Goal: Task Accomplishment & Management: Use online tool/utility

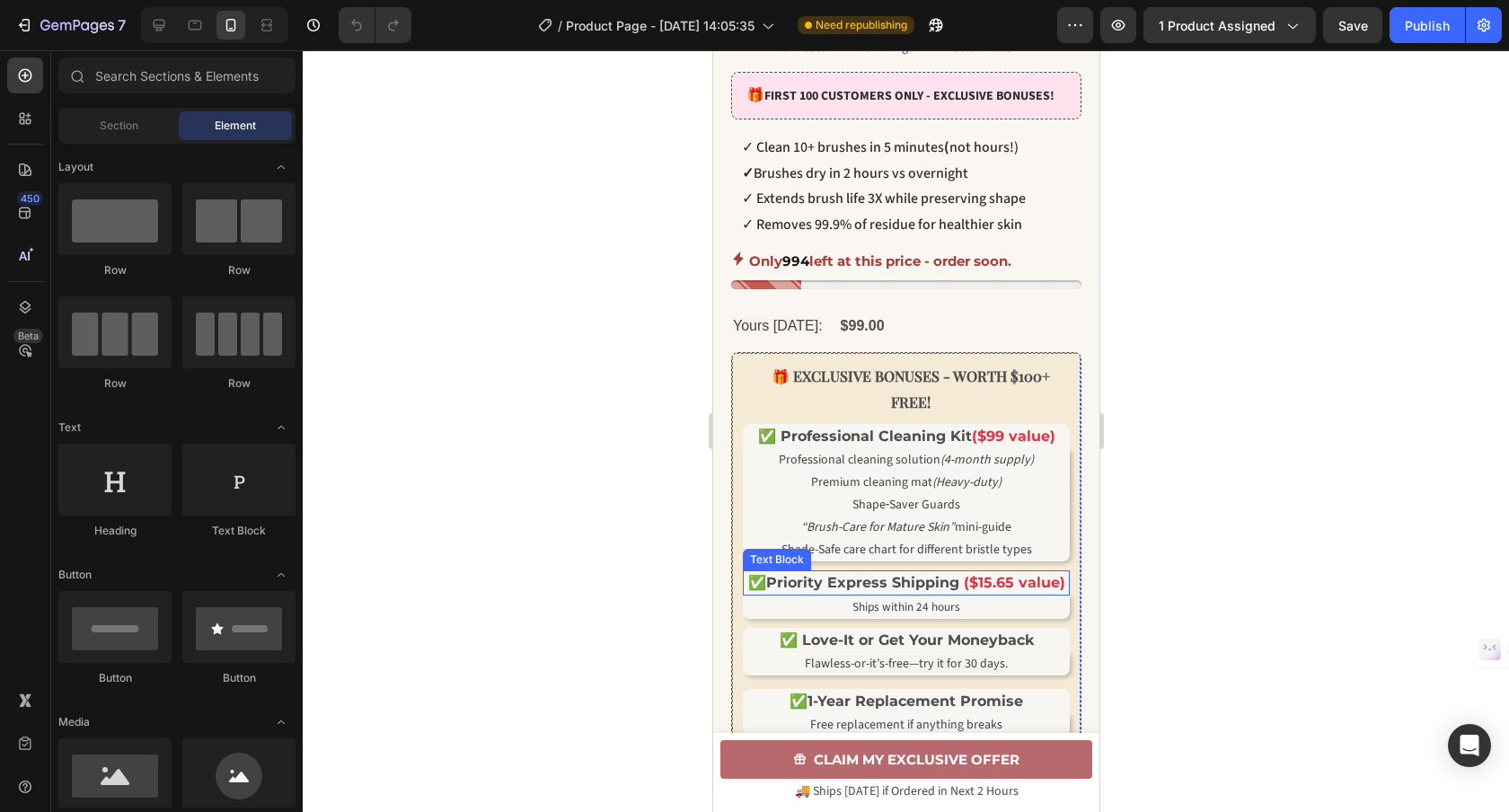
scroll to position [679, 0]
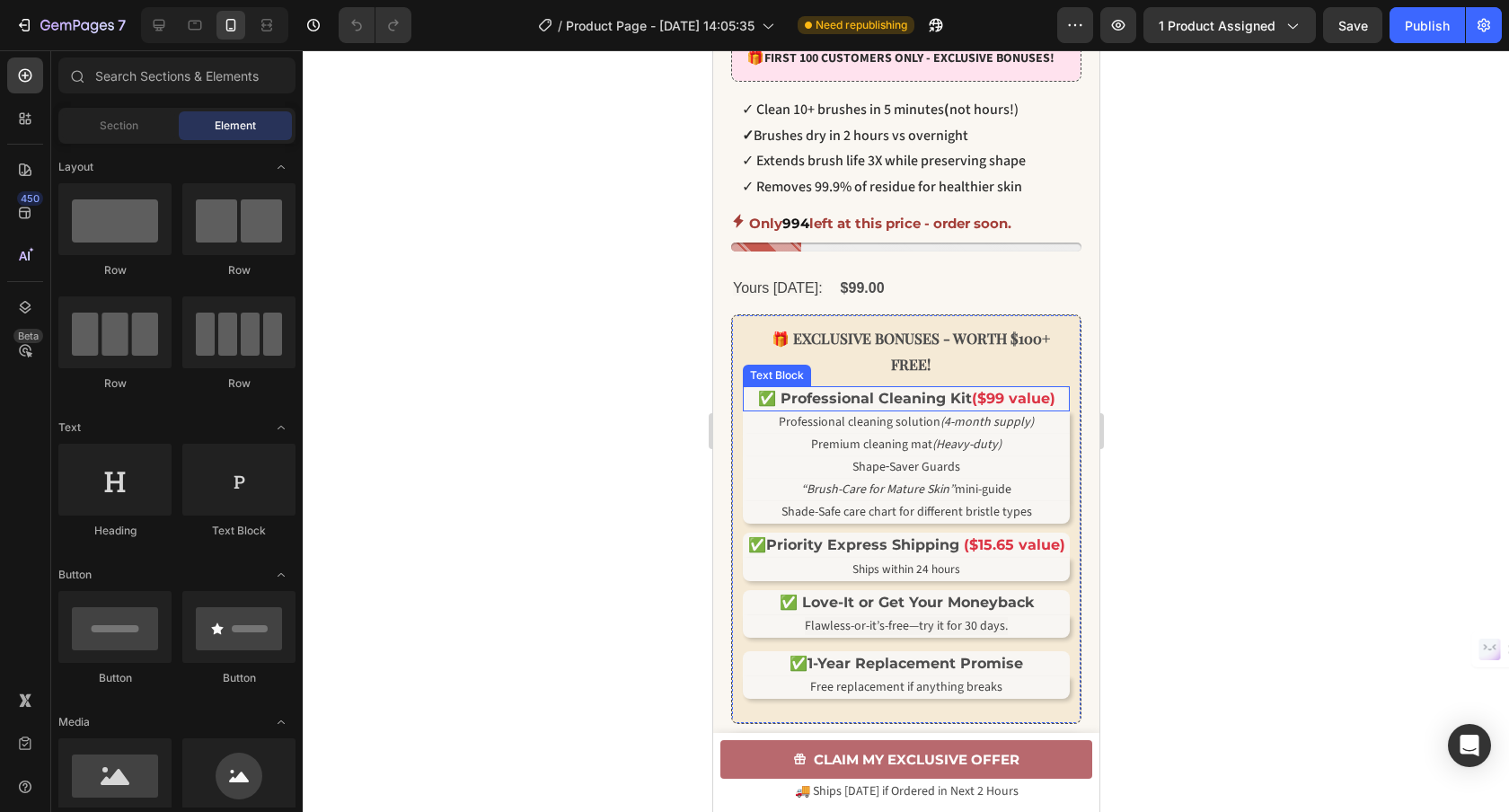
click at [891, 407] on span "✅ Professional Cleaning Kit" at bounding box center [864, 398] width 214 height 17
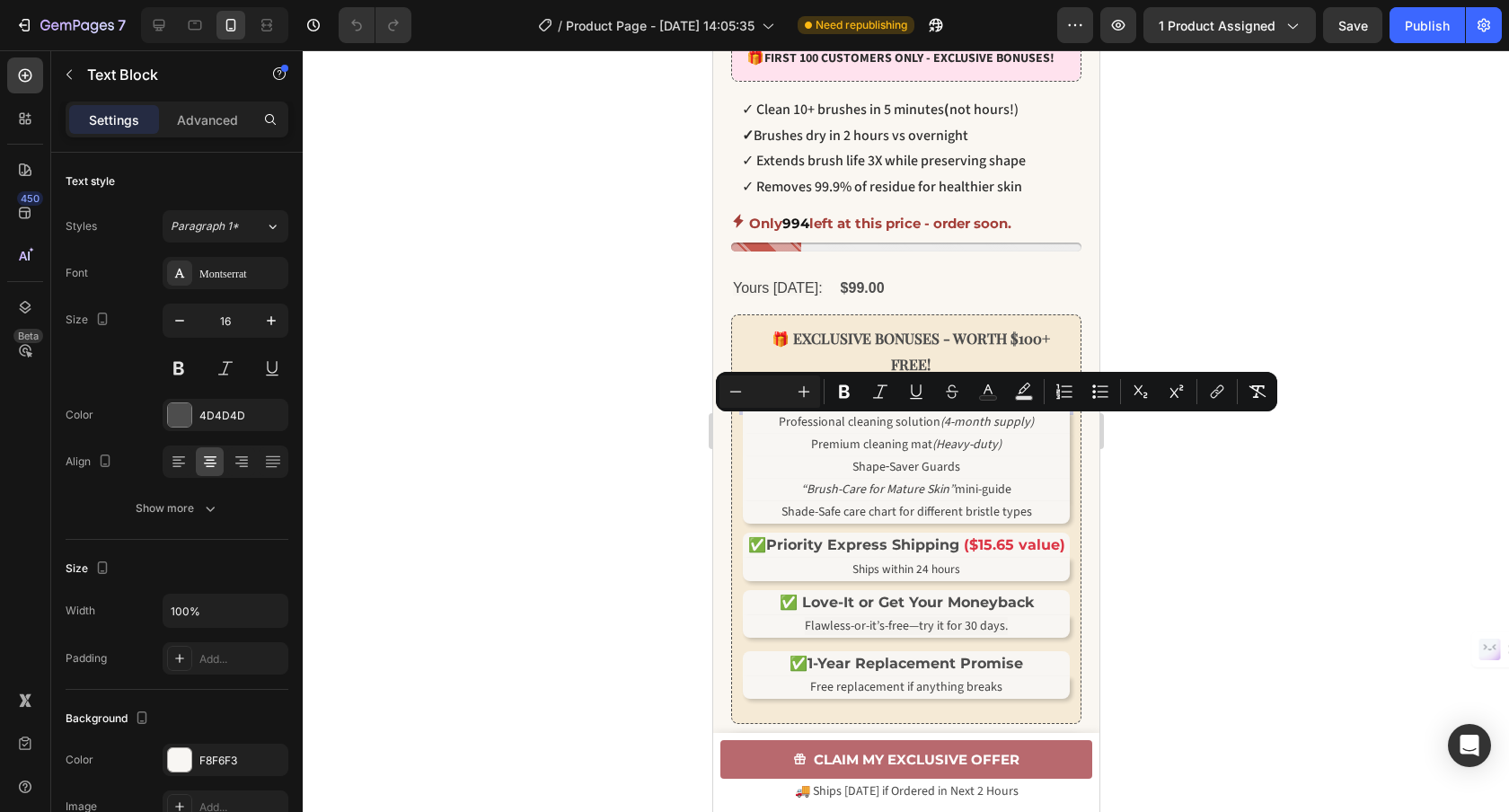
click at [822, 407] on span "✅ Professional Cleaning Kit" at bounding box center [864, 398] width 214 height 17
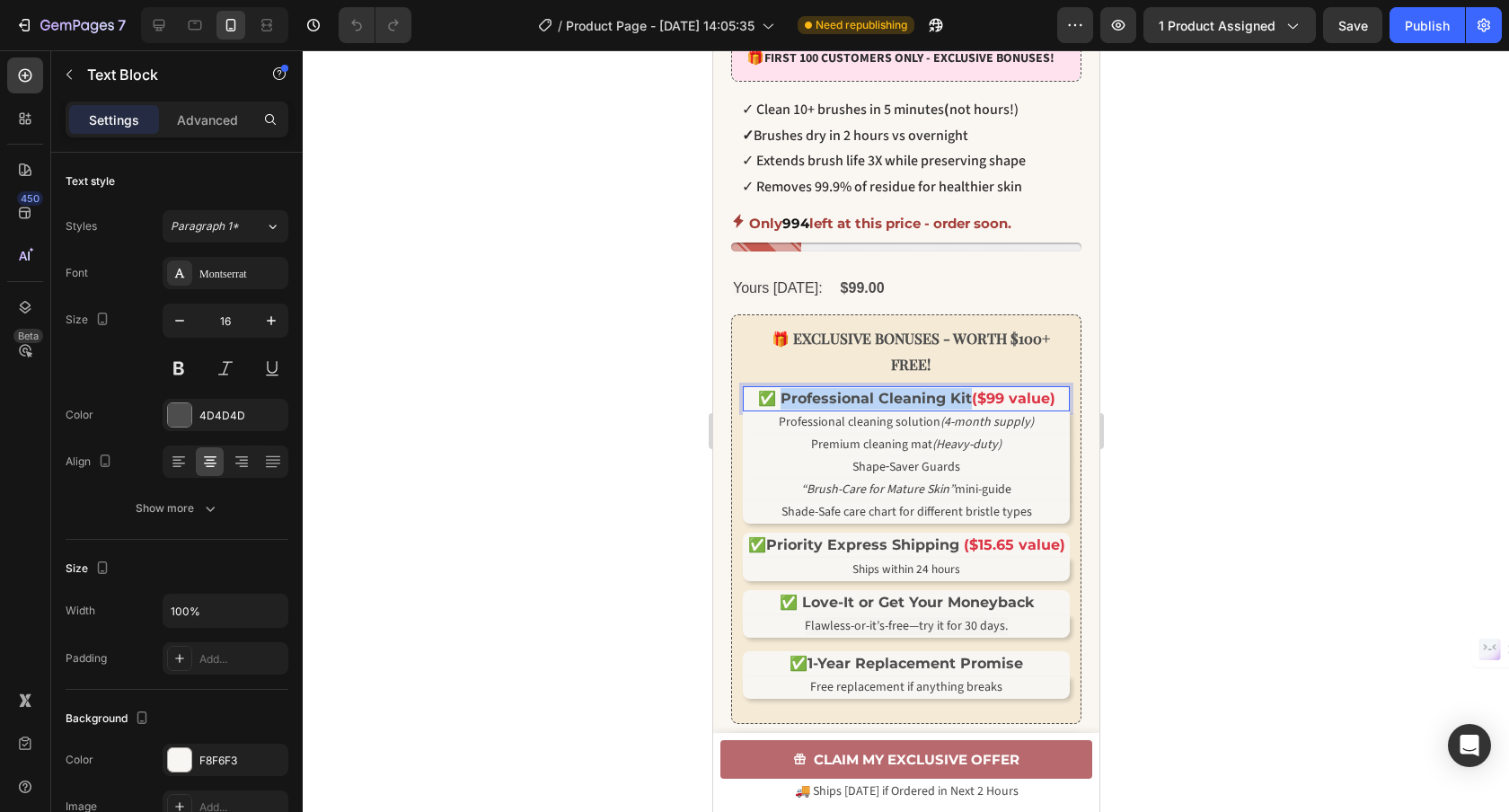
drag, startPoint x: 965, startPoint y: 427, endPoint x: 782, endPoint y: 427, distance: 183.0
click at [782, 407] on span "✅ Professional Cleaning Kit" at bounding box center [864, 398] width 214 height 17
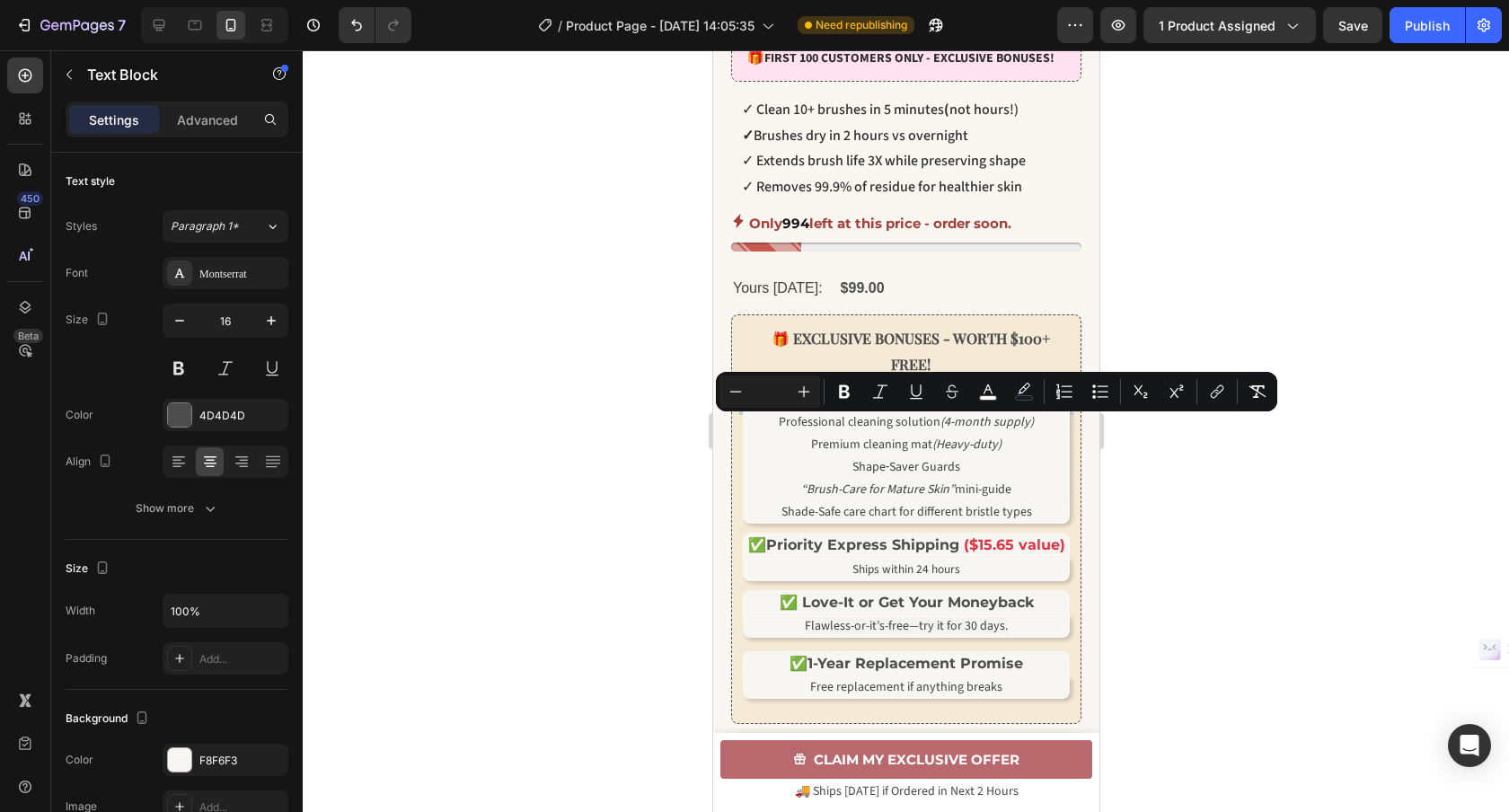
drag, startPoint x: 931, startPoint y: 429, endPoint x: 813, endPoint y: 431, distance: 118.0
click at [813, 410] on p "✅ Pro Hygiene Kit ($99 value)" at bounding box center [905, 399] width 323 height 21
click at [783, 393] on input "Editor contextual toolbar" at bounding box center [769, 391] width 35 height 21
type input "0"
click at [1021, 391] on icon "Editor contextual toolbar" at bounding box center [1023, 391] width 18 height 18
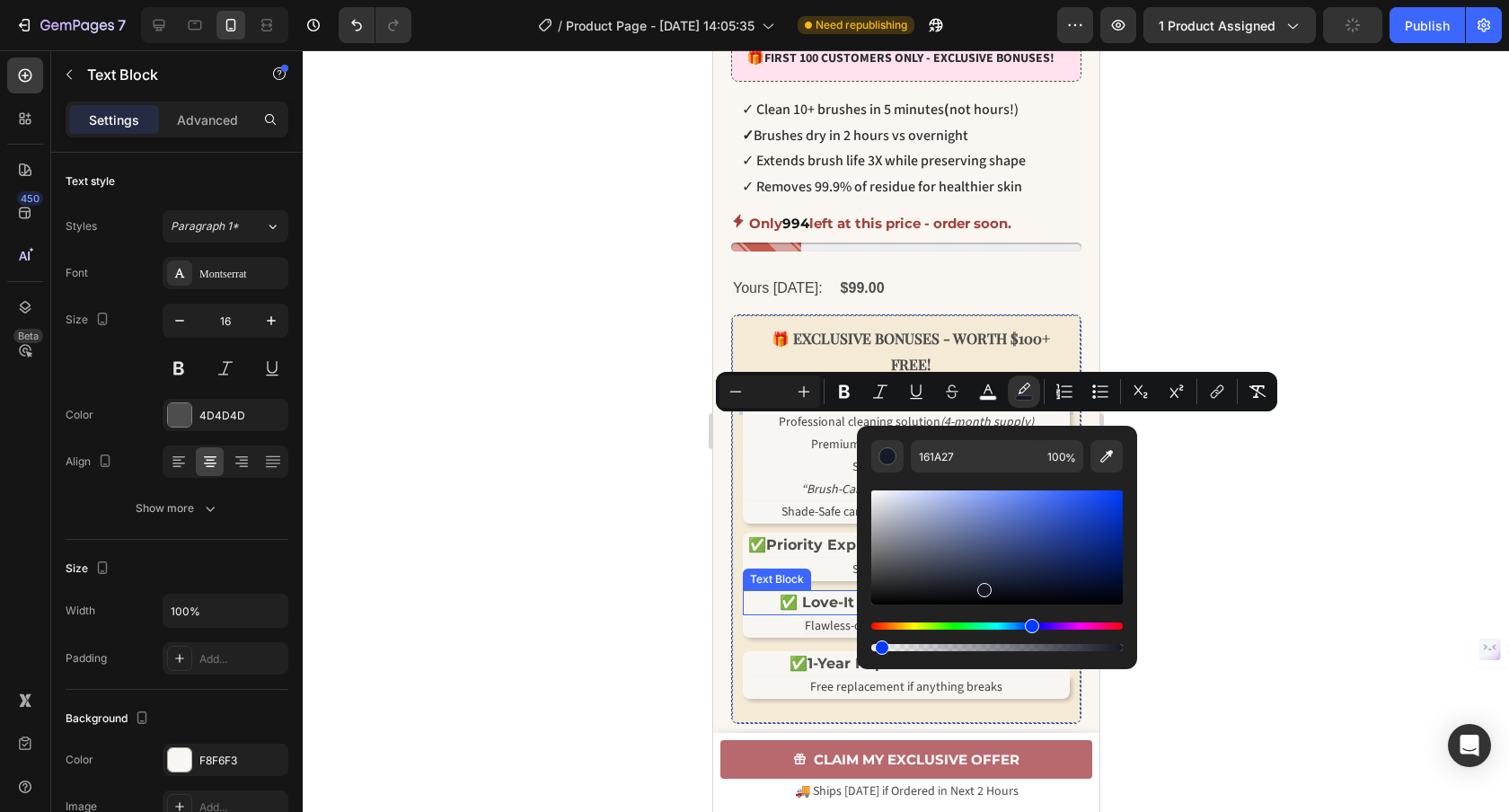
drag, startPoint x: 1830, startPoint y: 695, endPoint x: 816, endPoint y: 637, distance: 1015.7
type input "0"
click at [992, 394] on icon "Editor contextual toolbar" at bounding box center [987, 391] width 18 height 18
type input "FAFAFA"
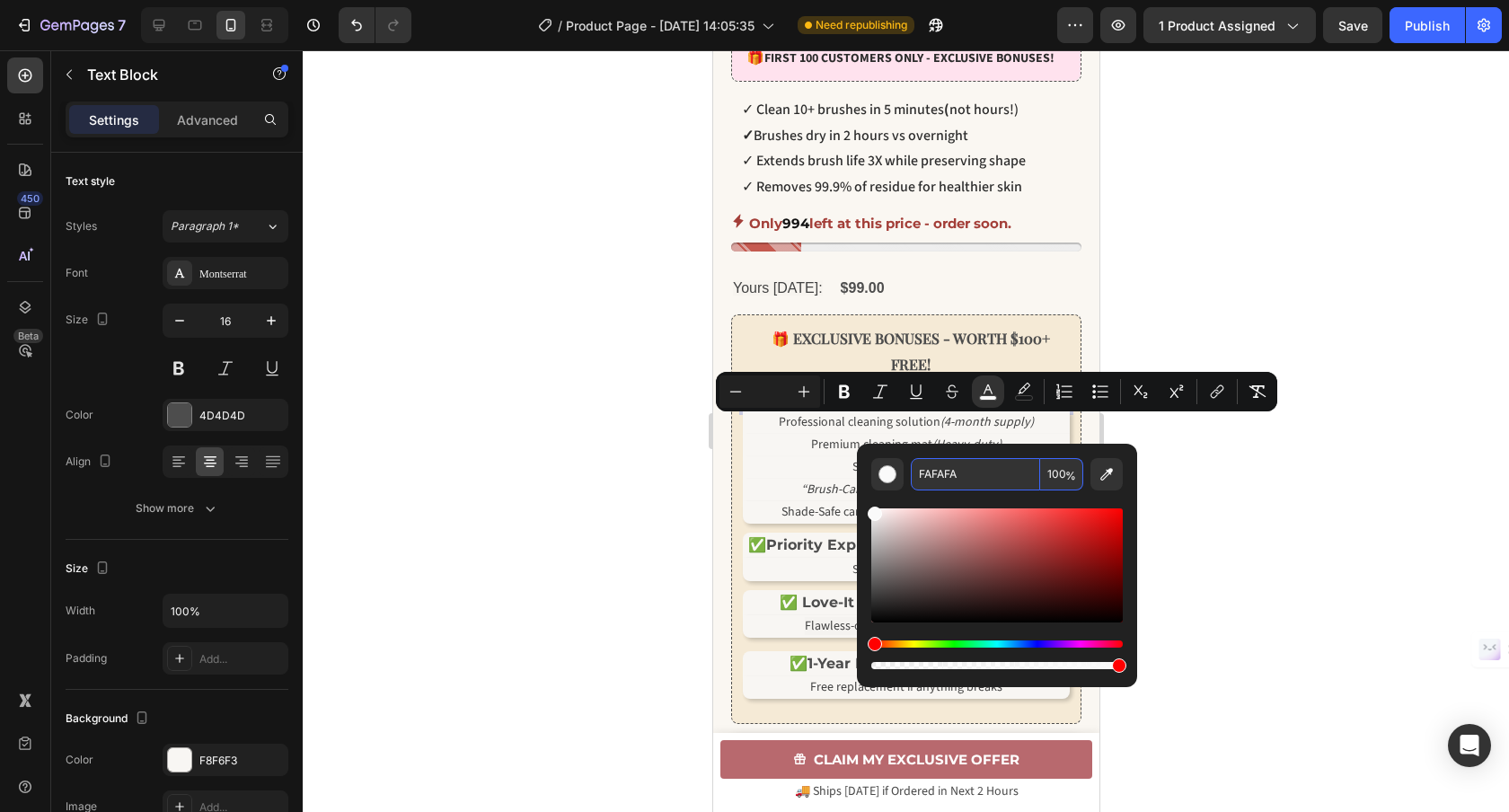
click at [972, 464] on input "FAFAFA" at bounding box center [975, 474] width 130 height 33
paste input "424242"
click at [976, 474] on input "424242" at bounding box center [975, 474] width 130 height 33
click at [945, 477] on input "424242" at bounding box center [975, 474] width 130 height 33
type input "424242"
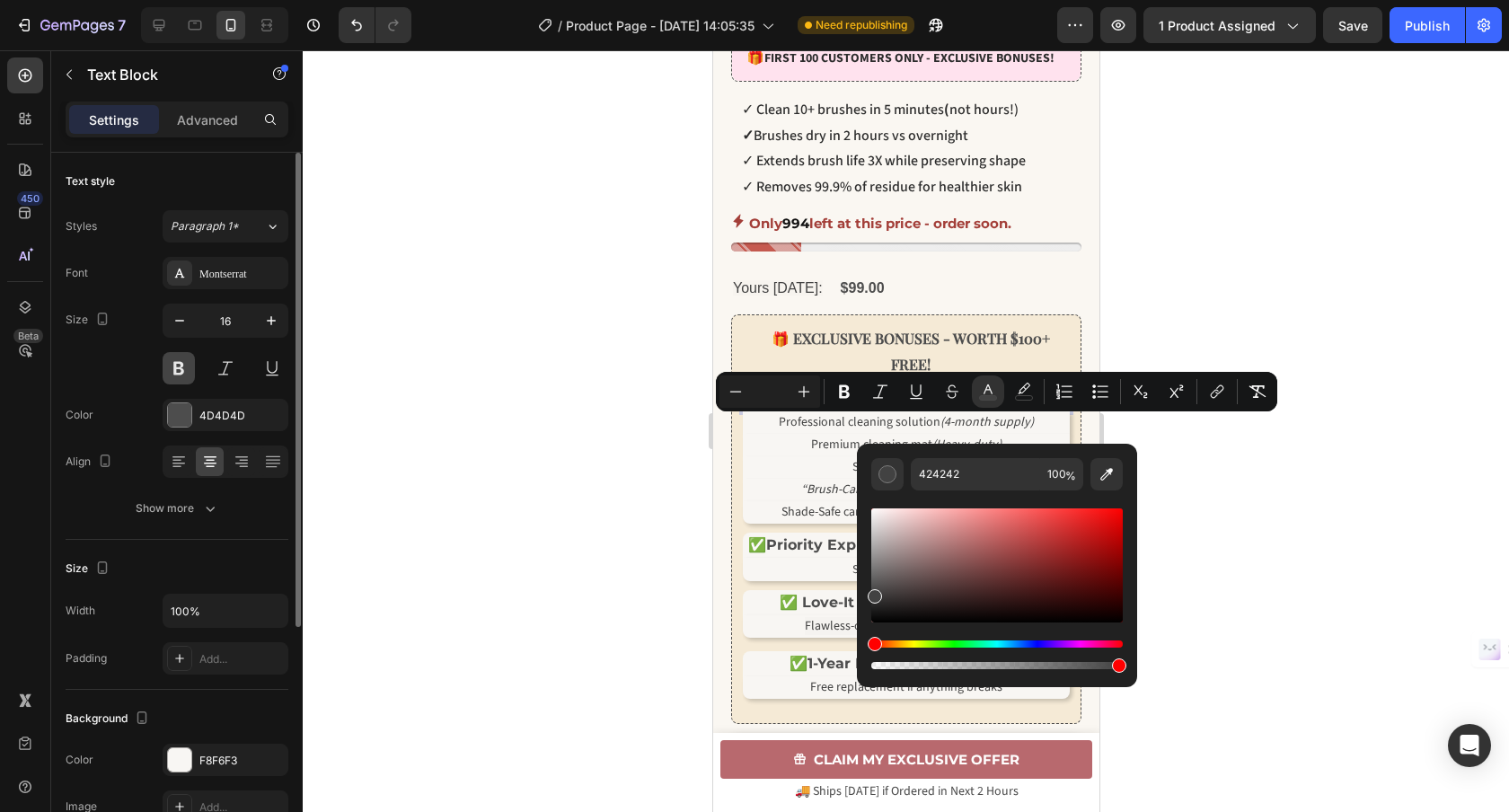
click at [170, 369] on button at bounding box center [178, 368] width 33 height 33
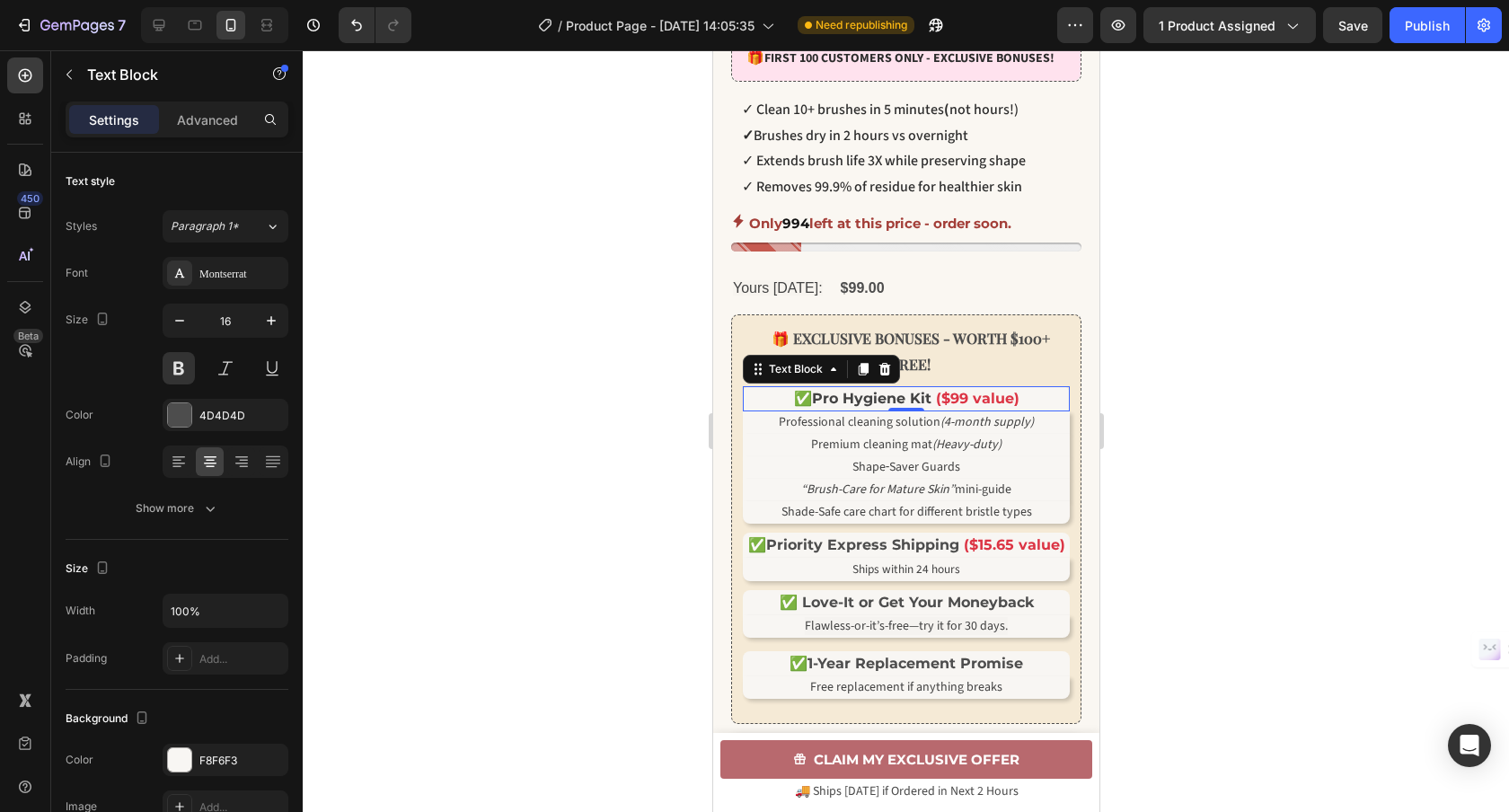
click at [1489, 496] on div at bounding box center [906, 431] width 1206 height 762
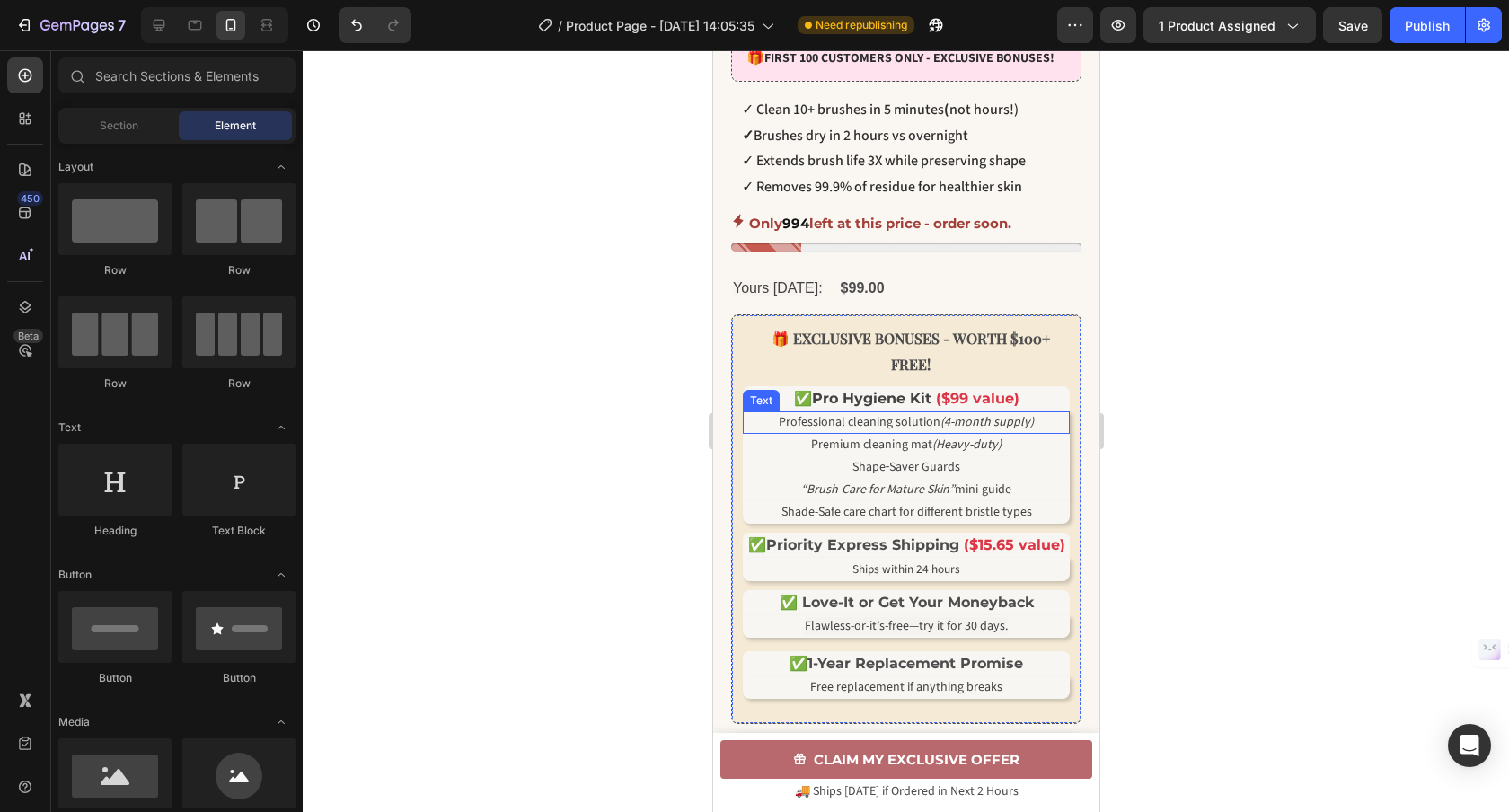
click at [839, 431] on span "Professional cleaning solution (4-month supply)" at bounding box center [905, 421] width 255 height 18
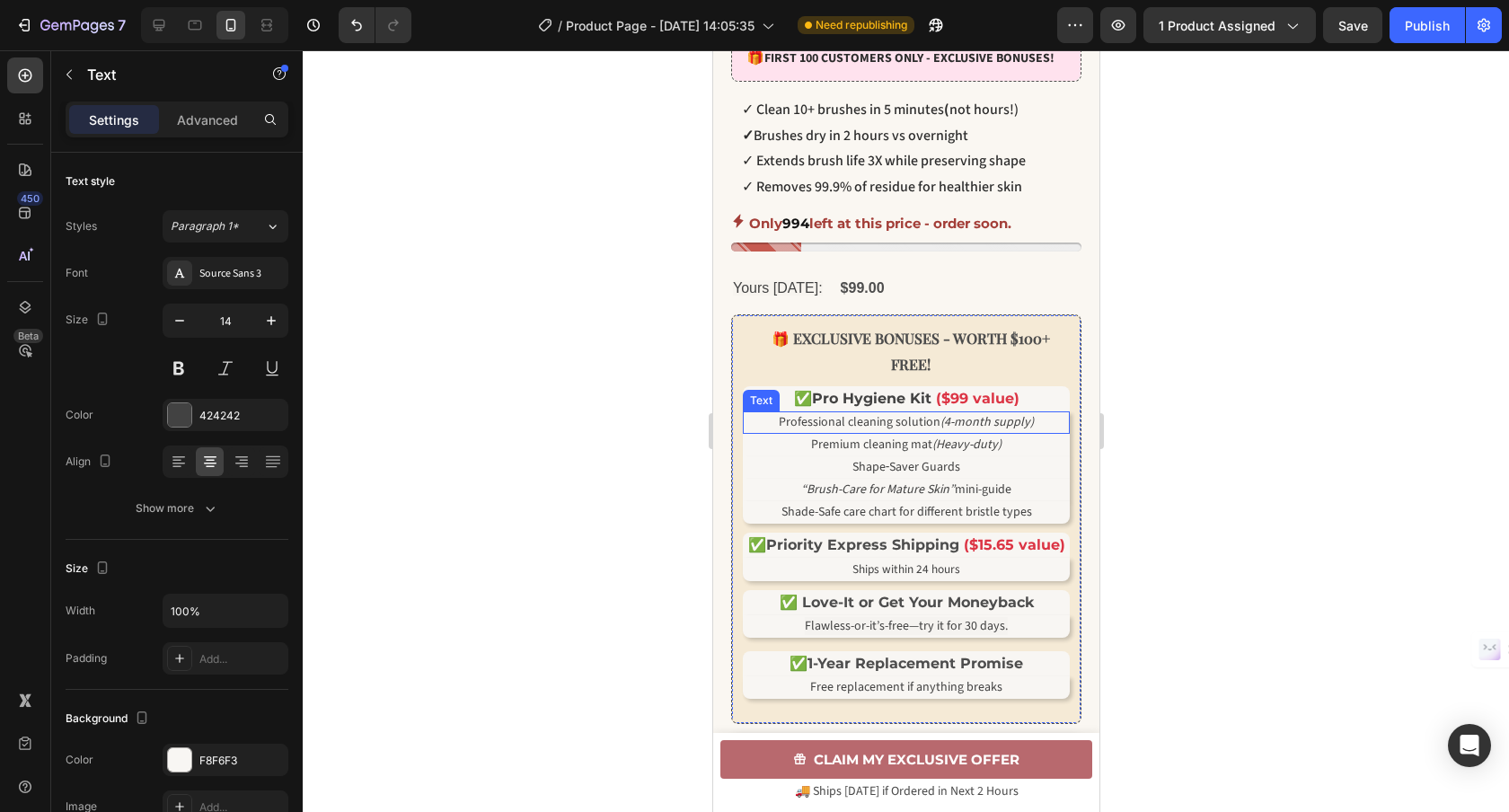
click at [839, 431] on span "Professional cleaning solution (4-month supply)" at bounding box center [905, 421] width 255 height 18
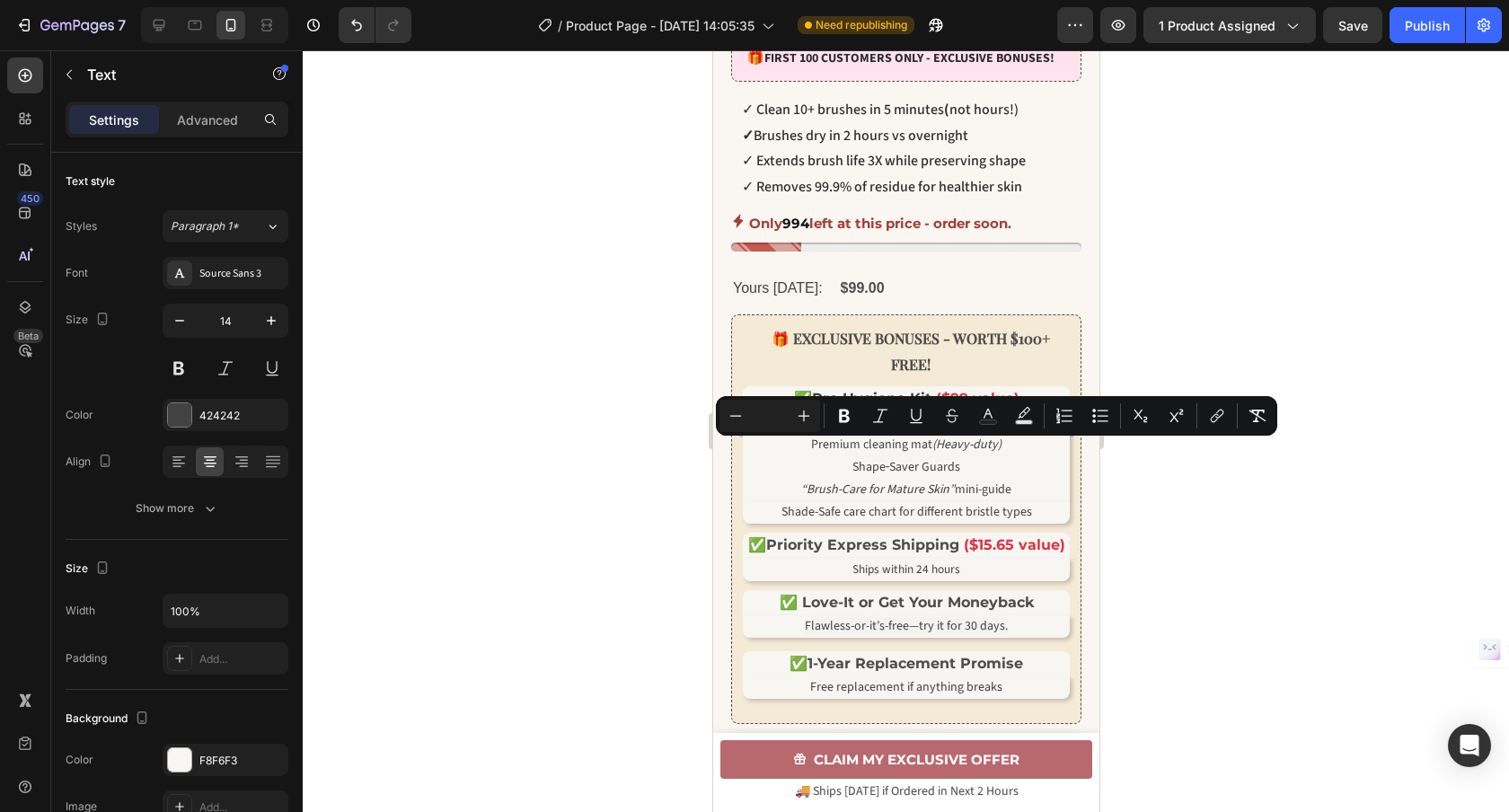
click at [844, 431] on span "Professional cleaning solution (4-month supply)" at bounding box center [905, 421] width 255 height 18
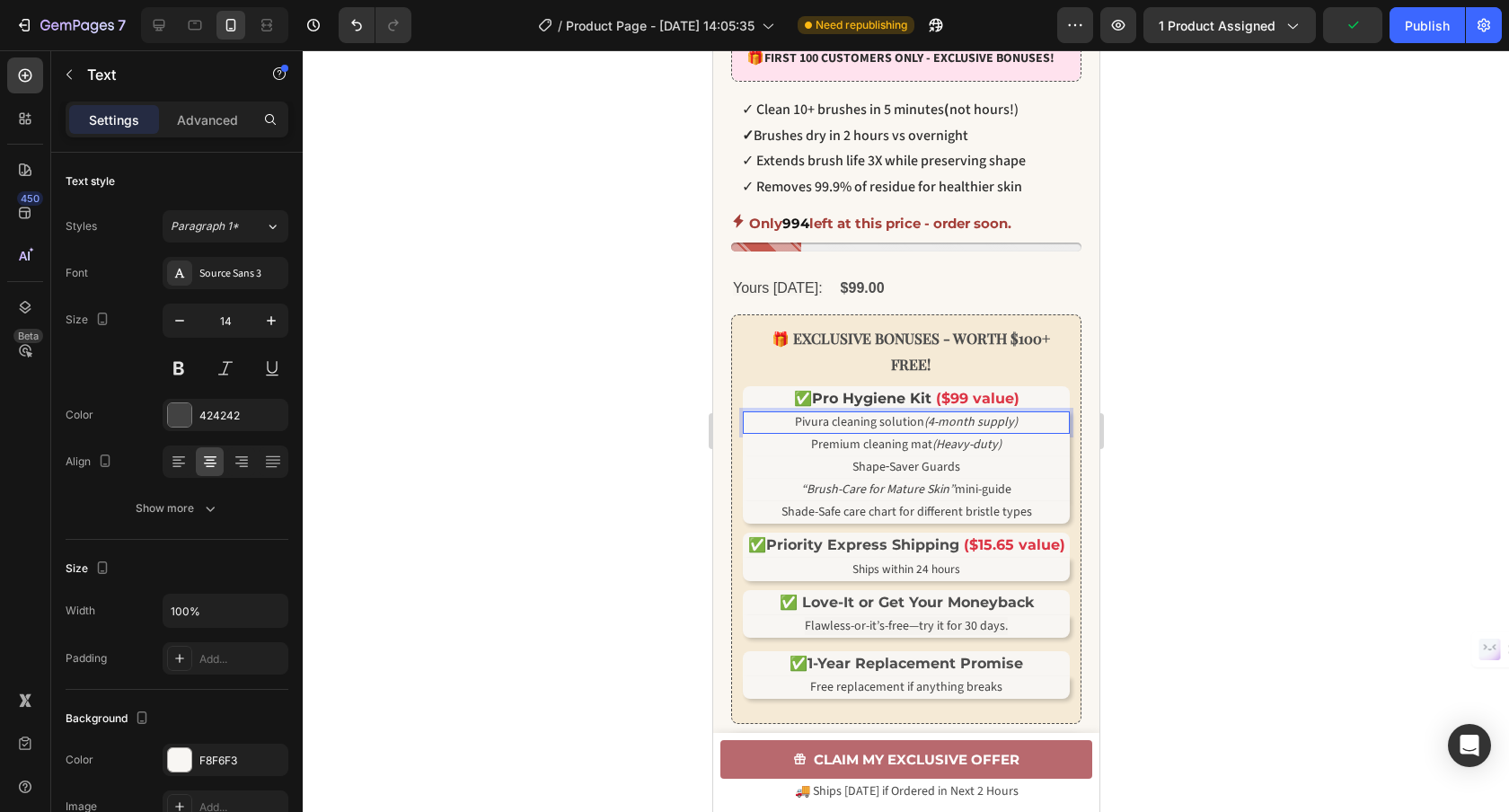
click at [625, 465] on div at bounding box center [906, 431] width 1206 height 762
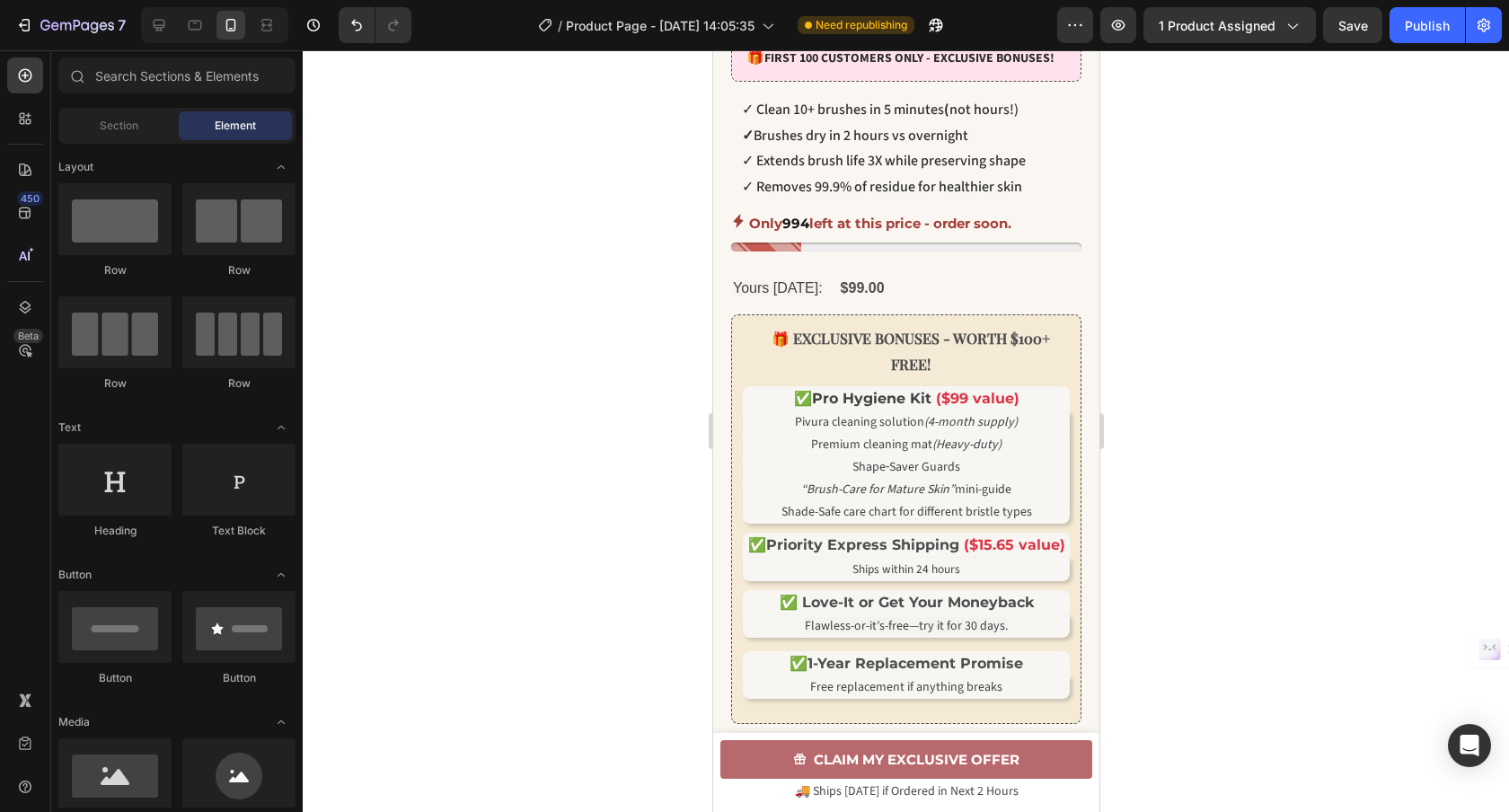
click at [820, 370] on strong "EXCLUSIVE BONUSES - WORTH $100+ FREE!" at bounding box center [920, 351] width 257 height 45
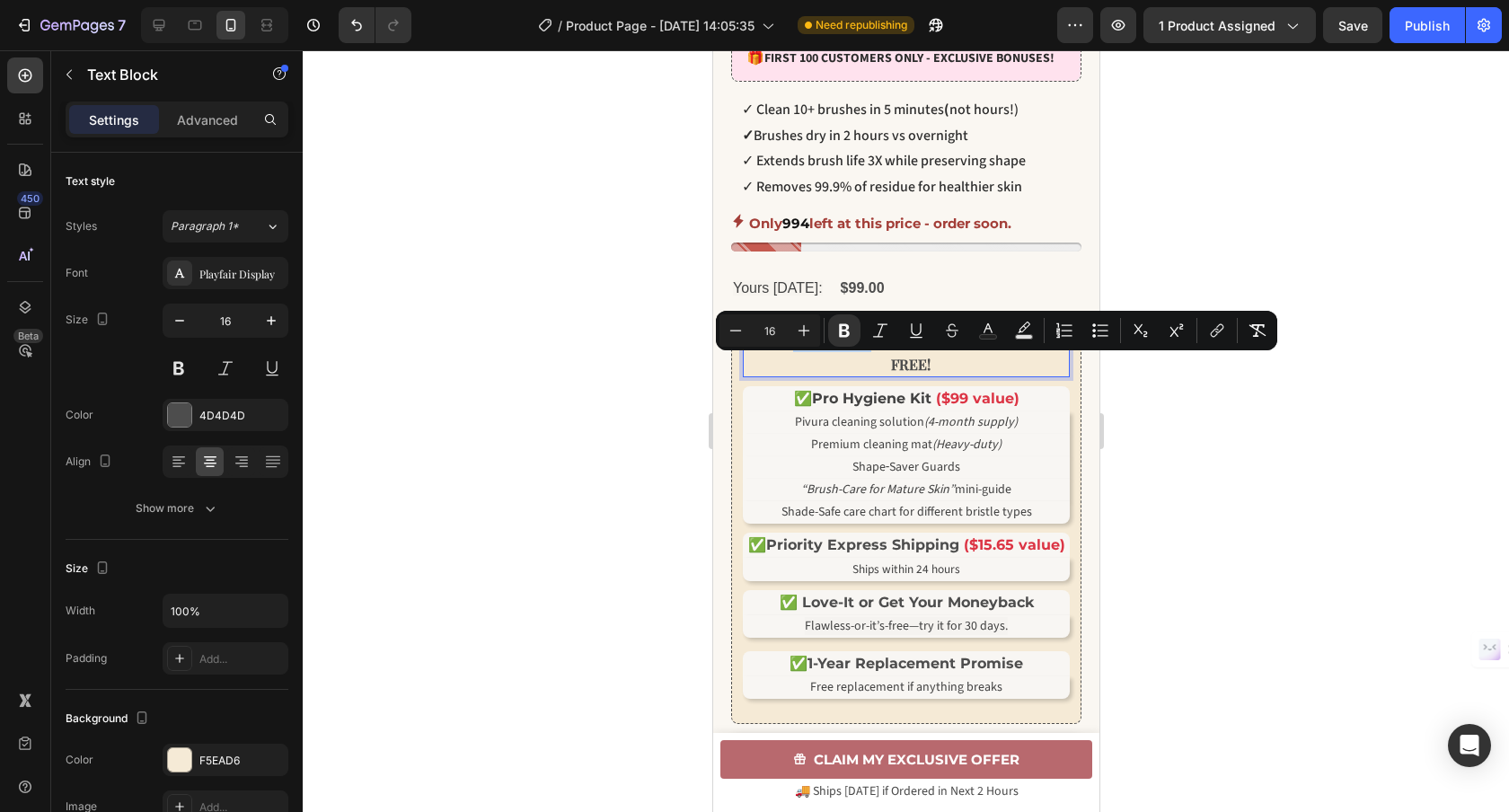
click at [793, 368] on p "🎁 EXCLUSIVE BONUSES - WORTH $100+ FREE!" at bounding box center [910, 352] width 318 height 52
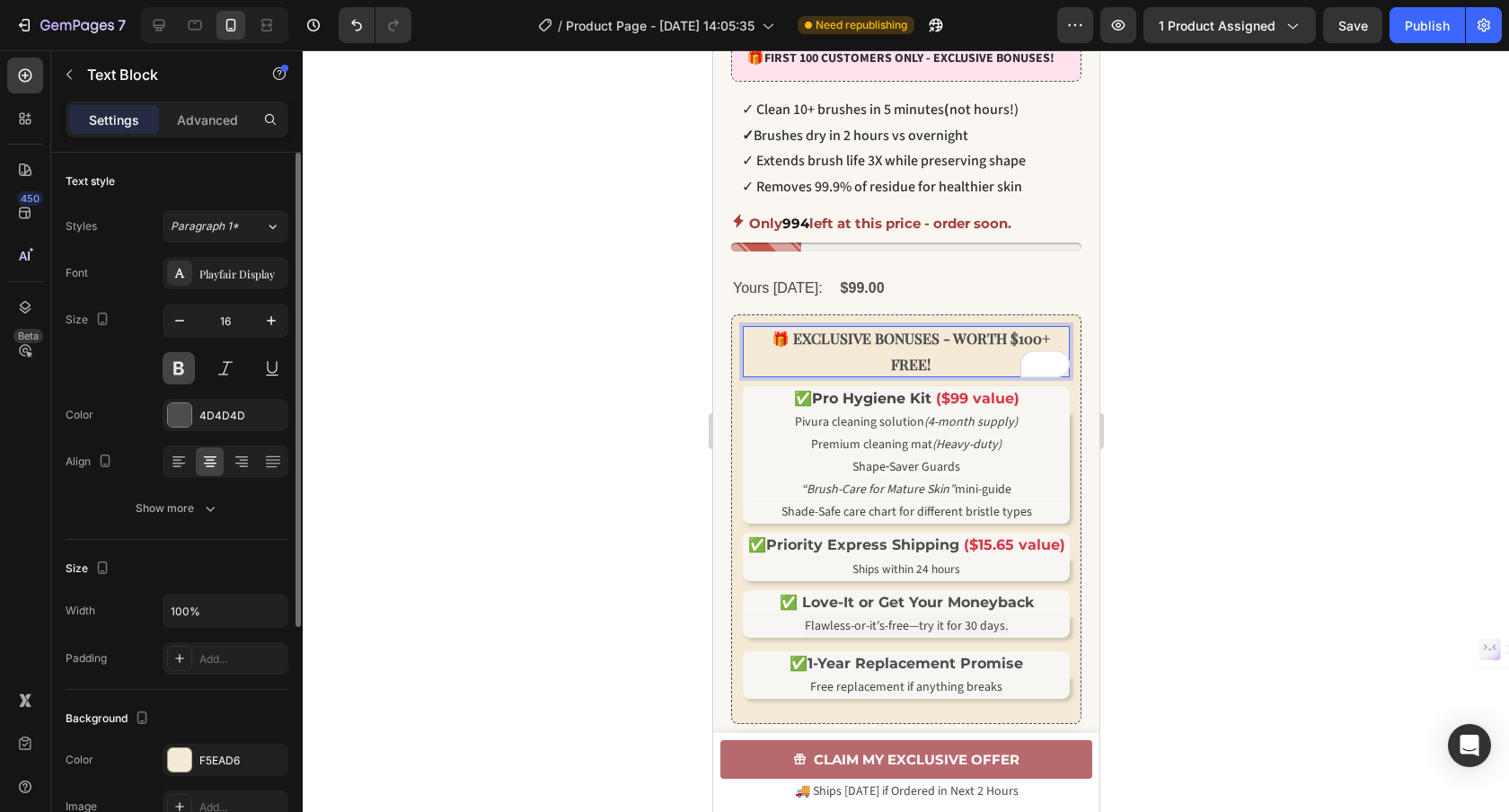
click at [185, 369] on button at bounding box center [178, 368] width 33 height 33
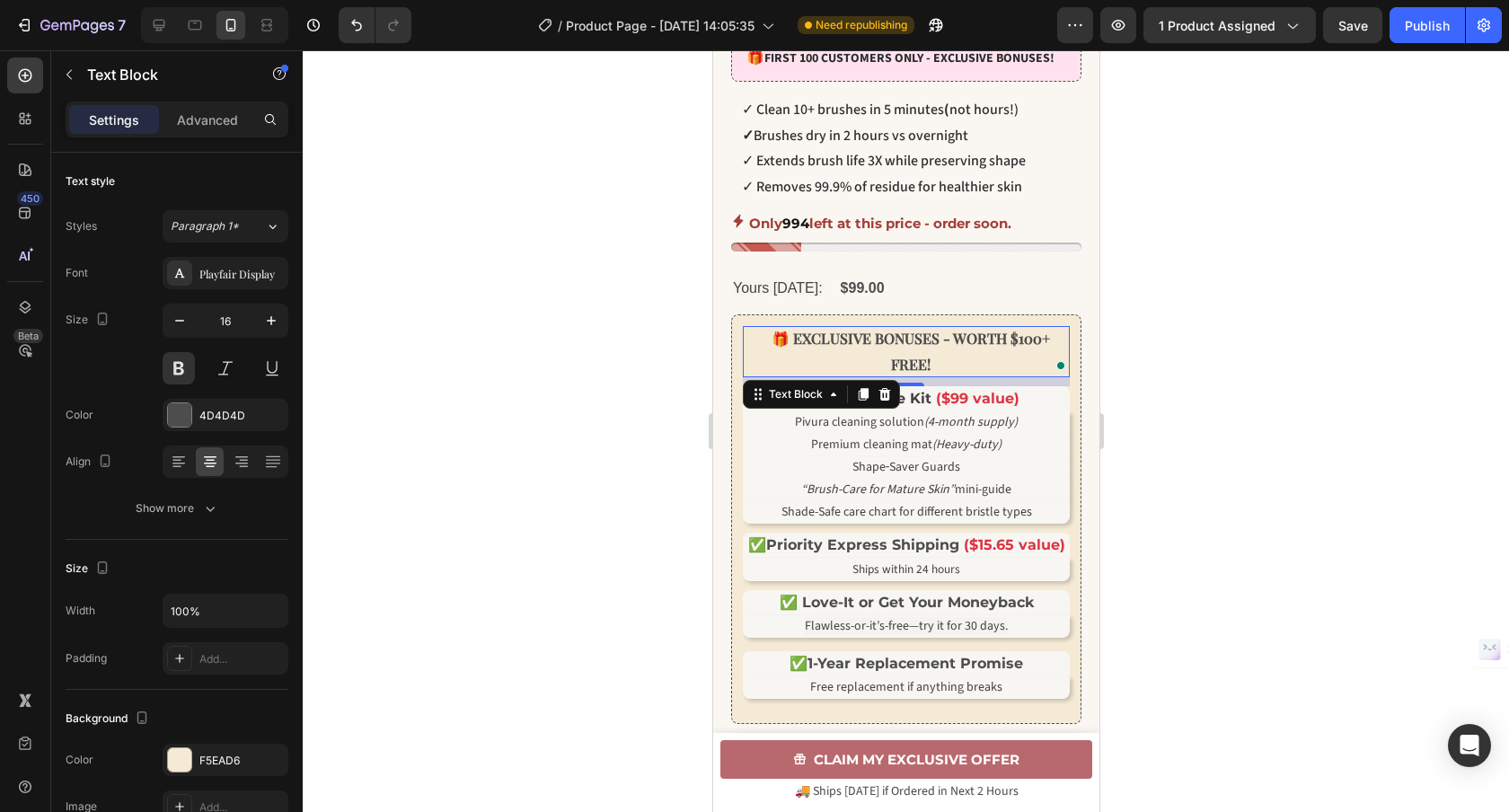
click at [792, 368] on p "🎁 EXCLUSIVE BONUSES - WORTH $100+ FREE!" at bounding box center [910, 352] width 318 height 52
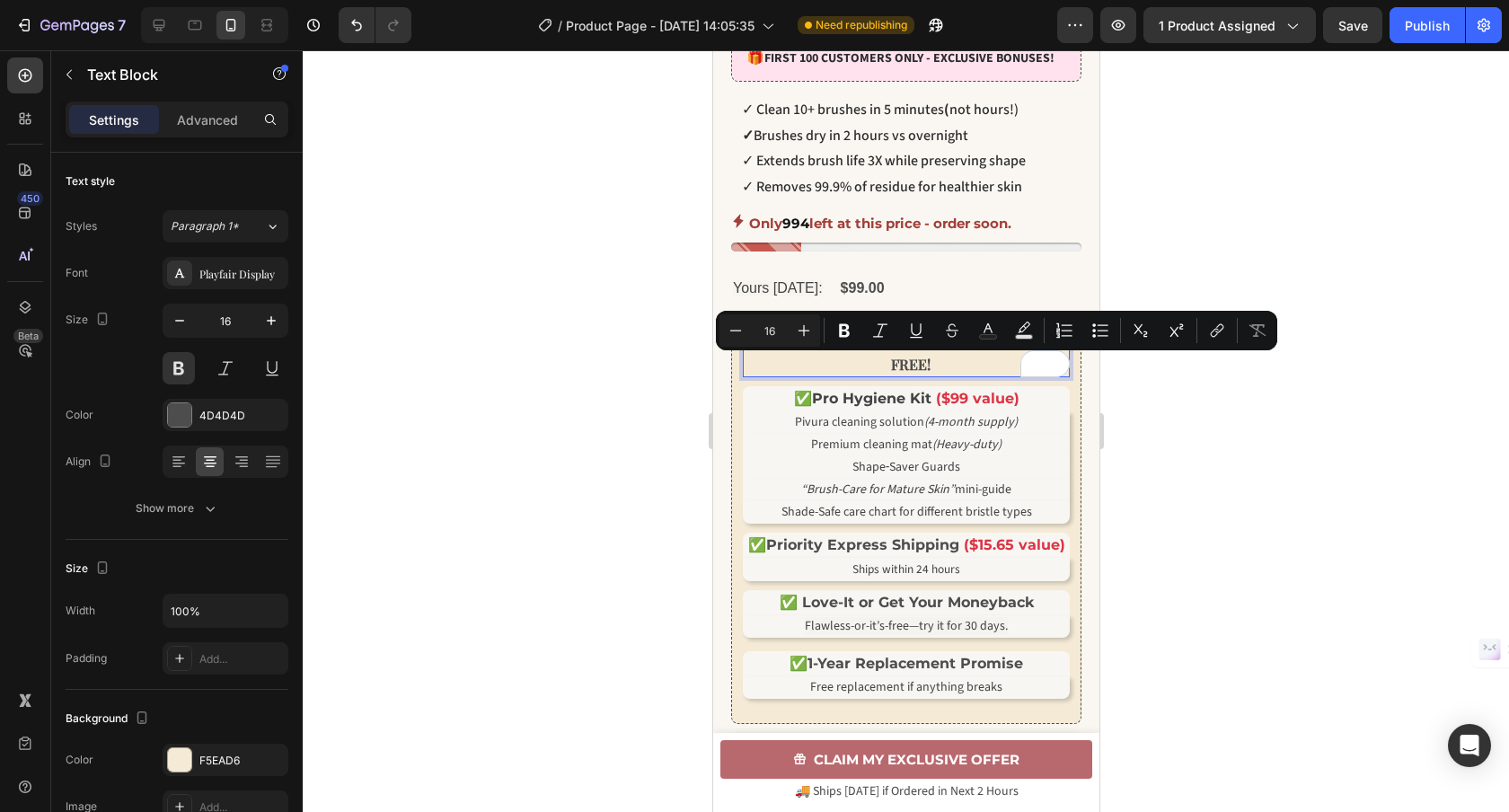
drag, startPoint x: 808, startPoint y: 370, endPoint x: 779, endPoint y: 371, distance: 29.0
click at [779, 371] on p "🎁 GET EXCLUSIVE BONUSES - WORTH $100+ FREE!" at bounding box center [910, 352] width 318 height 52
click at [842, 333] on icon "Editor contextual toolbar" at bounding box center [844, 329] width 18 height 18
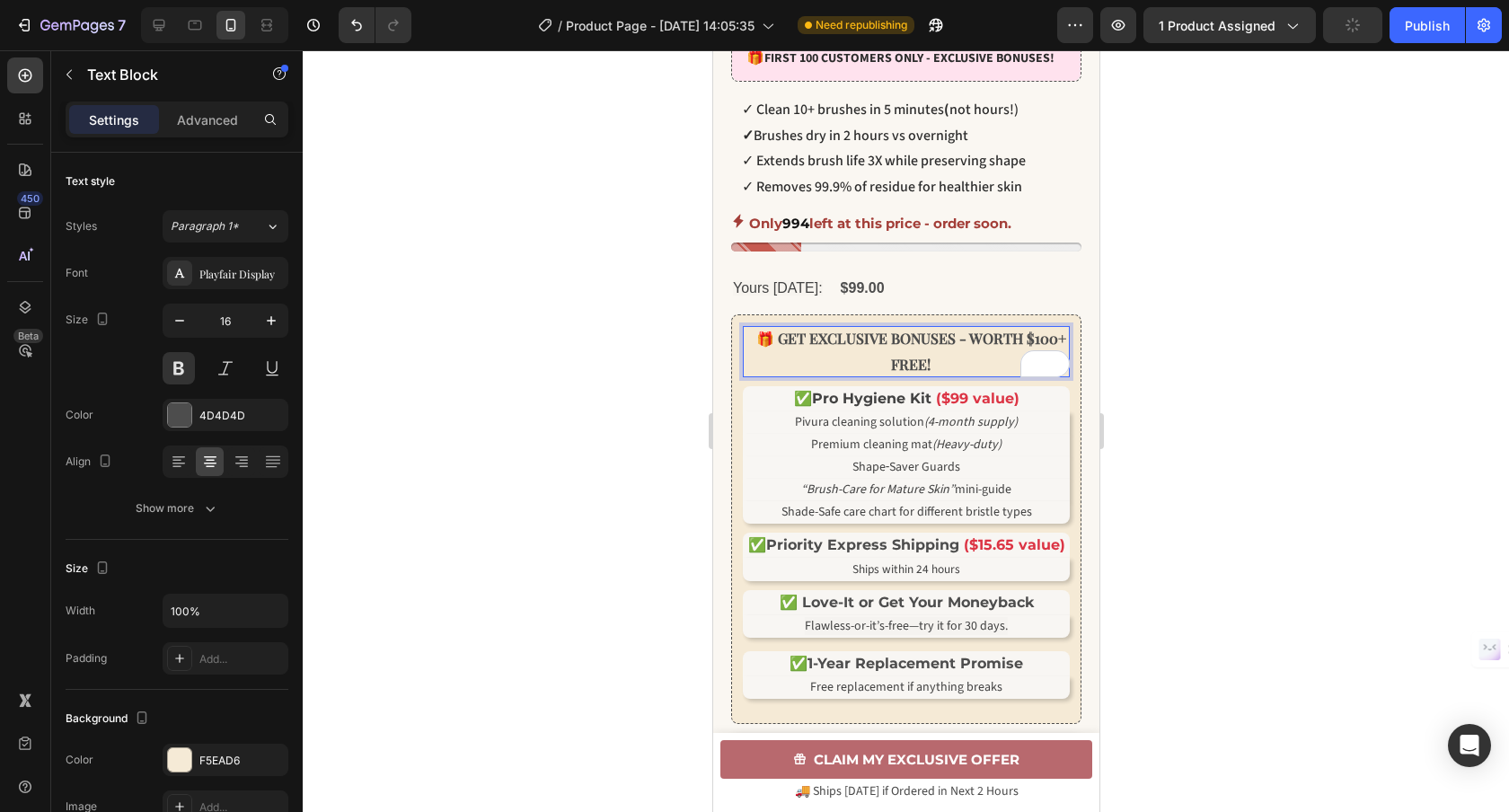
click at [956, 378] on p "🎁 GET EXCLUSIVE BONUSES - WORTH $100+ FREE!" at bounding box center [910, 352] width 318 height 52
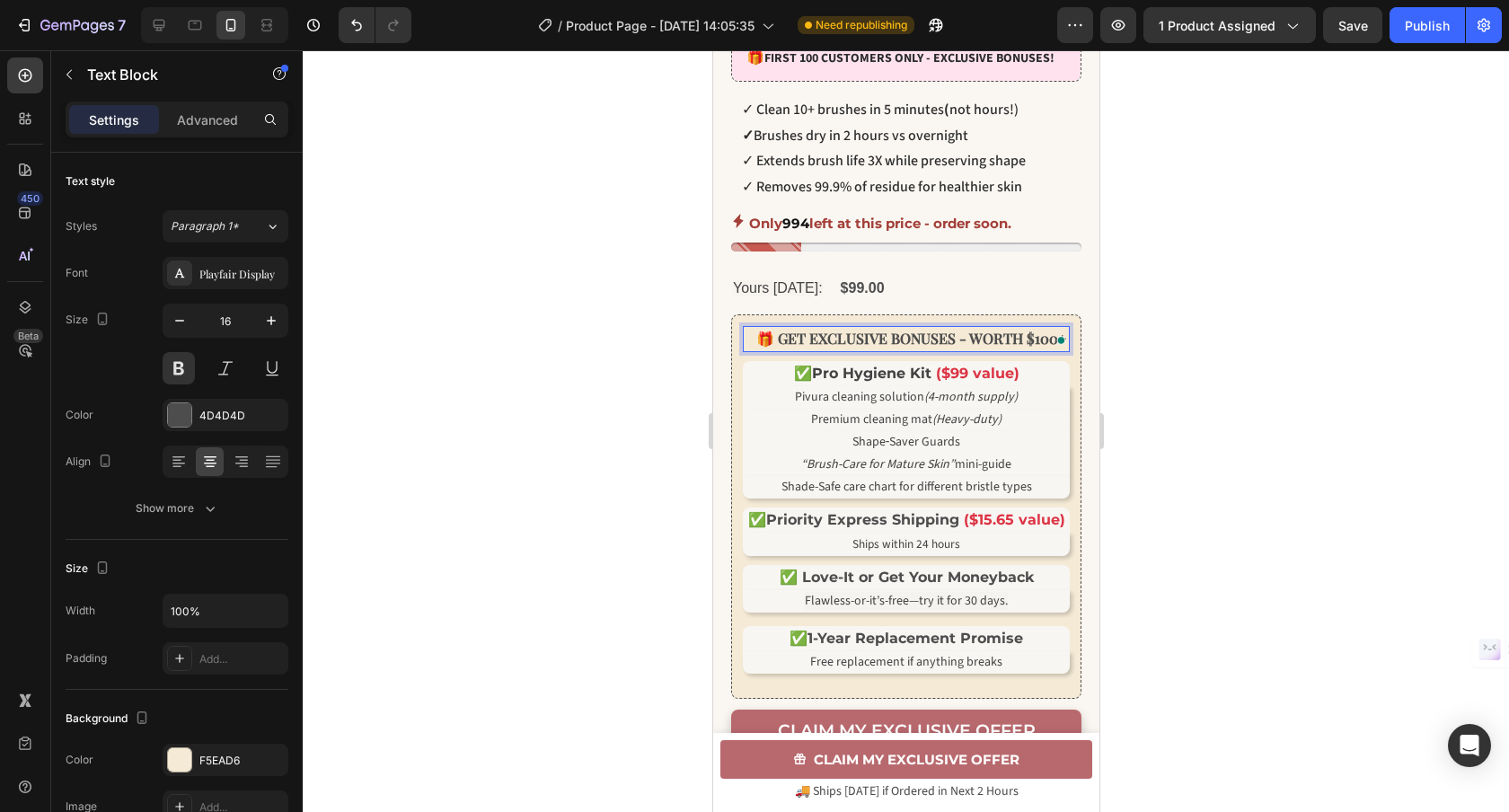
click at [1035, 347] on strong "EXCLUSIVE BONUSES - WORTH $100+" at bounding box center [937, 338] width 257 height 19
click at [1051, 347] on strong "EXCLUSIVE BONUSES - WORTH $100+" at bounding box center [937, 338] width 257 height 19
click at [980, 352] on p "🎁 GET EXCLUSIVE BONUSES - WORTH $100++" at bounding box center [910, 339] width 318 height 26
click at [1044, 347] on strong "EXCLUSIVE BONUSES - WORTH $100+" at bounding box center [937, 338] width 257 height 19
click at [956, 347] on strong "EXCLUSIVE BONUSES WORTH $100+" at bounding box center [937, 338] width 247 height 19
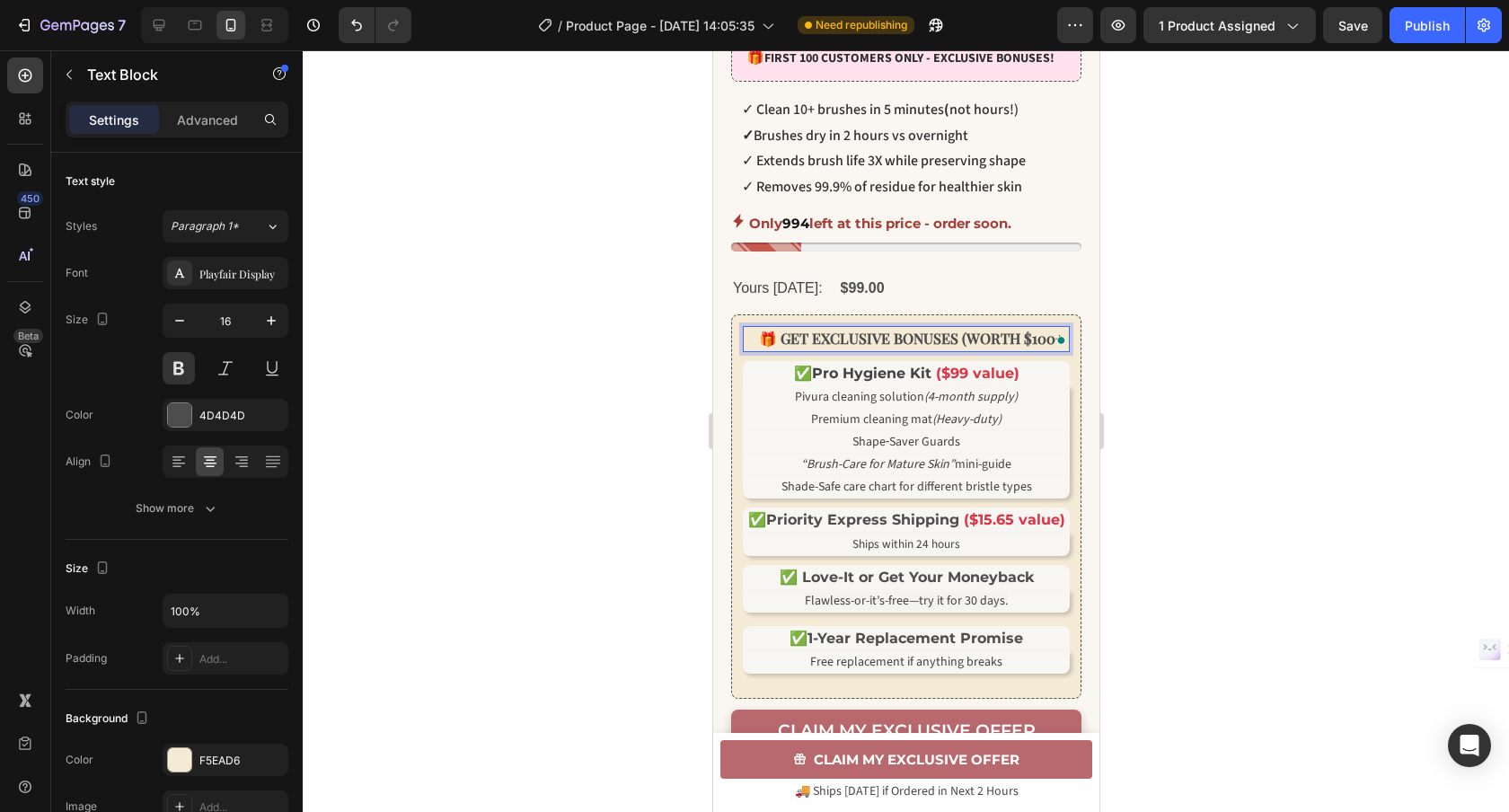
click at [1025, 347] on strong "EXCLUSIVE BONUSES (WORTH $100+" at bounding box center [937, 338] width 251 height 19
click at [1049, 347] on strong "EXCLUSIVE BONUSES (WORTH $100+)" at bounding box center [937, 338] width 256 height 19
click at [812, 347] on strong "IEXCLUSIVE BONUSES (WORTH $100+)" at bounding box center [937, 338] width 261 height 19
click at [1430, 18] on div "Publish" at bounding box center [1427, 25] width 45 height 19
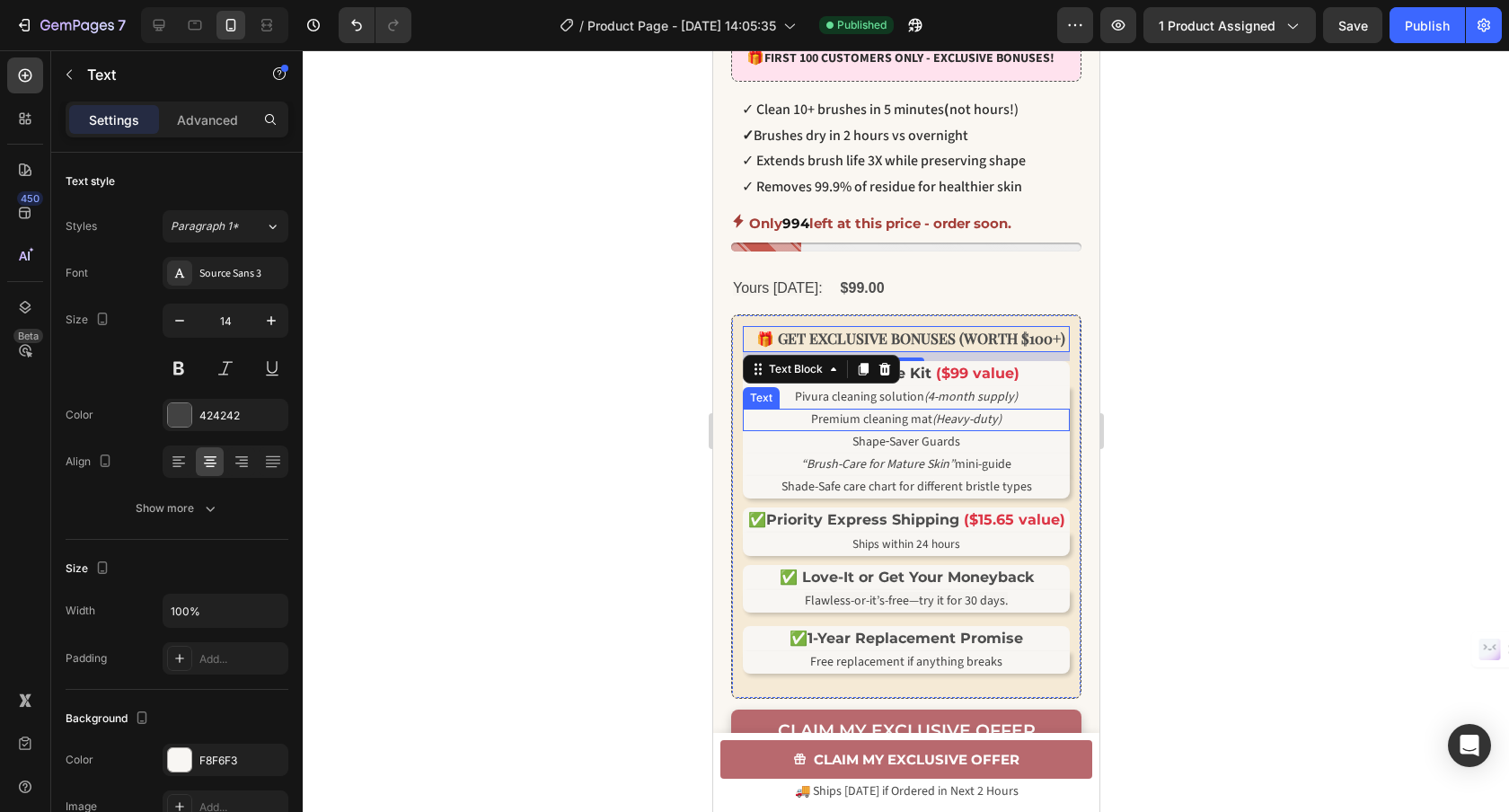
click at [977, 428] on icon "(Heavy-duty)" at bounding box center [966, 419] width 69 height 18
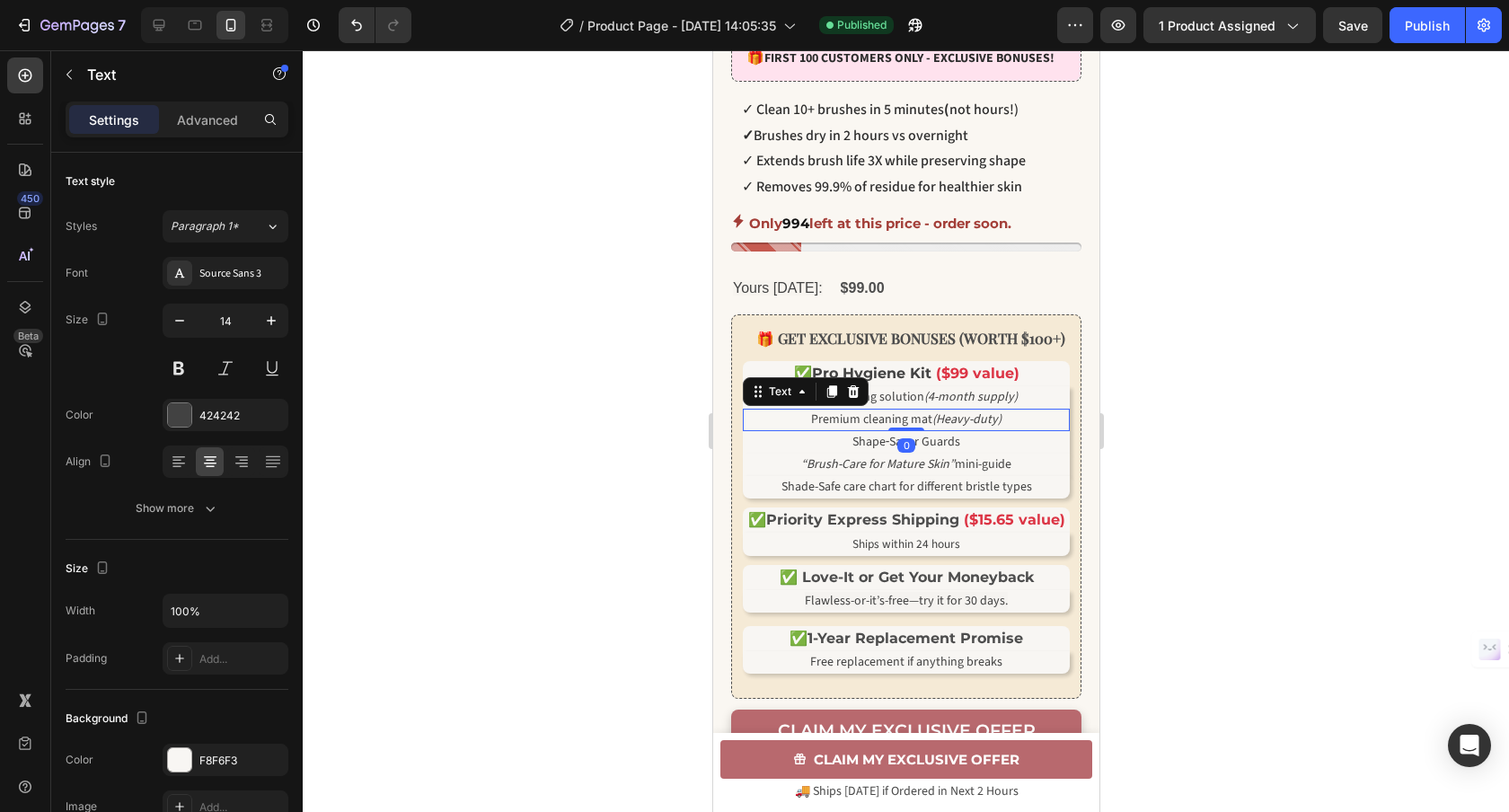
click at [855, 397] on icon at bounding box center [853, 390] width 12 height 12
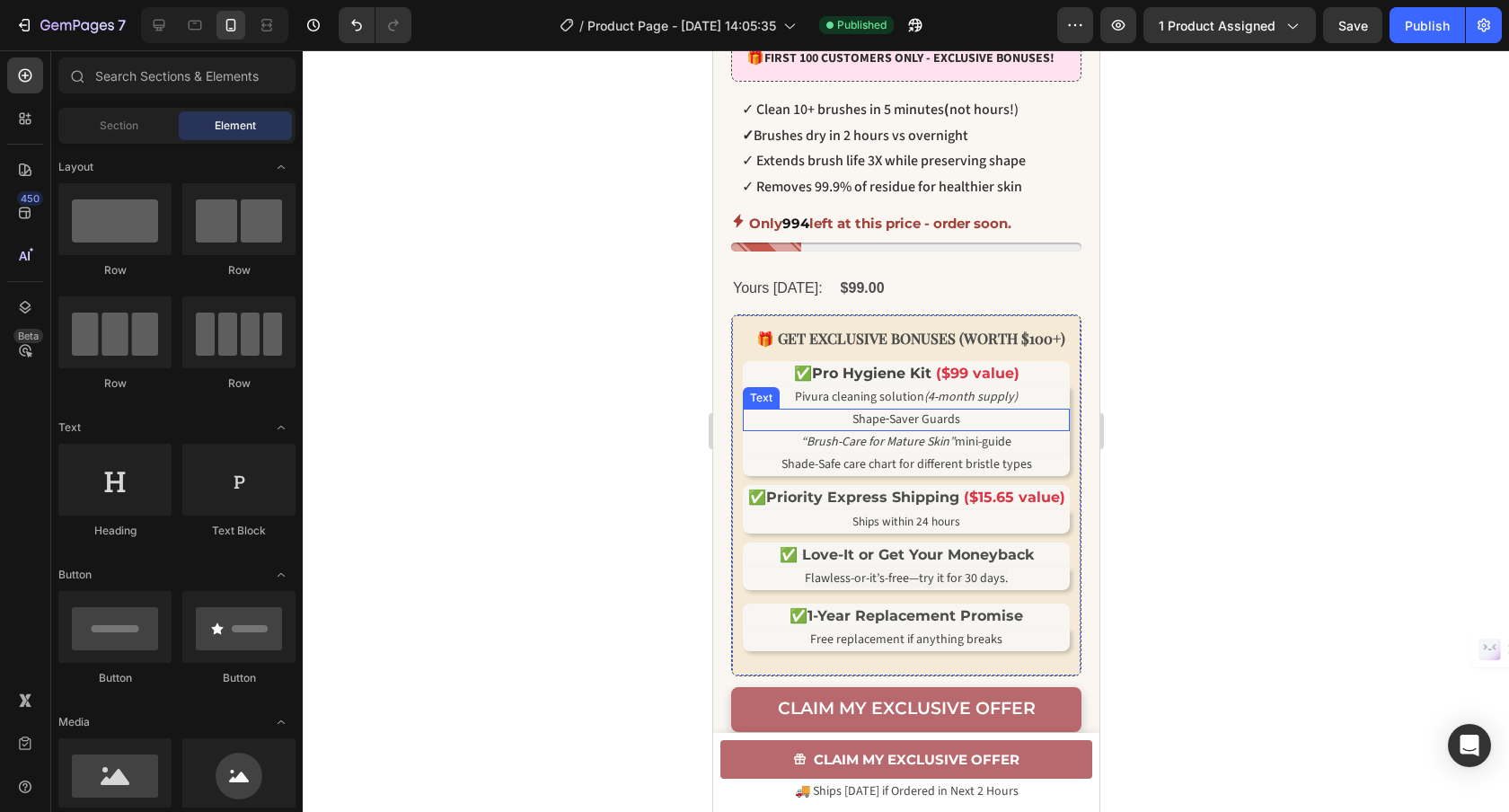
click at [933, 428] on span "Shape‑Saver Guards" at bounding box center [906, 419] width 108 height 18
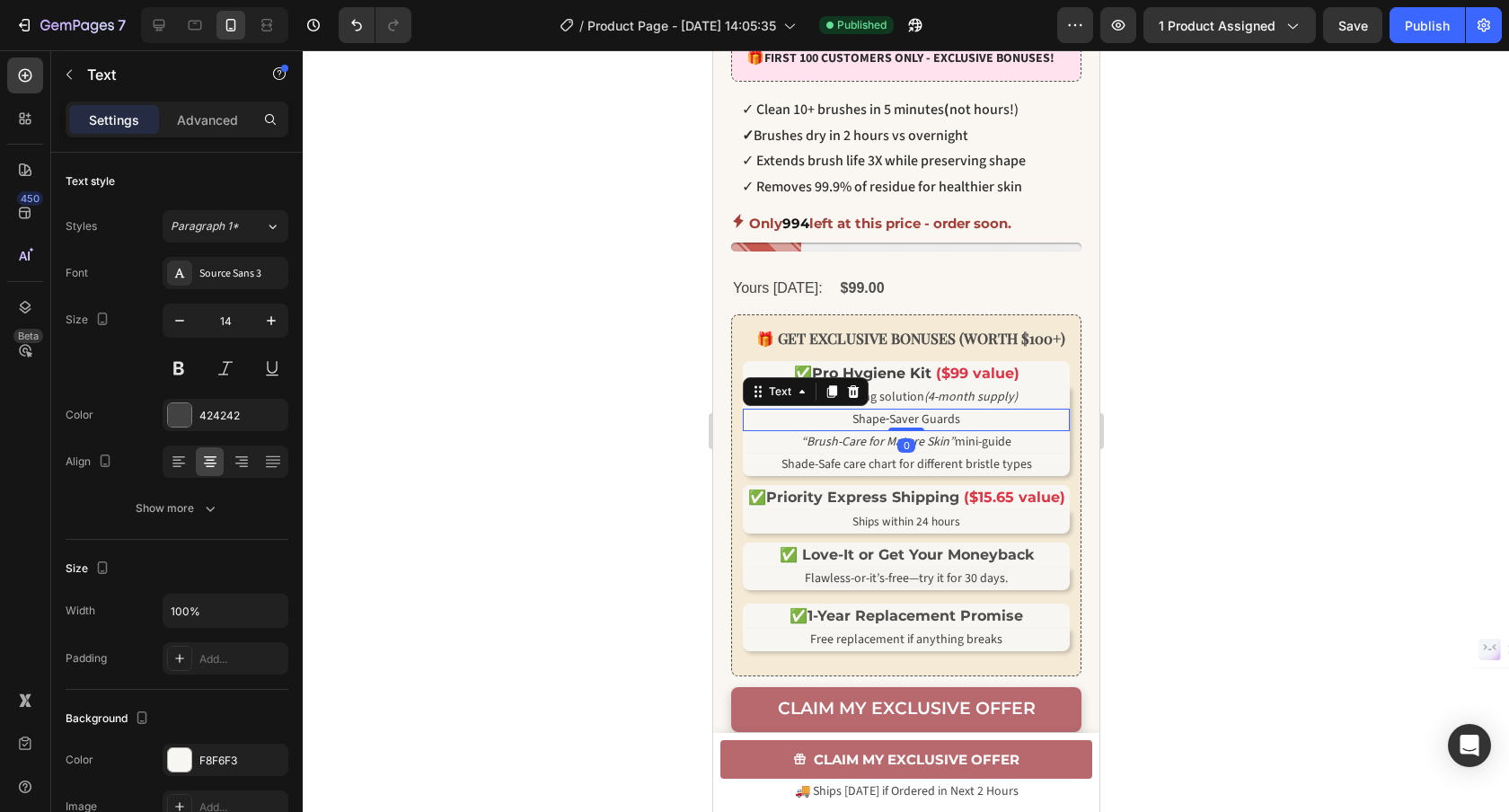
click at [853, 397] on icon at bounding box center [853, 390] width 12 height 12
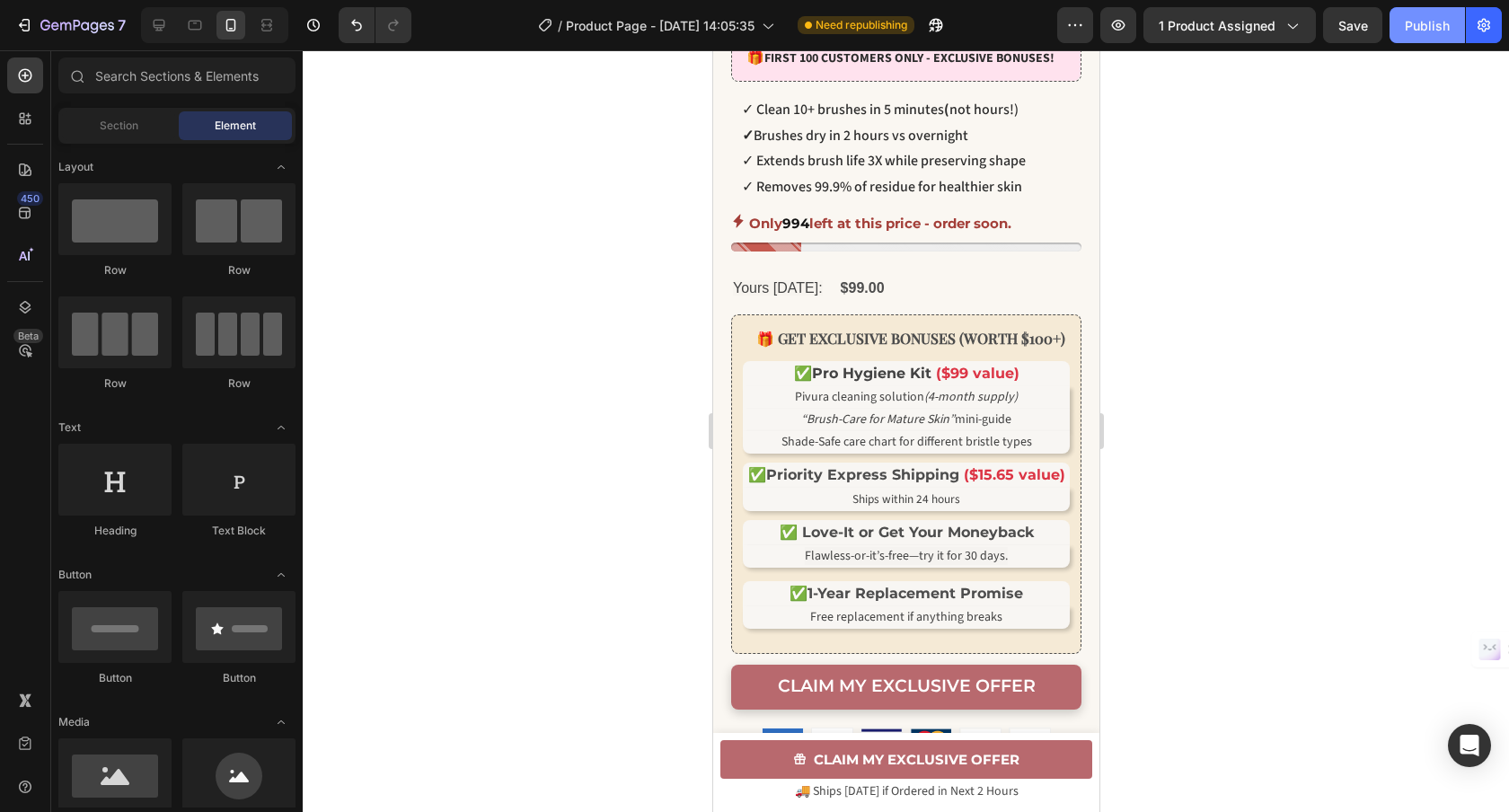
click at [1406, 34] on div "Publish" at bounding box center [1427, 25] width 45 height 19
click at [968, 406] on icon "(4-month supply)" at bounding box center [970, 397] width 93 height 18
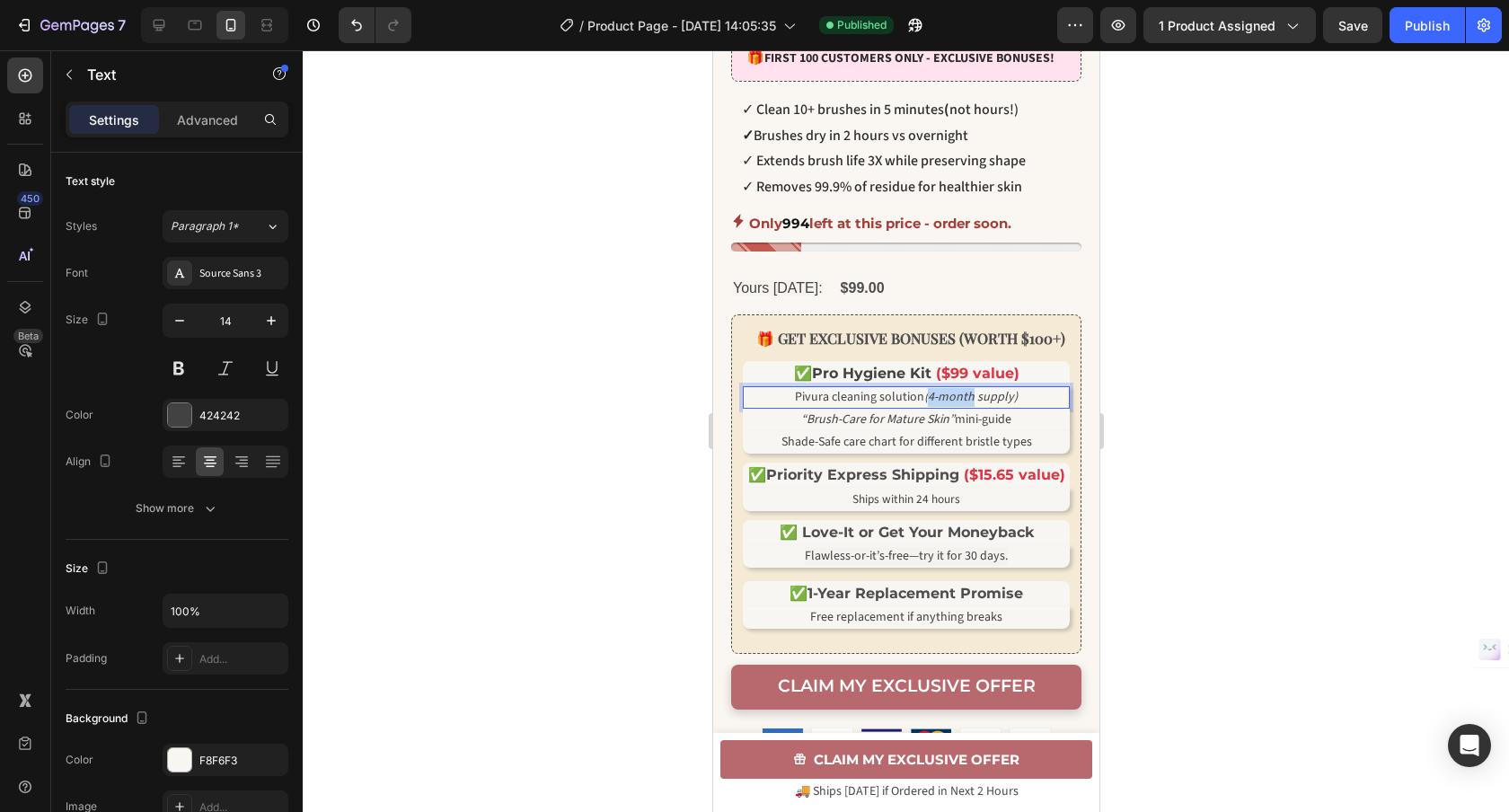
drag, startPoint x: 975, startPoint y: 427, endPoint x: 931, endPoint y: 426, distance: 44.0
click at [931, 406] on icon "(4-month supply)" at bounding box center [970, 397] width 93 height 18
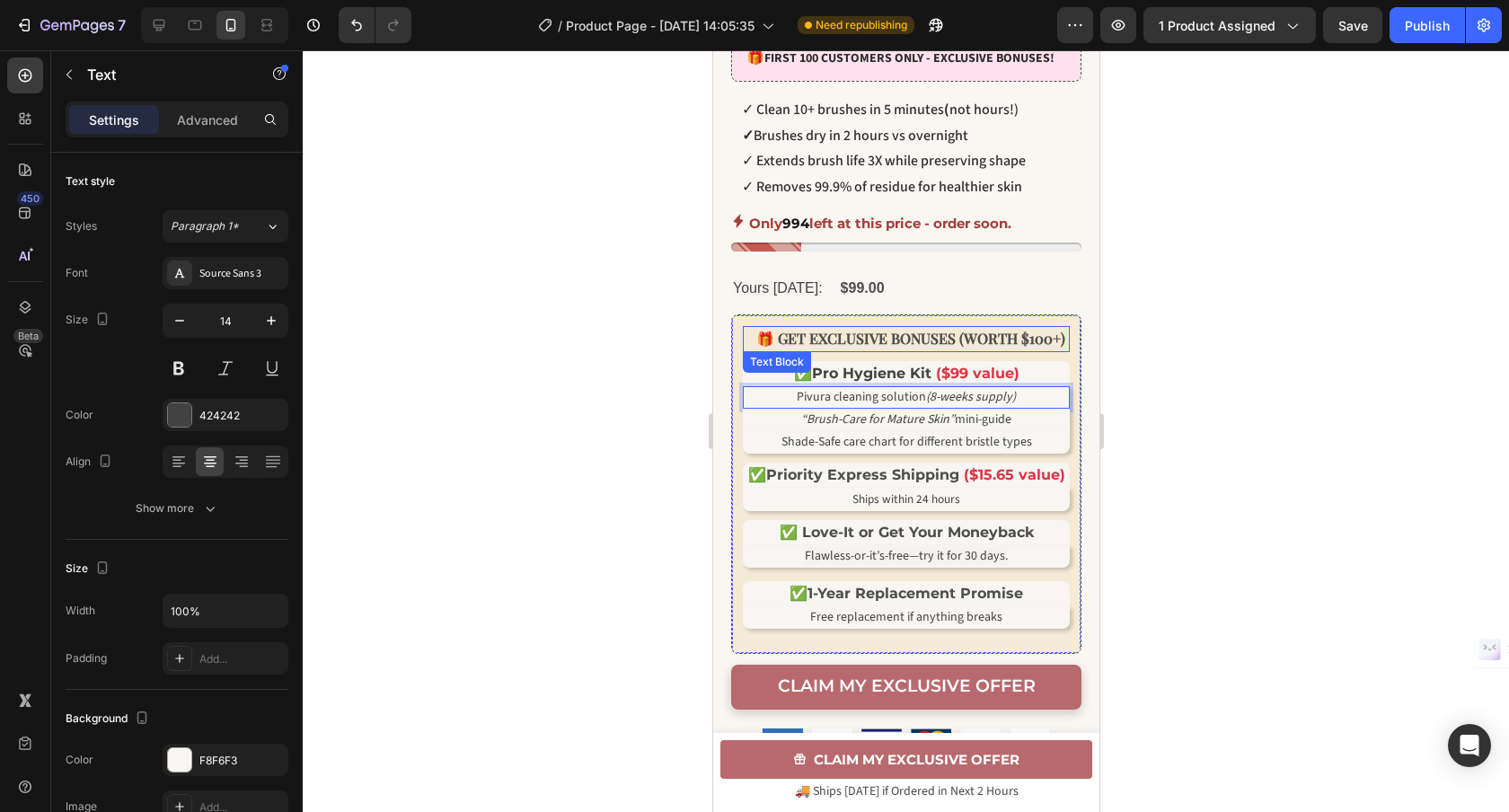
click at [1051, 347] on strong "EXCLUSIVE BONUSES (WORTH $100+)" at bounding box center [937, 338] width 256 height 19
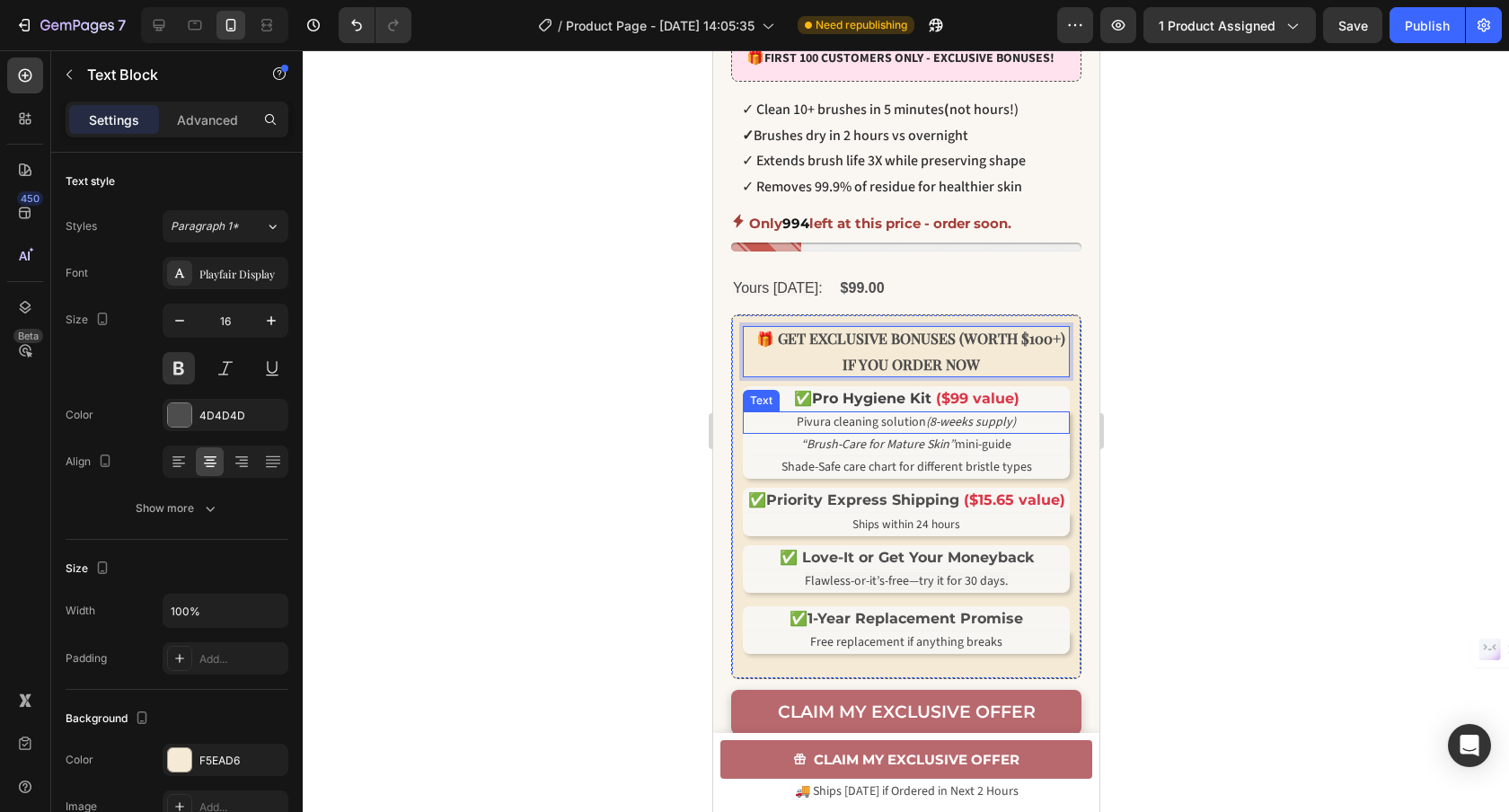
drag, startPoint x: 1034, startPoint y: 453, endPoint x: 1014, endPoint y: 455, distance: 20.1
click at [1034, 432] on p "Pivura cleaning solution (8-weeks supply)" at bounding box center [905, 422] width 323 height 19
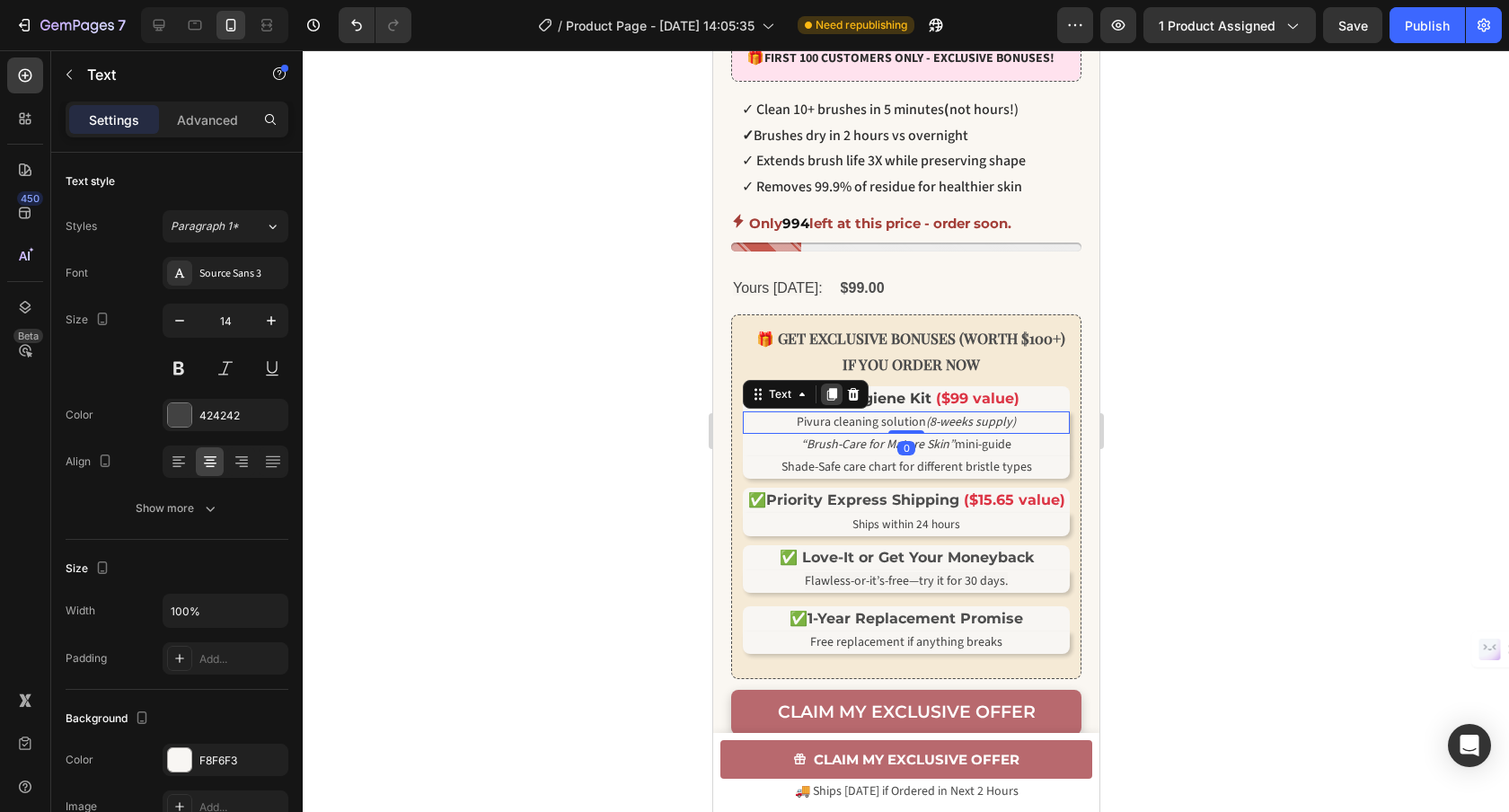
click at [826, 401] on icon at bounding box center [831, 395] width 10 height 12
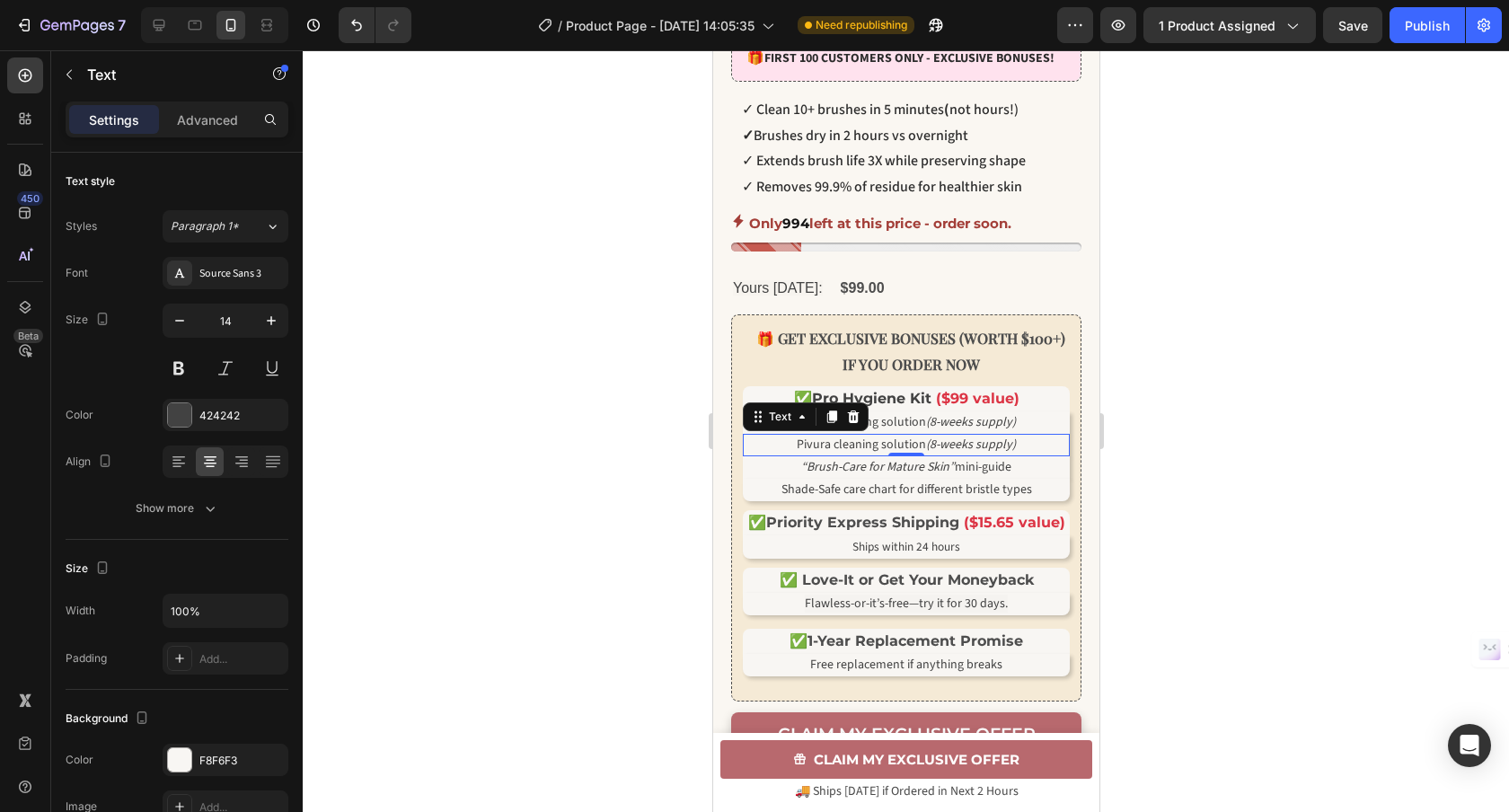
click at [972, 431] on icon "(8-weeks supply)" at bounding box center [970, 421] width 90 height 18
click at [1246, 415] on div at bounding box center [906, 431] width 1206 height 762
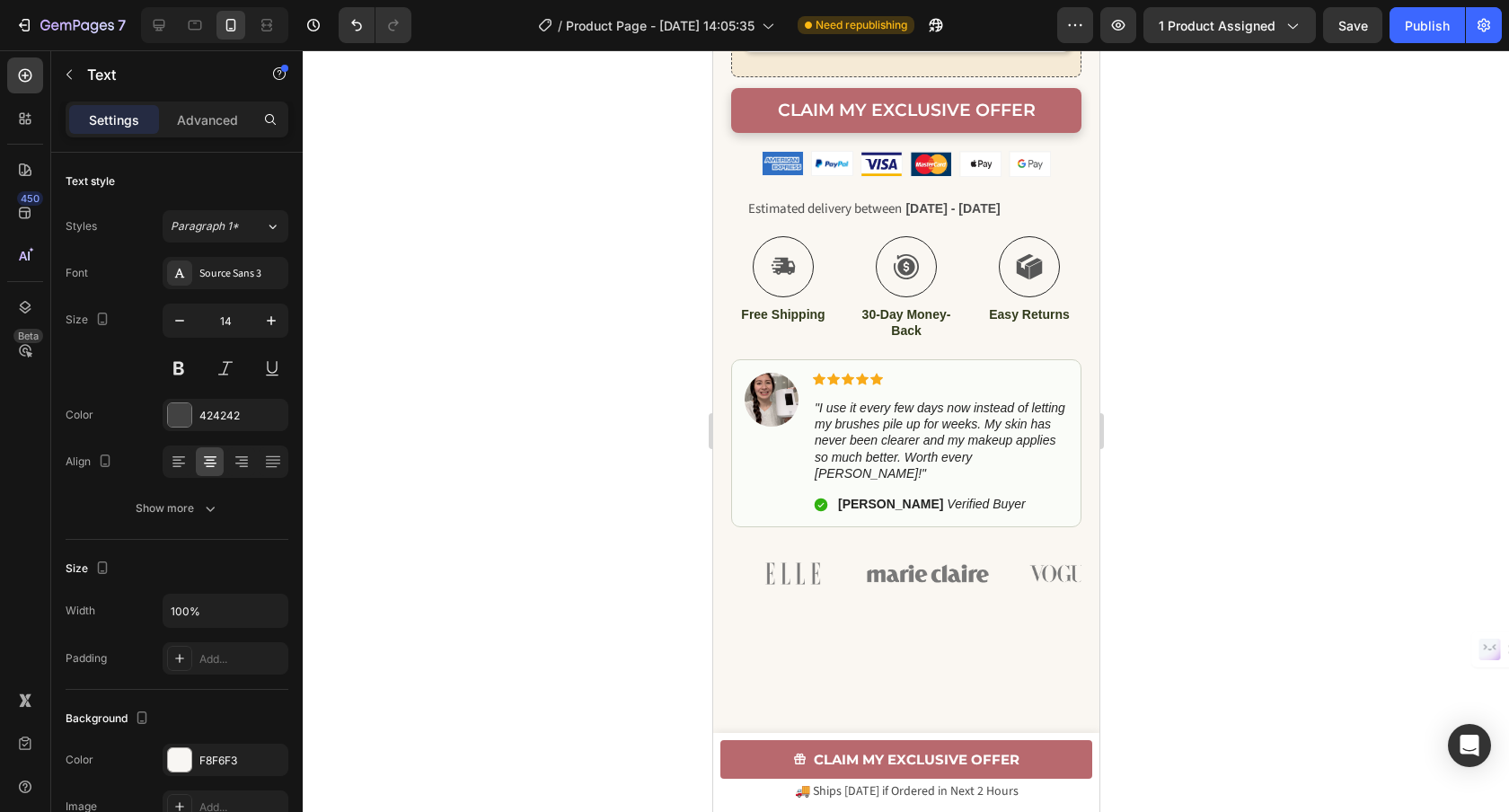
scroll to position [1316, 0]
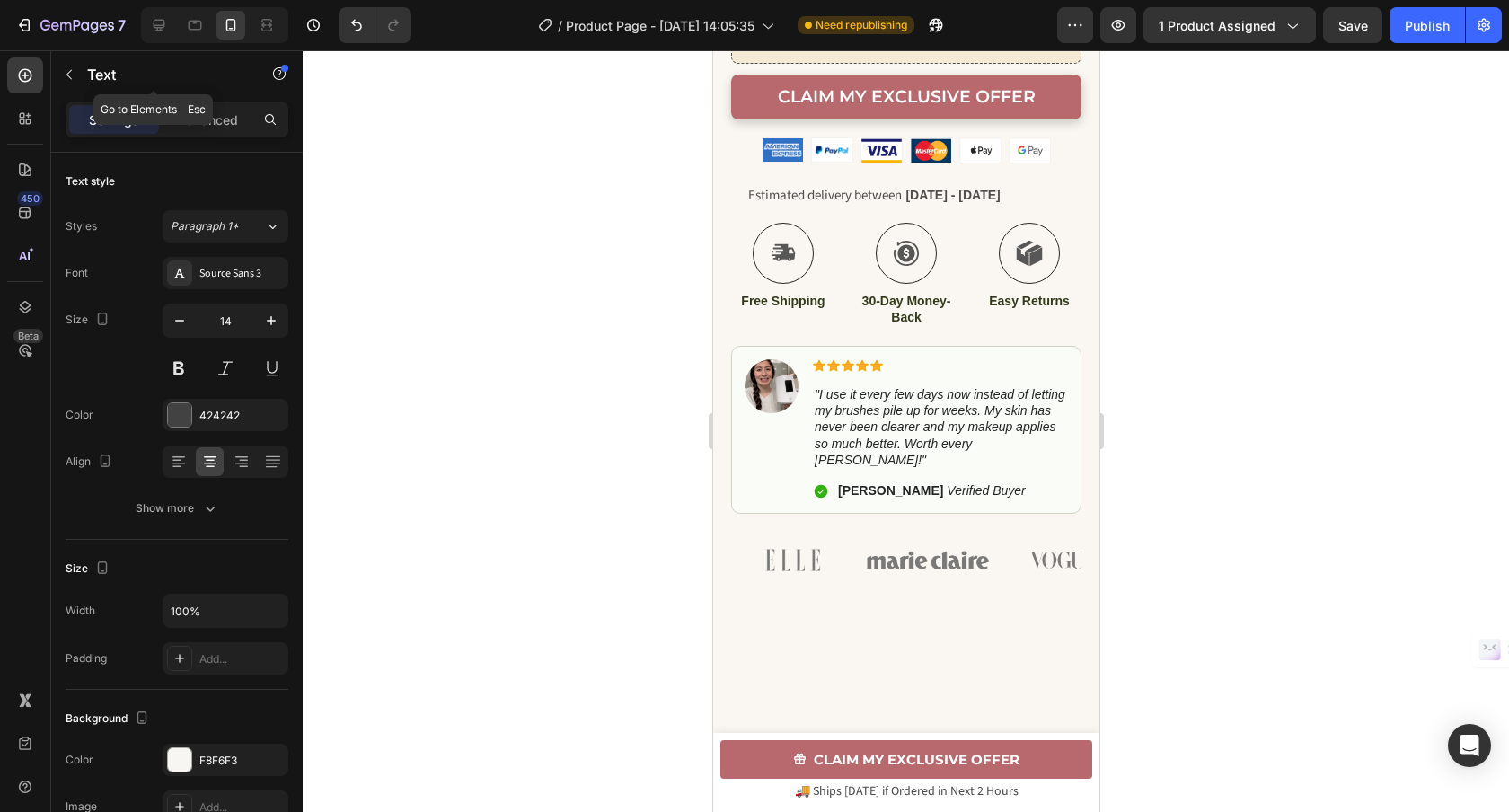
click at [68, 73] on icon "button" at bounding box center [69, 75] width 6 height 10
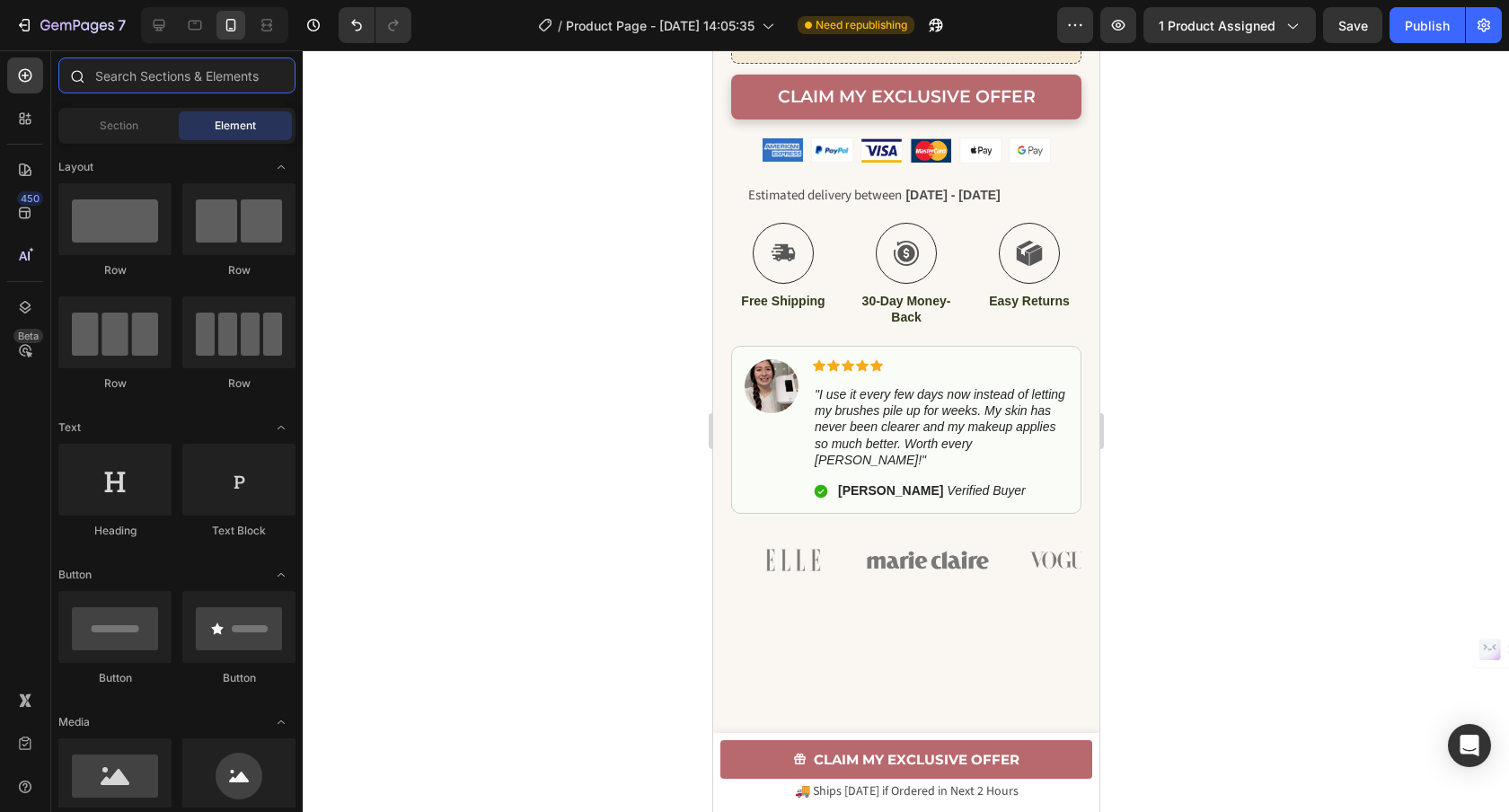
click at [147, 74] on input "text" at bounding box center [177, 76] width 237 height 35
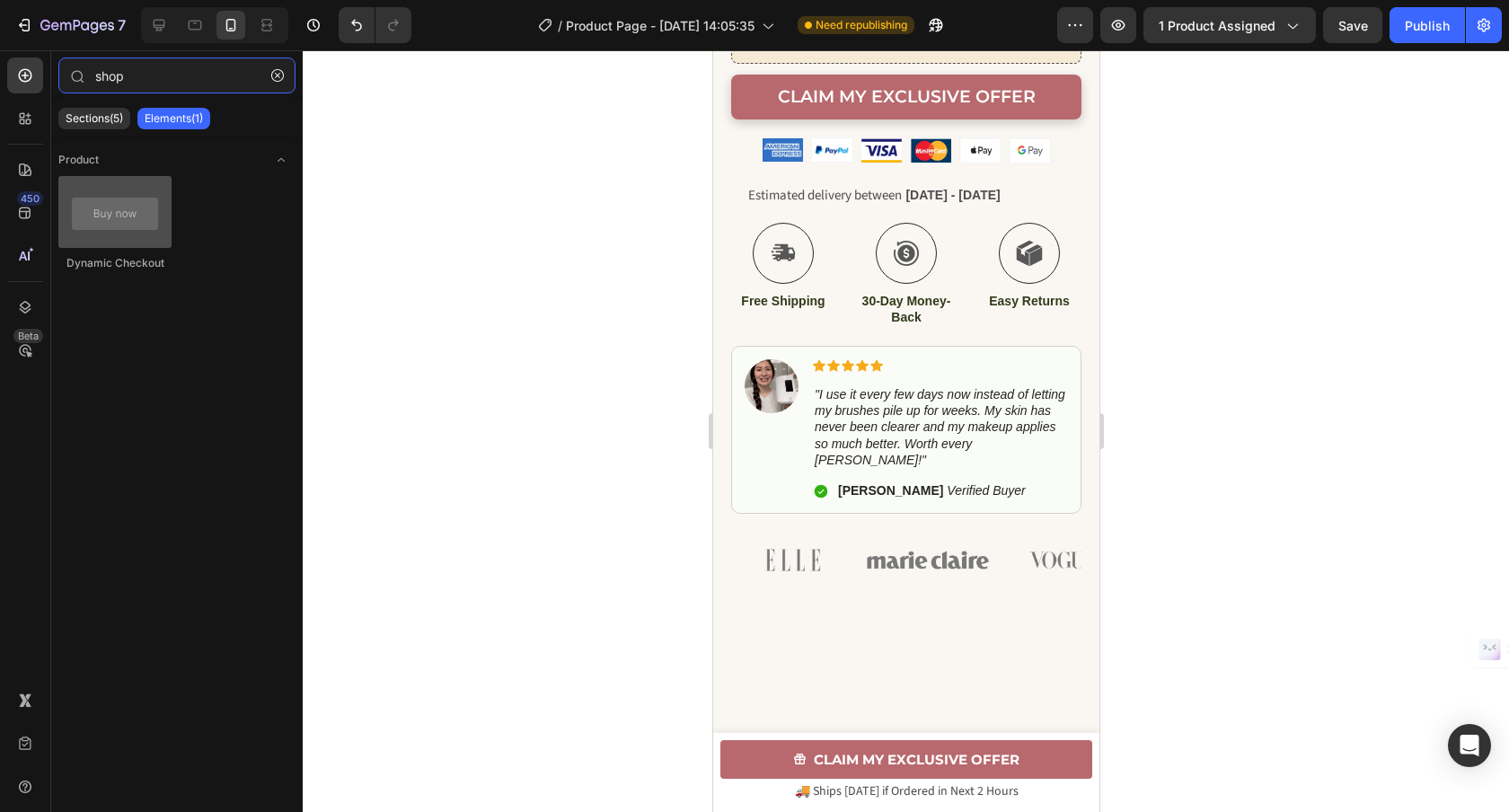
type input "shop"
click at [92, 245] on div at bounding box center [115, 212] width 113 height 72
click at [91, 128] on div "Sections(5)" at bounding box center [94, 118] width 72 height 21
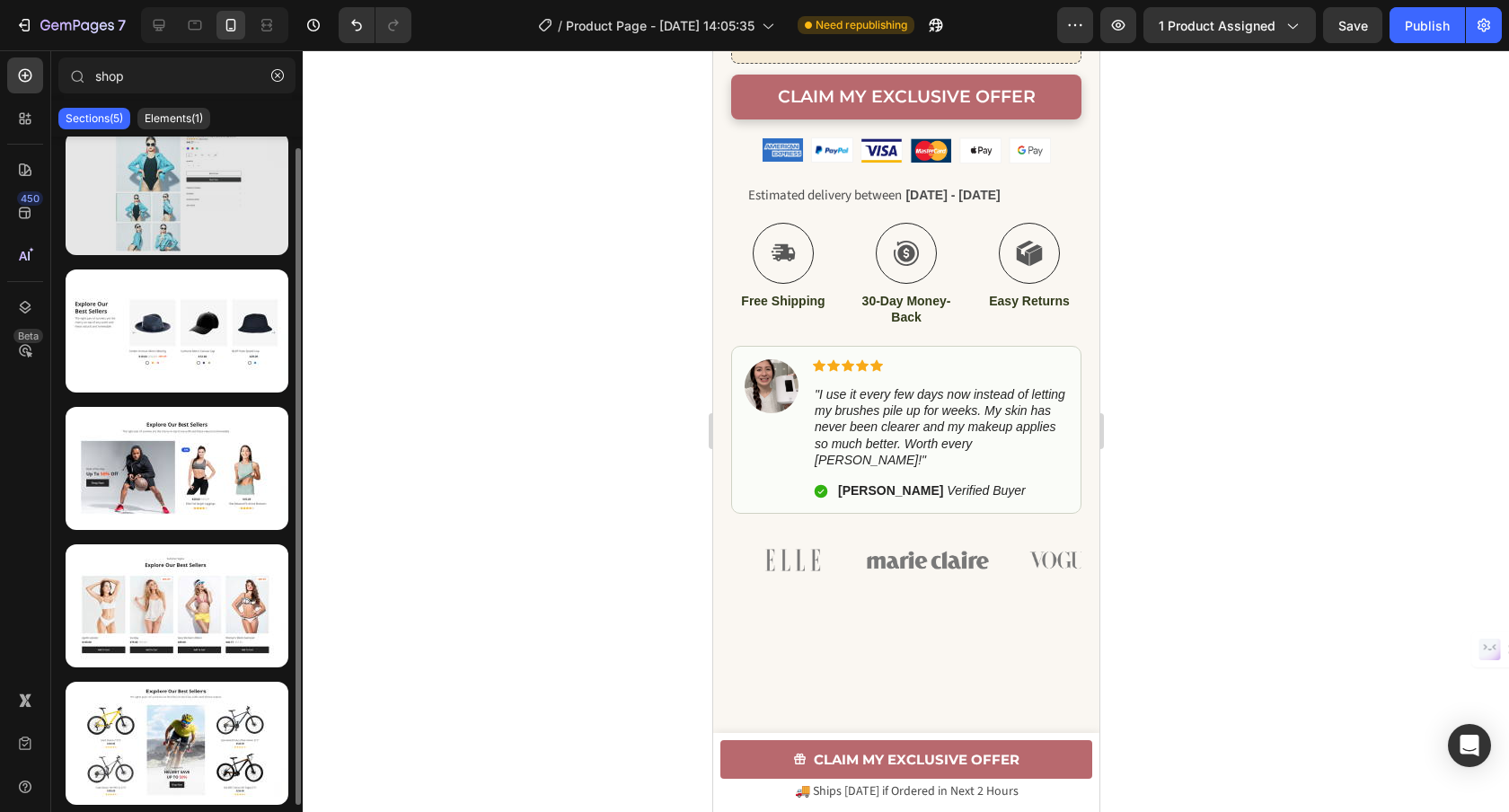
scroll to position [0, 0]
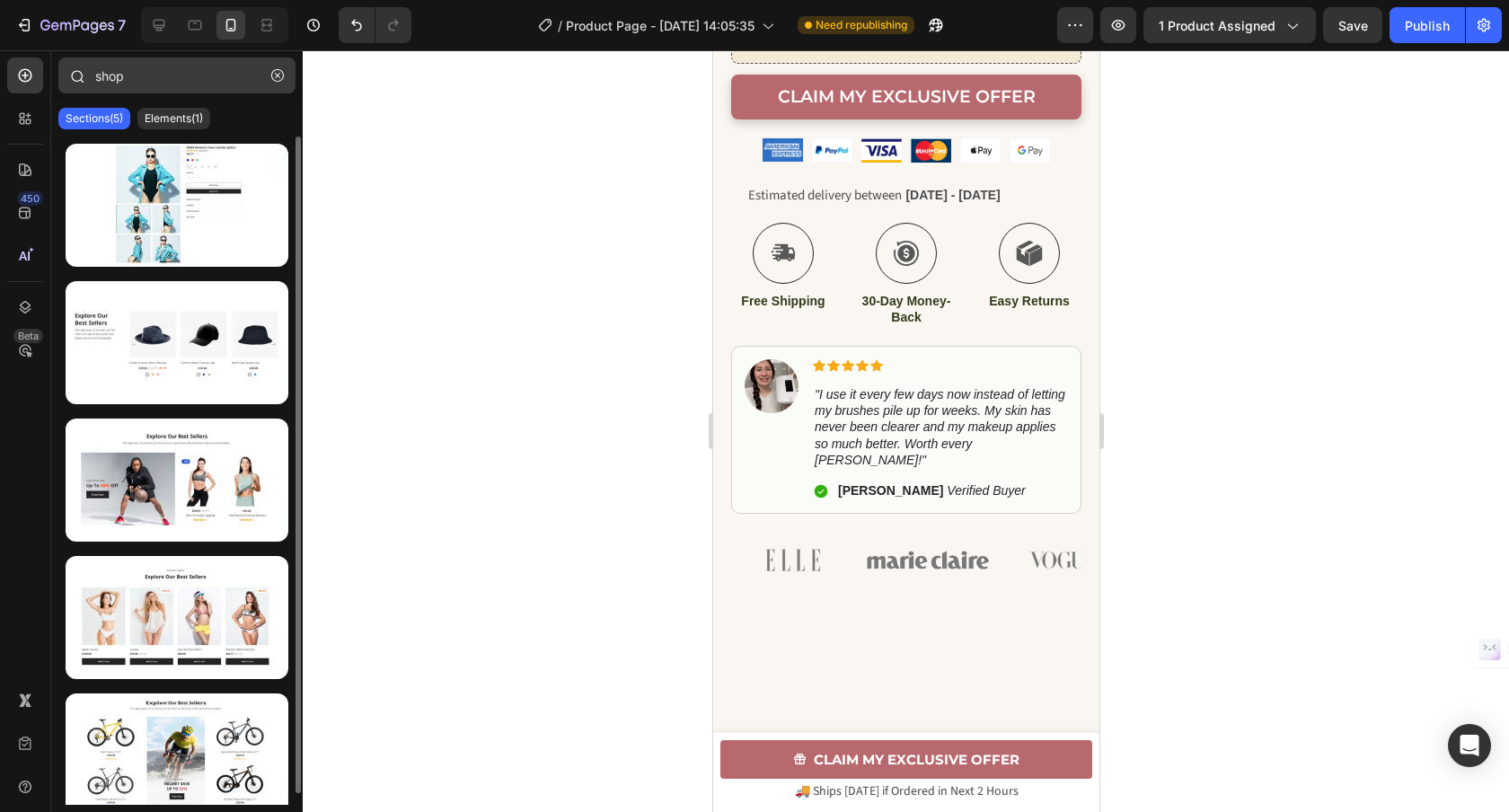
click at [276, 74] on icon "button" at bounding box center [276, 75] width 12 height 12
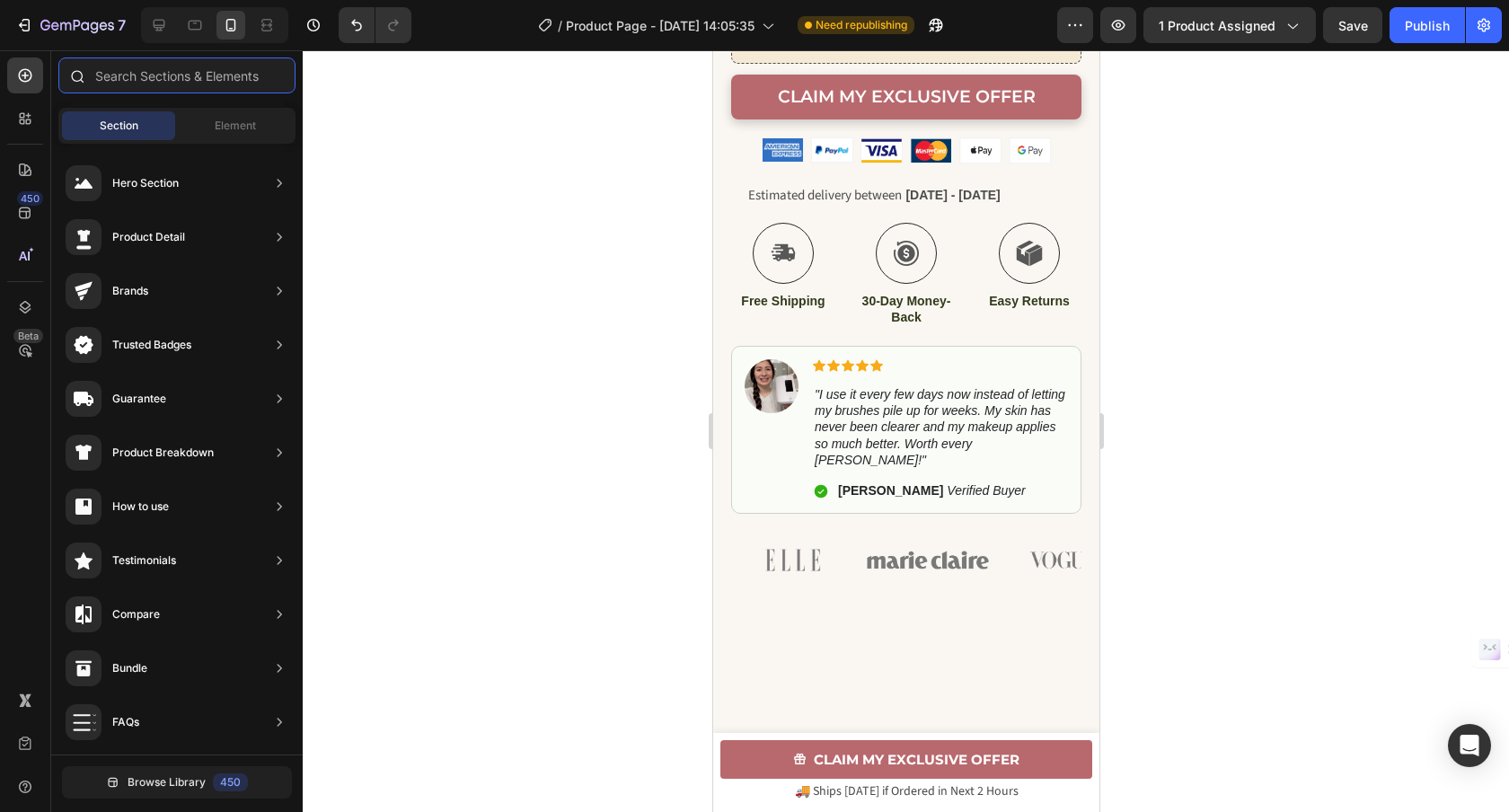
click at [260, 75] on input "text" at bounding box center [177, 76] width 237 height 35
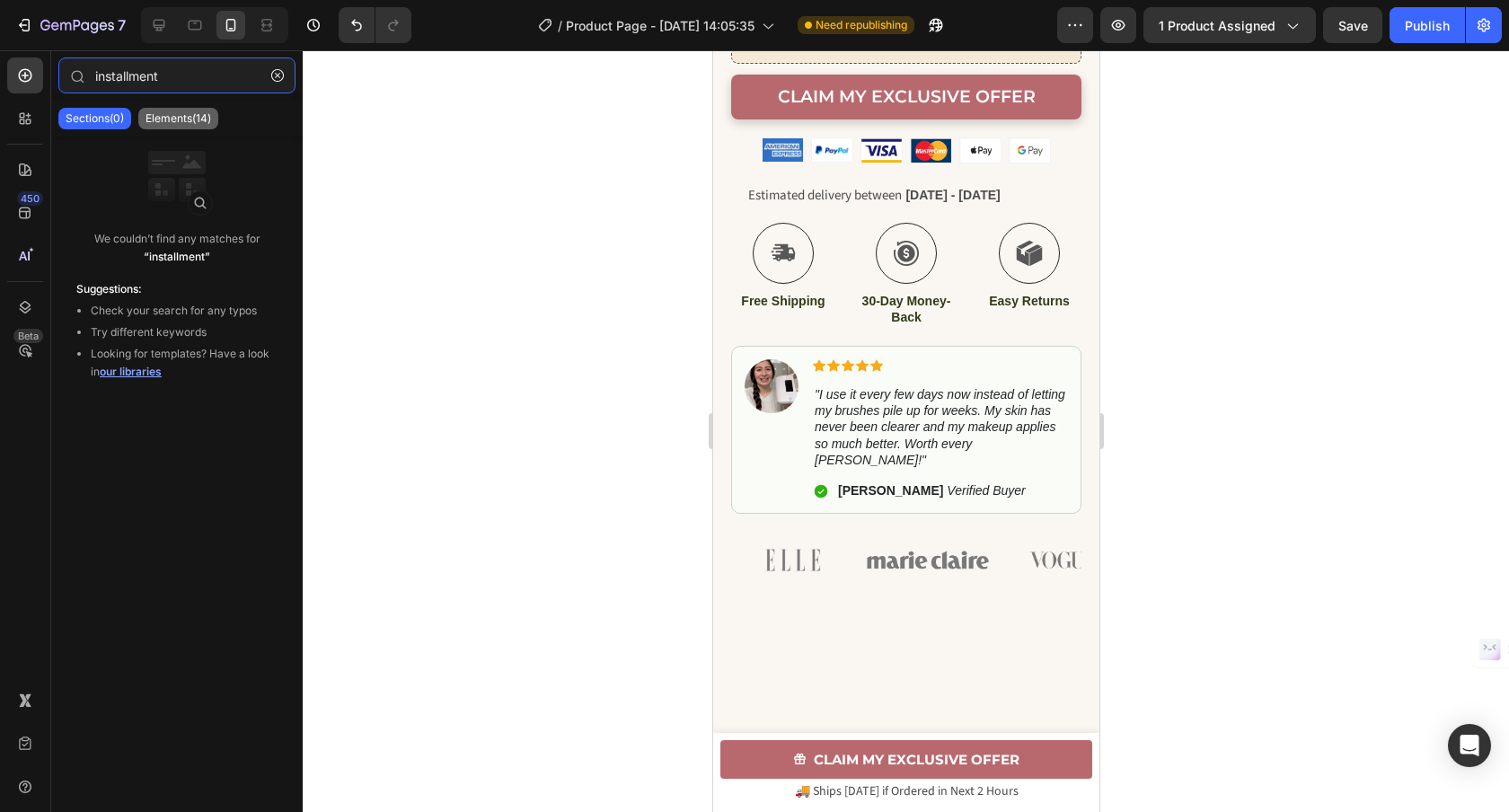
type input "installment"
click at [197, 122] on p "Elements(14)" at bounding box center [178, 118] width 65 height 14
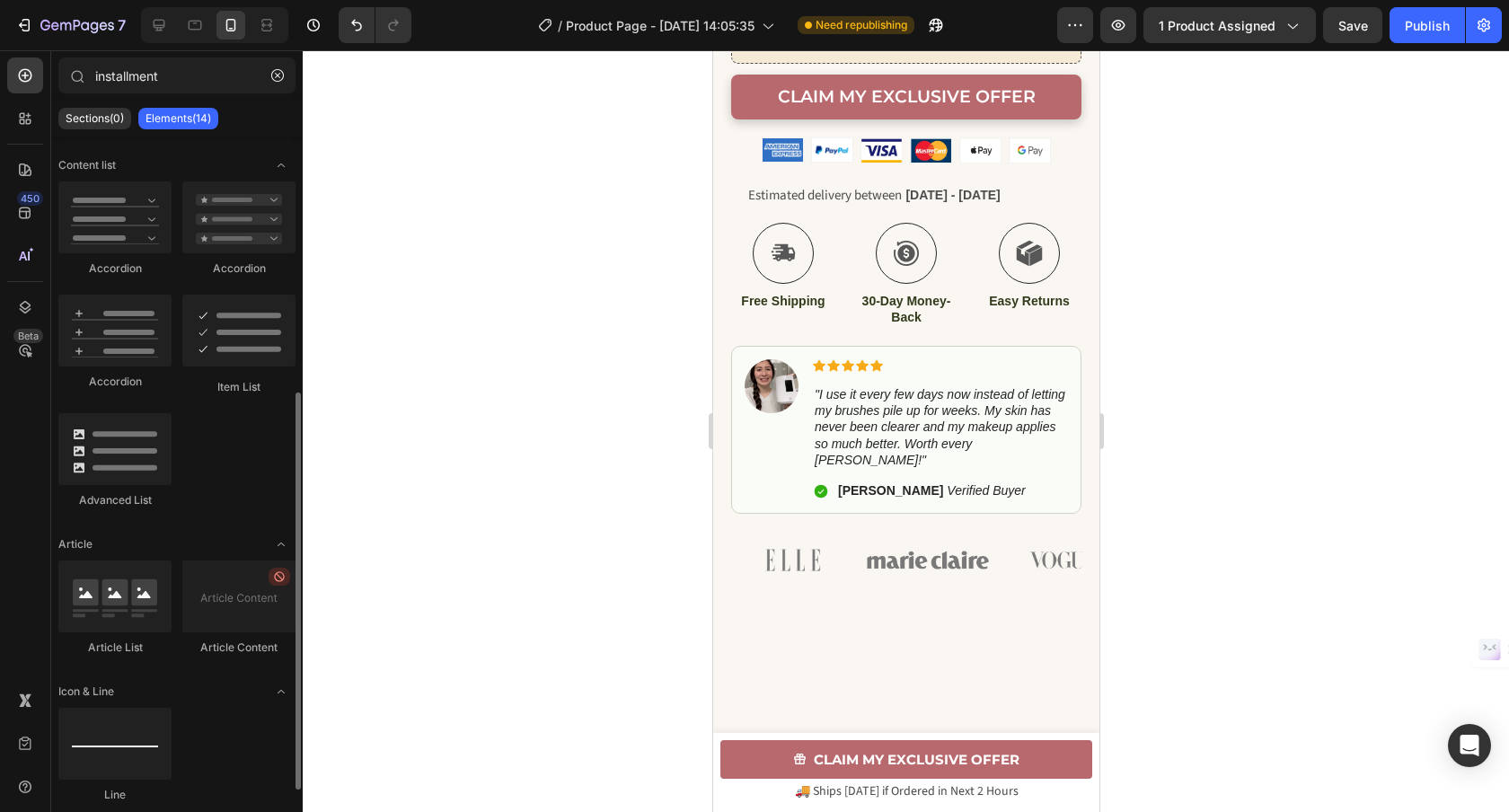
scroll to position [442, 0]
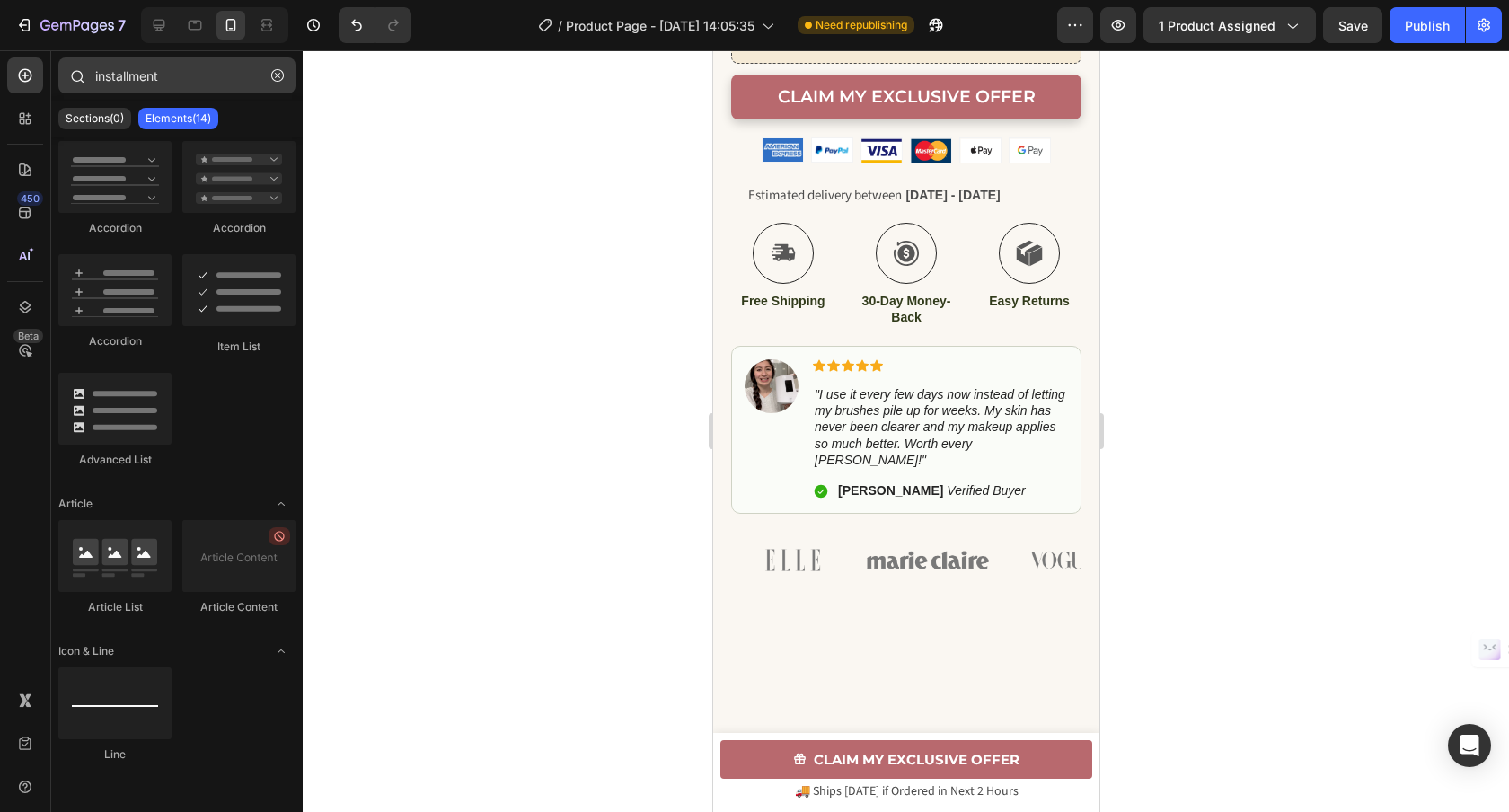
click at [278, 77] on icon "button" at bounding box center [276, 75] width 12 height 12
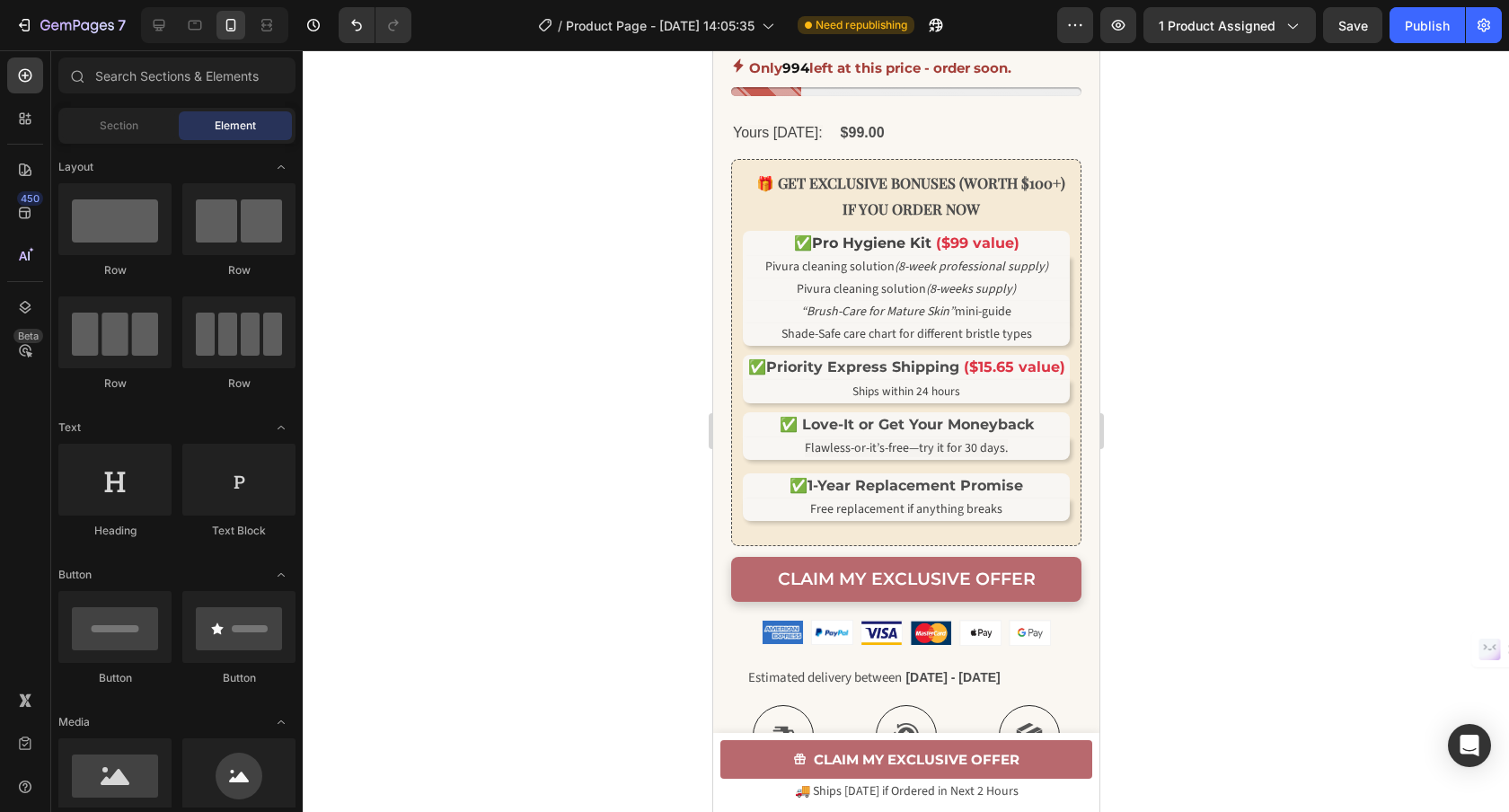
scroll to position [836, 0]
click at [1393, 16] on button "Publish" at bounding box center [1427, 25] width 76 height 35
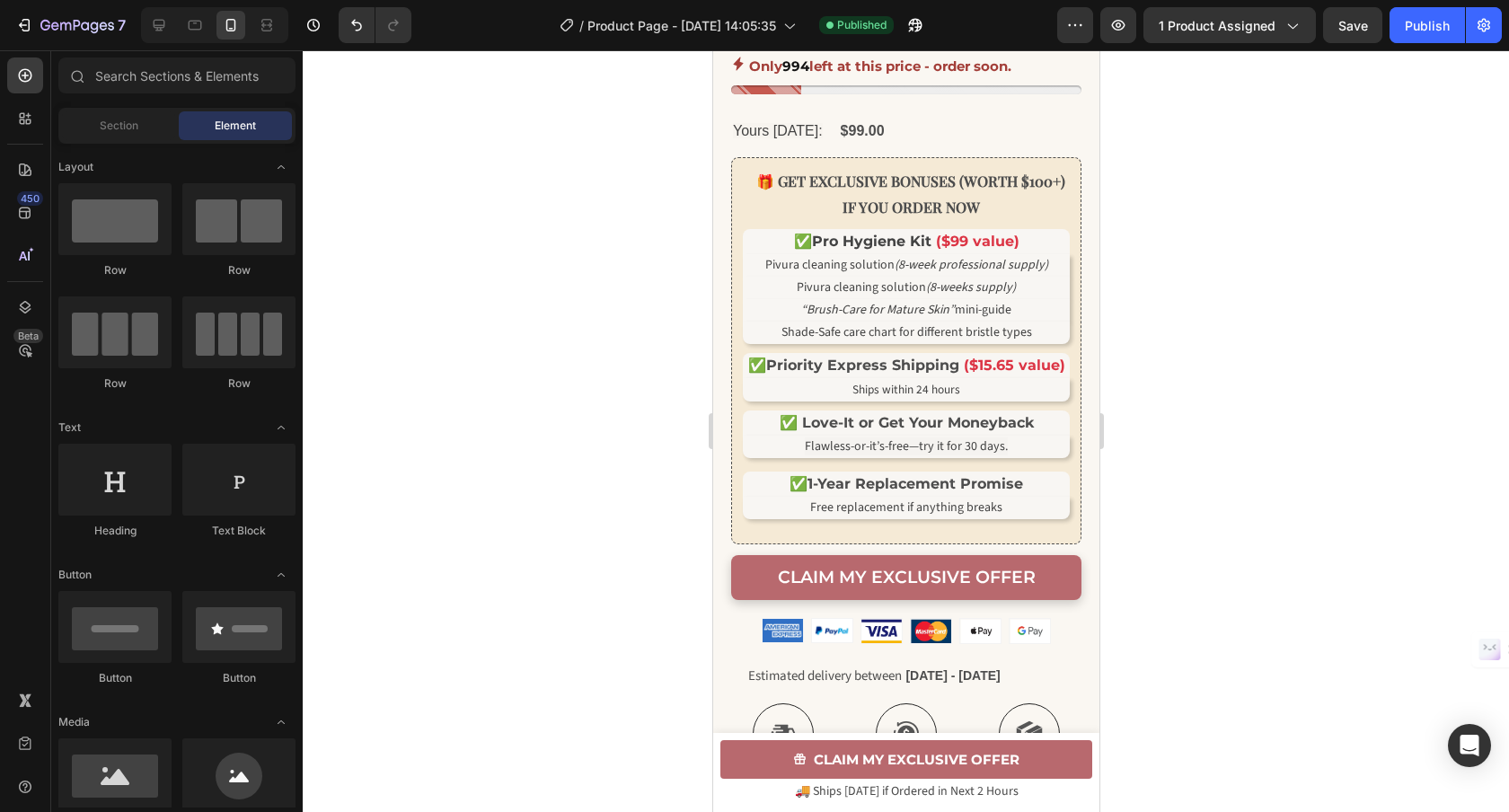
scroll to position [844, 0]
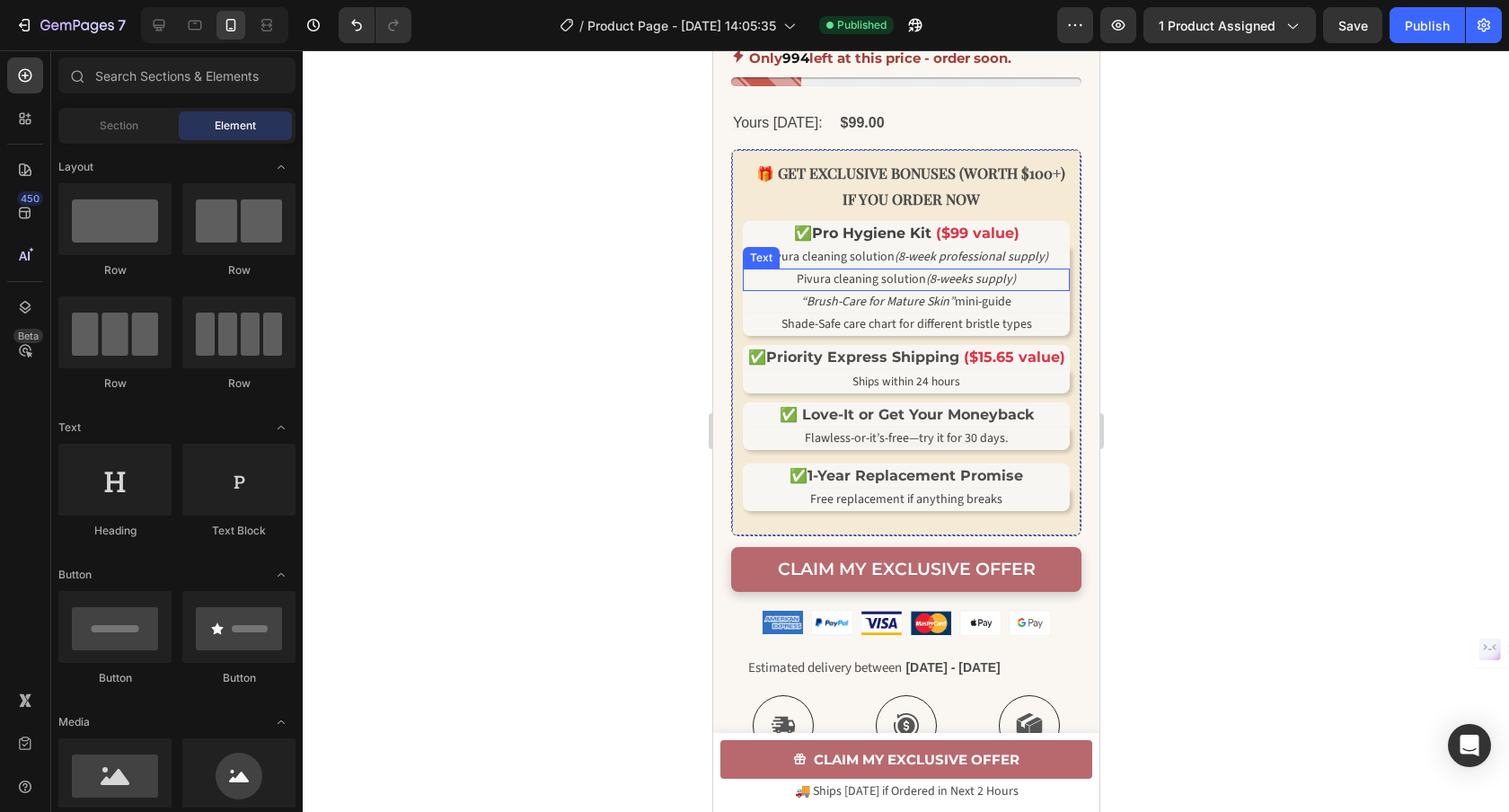
click at [837, 288] on span "Pivura cleaning solution (8-weeks supply)" at bounding box center [905, 279] width 219 height 18
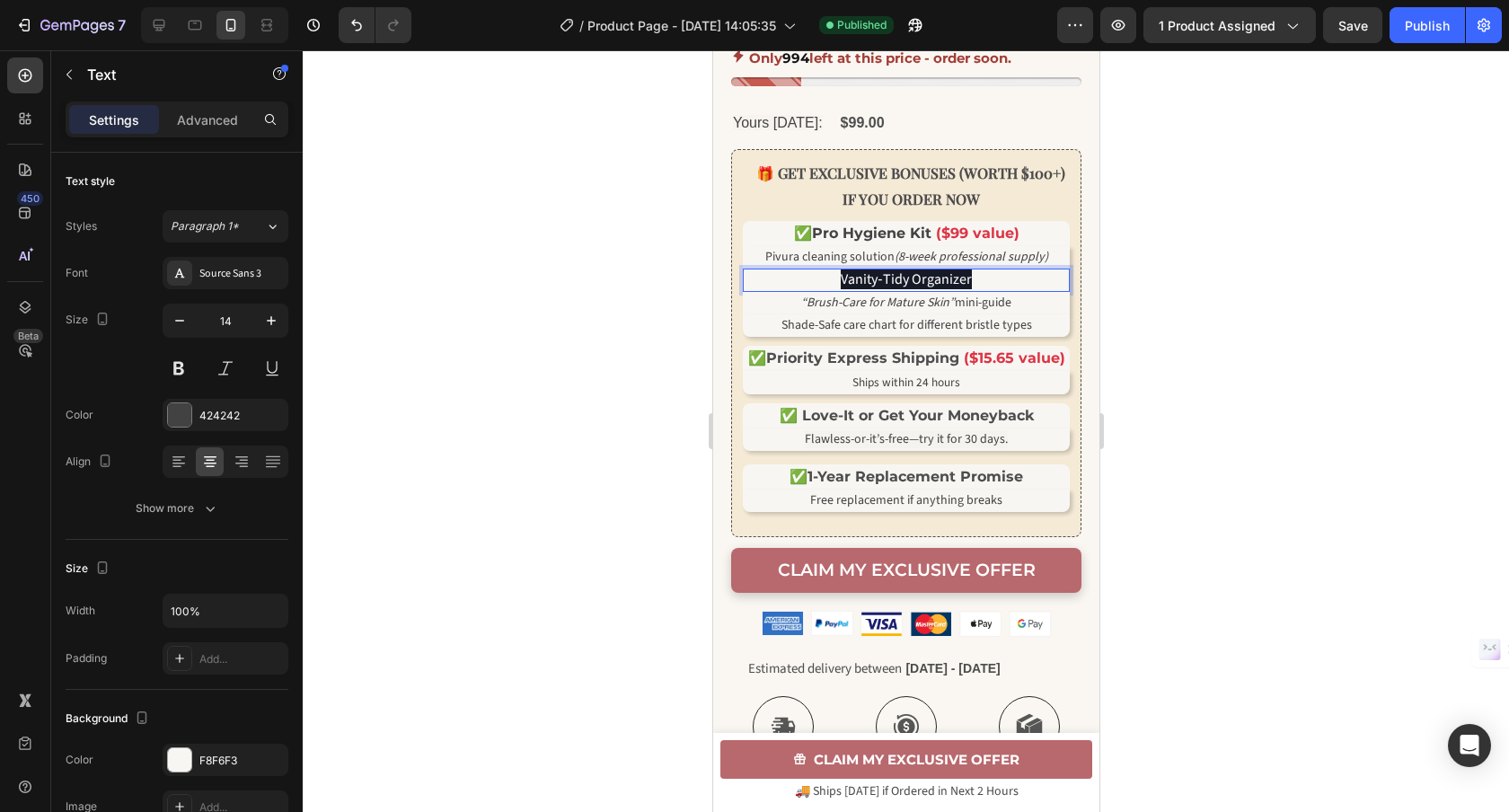
click at [965, 289] on span "Vanity‑Tidy Organizer" at bounding box center [904, 279] width 130 height 20
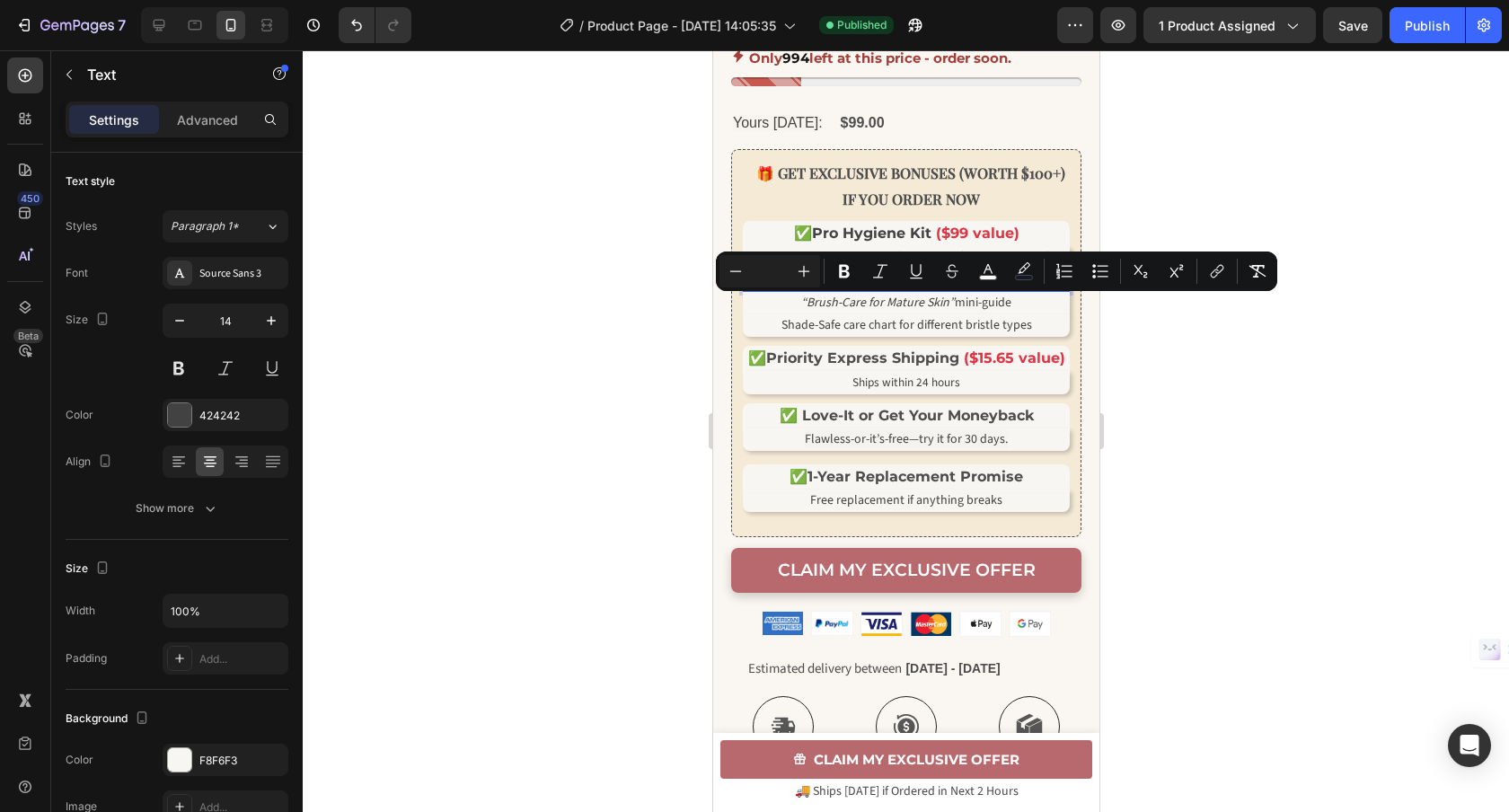
click at [781, 267] on input "Editor contextual toolbar" at bounding box center [769, 271] width 35 height 21
type input "0"
click at [1019, 279] on rect "Editor contextual toolbar" at bounding box center [1024, 277] width 17 height 5
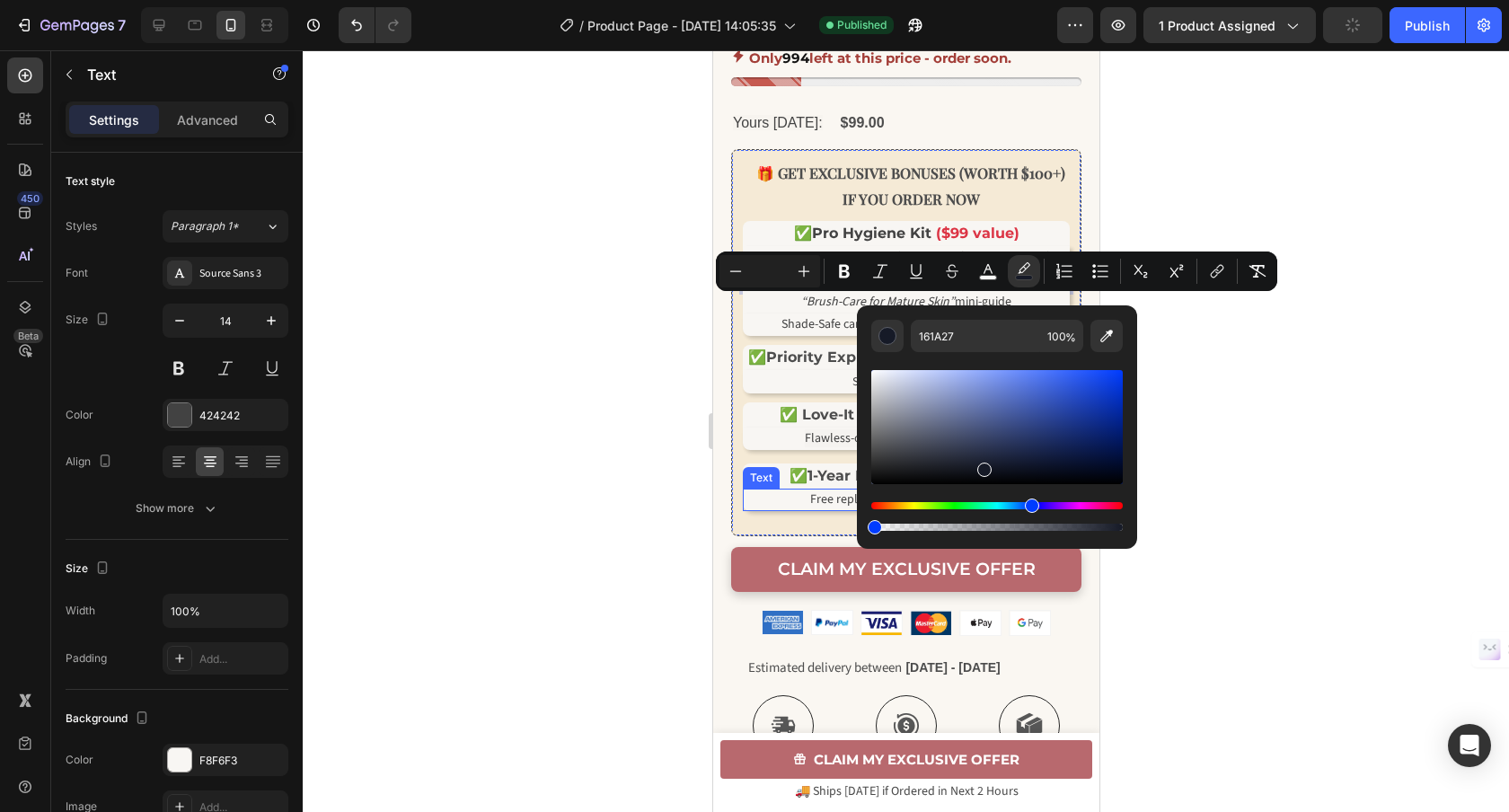
drag, startPoint x: 1804, startPoint y: 578, endPoint x: 840, endPoint y: 515, distance: 966.1
type input "0"
click at [990, 275] on rect "Editor contextual toolbar" at bounding box center [988, 277] width 17 height 5
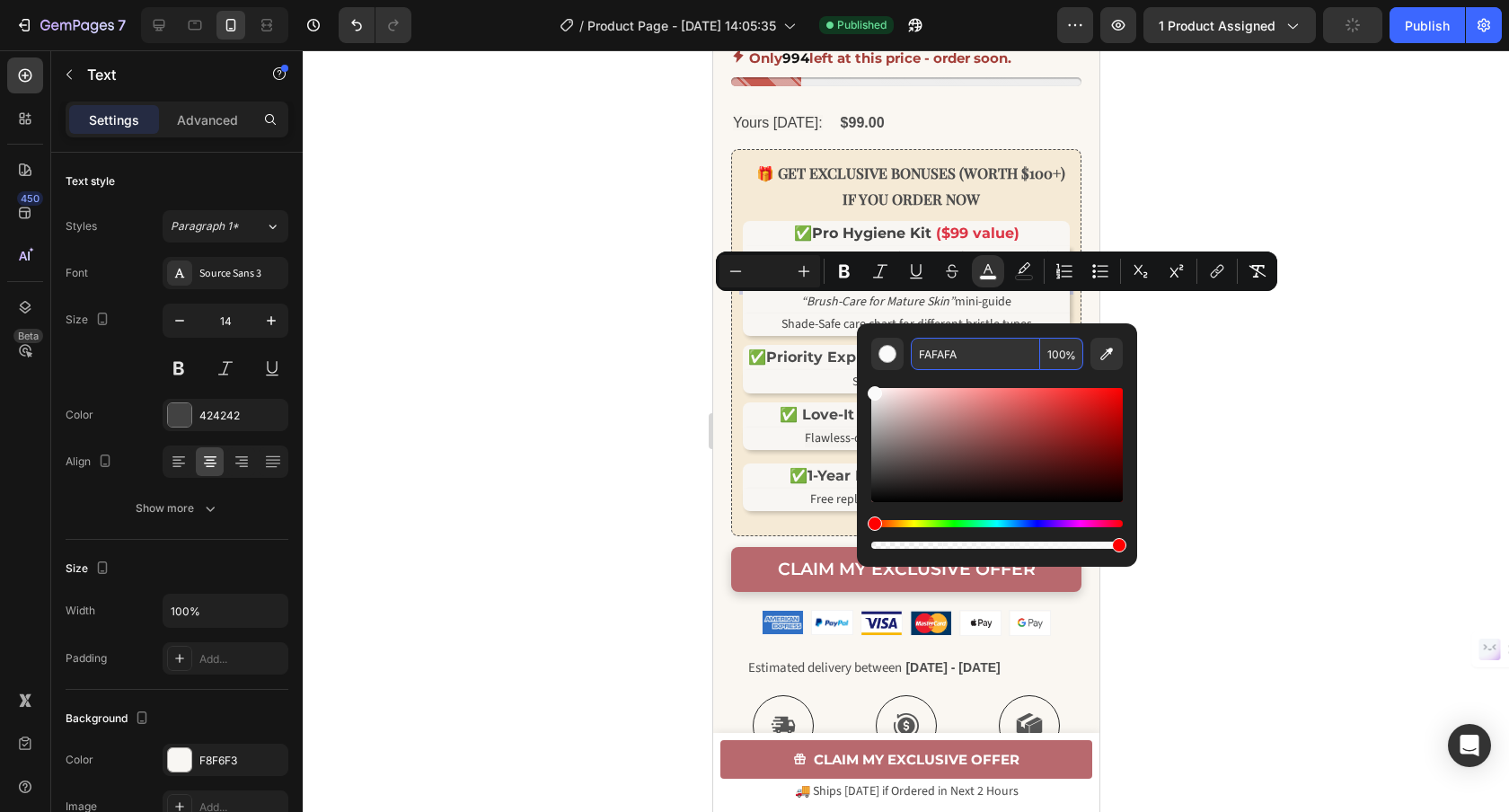
click at [970, 343] on input "FAFAFA" at bounding box center [975, 354] width 130 height 33
paste input "Vanity‑Tidy Organizer"
paste input "424242"
click at [994, 349] on input "424242" at bounding box center [975, 354] width 130 height 33
type input "424242"
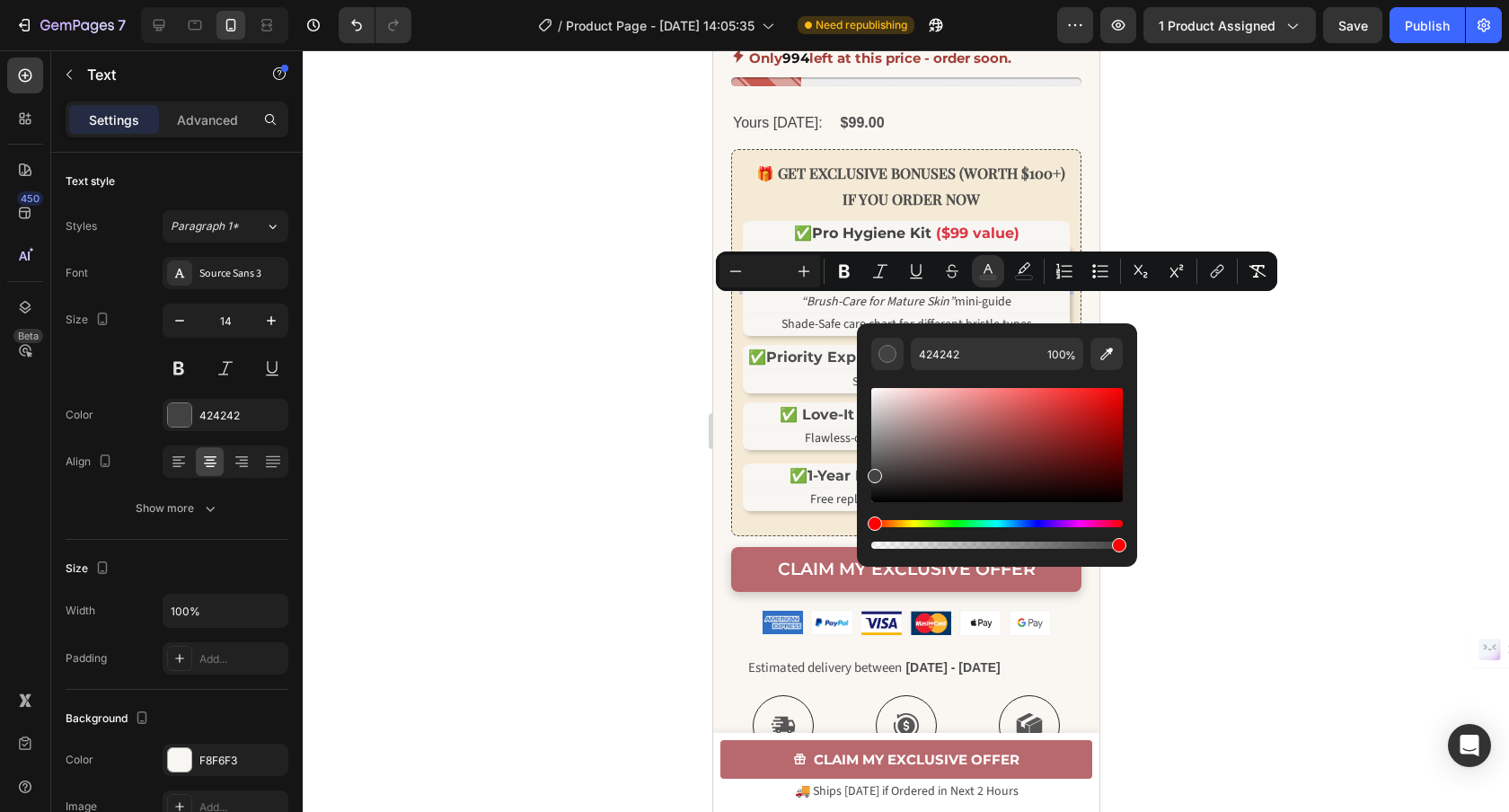
click at [1219, 342] on div at bounding box center [906, 431] width 1206 height 762
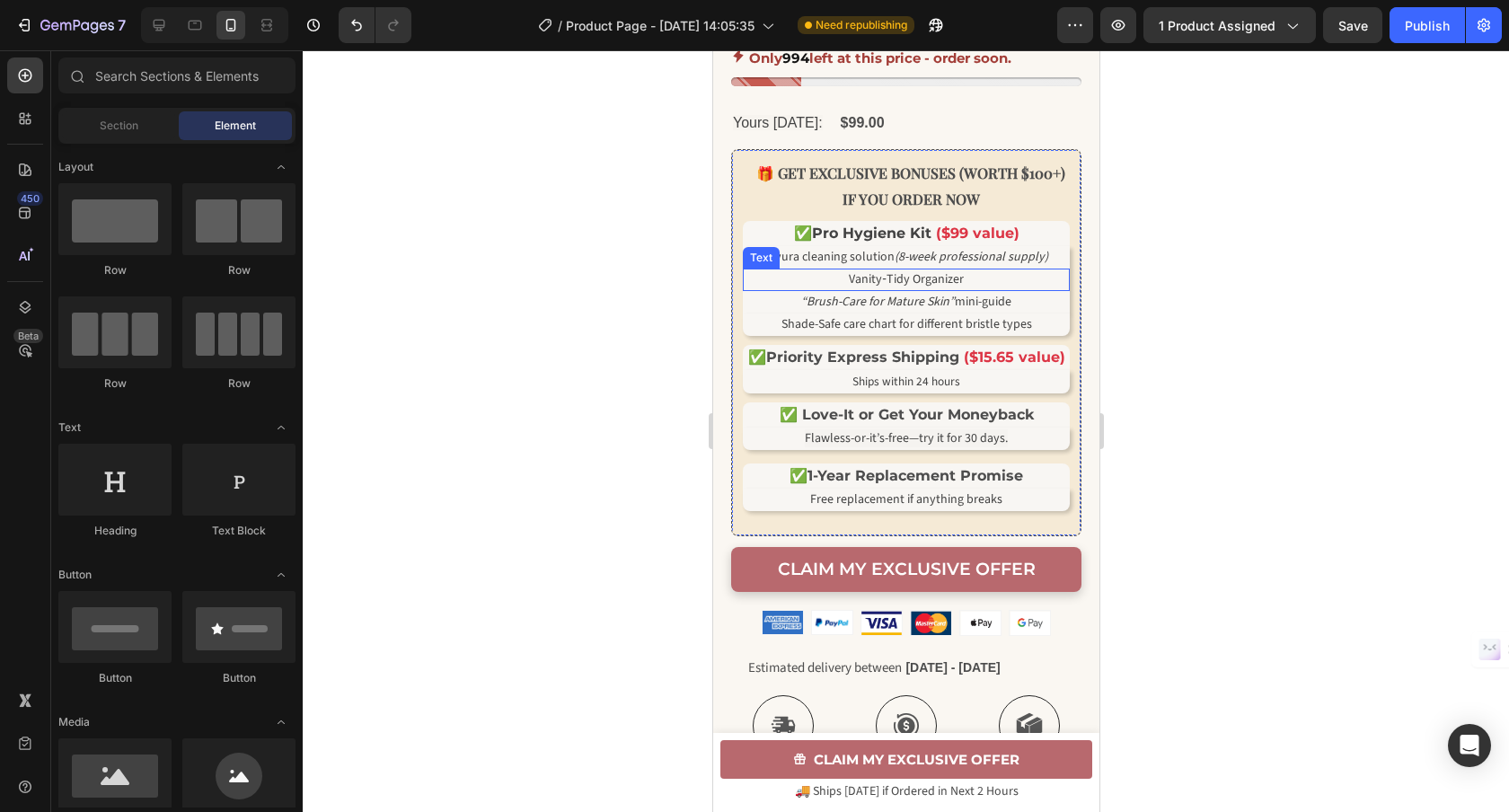
click at [981, 289] on p "Vanity‑Tidy Organizer" at bounding box center [905, 280] width 323 height 19
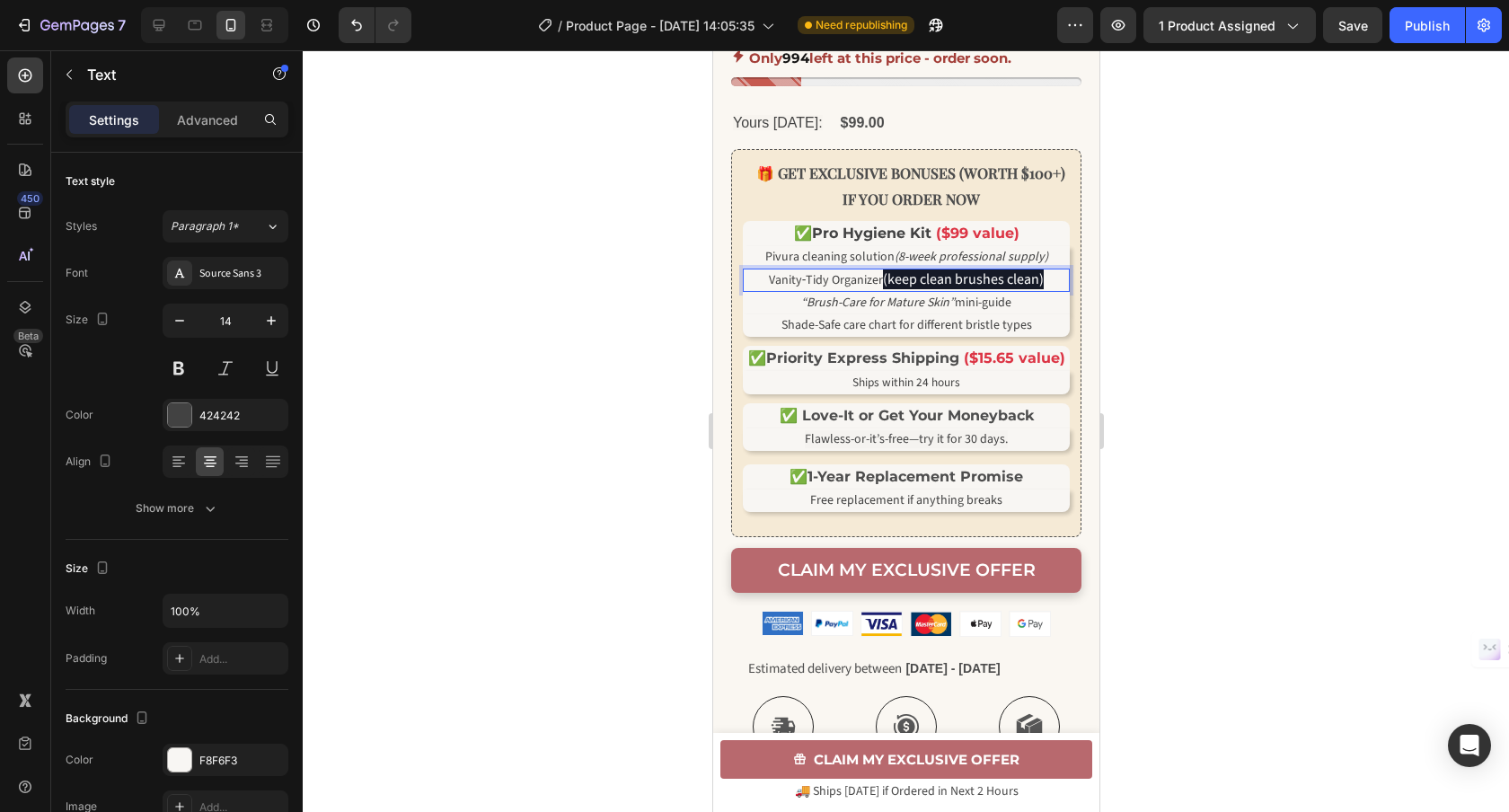
click at [1044, 290] on p "Vanity‑Tidy Organizer (keep clean brushes clean)" at bounding box center [905, 280] width 323 height 20
click at [1046, 290] on p "Vanity‑Tidy Organizer (keep clean brushes clean)" at bounding box center [905, 280] width 323 height 20
click at [1047, 290] on p "Vanity‑Tidy Organizer (keep clean brushes clean)" at bounding box center [905, 280] width 323 height 20
drag, startPoint x: 1048, startPoint y: 306, endPoint x: 881, endPoint y: 311, distance: 167.1
click at [881, 290] on p "Vanity‑Tidy Organizer (keep clean brushes clean)" at bounding box center [905, 280] width 323 height 20
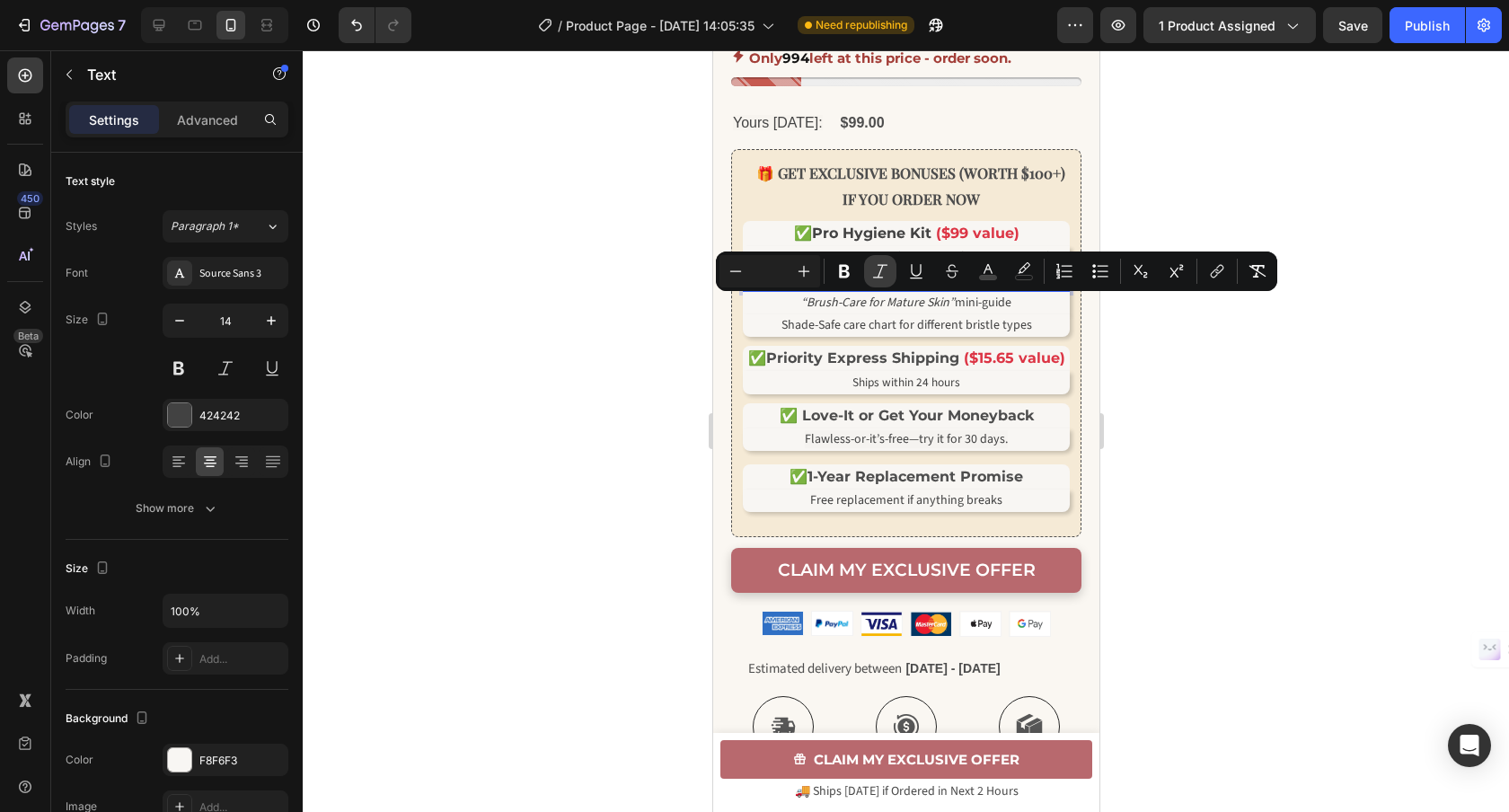
click at [881, 276] on icon "Editor contextual toolbar" at bounding box center [880, 271] width 18 height 18
click at [1024, 270] on icon "Editor contextual toolbar" at bounding box center [1023, 268] width 12 height 11
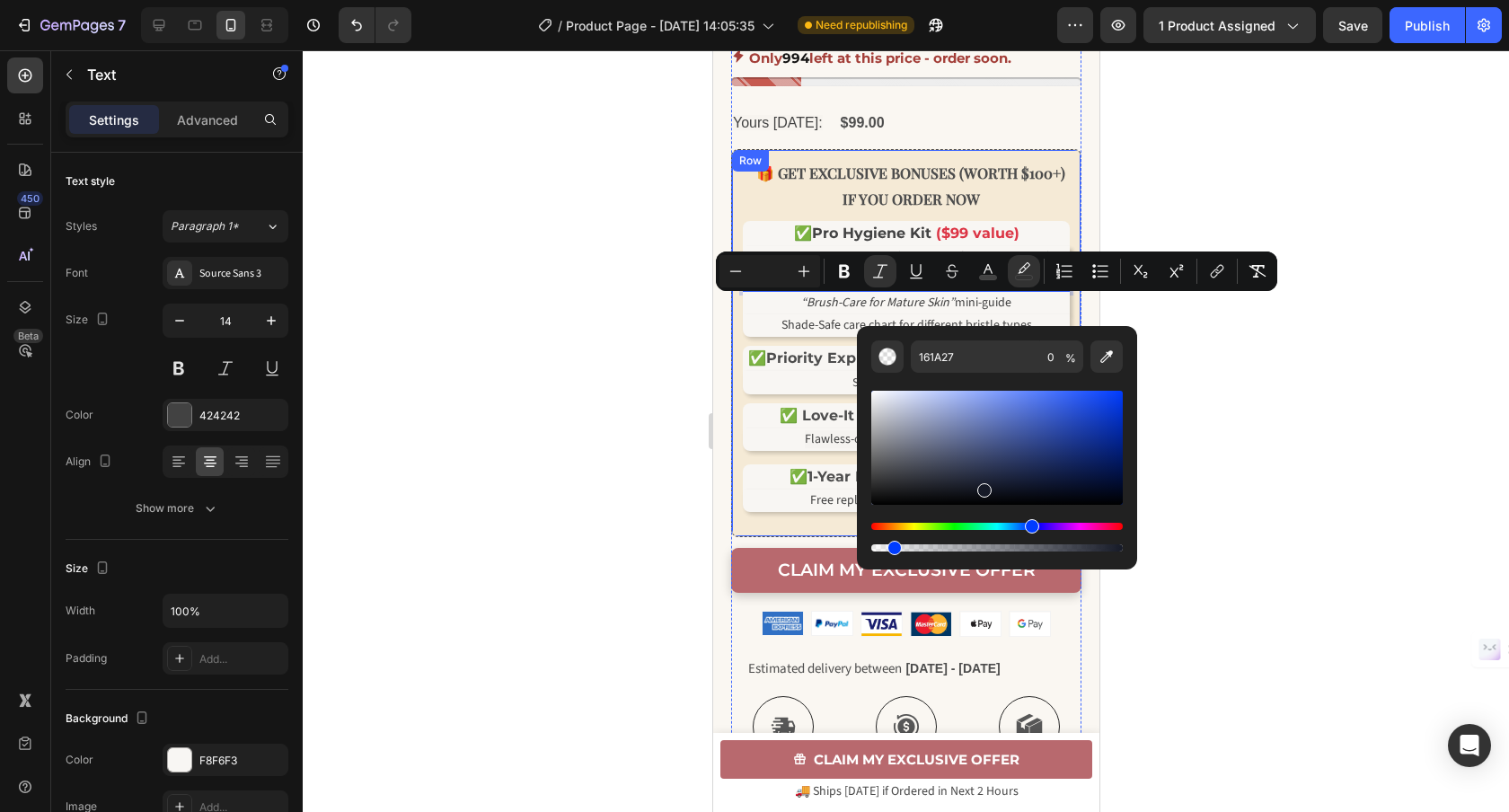
drag, startPoint x: 1601, startPoint y: 601, endPoint x: 837, endPoint y: 547, distance: 765.9
click at [992, 271] on icon "Editor contextual toolbar" at bounding box center [988, 269] width 9 height 10
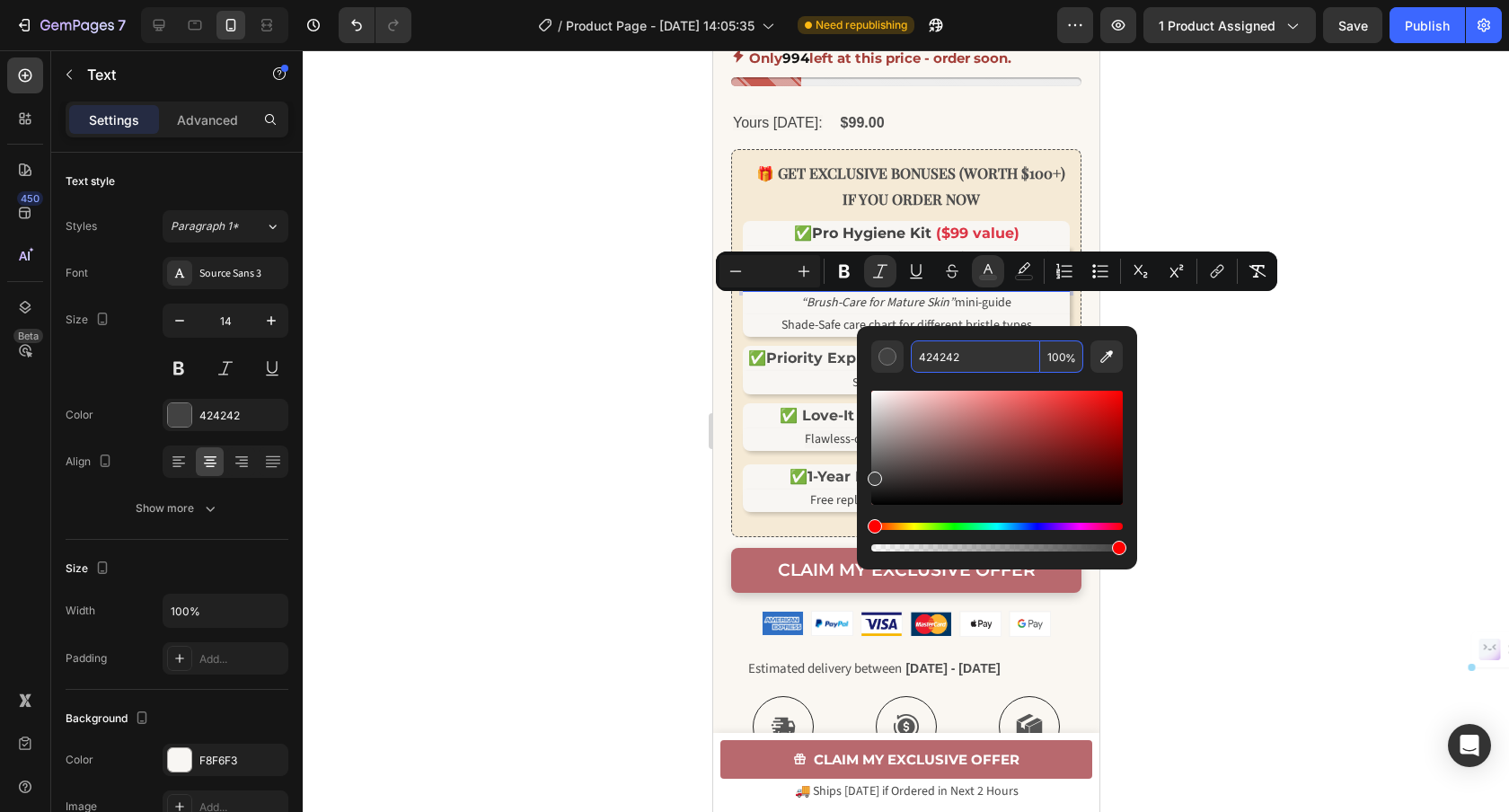
click at [987, 357] on input "424242" at bounding box center [975, 357] width 130 height 33
paste input "(keep clean brushes clean)"
click at [1012, 362] on input "(keep clean brushes clean)" at bounding box center [975, 357] width 130 height 33
click at [1011, 361] on input "(keep clean brushes clean)" at bounding box center [975, 357] width 130 height 33
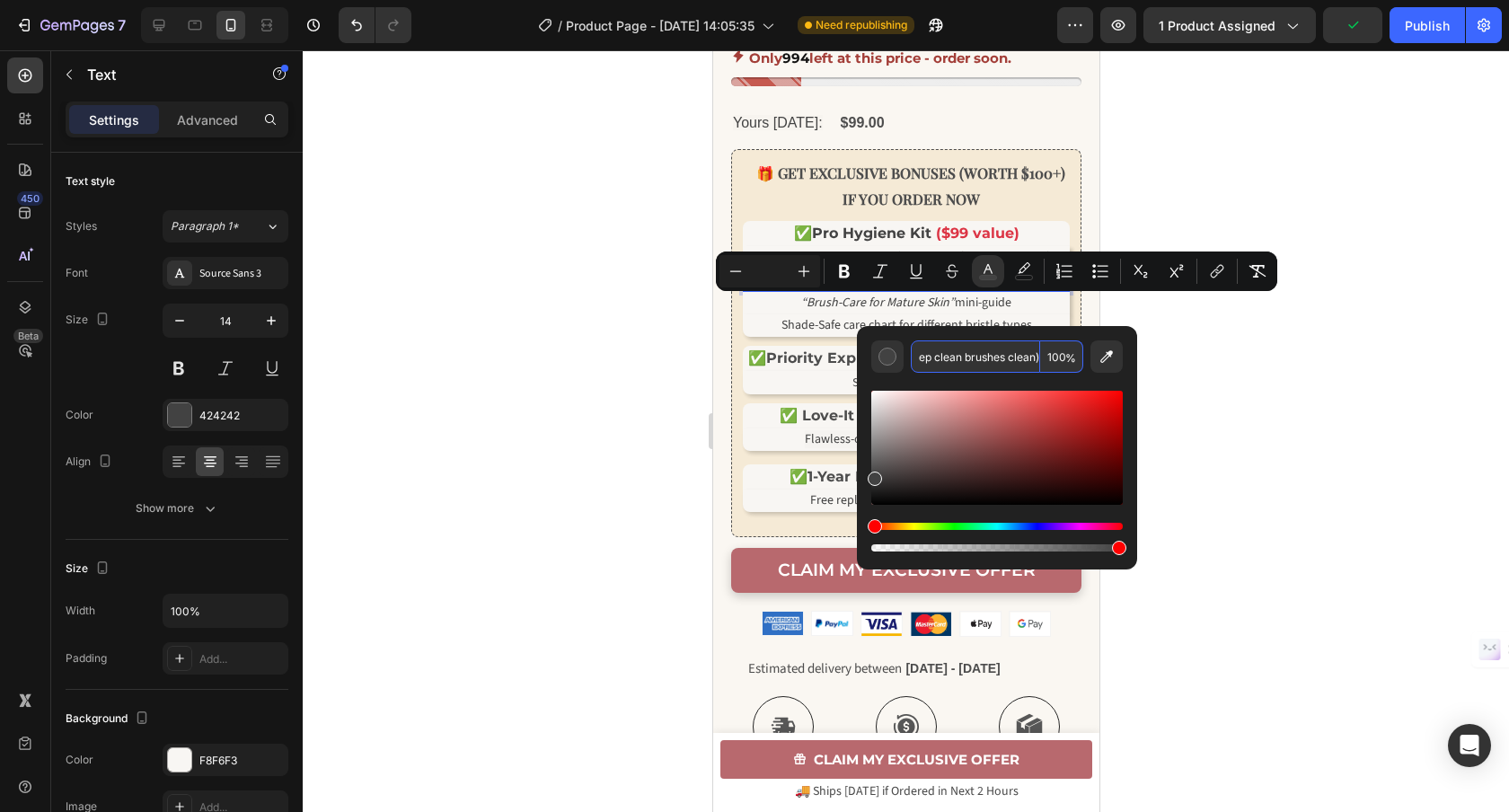
type input "(keep clean brushes lean)"
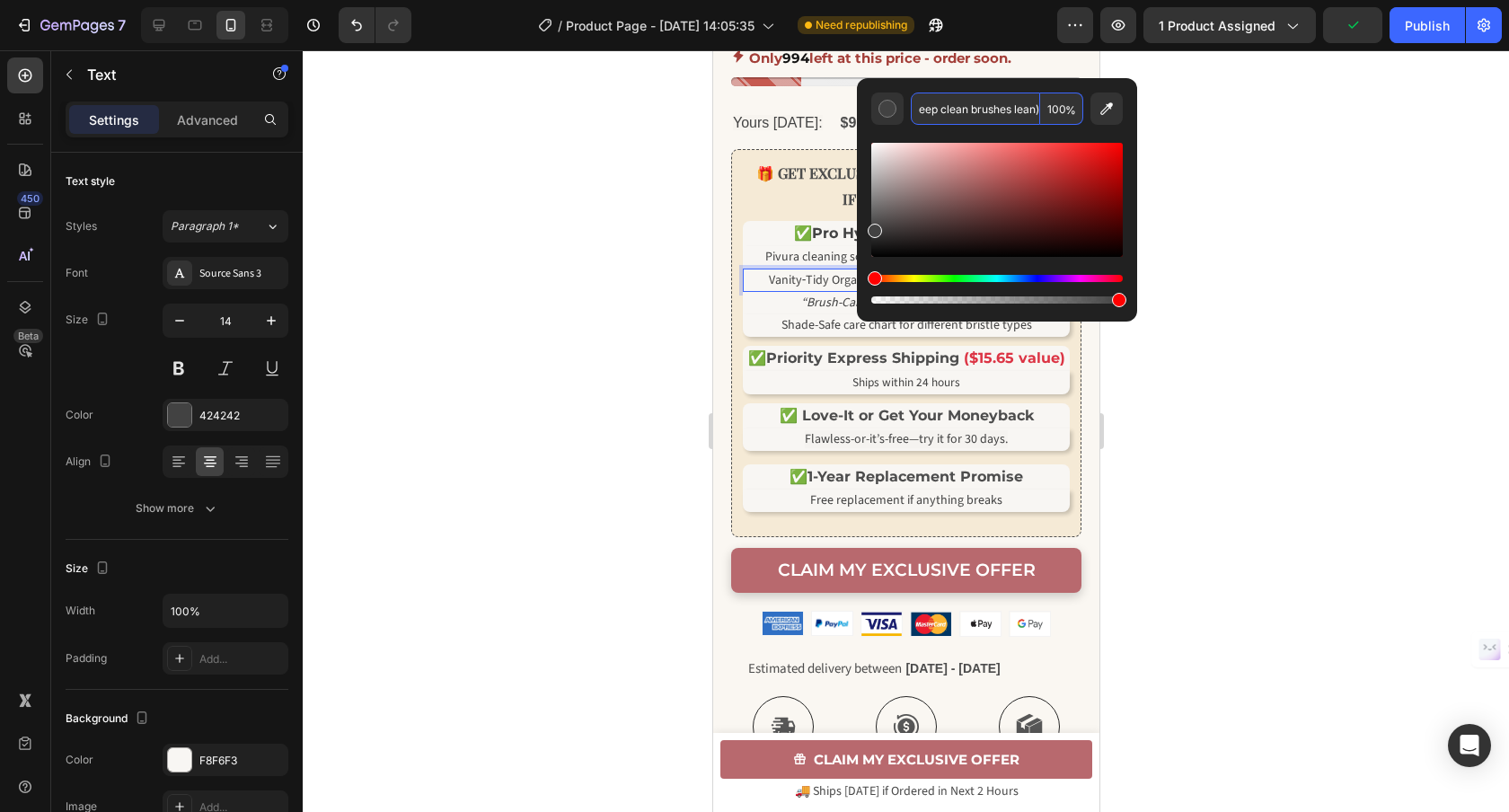
scroll to position [0, 11]
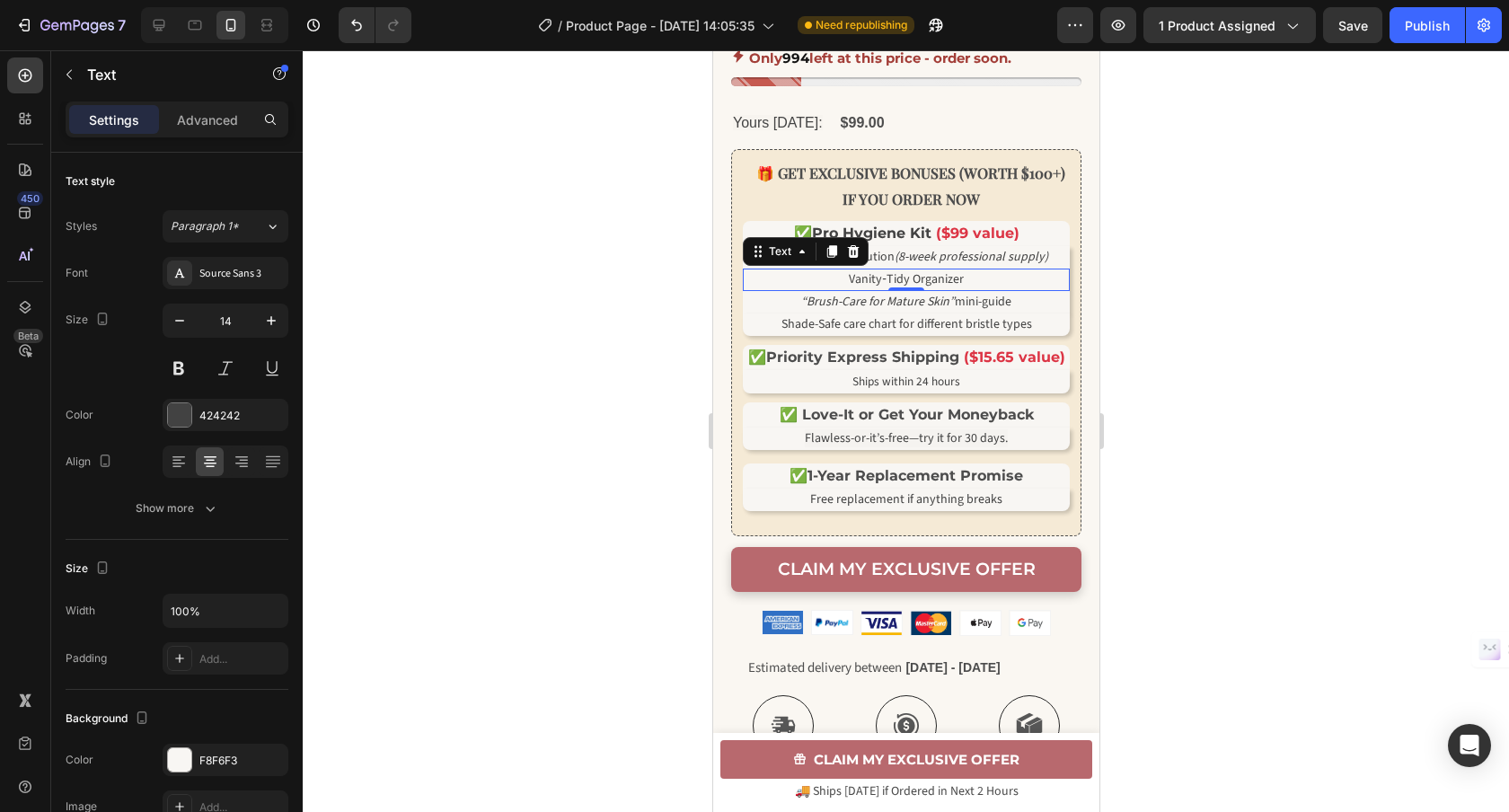
click at [979, 289] on p "Vanity‑Tidy Organizer" at bounding box center [905, 280] width 323 height 19
click at [980, 289] on p "Vanity‑Tidy Organizer" at bounding box center [905, 280] width 323 height 19
drag, startPoint x: 963, startPoint y: 309, endPoint x: 1025, endPoint y: 313, distance: 62.1
click at [1031, 289] on p "Vanity‑Tidy Organizer" at bounding box center [905, 280] width 323 height 19
click at [1025, 289] on p "Vanity‑Tidy Organizer" at bounding box center [905, 280] width 323 height 19
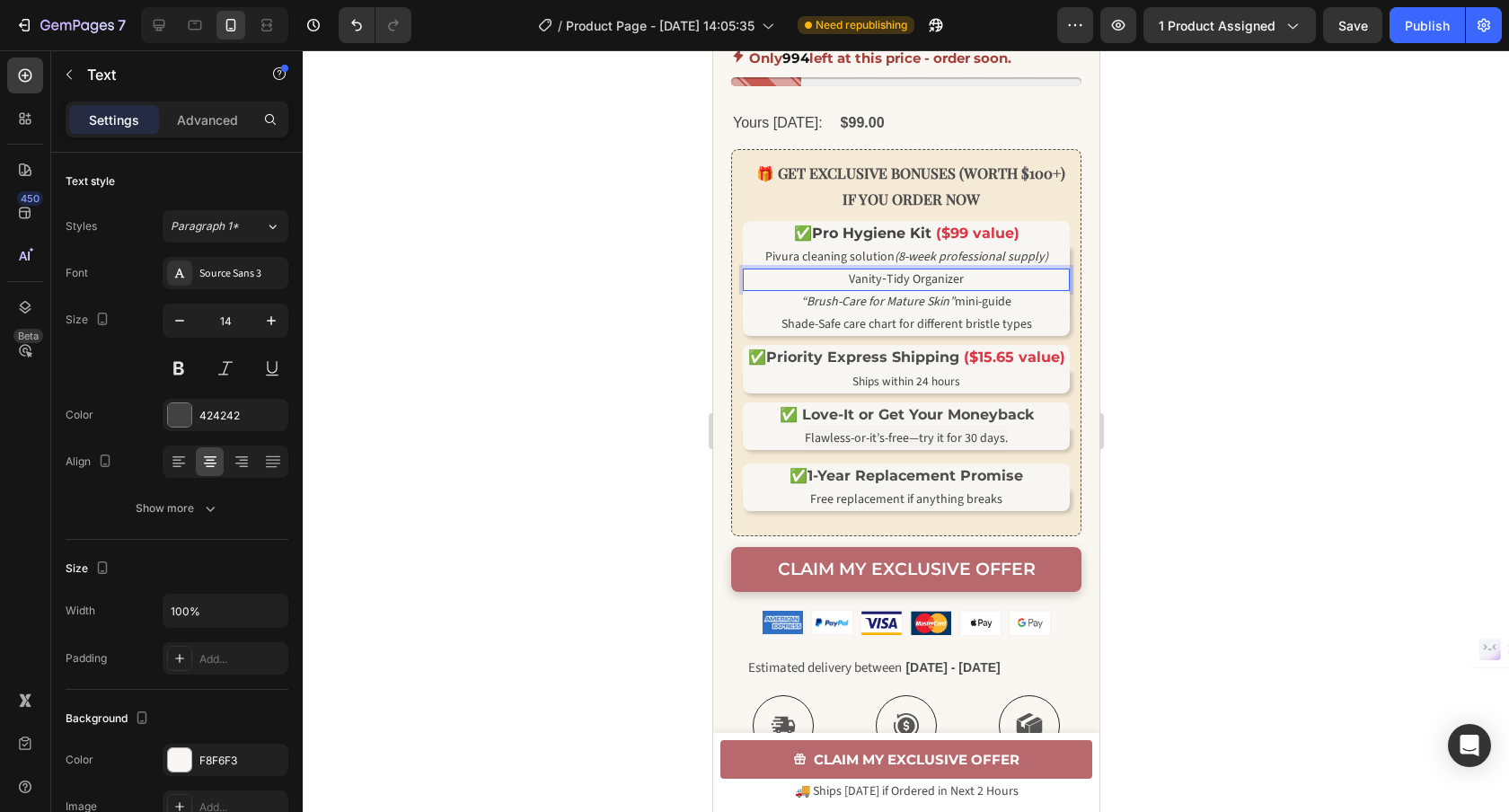
click at [1024, 289] on p "Vanity‑Tidy Organizer" at bounding box center [905, 280] width 323 height 19
click at [979, 289] on p "Vanity‑Tidy Organizer" at bounding box center [905, 280] width 323 height 19
click at [348, 30] on icon "Undo/Redo" at bounding box center [356, 24] width 18 height 18
click at [347, 30] on icon "Undo/Redo" at bounding box center [356, 24] width 18 height 18
click at [1058, 290] on p "Vanity‑Tidy Organizer (keep clean brushes clean)" at bounding box center [905, 280] width 323 height 20
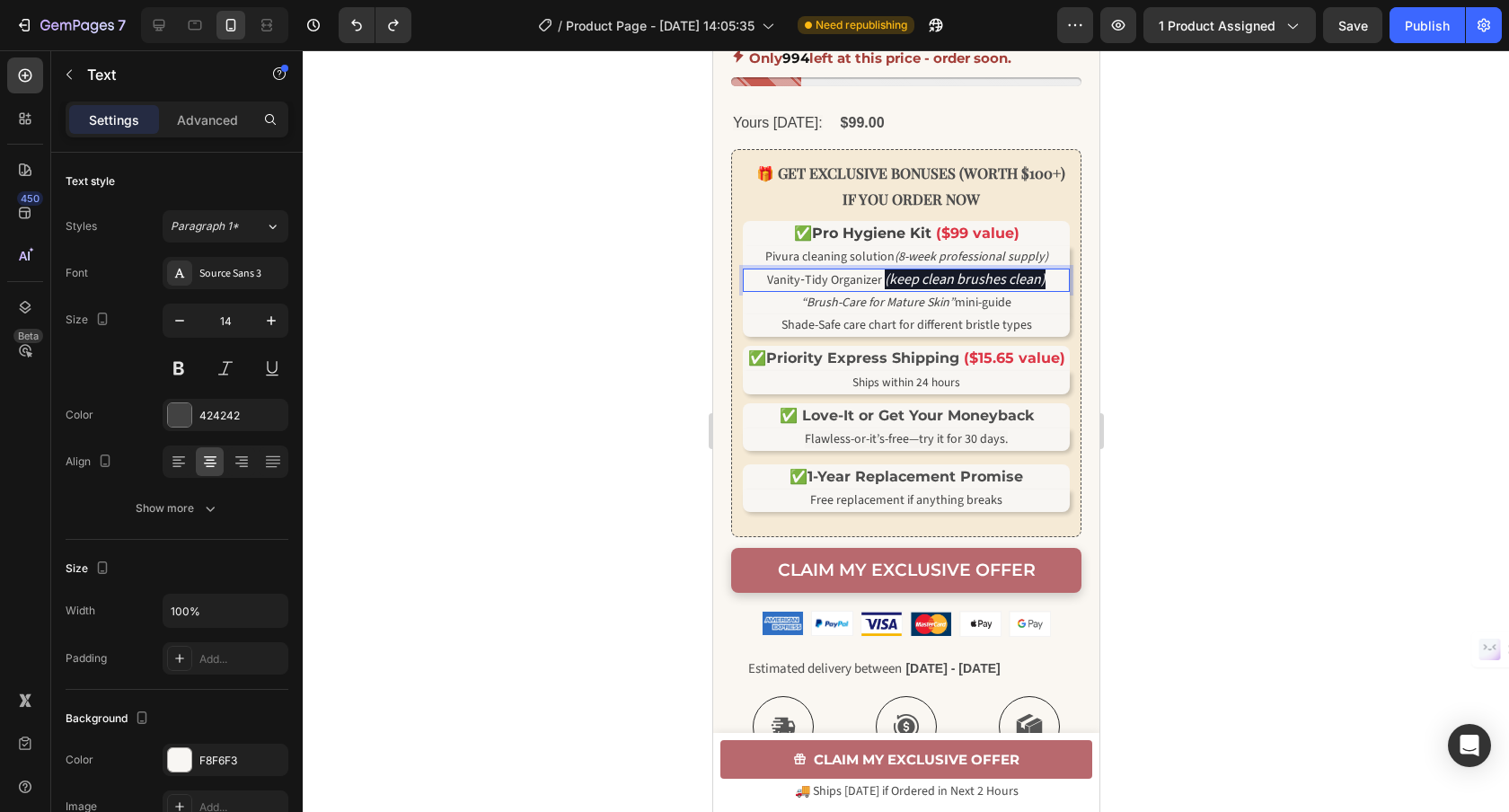
click at [1051, 290] on p "Vanity‑Tidy Organizer (keep clean brushes clean)" at bounding box center [905, 280] width 323 height 20
click at [1050, 290] on p "Vanity‑Tidy Organizer (keep clean brushes clean)" at bounding box center [905, 280] width 323 height 20
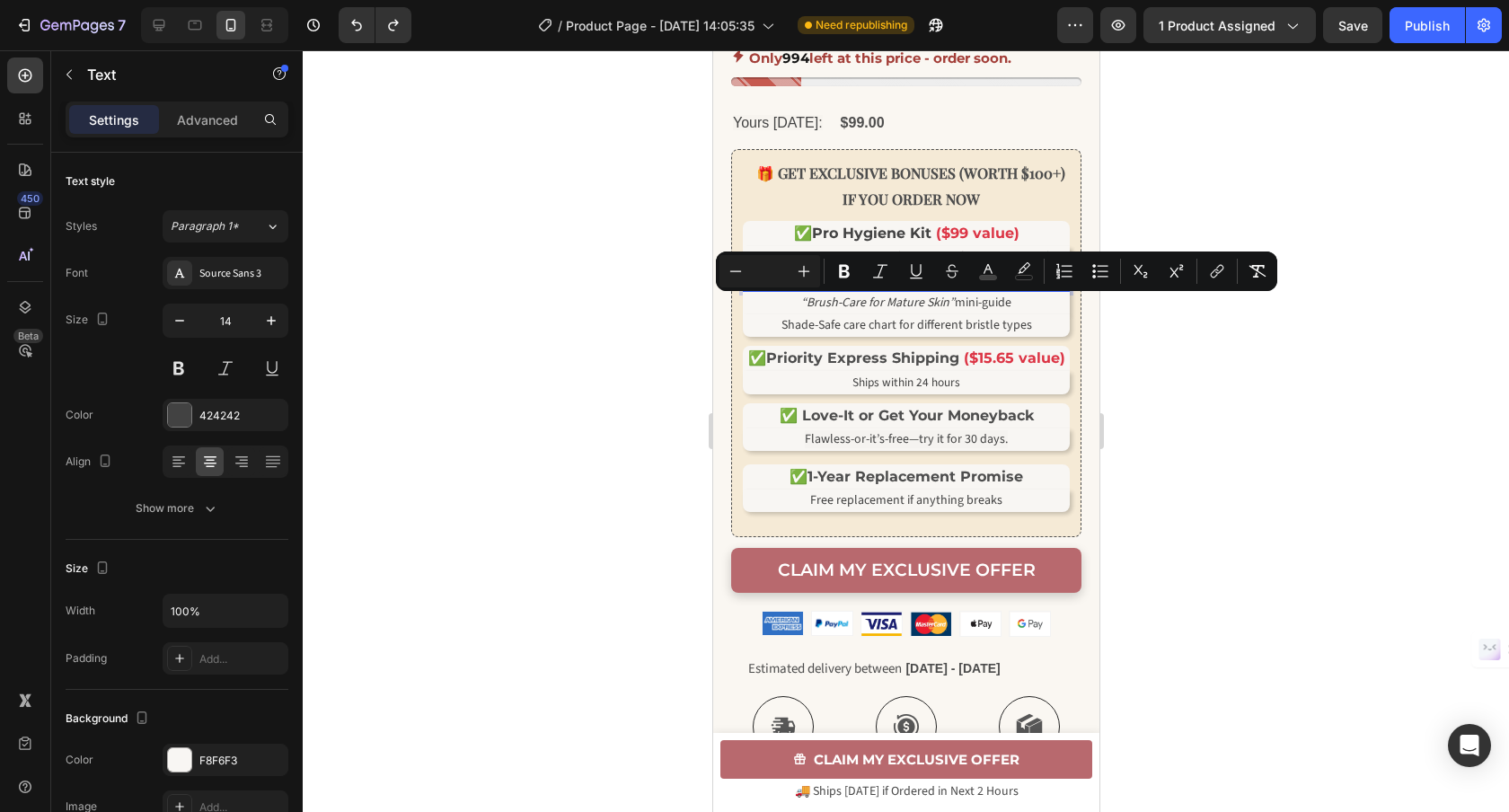
drag, startPoint x: 1050, startPoint y: 307, endPoint x: 875, endPoint y: 308, distance: 175.0
click at [875, 290] on p "Vanity‑Tidy Organizer (keep clean brushes clean)" at bounding box center [905, 280] width 323 height 20
drag, startPoint x: 875, startPoint y: 308, endPoint x: 912, endPoint y: 310, distance: 37.1
click at [883, 290] on p "Vanity‑Tidy Organizer (keep clean brushes clean)" at bounding box center [905, 280] width 323 height 20
drag, startPoint x: 769, startPoint y: 273, endPoint x: 781, endPoint y: 273, distance: 12.0
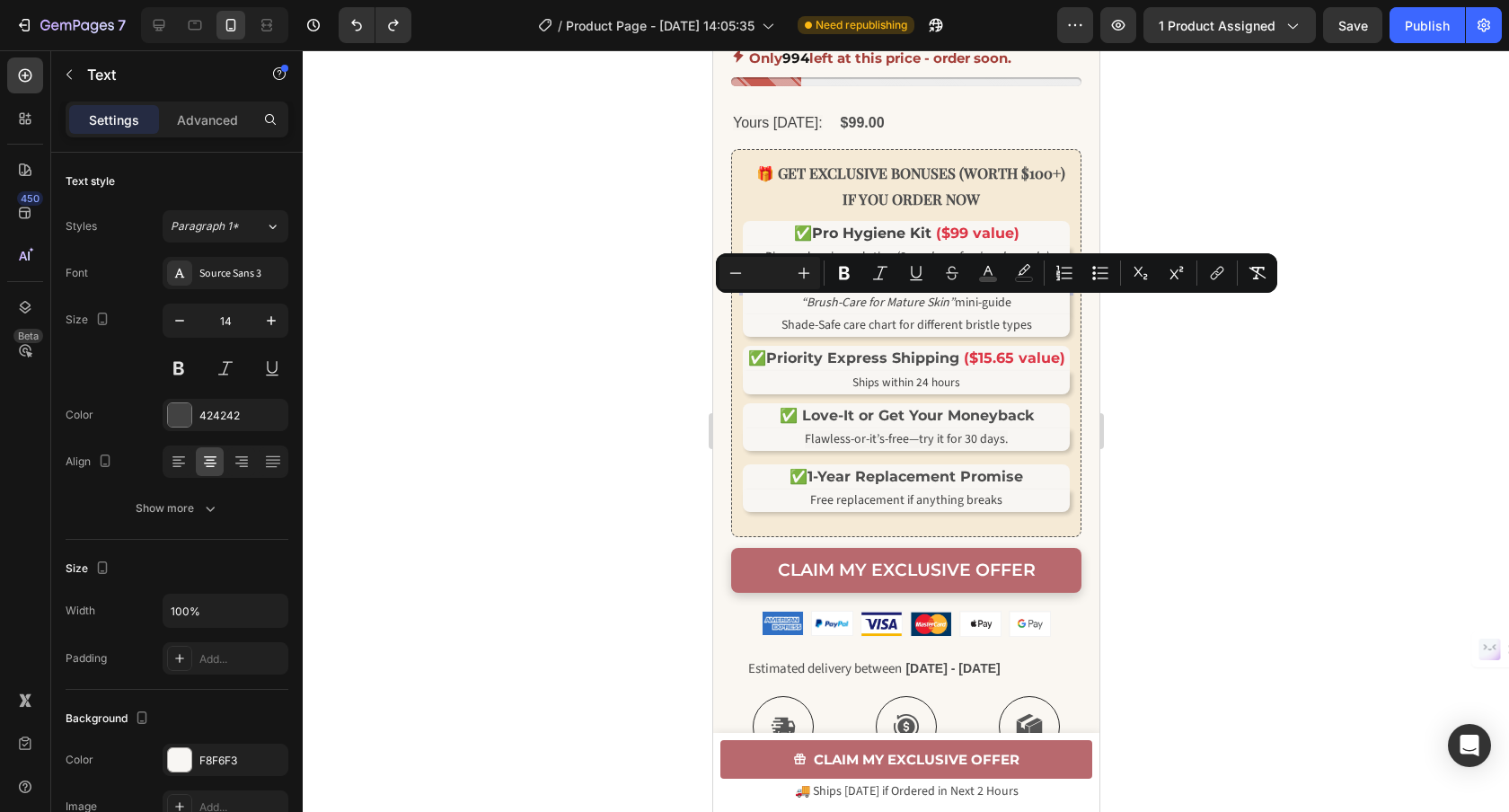
click at [769, 273] on input "Editor contextual toolbar" at bounding box center [769, 273] width 35 height 21
type input "0"
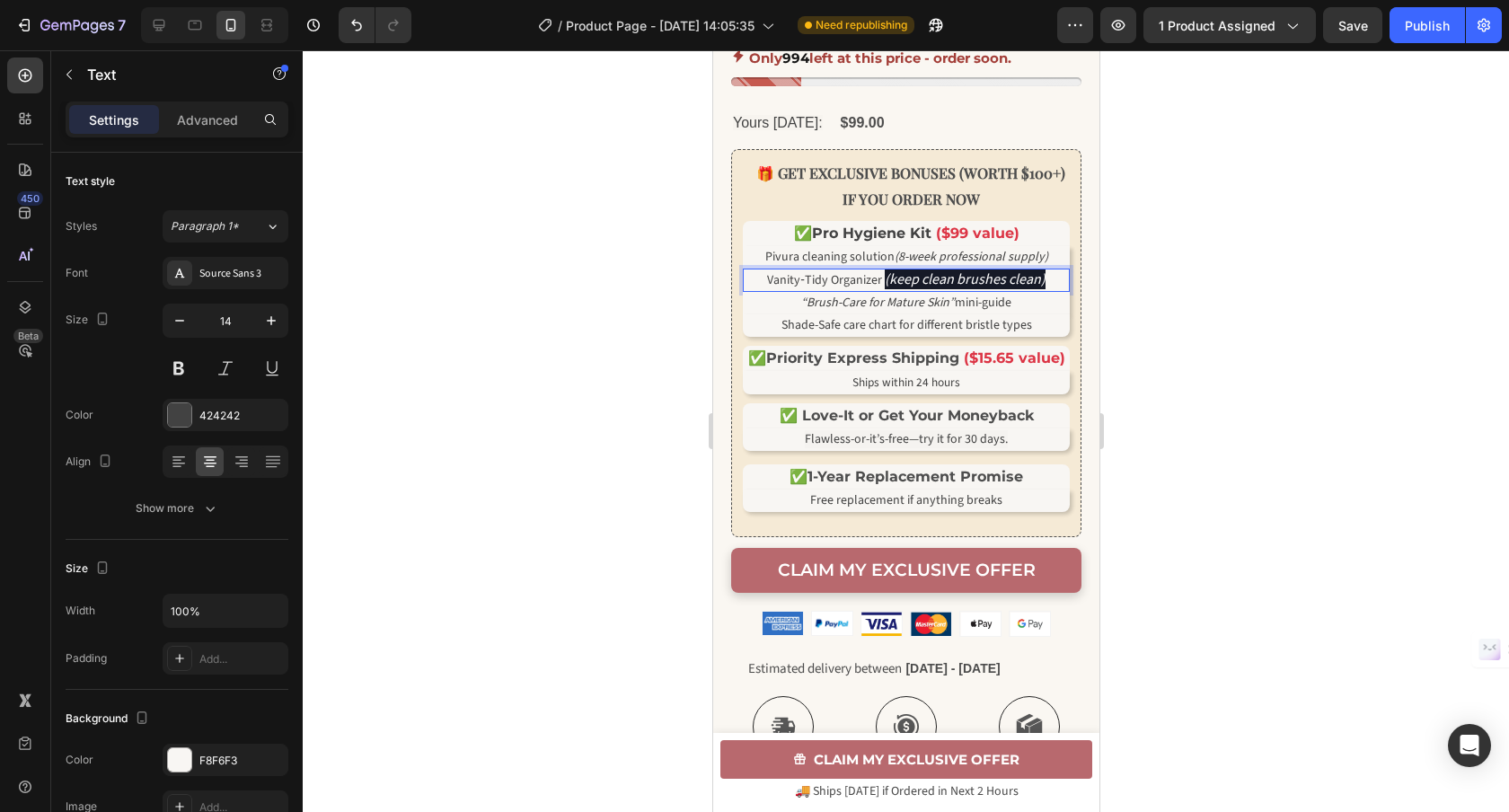
click at [1055, 290] on p "Vanity‑Tidy Organizer (keep clean brushes clean)" at bounding box center [905, 280] width 323 height 20
click at [1052, 290] on p "Vanity‑Tidy Organizer (keep clean brushes clean)" at bounding box center [905, 280] width 323 height 20
click at [1051, 290] on p "Vanity‑Tidy Organizer (keep clean brushes clean)" at bounding box center [905, 280] width 323 height 20
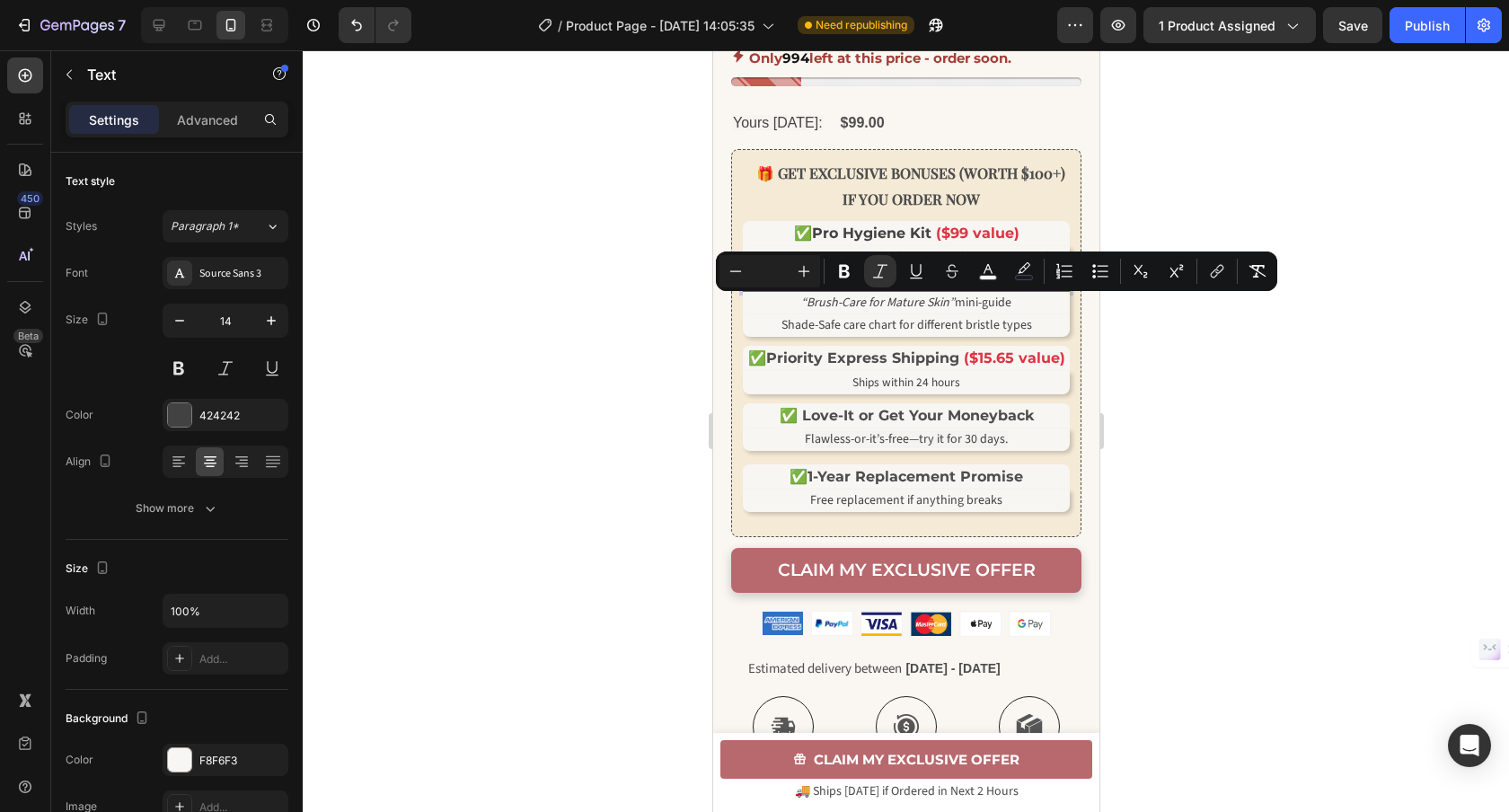
drag, startPoint x: 1051, startPoint y: 306, endPoint x: 883, endPoint y: 311, distance: 168.1
click at [883, 290] on p "Vanity‑Tidy Organizer (keep clean brushes clean)" at bounding box center [905, 280] width 323 height 20
click at [1019, 271] on icon "Editor contextual toolbar" at bounding box center [1023, 271] width 18 height 18
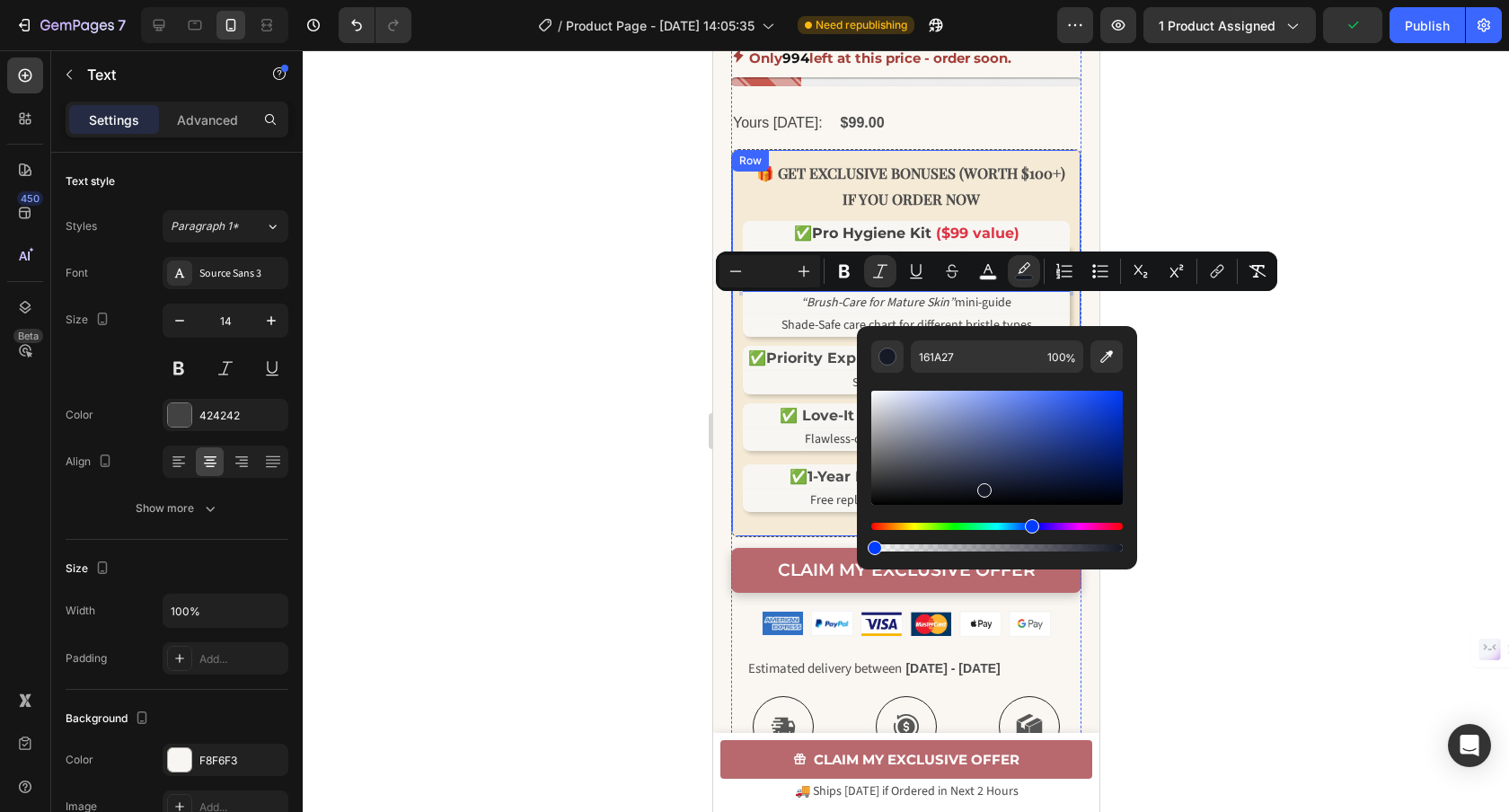
drag, startPoint x: 1828, startPoint y: 599, endPoint x: 833, endPoint y: 530, distance: 997.4
type input "0"
click at [988, 265] on icon "Editor contextual toolbar" at bounding box center [988, 269] width 9 height 10
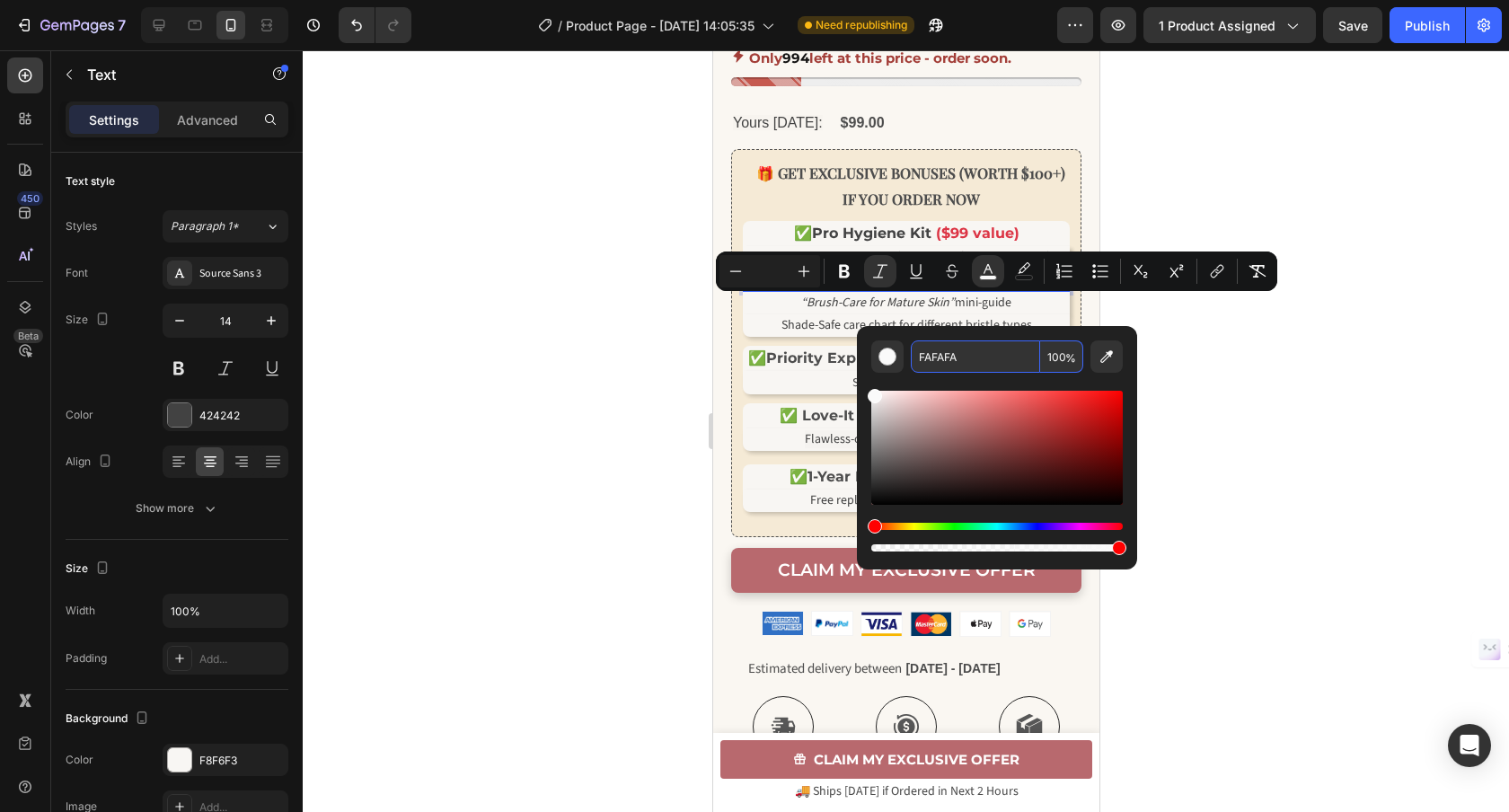
click at [1033, 0] on div "7 Version history / Product Page - Jun 27, 14:05:35 Need republishing Preview 1…" at bounding box center [754, 25] width 1509 height 51
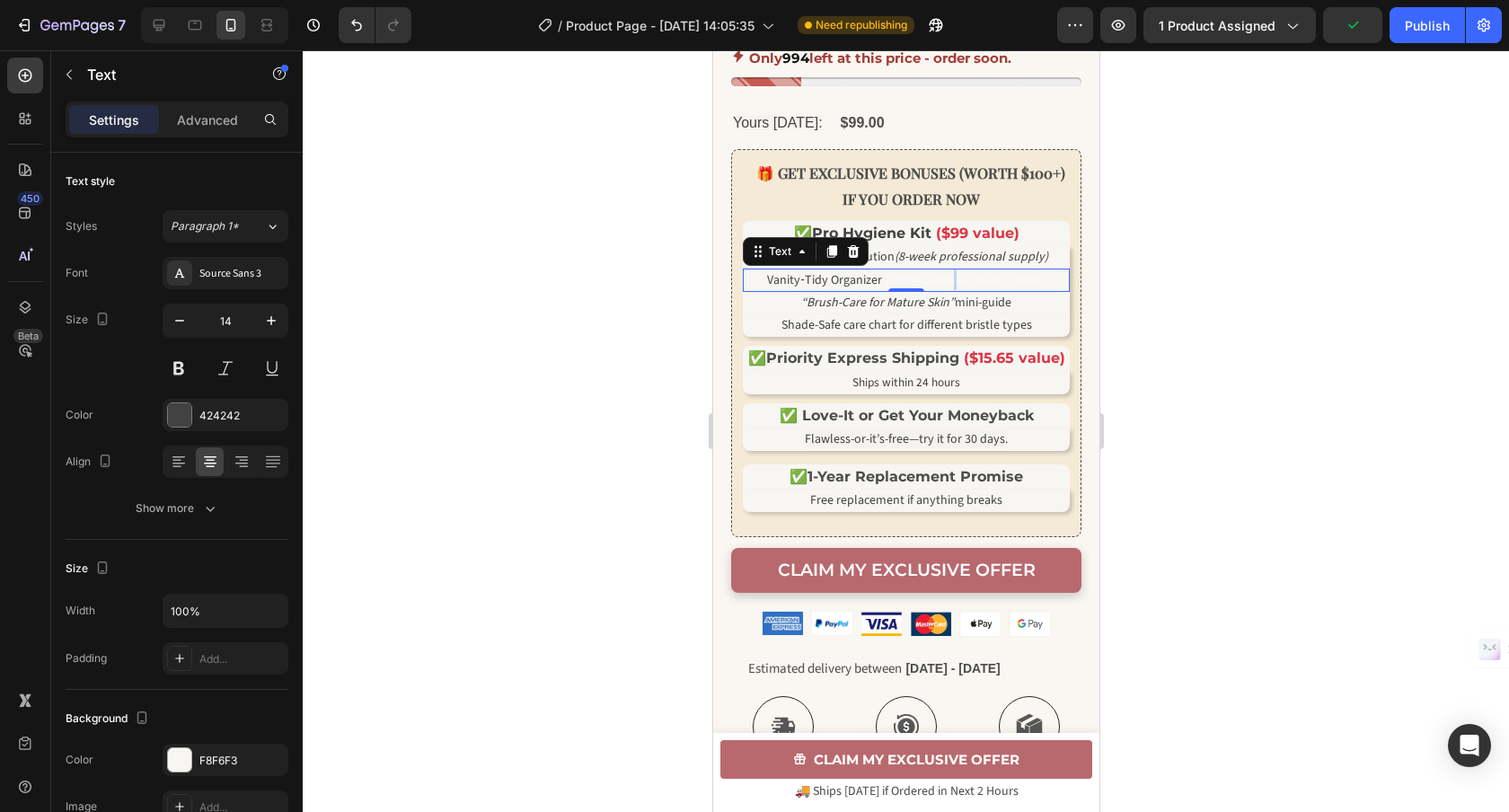
click at [952, 289] on icon "(keep clean brushes clean)" at bounding box center [965, 279] width 161 height 20
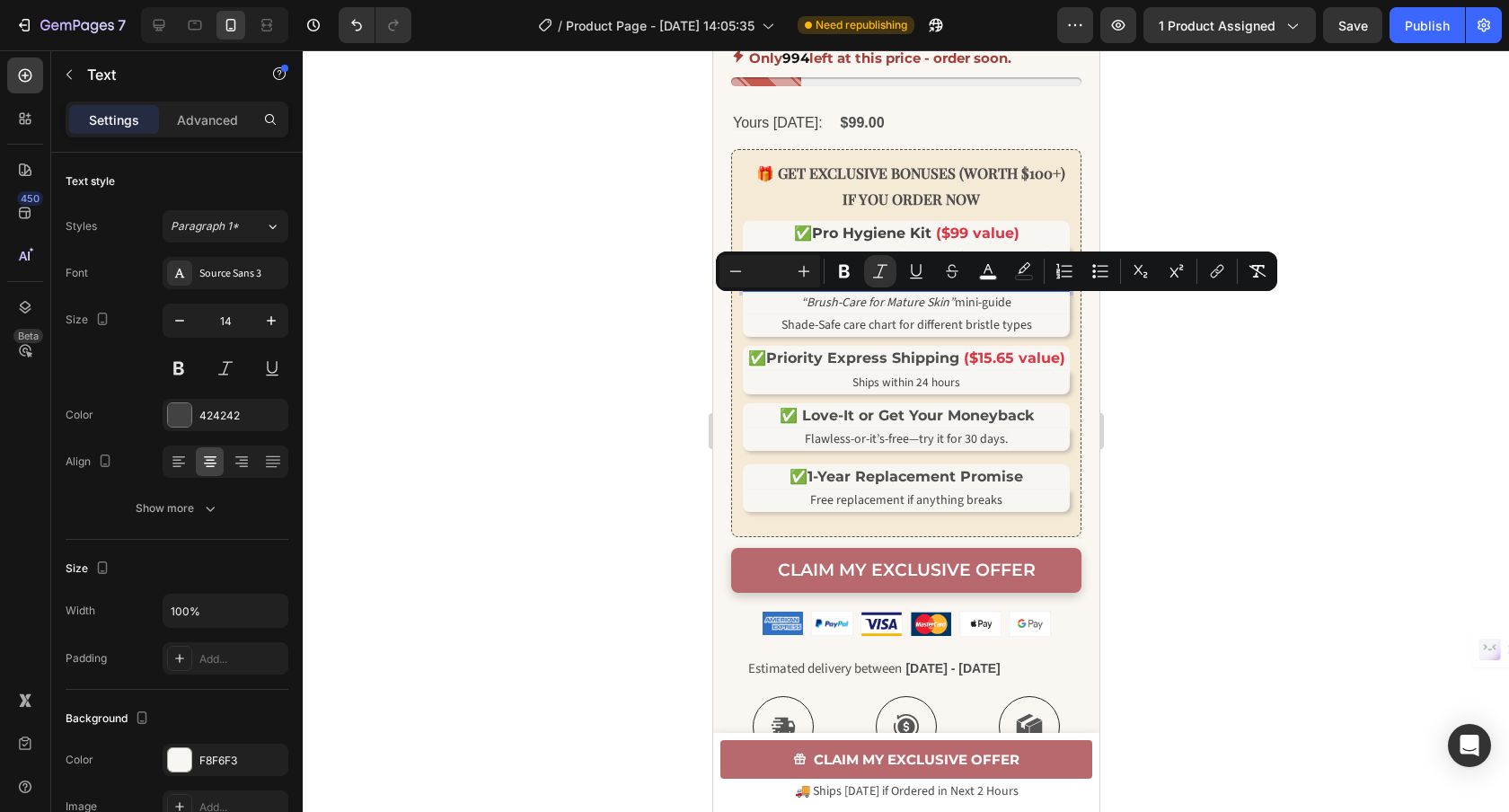
click at [884, 289] on icon "(keep clean brushes clean)" at bounding box center [965, 279] width 161 height 20
drag, startPoint x: 883, startPoint y: 312, endPoint x: 1055, endPoint y: 304, distance: 172.2
click at [1055, 290] on p "Vanity‑Tidy Organizer (keep clean brushes clean)" at bounding box center [905, 280] width 323 height 20
click at [984, 270] on icon "Editor contextual toolbar" at bounding box center [987, 271] width 18 height 18
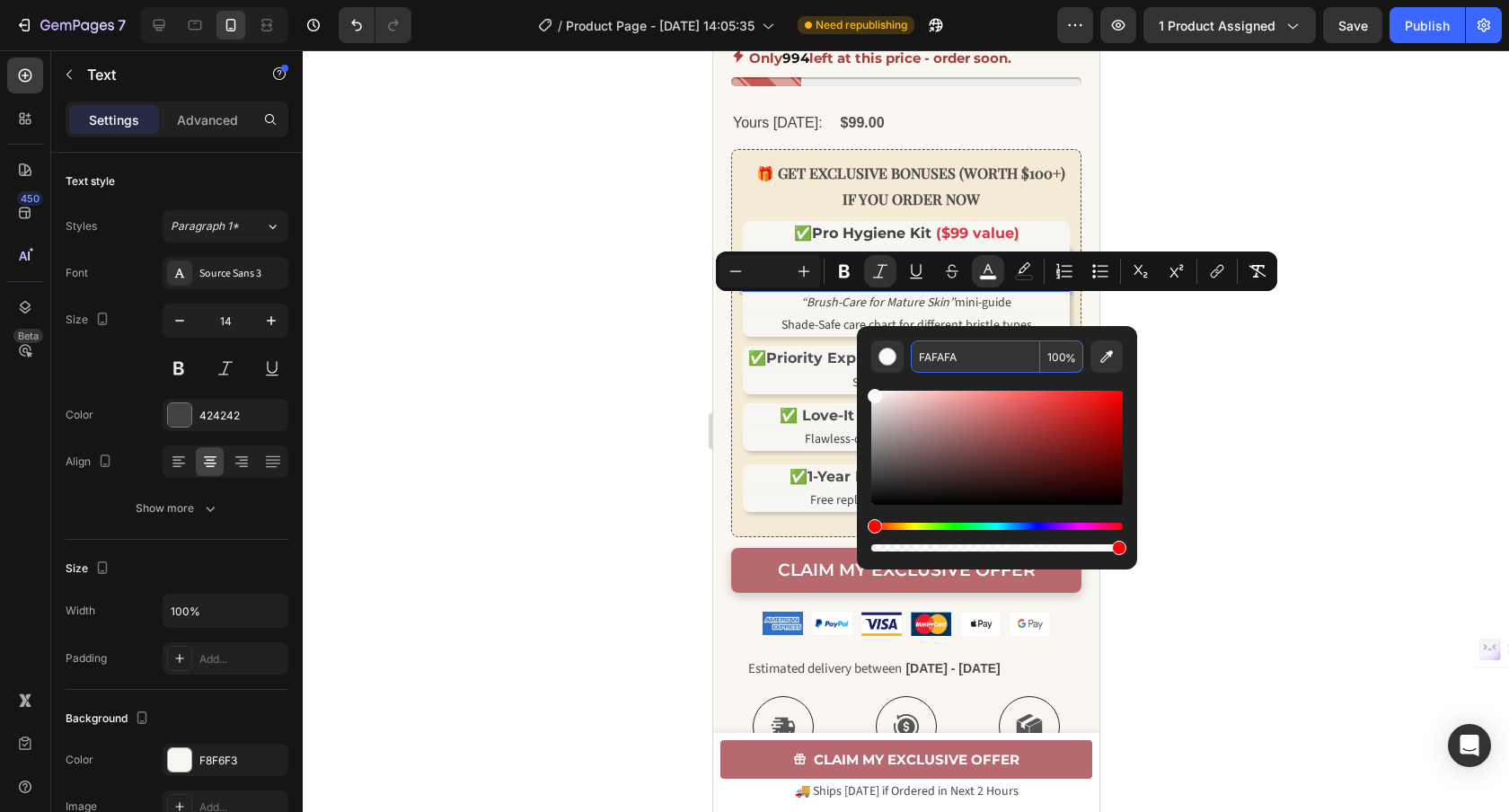
click at [975, 350] on input "FAFAFA" at bounding box center [975, 357] width 130 height 33
paste input "424242"
type input "424242"
click at [1207, 351] on div at bounding box center [906, 431] width 1206 height 762
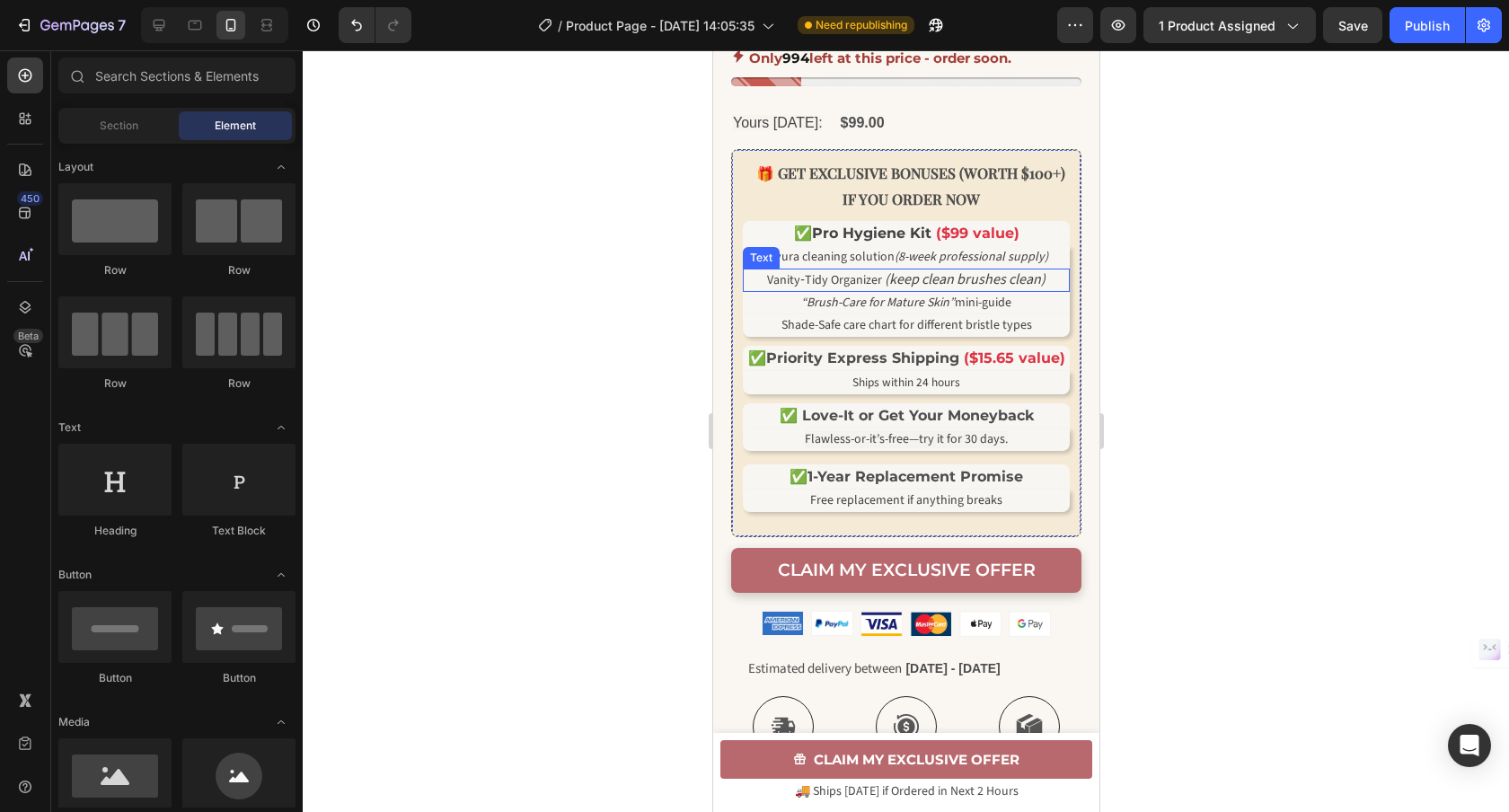
click at [1047, 290] on p "Vanity‑Tidy Organizer (keep clean brushes clean)" at bounding box center [905, 280] width 323 height 20
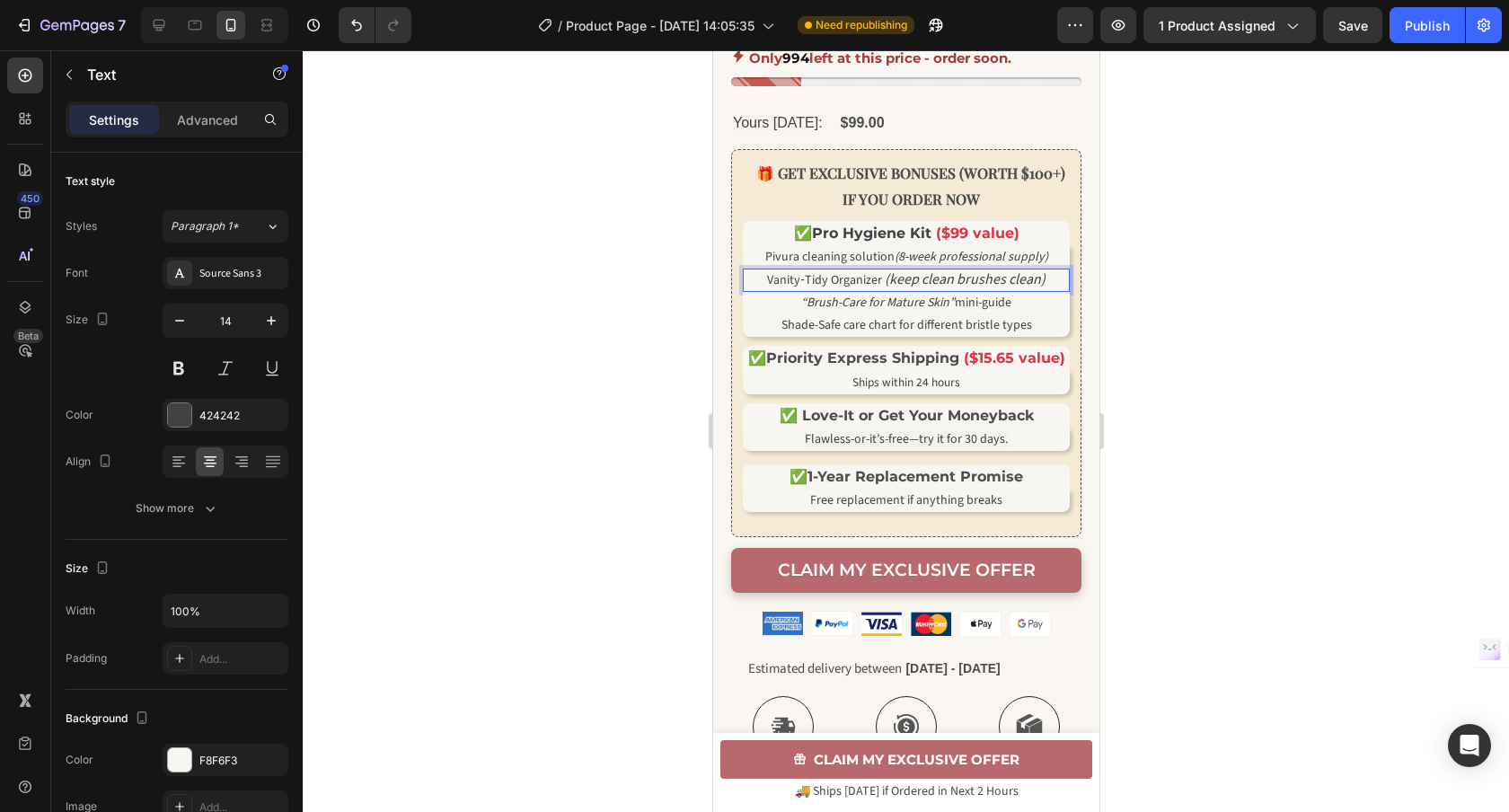
click at [1046, 290] on p "Vanity‑Tidy Organizer (keep clean brushes clean)" at bounding box center [905, 280] width 323 height 20
drag, startPoint x: 1048, startPoint y: 309, endPoint x: 888, endPoint y: 315, distance: 160.1
click at [893, 290] on p "Vanity‑Tidy Organizer (keep clean brushes clean)" at bounding box center [905, 280] width 323 height 20
click at [886, 289] on icon "(keep clean brushes clean)" at bounding box center [965, 279] width 161 height 20
drag, startPoint x: 882, startPoint y: 312, endPoint x: 1008, endPoint y: 306, distance: 126.1
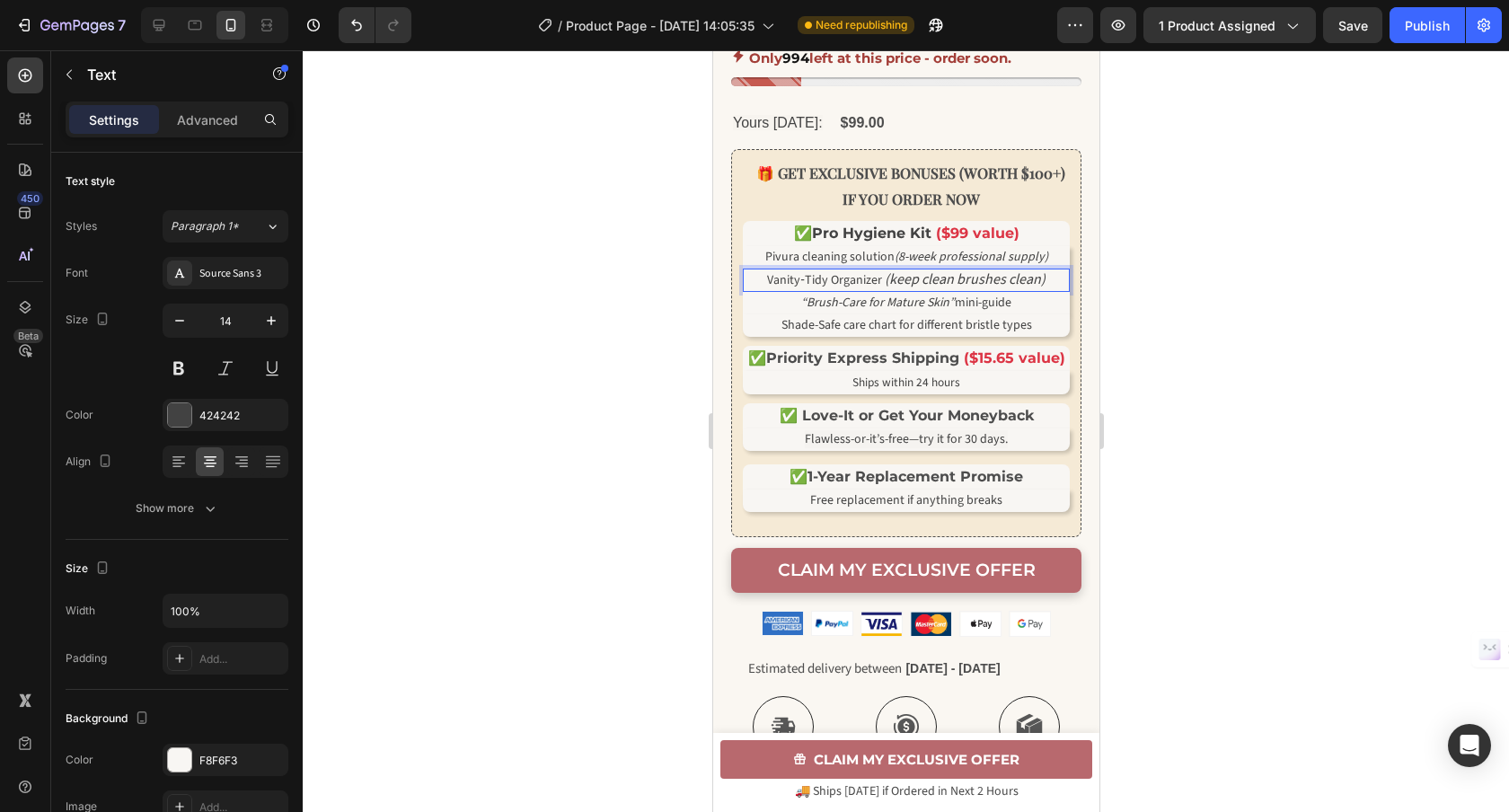
click at [1002, 290] on p "Vanity‑Tidy Organizer (keep clean brushes clean)" at bounding box center [905, 280] width 323 height 20
click at [1043, 290] on p "Vanity‑Tidy Organizer (keep clean brushes clean)" at bounding box center [905, 280] width 323 height 20
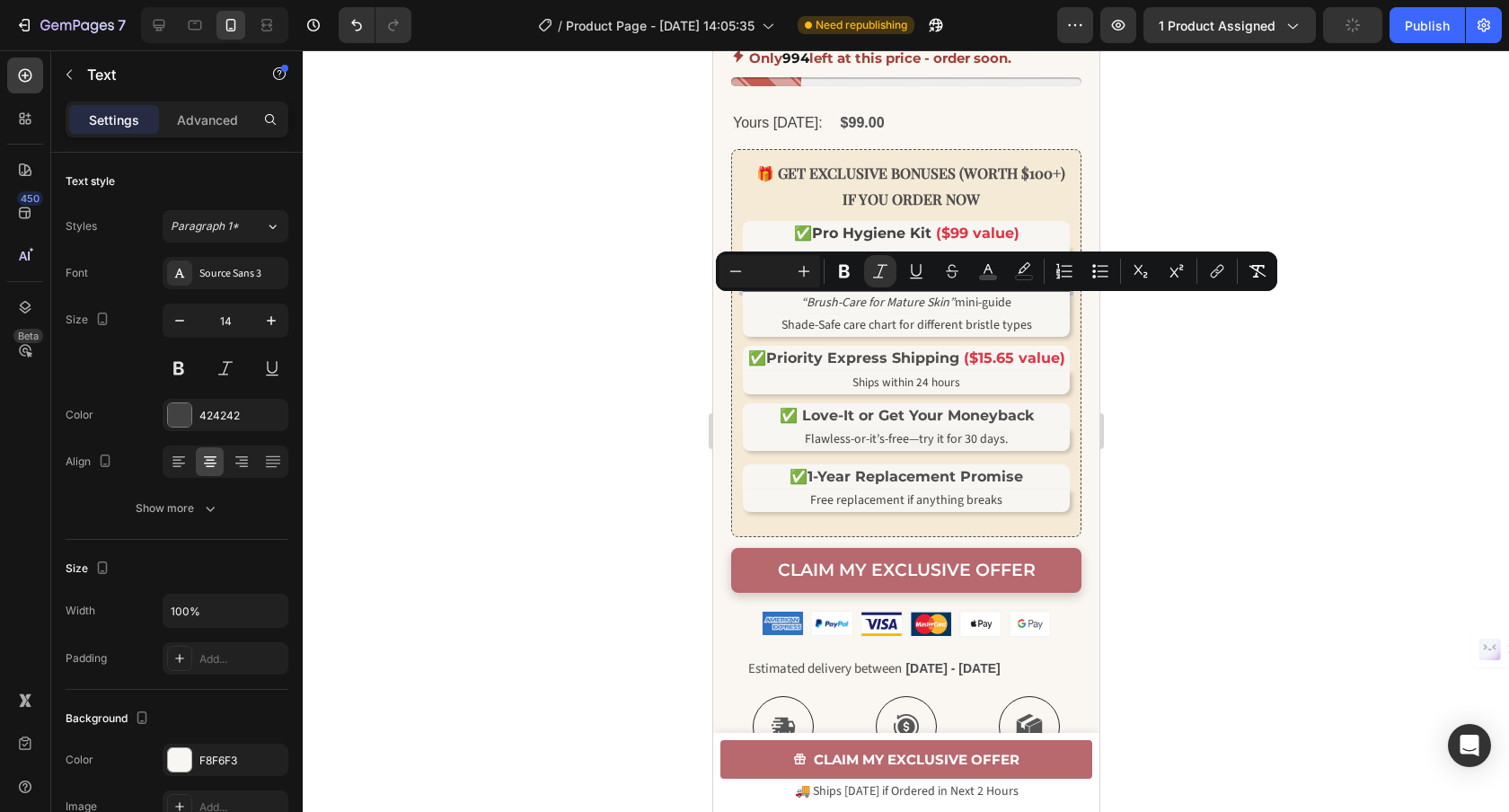
drag, startPoint x: 1044, startPoint y: 308, endPoint x: 884, endPoint y: 314, distance: 160.1
click at [884, 290] on p "Vanity‑Tidy Organizer (keep clean brushes clean)" at bounding box center [905, 280] width 323 height 20
click at [779, 274] on input "Editor contextual toolbar" at bounding box center [769, 271] width 35 height 21
type input "0"
click at [1344, 343] on div at bounding box center [906, 431] width 1206 height 762
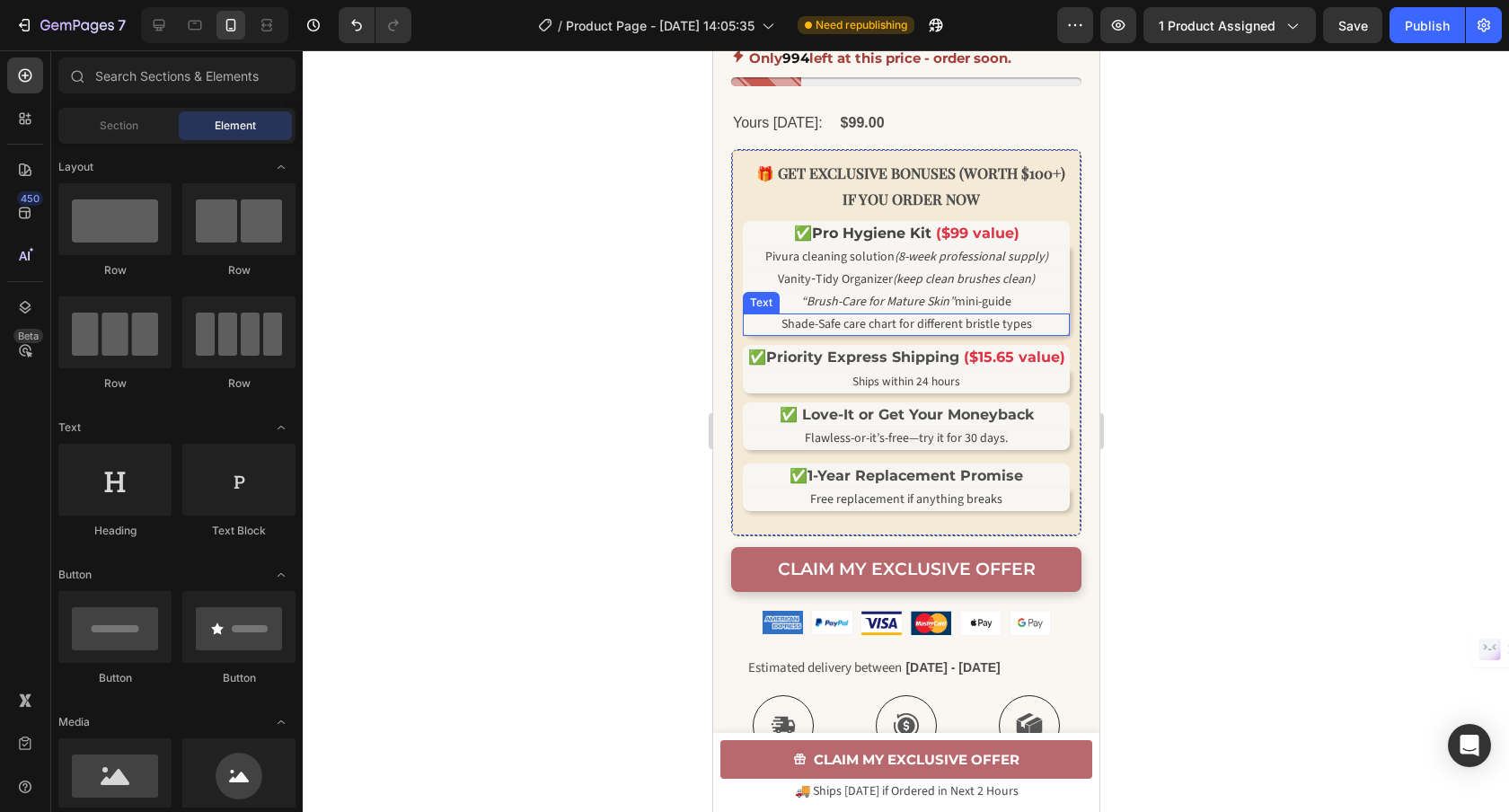
click at [900, 333] on span "Shade-Safe care chart for different bristle types" at bounding box center [906, 324] width 250 height 18
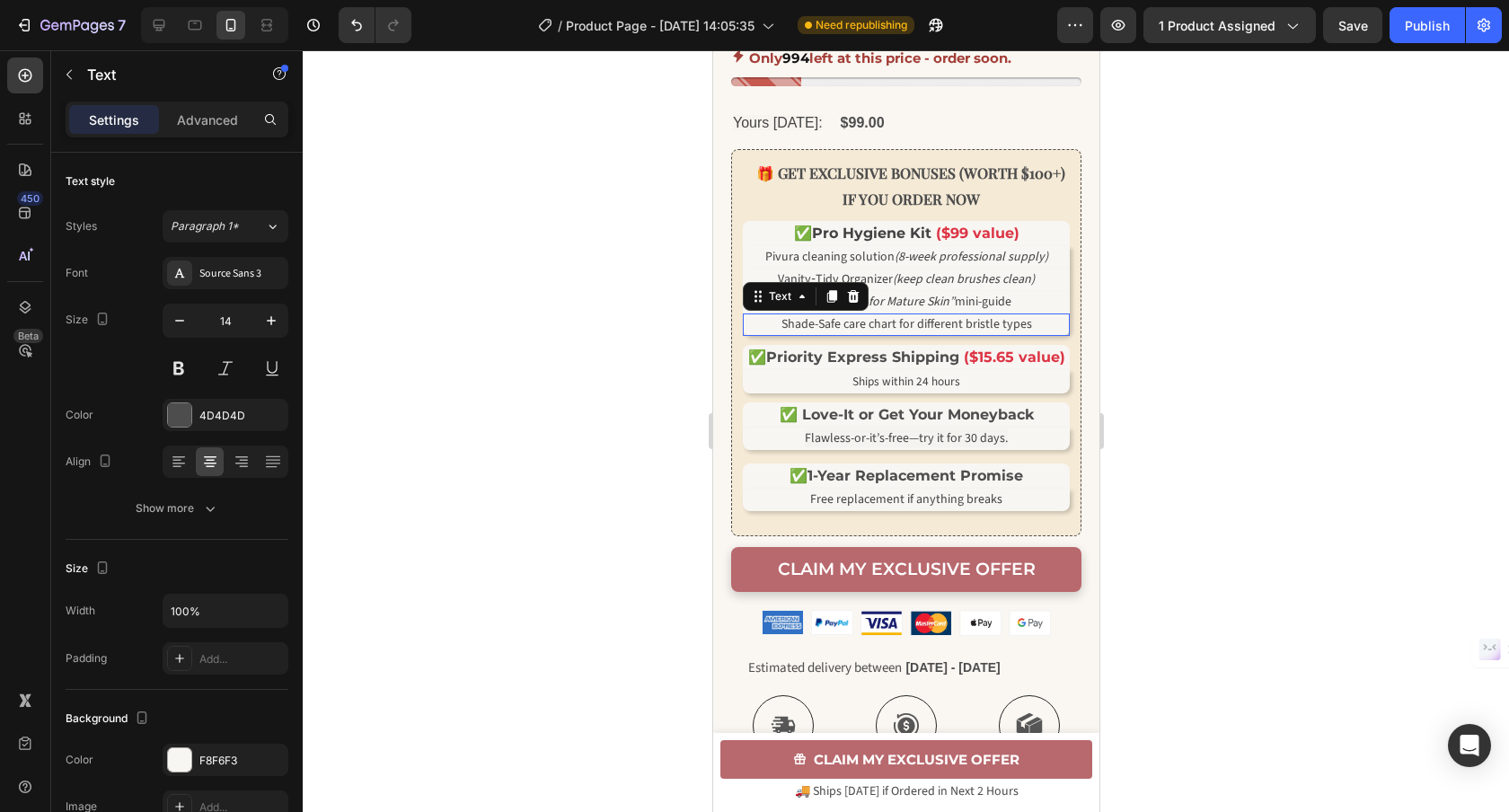
click at [900, 333] on span "Shade-Safe care chart for different bristle types" at bounding box center [906, 324] width 250 height 18
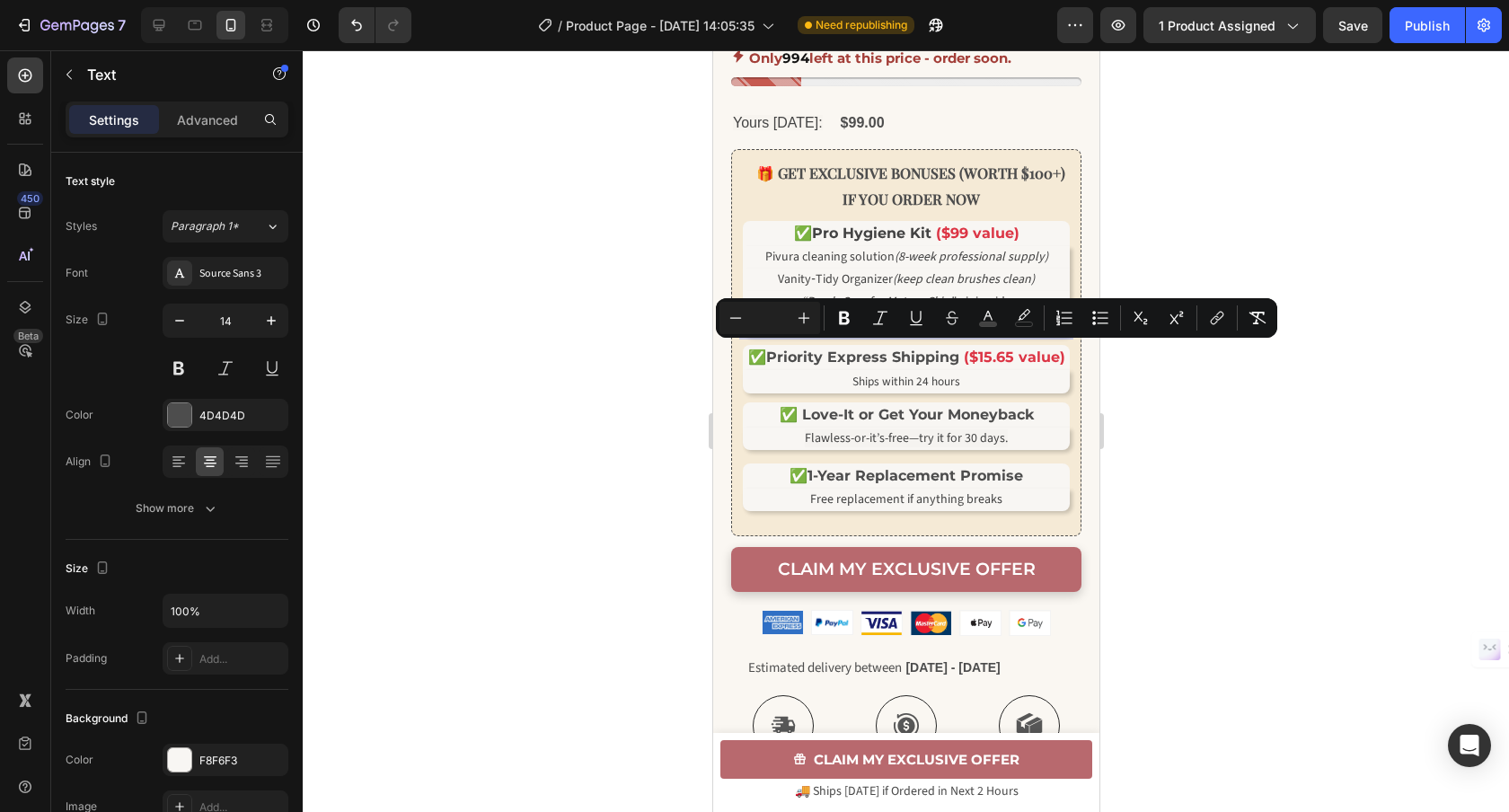
click at [900, 333] on span "Shade-Safe care chart for different bristle types" at bounding box center [906, 324] width 250 height 18
click at [896, 333] on span "Shade-Safe care chart for different bristle types" at bounding box center [906, 324] width 250 height 18
drag, startPoint x: 899, startPoint y: 357, endPoint x: 1020, endPoint y: 367, distance: 121.4
click at [1020, 345] on div "🎁 GET EXCLUSIVE BONUSES (WORTH $100+) IF YOU ORDER NOW Text Block ✅ Pro Hygiene…" at bounding box center [906, 253] width 327 height 185
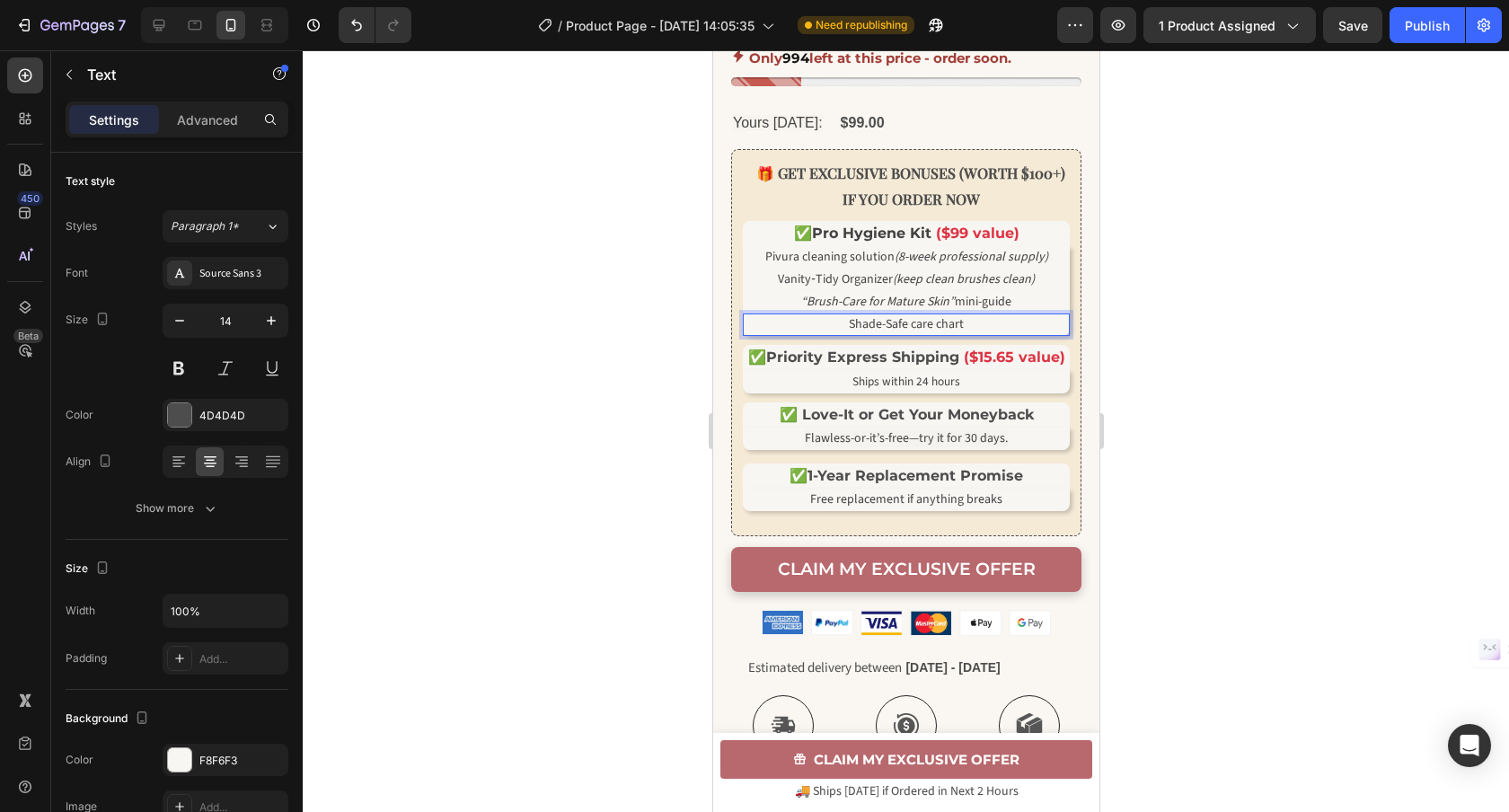
click at [1220, 342] on div at bounding box center [906, 431] width 1206 height 762
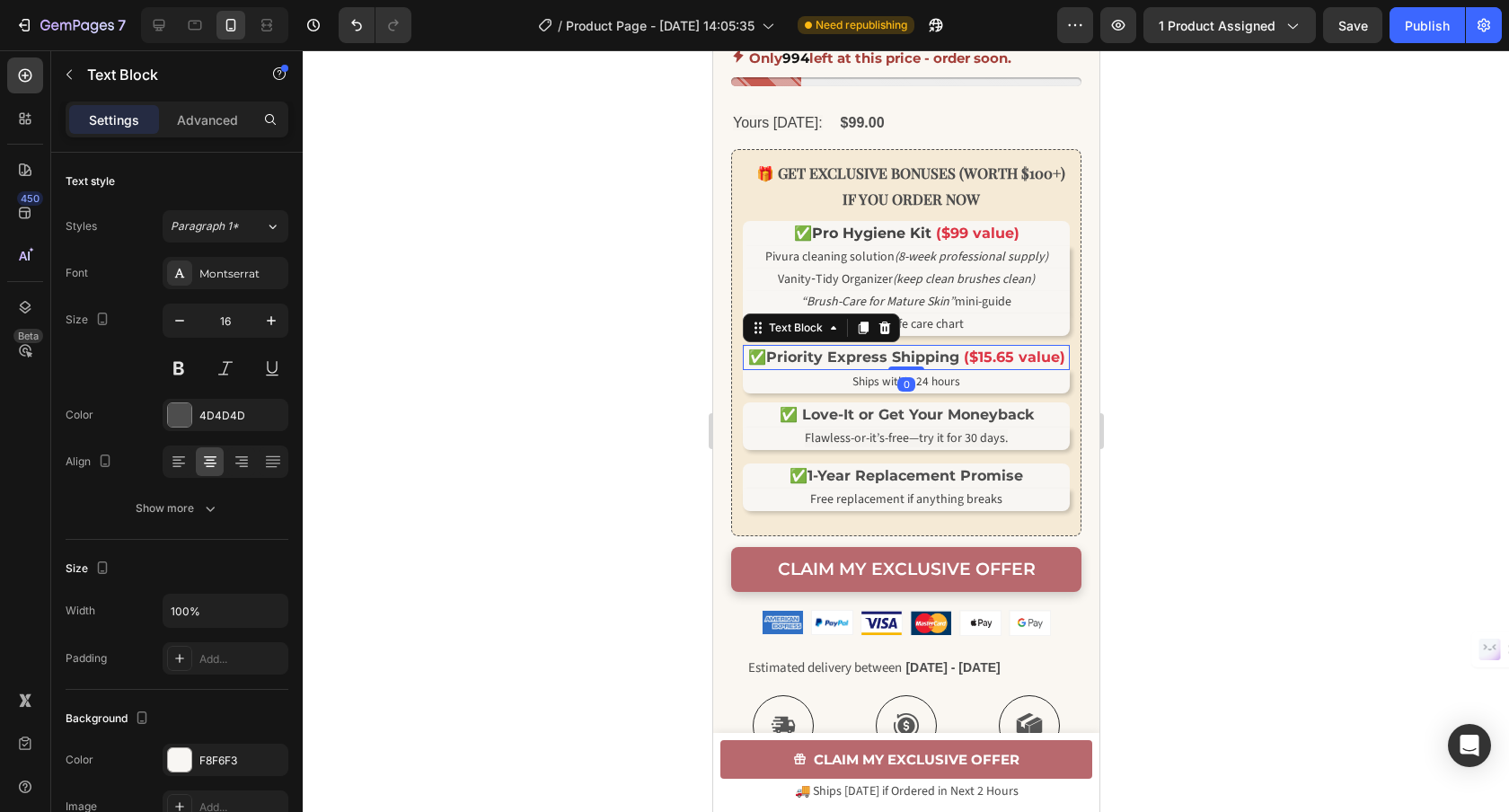
click at [989, 365] on strong "($15.65 value)" at bounding box center [1013, 357] width 102 height 17
click at [988, 365] on strong "($15.65 value)" at bounding box center [1013, 357] width 102 height 17
click at [1002, 365] on strong "($6.65 value)" at bounding box center [1013, 357] width 96 height 17
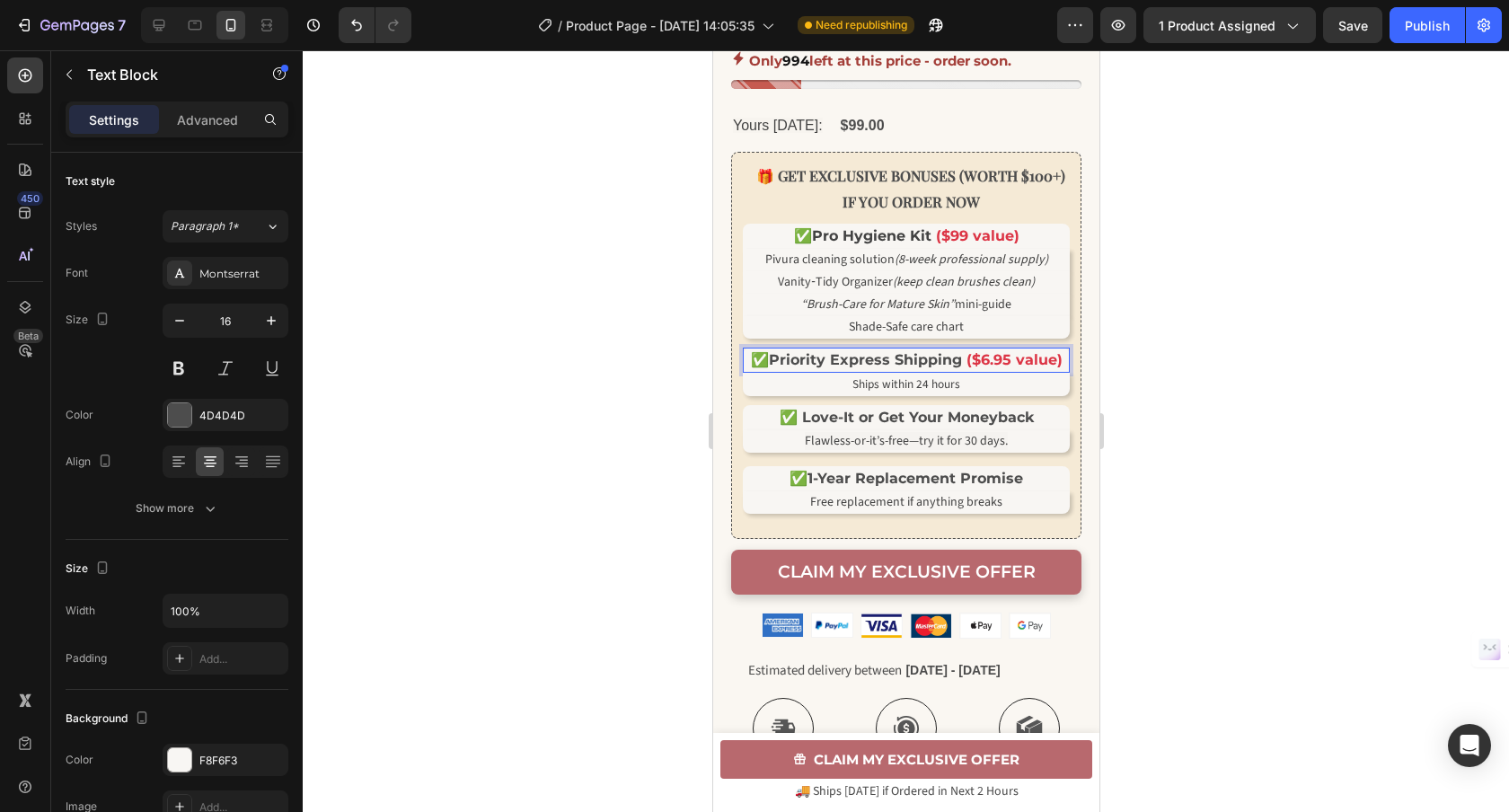
click at [979, 368] on strong "($6.95 value)" at bounding box center [1013, 359] width 96 height 17
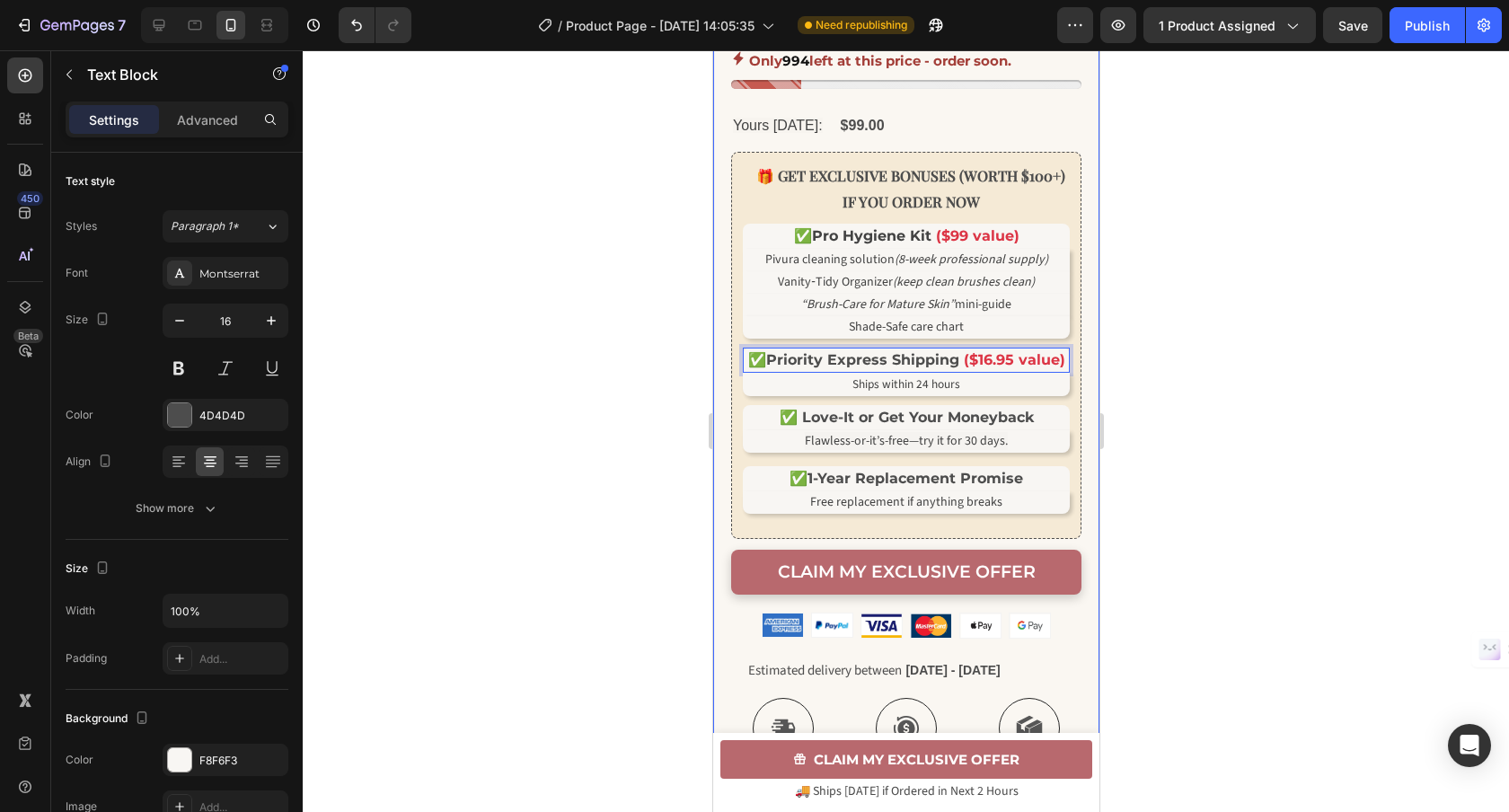
click at [1178, 374] on div at bounding box center [906, 431] width 1206 height 762
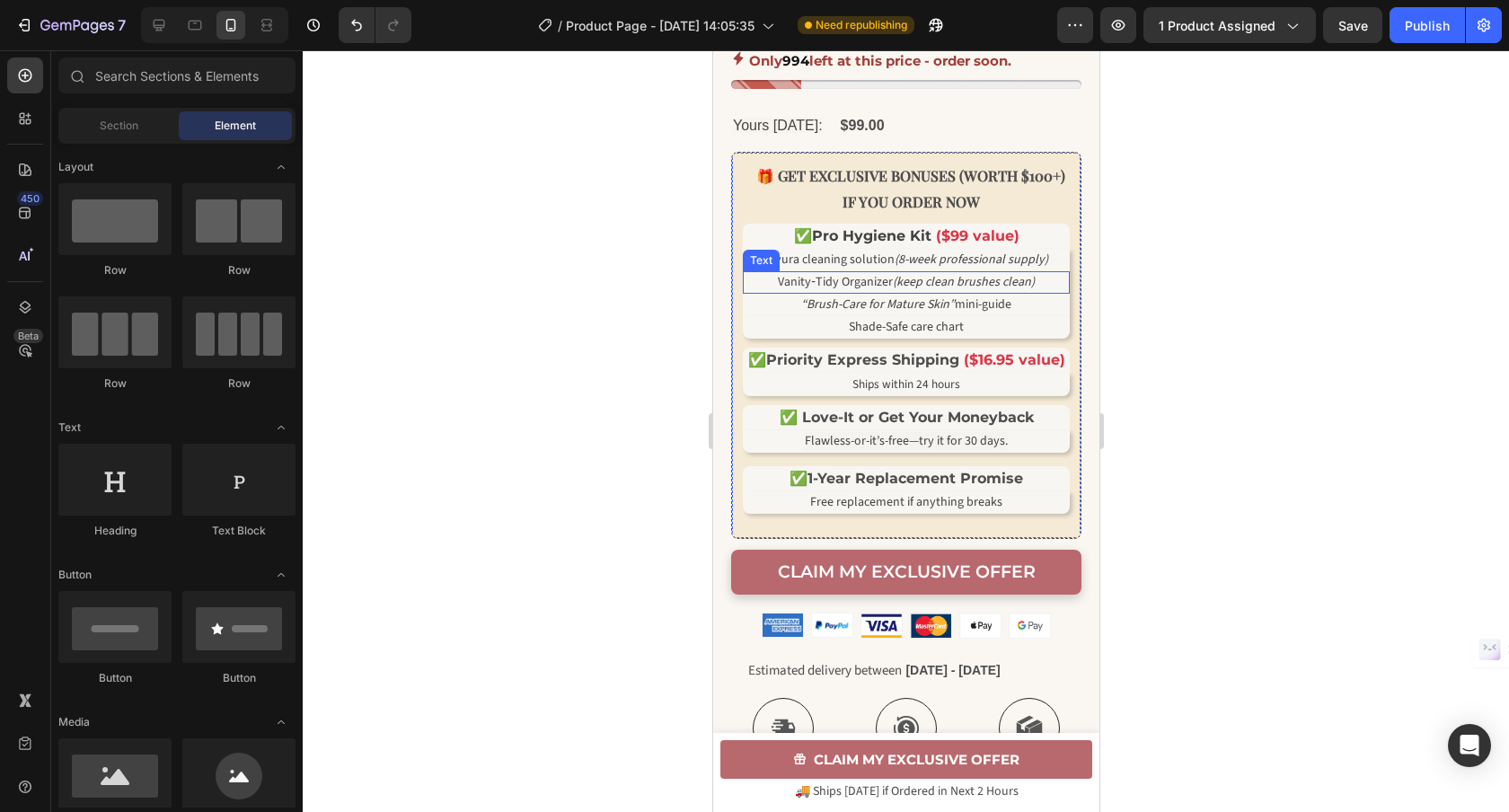
click at [844, 291] on span "Vanity‑Tidy Organizer (keep clean brushes clean)" at bounding box center [905, 281] width 257 height 18
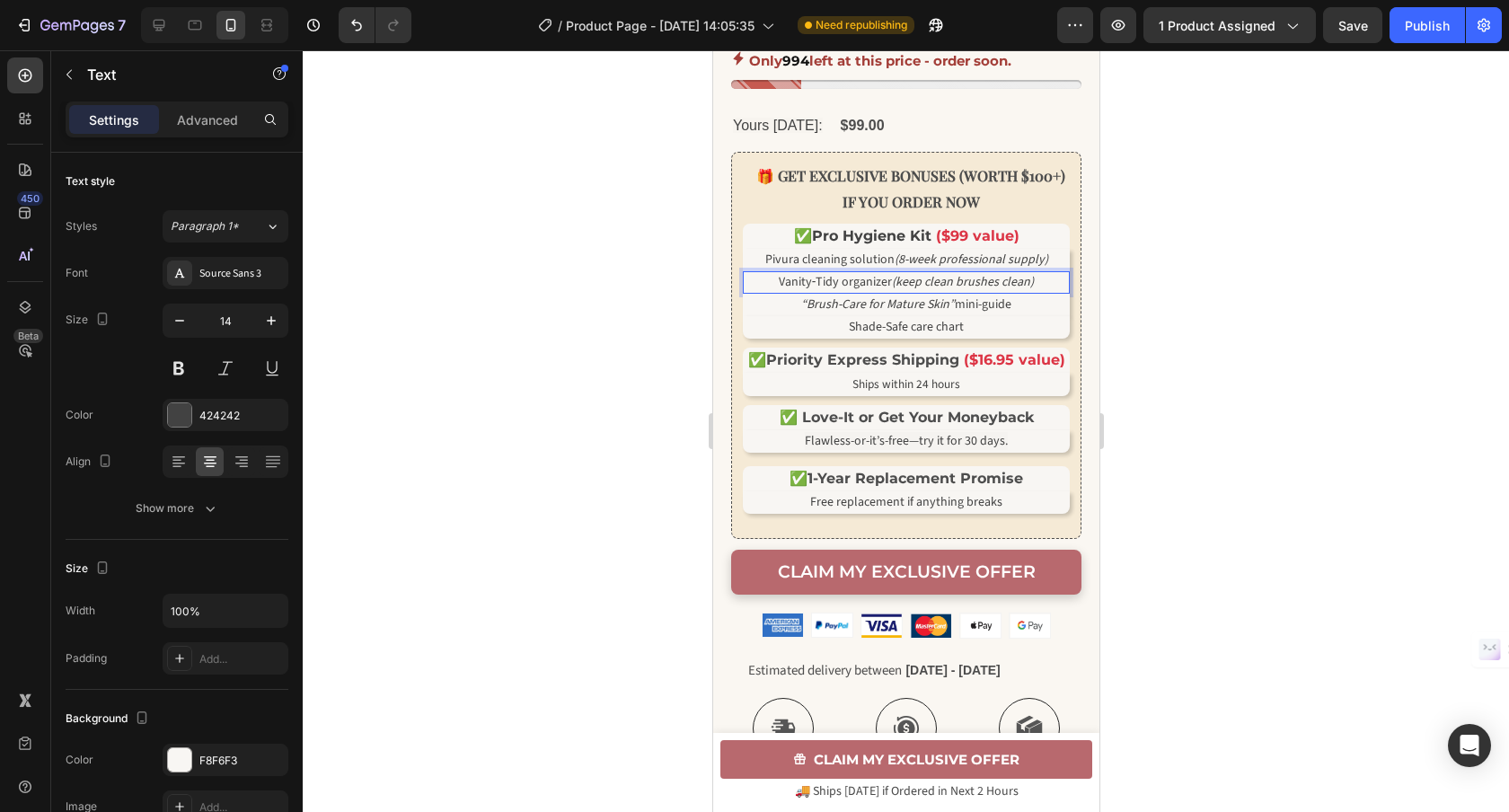
click at [1148, 300] on div at bounding box center [906, 431] width 1206 height 762
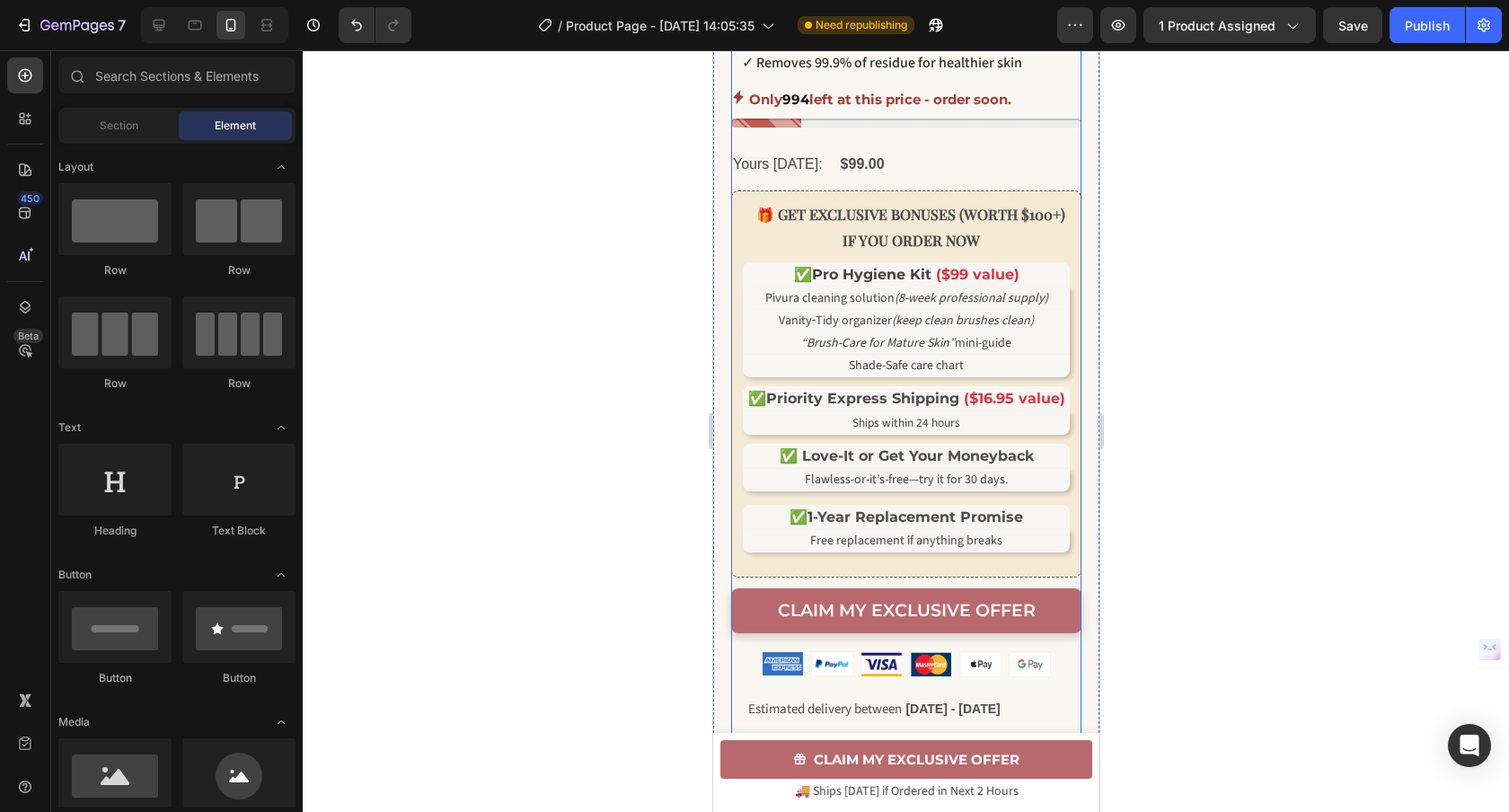
scroll to position [802, 0]
click at [837, 465] on strong "✅ Love-It or Get Your Moneyback" at bounding box center [906, 456] width 254 height 17
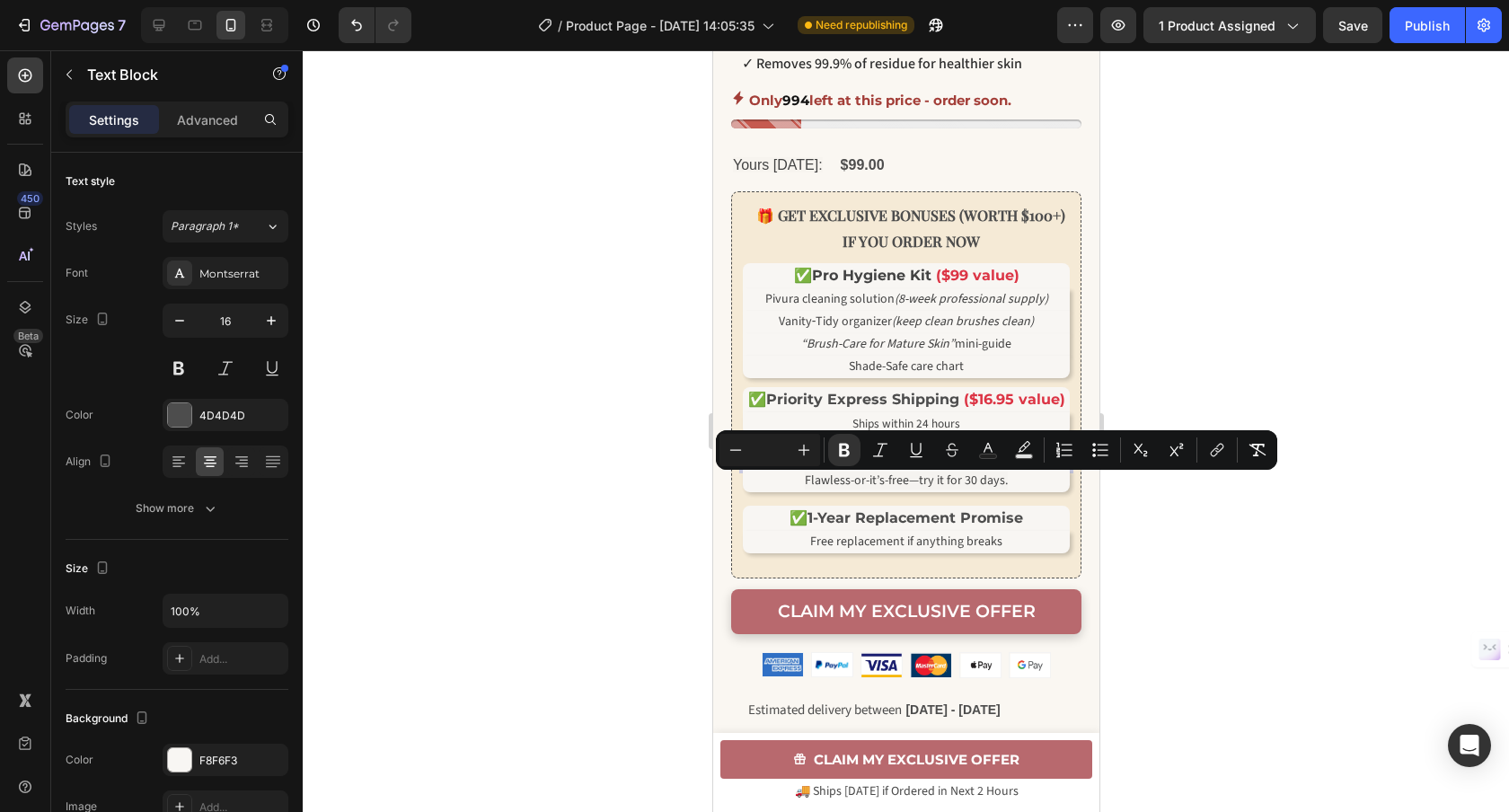
click at [837, 465] on strong "✅ Love-It or Get Your Moneyback" at bounding box center [906, 456] width 254 height 17
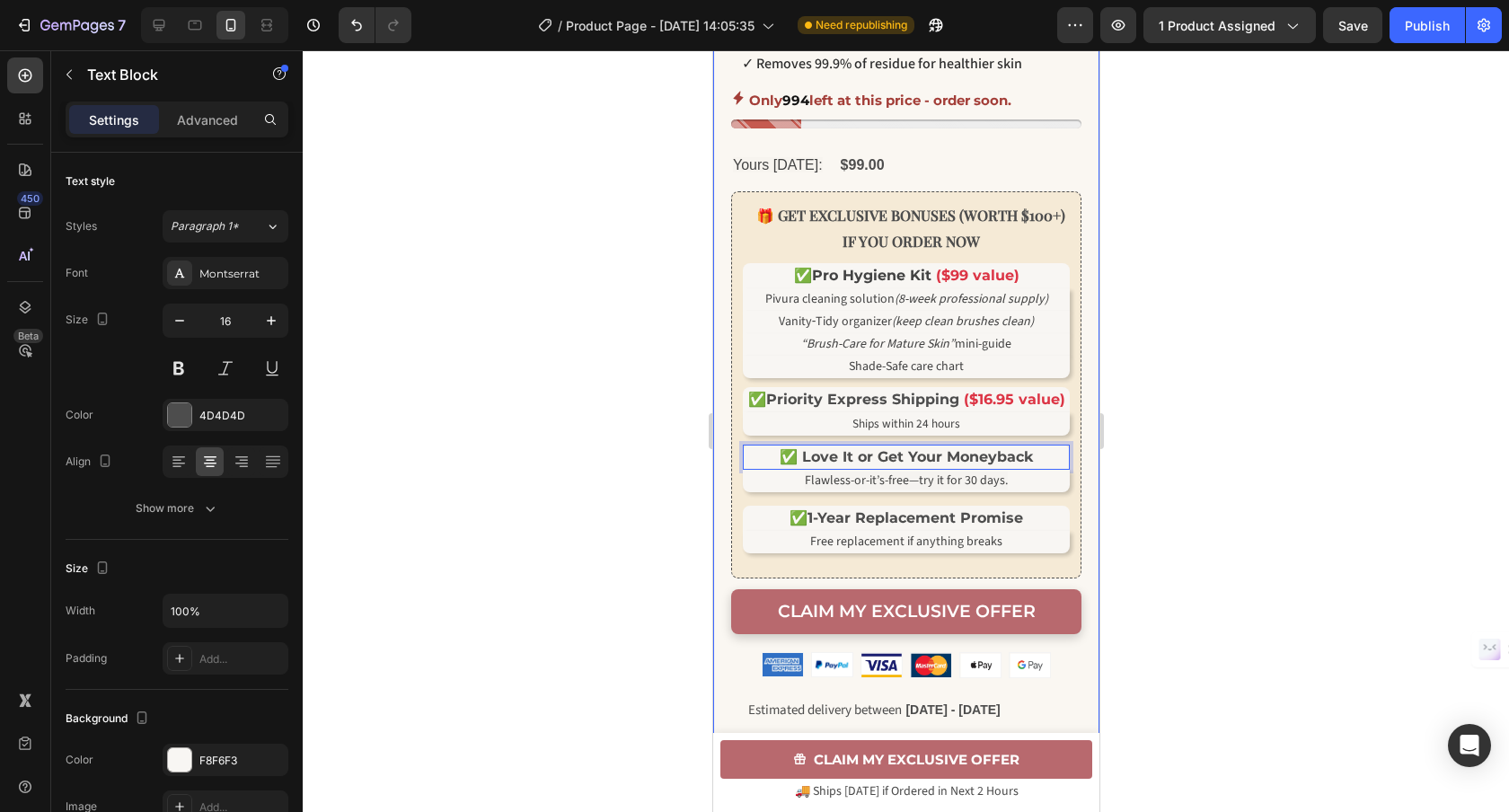
click at [684, 483] on div at bounding box center [906, 431] width 1206 height 762
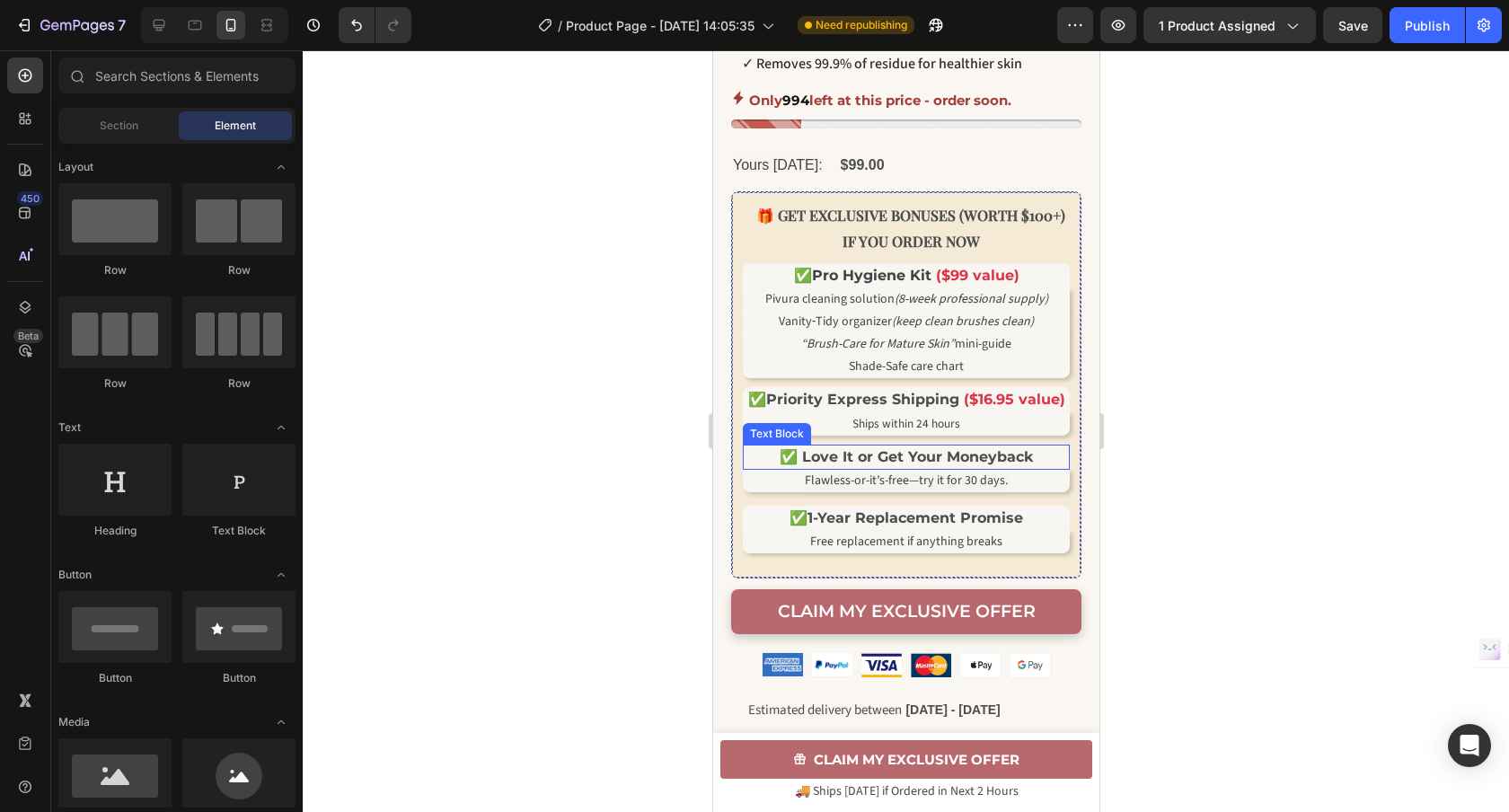
click at [907, 465] on strong "✅ Love It or Get Your Moneyback" at bounding box center [905, 456] width 253 height 17
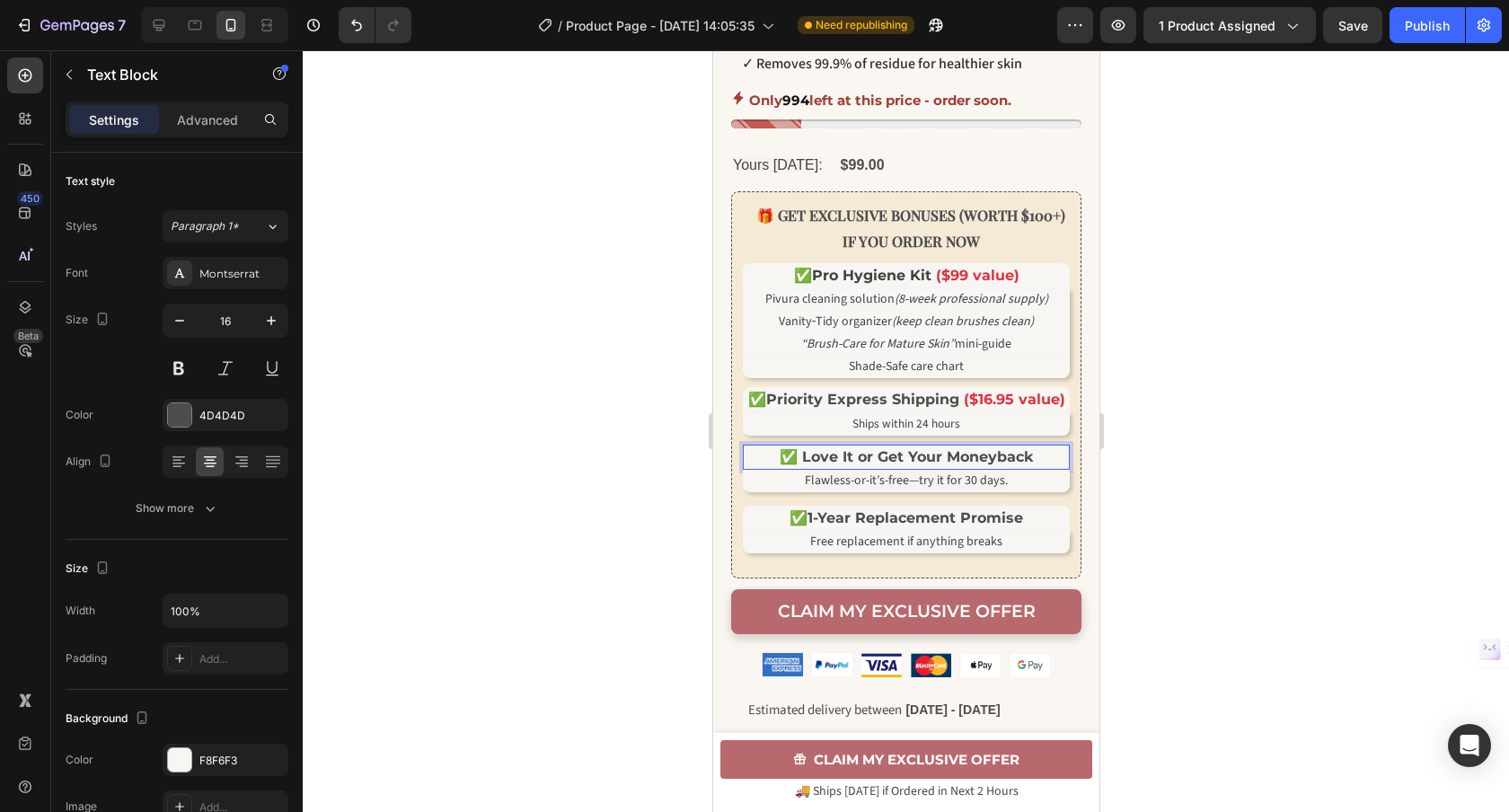
click at [907, 465] on strong "✅ Love It or Get Your Moneyback" at bounding box center [905, 456] width 253 height 17
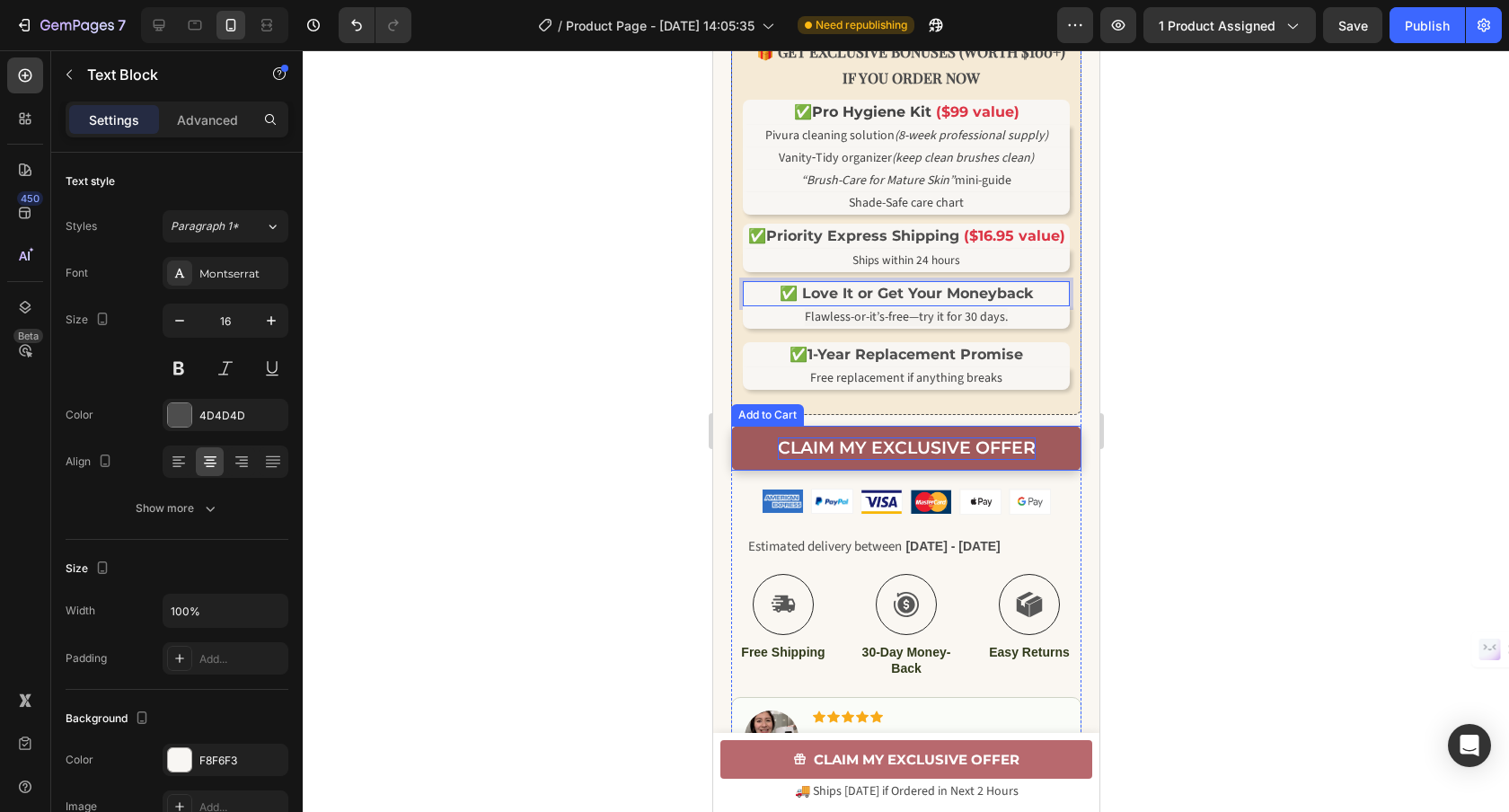
scroll to position [967, 0]
click at [1069, 469] on button "CLAIM MY EXCLUSIVE OFFER" at bounding box center [905, 446] width 350 height 45
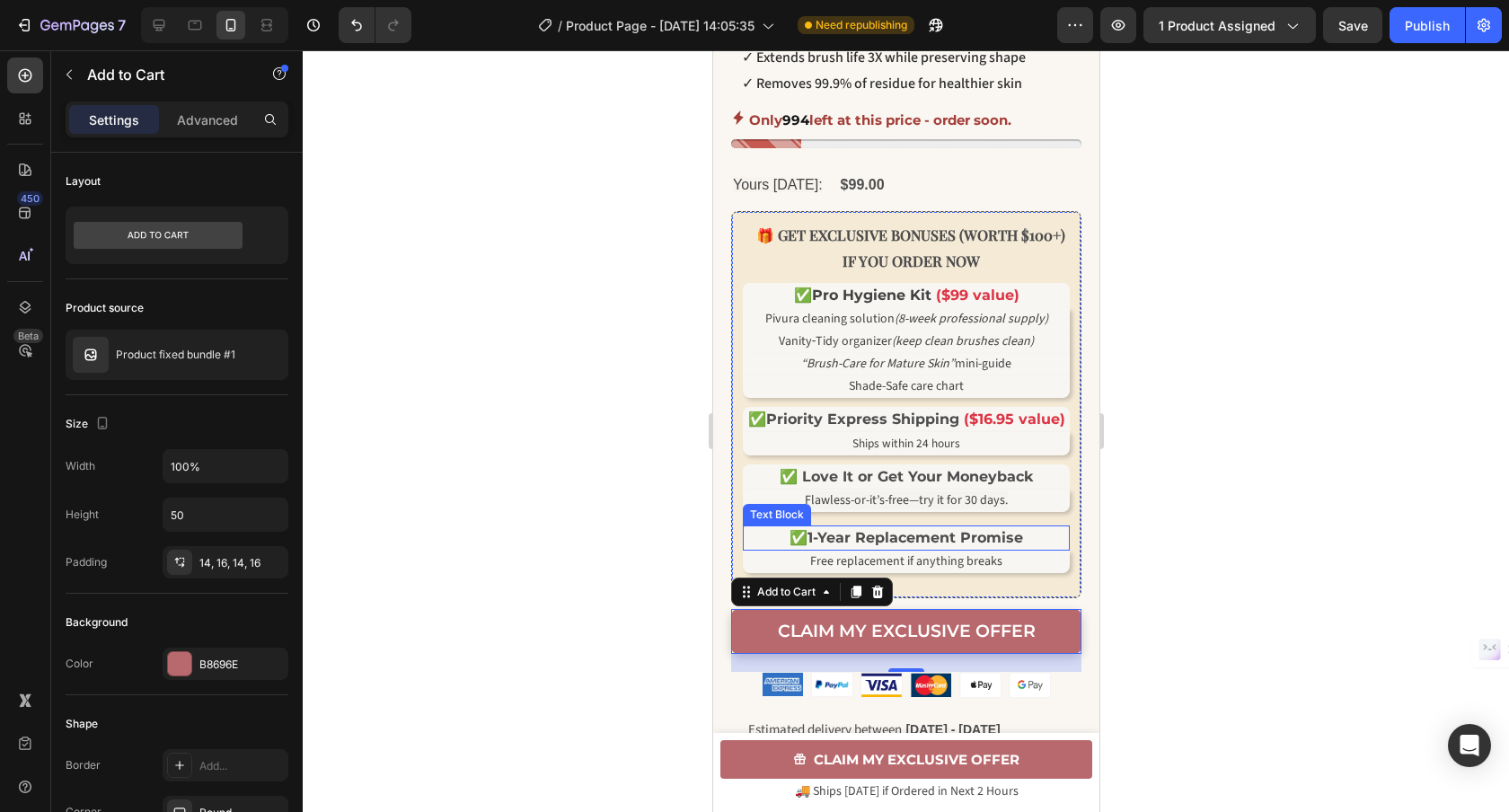
scroll to position [802, 0]
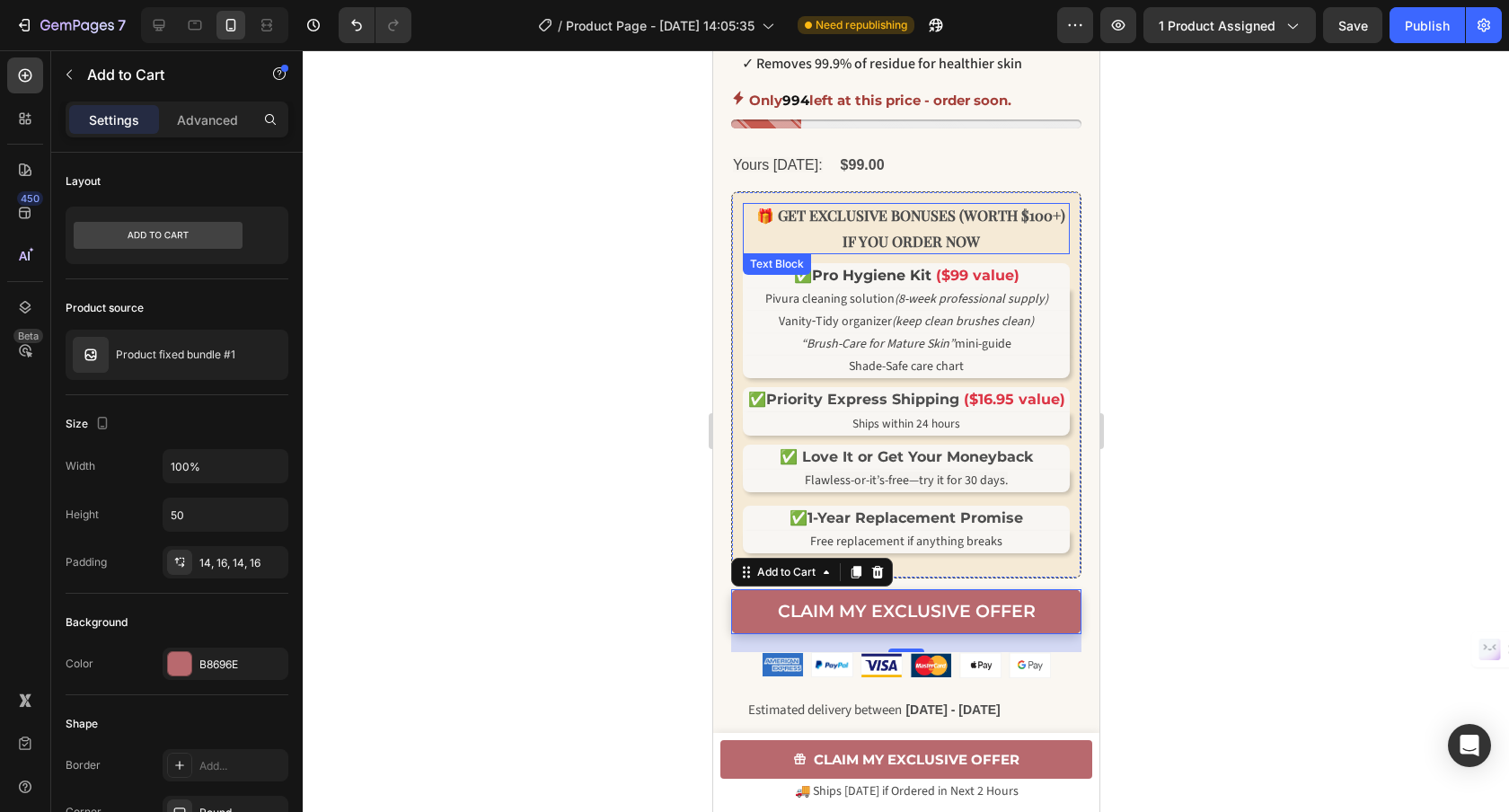
click at [916, 255] on p "🎁 GET EXCLUSIVE BONUSES (WORTH $100+) IF YOU ORDER NOW" at bounding box center [910, 229] width 318 height 52
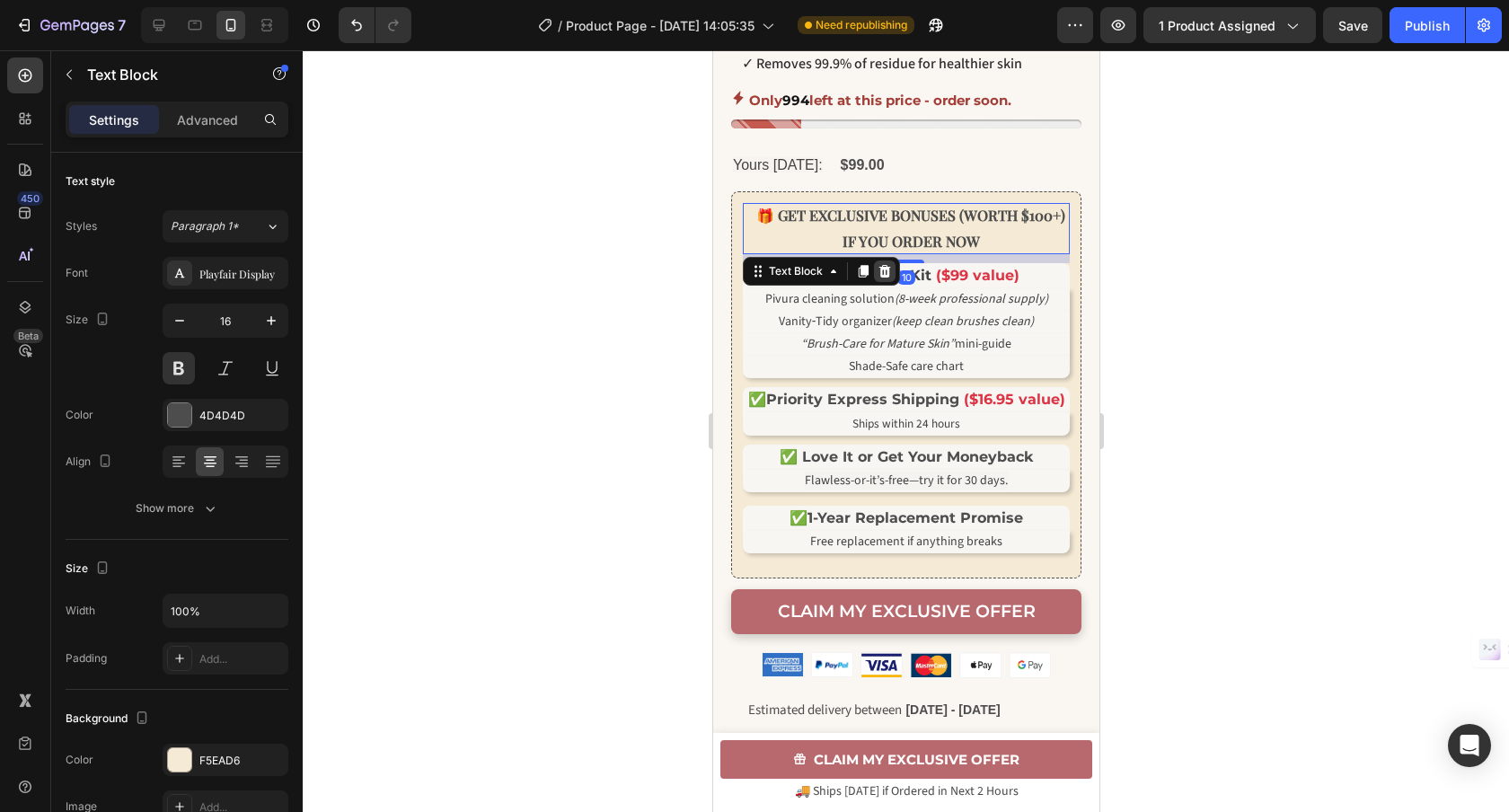
drag, startPoint x: 864, startPoint y: 297, endPoint x: 890, endPoint y: 300, distance: 26.2
click at [864, 278] on icon at bounding box center [863, 272] width 10 height 12
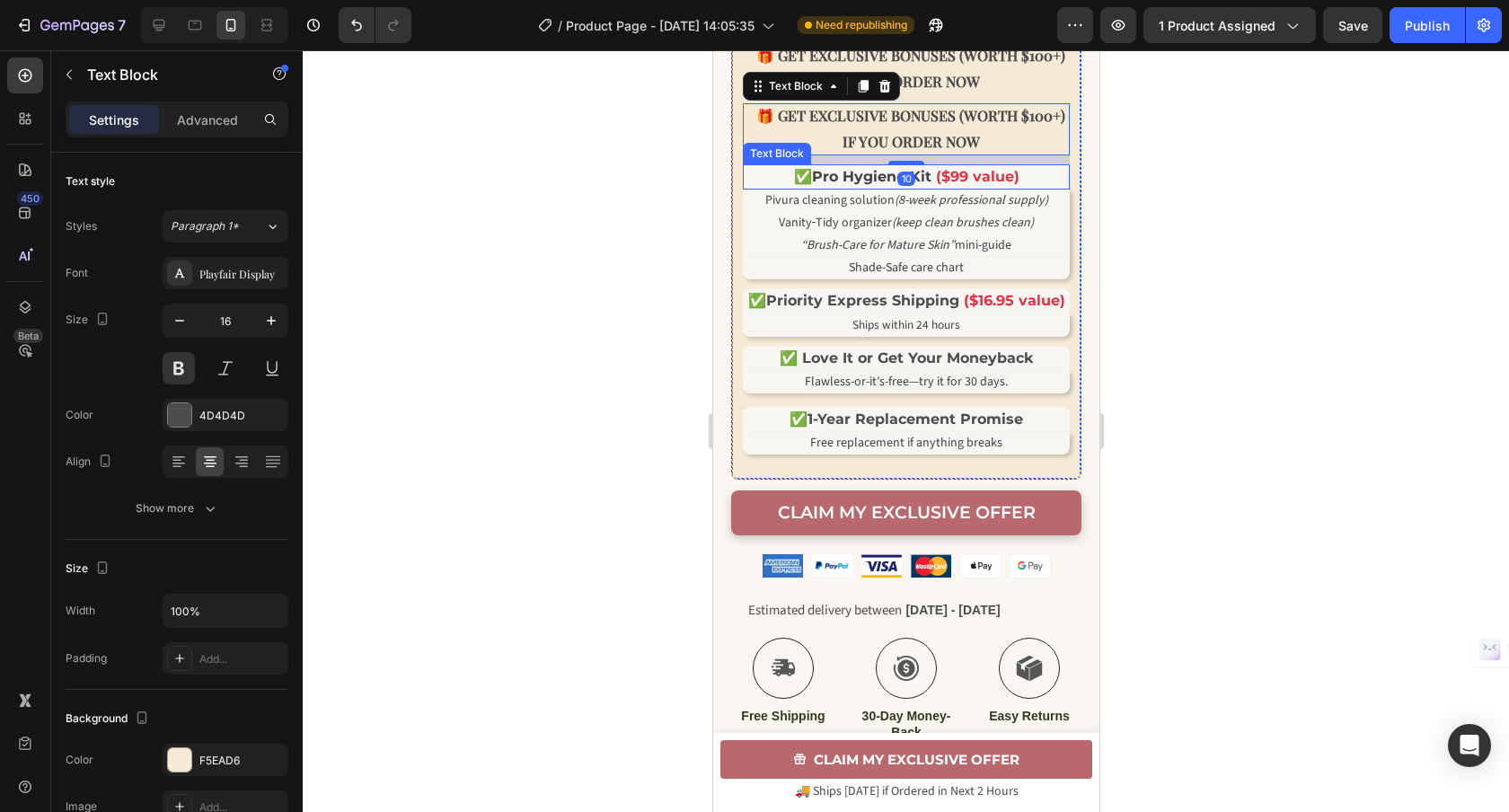
scroll to position [962, 0]
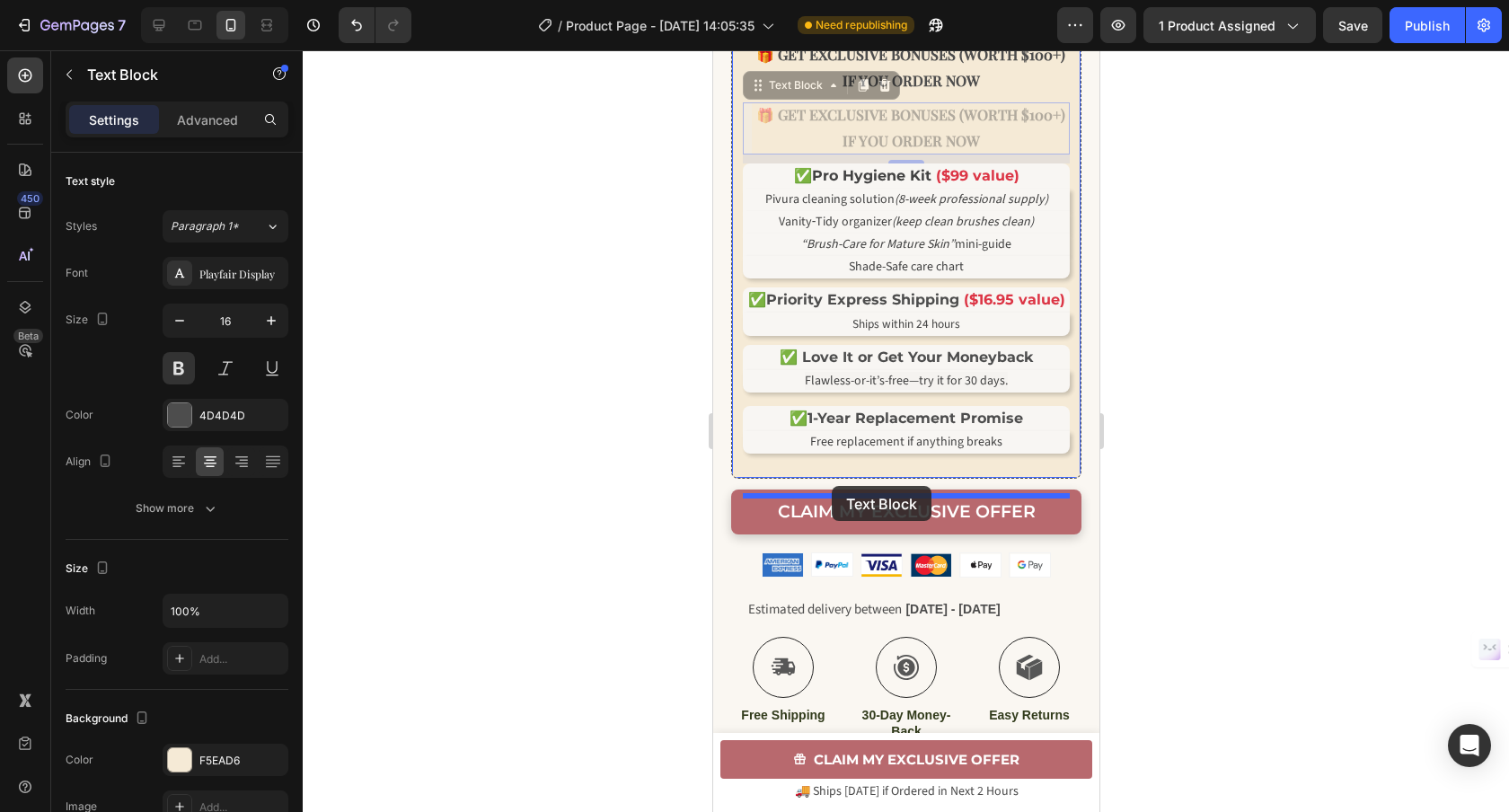
drag, startPoint x: 758, startPoint y: 115, endPoint x: 831, endPoint y: 485, distance: 377.1
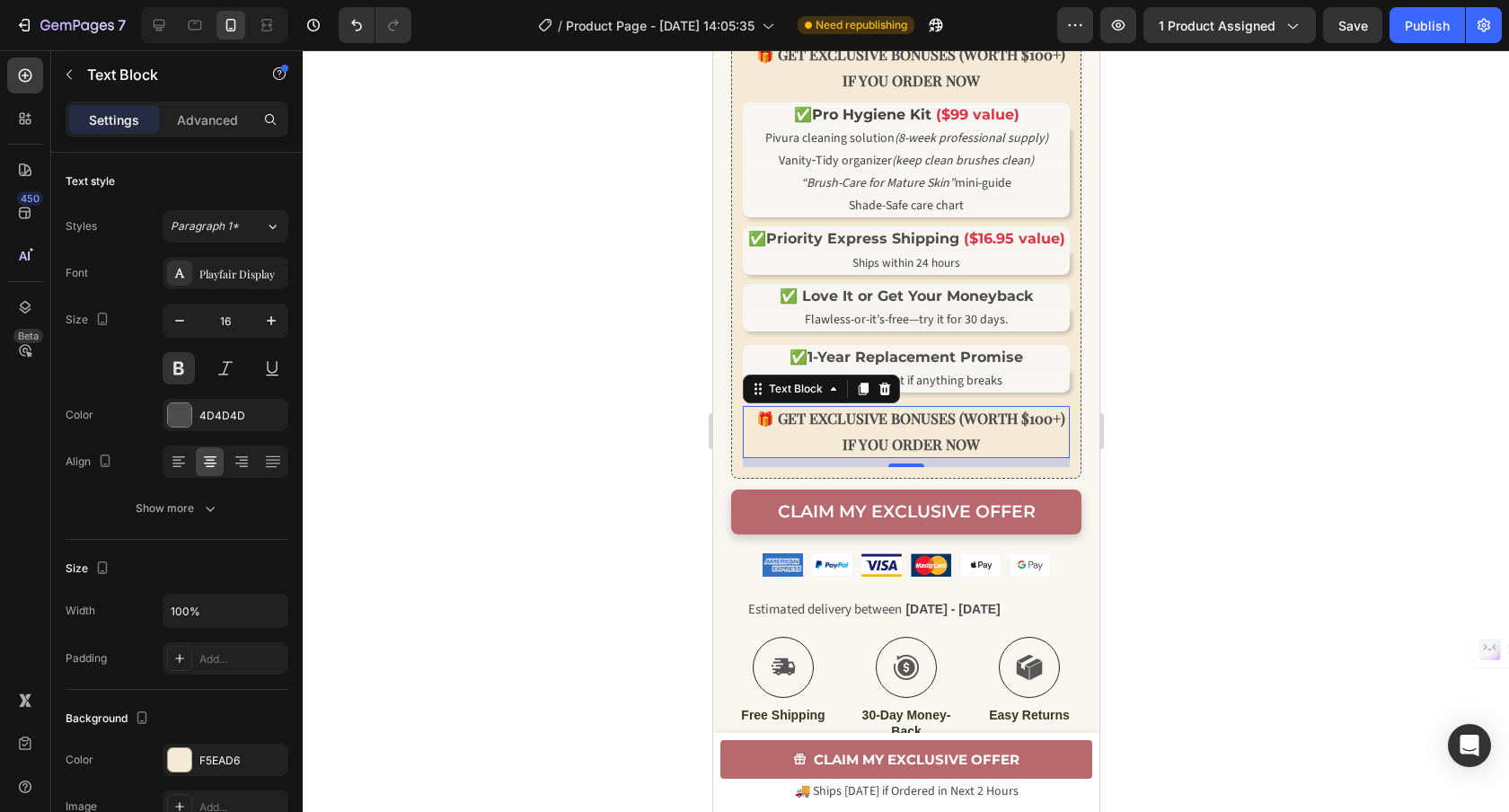
click at [971, 454] on strong "EXCLUSIVE BONUSES (WORTH $100+) IF YOU ORDER NOW" at bounding box center [937, 431] width 256 height 45
click at [992, 458] on p "🎁 GET EXCLUSIVE BONUSES (WORTH $100+) IF YOU ORDER NOW" at bounding box center [910, 432] width 318 height 52
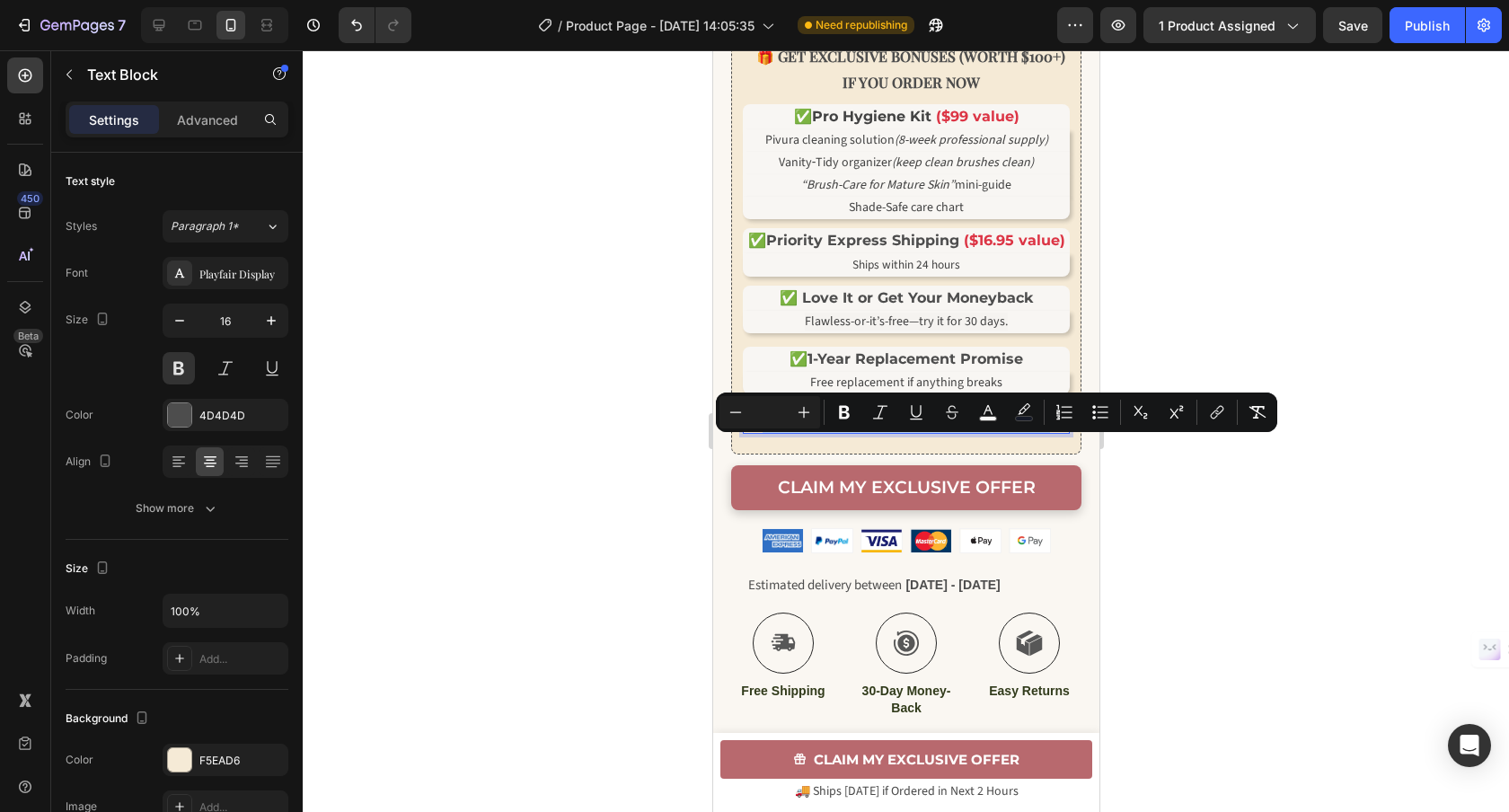
scroll to position [960, 0]
click at [775, 405] on input "Editor contextual toolbar" at bounding box center [769, 412] width 35 height 21
type input "0"
click at [1022, 420] on rect "Editor contextual toolbar" at bounding box center [1024, 418] width 17 height 5
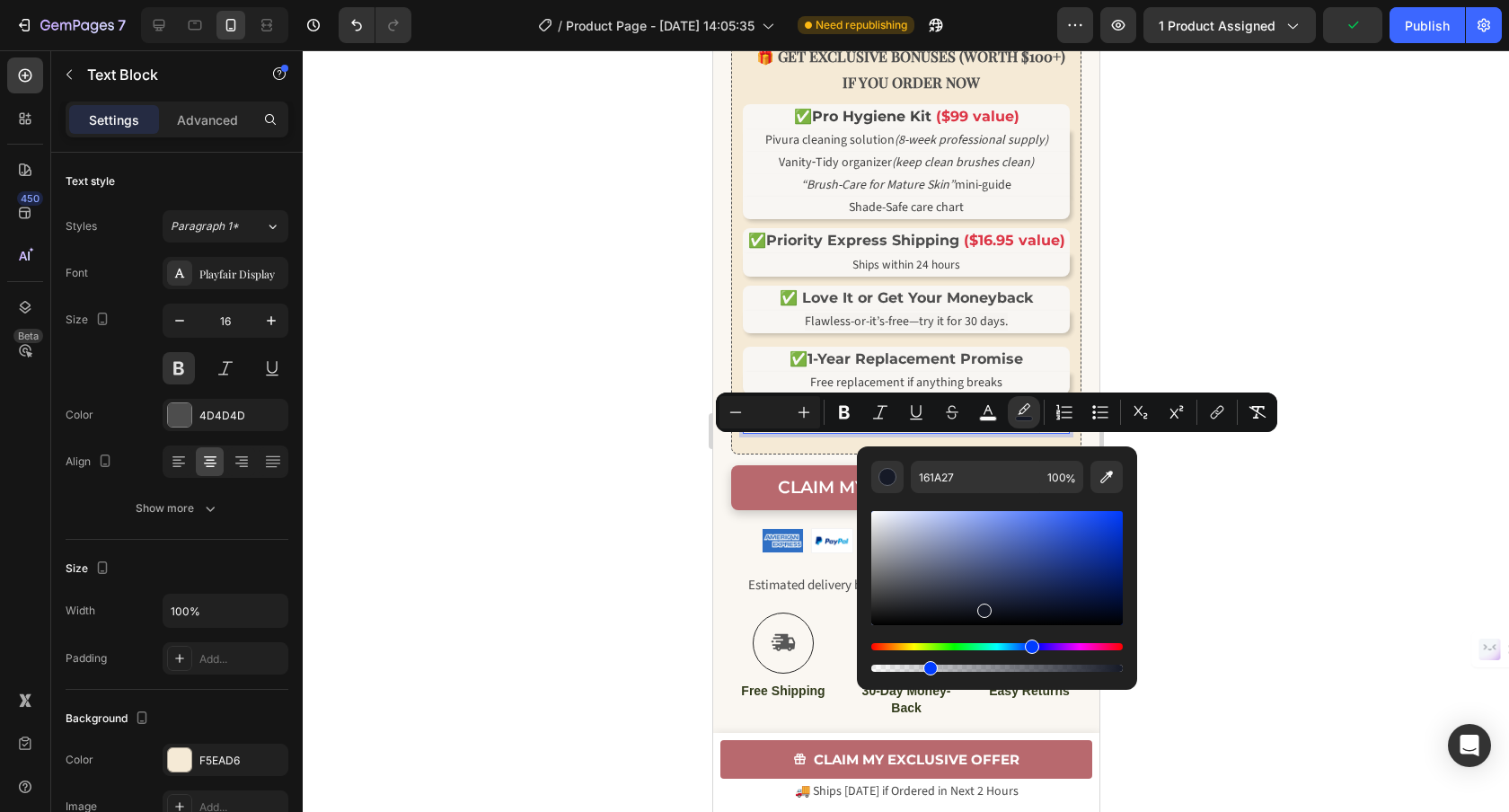
drag, startPoint x: 1829, startPoint y: 721, endPoint x: 795, endPoint y: 663, distance: 1035.6
type input "0"
drag, startPoint x: 1583, startPoint y: 720, endPoint x: 847, endPoint y: 665, distance: 738.1
click at [993, 419] on rect "Editor contextual toolbar" at bounding box center [988, 418] width 17 height 5
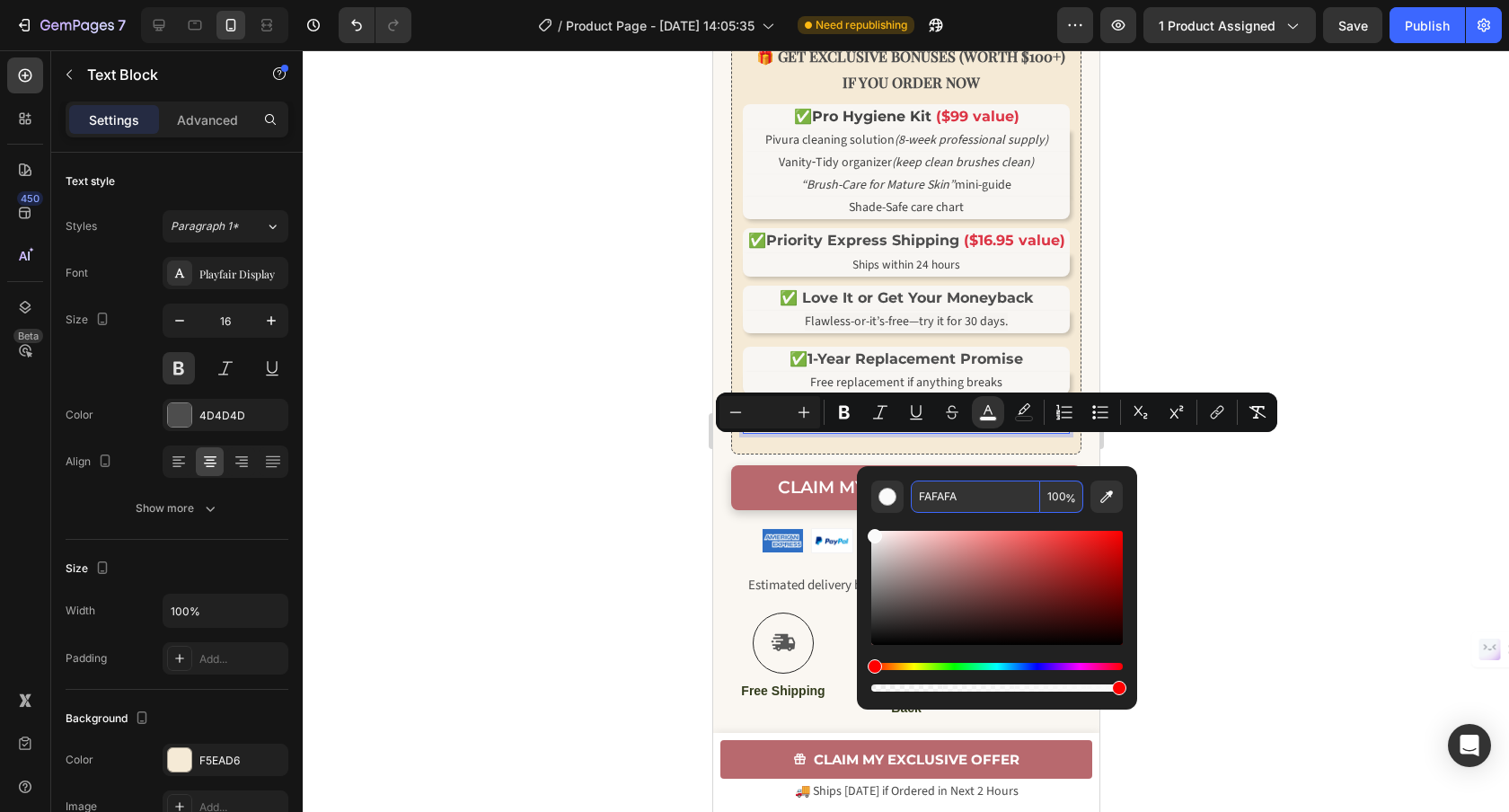
click at [1007, 490] on input "FAFAFA" at bounding box center [975, 497] width 130 height 33
paste input "2C2C2C"
type input "2C2C2C"
click at [847, 413] on icon "Editor contextual toolbar" at bounding box center [844, 413] width 11 height 13
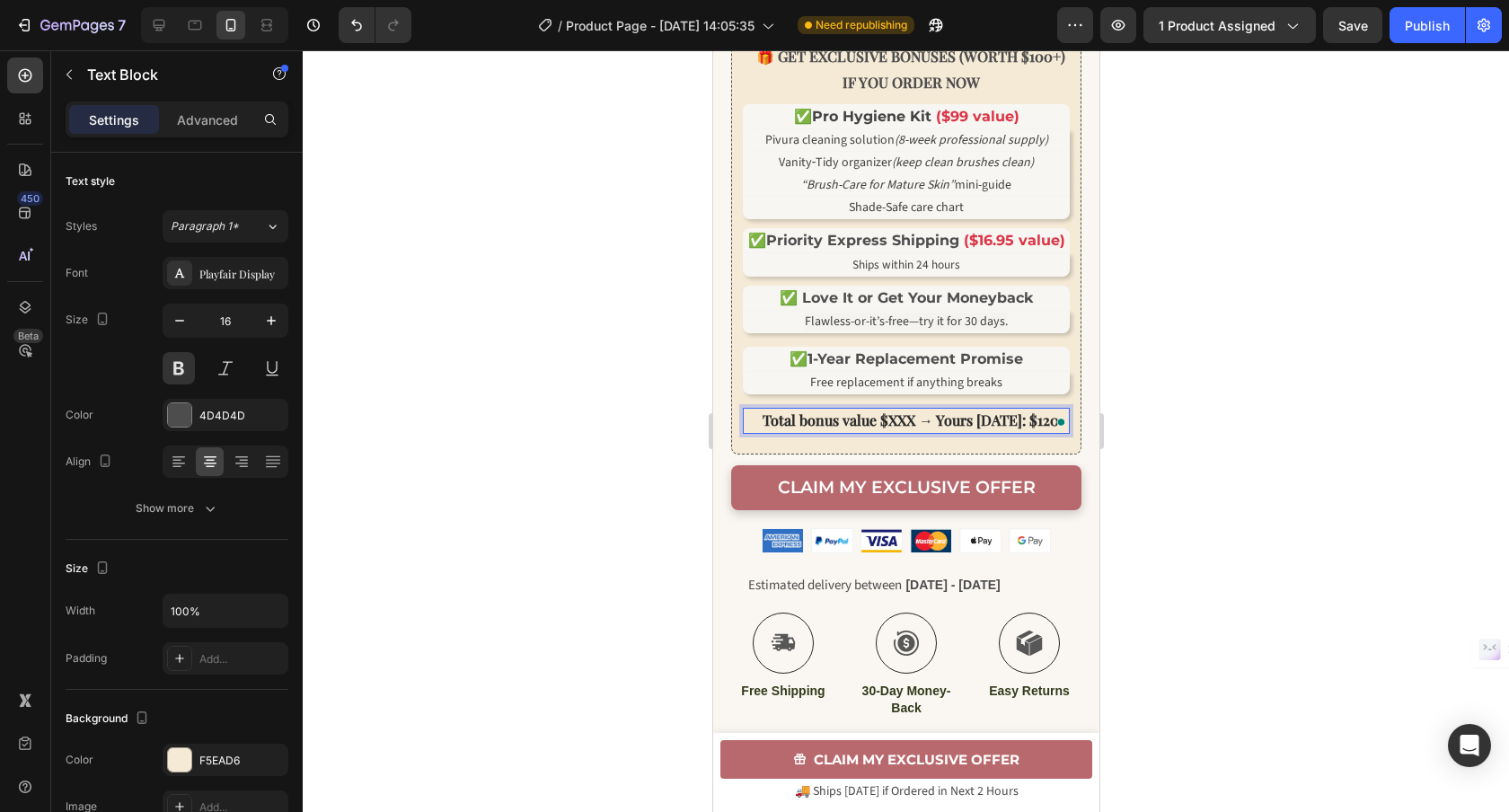
click at [915, 429] on strong "Total bonus value $XXX → Yours today: $120" at bounding box center [910, 420] width 296 height 19
click at [908, 429] on strong "Total bonus value $ → Yours today: $120" at bounding box center [910, 420] width 270 height 19
click at [908, 429] on strong "Total bonus value $1 → Yours today: $120" at bounding box center [910, 420] width 275 height 19
click at [911, 429] on strong "Total bonus value $11 → Yours today: $120" at bounding box center [910, 420] width 280 height 19
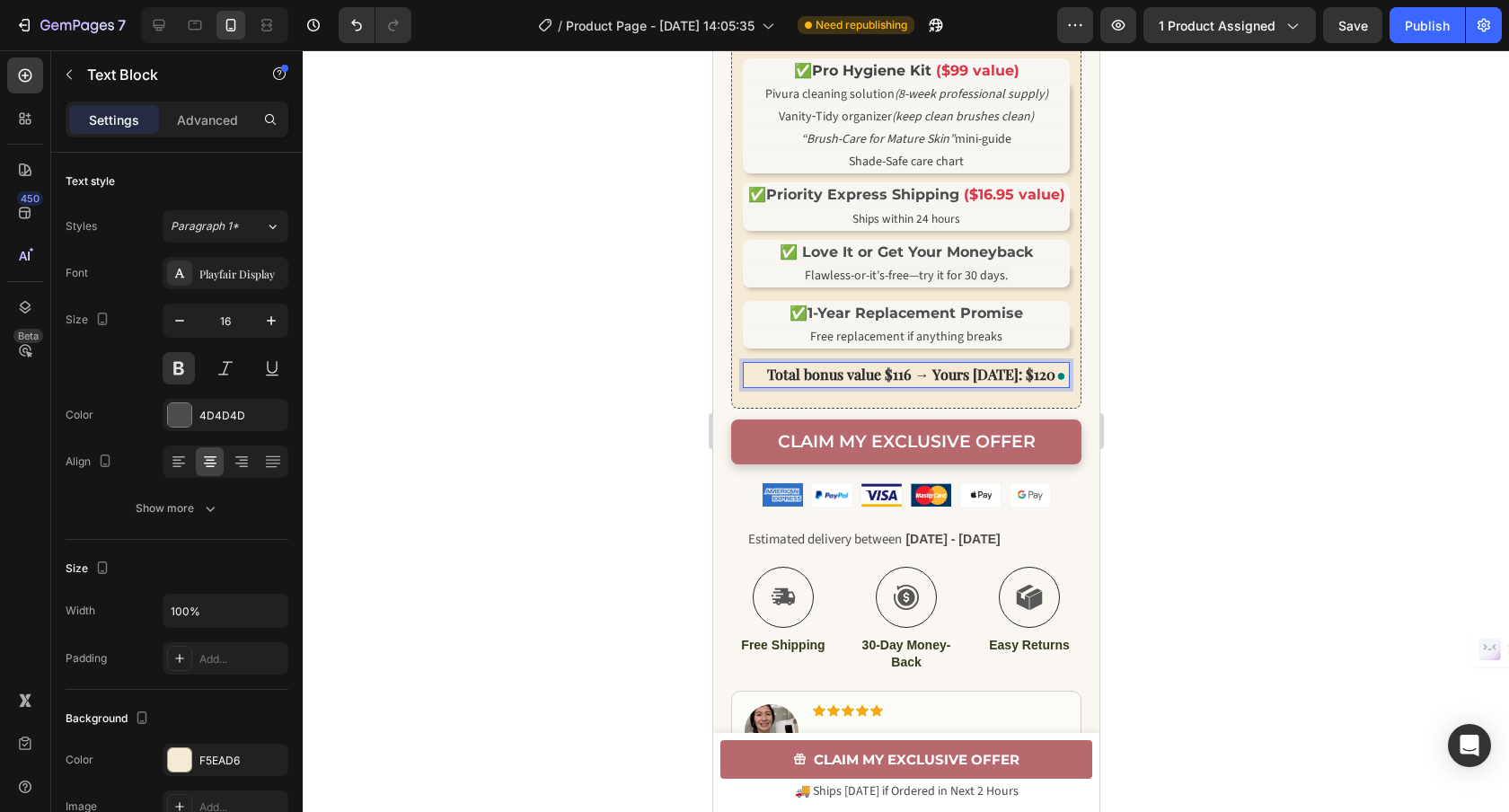
scroll to position [1011, 0]
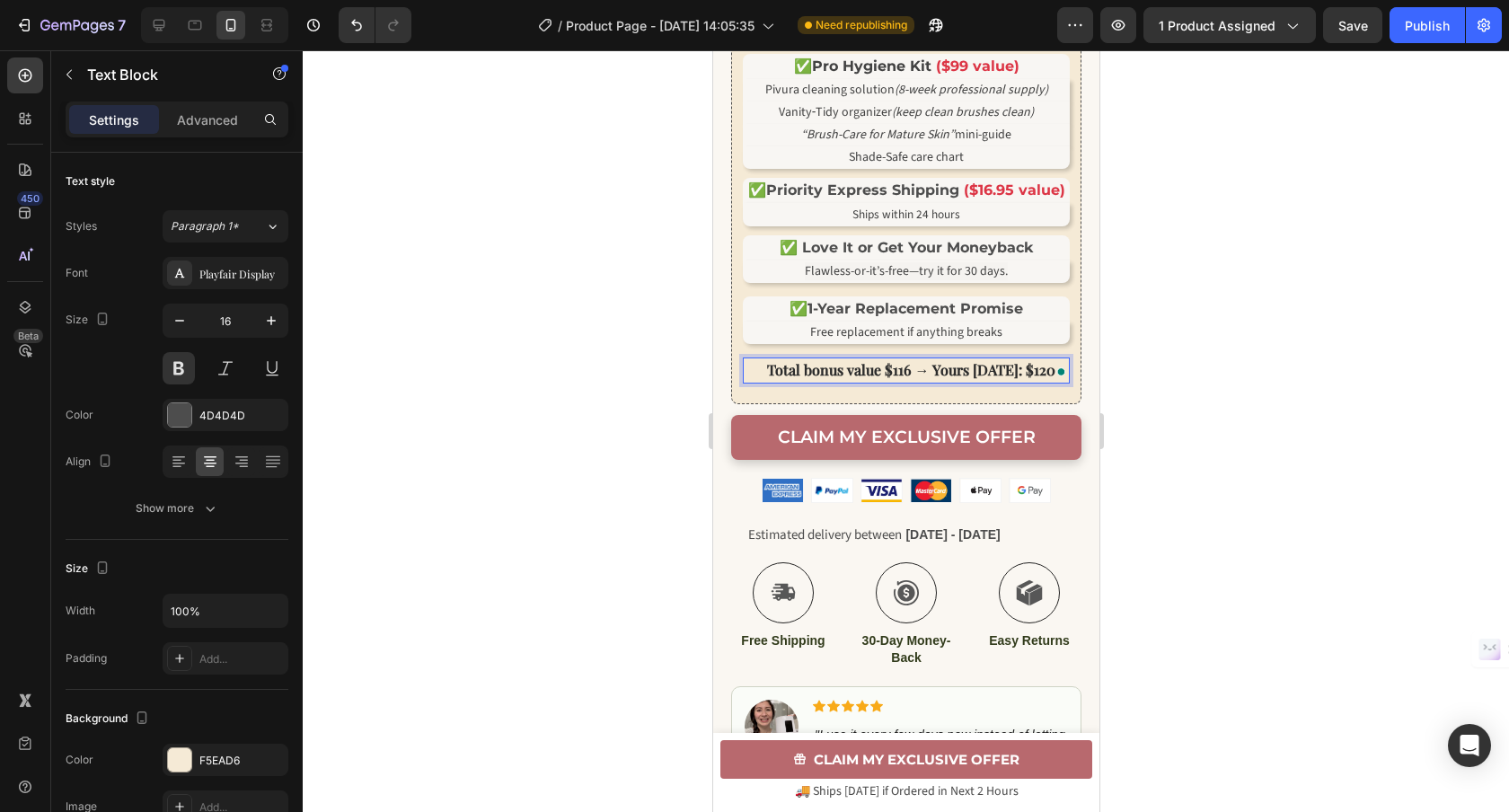
click at [1041, 379] on strong "Total bonus value $116 → Yours today: $120" at bounding box center [910, 370] width 289 height 19
click at [1196, 356] on div at bounding box center [906, 431] width 1206 height 762
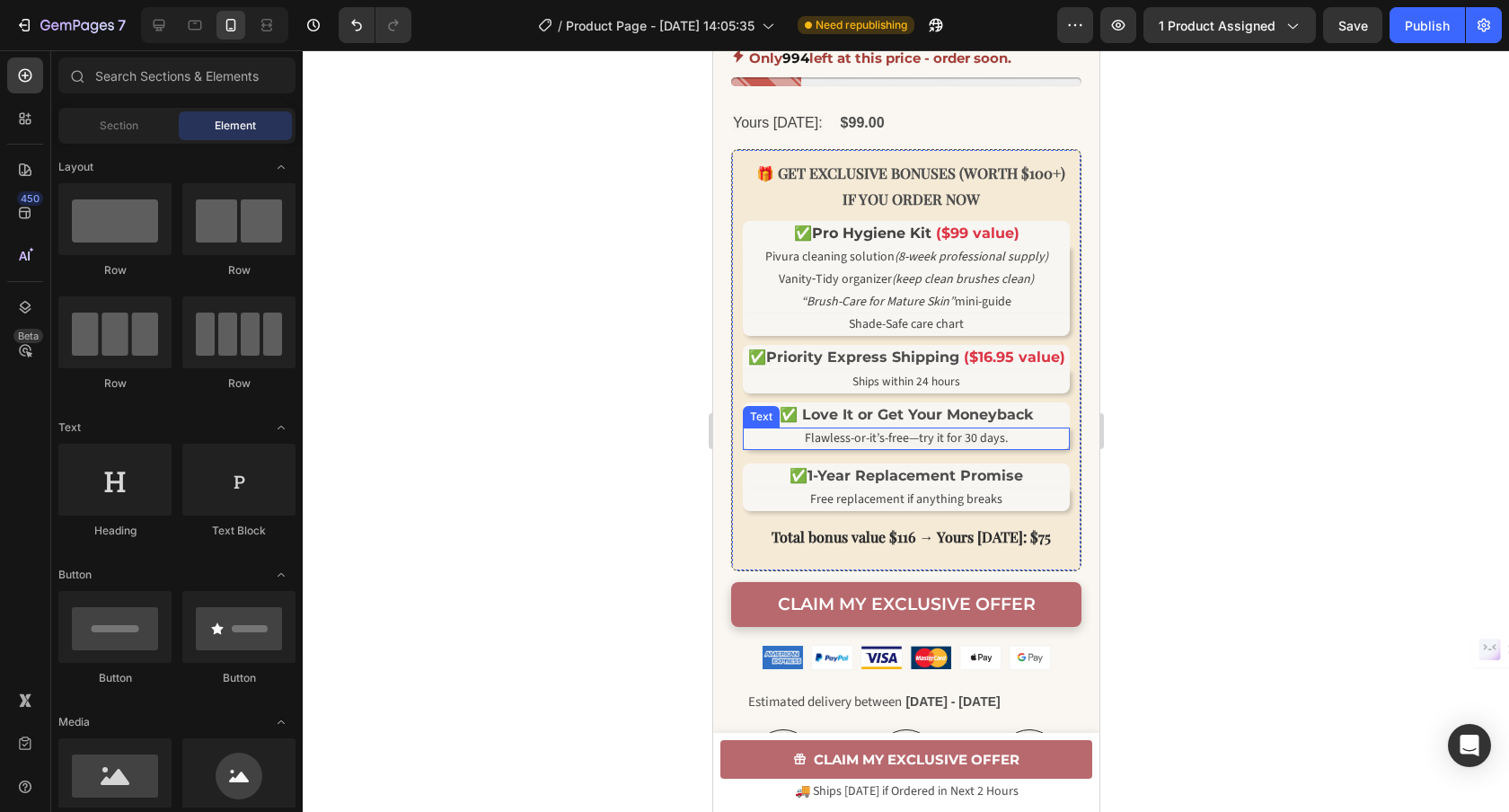
scroll to position [847, 0]
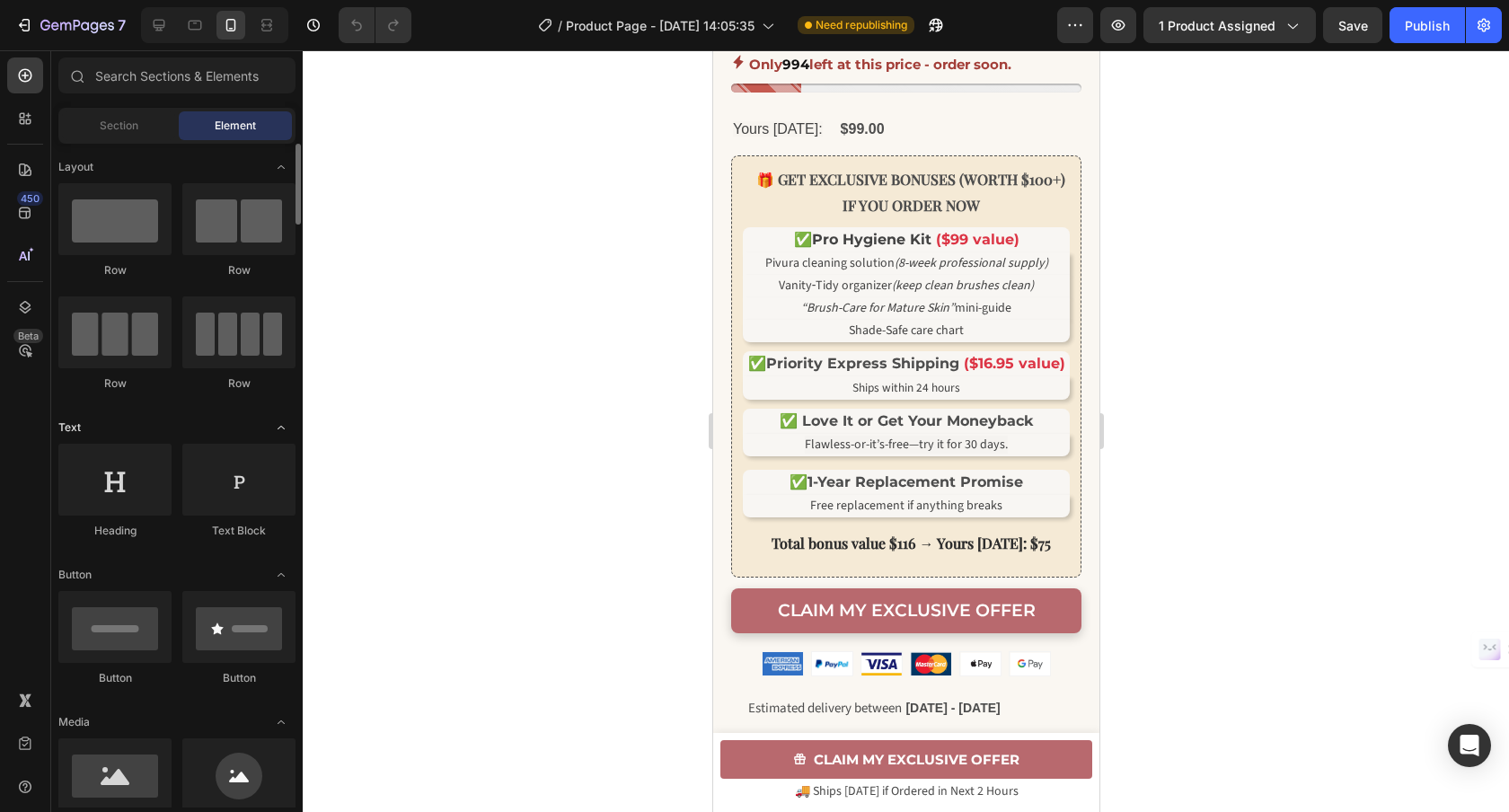
scroll to position [819, 0]
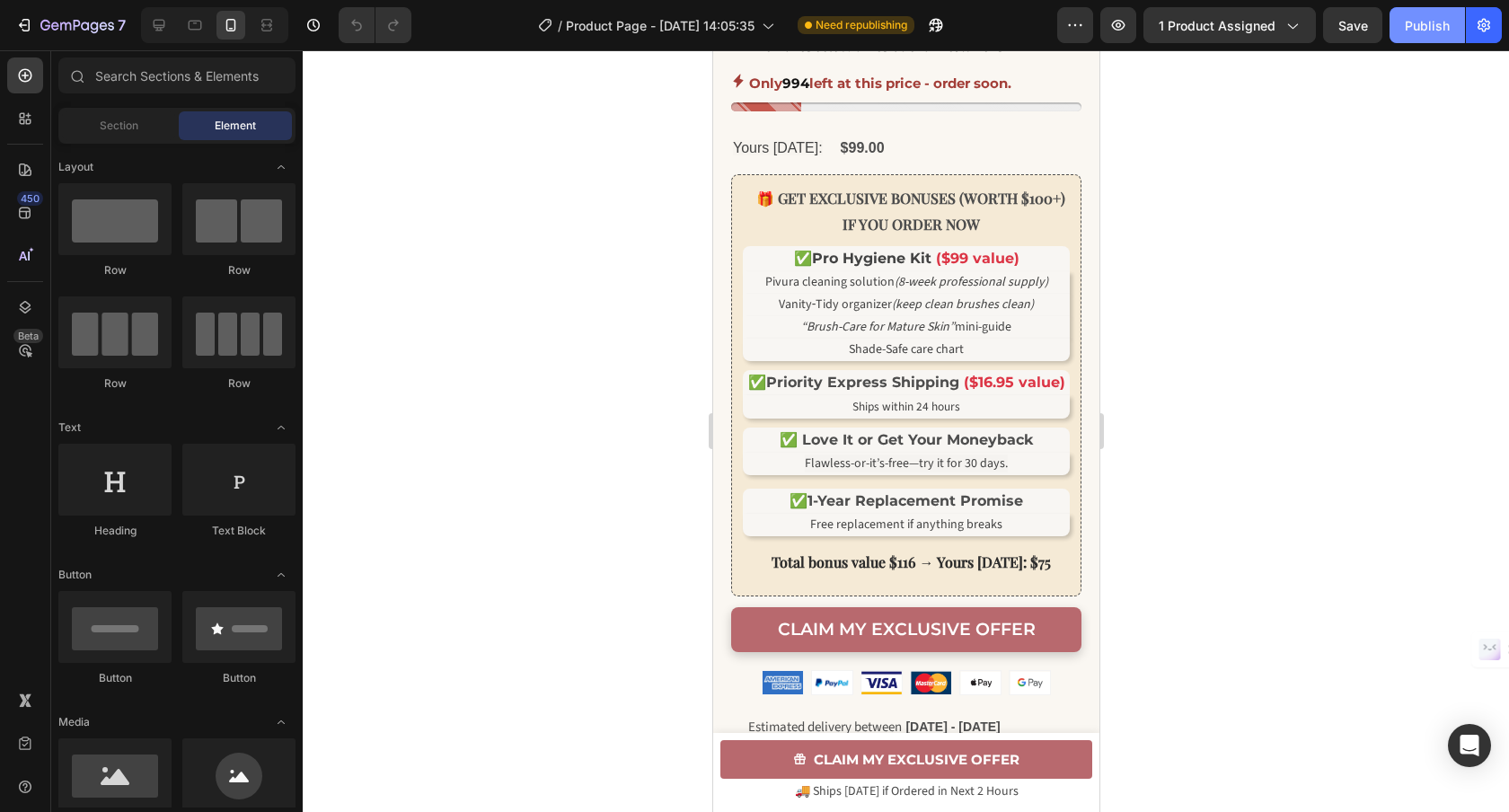
click at [1417, 28] on div "Publish" at bounding box center [1427, 25] width 45 height 19
click at [996, 95] on p "Only 994 left at this price - order soon." at bounding box center [879, 83] width 262 height 24
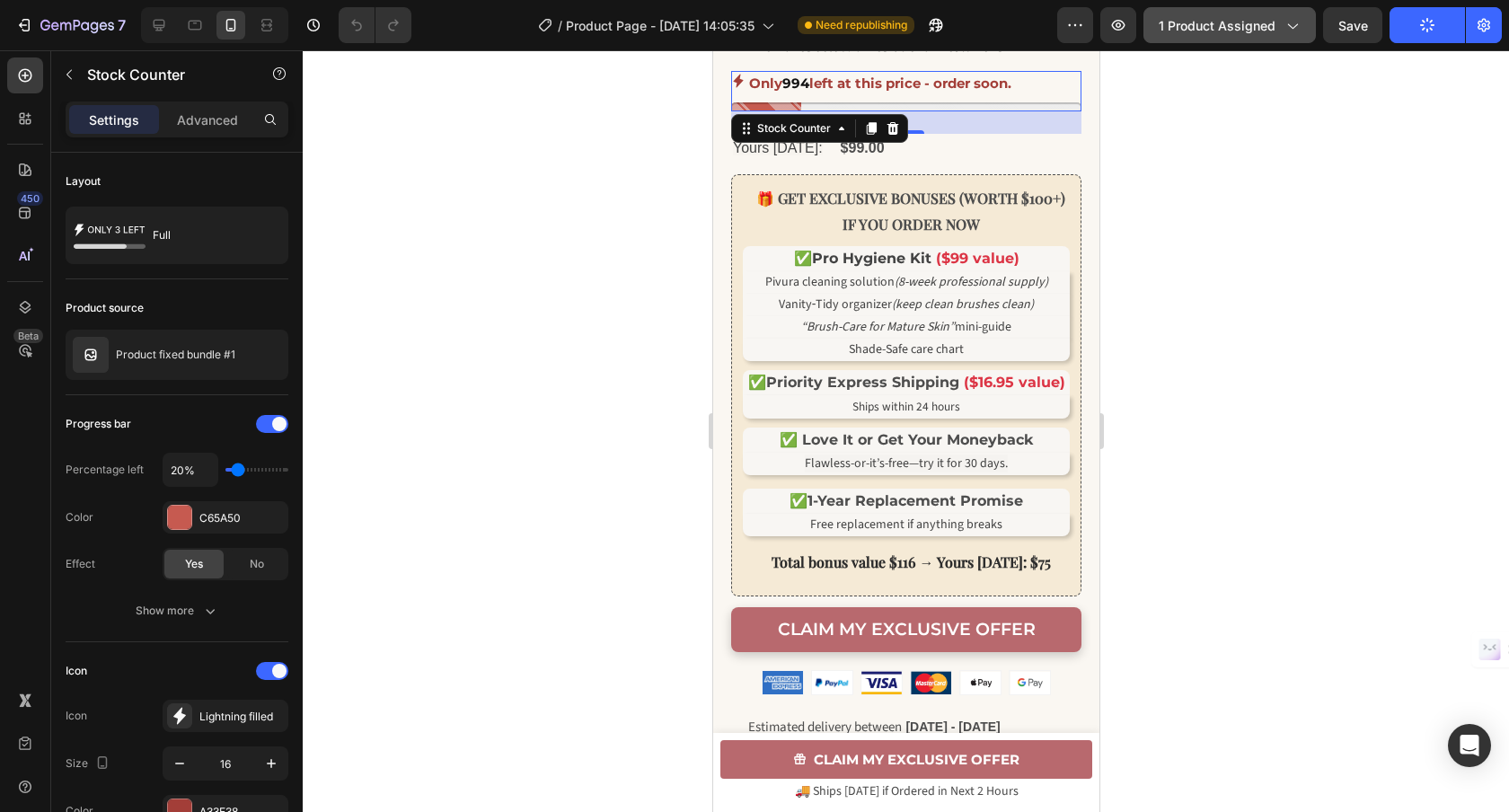
drag, startPoint x: 1234, startPoint y: 32, endPoint x: 1222, endPoint y: 35, distance: 12.4
click at [1234, 32] on span "1 product assigned" at bounding box center [1217, 25] width 117 height 19
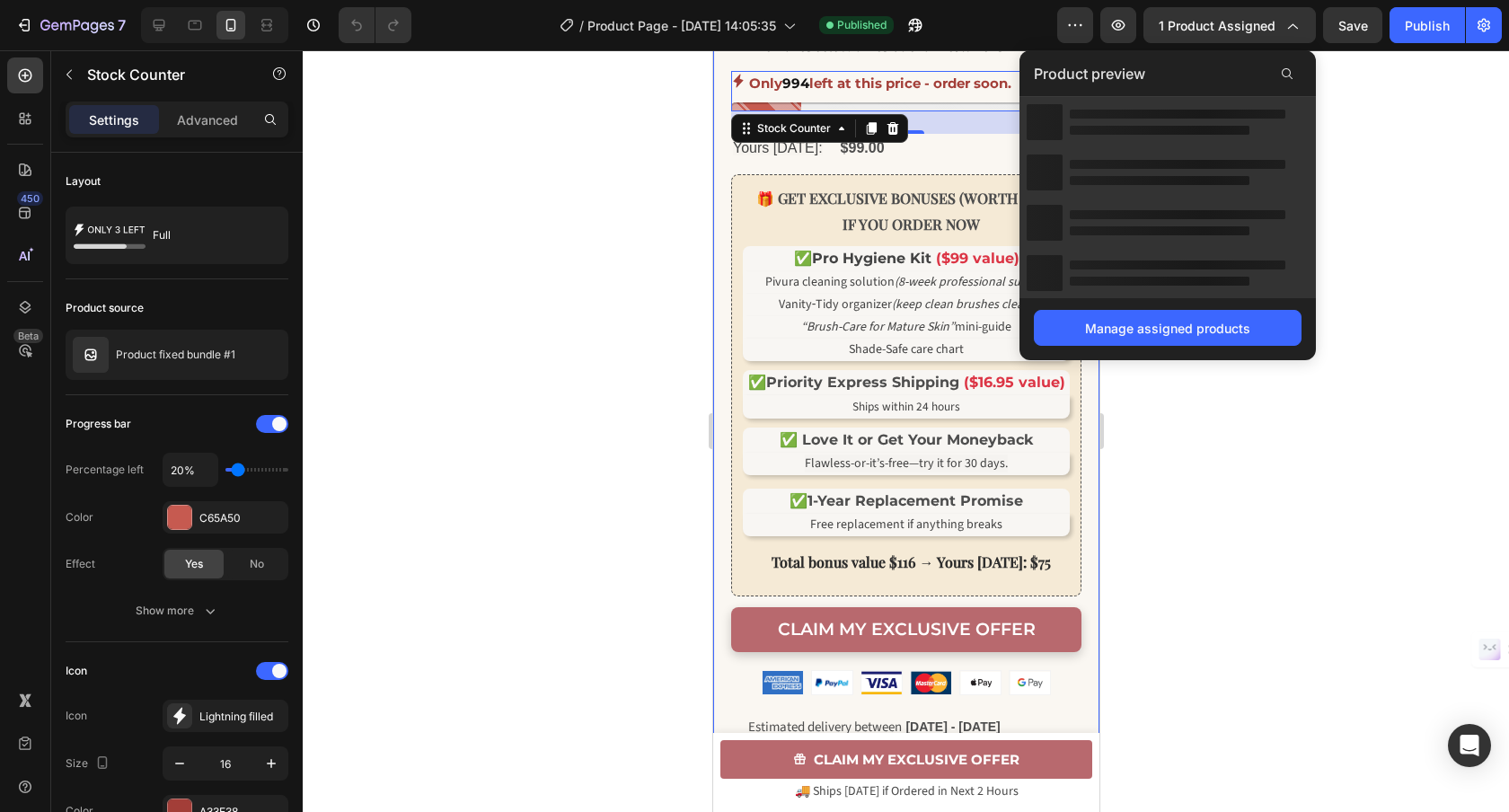
click at [578, 227] on div at bounding box center [906, 431] width 1206 height 762
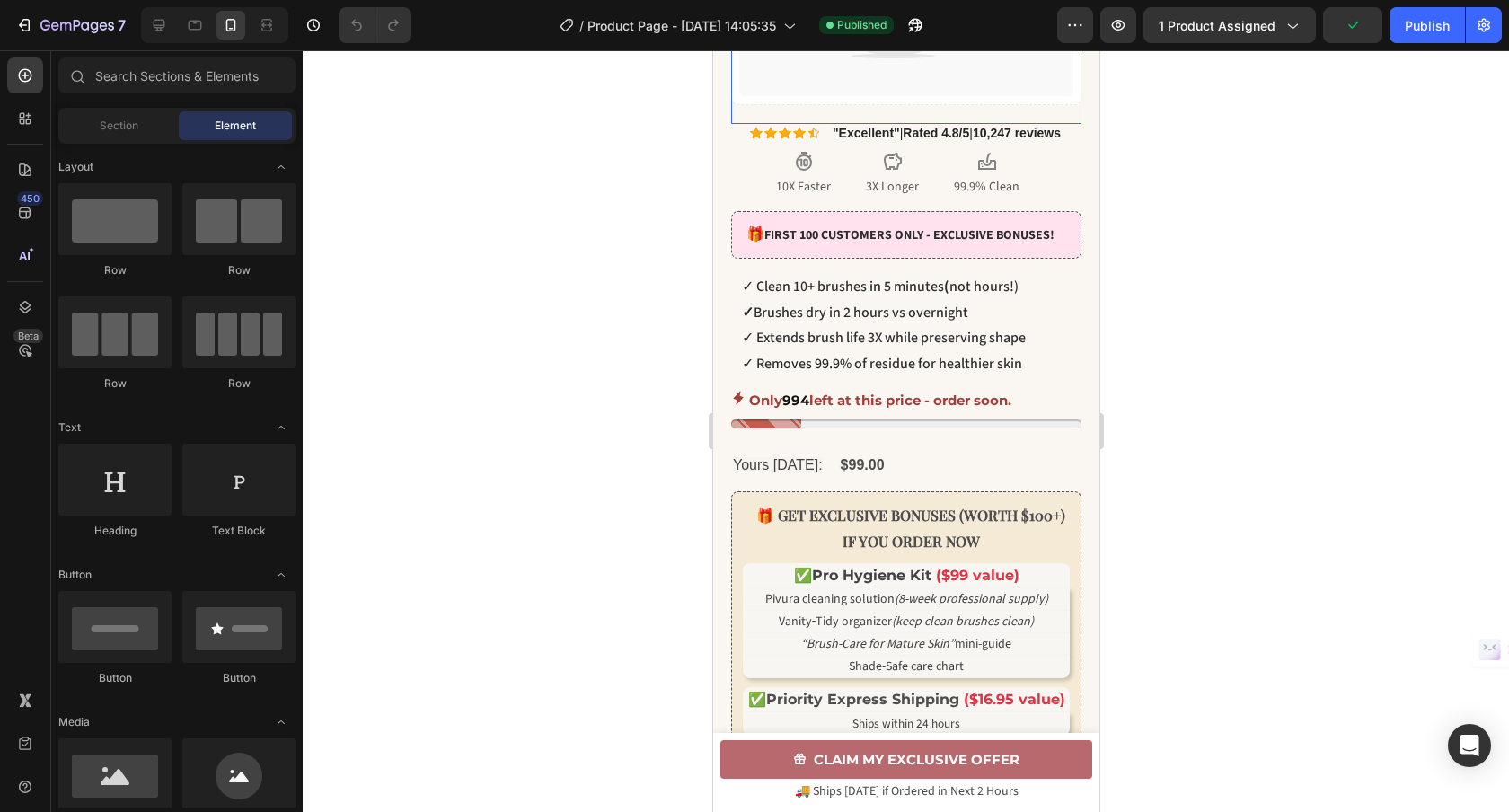
scroll to position [534, 0]
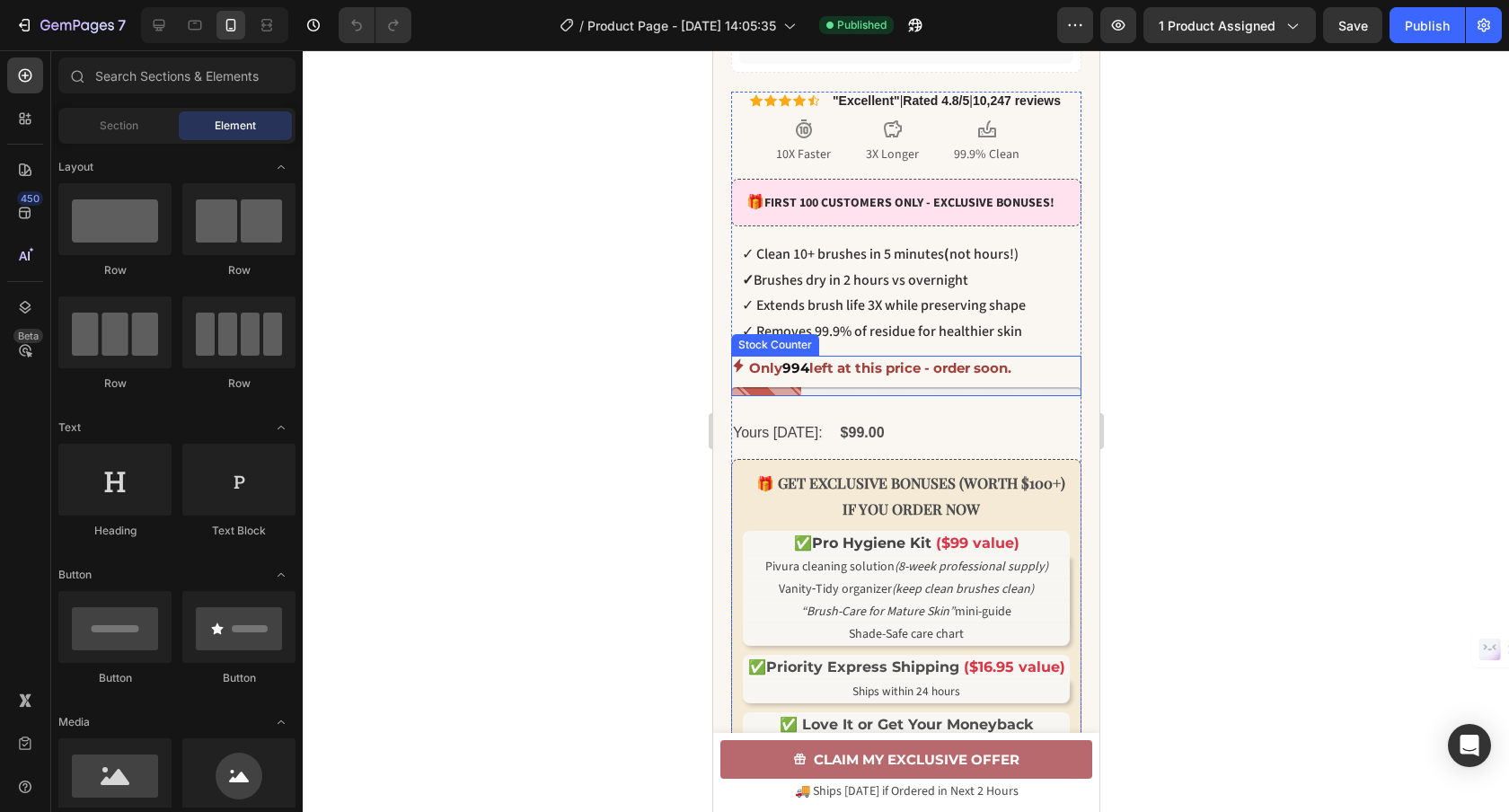
click at [862, 380] on p "Only 994 left at this price - order soon." at bounding box center [879, 368] width 262 height 24
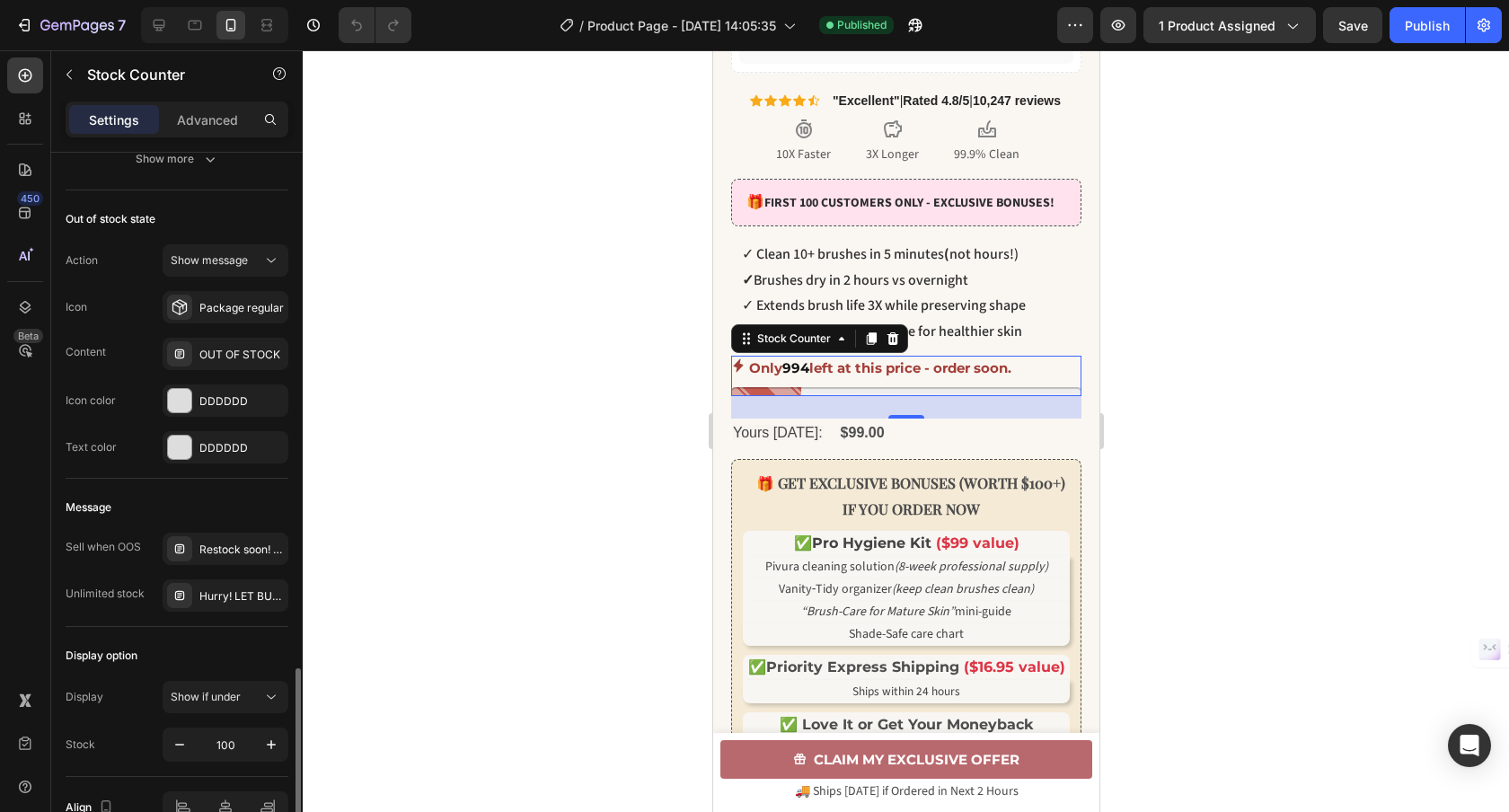
scroll to position [1283, 0]
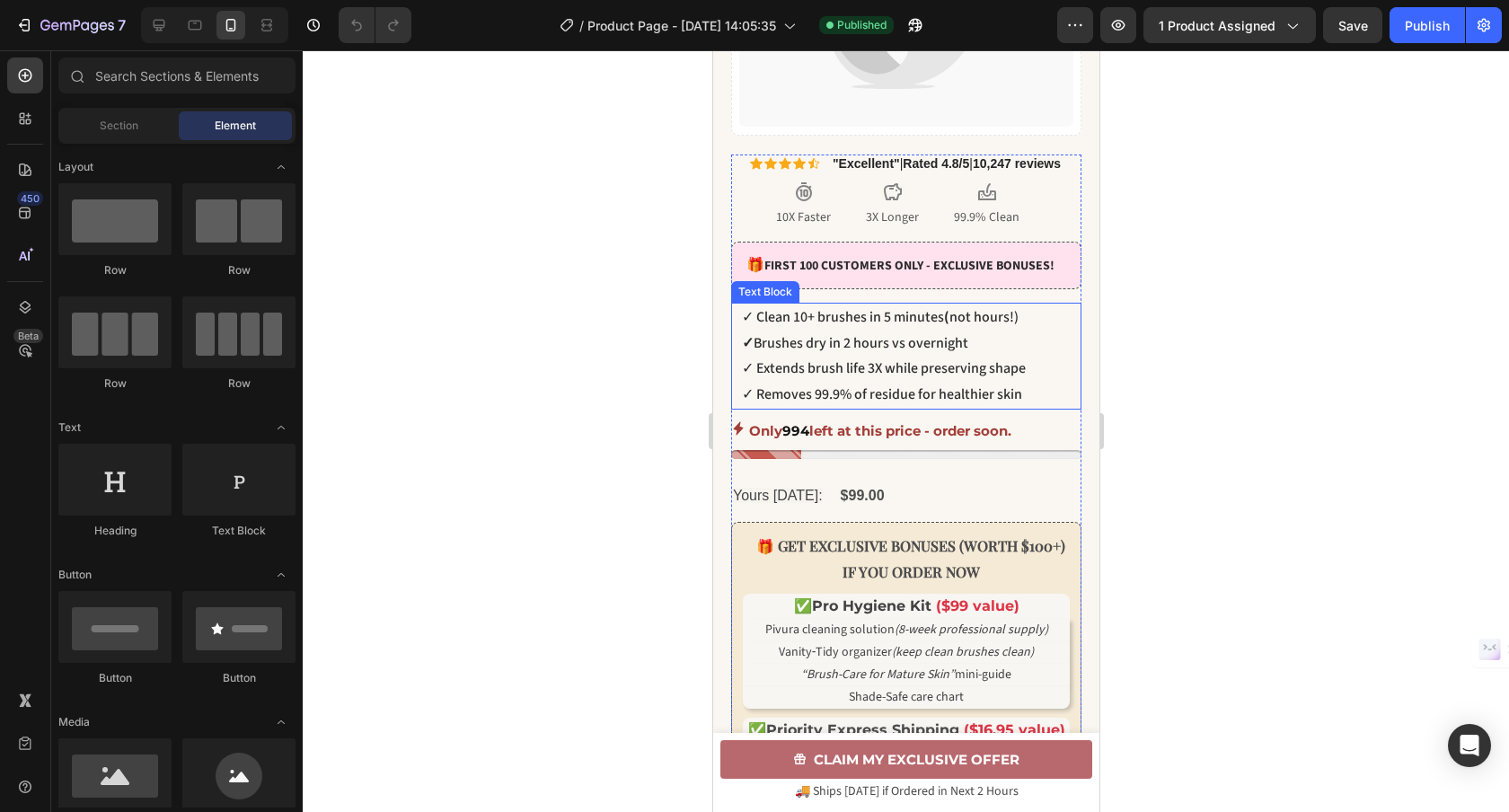
scroll to position [467, 0]
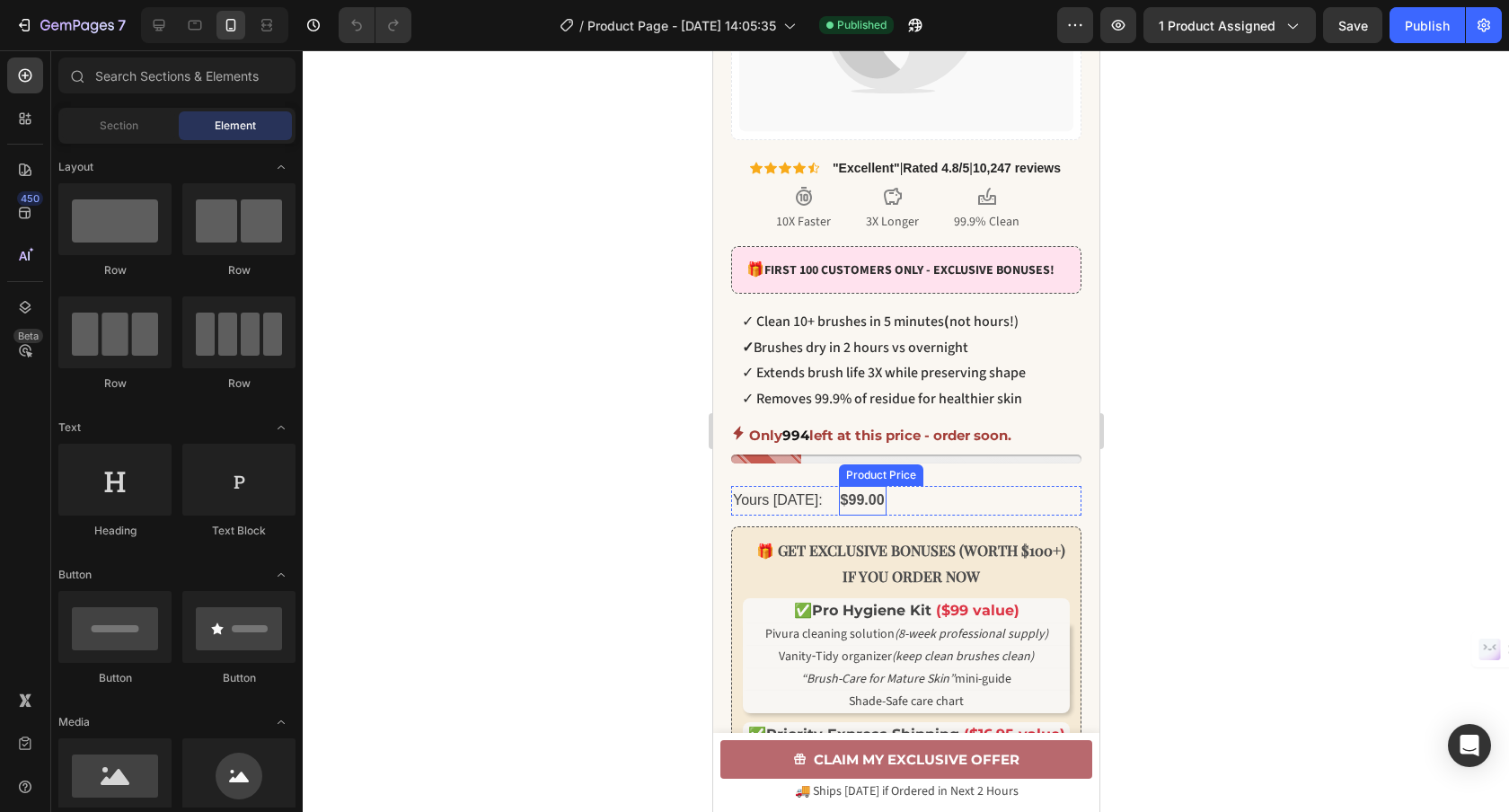
click at [867, 515] on div "$99.00" at bounding box center [861, 500] width 48 height 30
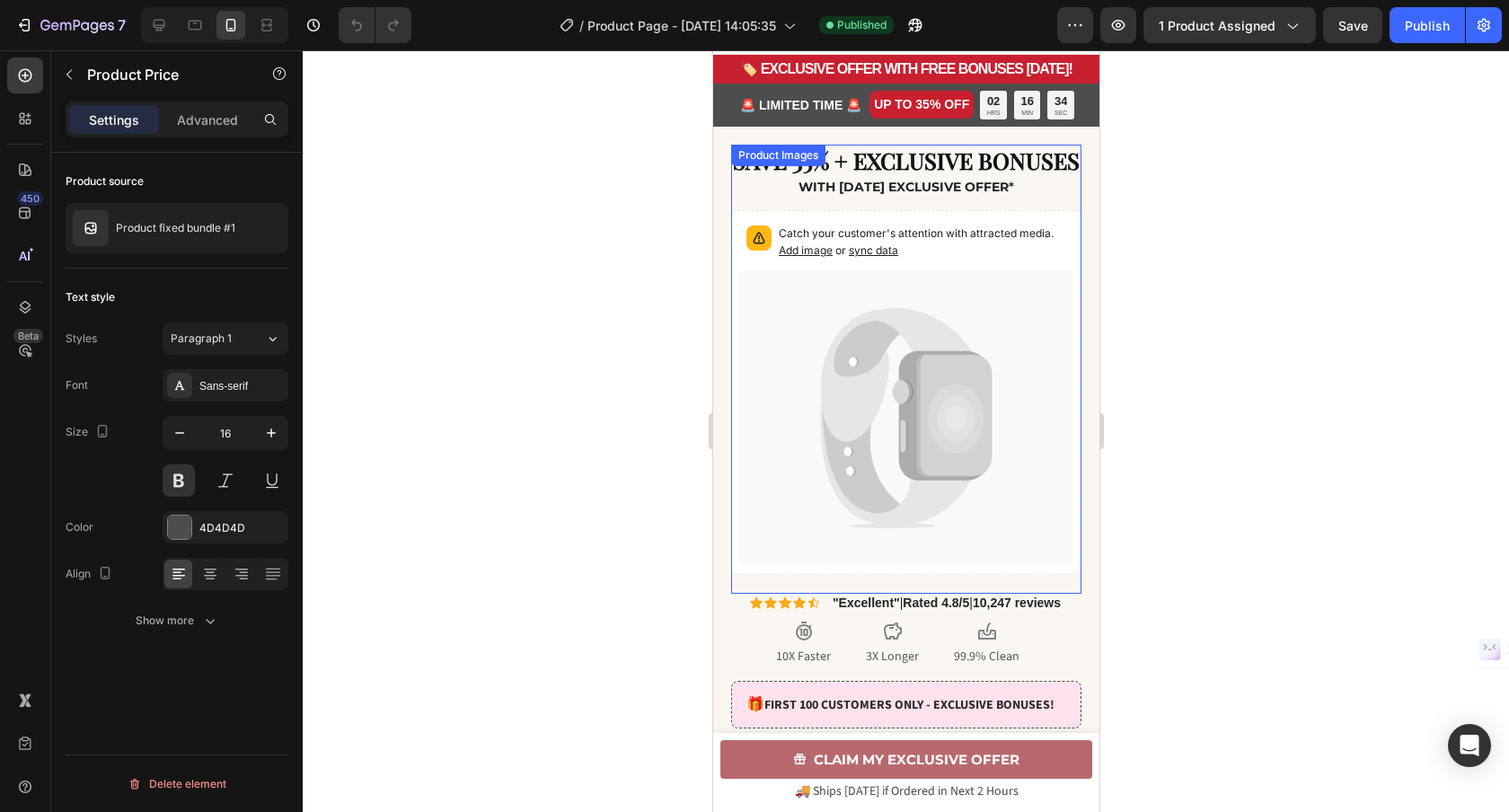
scroll to position [17, 0]
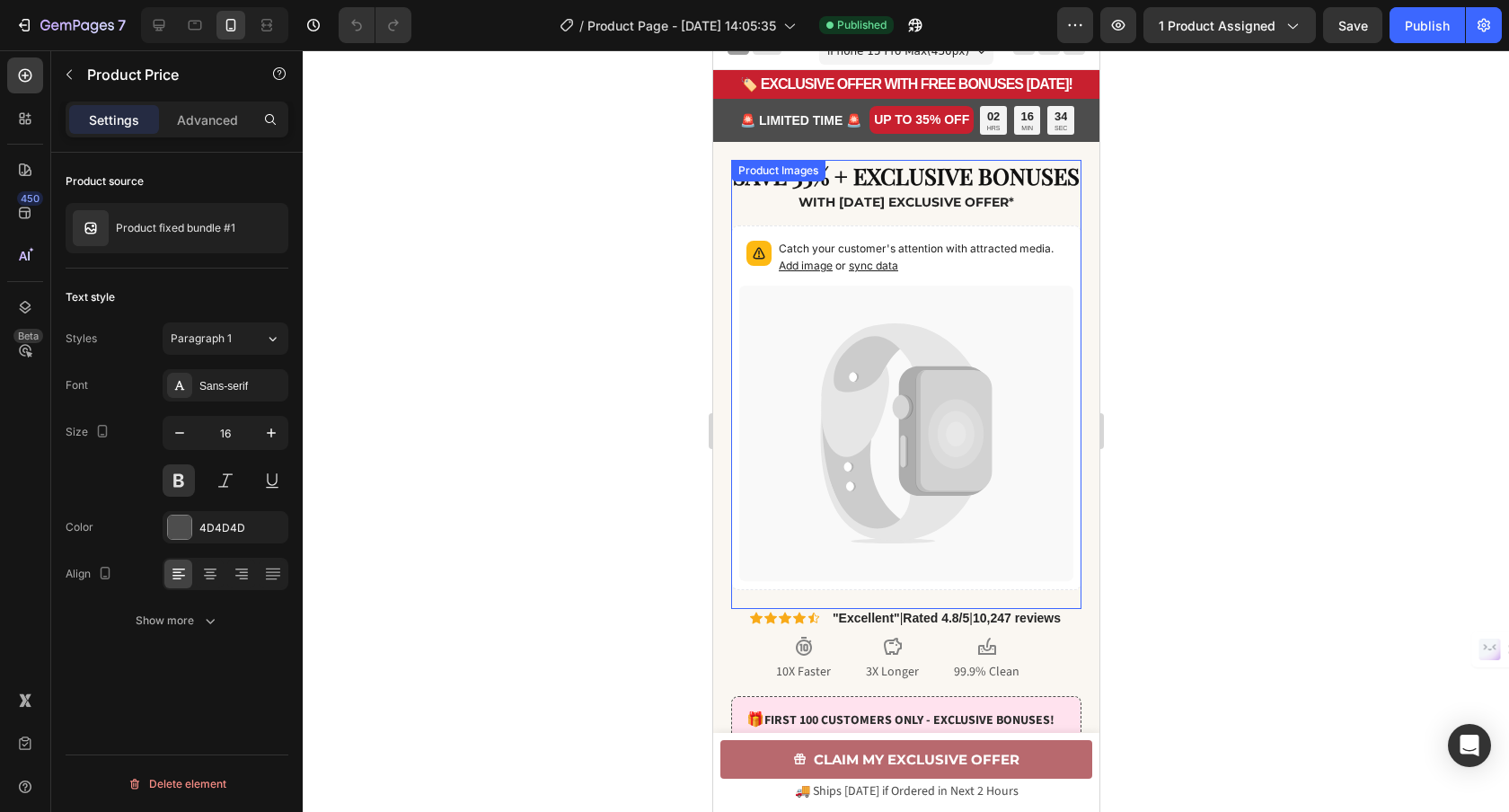
click at [877, 336] on icon at bounding box center [906, 433] width 334 height 295
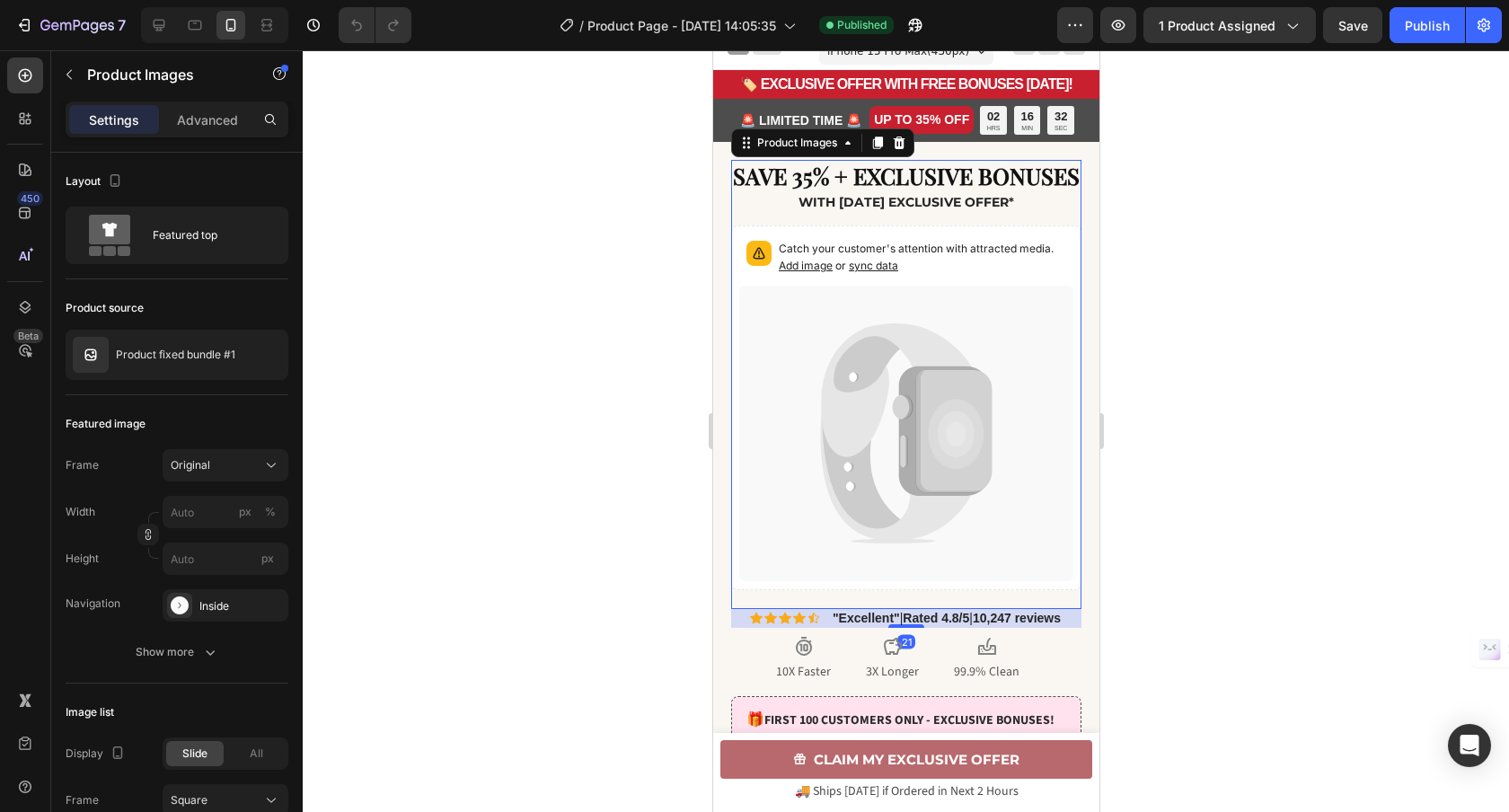
scroll to position [0, 0]
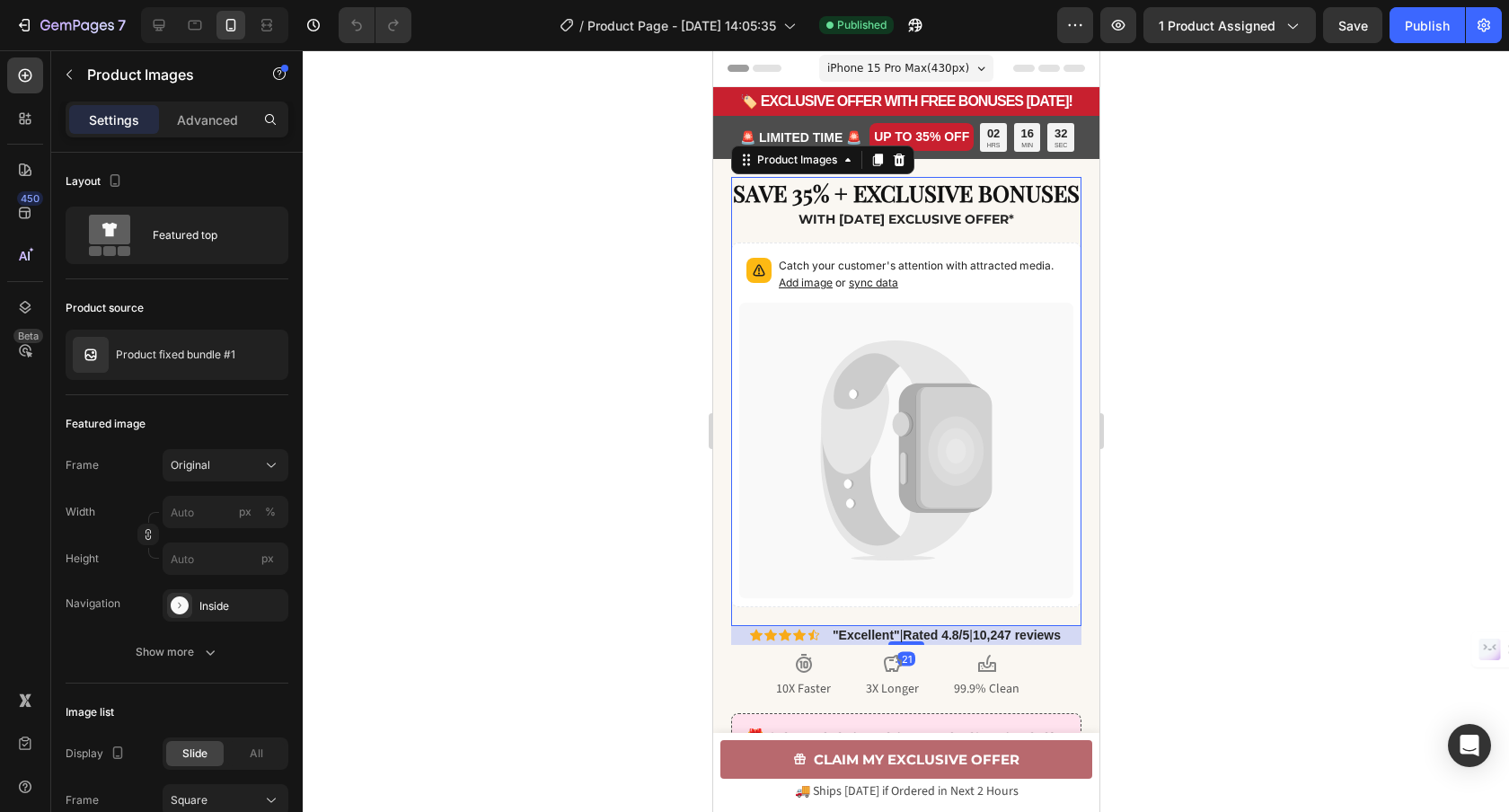
click at [884, 289] on span "sync data" at bounding box center [872, 282] width 49 height 13
click at [876, 289] on span "sync data" at bounding box center [872, 282] width 49 height 13
click at [875, 289] on span "sync data" at bounding box center [872, 282] width 49 height 13
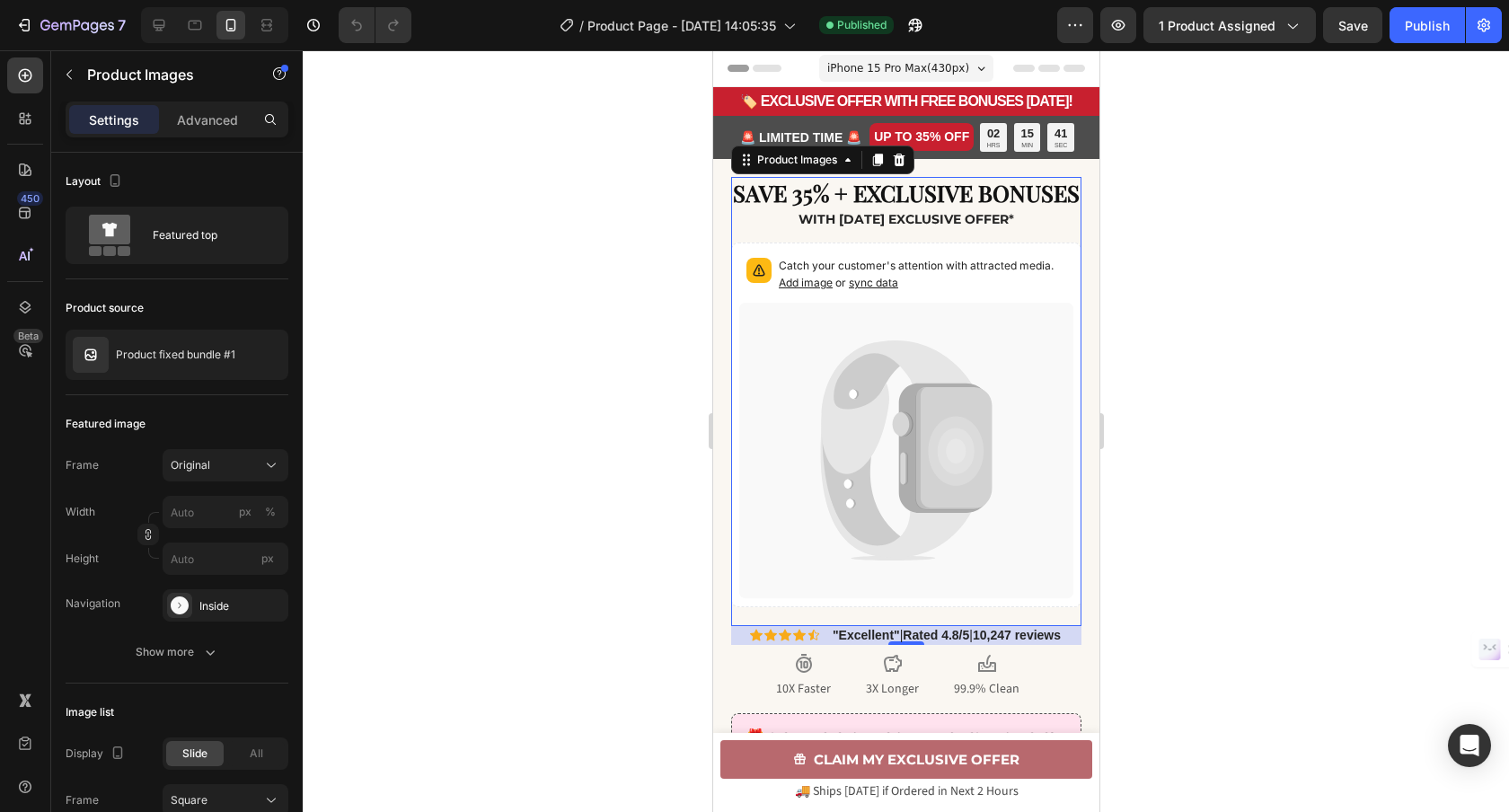
click at [875, 289] on span "sync data" at bounding box center [872, 282] width 49 height 13
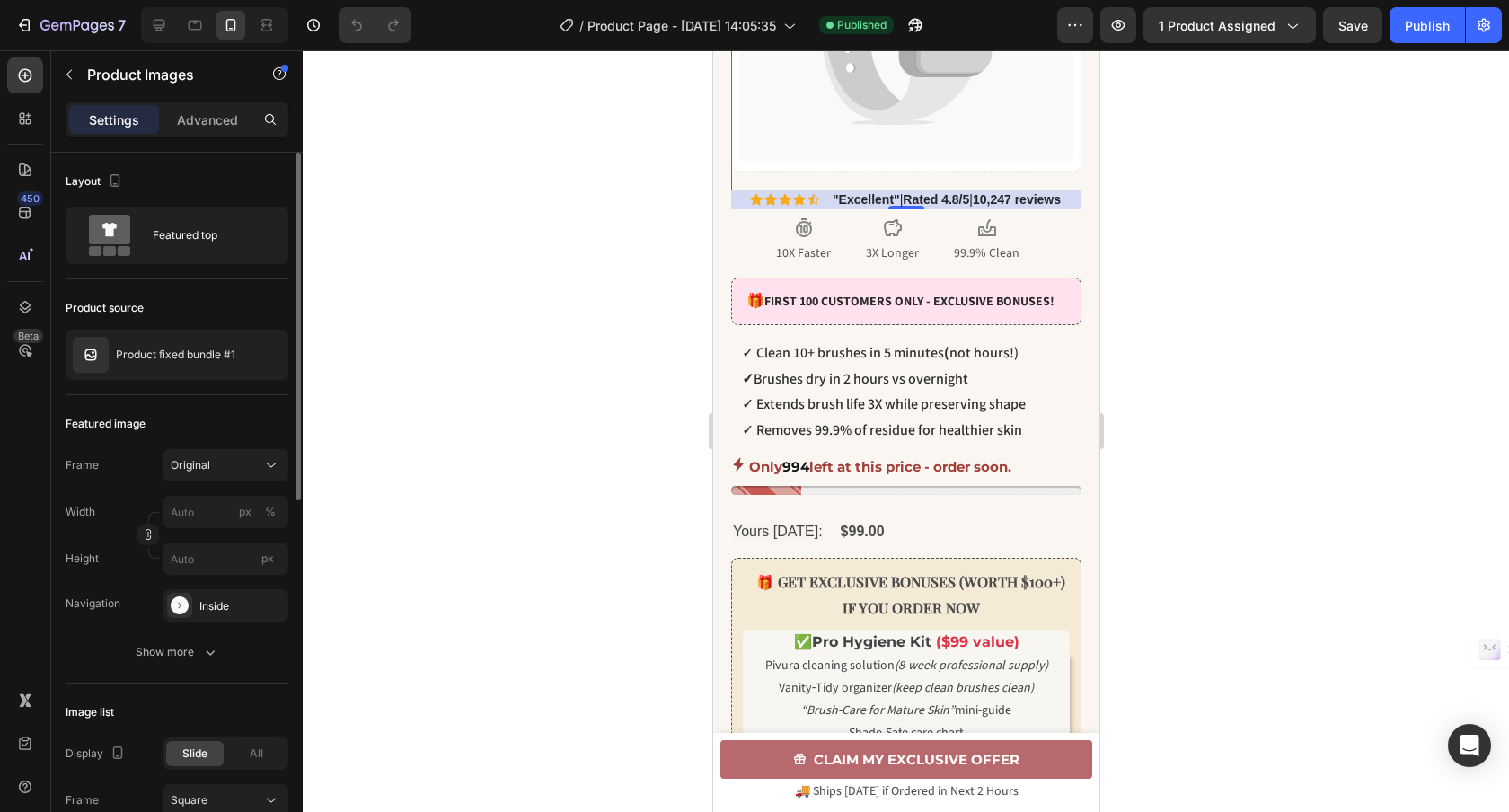
scroll to position [436, 0]
click at [65, 73] on icon "button" at bounding box center [68, 74] width 14 height 14
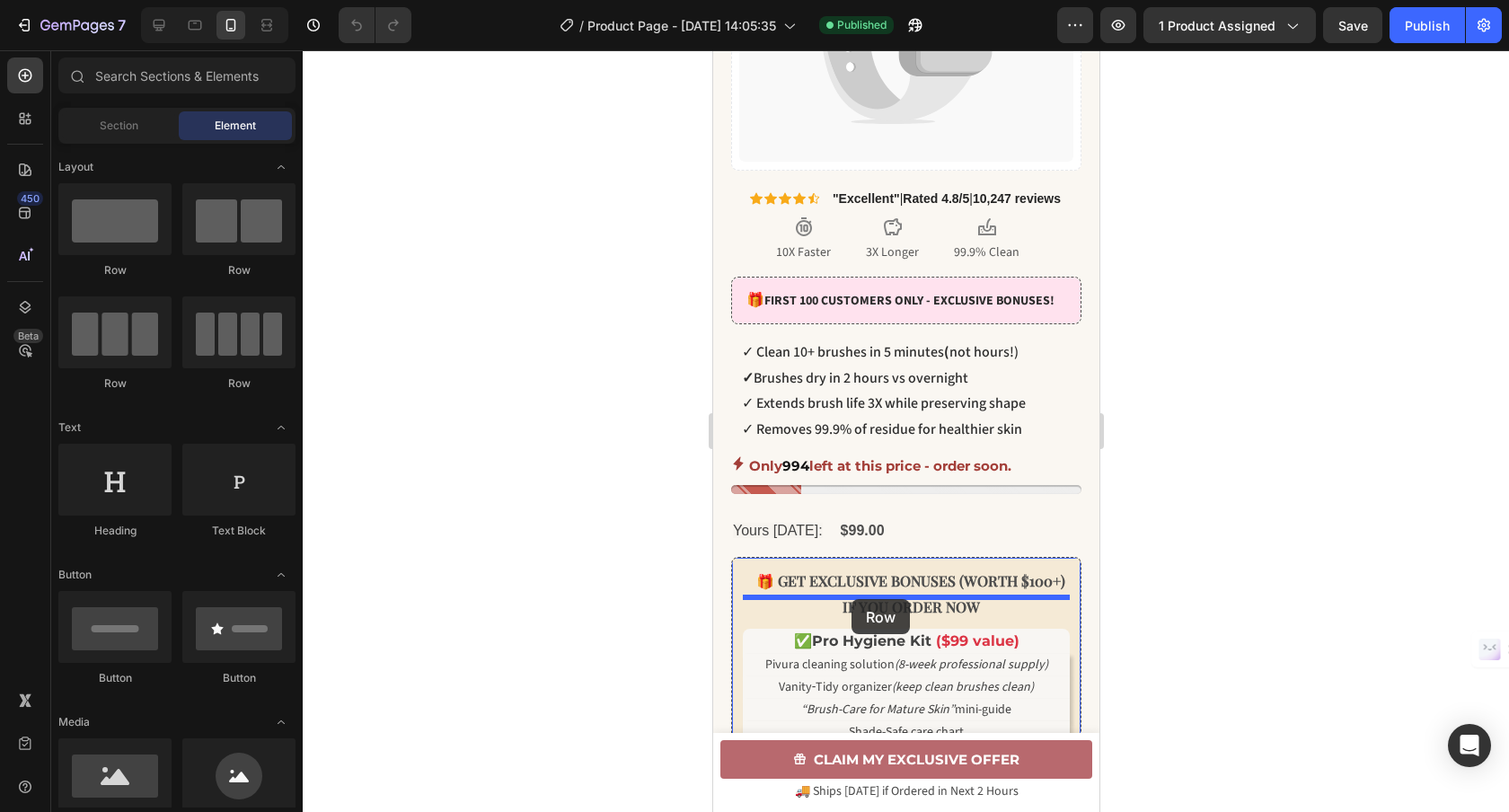
drag, startPoint x: 949, startPoint y: 403, endPoint x: 851, endPoint y: 599, distance: 219.1
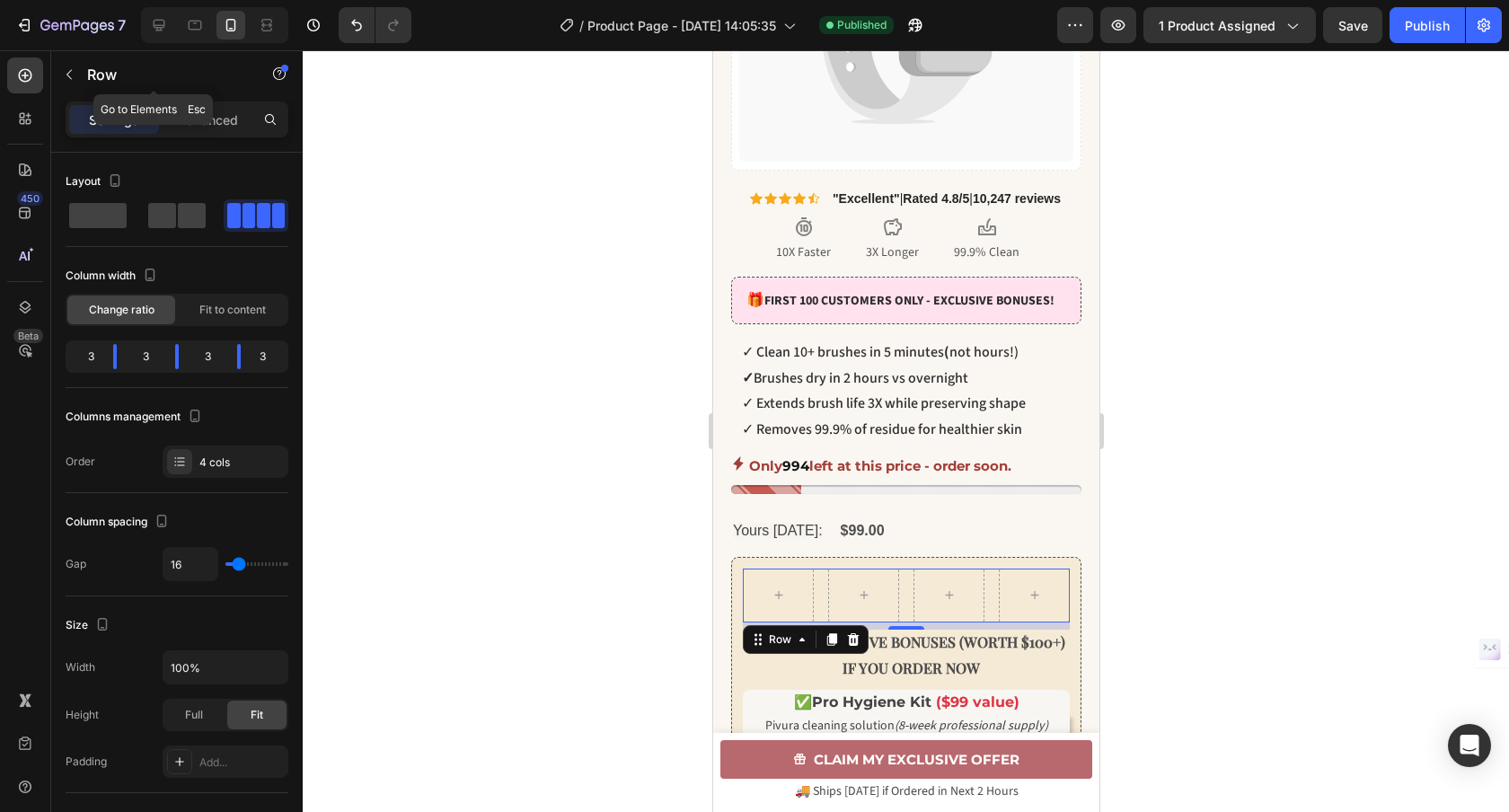
click at [73, 72] on icon "button" at bounding box center [68, 74] width 14 height 14
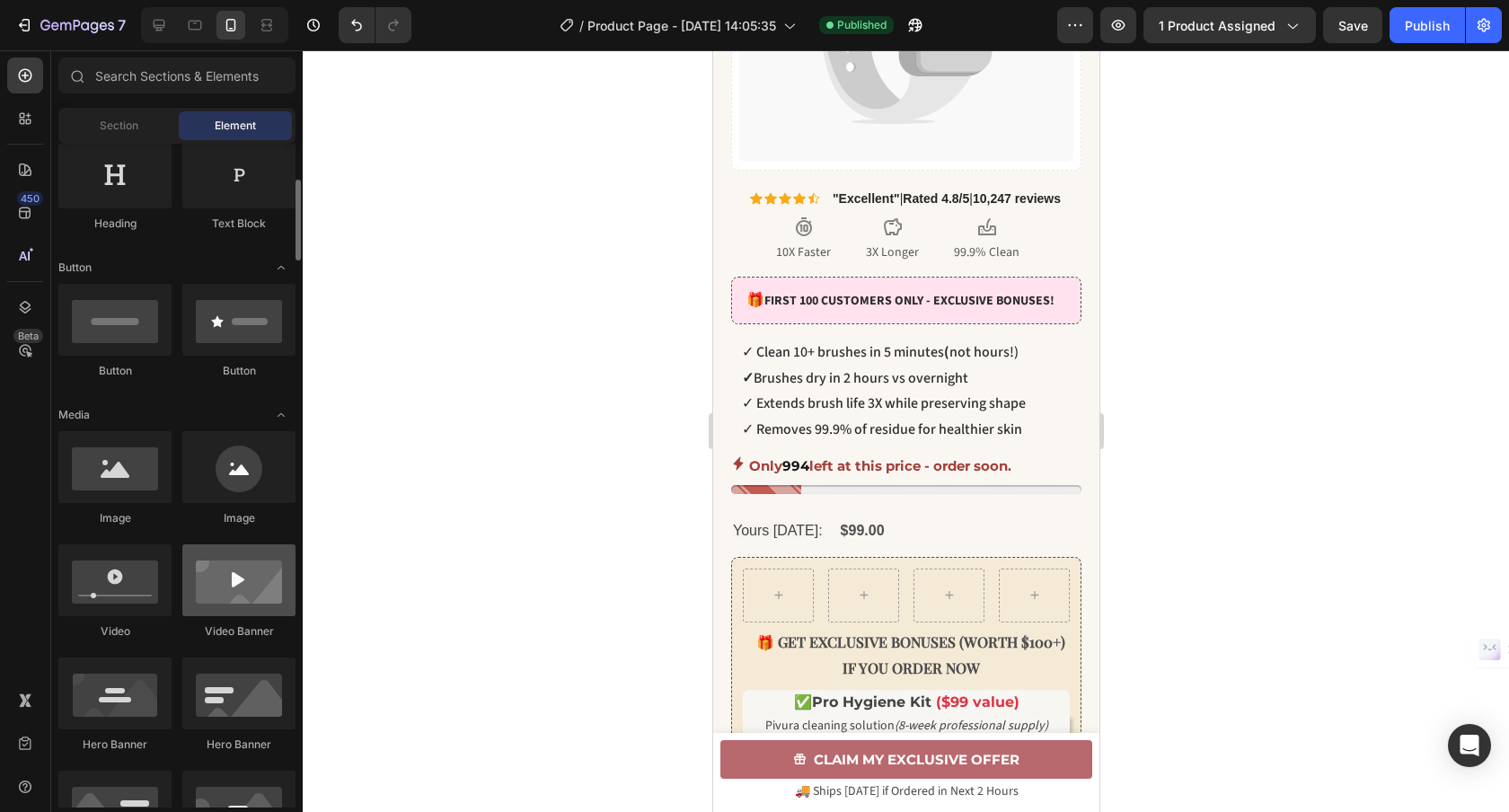
scroll to position [308, 0]
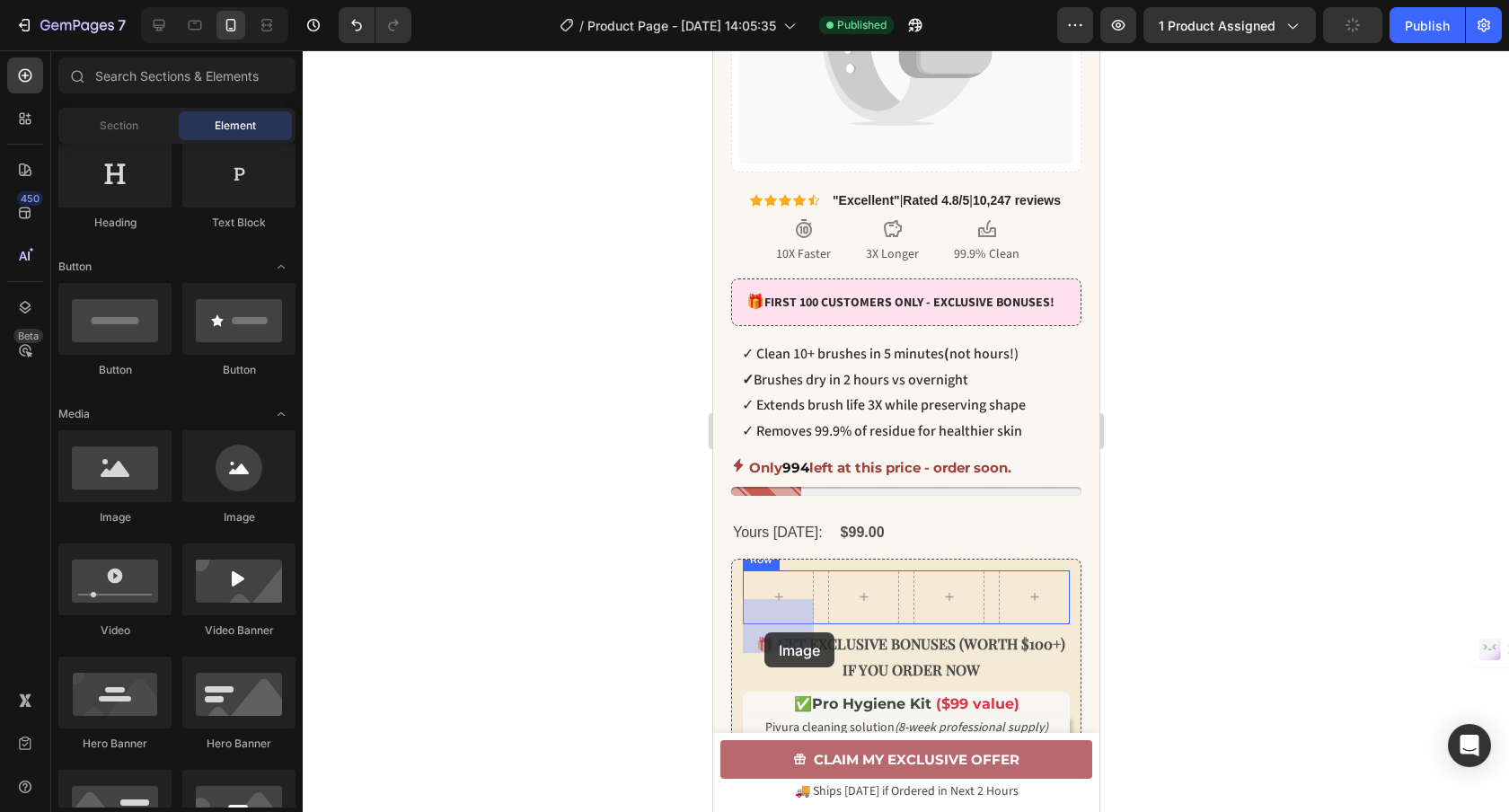
drag, startPoint x: 1065, startPoint y: 694, endPoint x: 764, endPoint y: 632, distance: 307.3
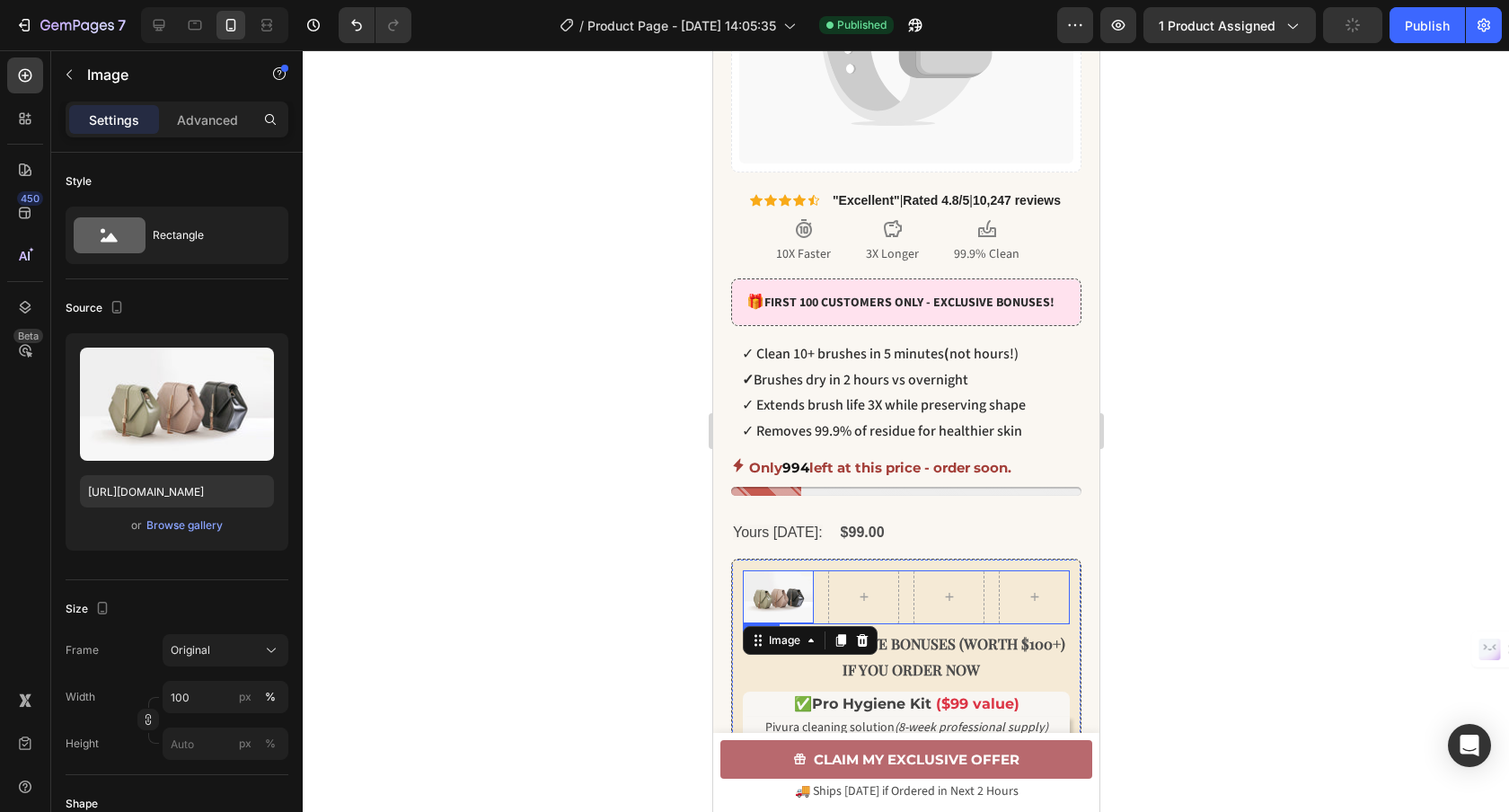
scroll to position [429, 0]
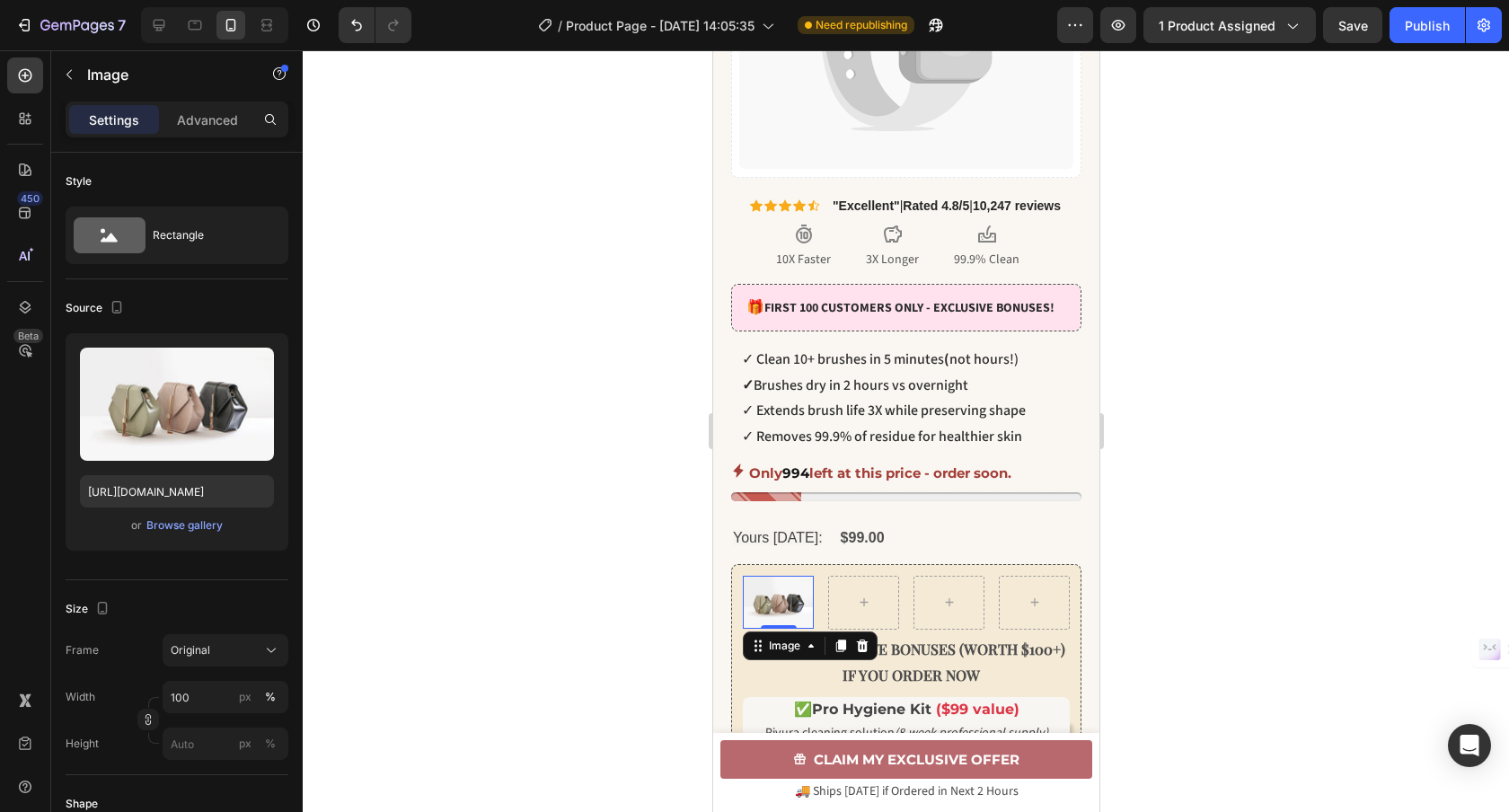
click at [774, 619] on img at bounding box center [778, 602] width 71 height 53
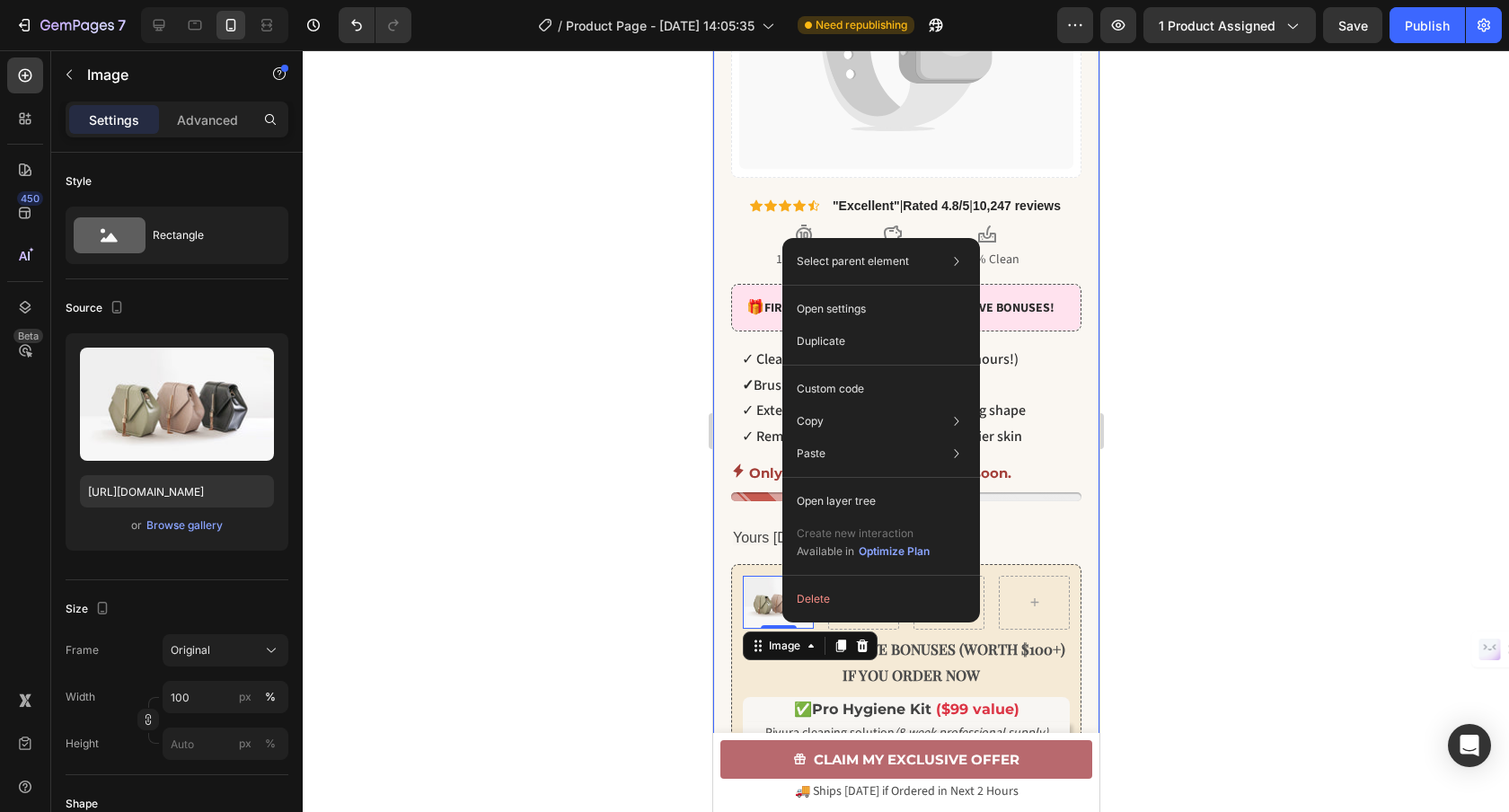
click at [621, 610] on div at bounding box center [906, 431] width 1206 height 762
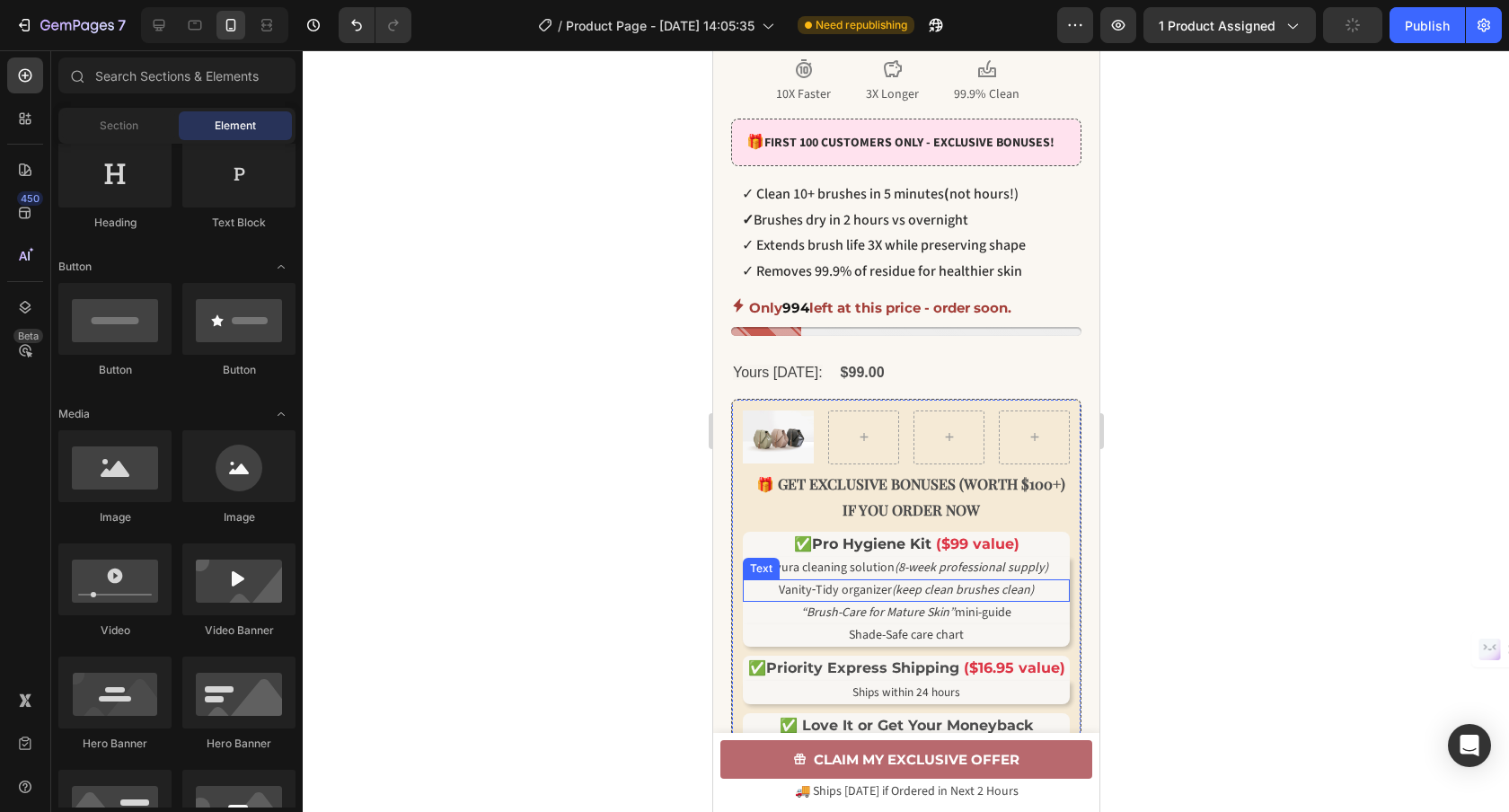
scroll to position [609, 0]
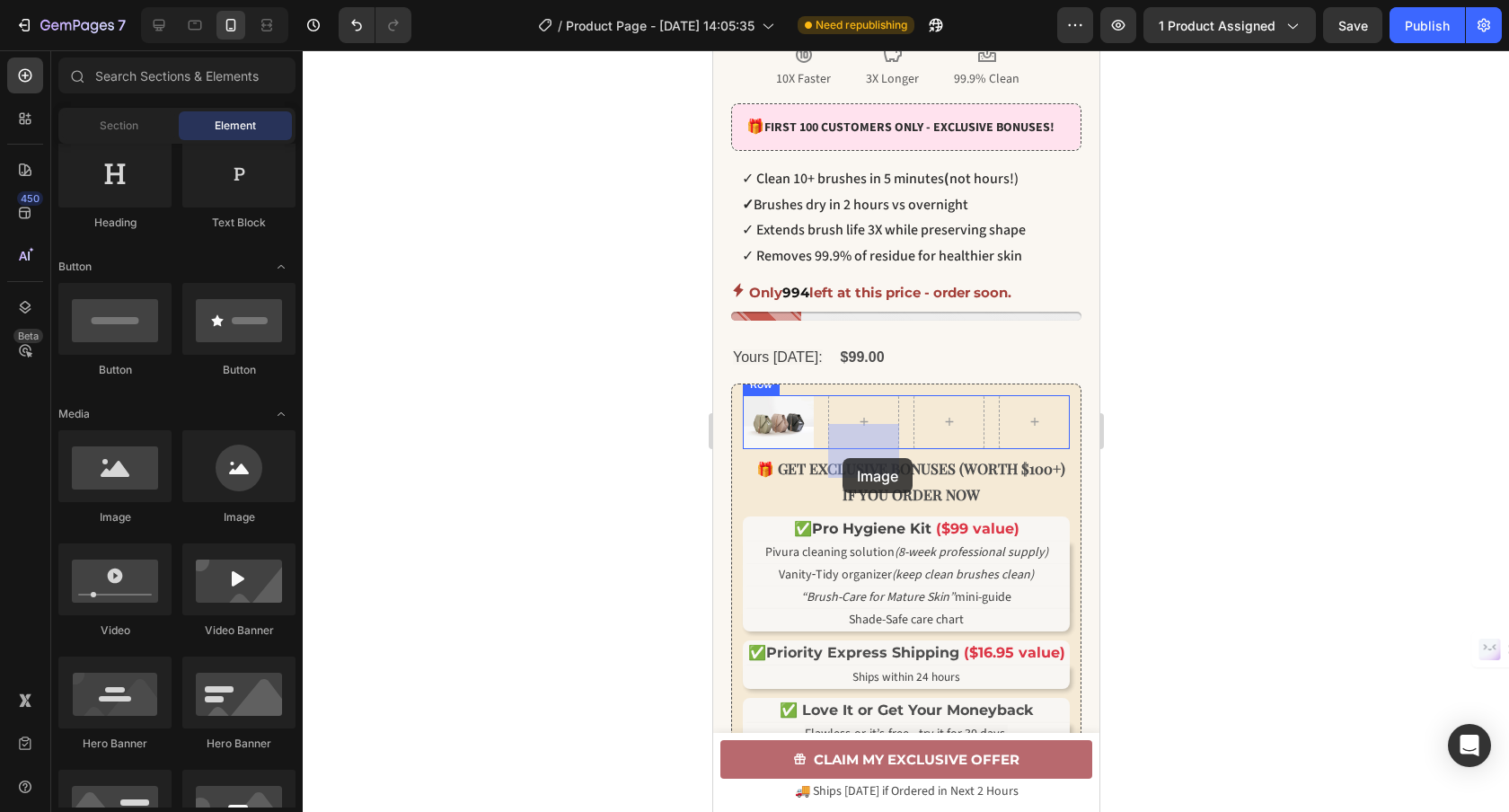
drag, startPoint x: 1324, startPoint y: 591, endPoint x: 841, endPoint y: 458, distance: 501.0
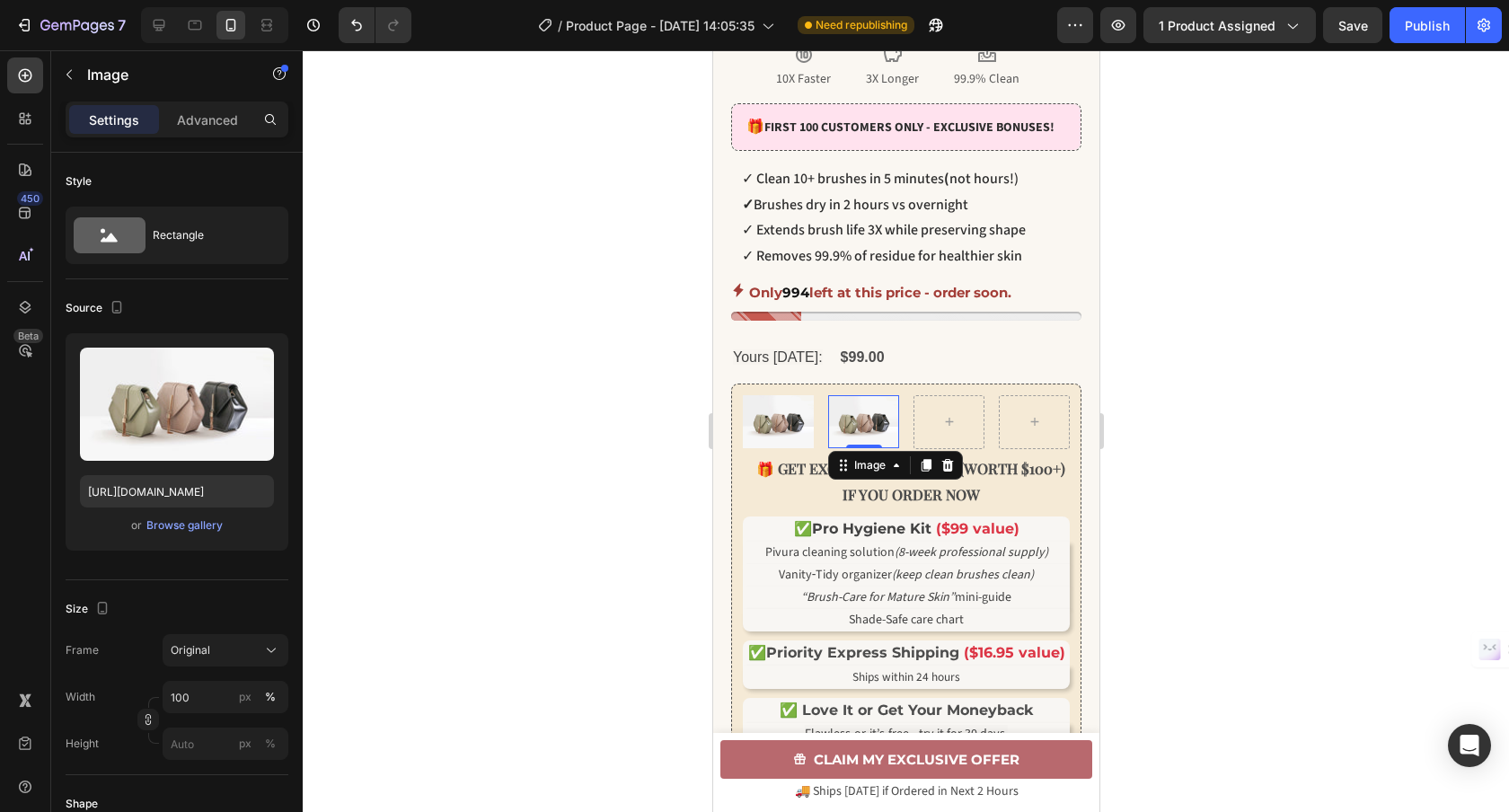
drag, startPoint x: 923, startPoint y: 497, endPoint x: 912, endPoint y: 499, distance: 11.2
click at [923, 471] on icon at bounding box center [925, 465] width 10 height 12
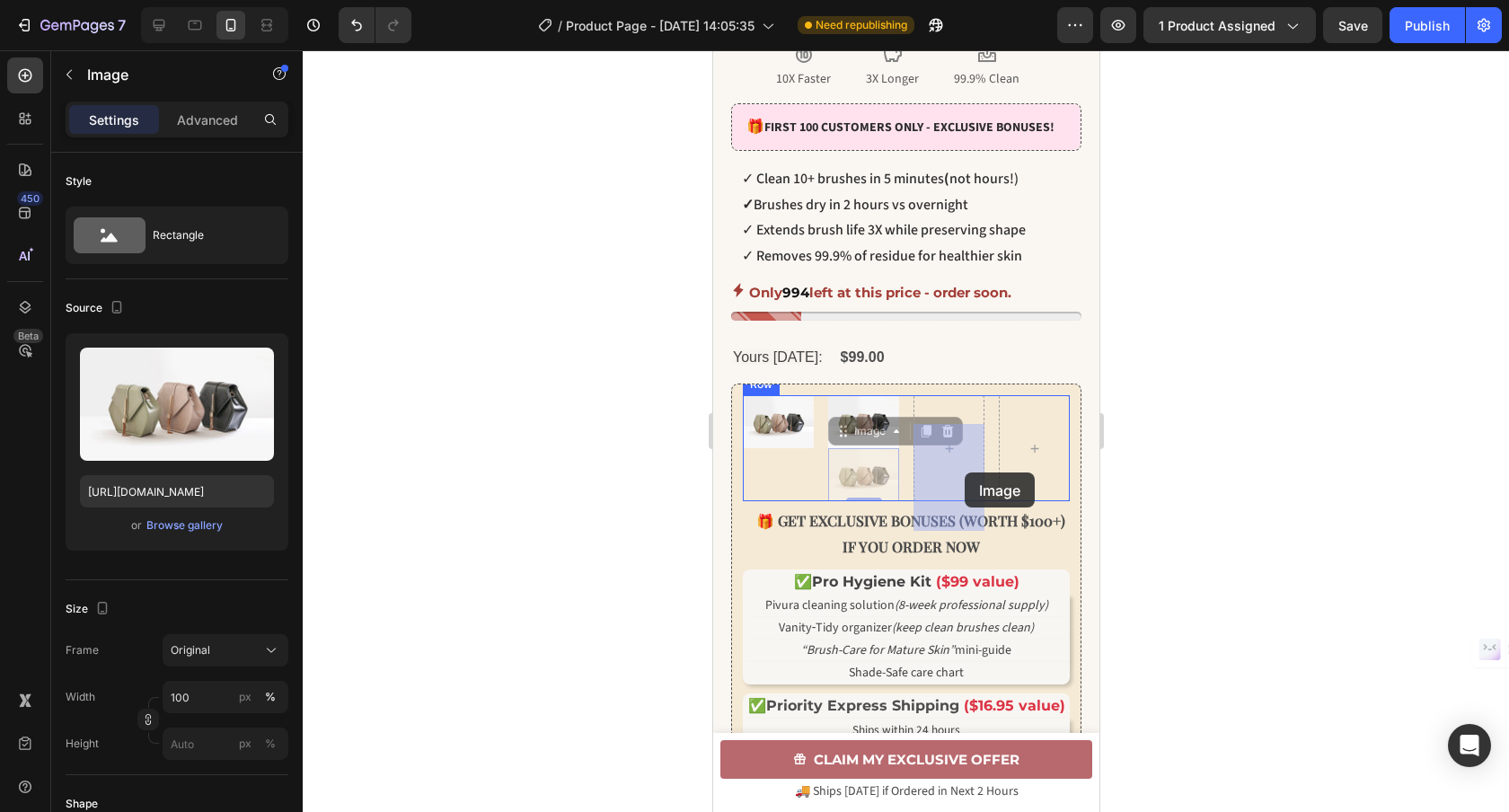
drag, startPoint x: 845, startPoint y: 496, endPoint x: 964, endPoint y: 472, distance: 121.4
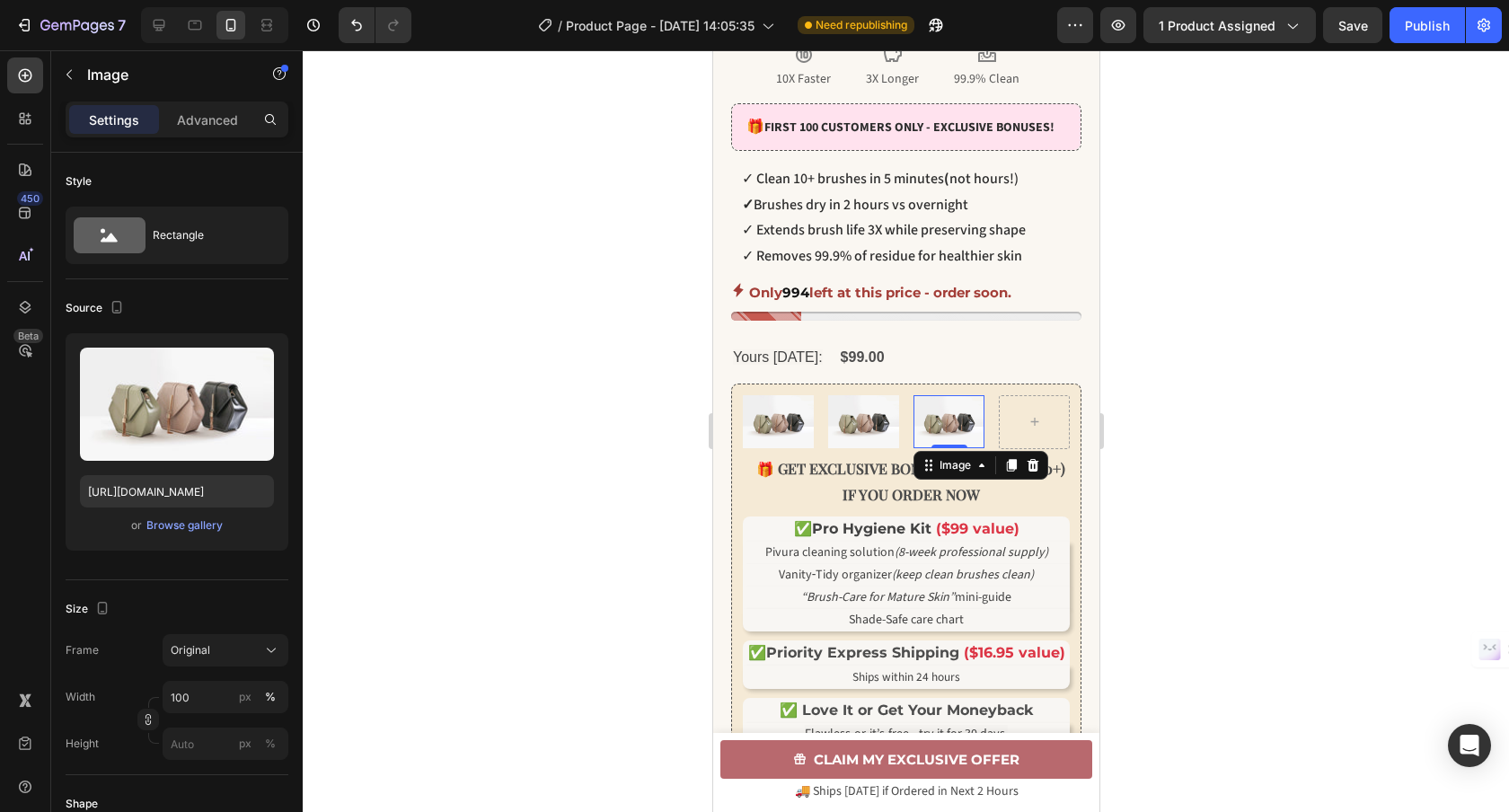
scroll to position [608, 0]
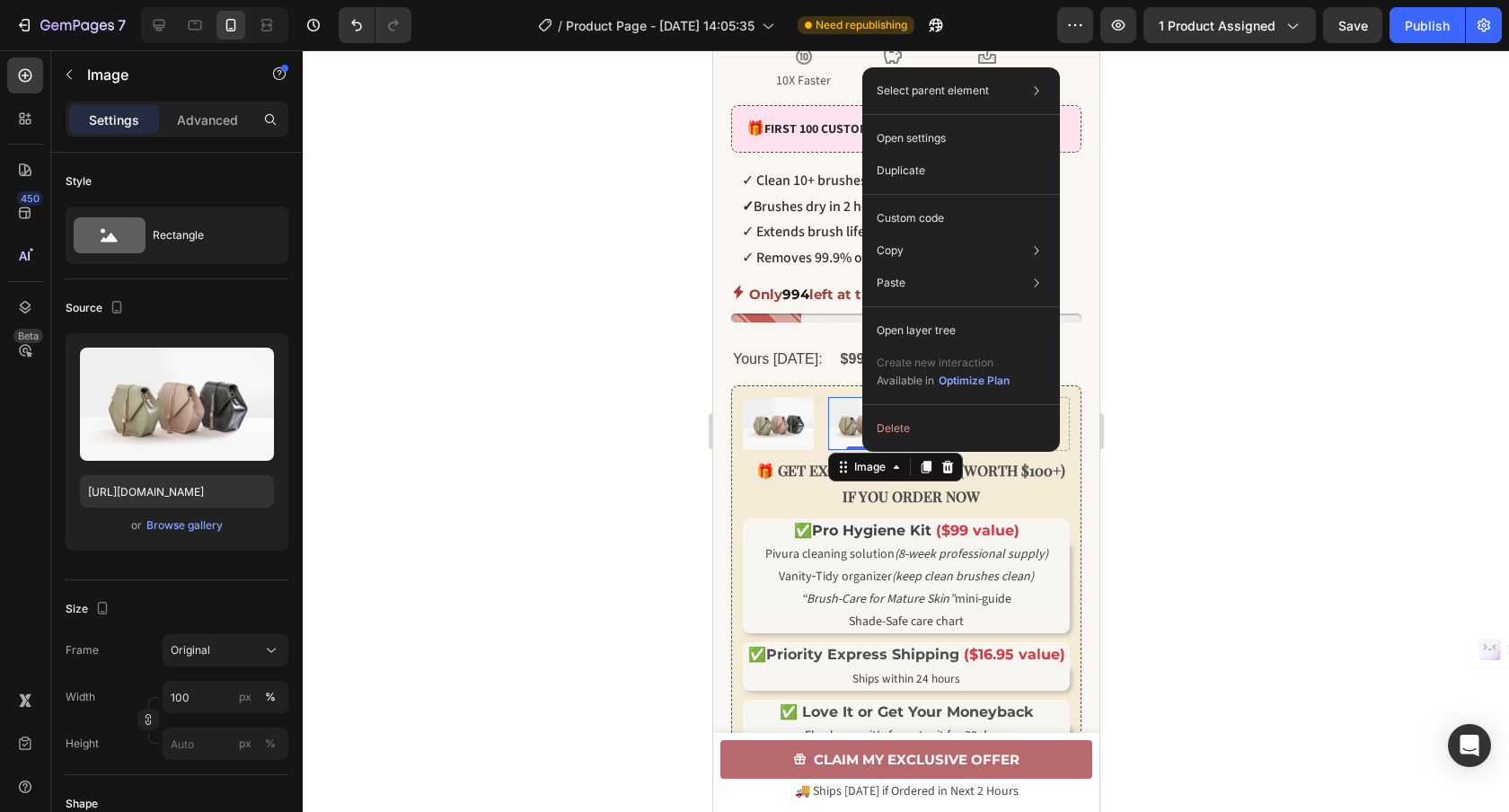
click at [926, 202] on div "Duplicate" at bounding box center [961, 217] width 183 height 33
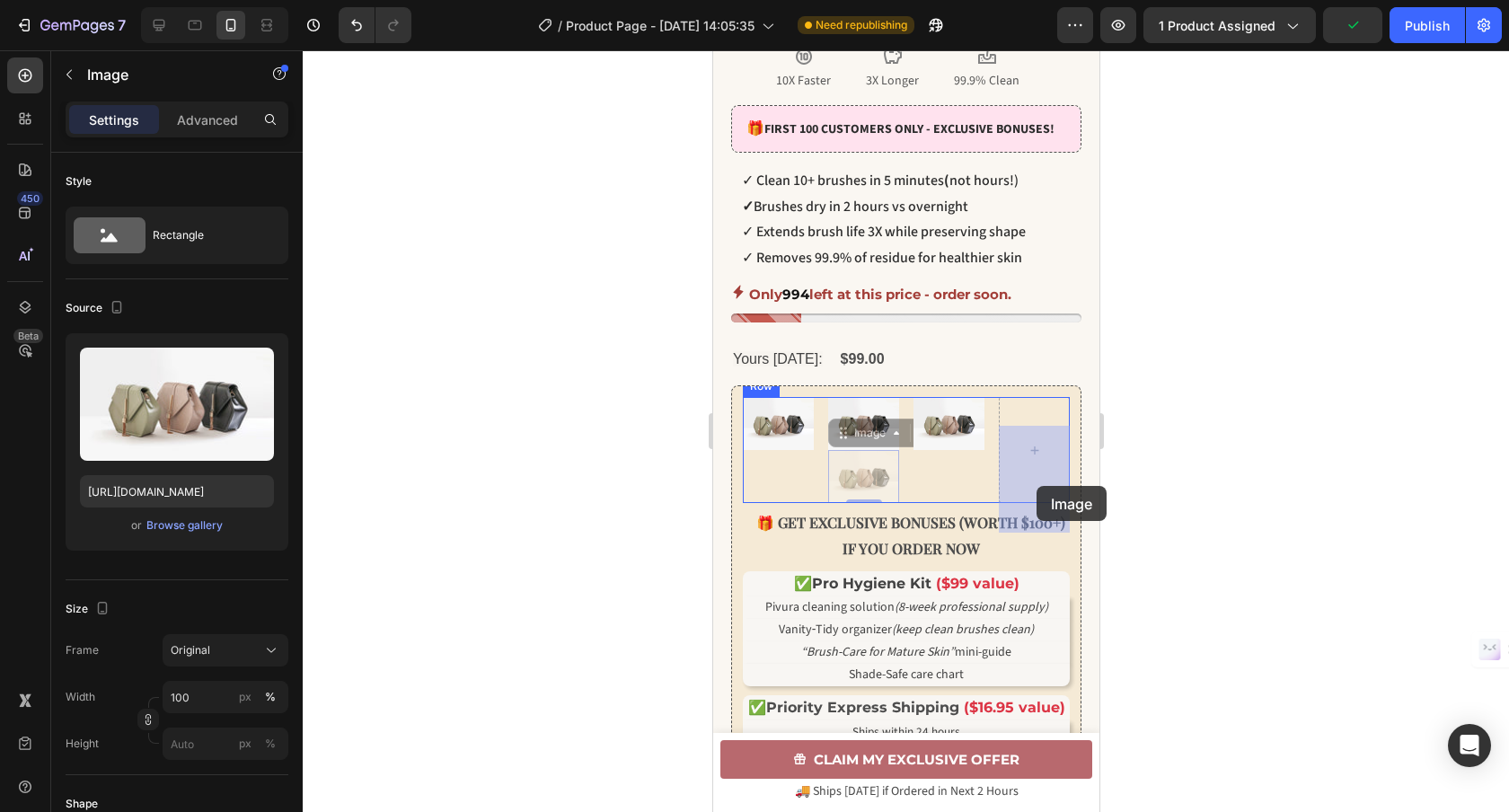
drag, startPoint x: 868, startPoint y: 499, endPoint x: 1036, endPoint y: 485, distance: 168.6
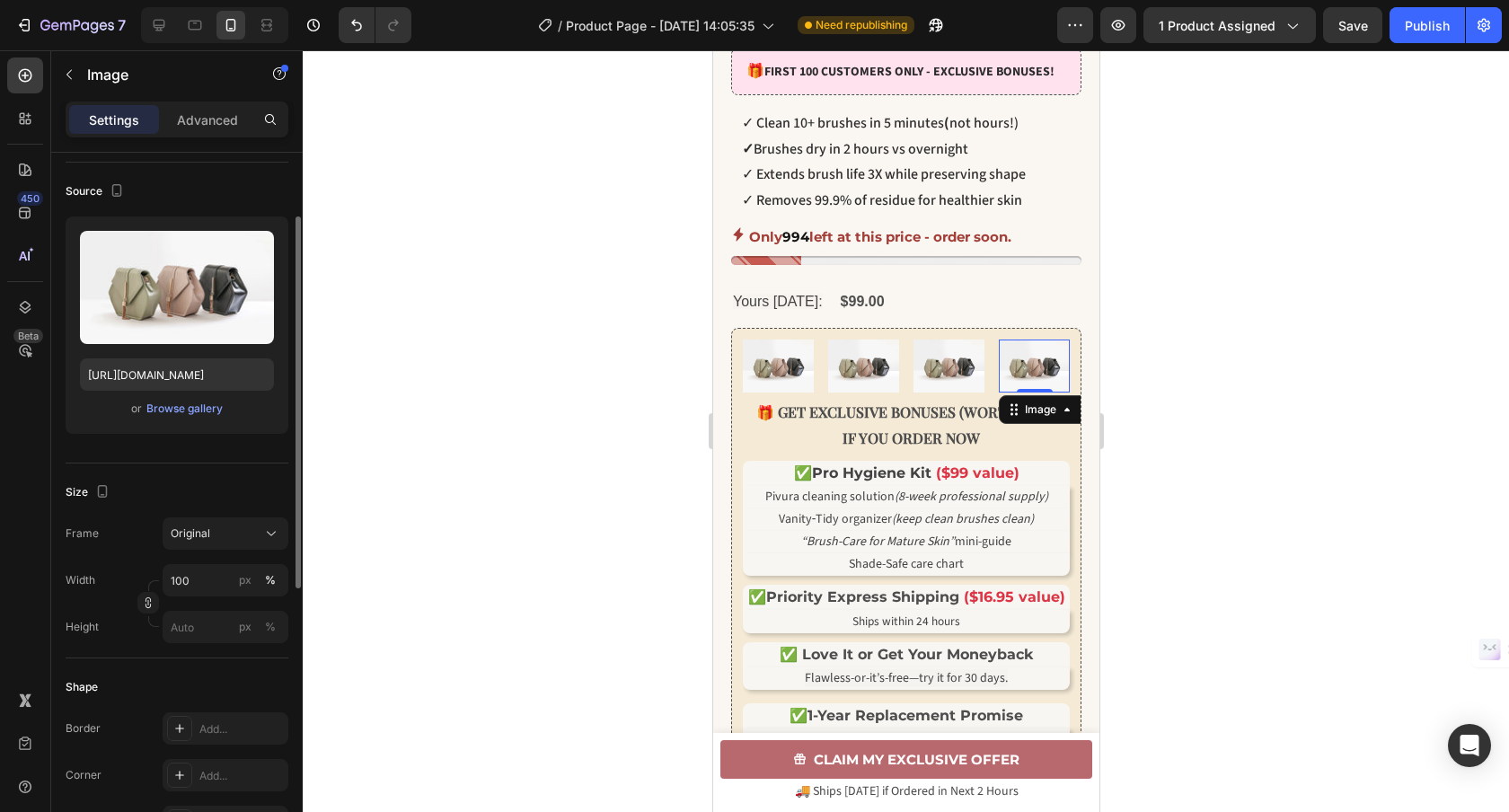
scroll to position [119, 0]
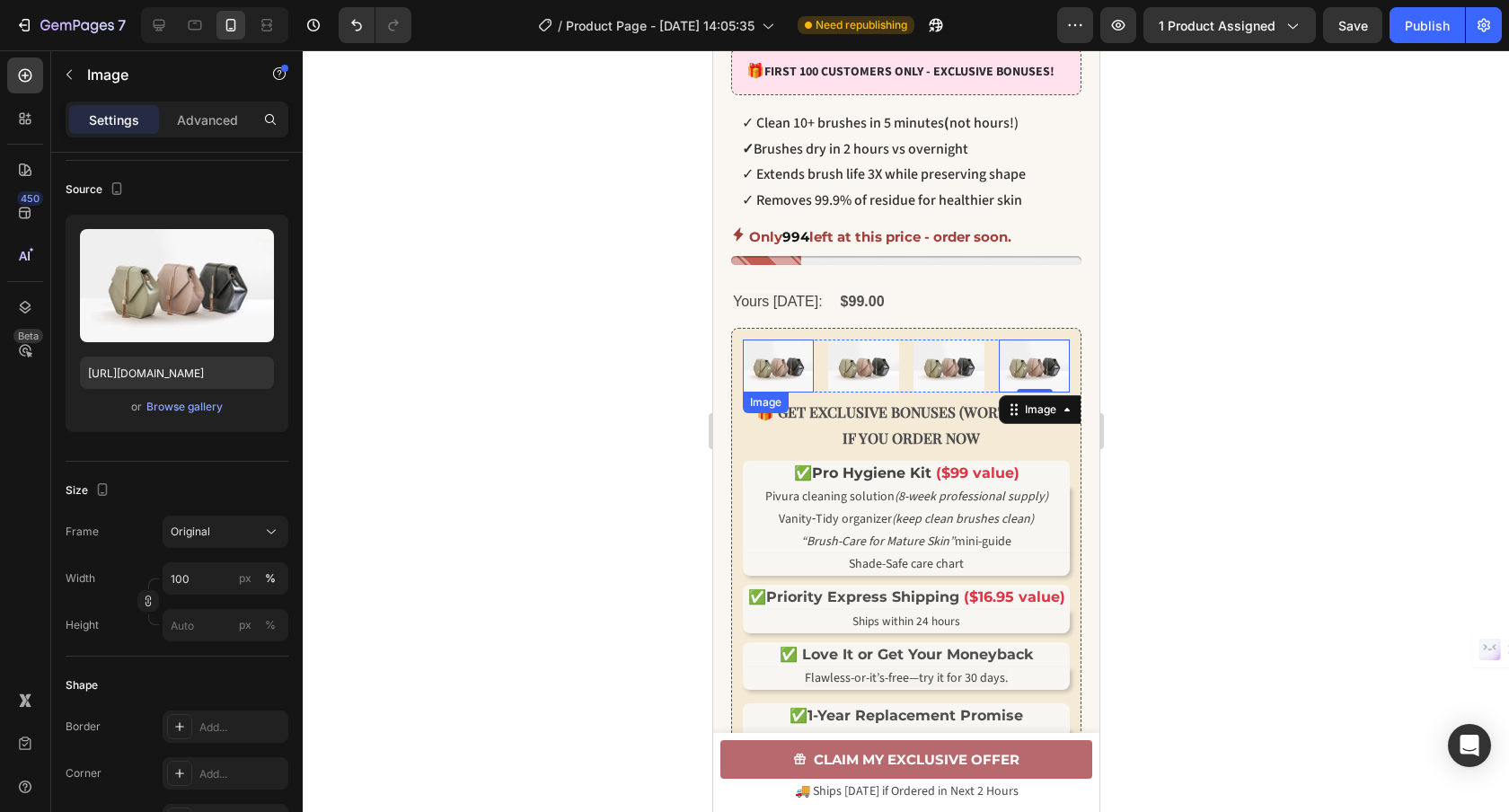
drag, startPoint x: 1230, startPoint y: 464, endPoint x: 790, endPoint y: 399, distance: 444.8
click at [790, 392] on img at bounding box center [778, 366] width 71 height 53
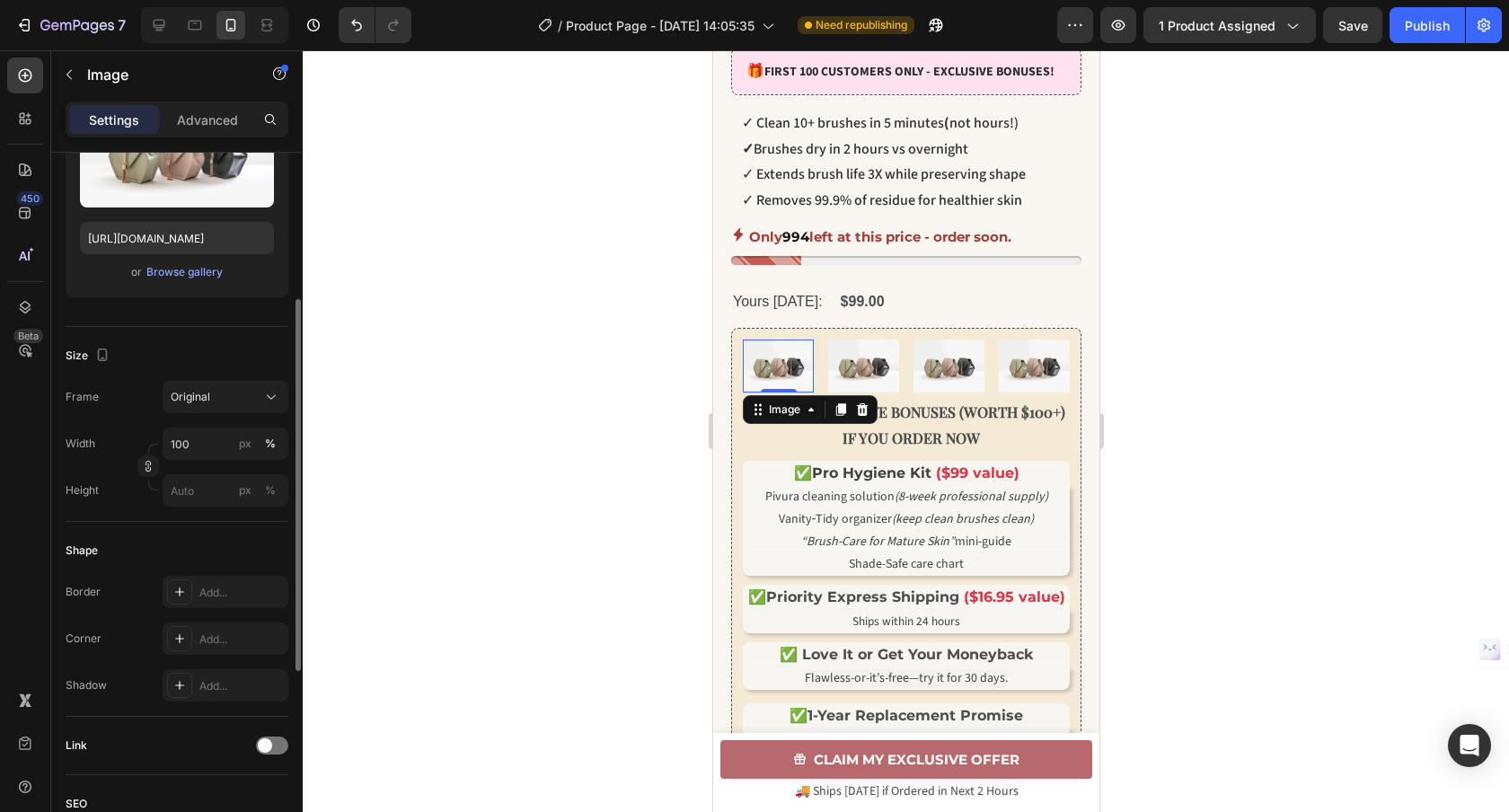
scroll to position [262, 0]
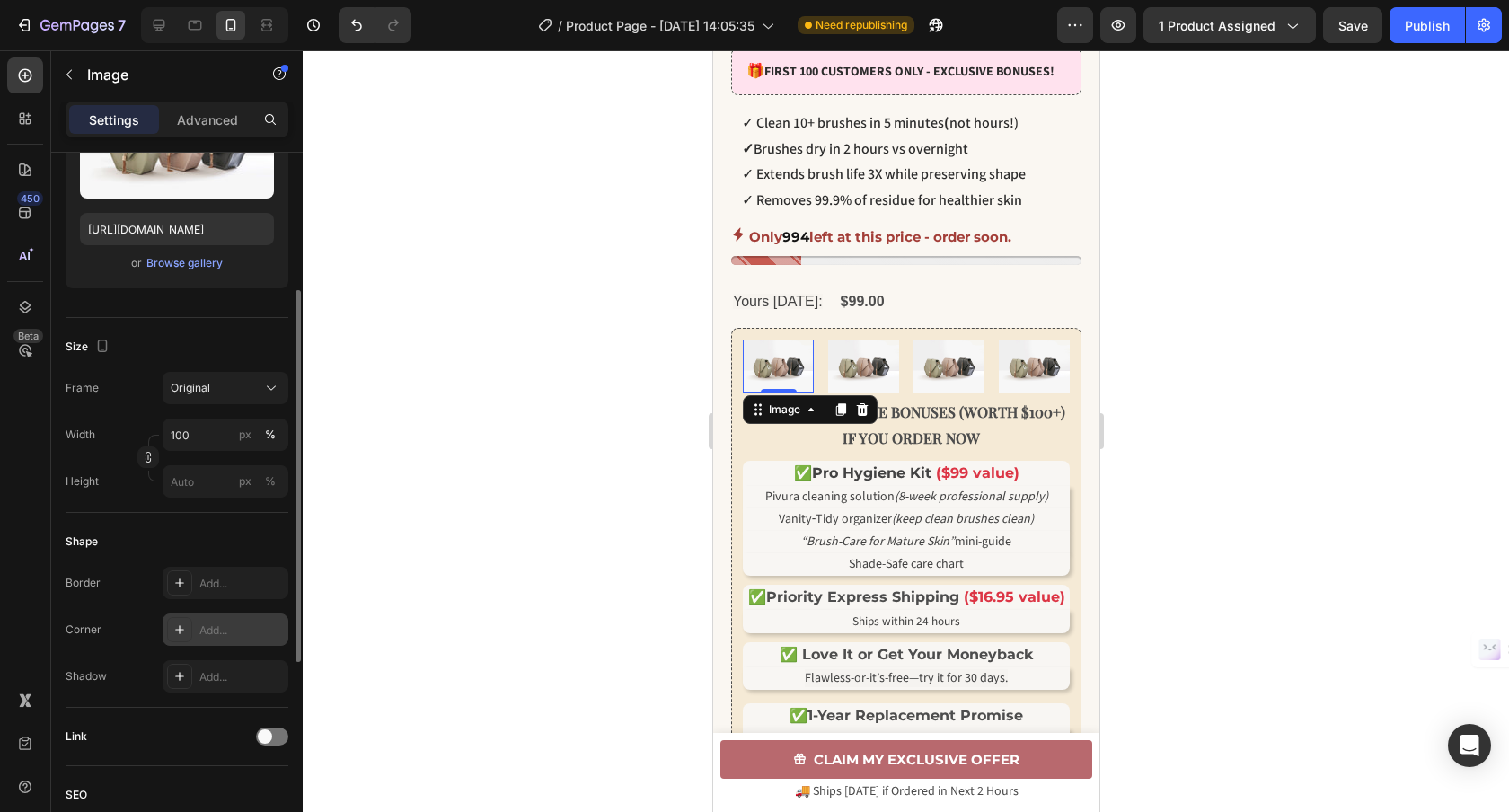
click at [182, 624] on icon at bounding box center [179, 629] width 14 height 14
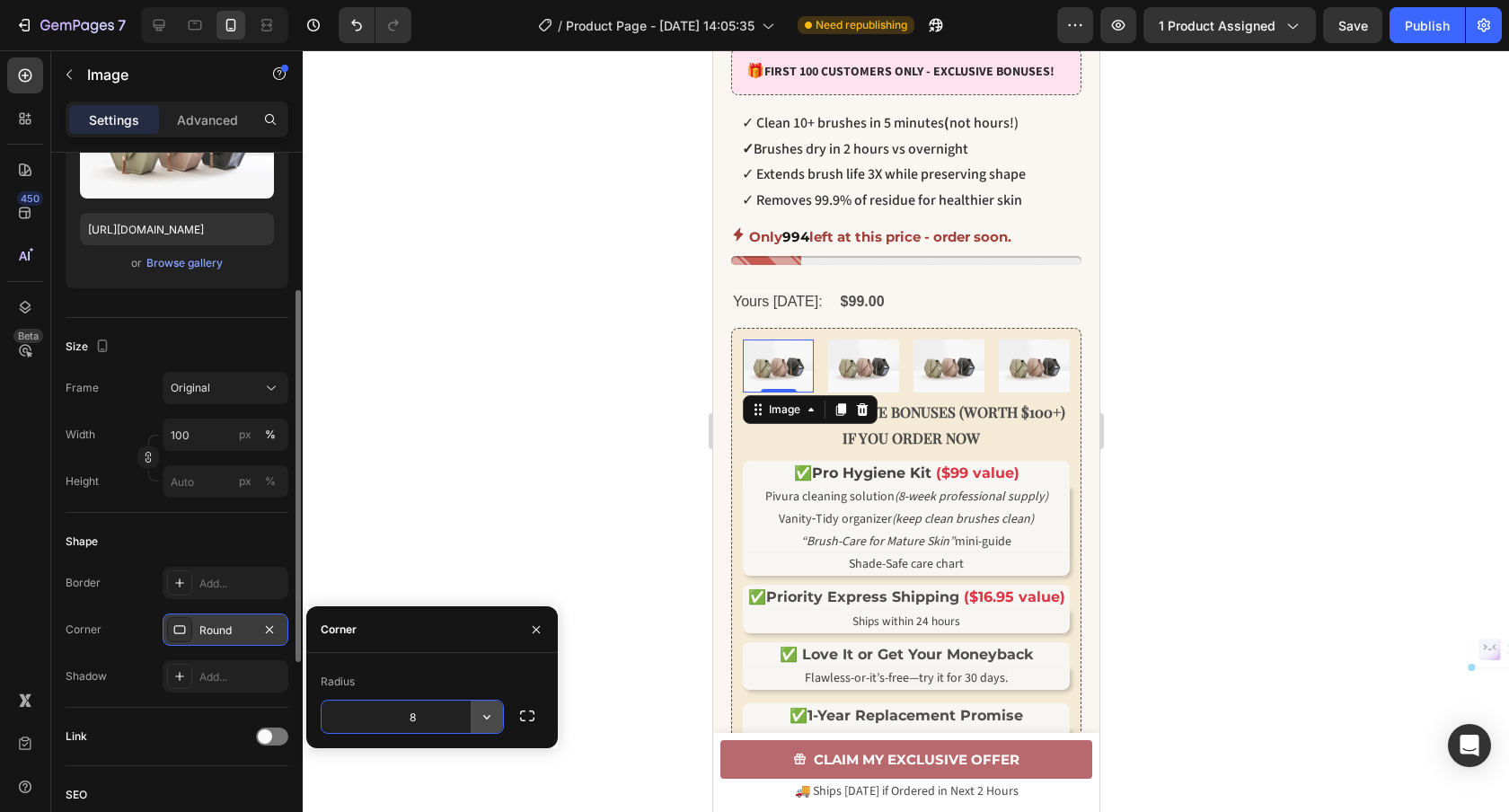
click at [487, 717] on icon "button" at bounding box center [487, 717] width 7 height 5
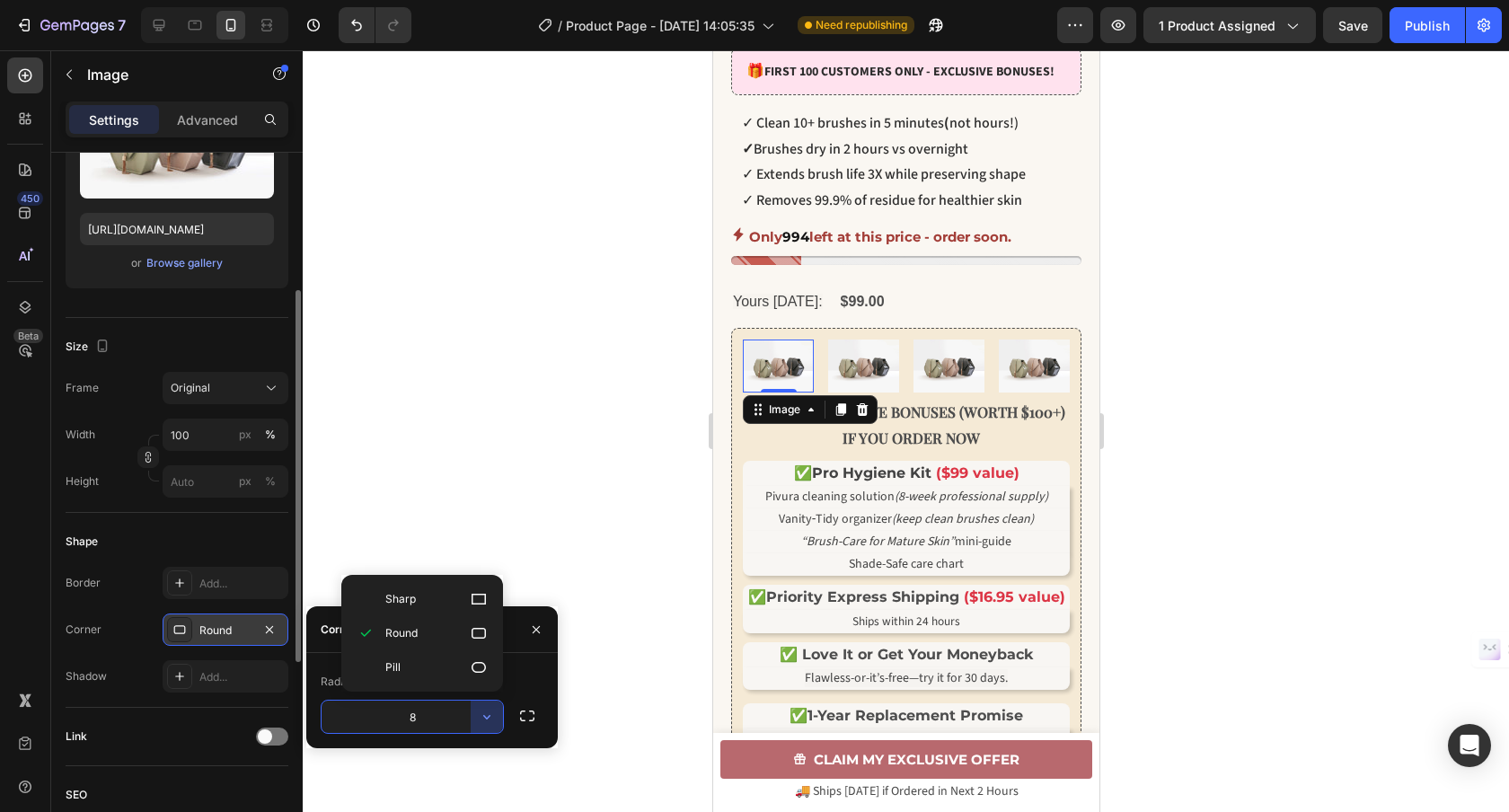
click at [428, 712] on input "8" at bounding box center [412, 716] width 181 height 33
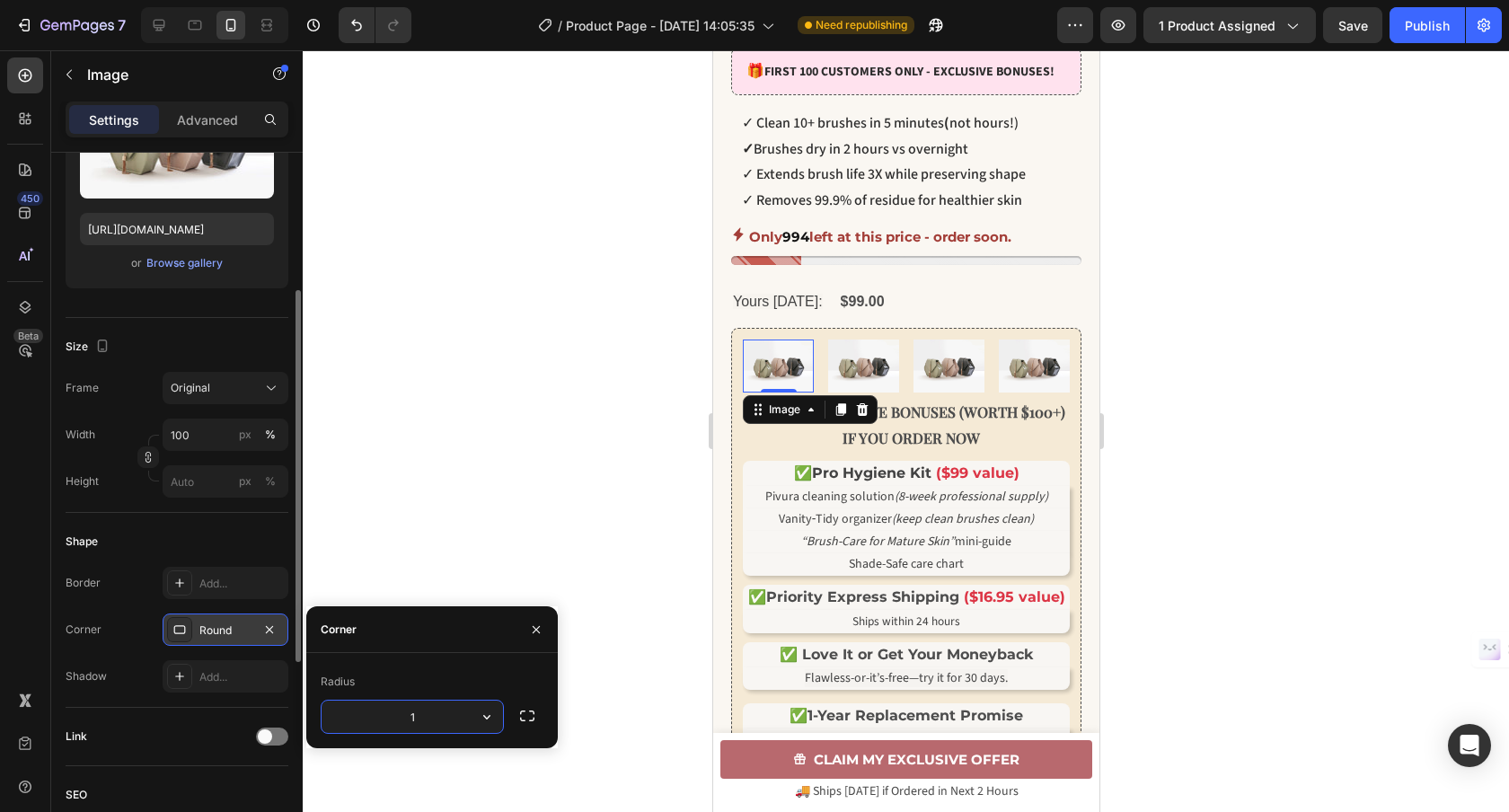
type input "10"
drag, startPoint x: 462, startPoint y: 568, endPoint x: 452, endPoint y: 585, distance: 19.7
click at [462, 568] on div at bounding box center [906, 431] width 1206 height 762
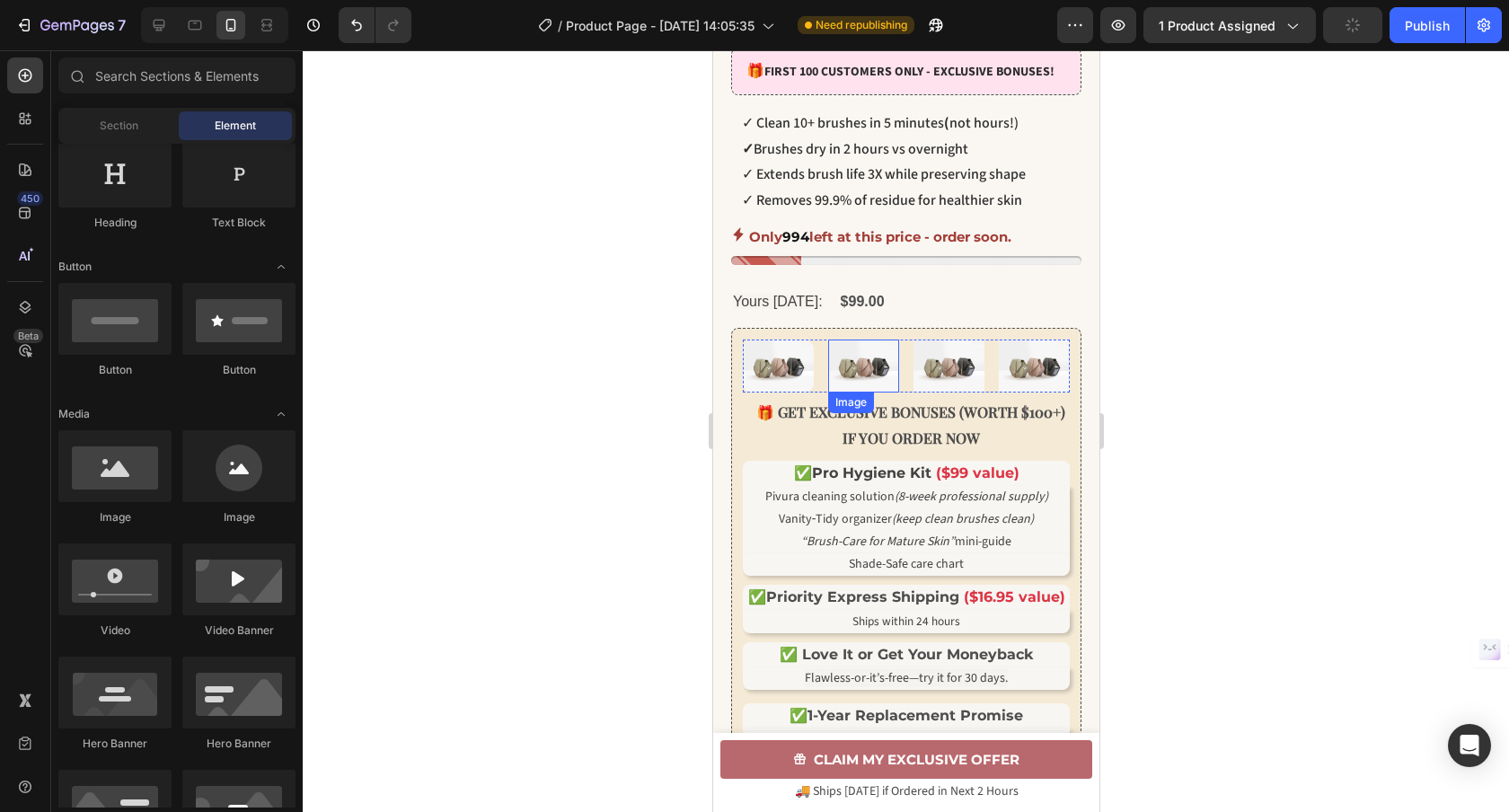
click at [856, 392] on img at bounding box center [863, 366] width 71 height 53
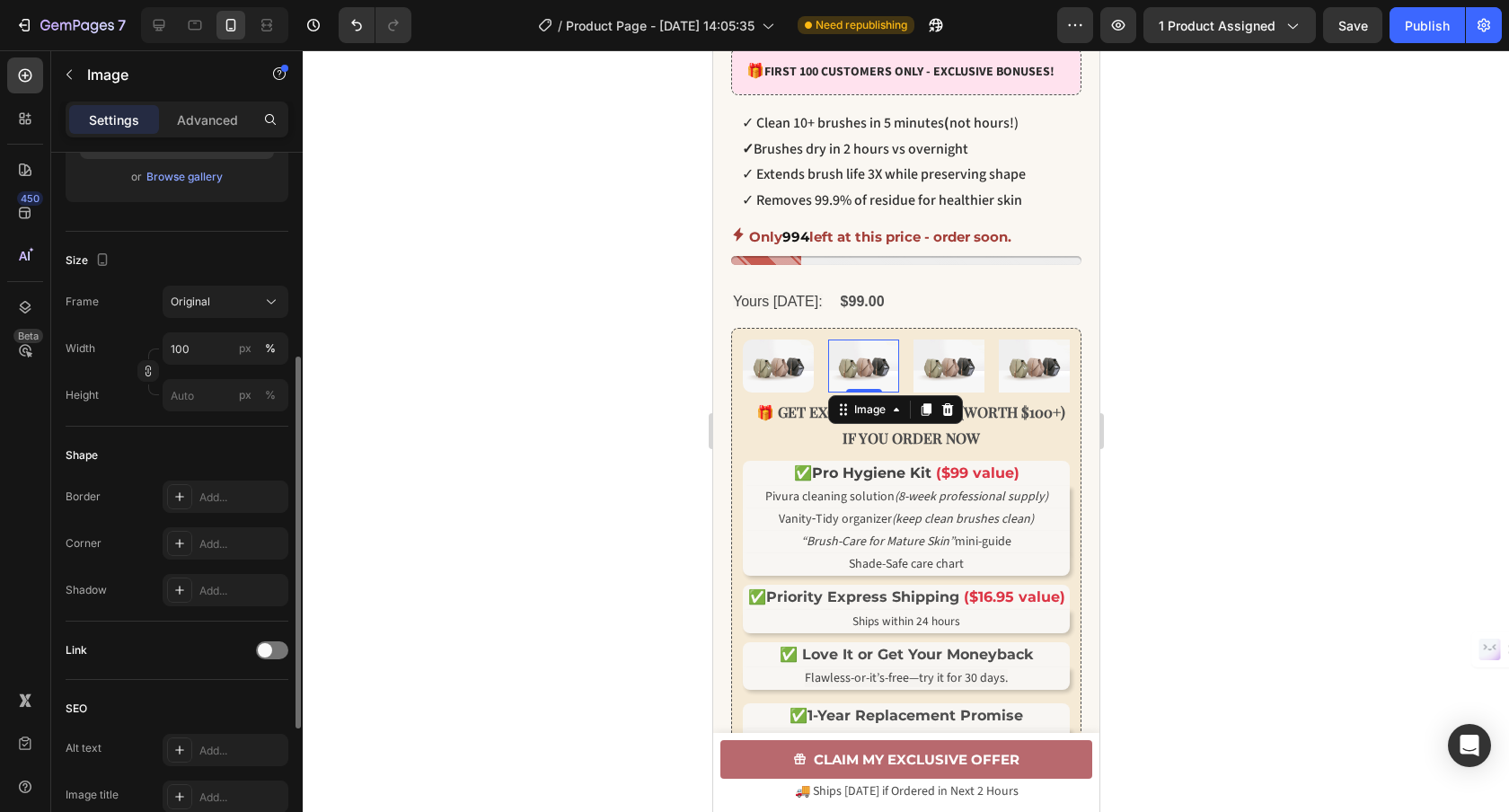
scroll to position [363, 0]
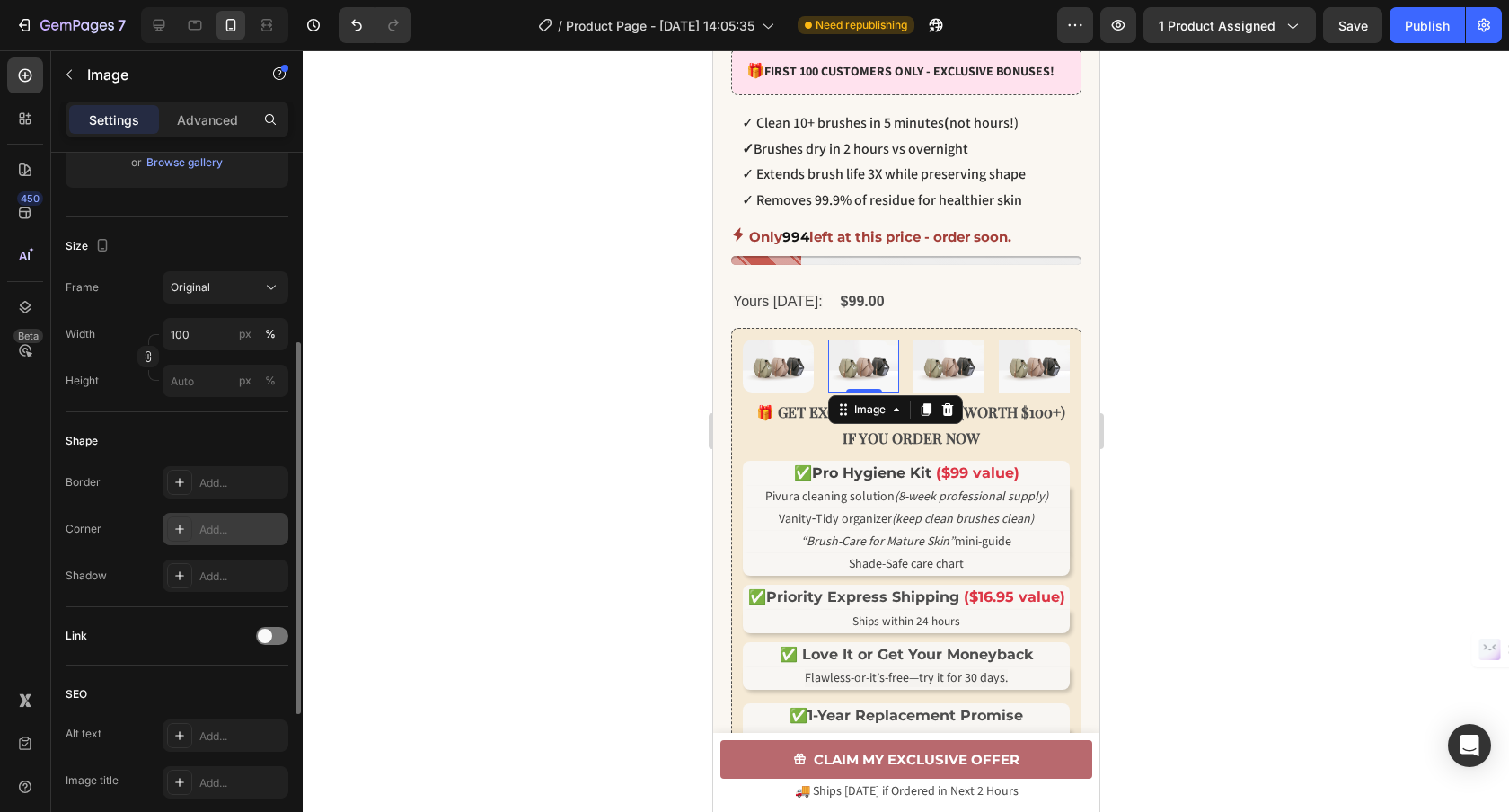
click at [204, 534] on div "Add..." at bounding box center [242, 529] width 84 height 16
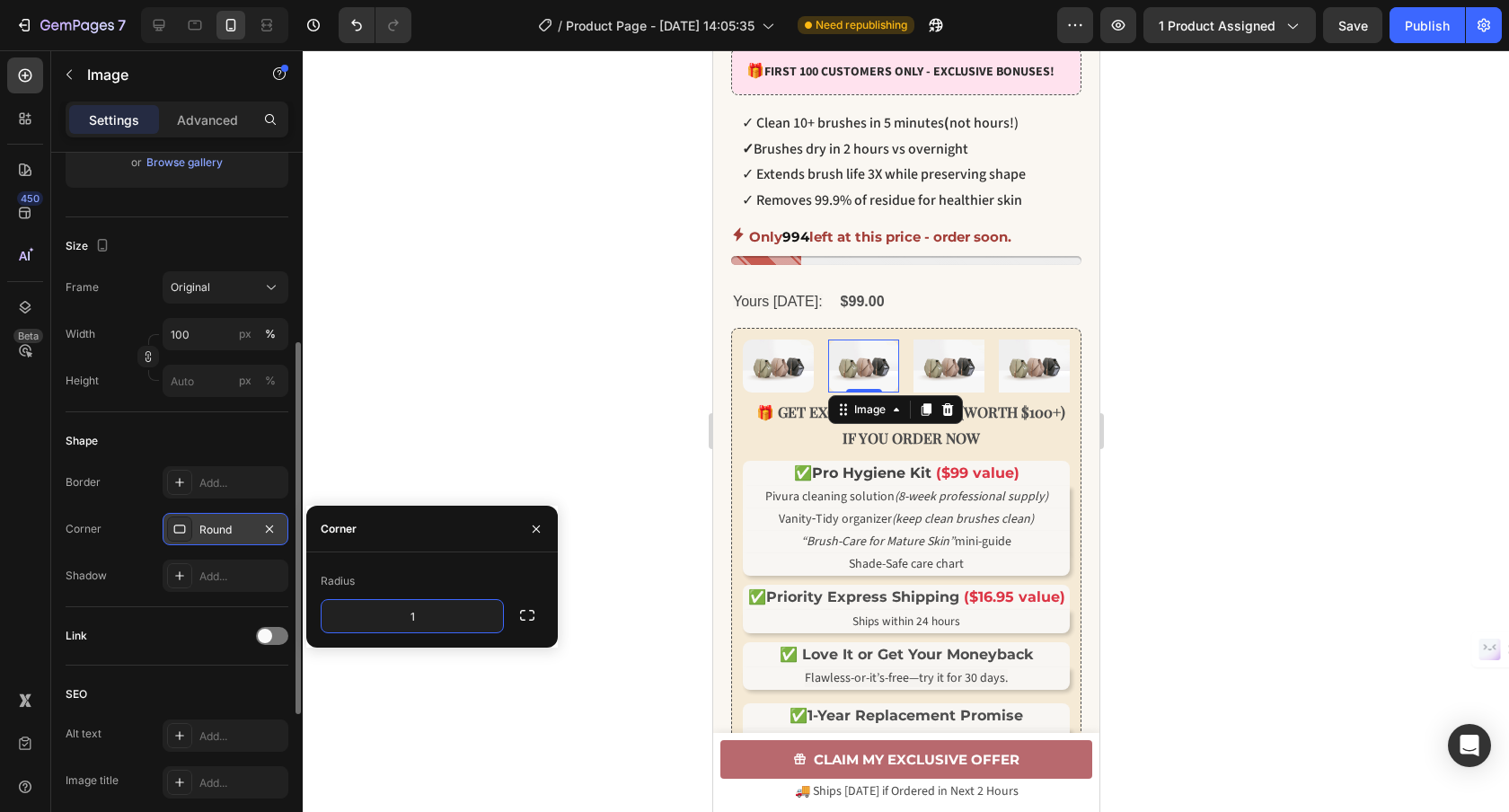
type input "12"
click at [699, 543] on div at bounding box center [906, 431] width 1206 height 762
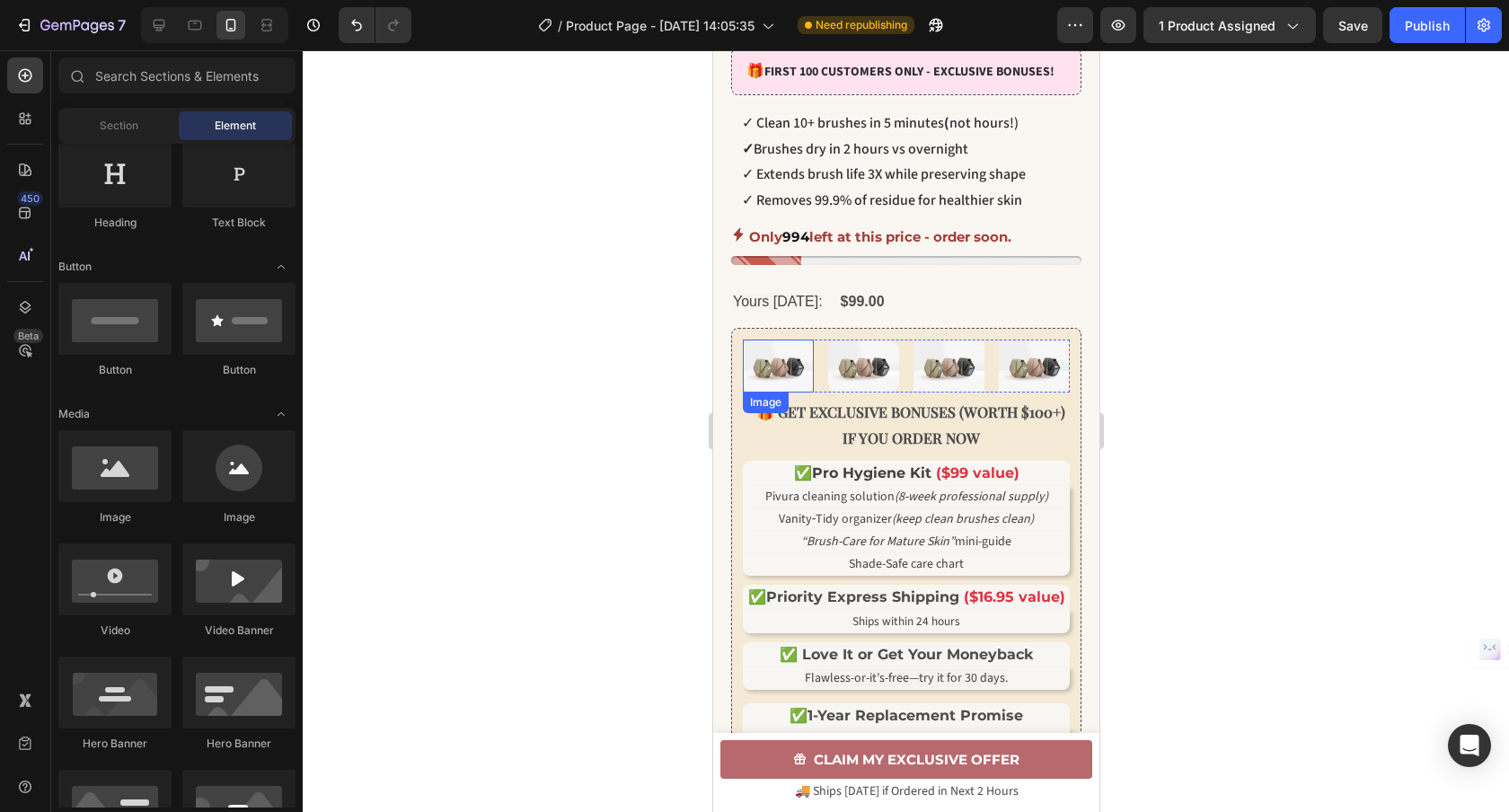
click at [788, 392] on img at bounding box center [778, 366] width 71 height 53
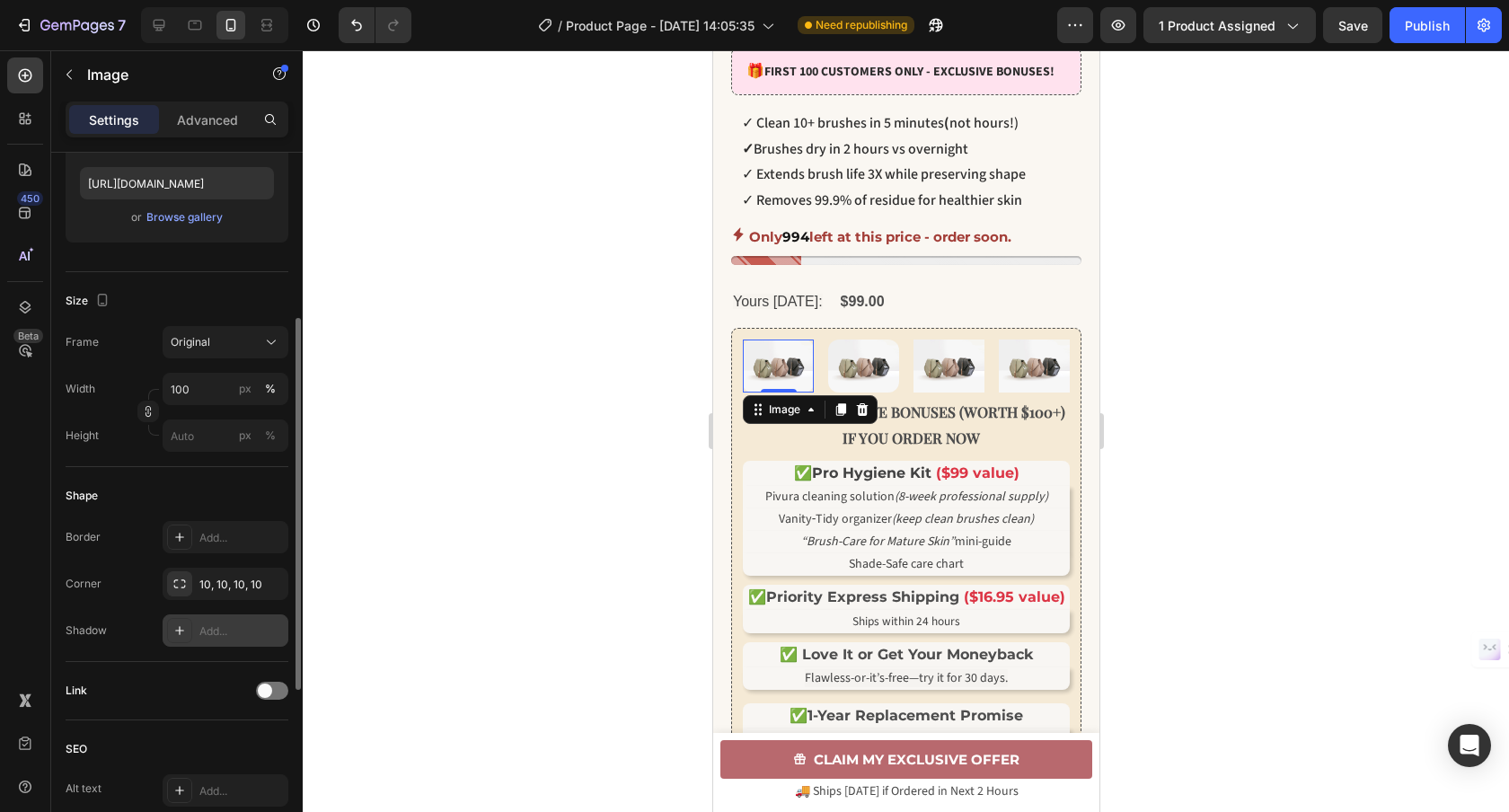
scroll to position [311, 0]
click at [228, 579] on div "10, 10, 10, 10" at bounding box center [226, 581] width 52 height 16
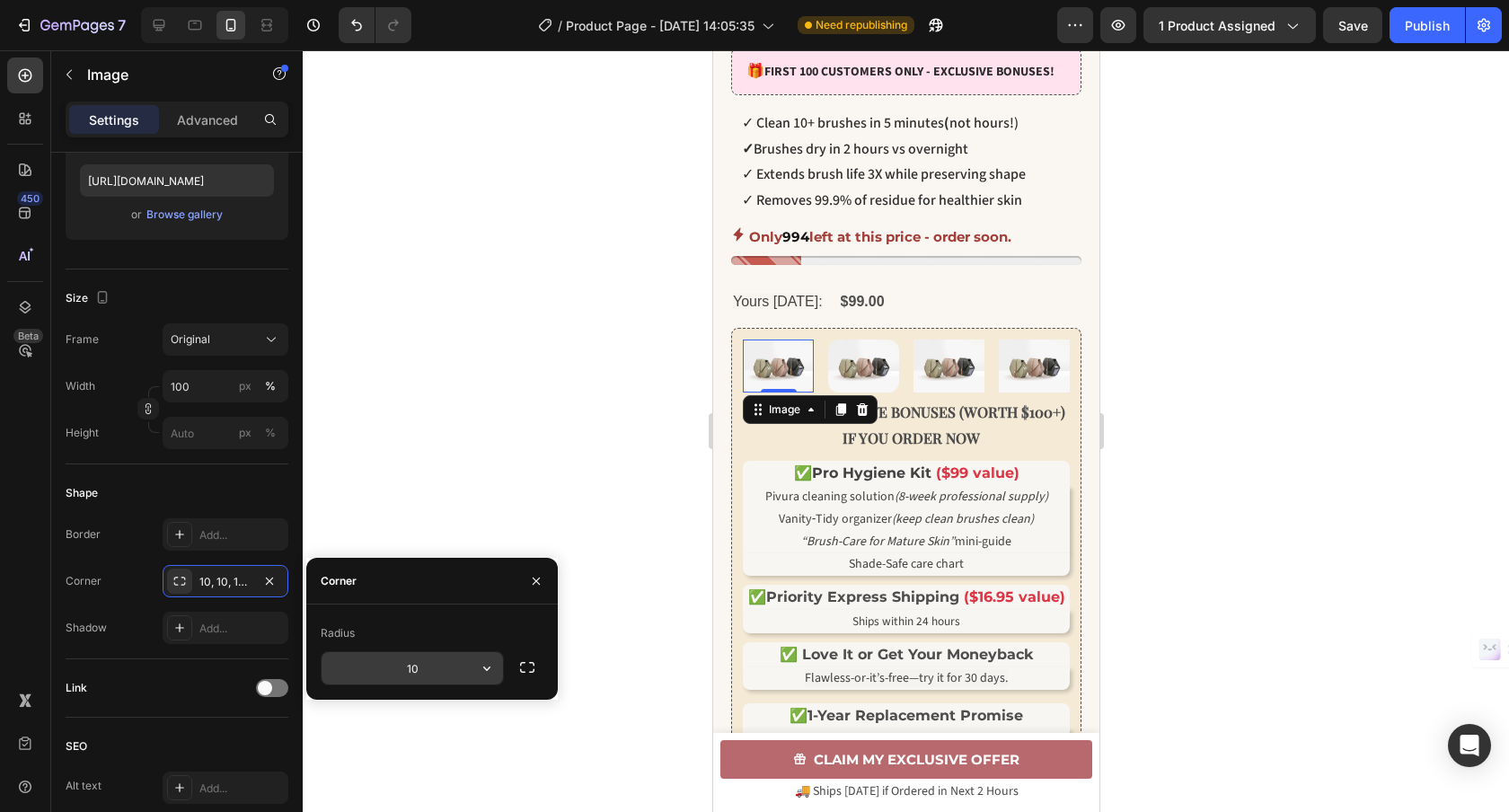
click at [427, 671] on input "10" at bounding box center [412, 667] width 181 height 33
type input "12"
click at [963, 392] on img at bounding box center [948, 366] width 71 height 53
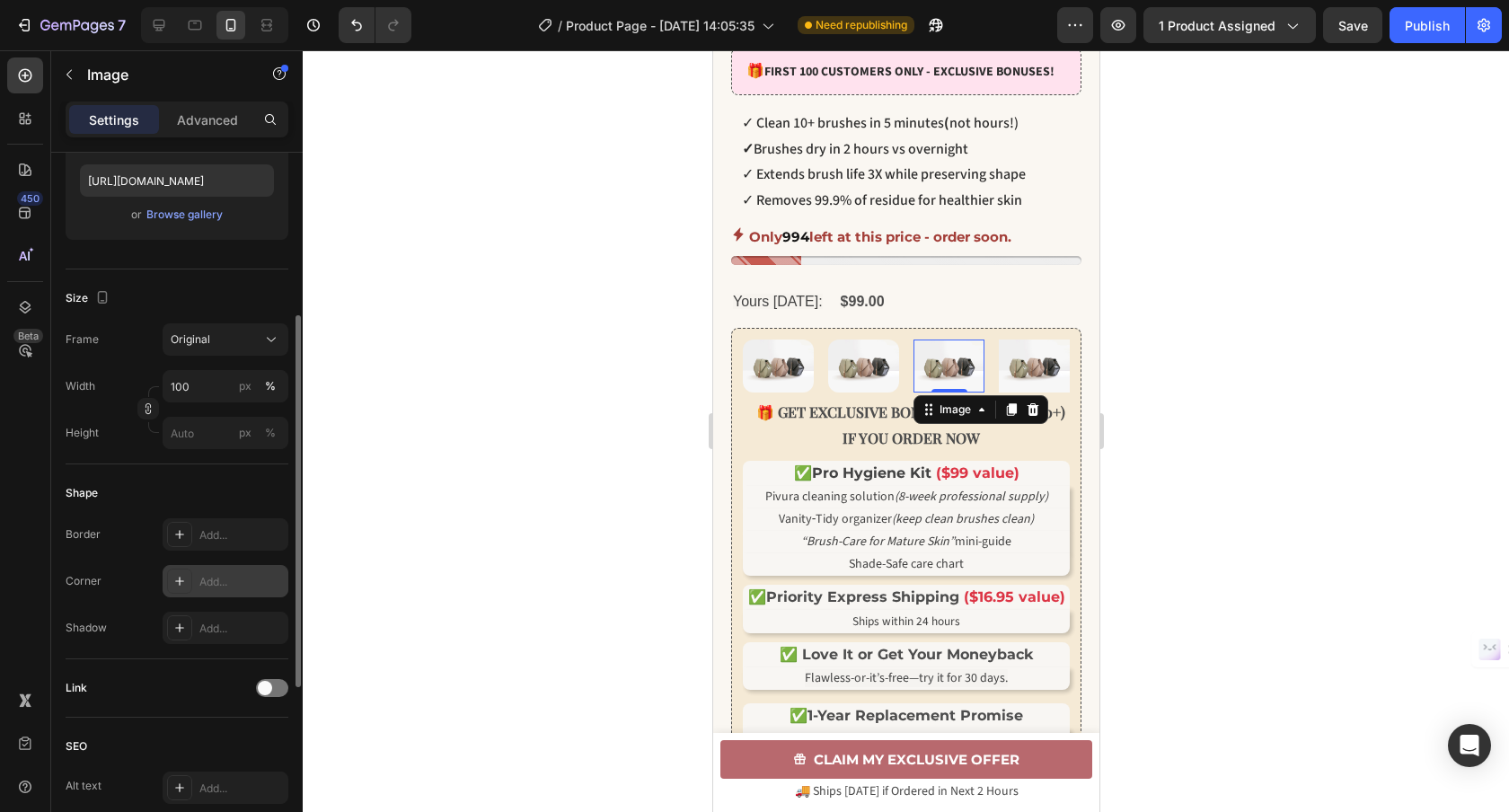
click at [212, 572] on div "Add..." at bounding box center [225, 581] width 126 height 33
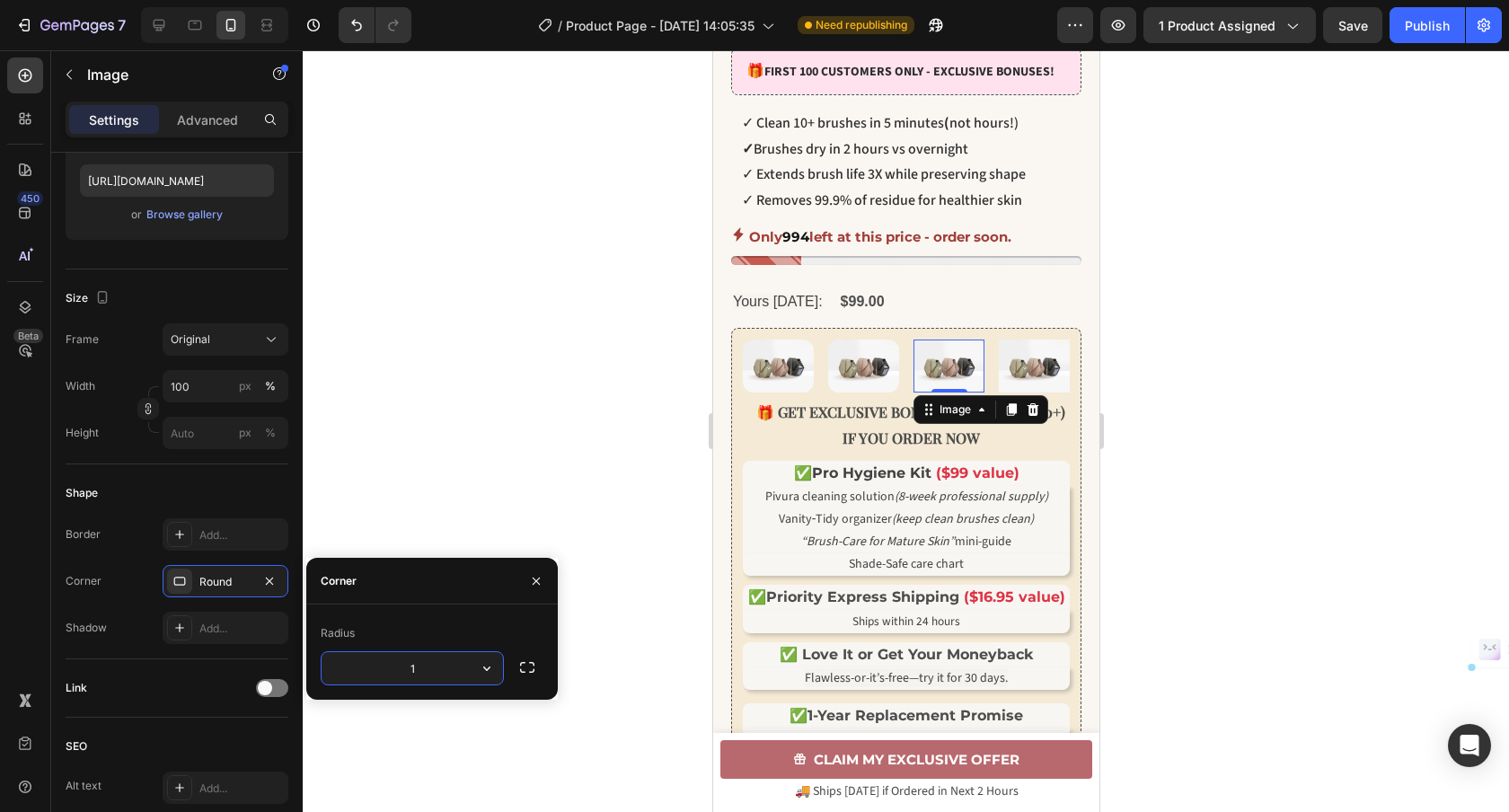
type input "12"
click at [1043, 380] on img at bounding box center [1034, 366] width 71 height 53
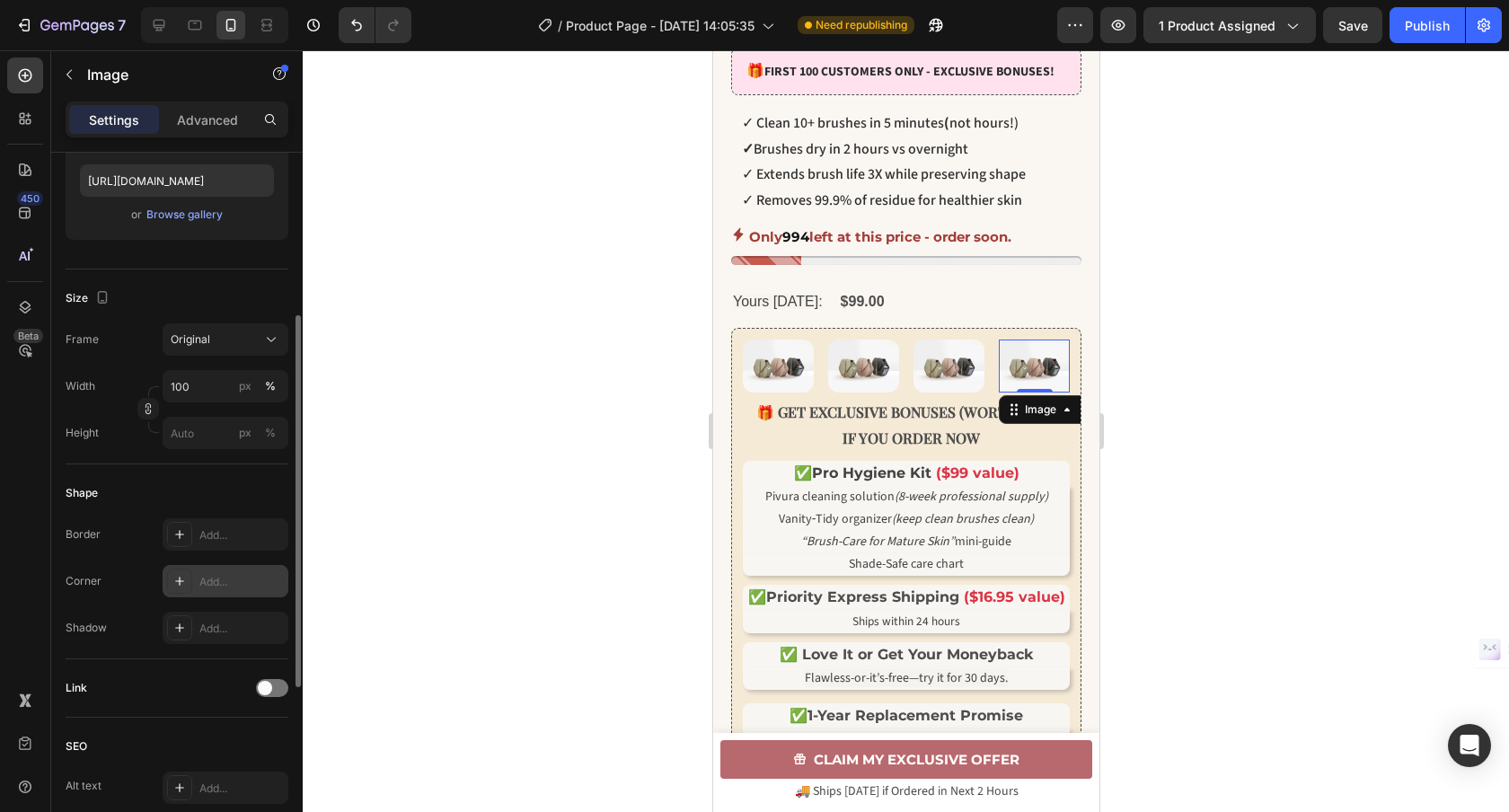
click at [197, 574] on div "Add..." at bounding box center [225, 581] width 126 height 33
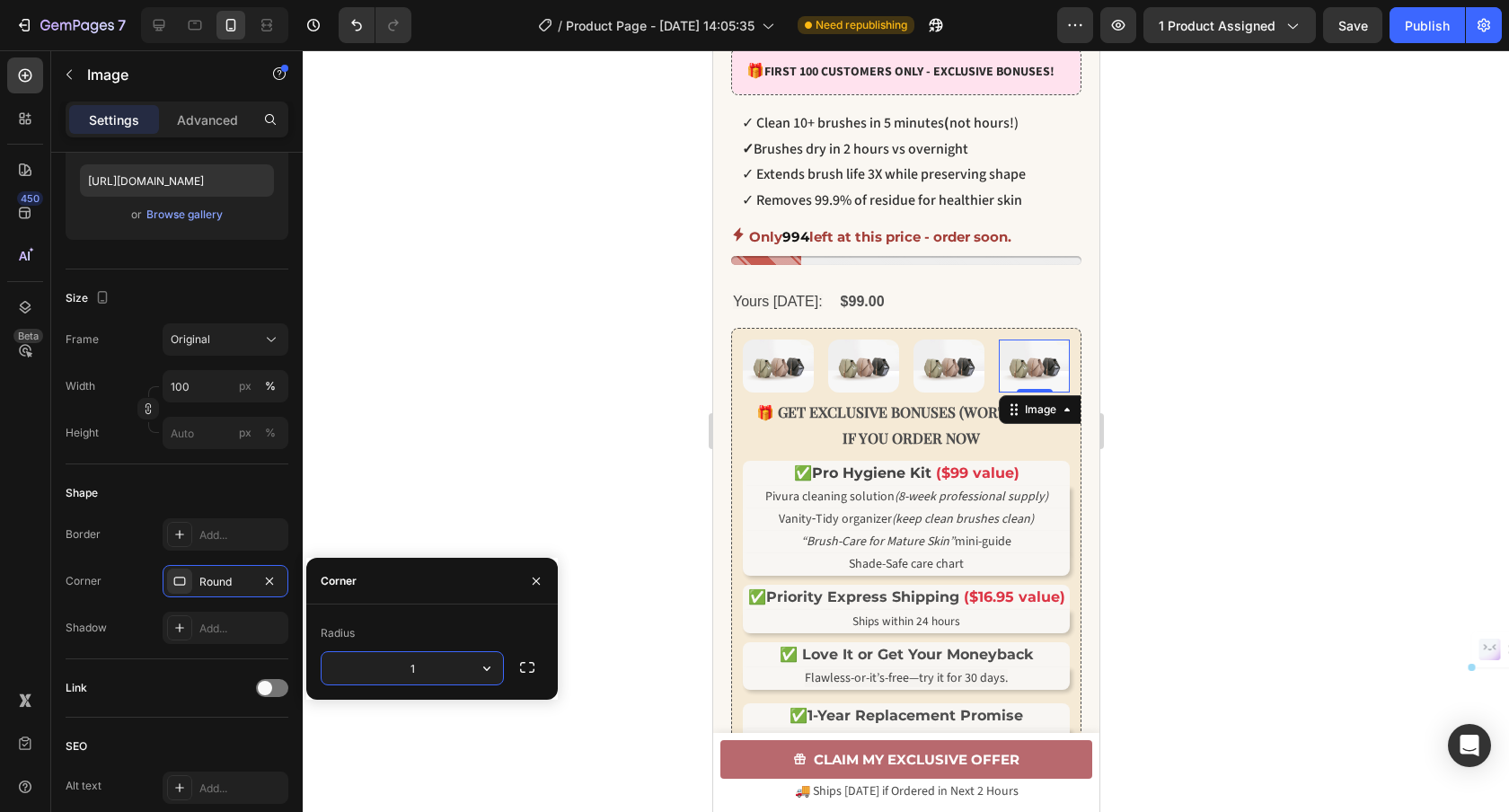
type input "12"
click at [438, 459] on div at bounding box center [906, 431] width 1206 height 762
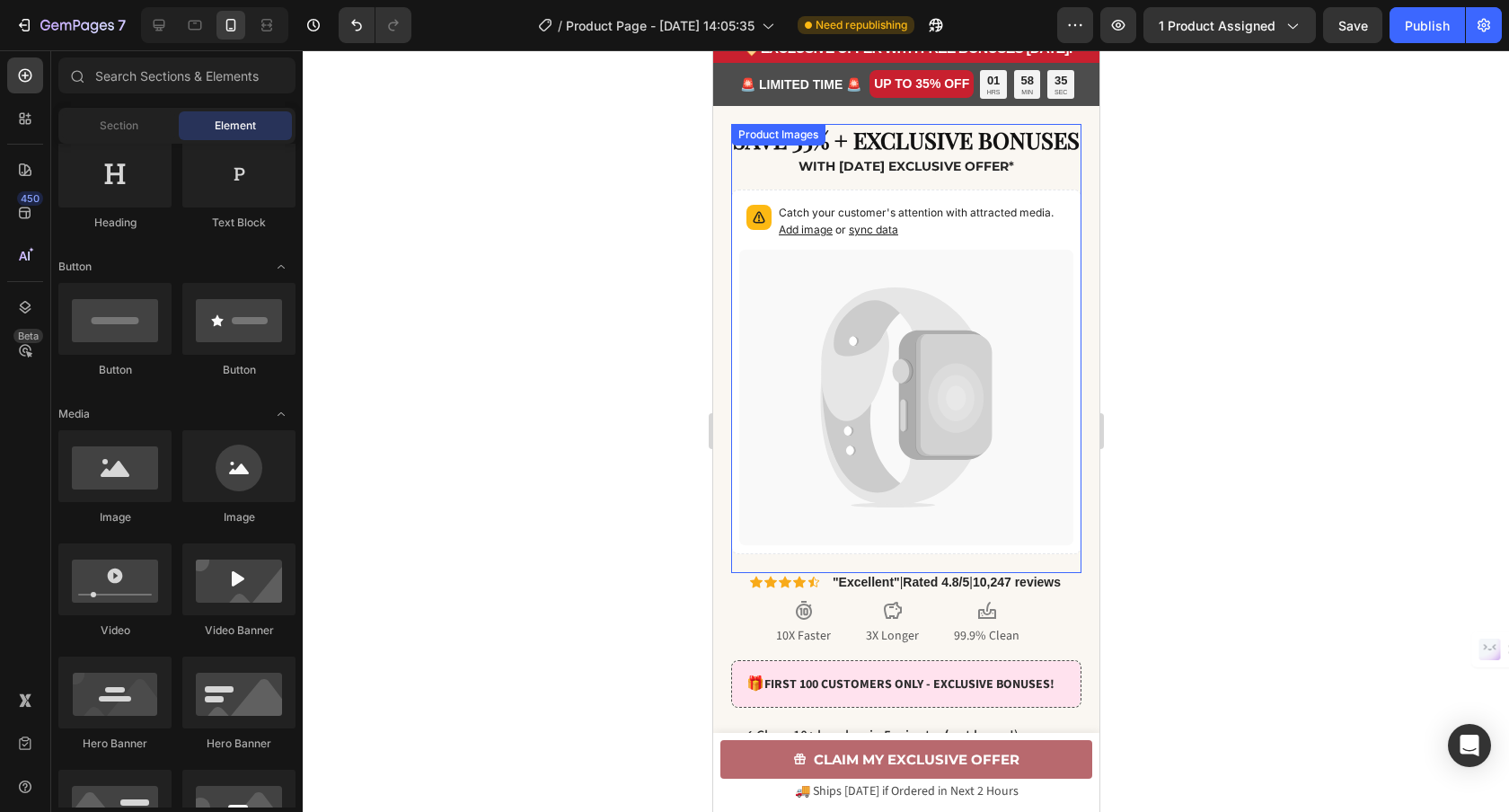
scroll to position [51, 0]
click at [881, 238] on span "sync data" at bounding box center [872, 231] width 49 height 13
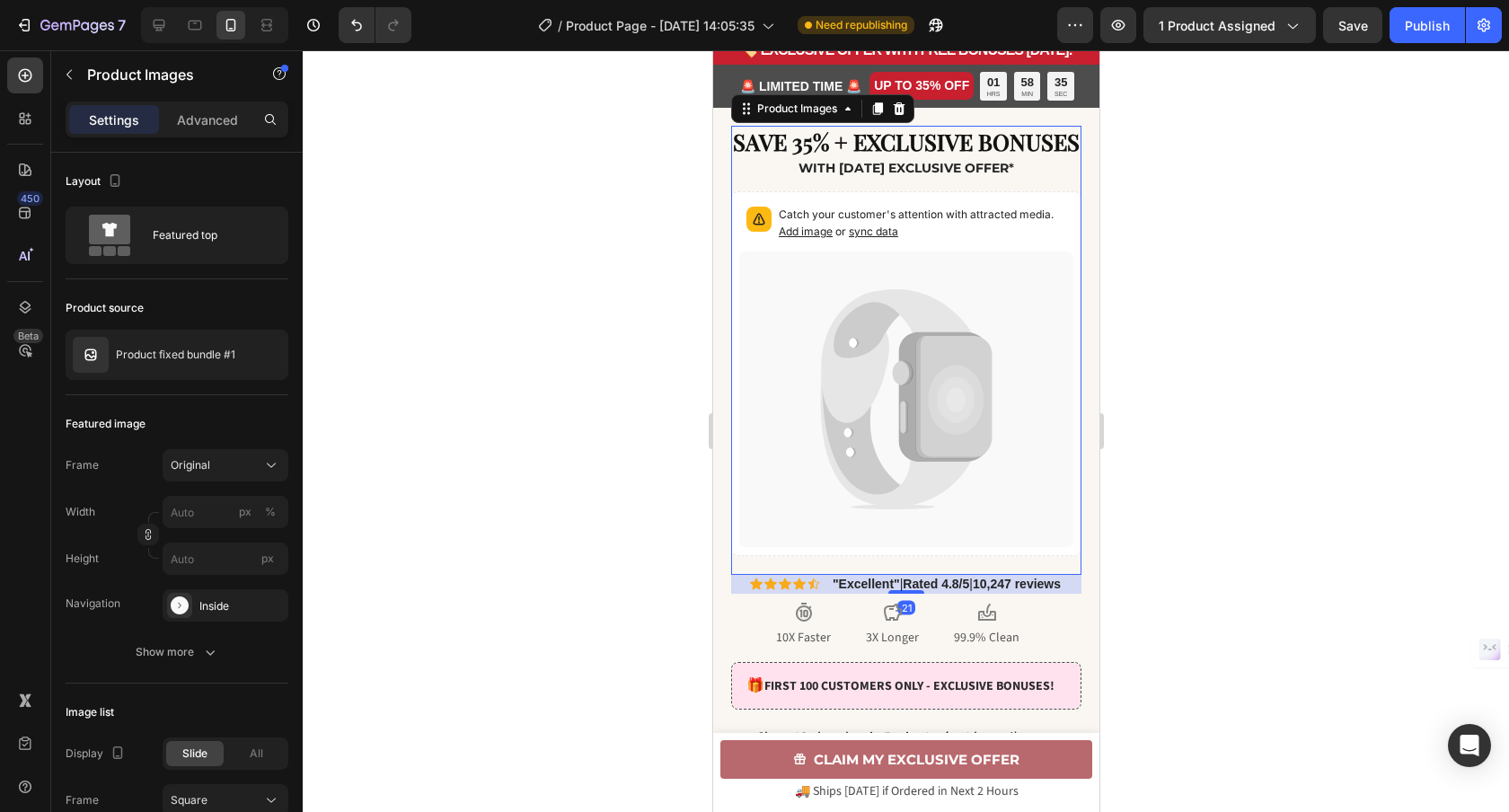
scroll to position [52, 0]
click at [881, 237] on span "sync data" at bounding box center [872, 231] width 49 height 13
click at [880, 237] on span "sync data" at bounding box center [872, 231] width 49 height 13
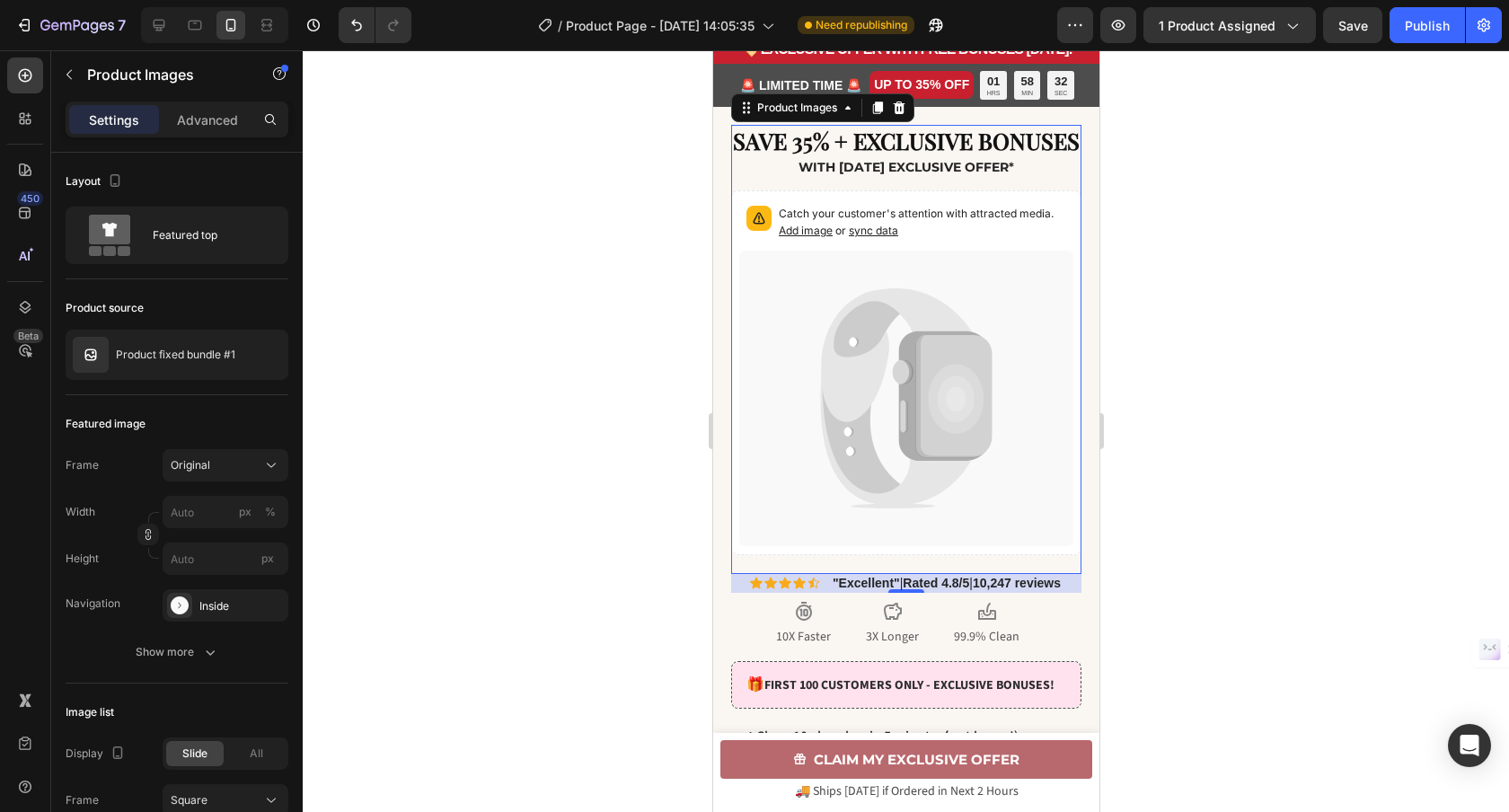
scroll to position [50, 0]
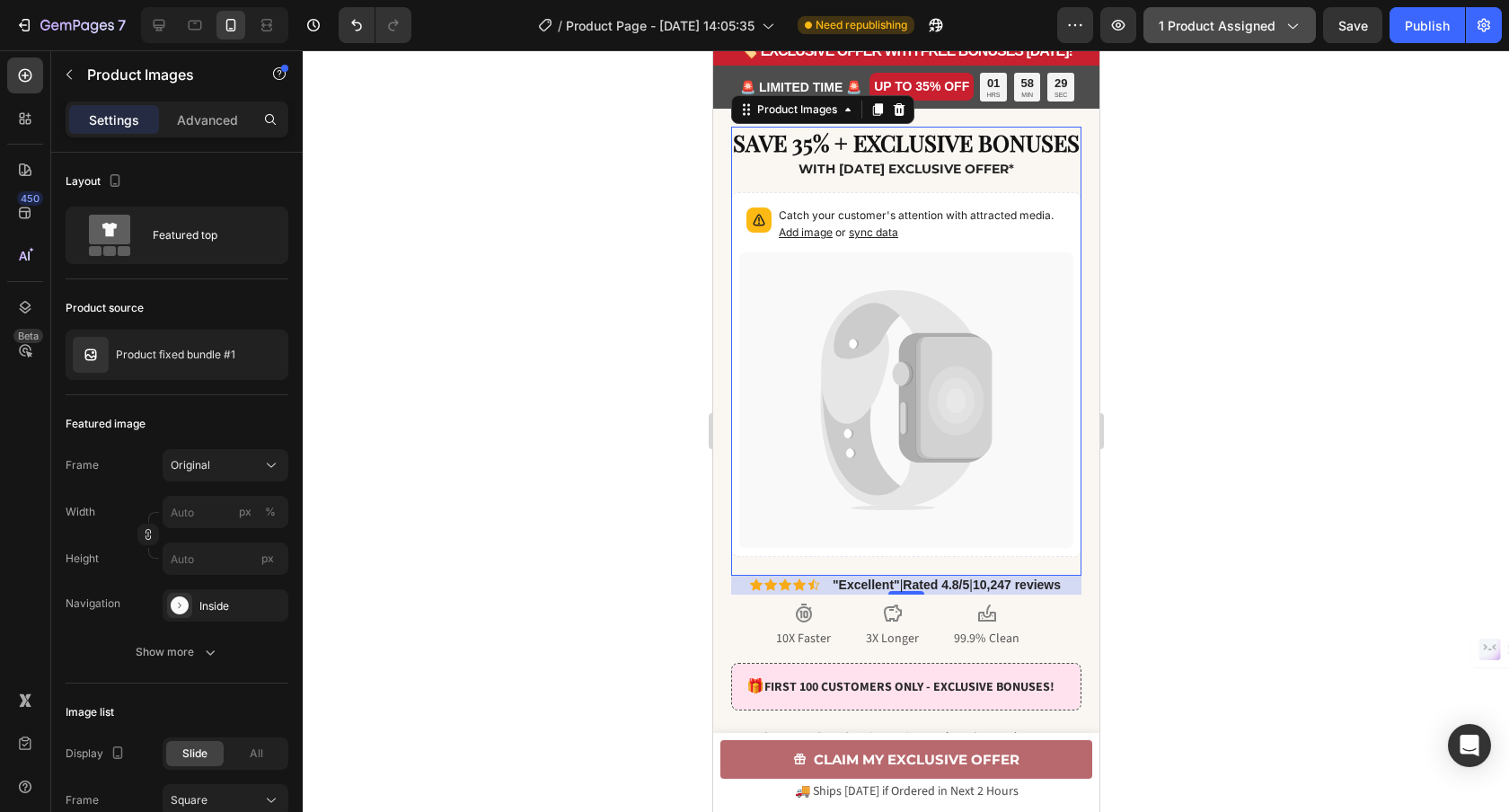
click at [1296, 24] on icon "button" at bounding box center [1291, 24] width 18 height 18
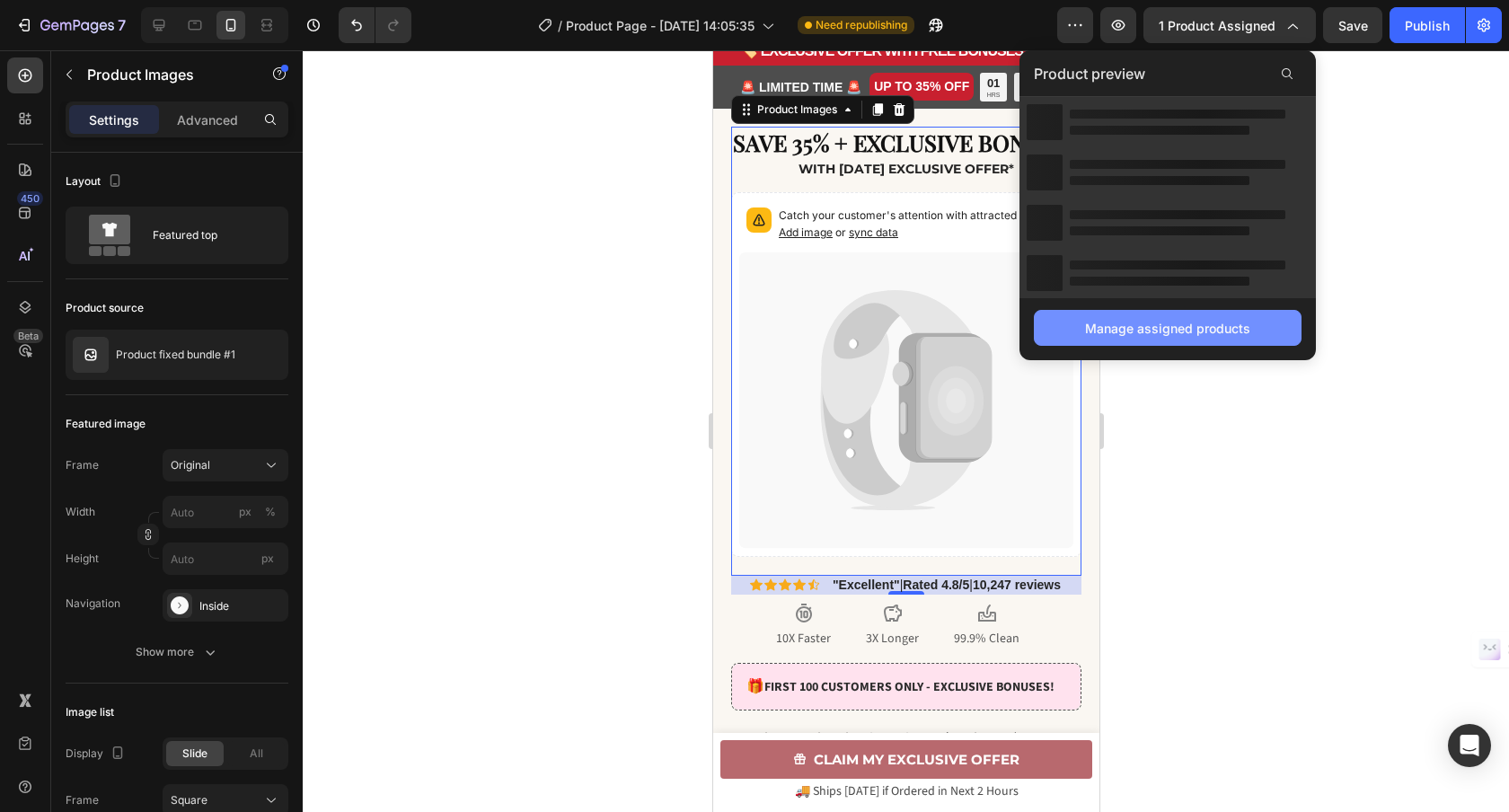
click at [1159, 323] on div "Manage assigned products" at bounding box center [1167, 328] width 165 height 19
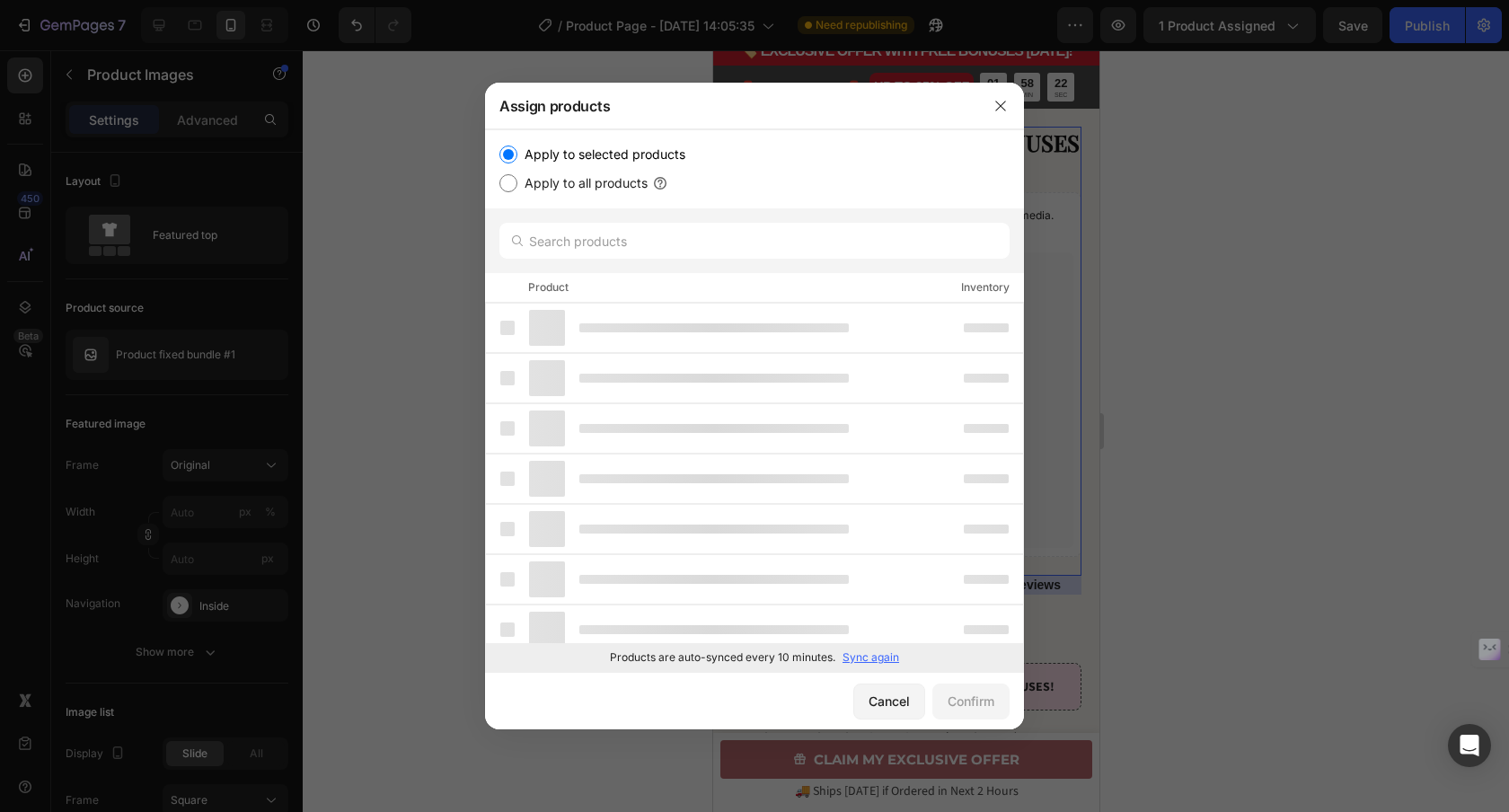
click at [864, 657] on p "Sync again" at bounding box center [870, 656] width 57 height 16
click at [867, 657] on p "Syncing" at bounding box center [879, 656] width 41 height 16
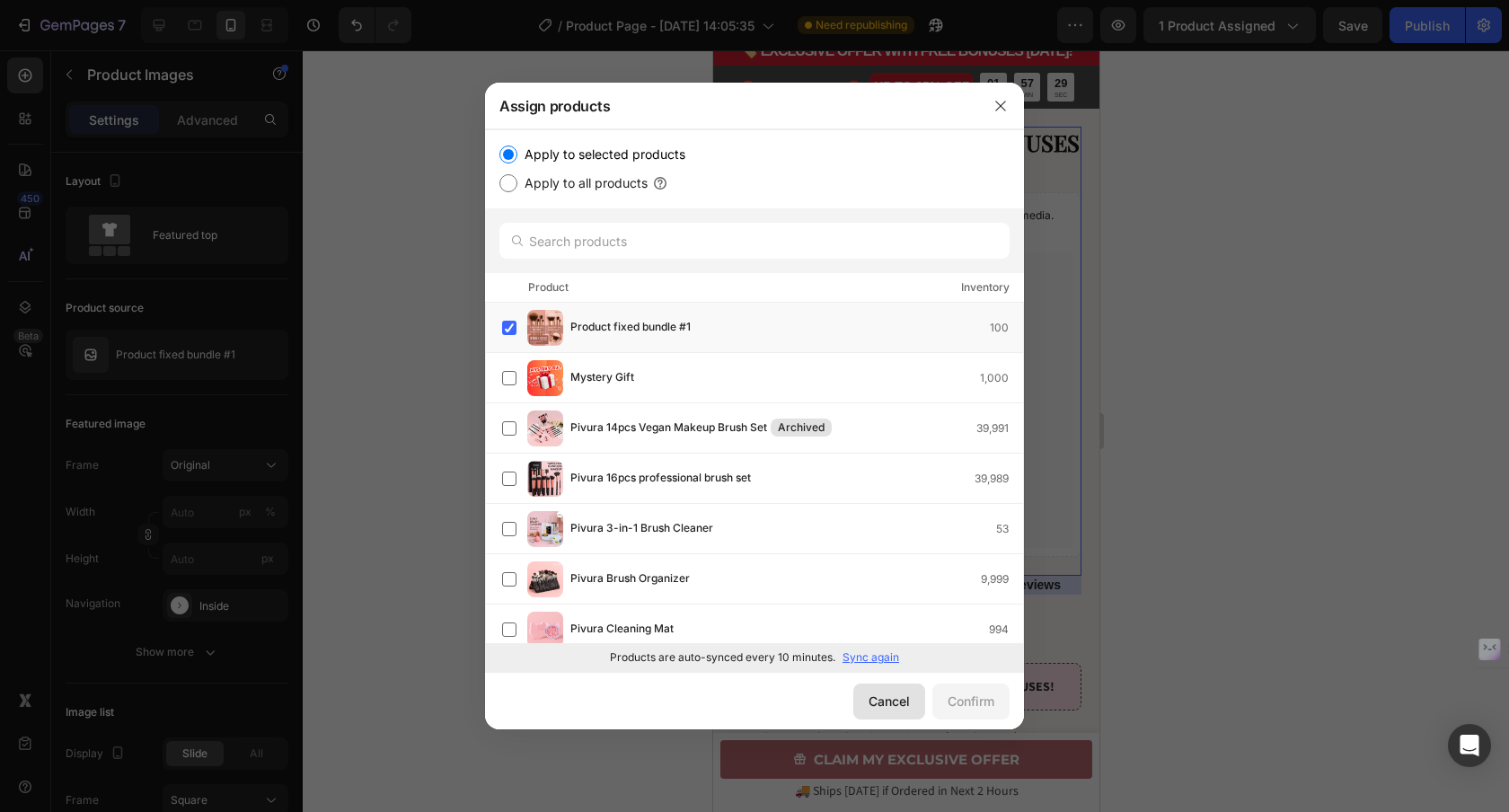
click at [896, 708] on div "Cancel" at bounding box center [889, 701] width 41 height 19
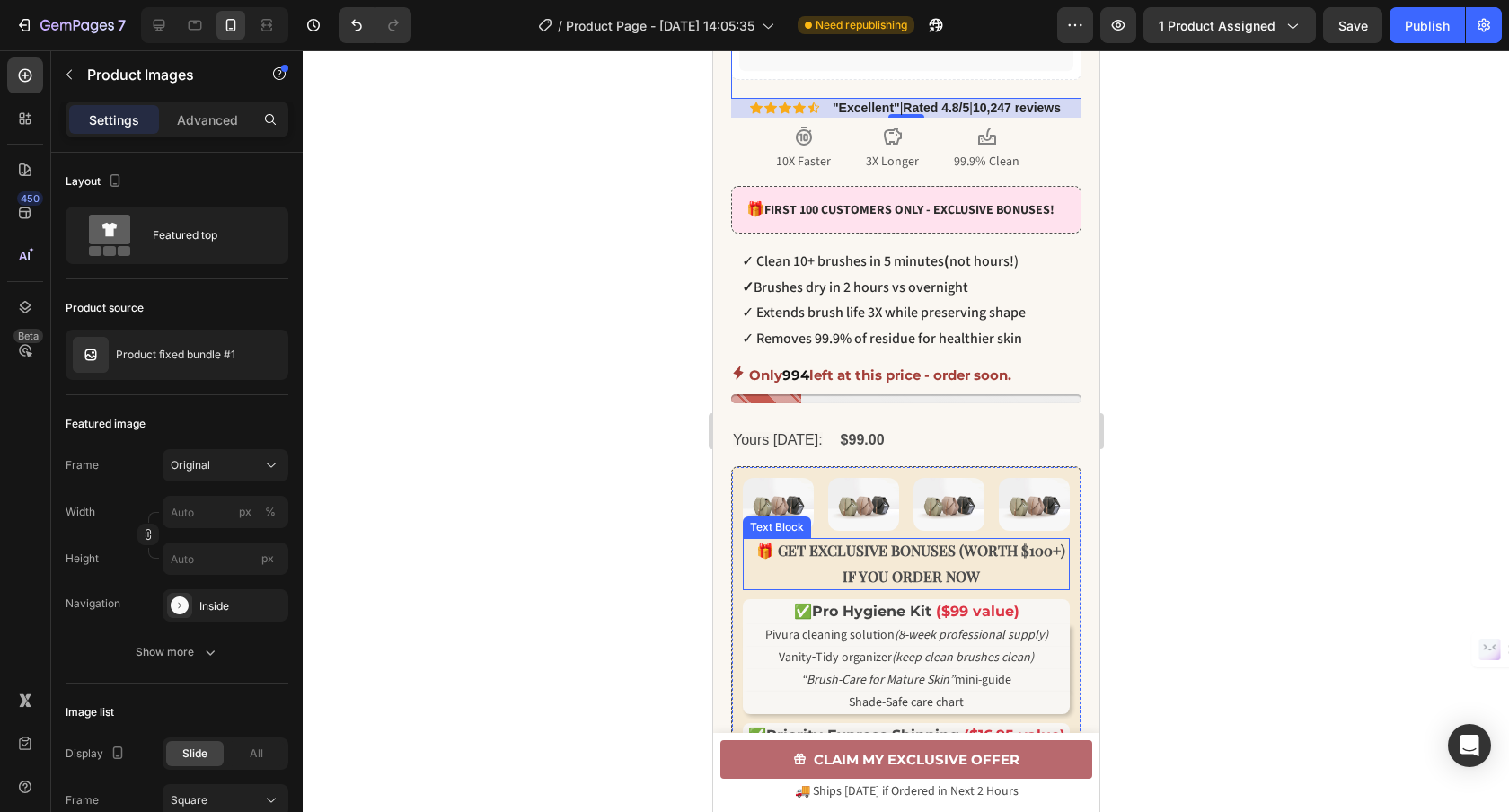
scroll to position [534, 0]
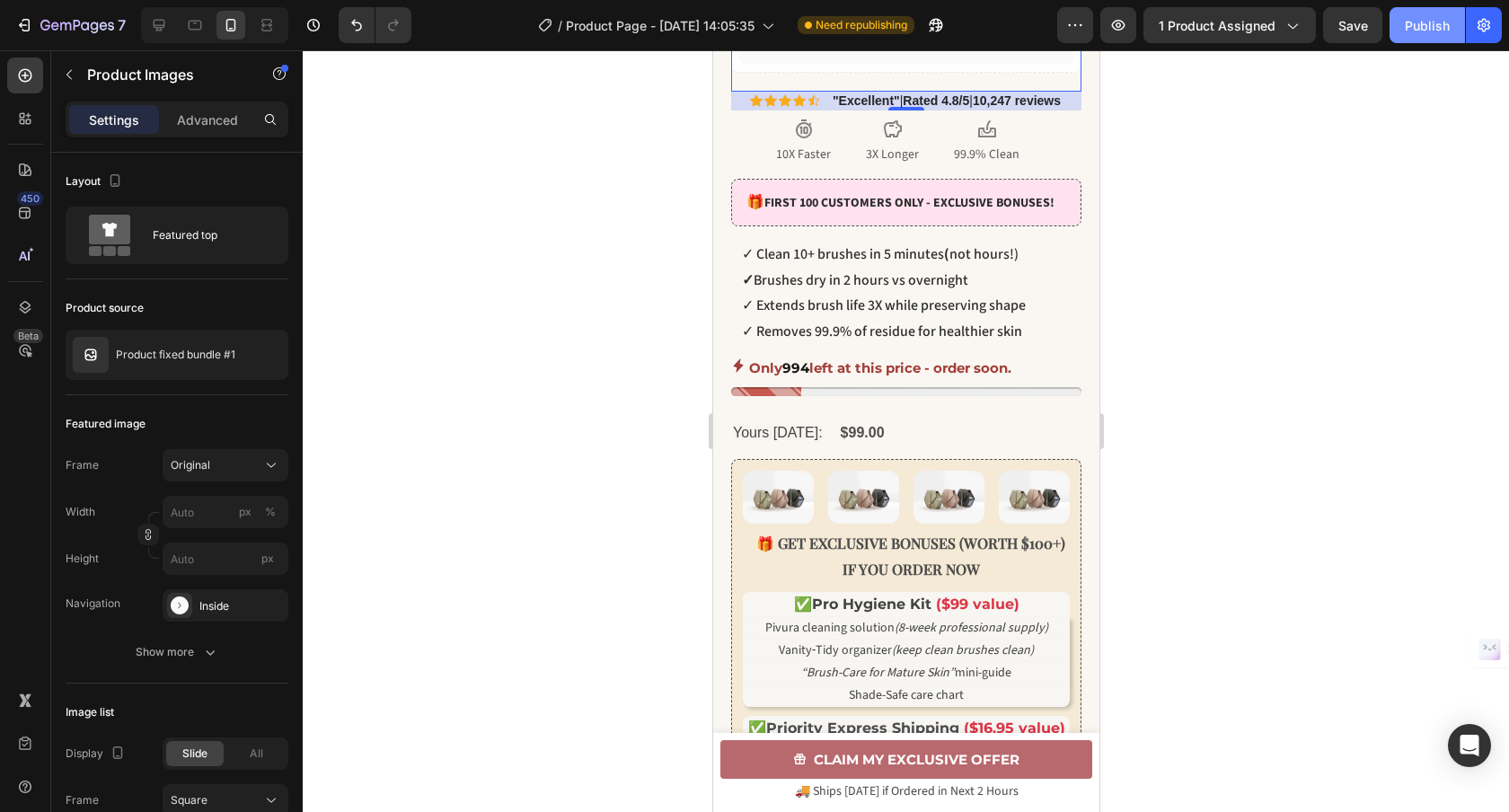
click at [1438, 16] on div "Publish" at bounding box center [1427, 25] width 45 height 19
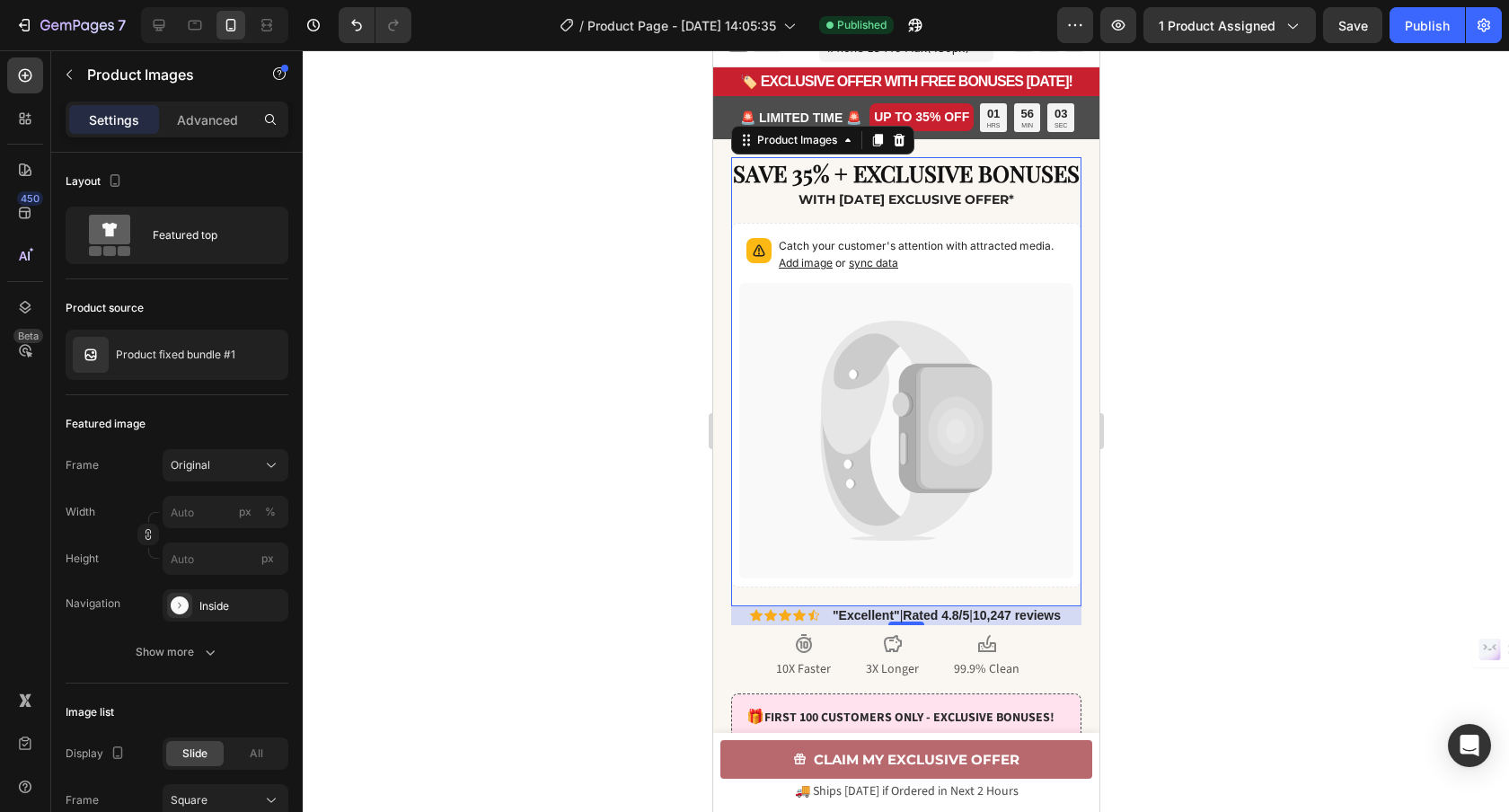
scroll to position [0, 0]
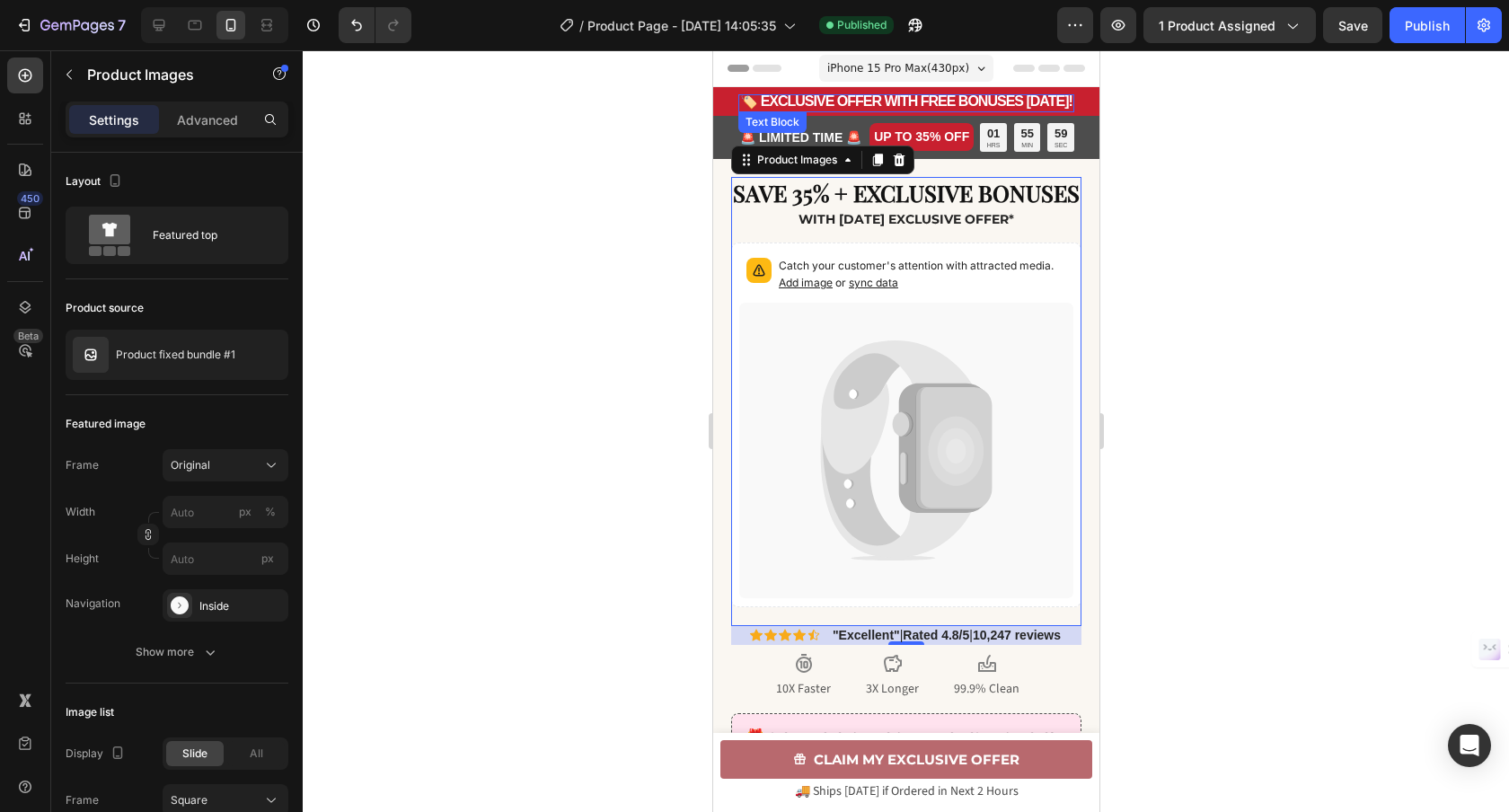
click at [973, 95] on strong "🏷️ EXCLUSIVE OFFER WITH FREE BONUSES TODAY!" at bounding box center [906, 101] width 332 height 15
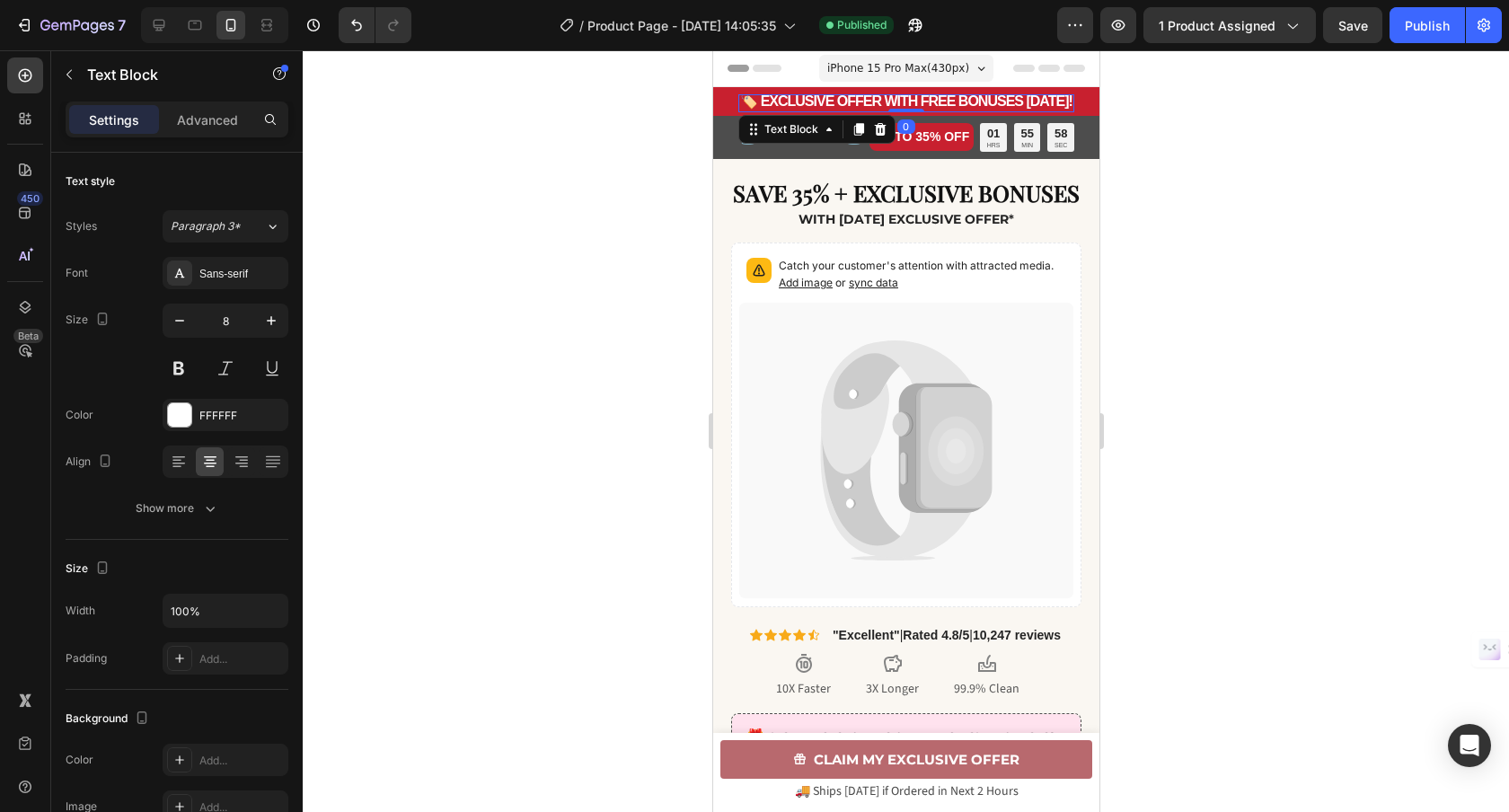
click at [955, 101] on strong "🏷️ EXCLUSIVE OFFER WITH FREE BONUSES TODAY!" at bounding box center [906, 101] width 332 height 15
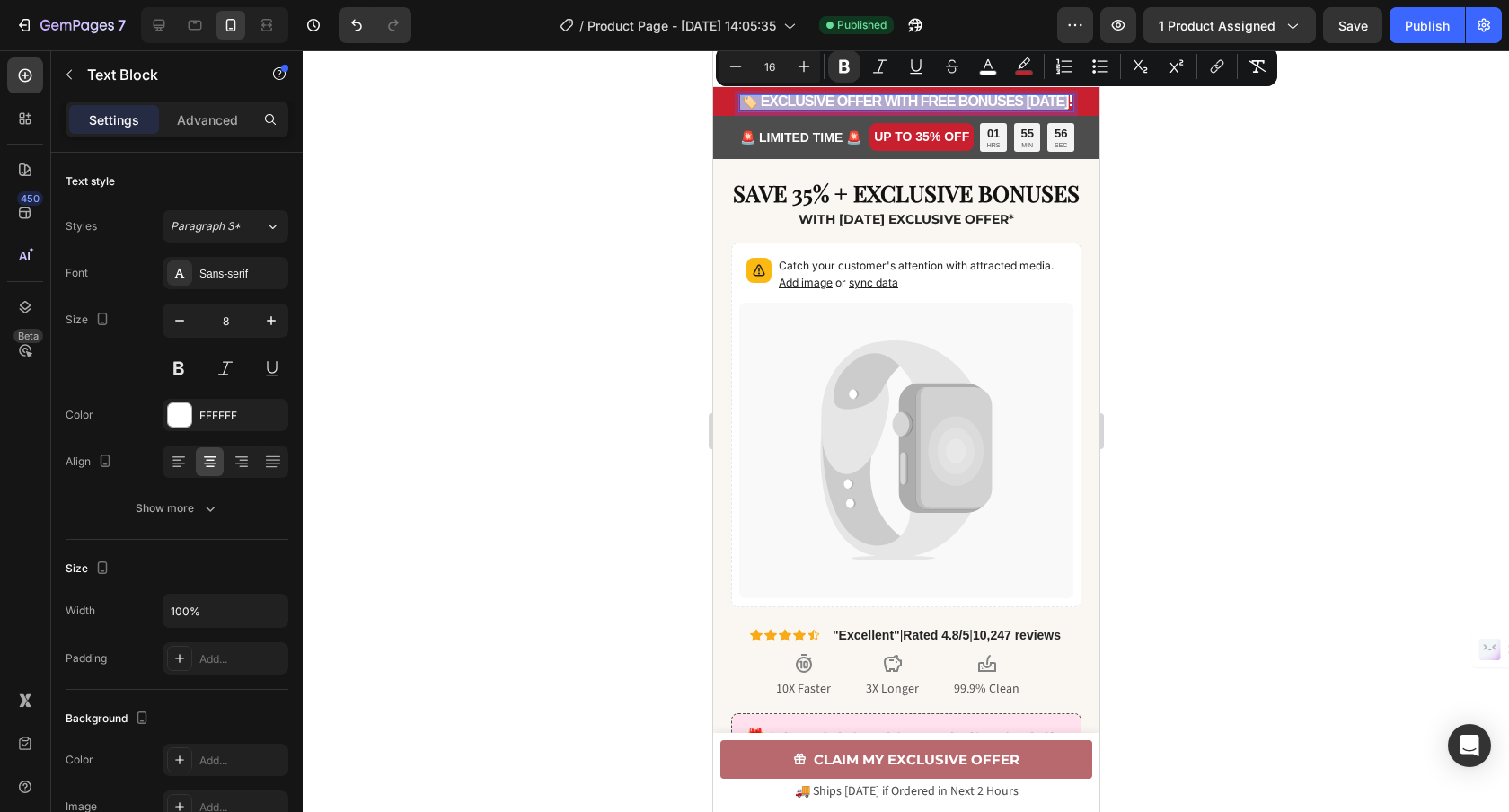
click at [955, 101] on strong "🏷️ EXCLUSIVE OFFER WITH FREE BONUSES TODAY!" at bounding box center [906, 101] width 332 height 15
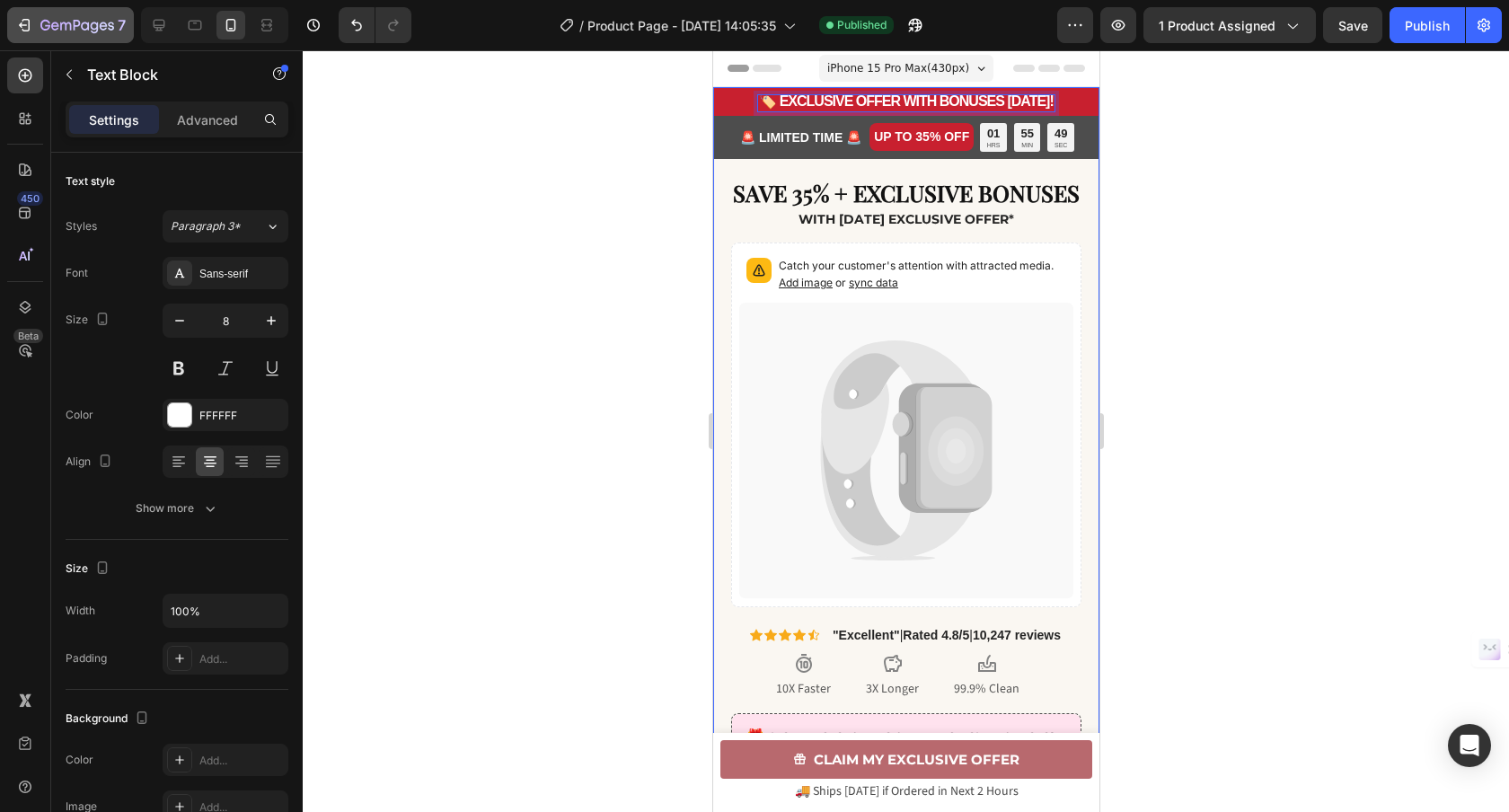
drag, startPoint x: 1435, startPoint y: 30, endPoint x: 78, endPoint y: 35, distance: 1357.0
click at [1435, 30] on div "Publish" at bounding box center [1427, 25] width 45 height 19
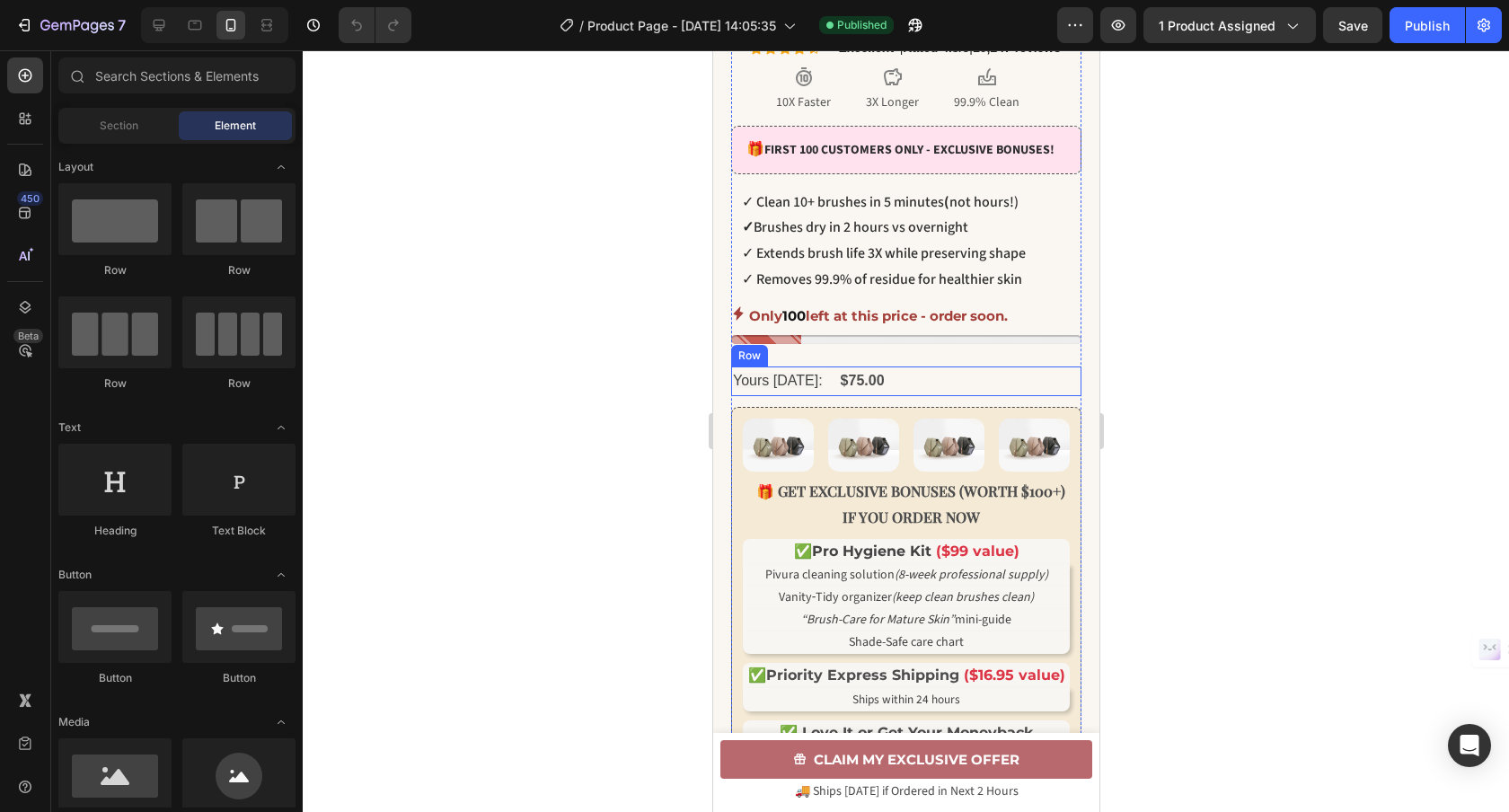
scroll to position [639, 0]
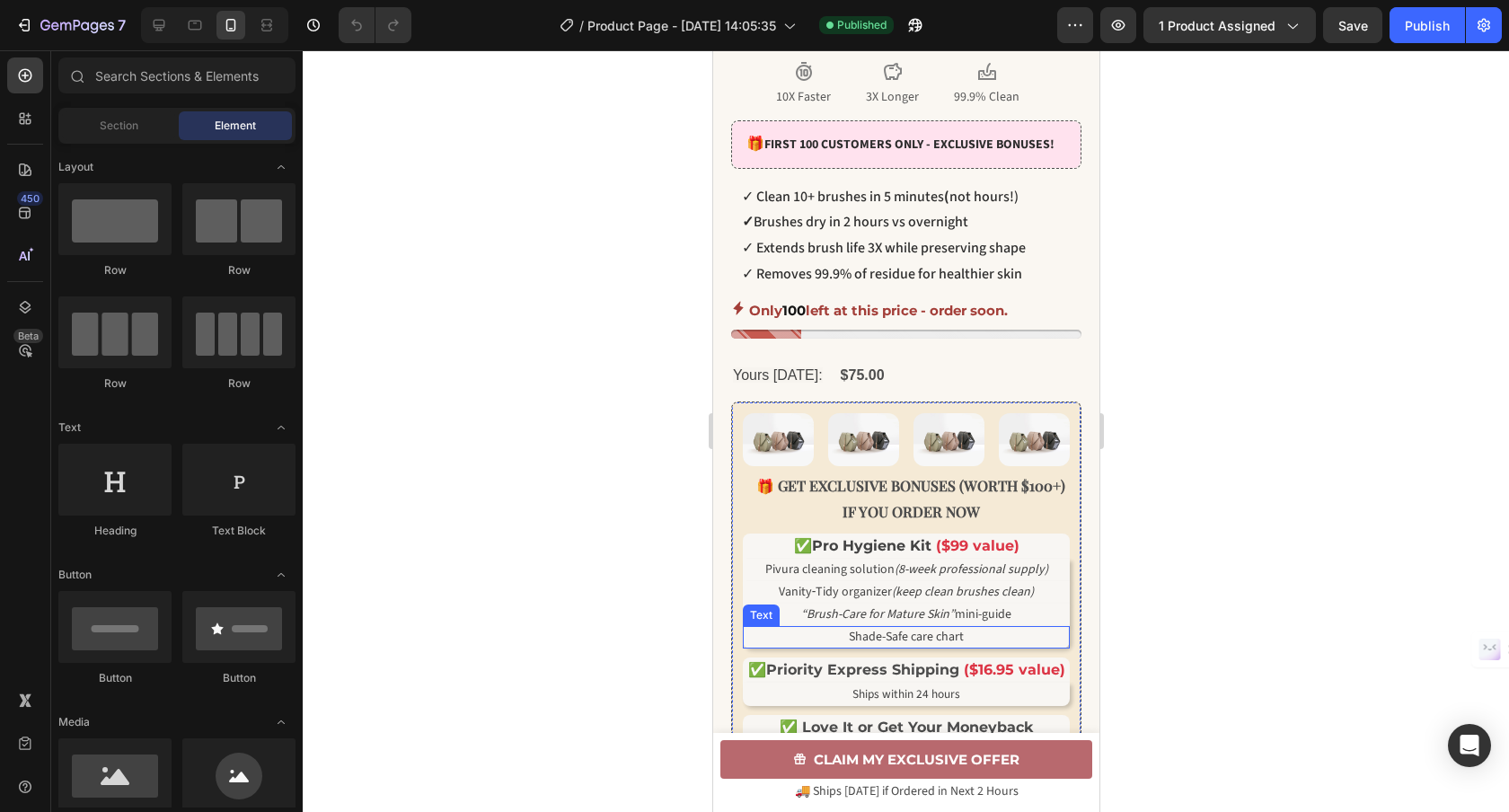
click at [850, 646] on span "Shade-Safe care chart" at bounding box center [905, 636] width 115 height 18
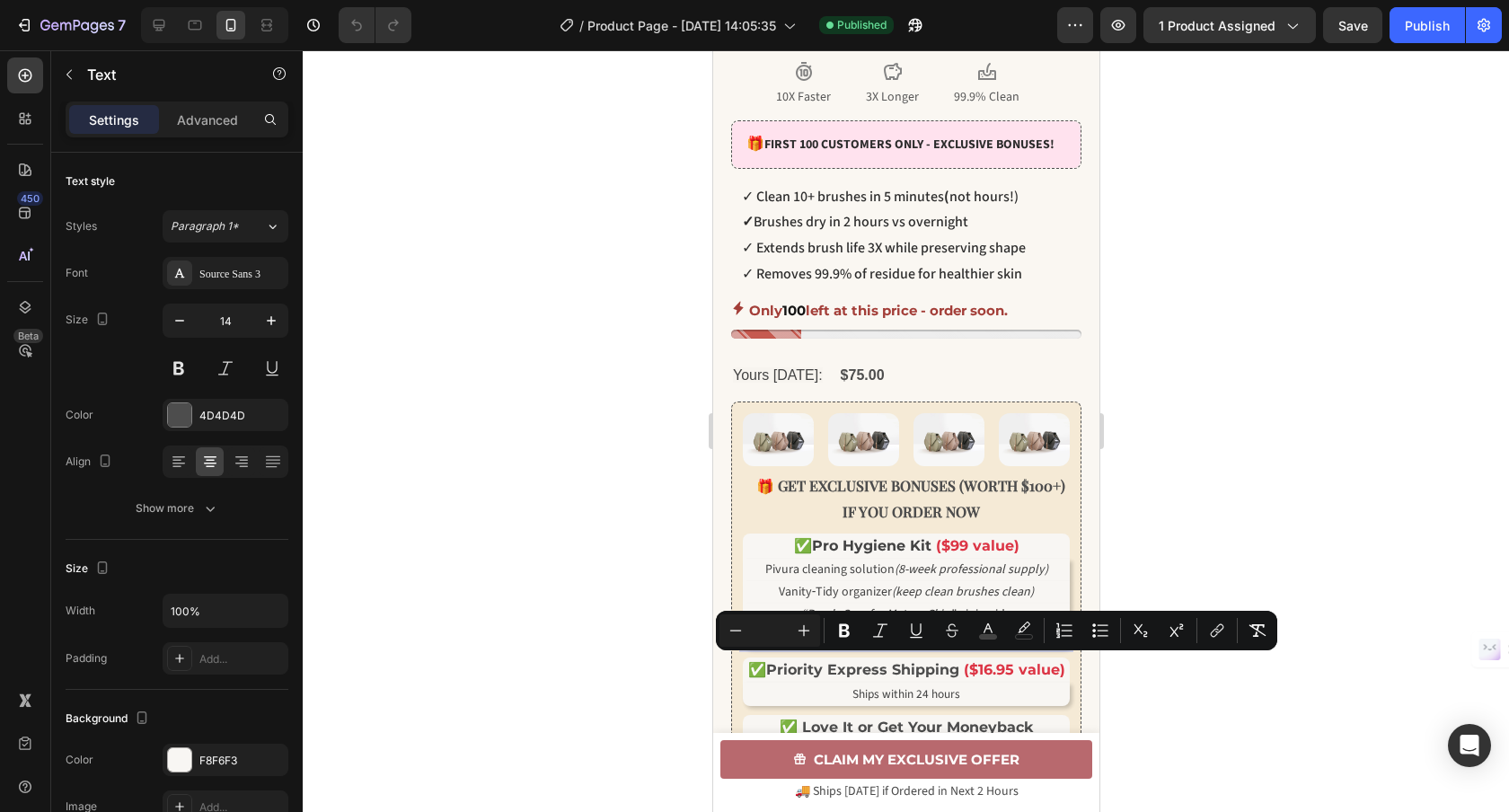
click at [1127, 693] on div at bounding box center [906, 431] width 1206 height 762
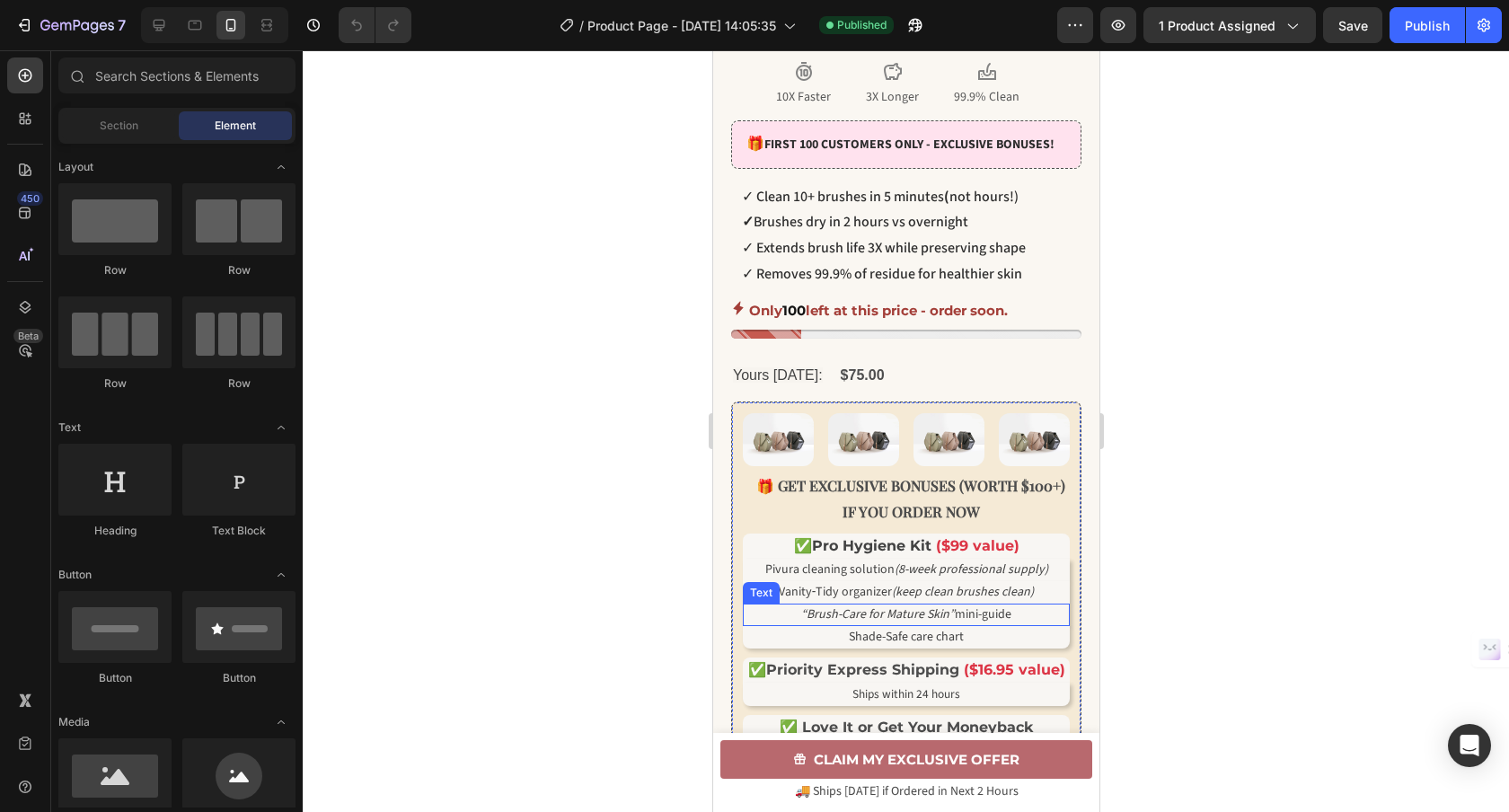
click at [994, 623] on span "“Brush-Care for Mature Skin” mini-guide" at bounding box center [905, 613] width 210 height 18
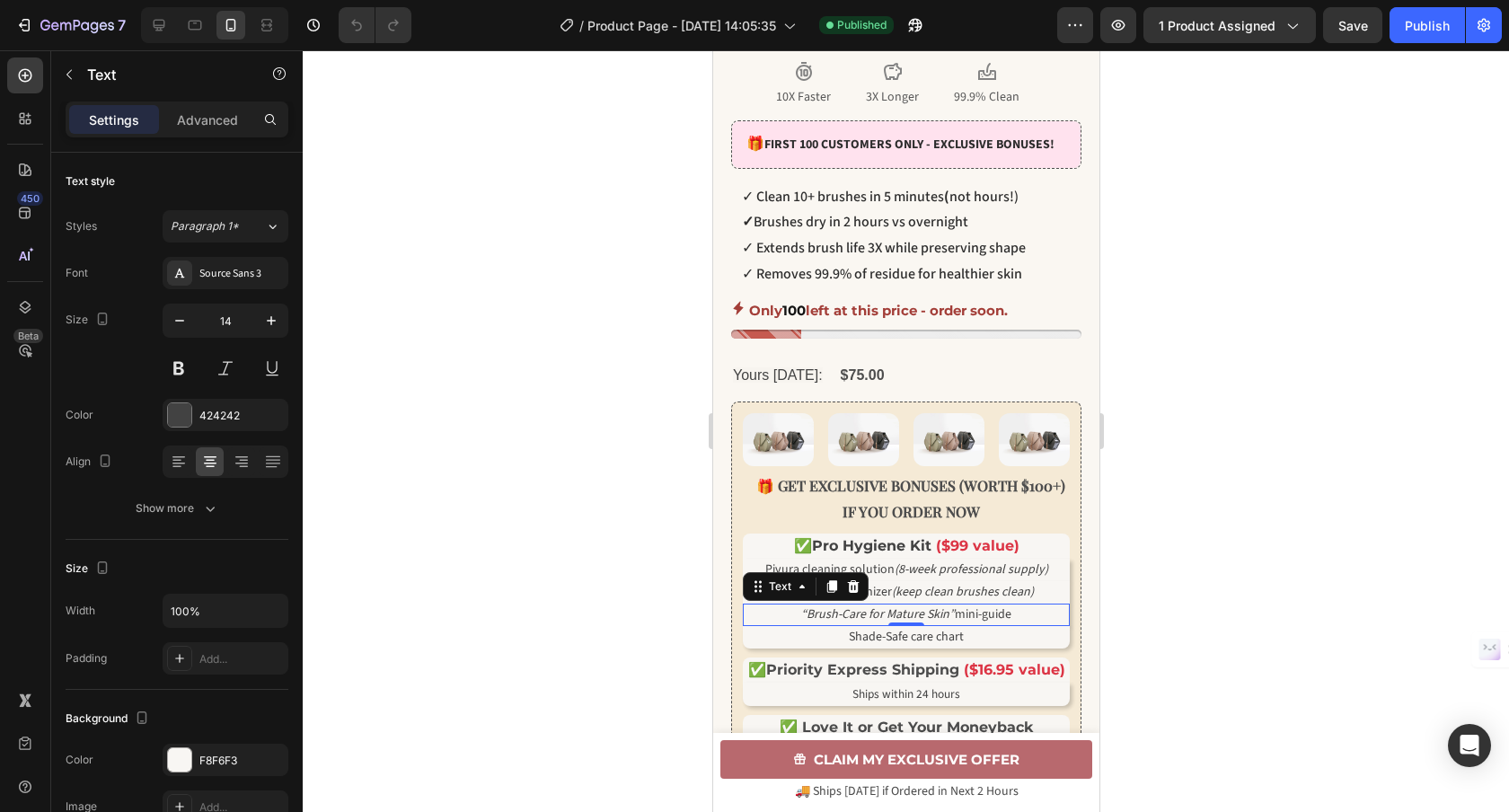
click at [1012, 624] on p "“Brush-Care for Mature Skin” mini-guide" at bounding box center [905, 614] width 323 height 19
click at [1222, 647] on div at bounding box center [906, 431] width 1206 height 762
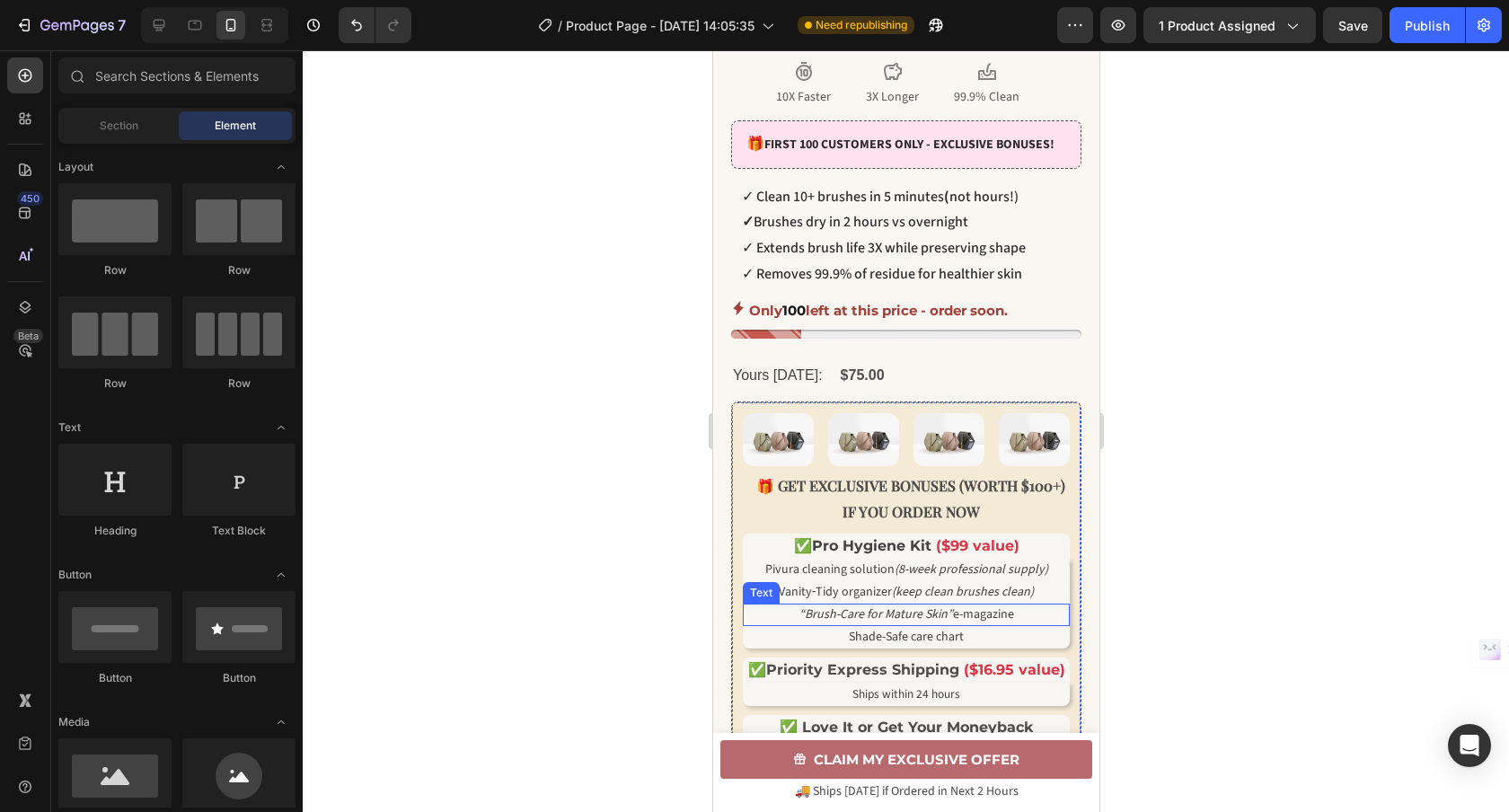
click at [1027, 624] on p "“Brush-Care for Mature Skin” e-magazine" at bounding box center [905, 614] width 323 height 19
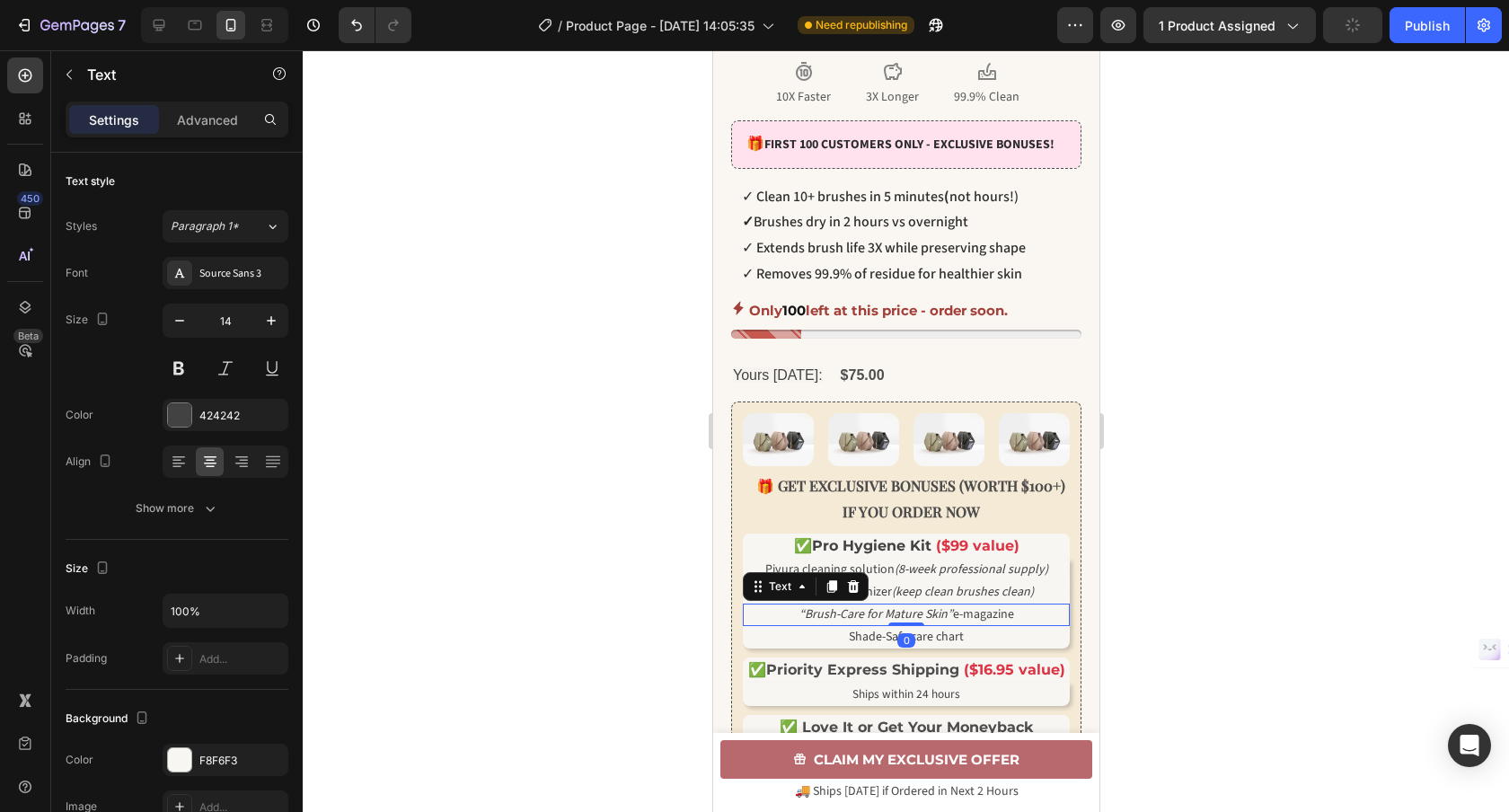
click at [828, 594] on icon at bounding box center [831, 586] width 10 height 12
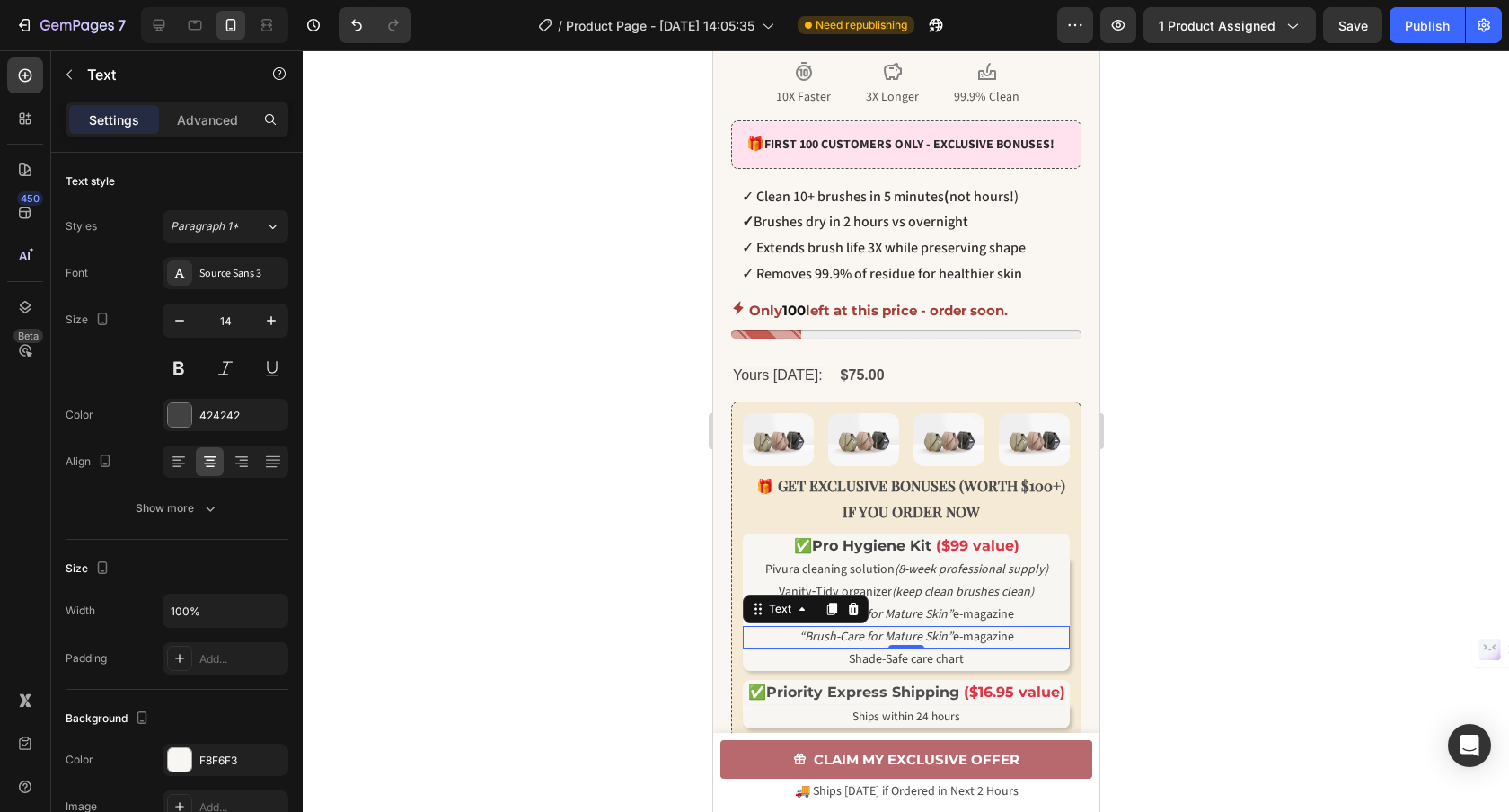
click at [1010, 623] on span "“Brush-Care for Mature Skin” e-magazine" at bounding box center [906, 613] width 215 height 18
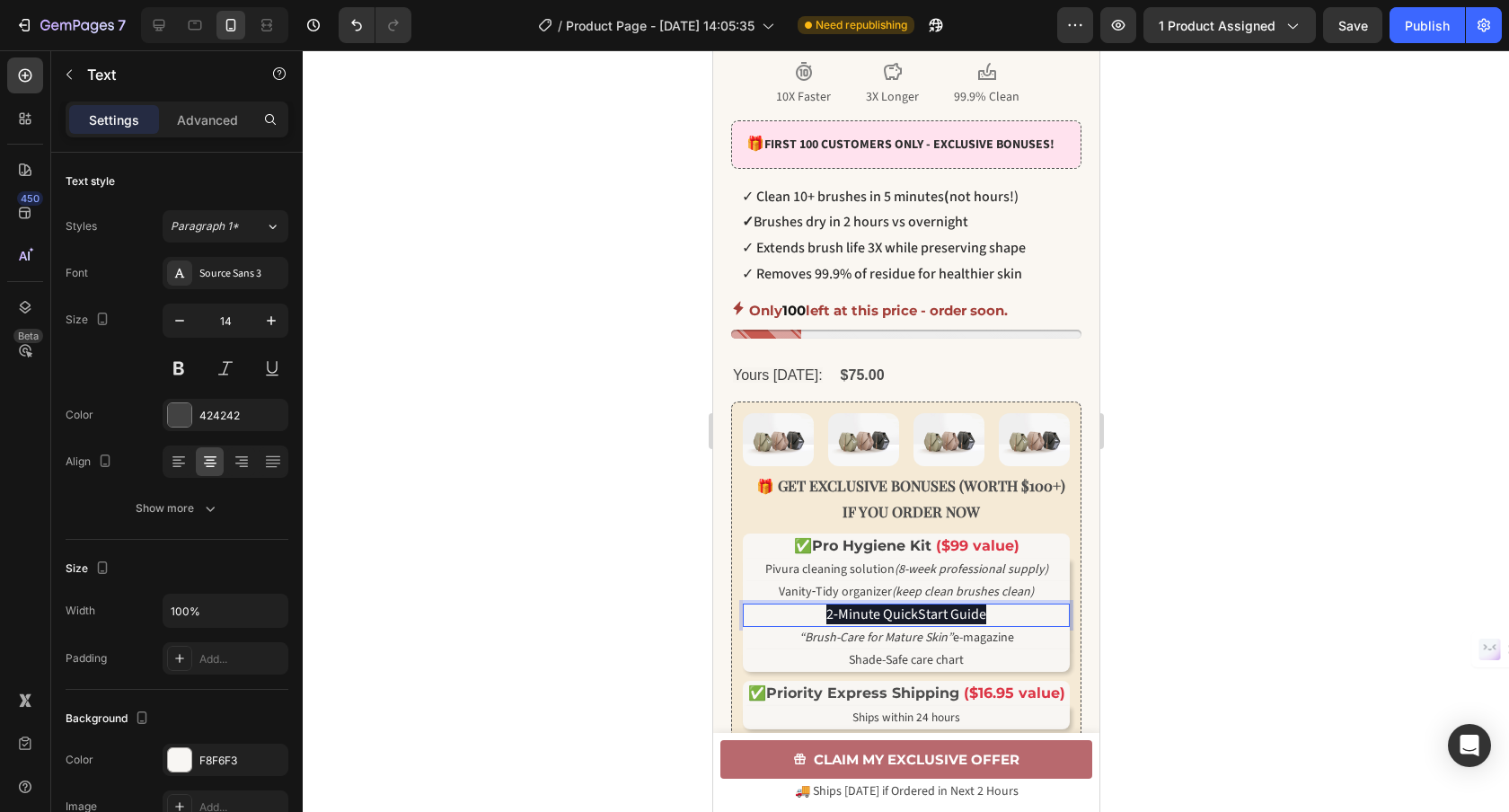
click at [1011, 624] on p "2‑Minute QuickStart Guide" at bounding box center [905, 614] width 323 height 20
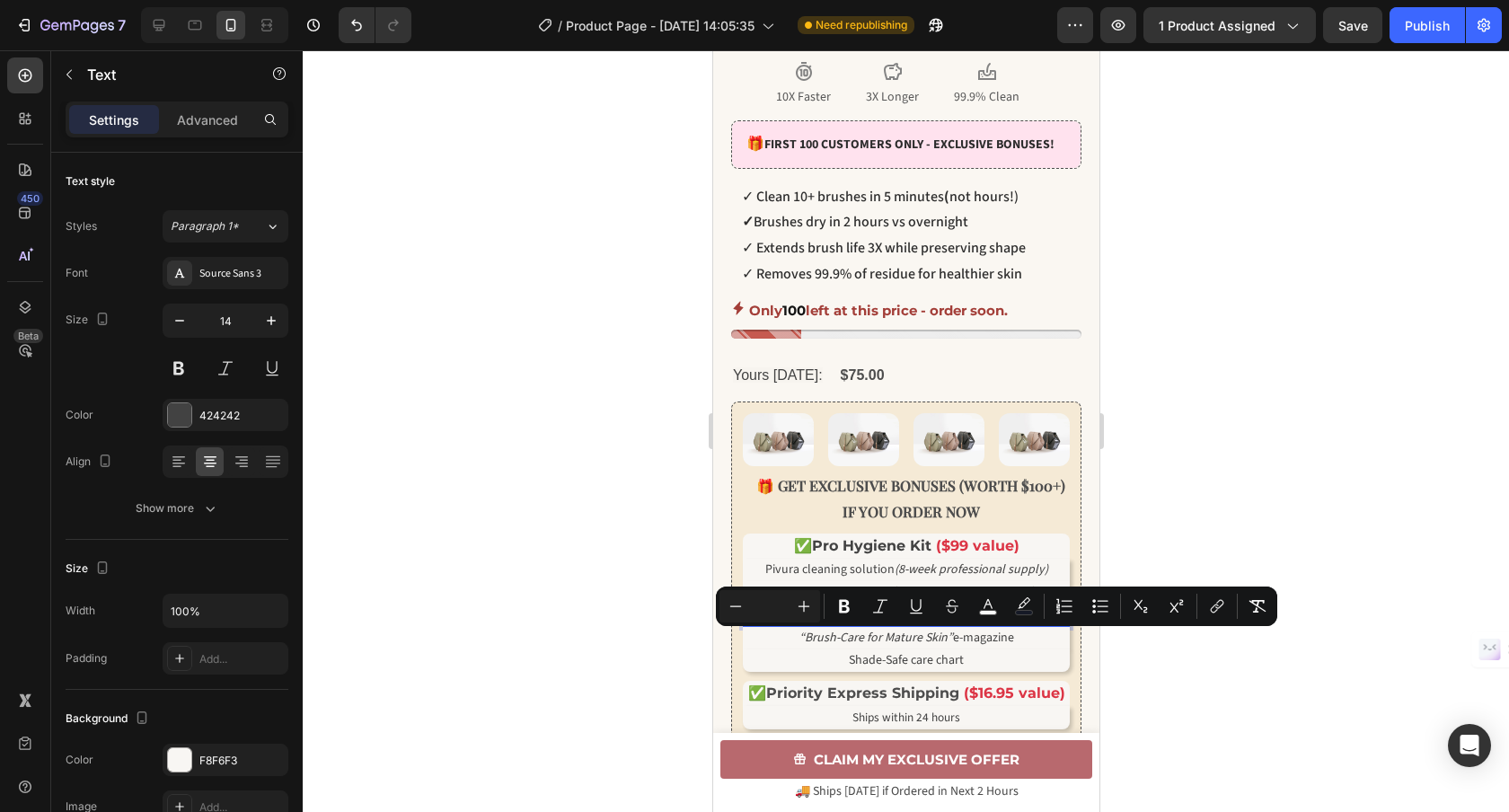
click at [784, 611] on input "Editor contextual toolbar" at bounding box center [769, 606] width 35 height 21
type input "0"
click at [1024, 611] on rect "Editor contextual toolbar" at bounding box center [1024, 612] width 17 height 5
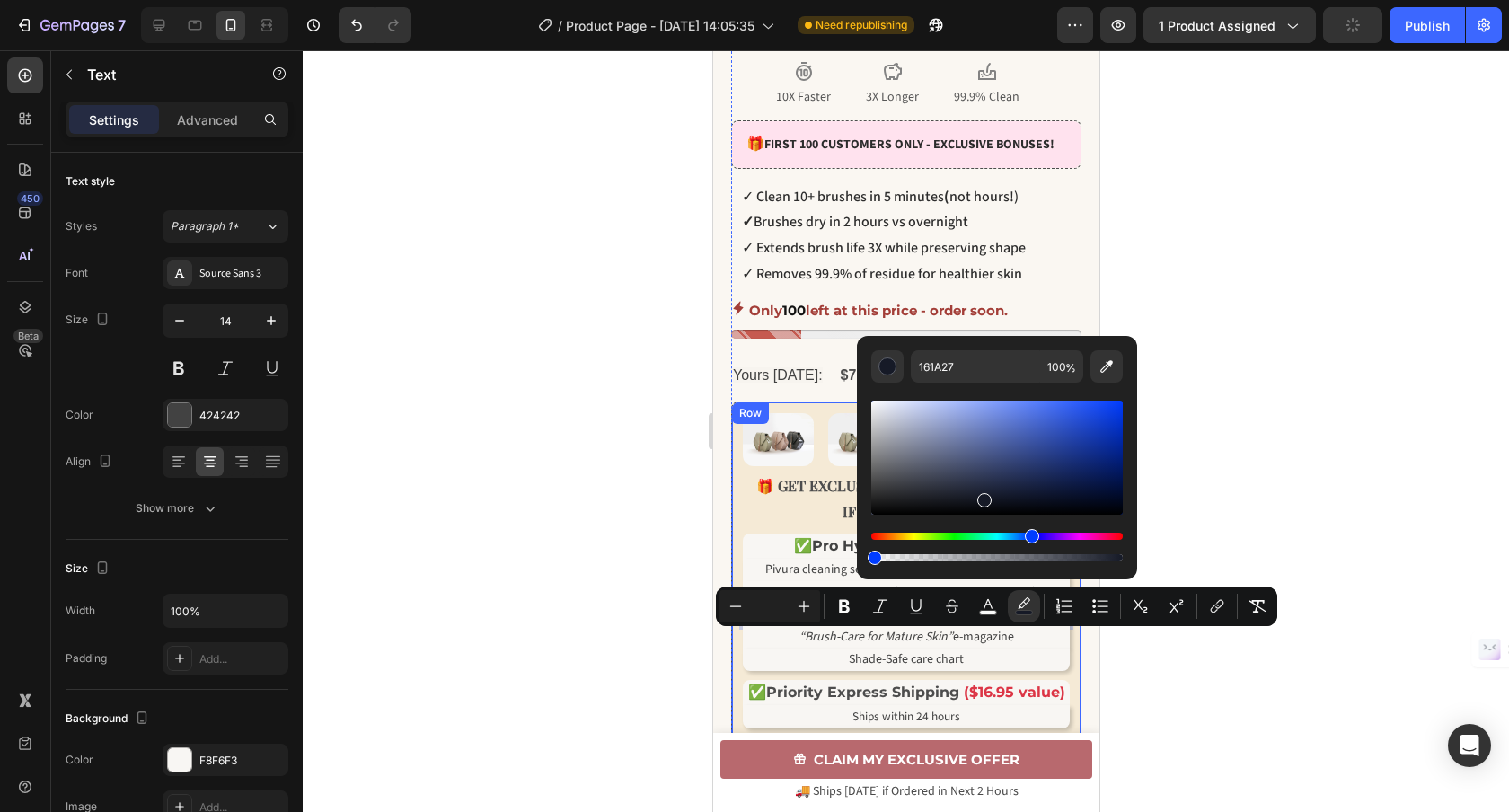
drag, startPoint x: 1828, startPoint y: 606, endPoint x: 995, endPoint y: 636, distance: 833.5
type input "0"
click at [987, 608] on icon "Editor contextual toolbar" at bounding box center [987, 606] width 18 height 18
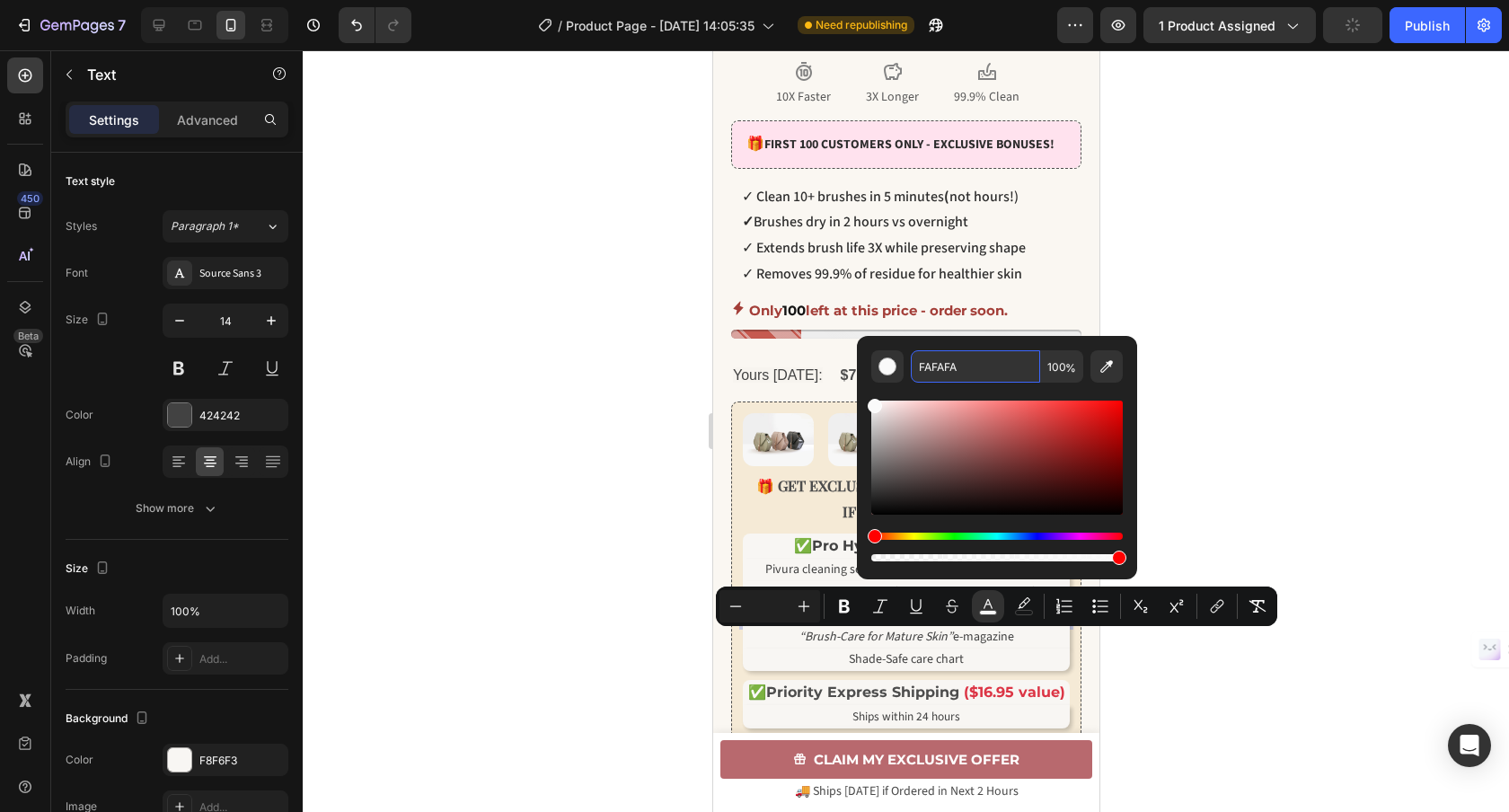
click at [969, 375] on input "FAFAFA" at bounding box center [975, 366] width 130 height 33
paste input "424242"
type input "424242"
click at [1299, 432] on div at bounding box center [906, 431] width 1206 height 762
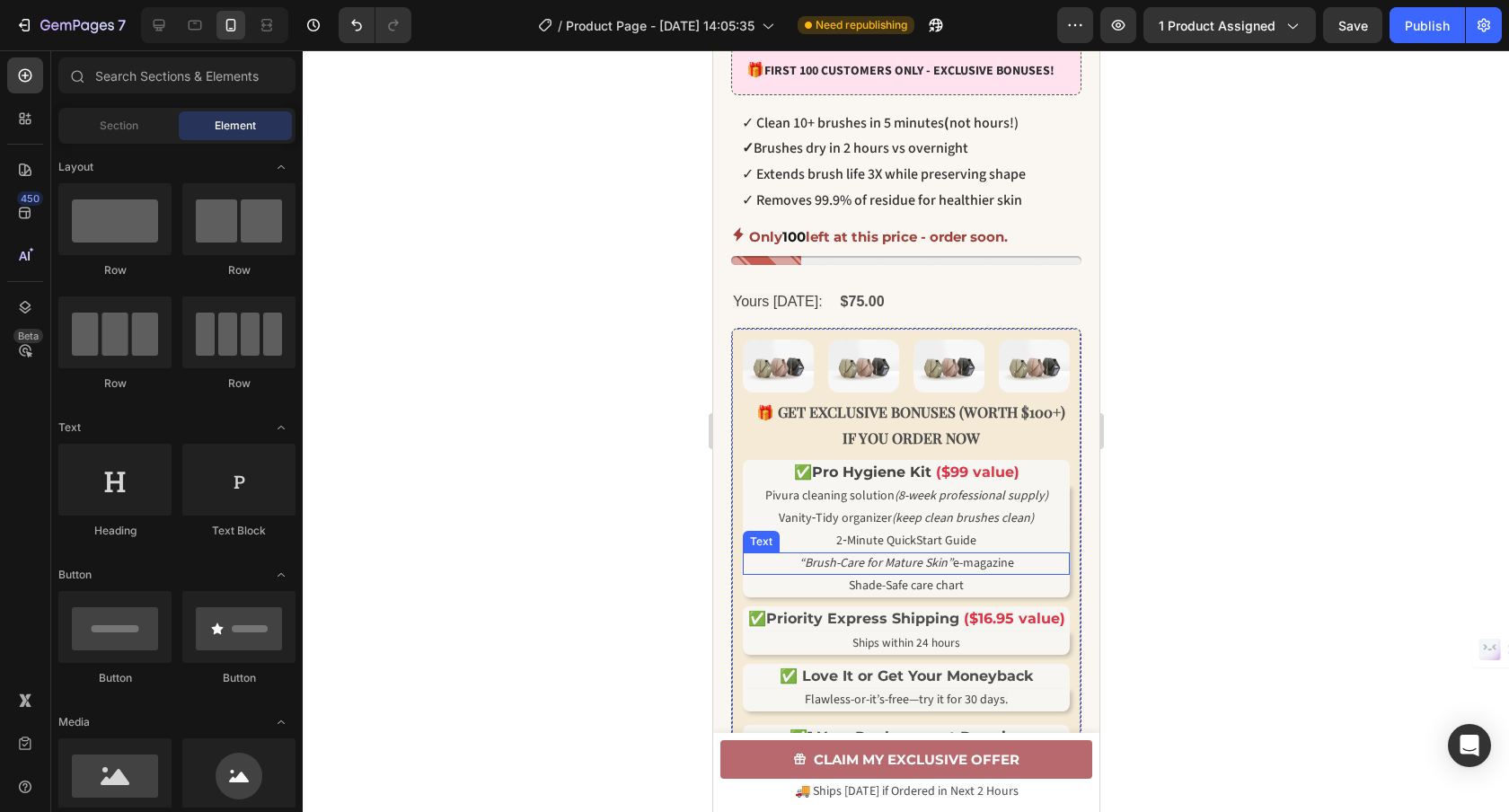
scroll to position [755, 0]
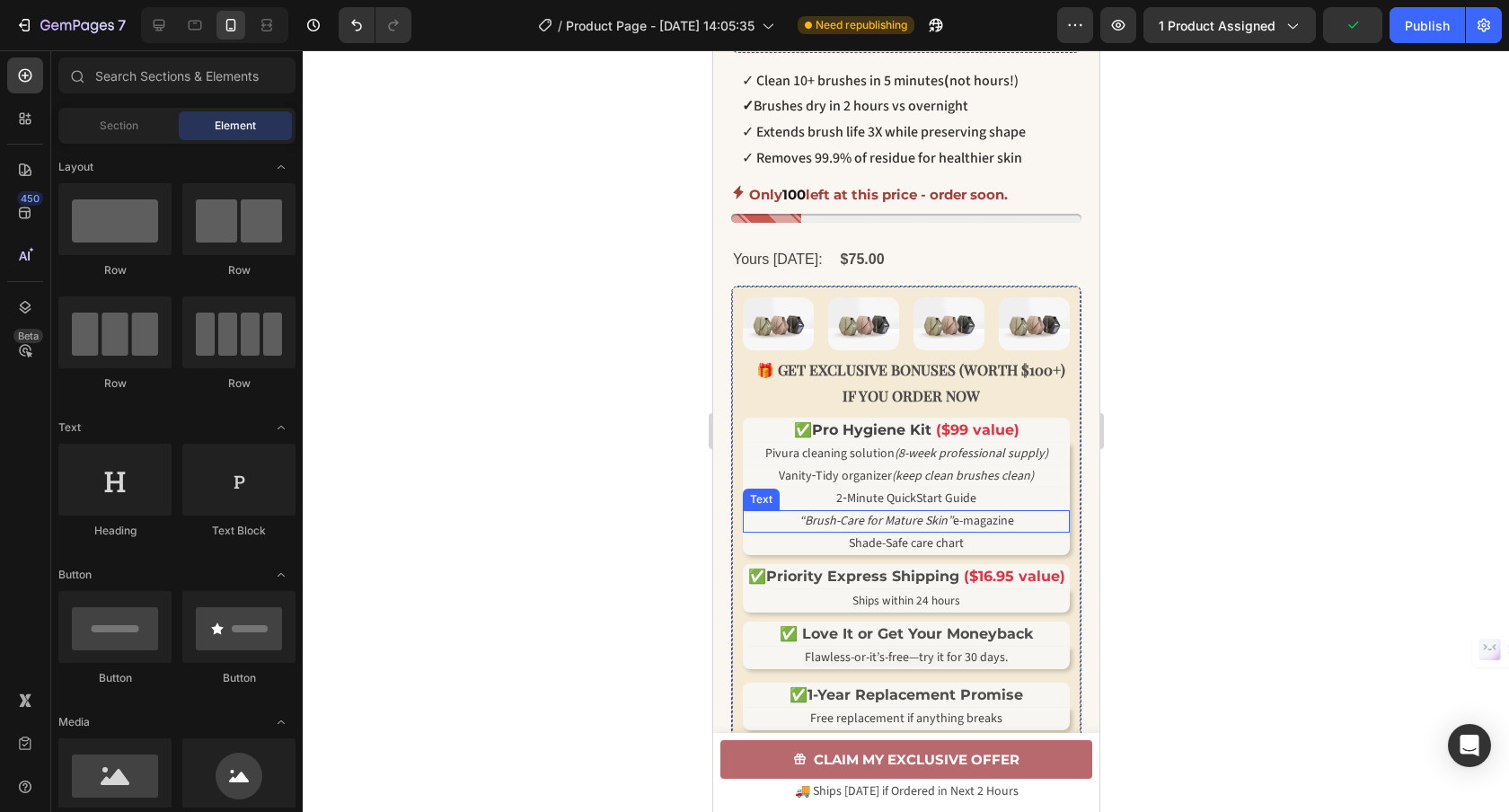
click at [1026, 530] on p "“Brush-Care for Mature Skin” e-magazine" at bounding box center [905, 521] width 323 height 19
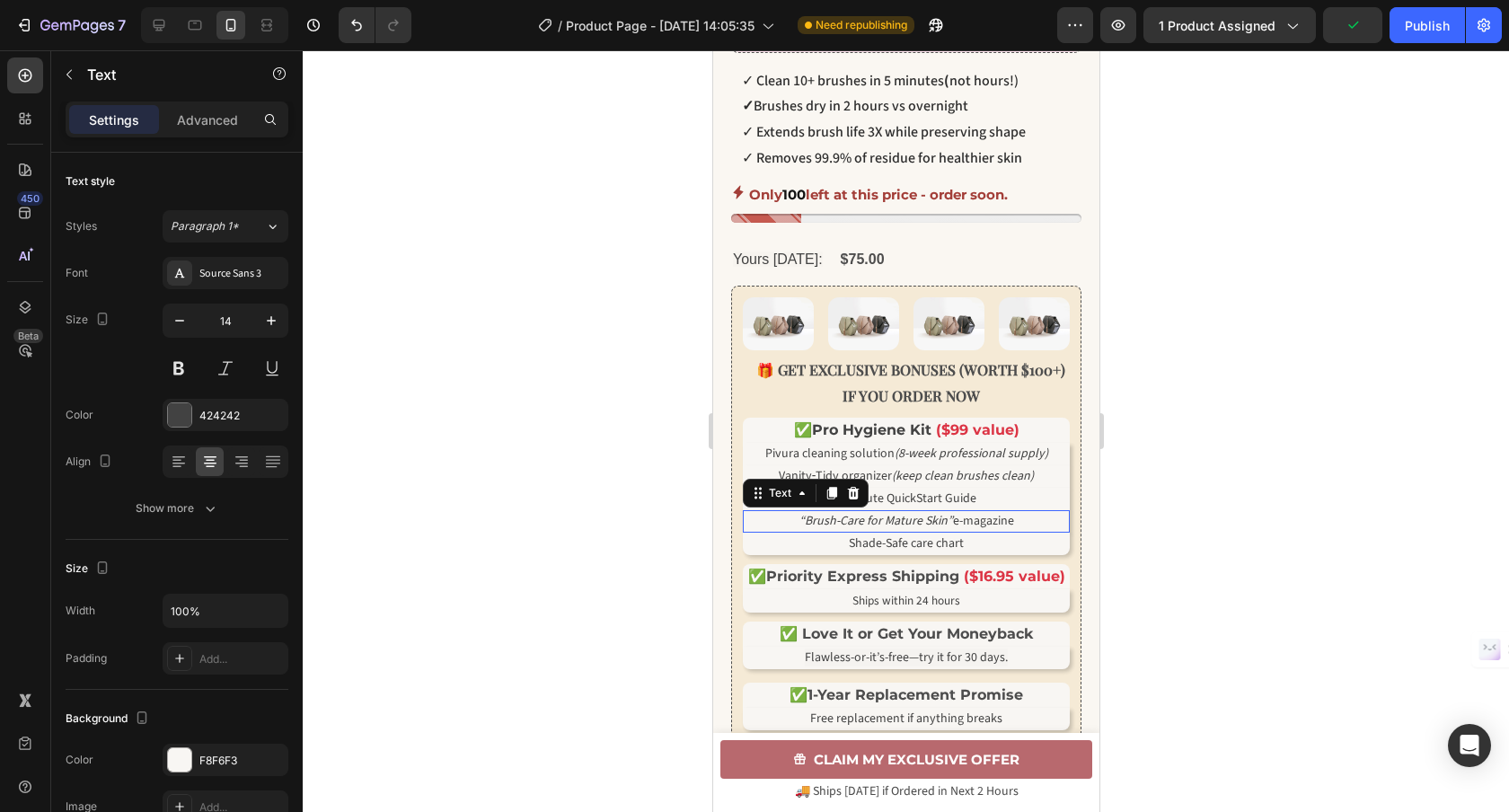
click at [1026, 530] on p "“Brush-Care for Mature Skin” e-magazine" at bounding box center [905, 521] width 323 height 19
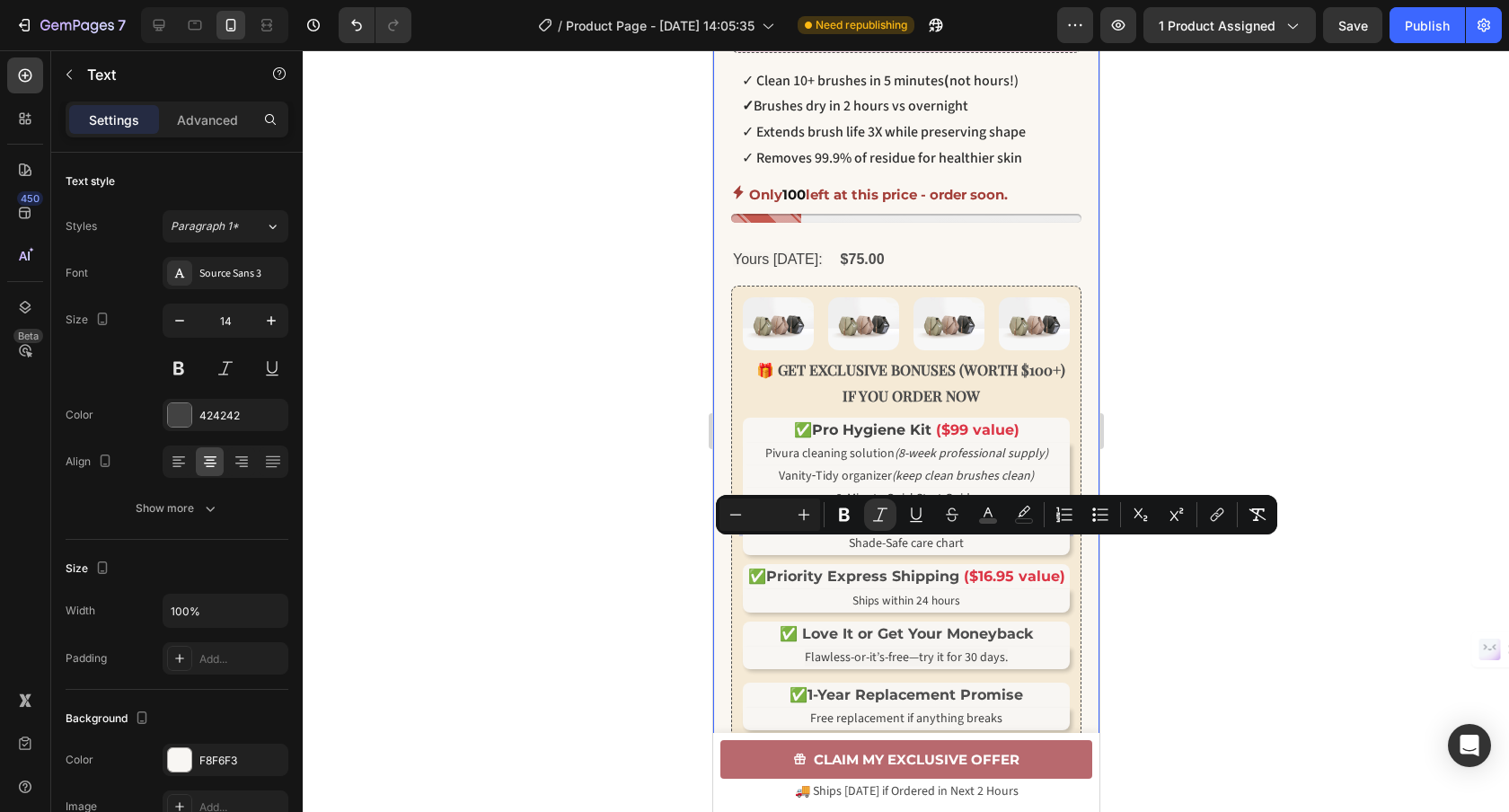
click at [1144, 553] on div at bounding box center [906, 431] width 1206 height 762
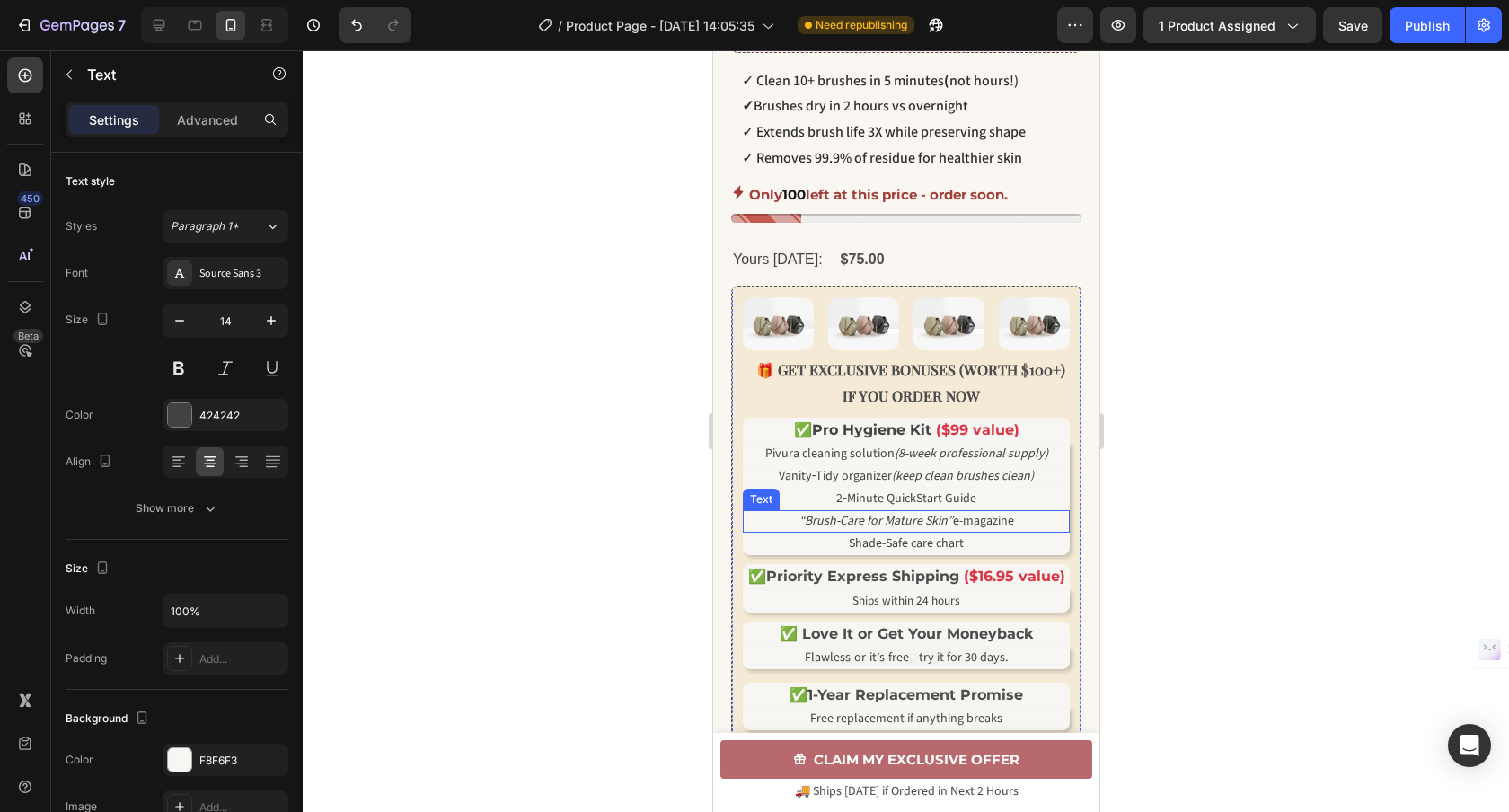
click at [1051, 530] on p "“Brush-Care for Mature Skin” e-magazine" at bounding box center [905, 521] width 323 height 19
click at [856, 499] on icon at bounding box center [853, 492] width 12 height 12
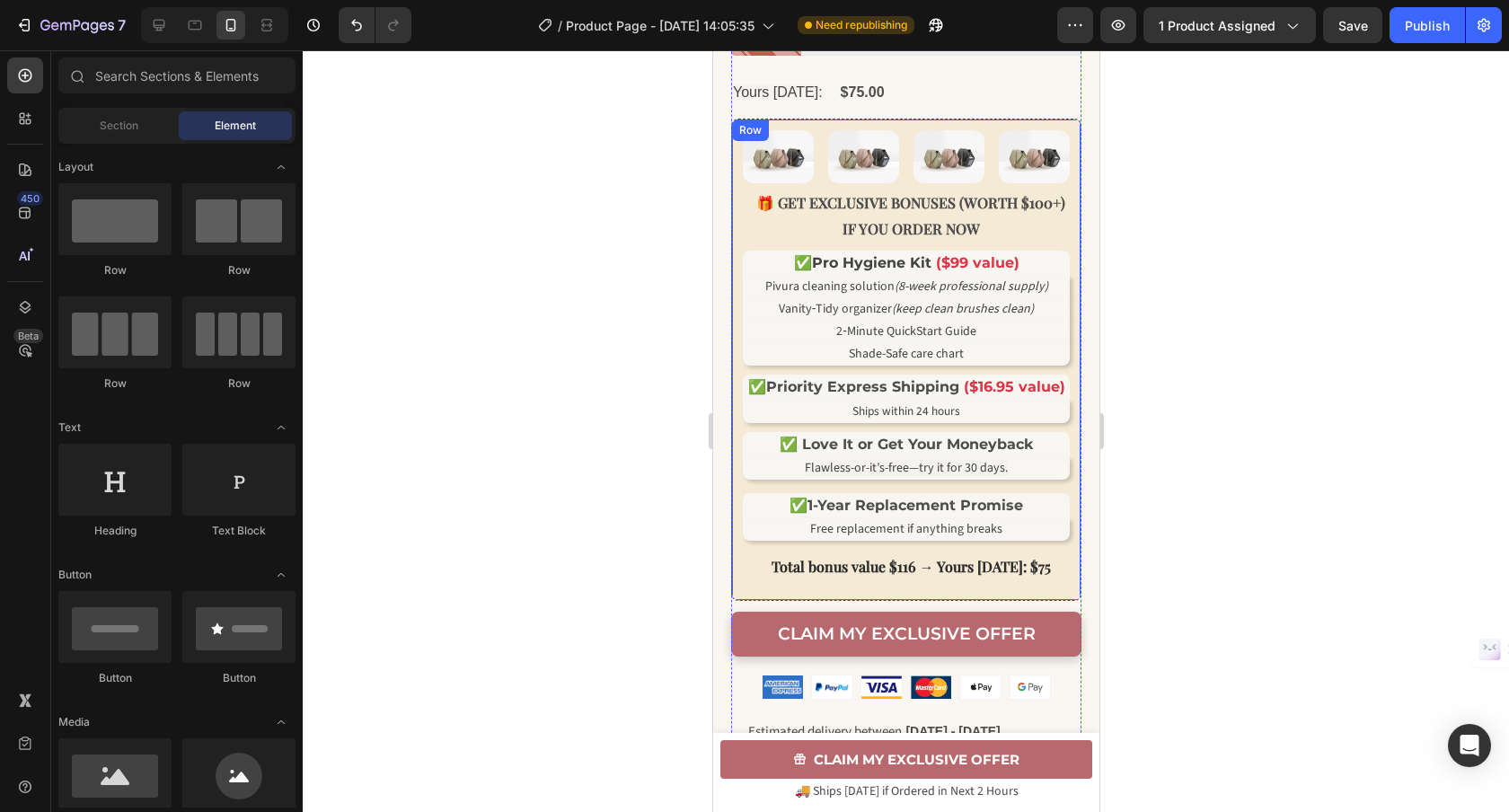
scroll to position [924, 0]
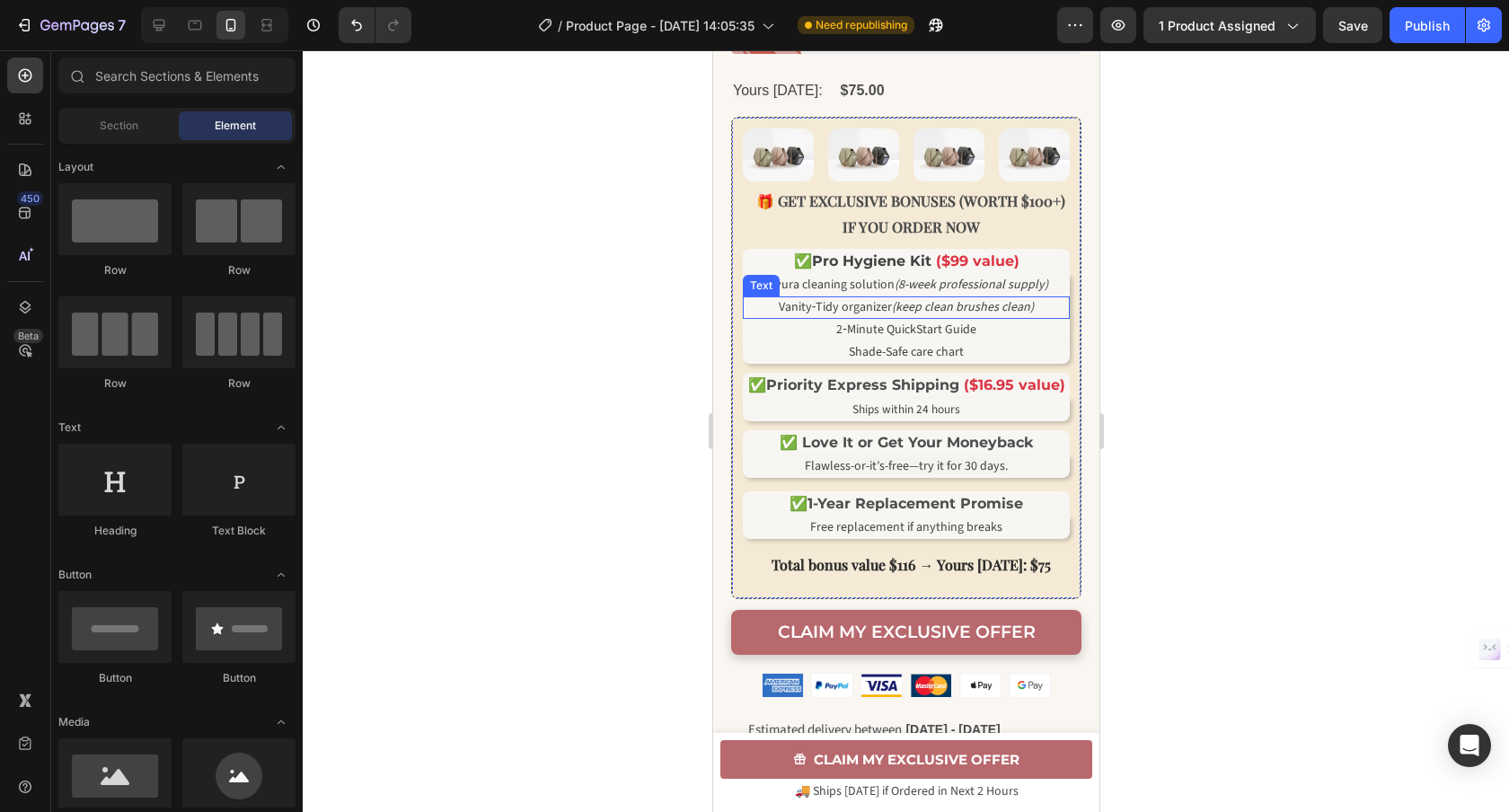
click at [1022, 316] on icon "(keep clean brushes clean)" at bounding box center [962, 306] width 142 height 18
click at [1023, 316] on icon "(keep clean brushes clean)" at bounding box center [962, 306] width 142 height 18
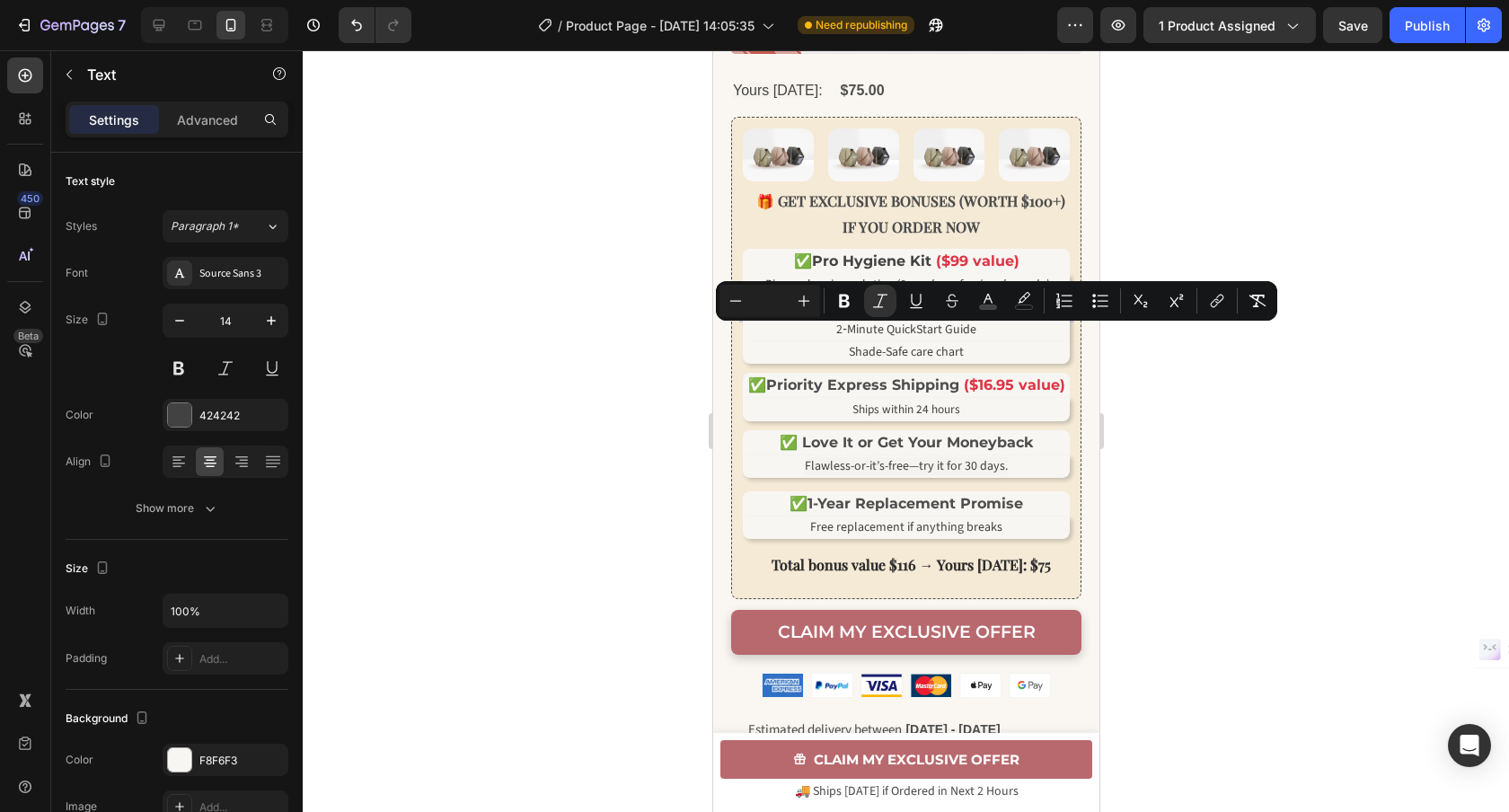
click at [1023, 316] on icon "(keep clean brushes clean)" at bounding box center [962, 306] width 142 height 18
drag, startPoint x: 1027, startPoint y: 337, endPoint x: 895, endPoint y: 340, distance: 132.0
click at [895, 316] on icon "(keep clean brushes clean)" at bounding box center [962, 306] width 142 height 18
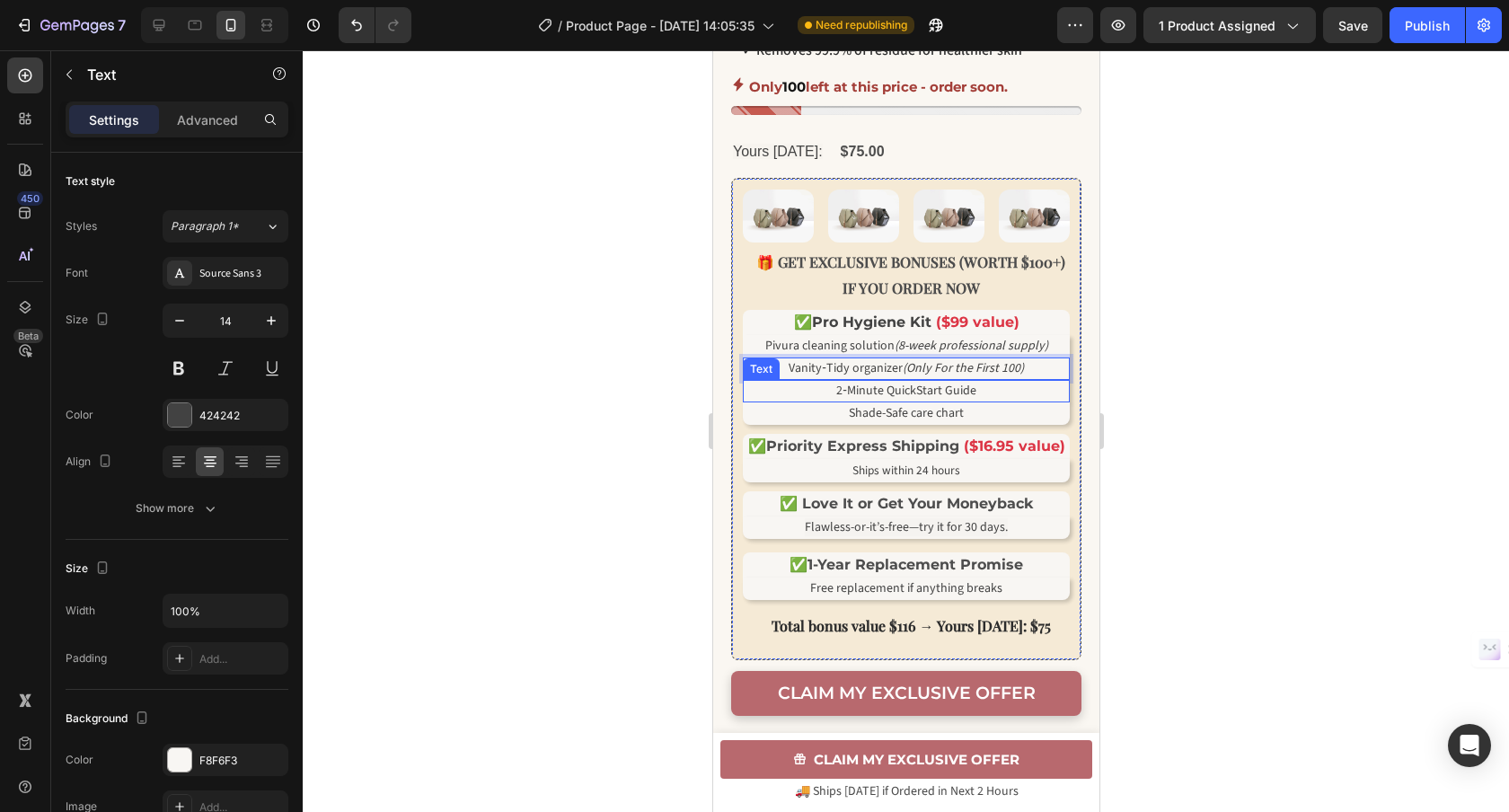
scroll to position [870, 0]
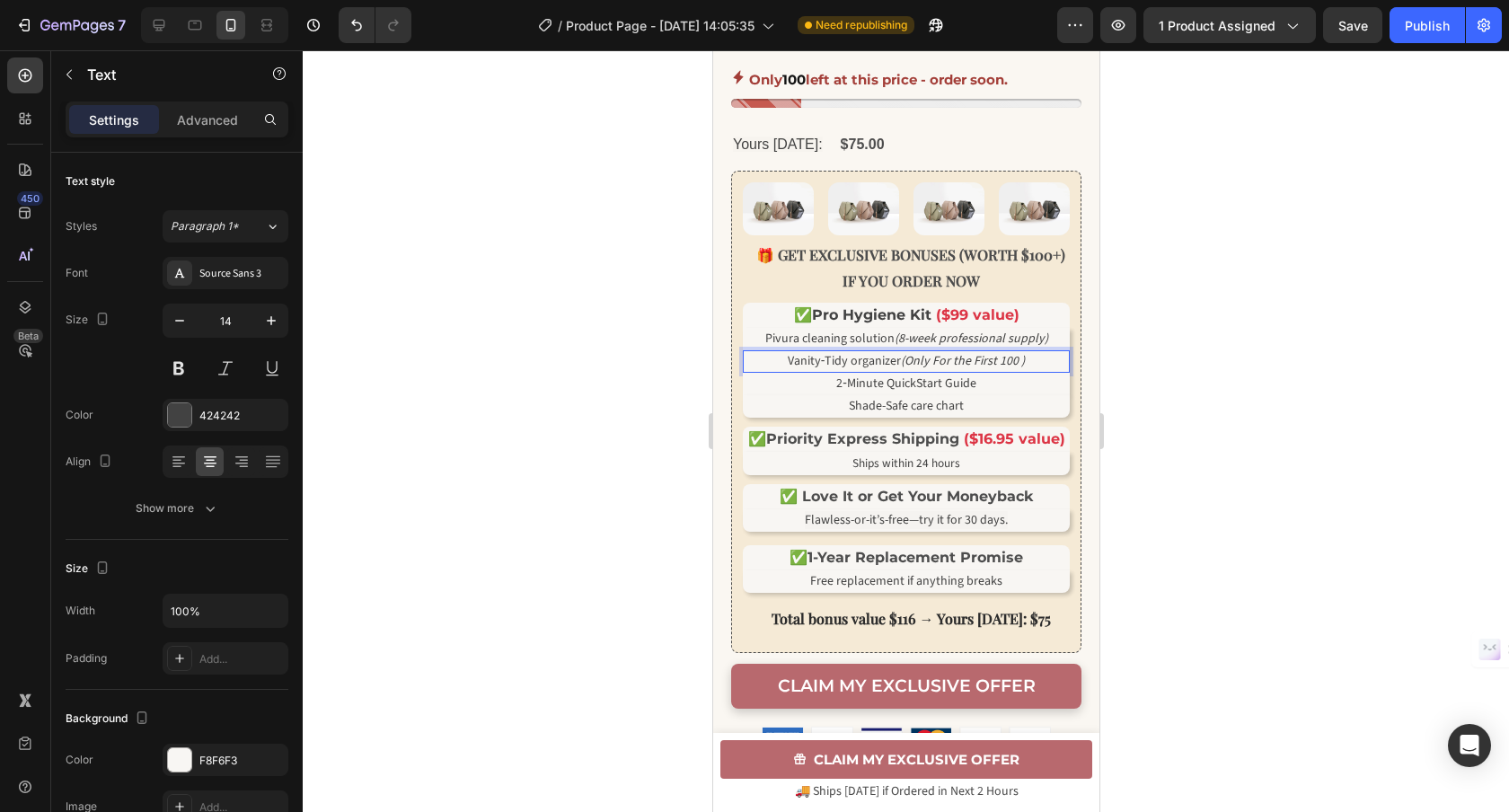
drag, startPoint x: 941, startPoint y: 389, endPoint x: 900, endPoint y: 391, distance: 41.0
click at [900, 371] on p "Vanity‑Tidy organizer (Only For the First 100 )" at bounding box center [905, 361] width 323 height 19
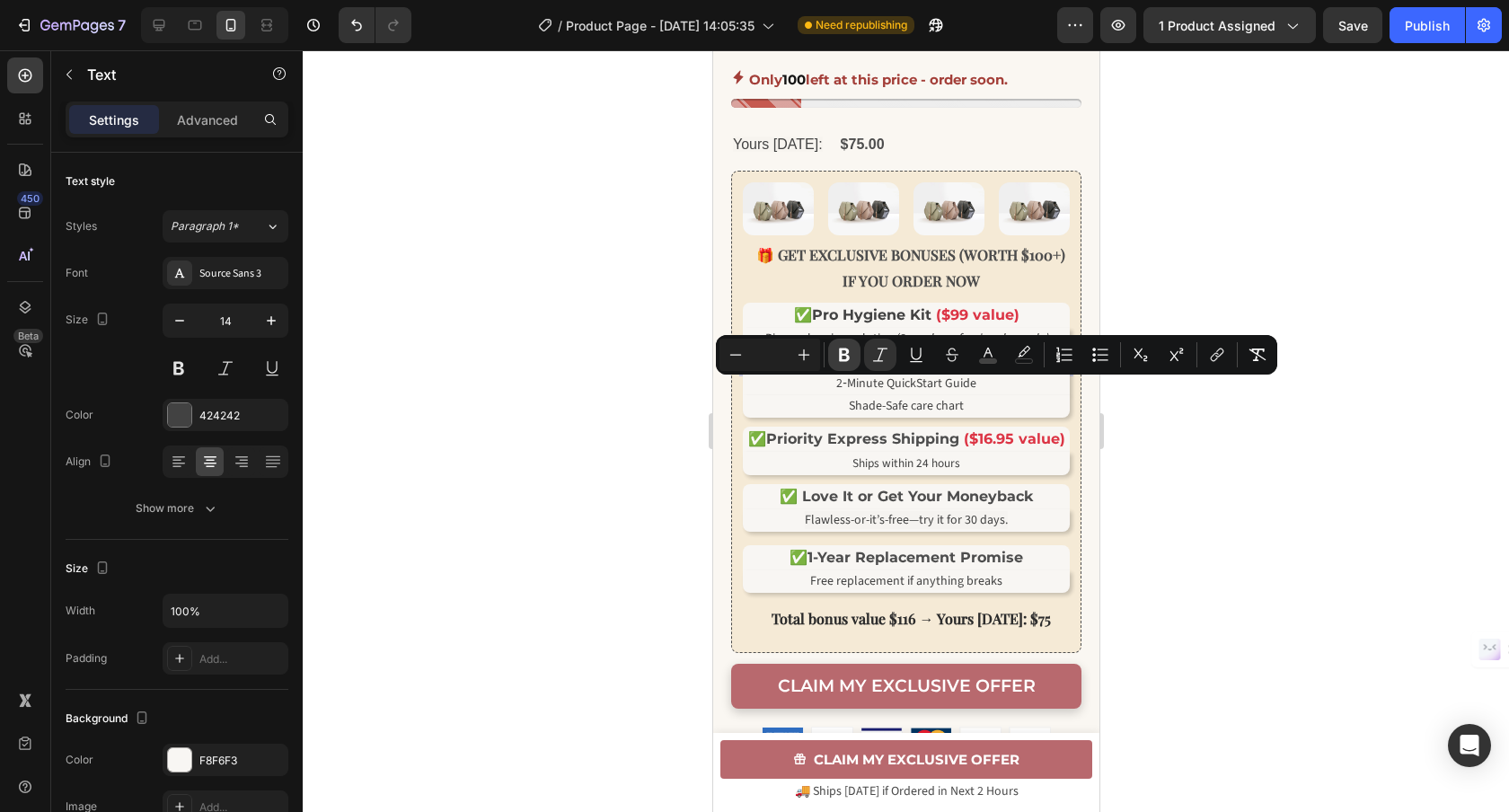
click at [848, 360] on icon "Editor contextual toolbar" at bounding box center [844, 355] width 11 height 13
click at [1051, 393] on p "2‑Minute QuickStart Guide" at bounding box center [905, 384] width 323 height 19
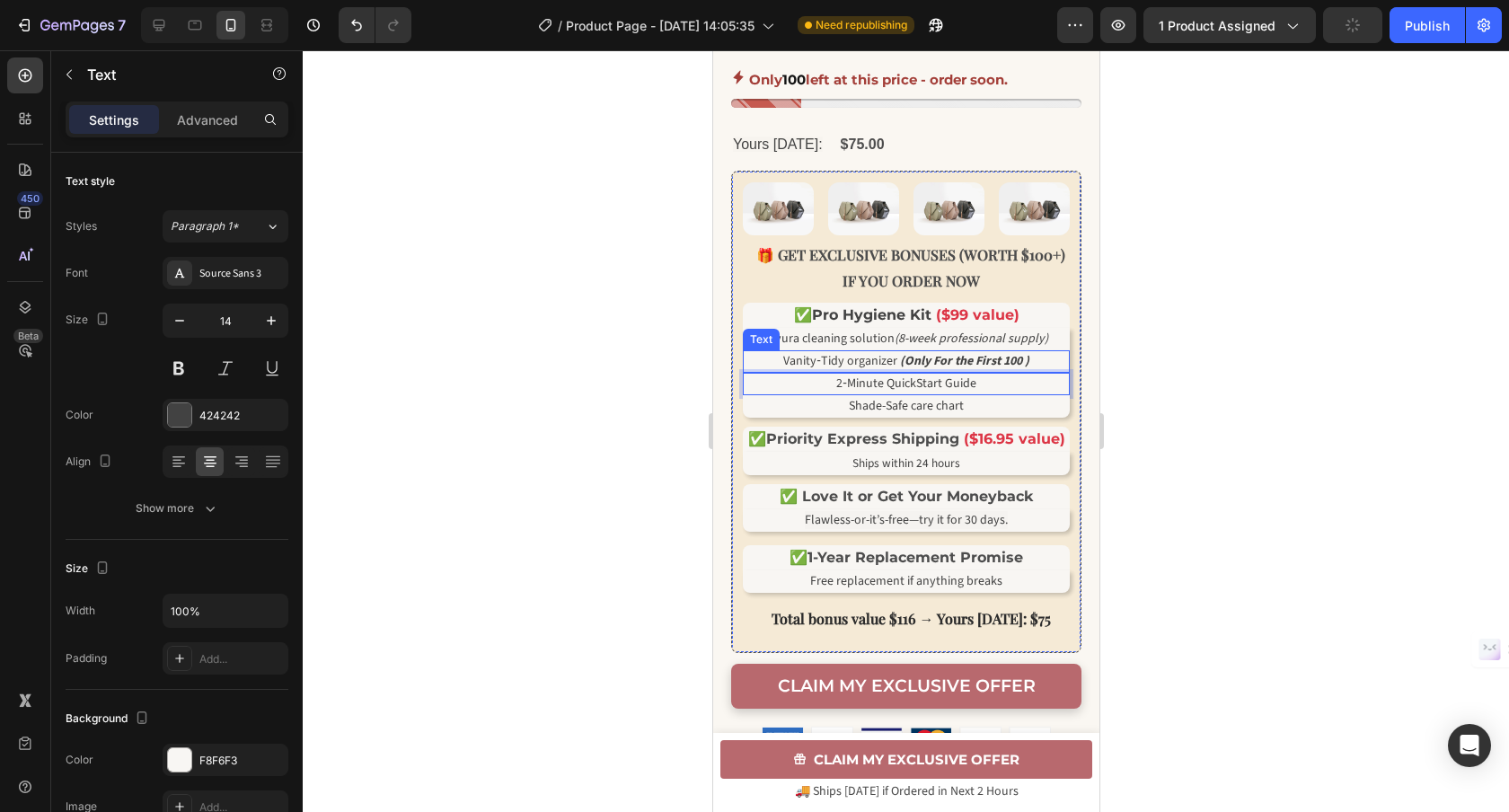
click at [1022, 370] on strong "(Only For the First 100 )" at bounding box center [964, 360] width 130 height 18
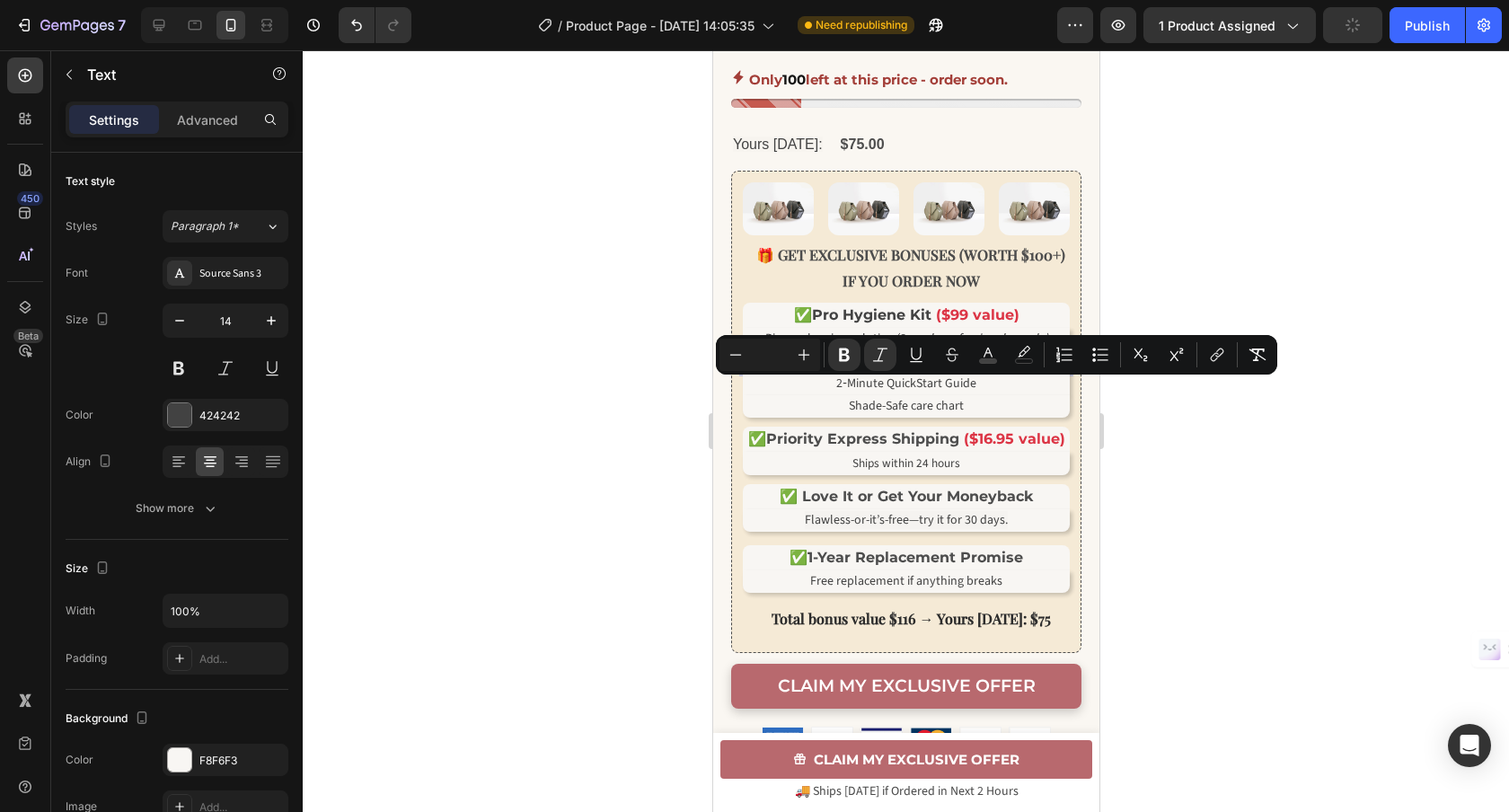
drag, startPoint x: 969, startPoint y: 392, endPoint x: 905, endPoint y: 391, distance: 64.0
click at [905, 370] on strong "(Only For the First 100 )" at bounding box center [964, 360] width 130 height 18
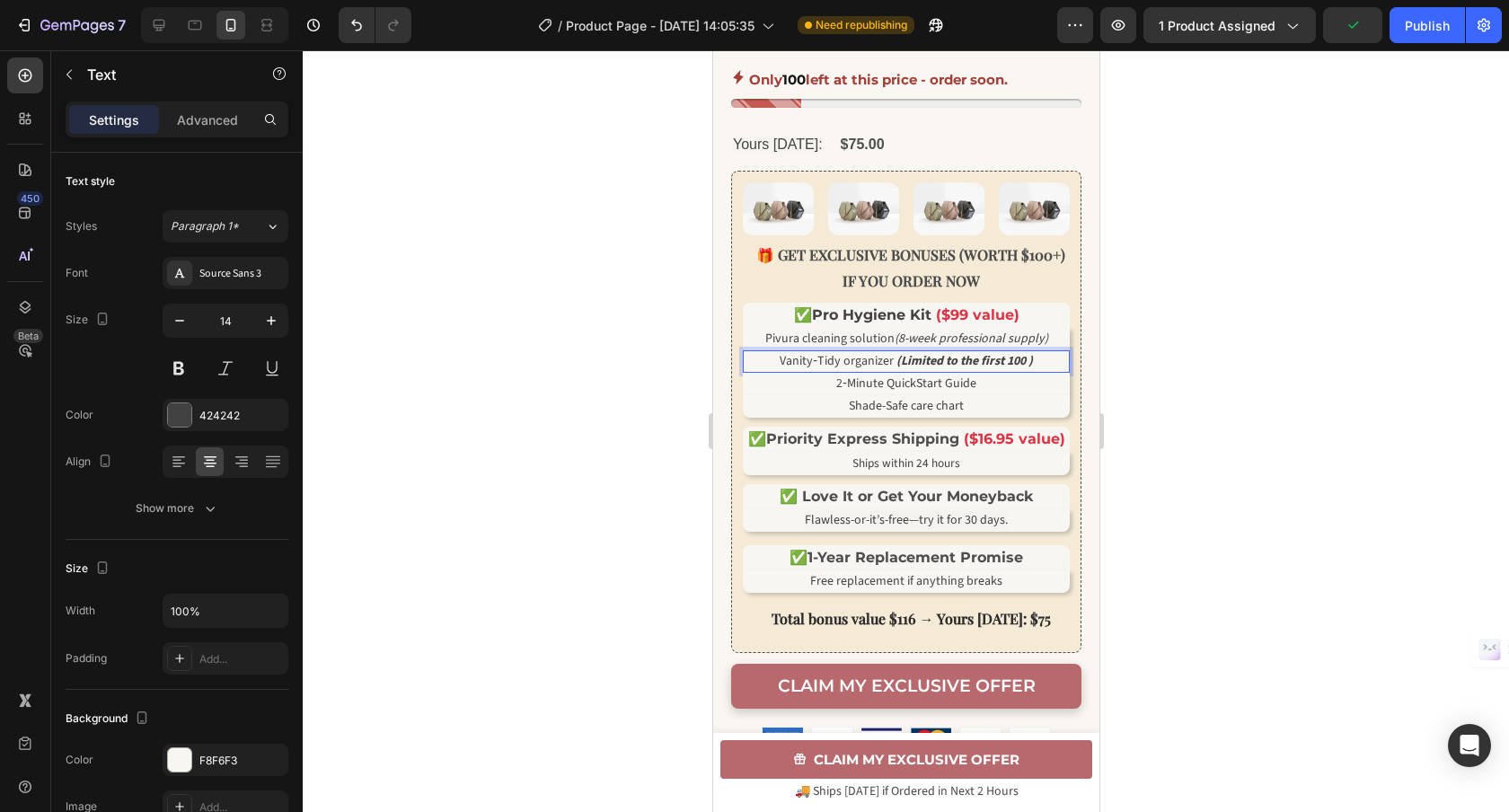
click at [1025, 370] on strong "(Limited to the first 100 )" at bounding box center [964, 360] width 136 height 18
click at [1302, 397] on div at bounding box center [906, 431] width 1206 height 762
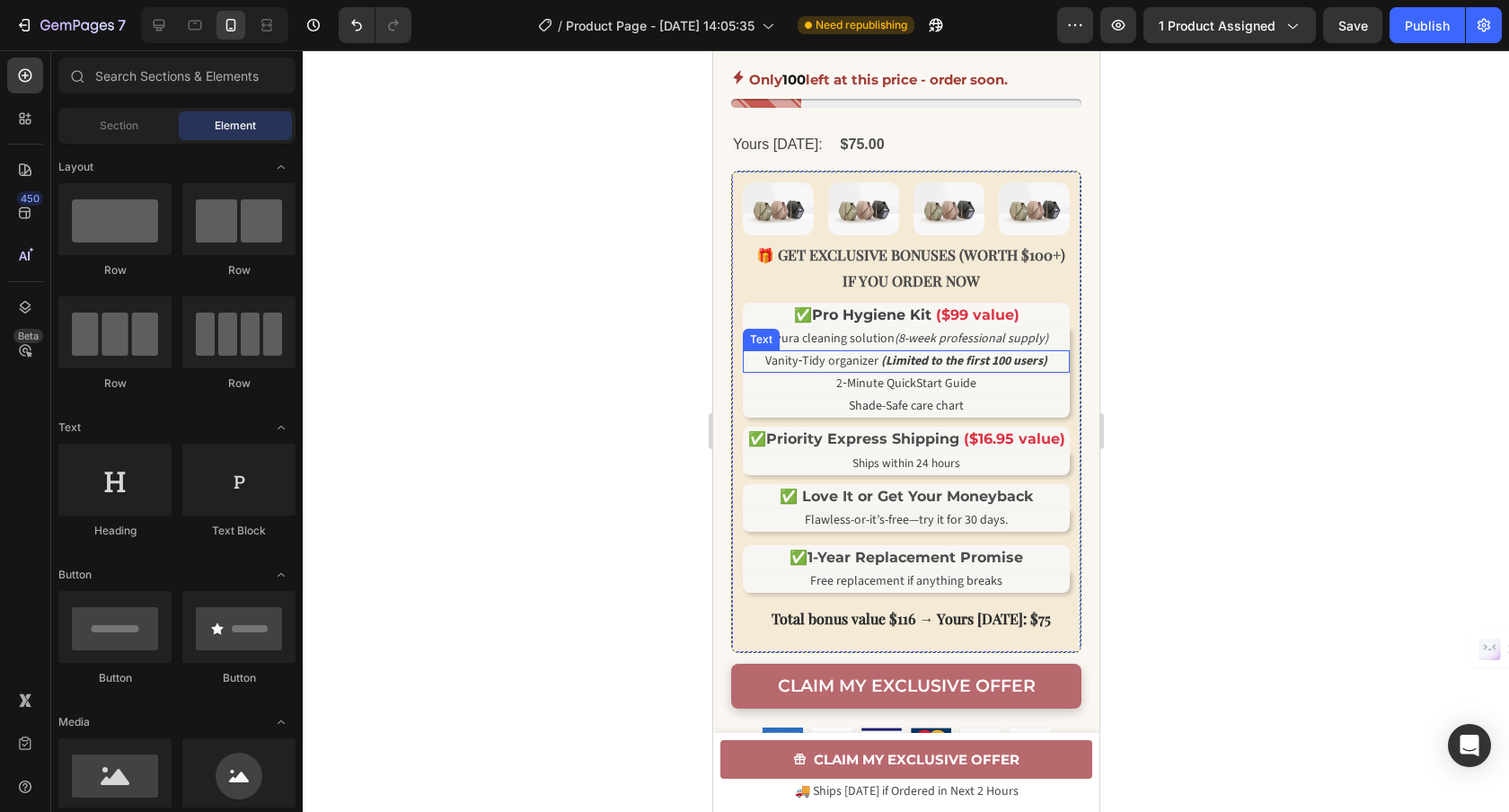
click at [1036, 370] on strong "(Limited to the first 100 users)" at bounding box center [964, 360] width 166 height 18
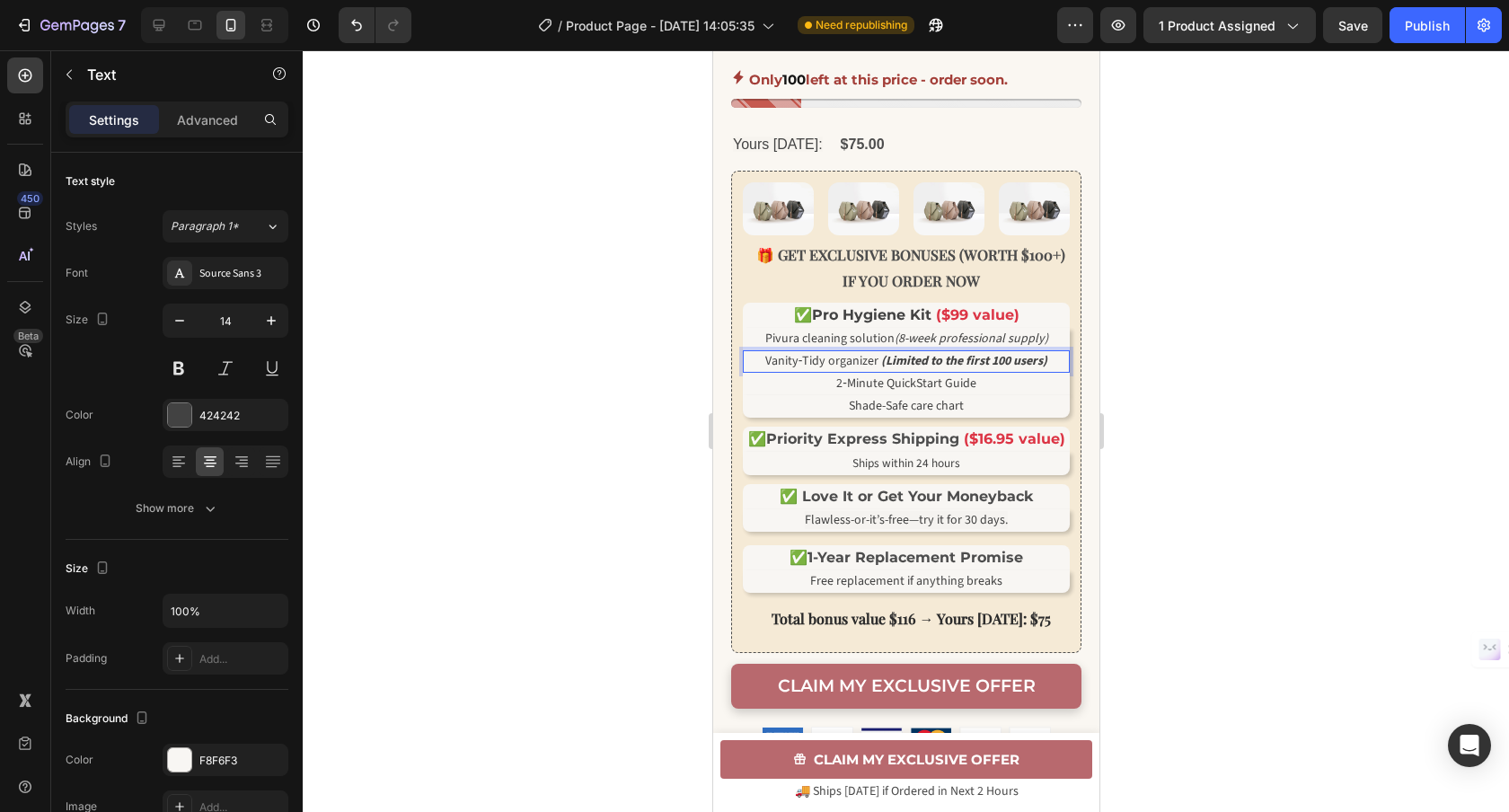
click at [1037, 370] on strong "(Limited to the first 100 users)" at bounding box center [964, 360] width 166 height 18
click at [1333, 445] on div at bounding box center [906, 431] width 1206 height 762
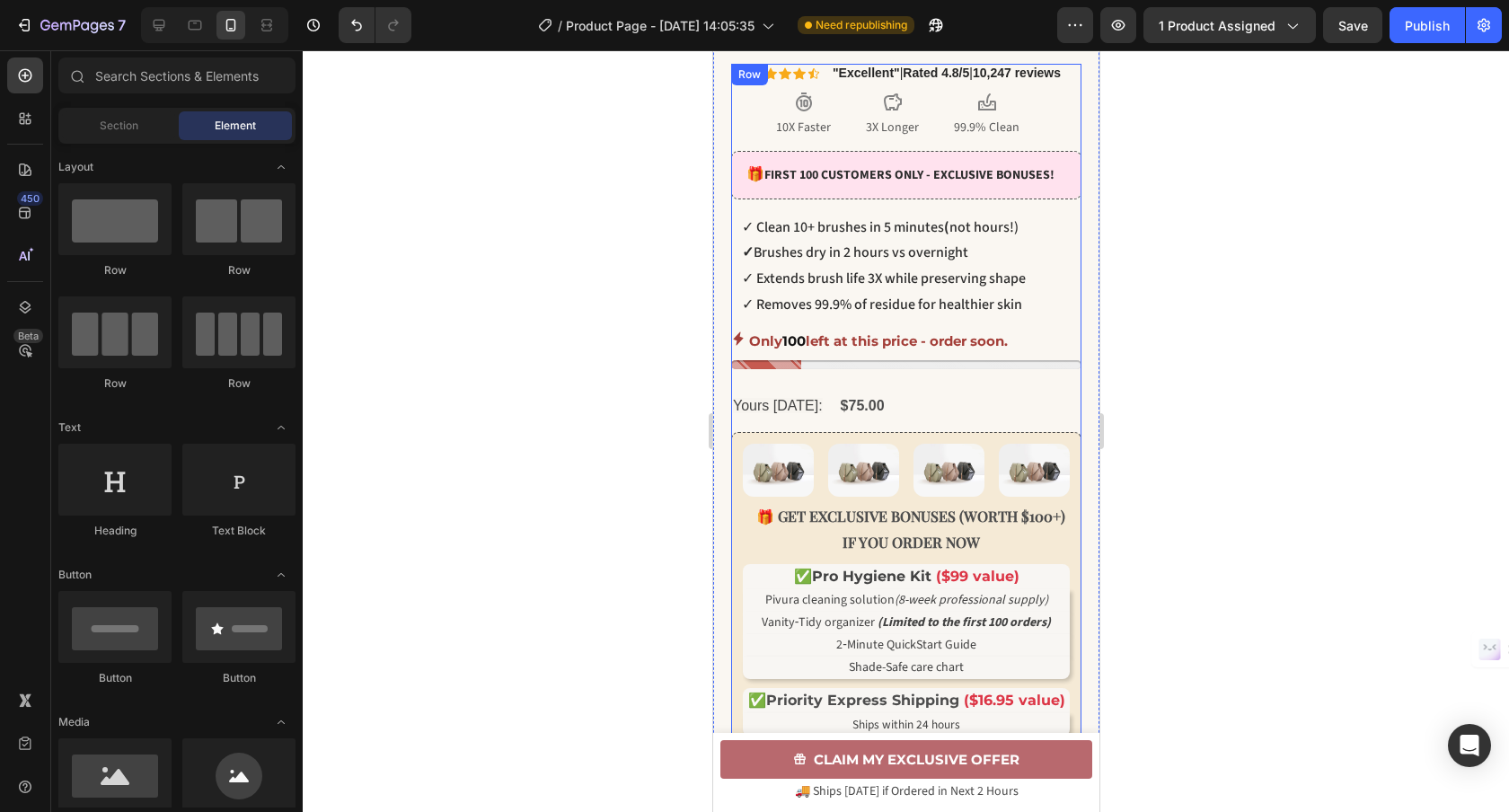
scroll to position [608, 0]
click at [892, 370] on div "Only 100 left at this price - order soon." at bounding box center [905, 349] width 350 height 40
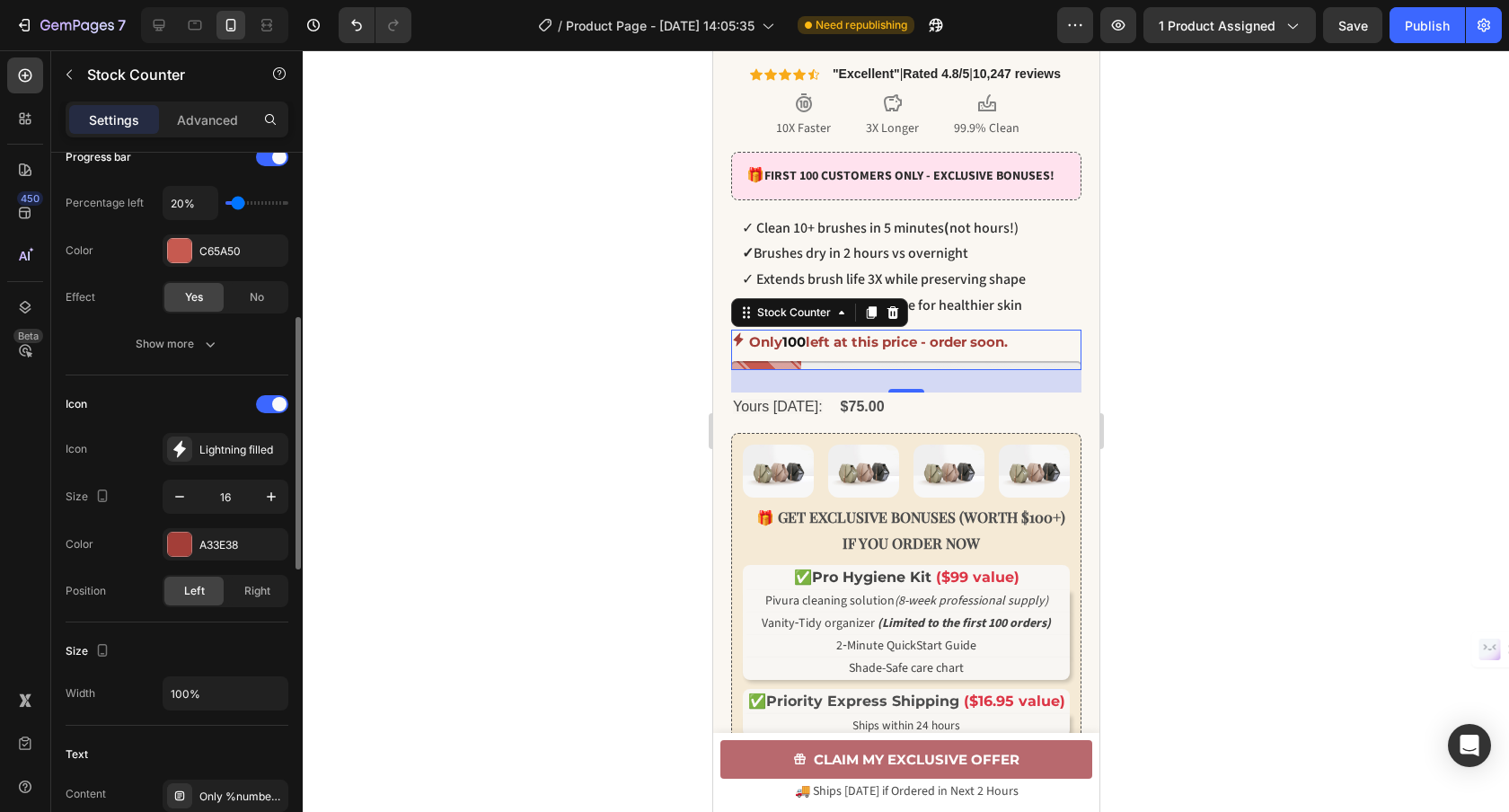
scroll to position [0, 0]
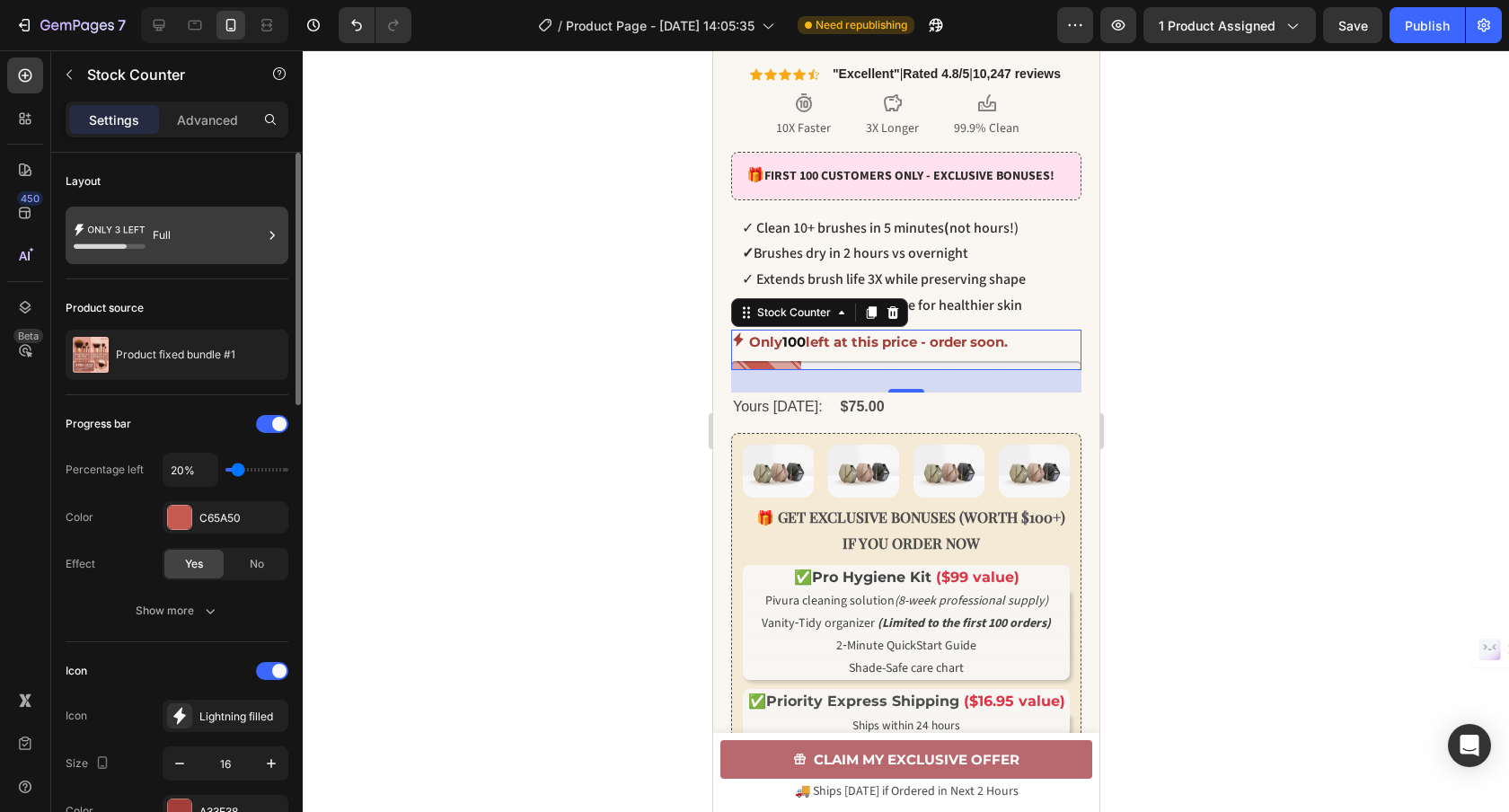
click at [167, 242] on div "Full" at bounding box center [207, 235] width 109 height 41
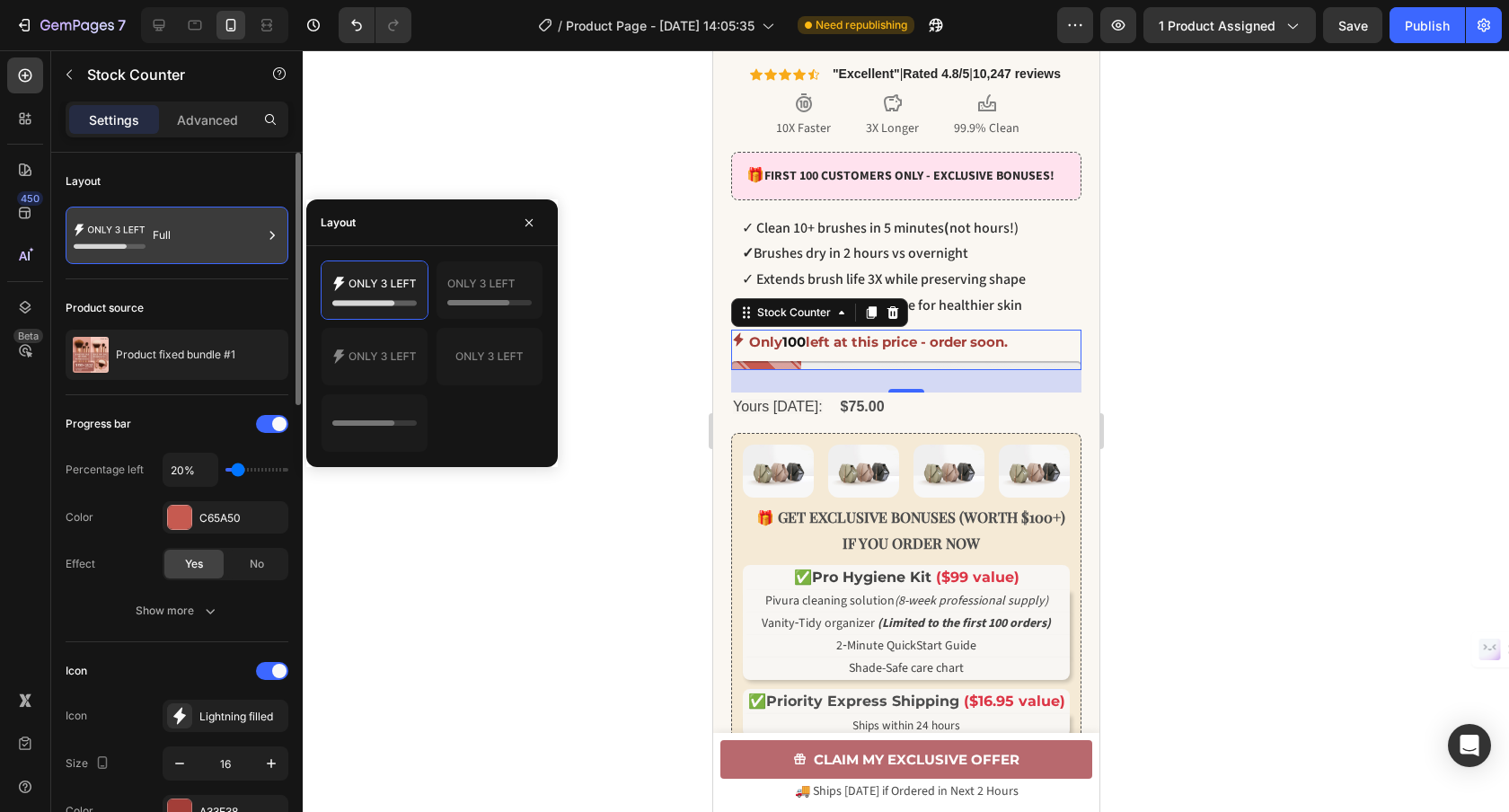
click at [167, 244] on div "Full" at bounding box center [207, 235] width 109 height 41
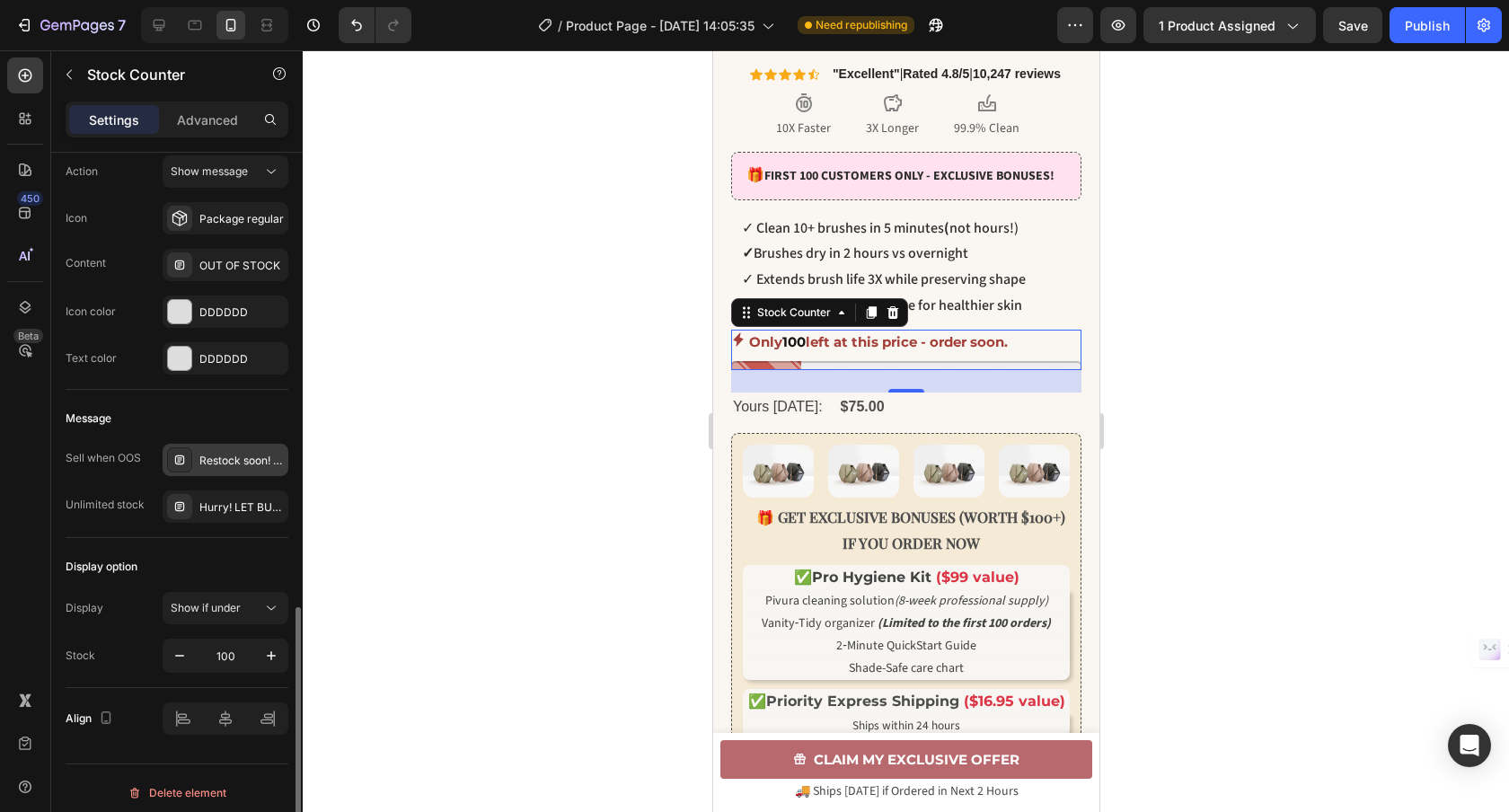
scroll to position [1279, 0]
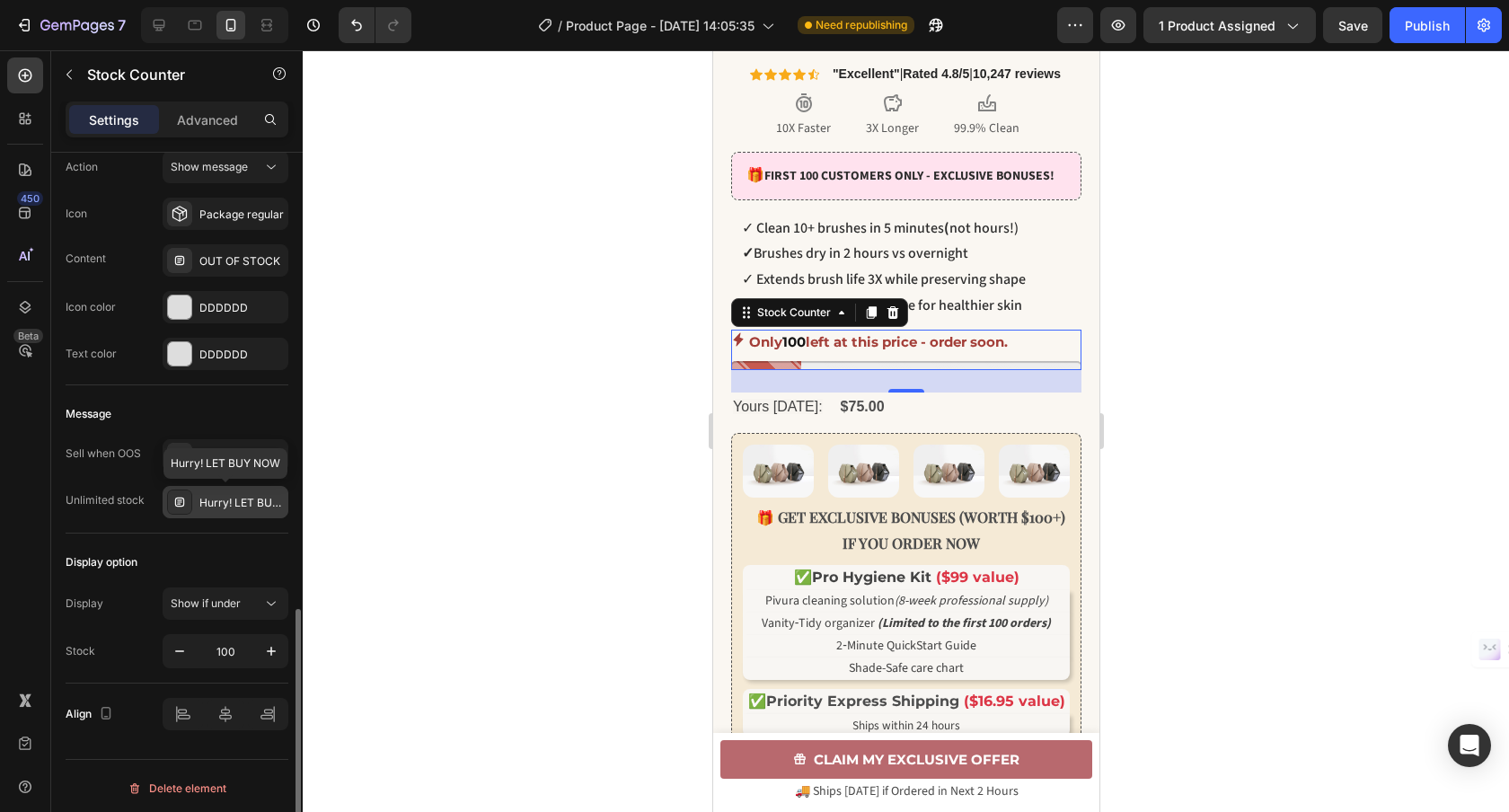
click at [224, 504] on div "Hurry! LET BUY NOW" at bounding box center [242, 502] width 84 height 16
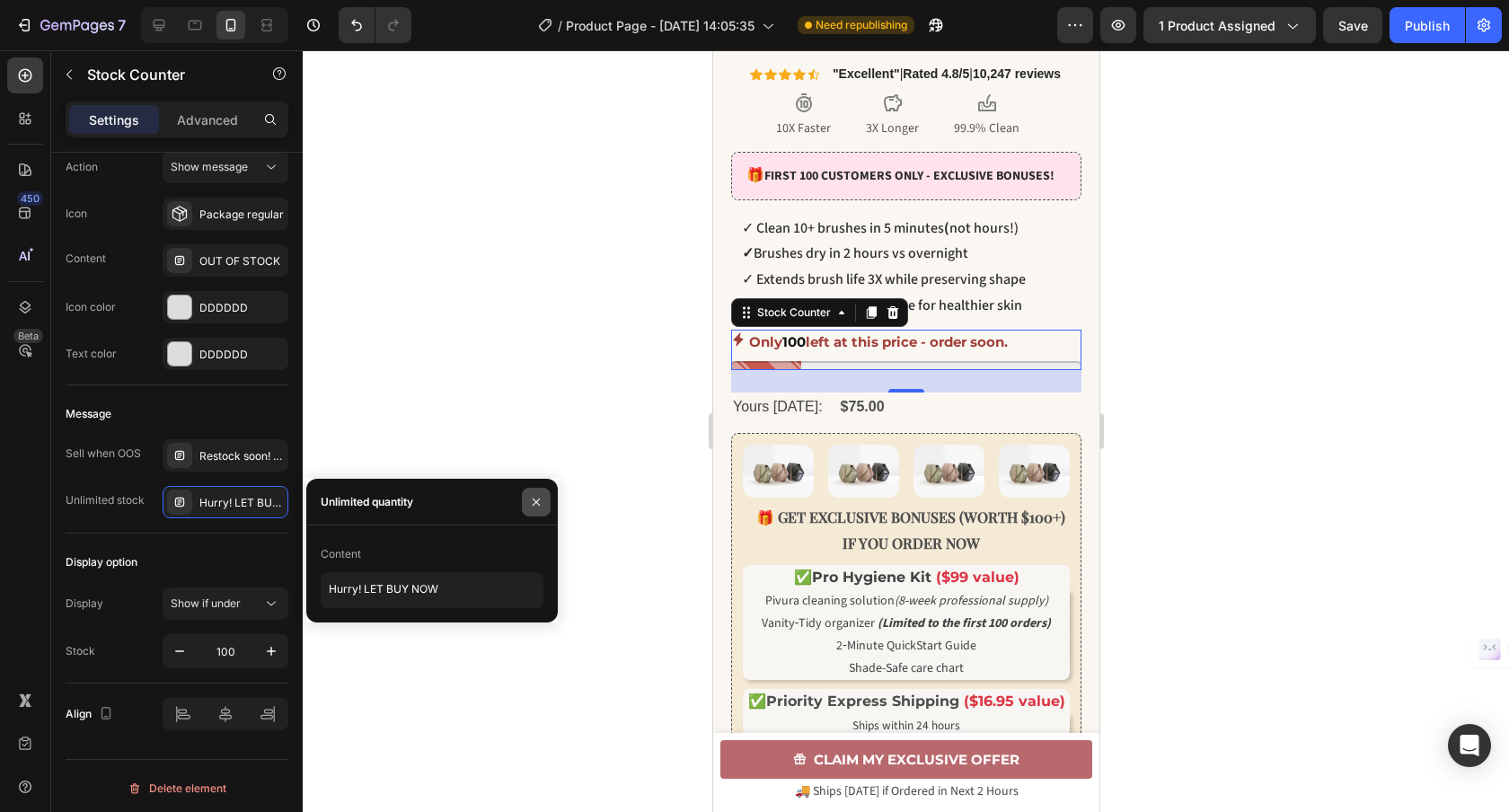
click at [536, 497] on icon "button" at bounding box center [536, 501] width 14 height 14
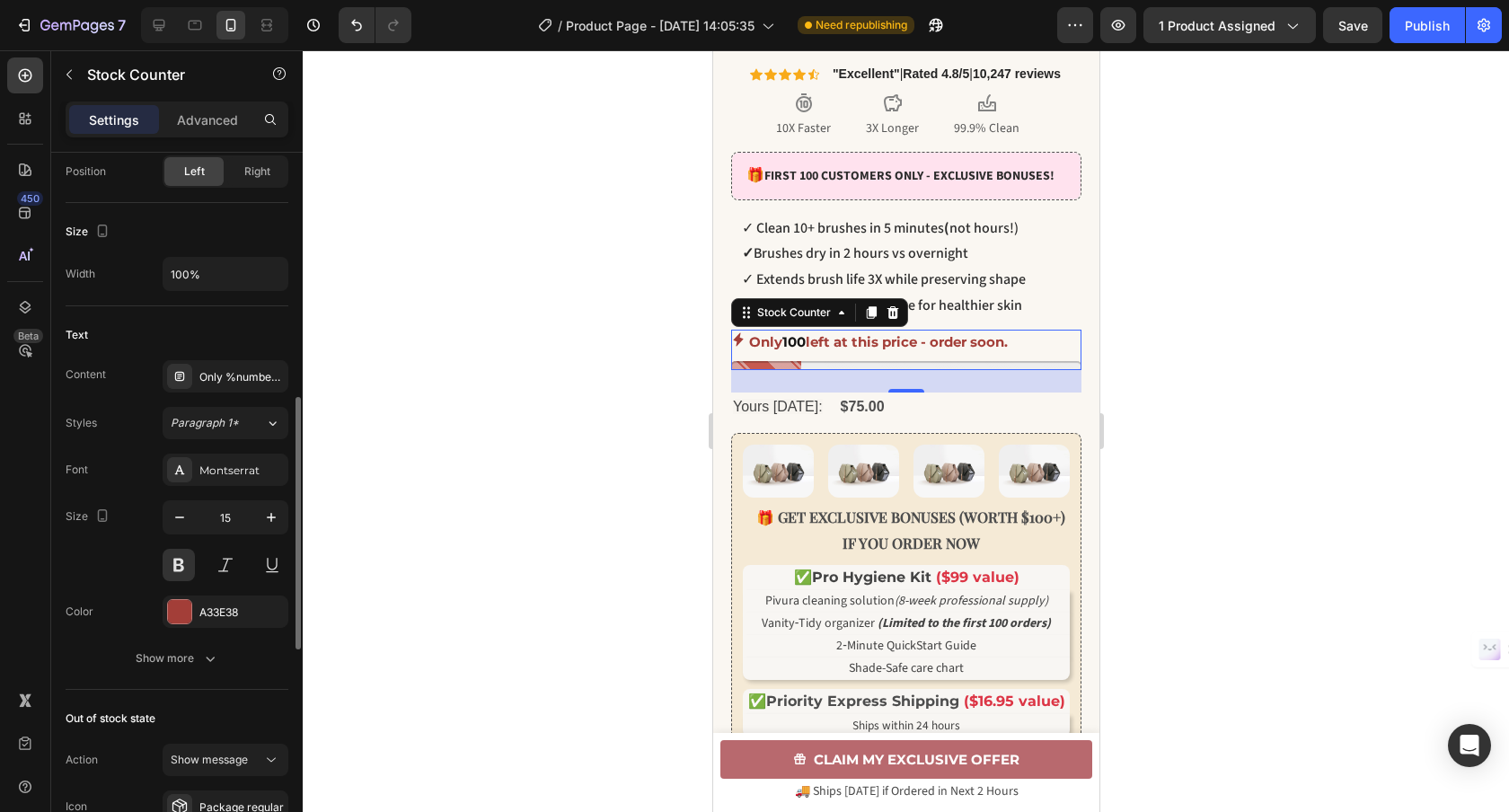
scroll to position [688, 0]
click at [181, 656] on div "Show more" at bounding box center [176, 656] width 83 height 18
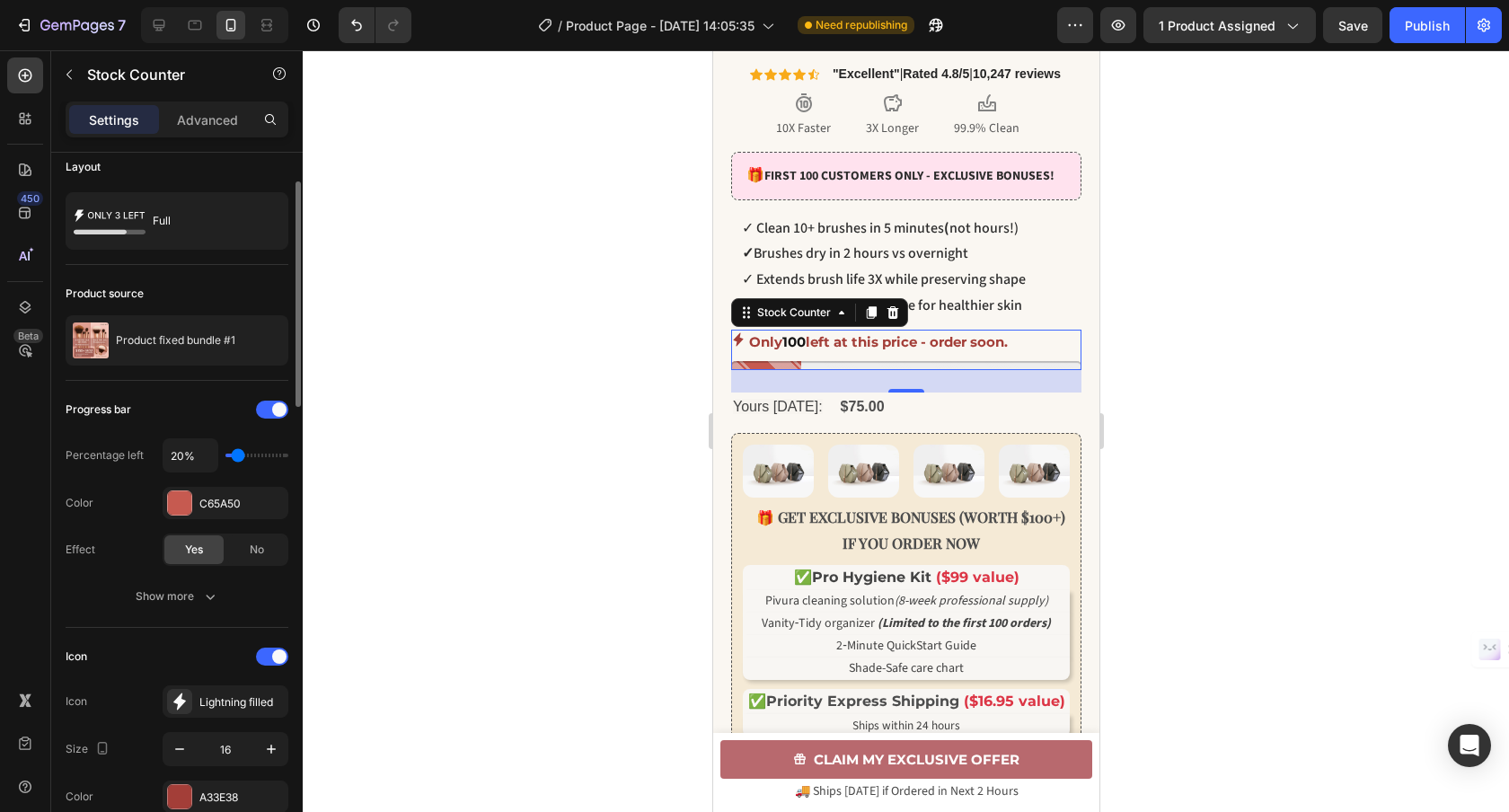
scroll to position [0, 0]
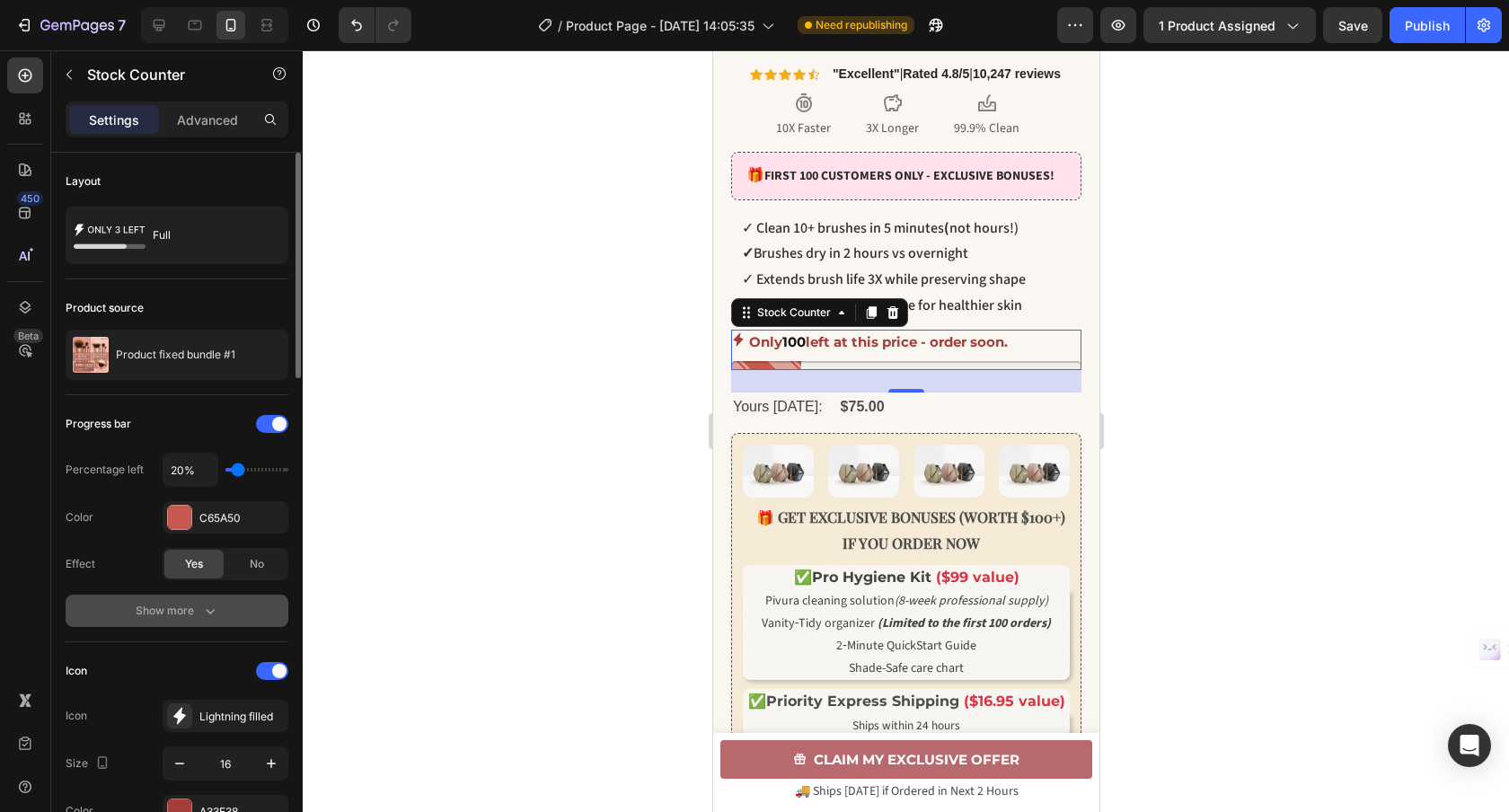
click at [153, 609] on div "Show more" at bounding box center [176, 609] width 83 height 18
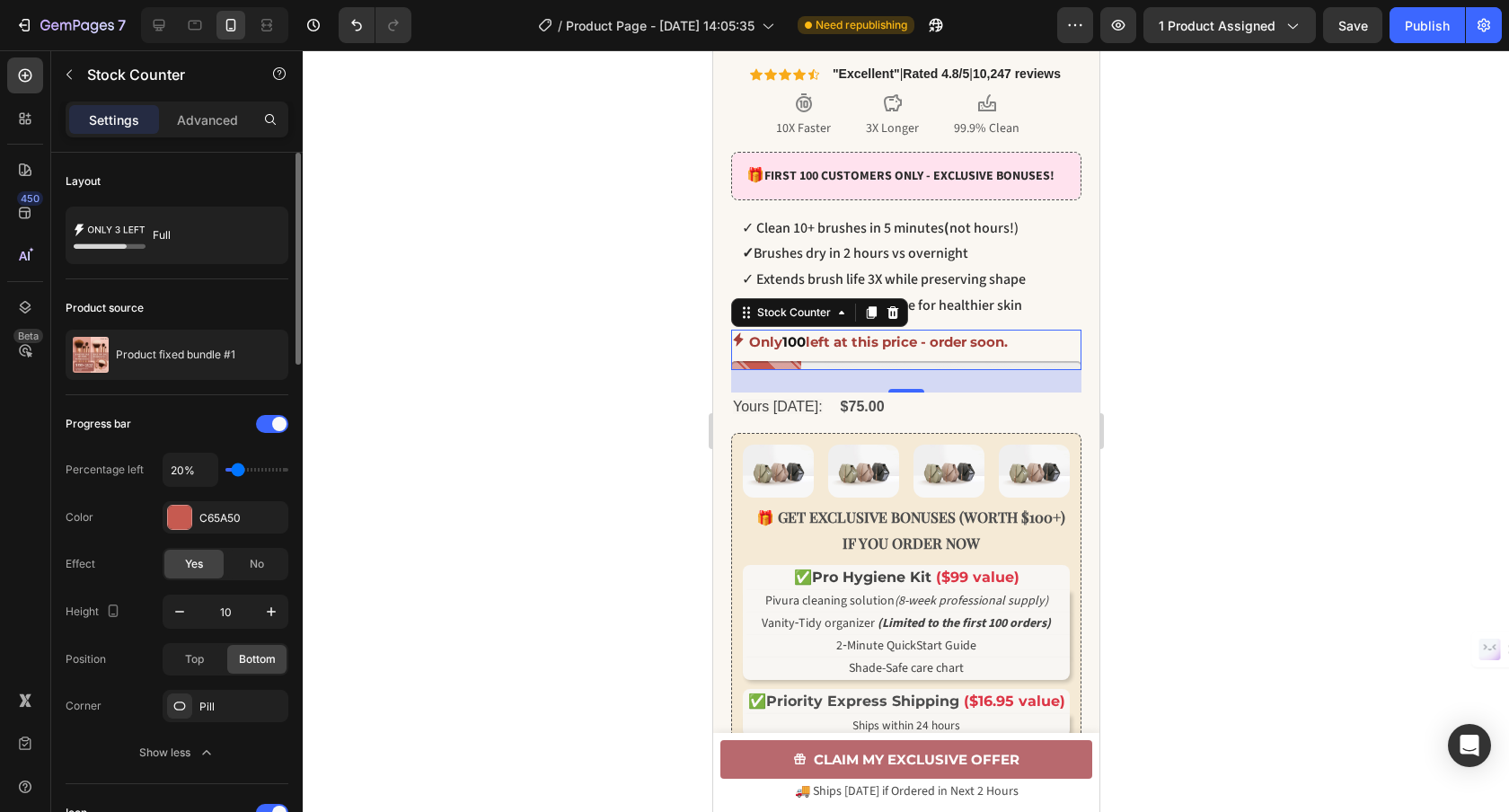
type input "30%"
type input "30"
type input "20%"
type input "20"
click at [237, 468] on input "range" at bounding box center [256, 469] width 63 height 4
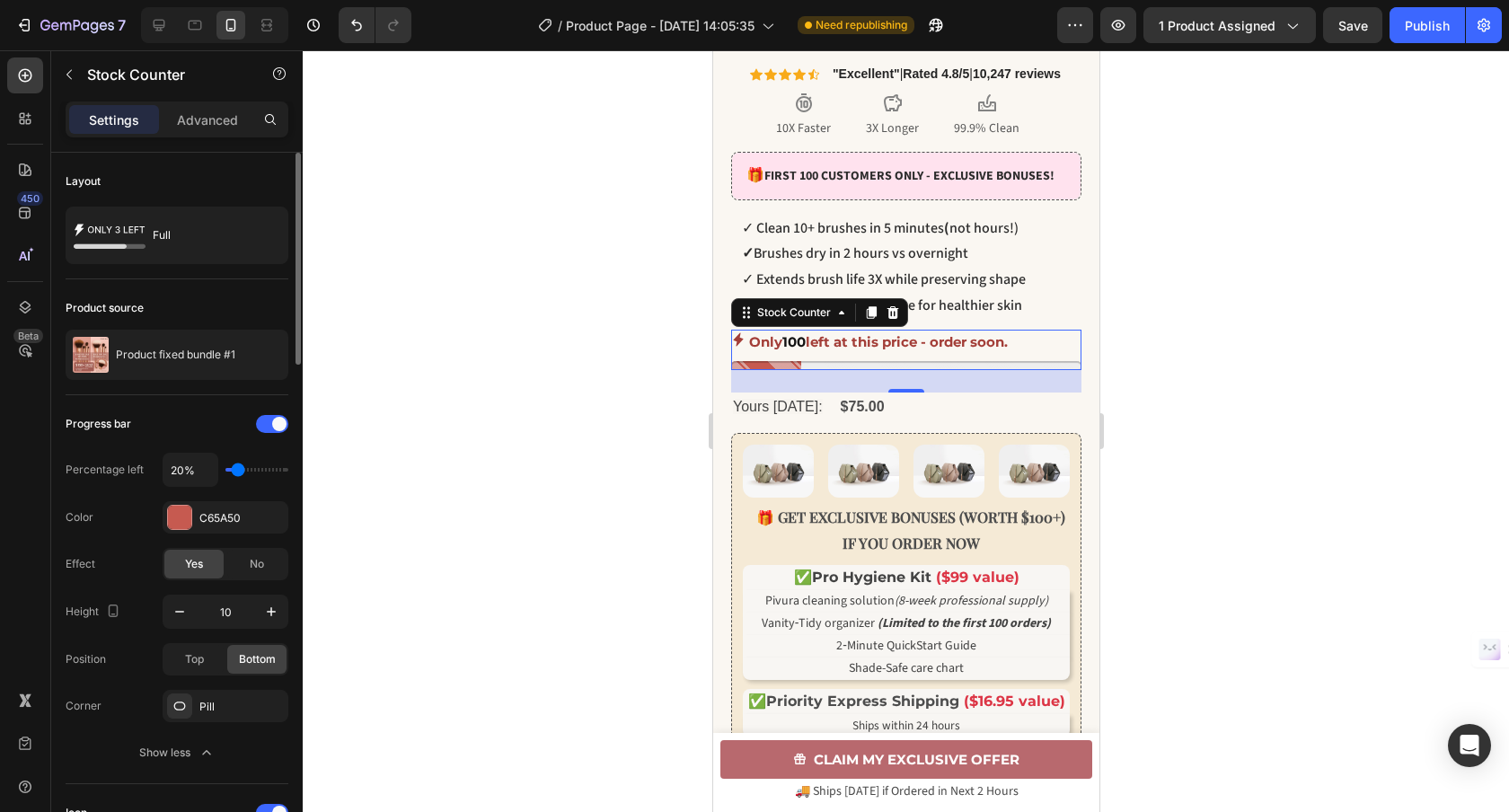
click at [185, 413] on div "Progress bar" at bounding box center [176, 424] width 223 height 29
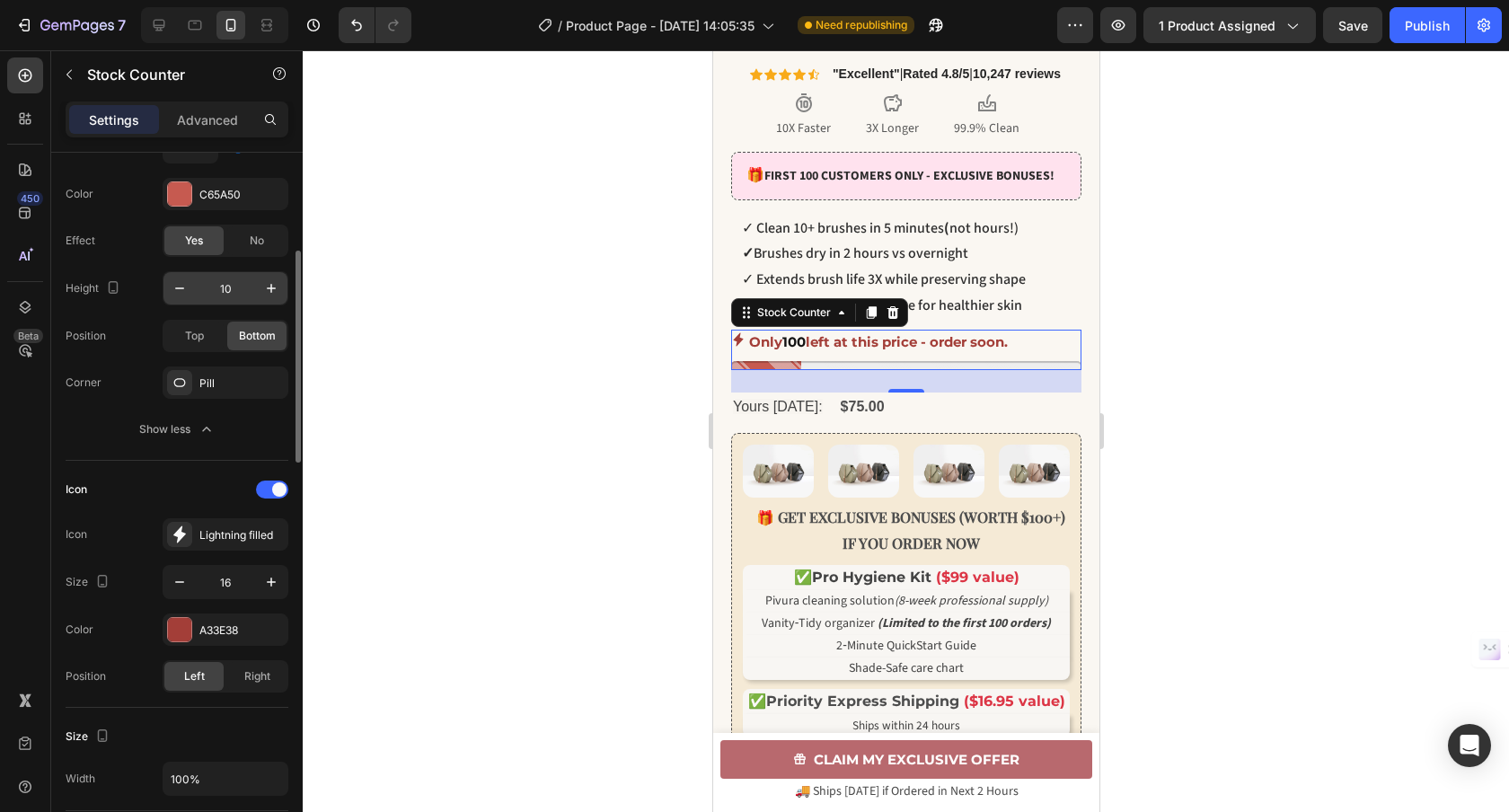
scroll to position [332, 0]
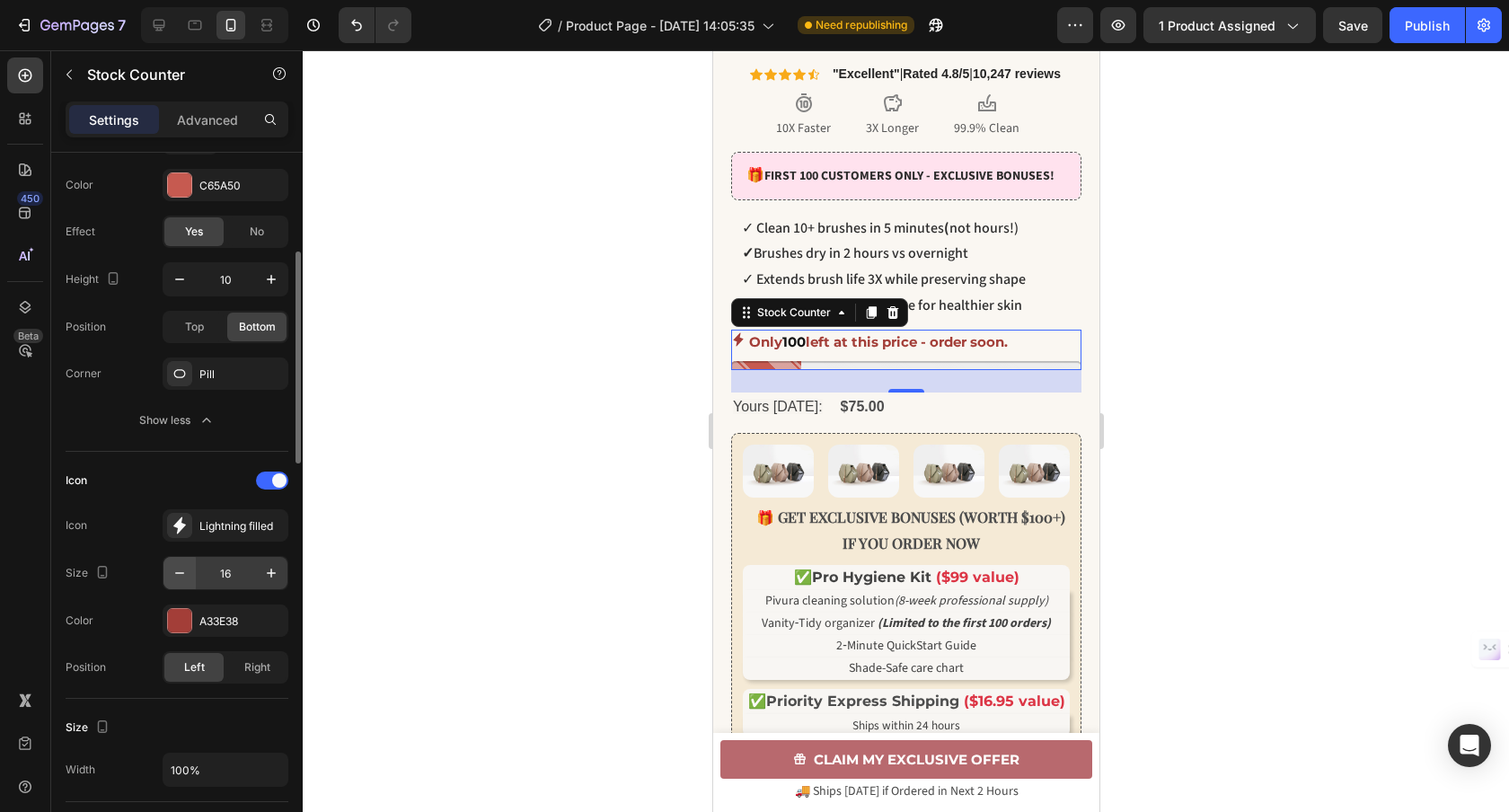
click at [176, 422] on div "Show less" at bounding box center [177, 420] width 77 height 18
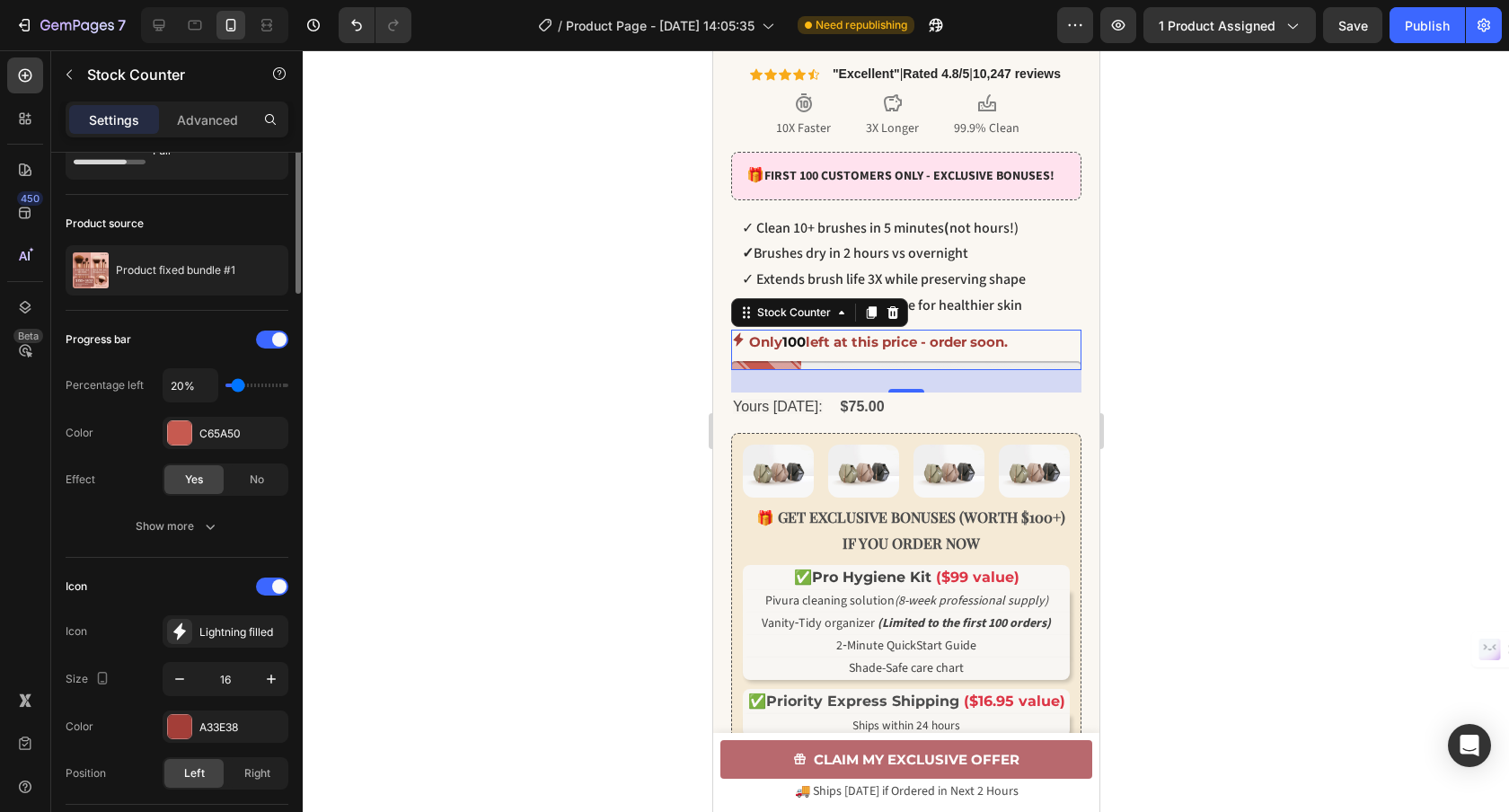
scroll to position [0, 0]
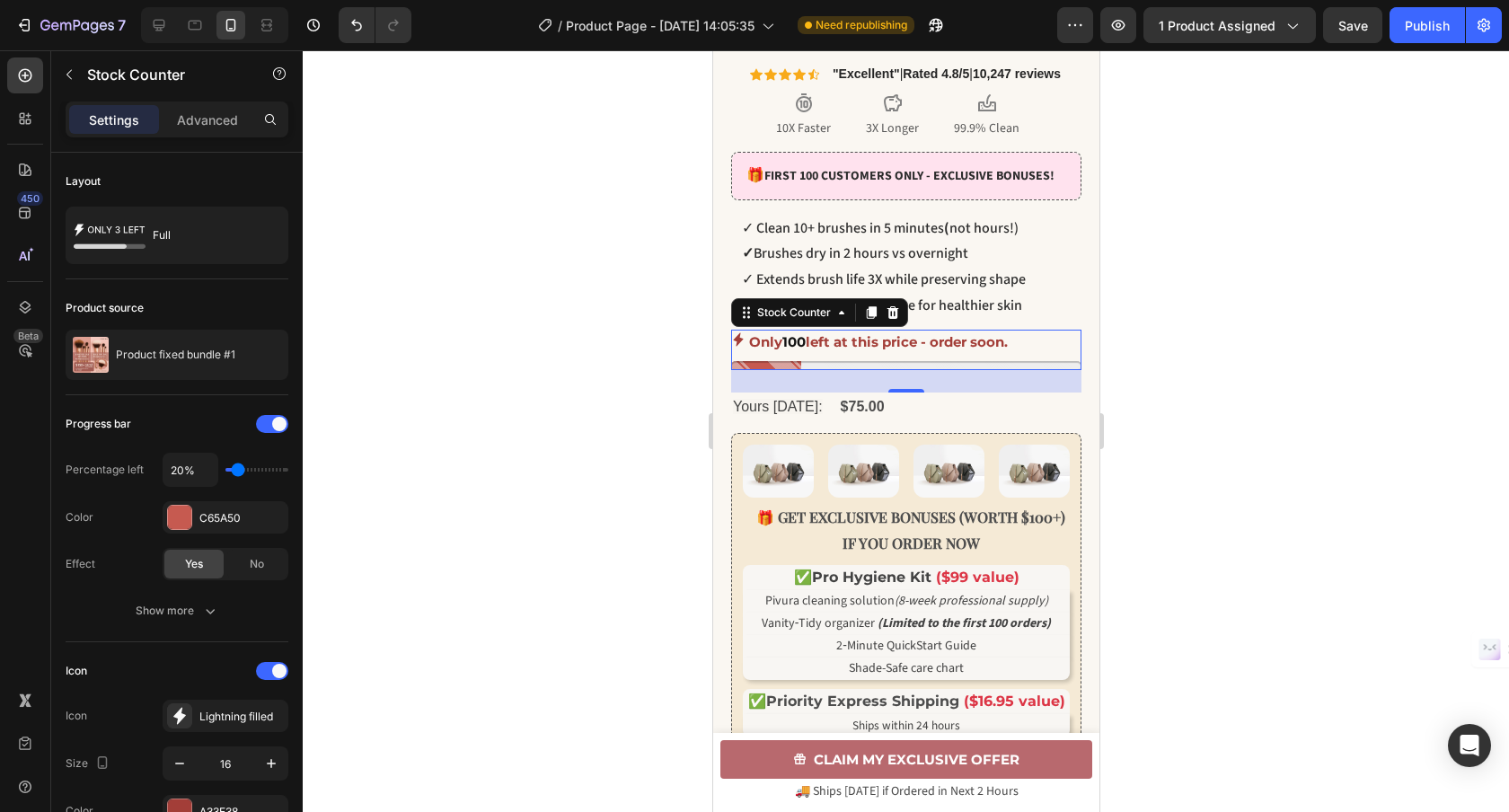
click at [1247, 495] on div at bounding box center [906, 431] width 1206 height 762
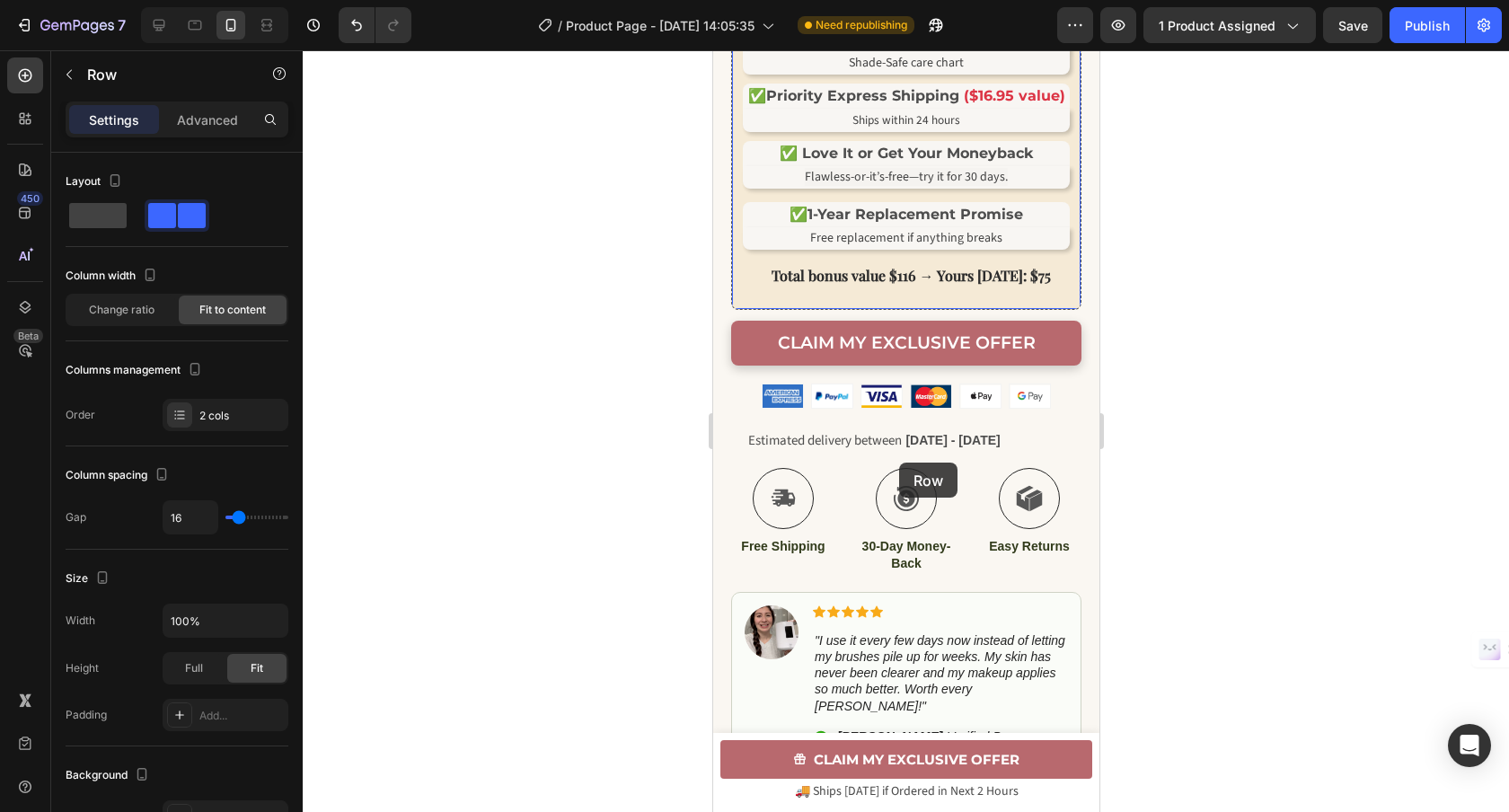
scroll to position [1267, 0]
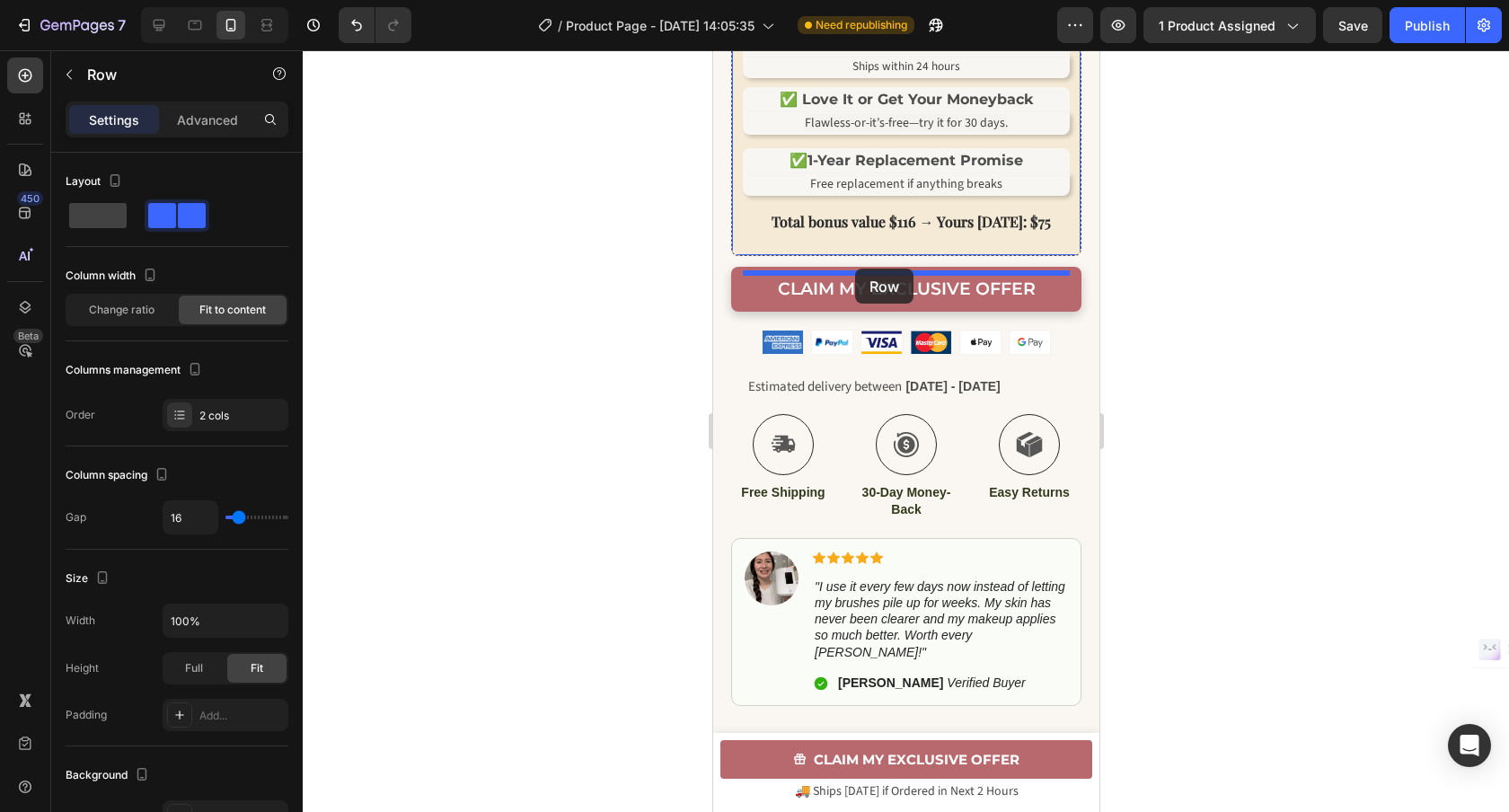
drag, startPoint x: 923, startPoint y: 424, endPoint x: 853, endPoint y: 269, distance: 170.1
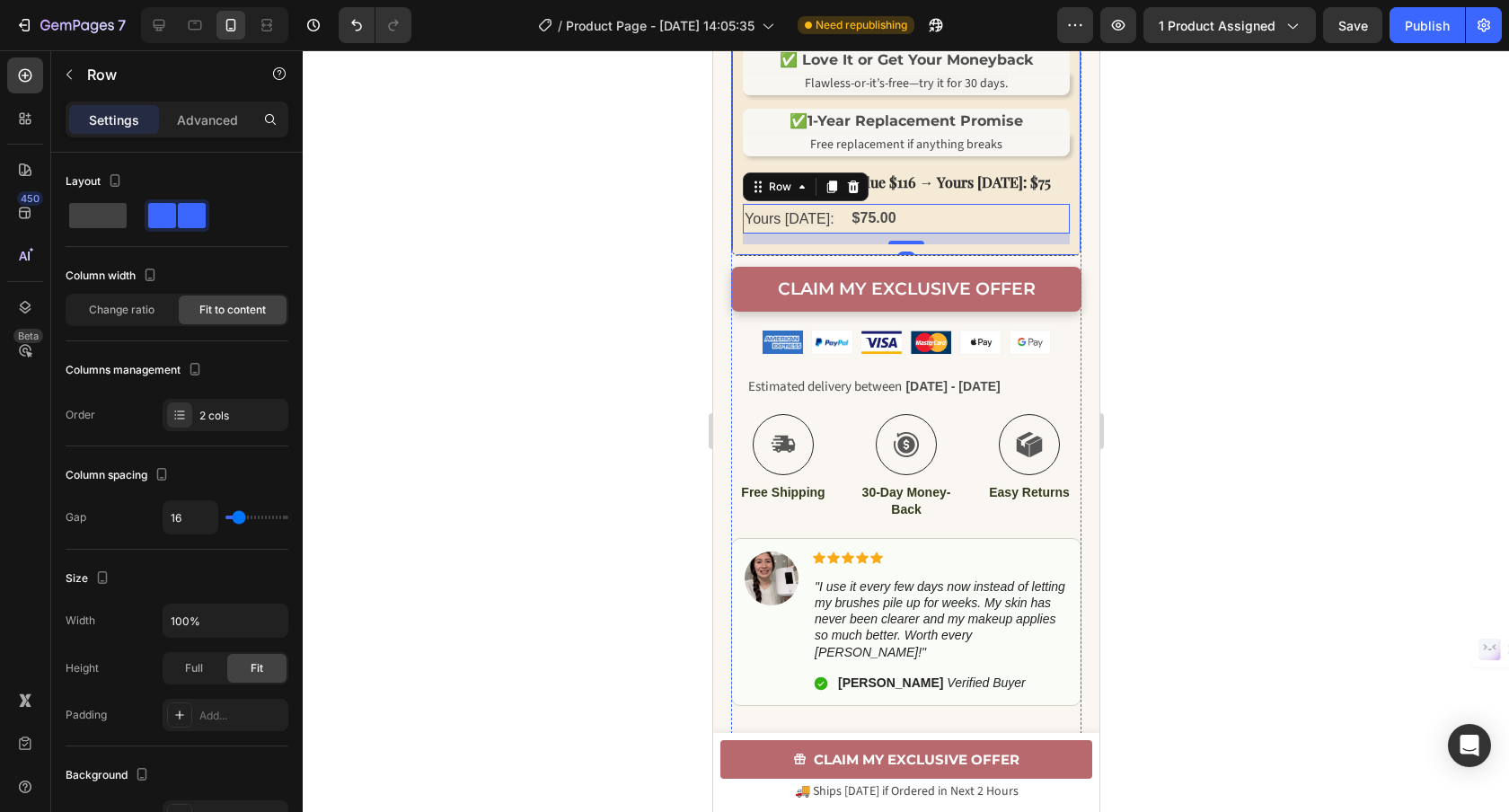
scroll to position [1226, 0]
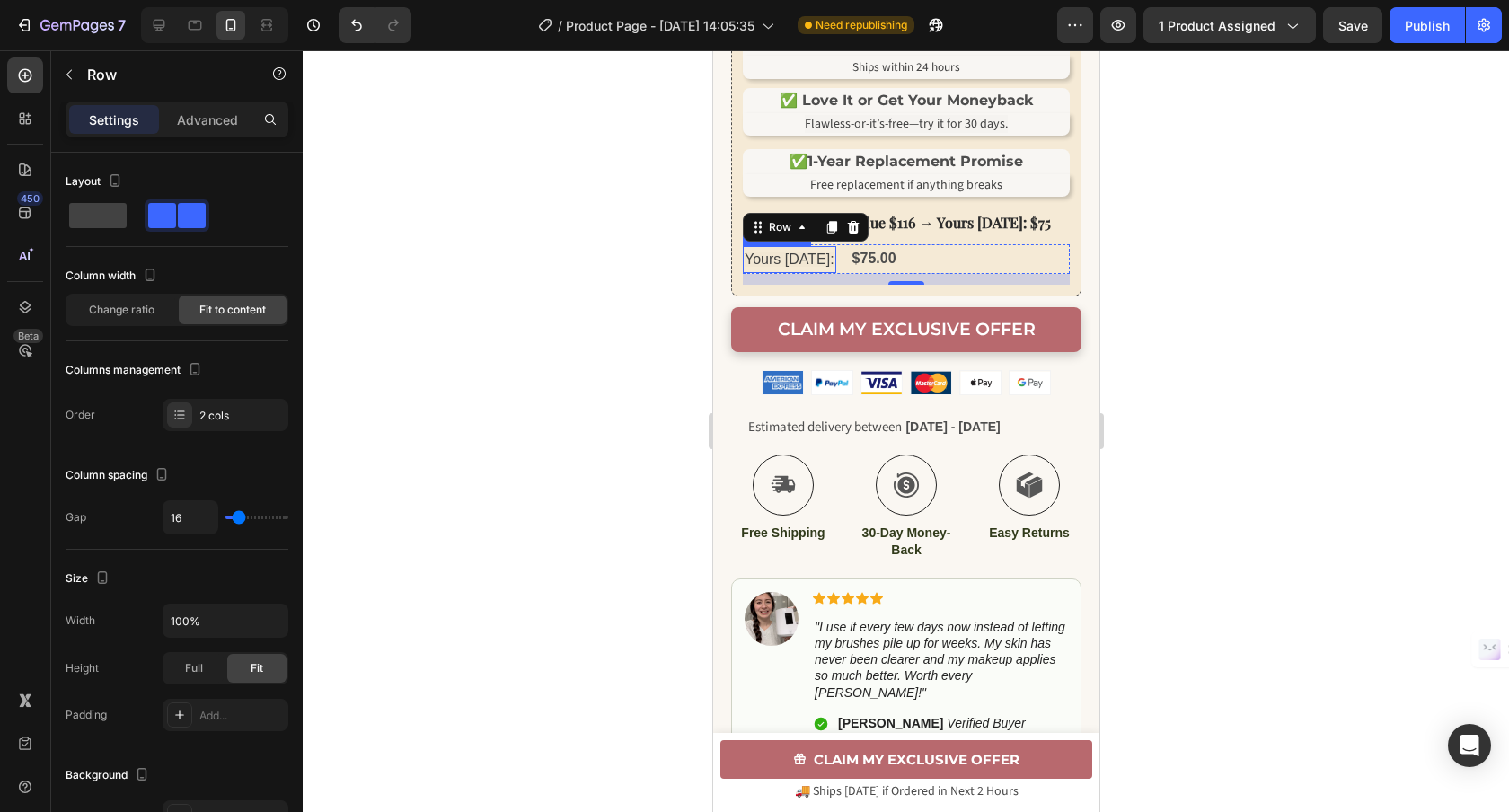
click at [783, 267] on span "Yours today:" at bounding box center [788, 259] width 90 height 15
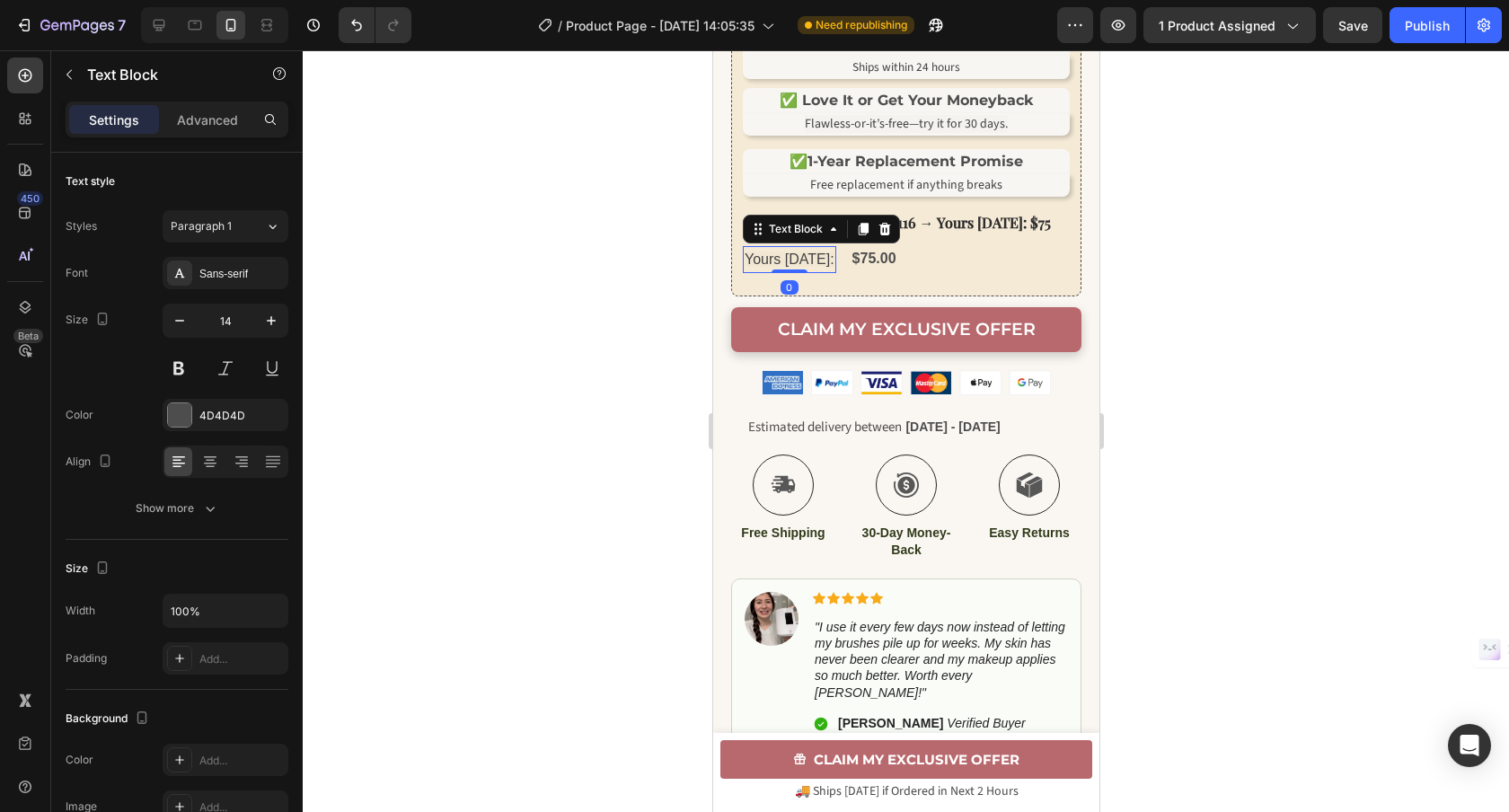
click at [883, 235] on icon at bounding box center [884, 229] width 12 height 12
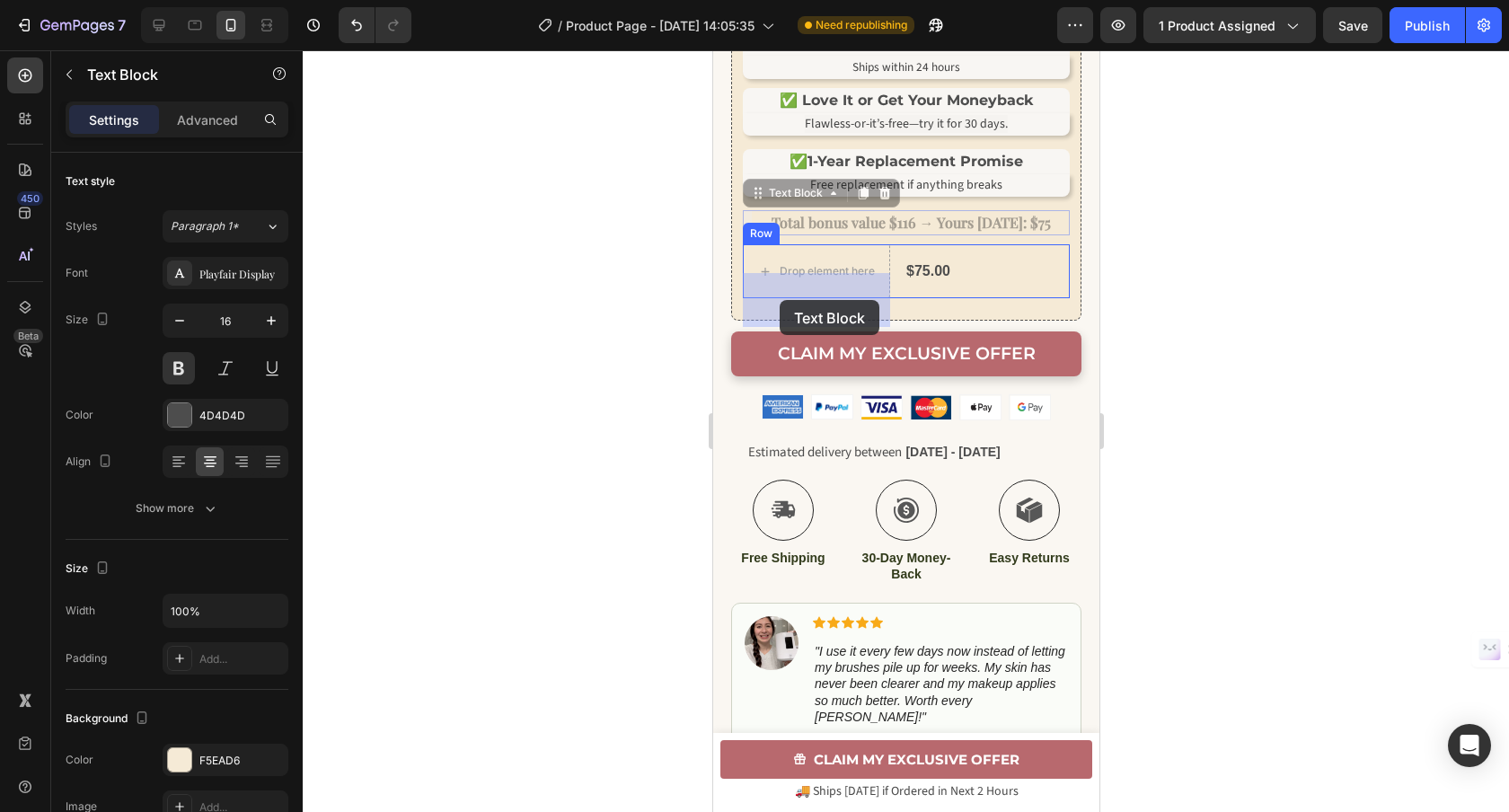
drag, startPoint x: 767, startPoint y: 291, endPoint x: 779, endPoint y: 299, distance: 14.4
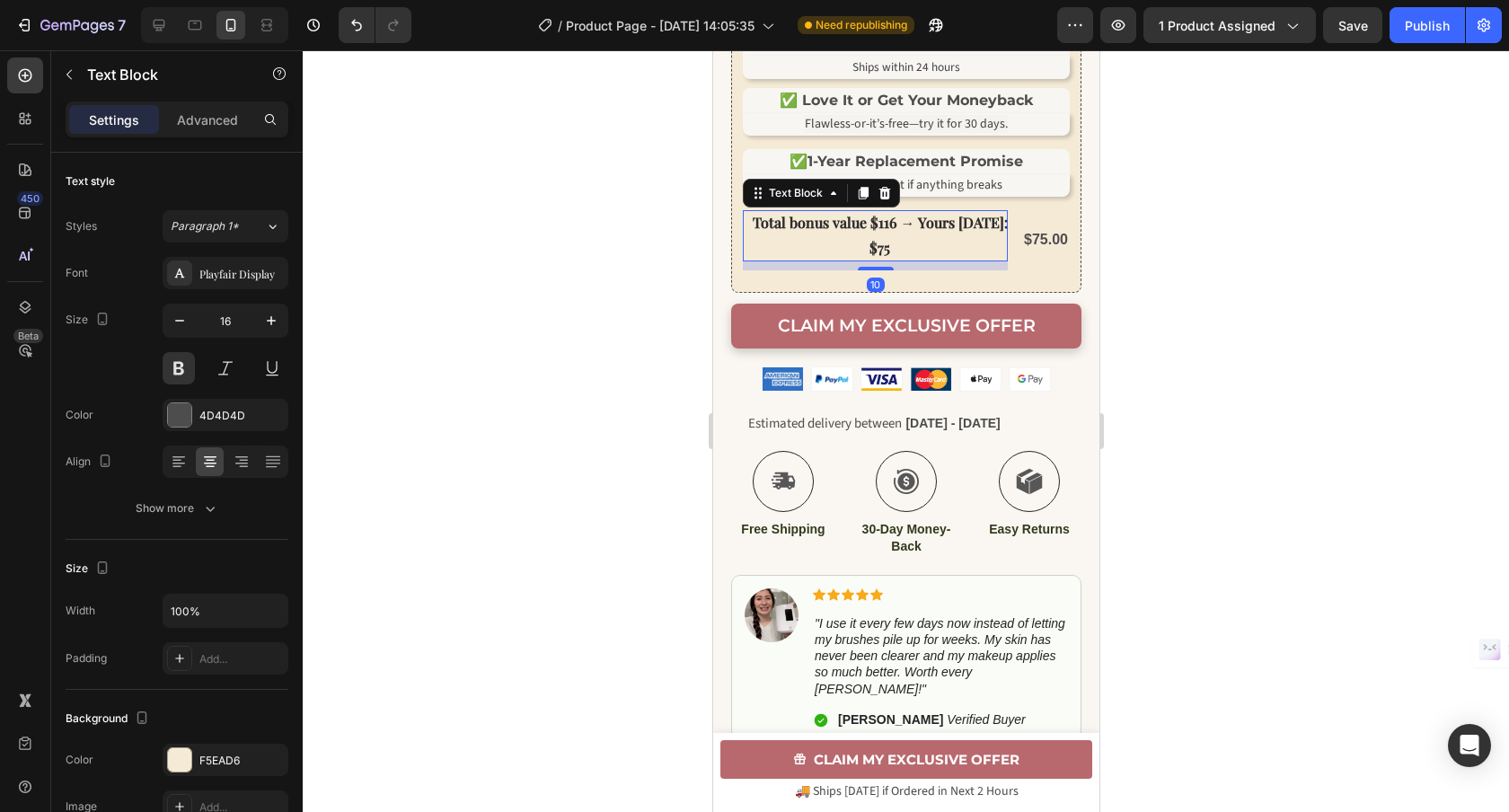
click at [934, 261] on p "Total bonus value $116 → Yours today: $75" at bounding box center [879, 236] width 256 height 52
click at [911, 262] on p "Total bonus value $116 → Yours today: $75" at bounding box center [879, 236] width 256 height 52
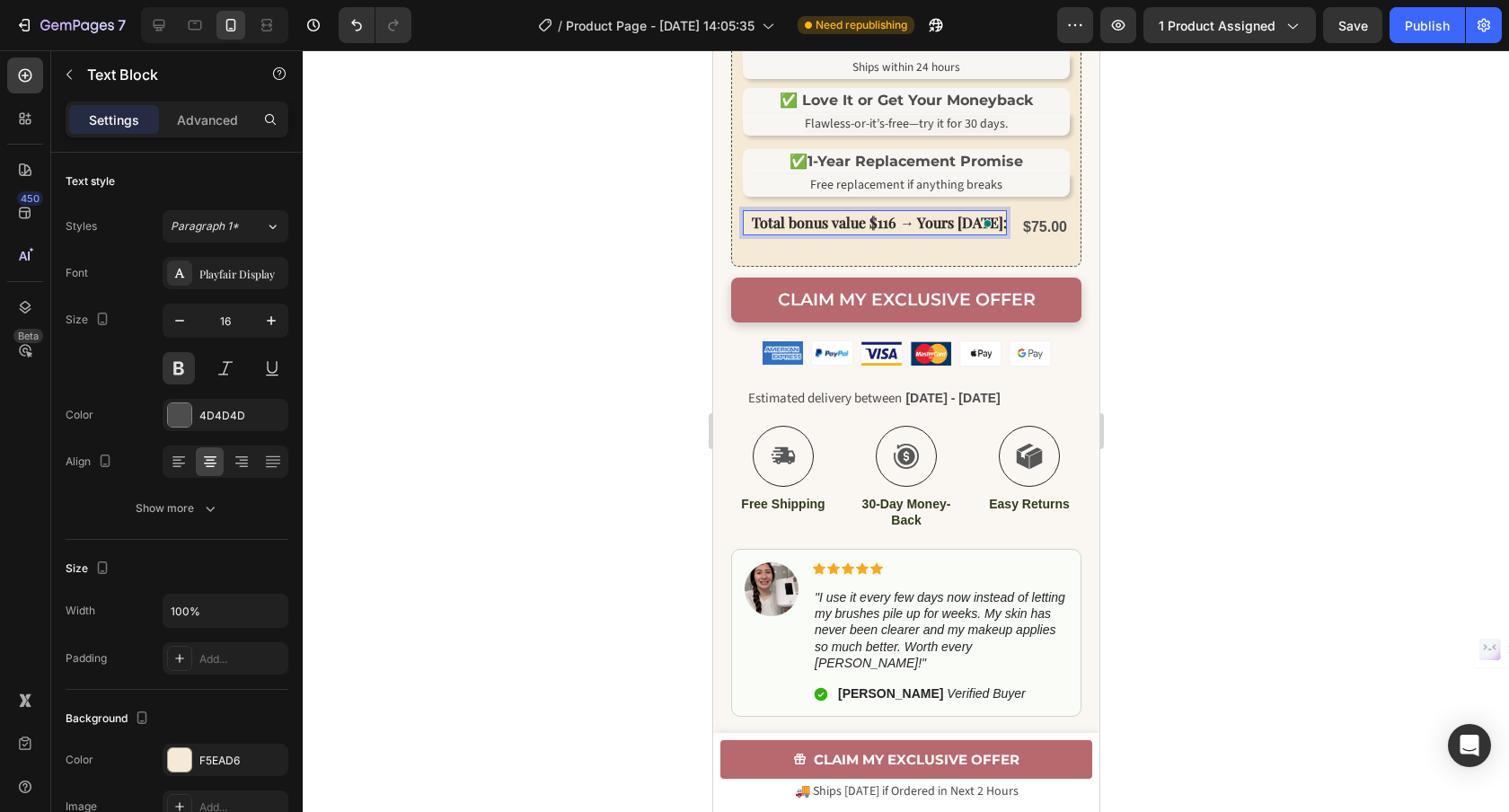
click at [1263, 290] on div at bounding box center [906, 431] width 1206 height 762
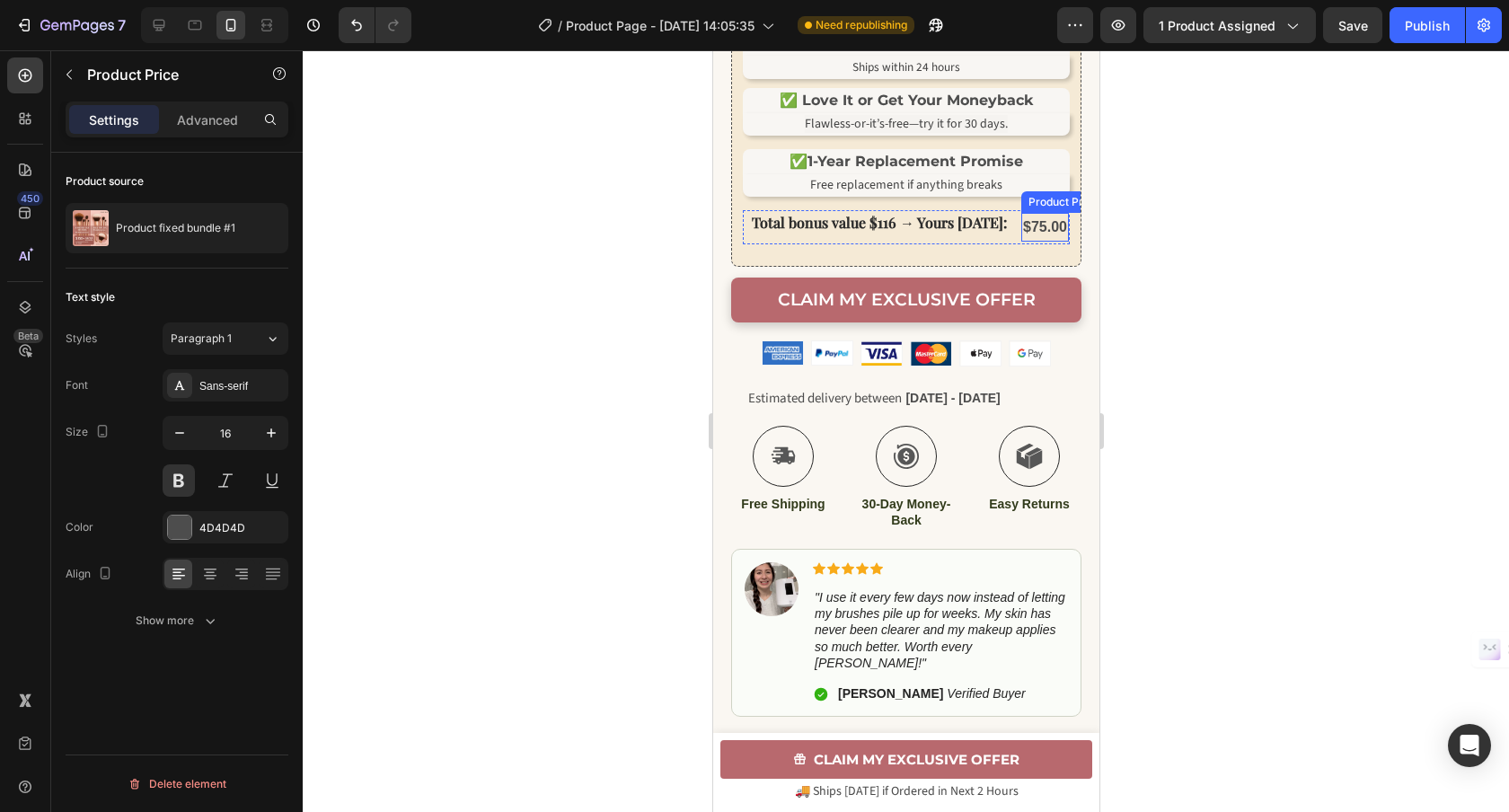
click at [1028, 243] on div "$75.00" at bounding box center [1044, 228] width 48 height 30
click at [201, 379] on div "Sans-serif" at bounding box center [242, 385] width 84 height 16
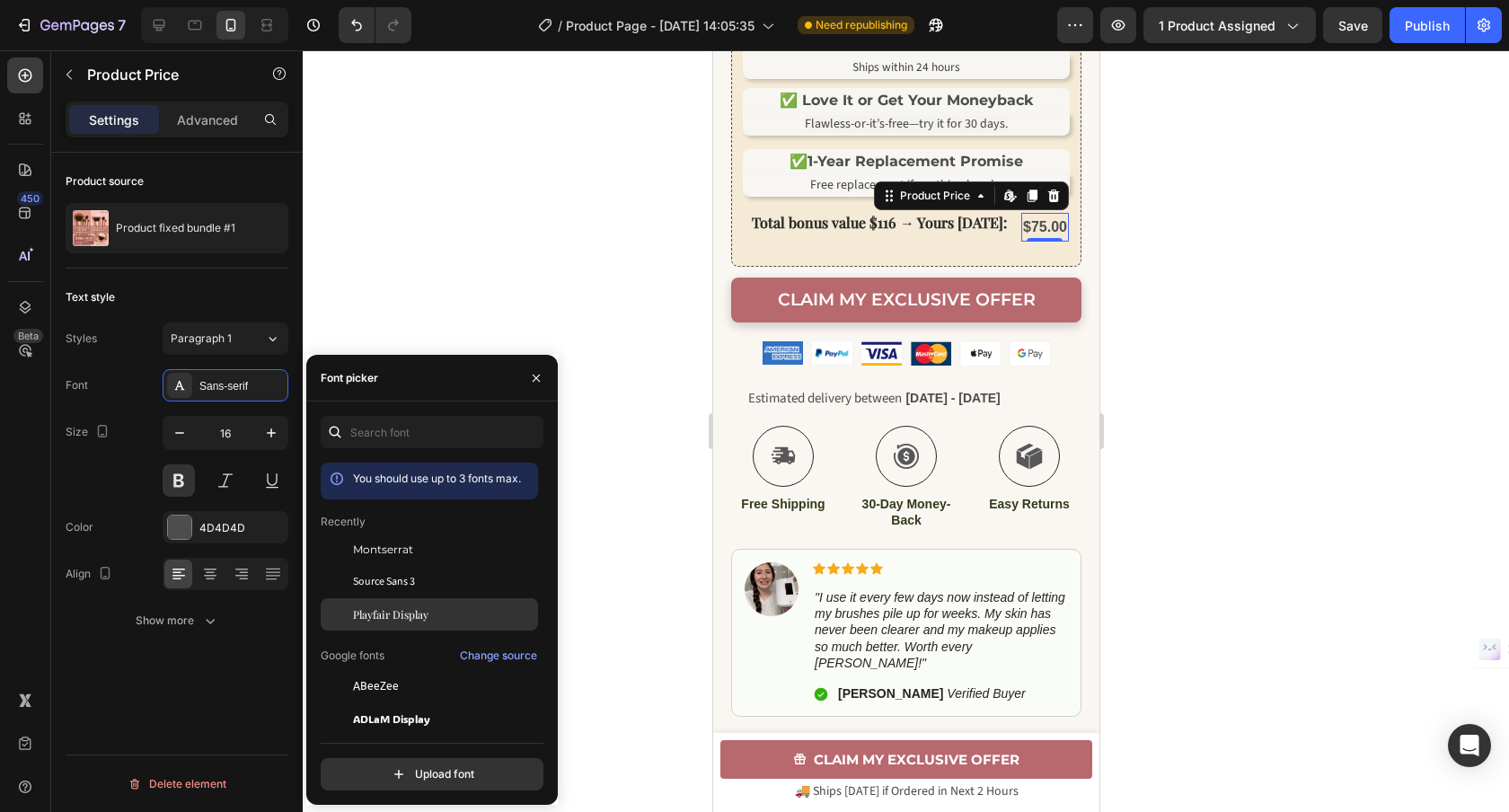
drag, startPoint x: 427, startPoint y: 612, endPoint x: 415, endPoint y: 610, distance: 12.2
click at [427, 612] on span "Playfair Display" at bounding box center [390, 613] width 76 height 16
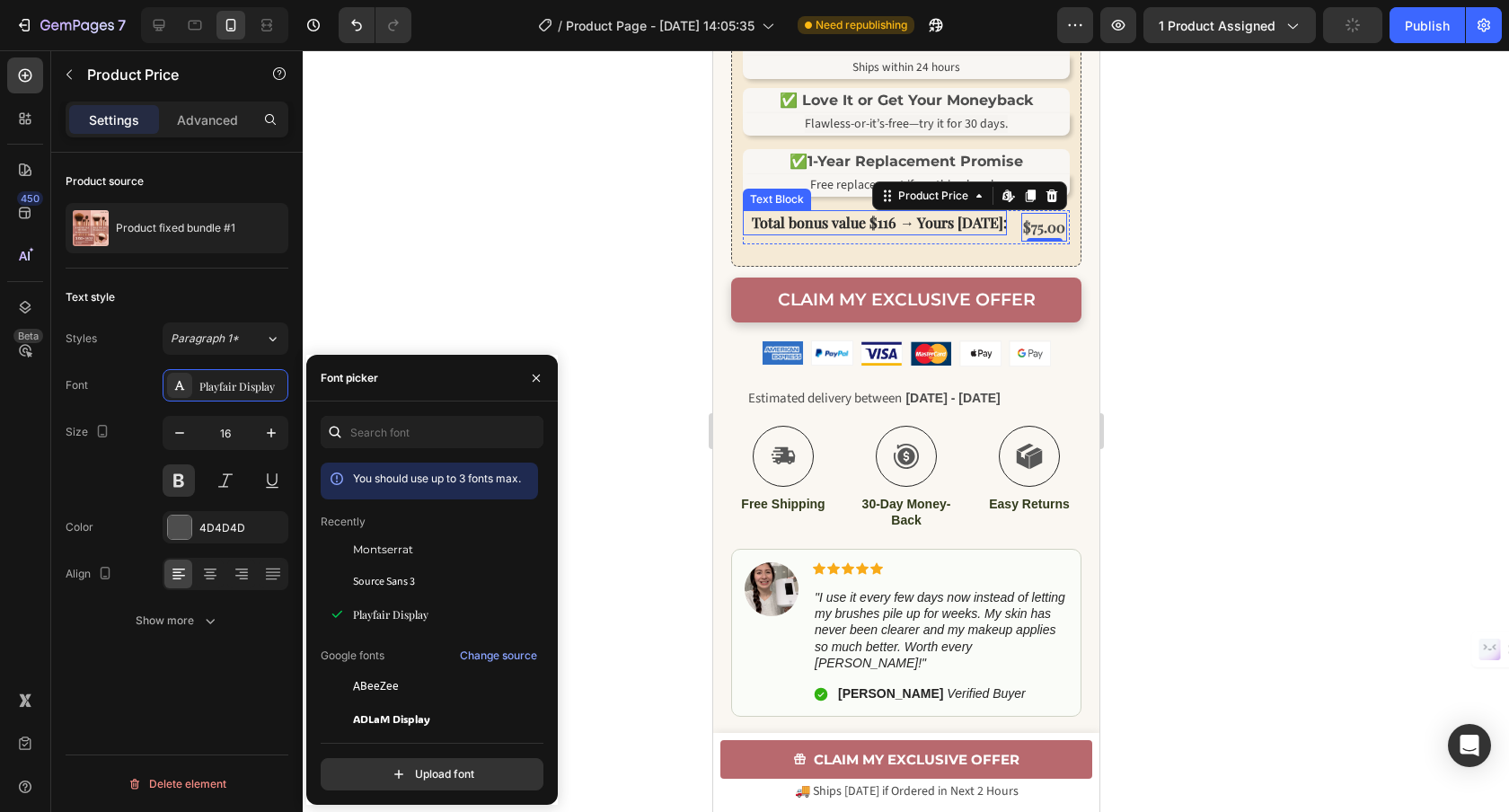
click at [978, 231] on strong "Total bonus value $116 → Yours today:" at bounding box center [878, 222] width 255 height 19
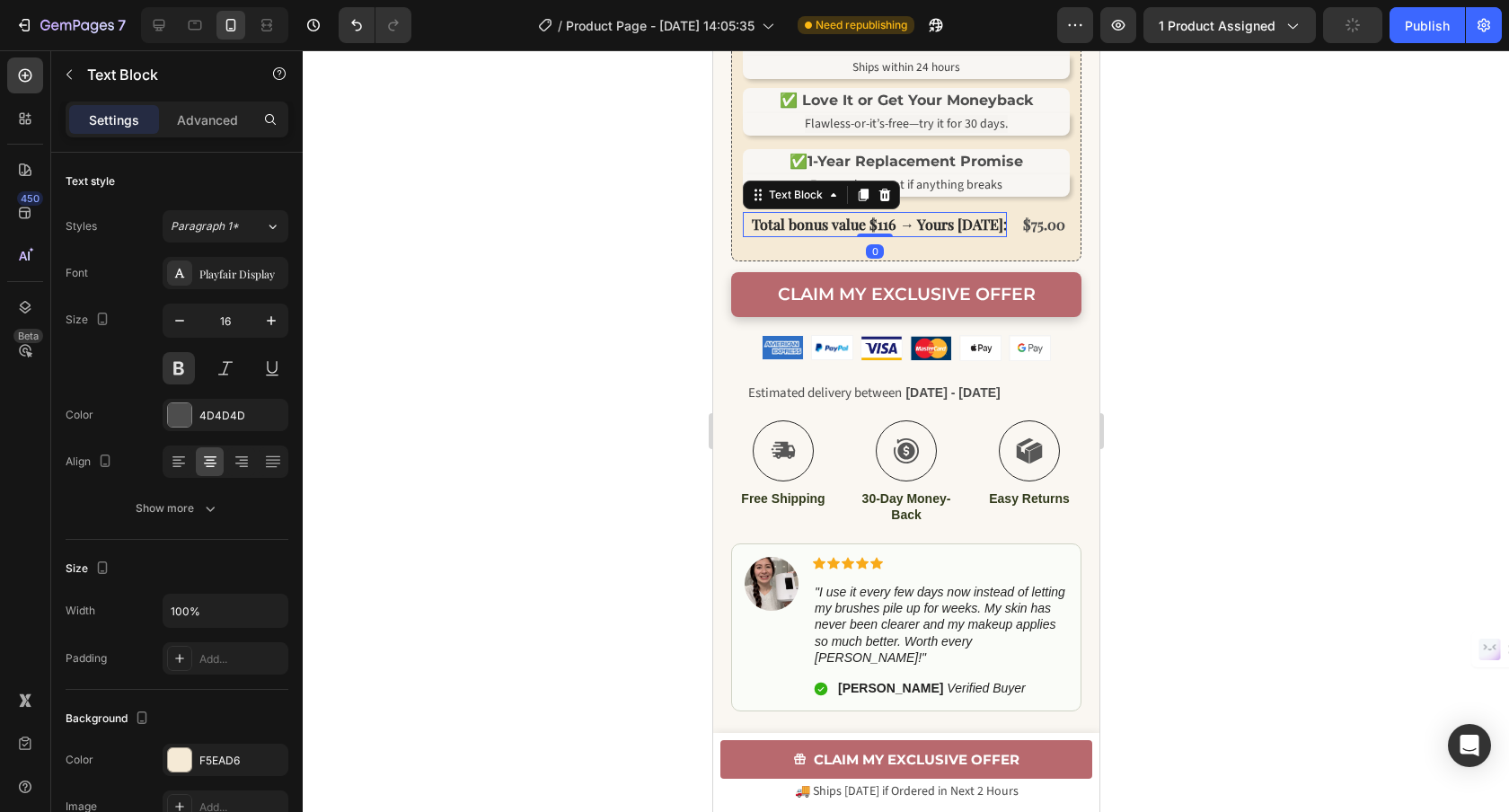
click at [879, 237] on div "Free replacement if anything breaks Text Total bonus value $116 → Yours today: …" at bounding box center [906, 213] width 327 height 77
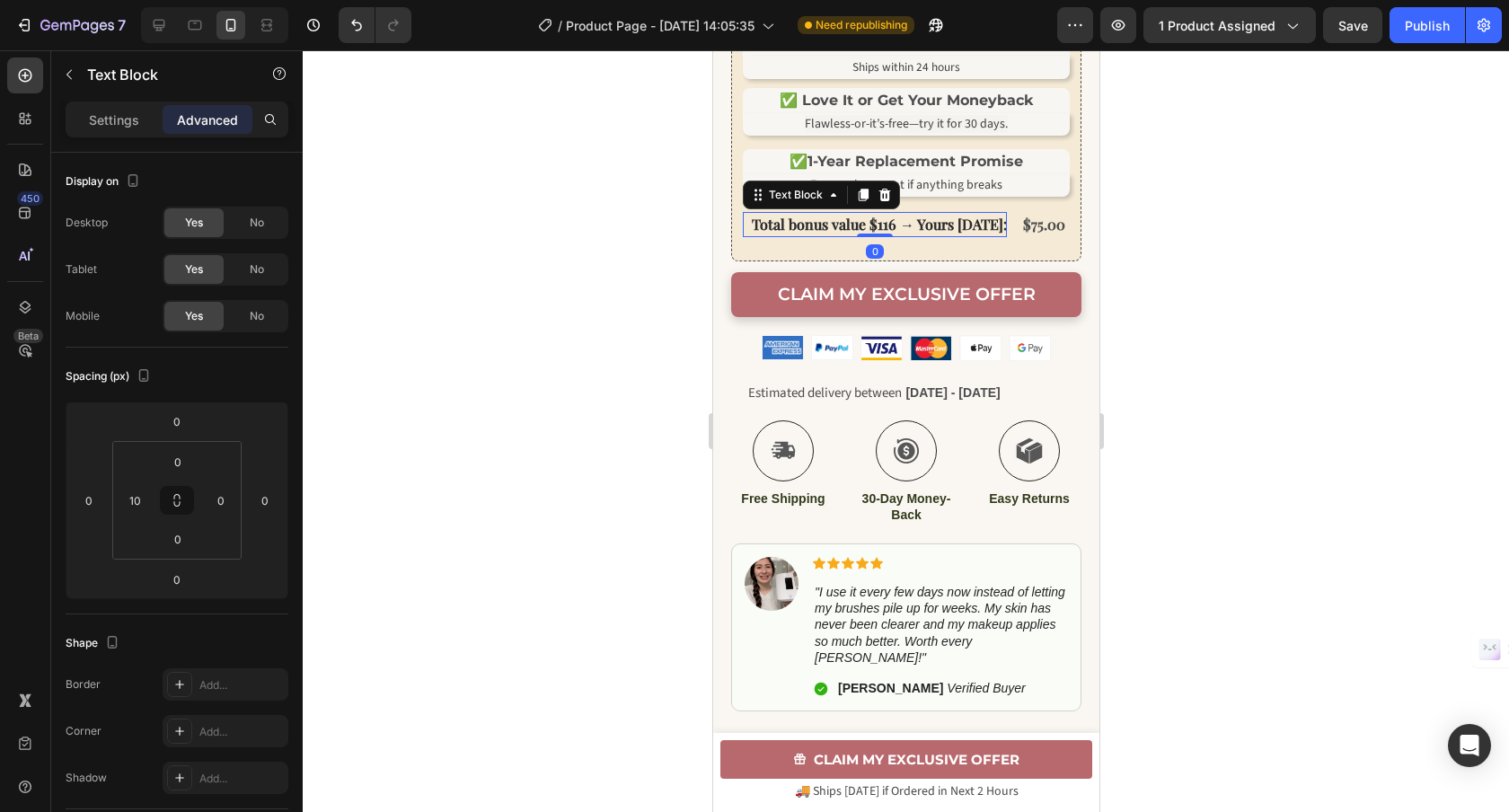
click at [1272, 247] on div at bounding box center [906, 431] width 1206 height 762
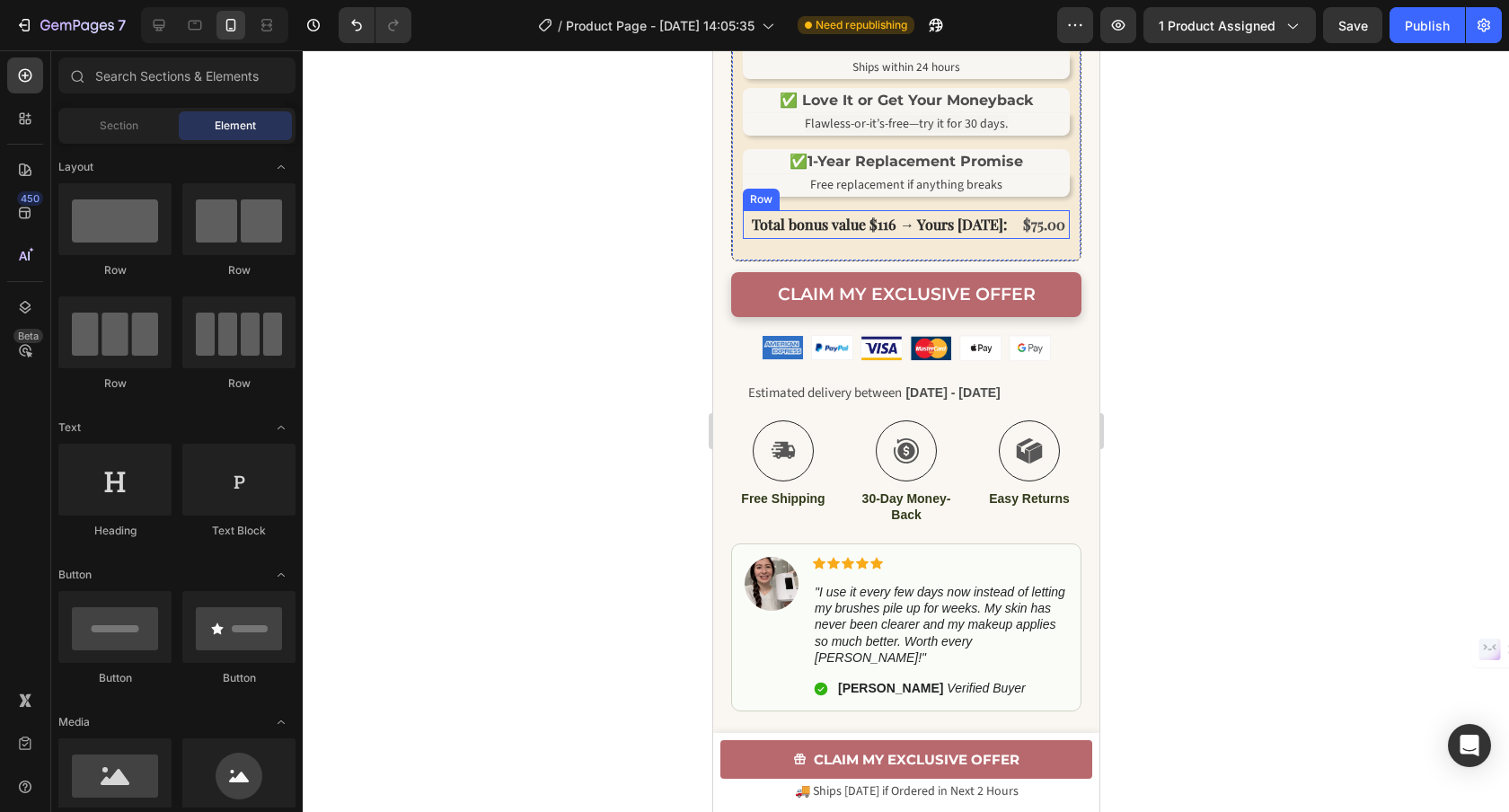
click at [1003, 240] on div "Total bonus value $116 → Yours today: Text Block $75.00 Product Price Product P…" at bounding box center [906, 225] width 327 height 30
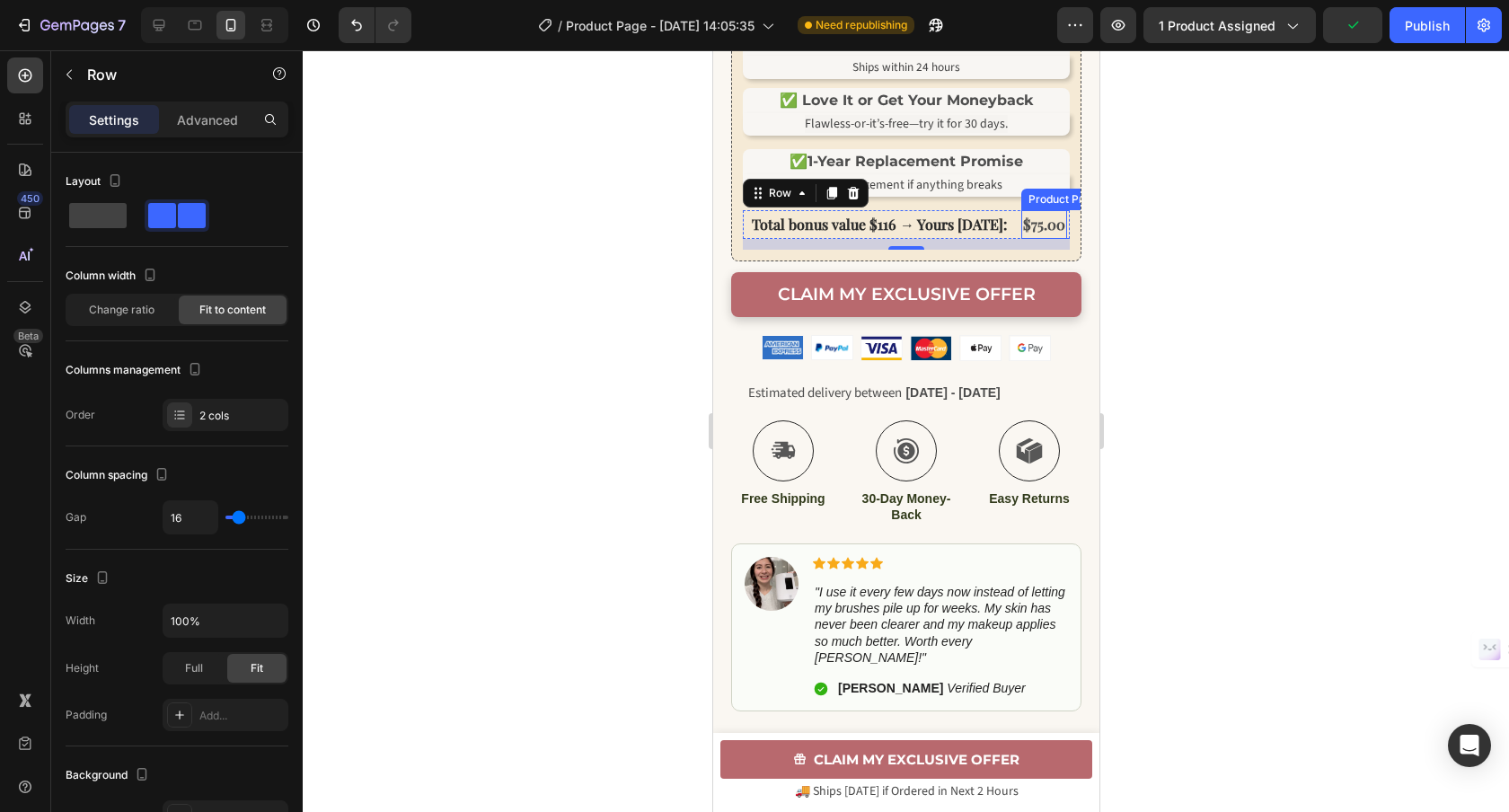
click at [1021, 240] on div "$75.00" at bounding box center [1043, 225] width 46 height 30
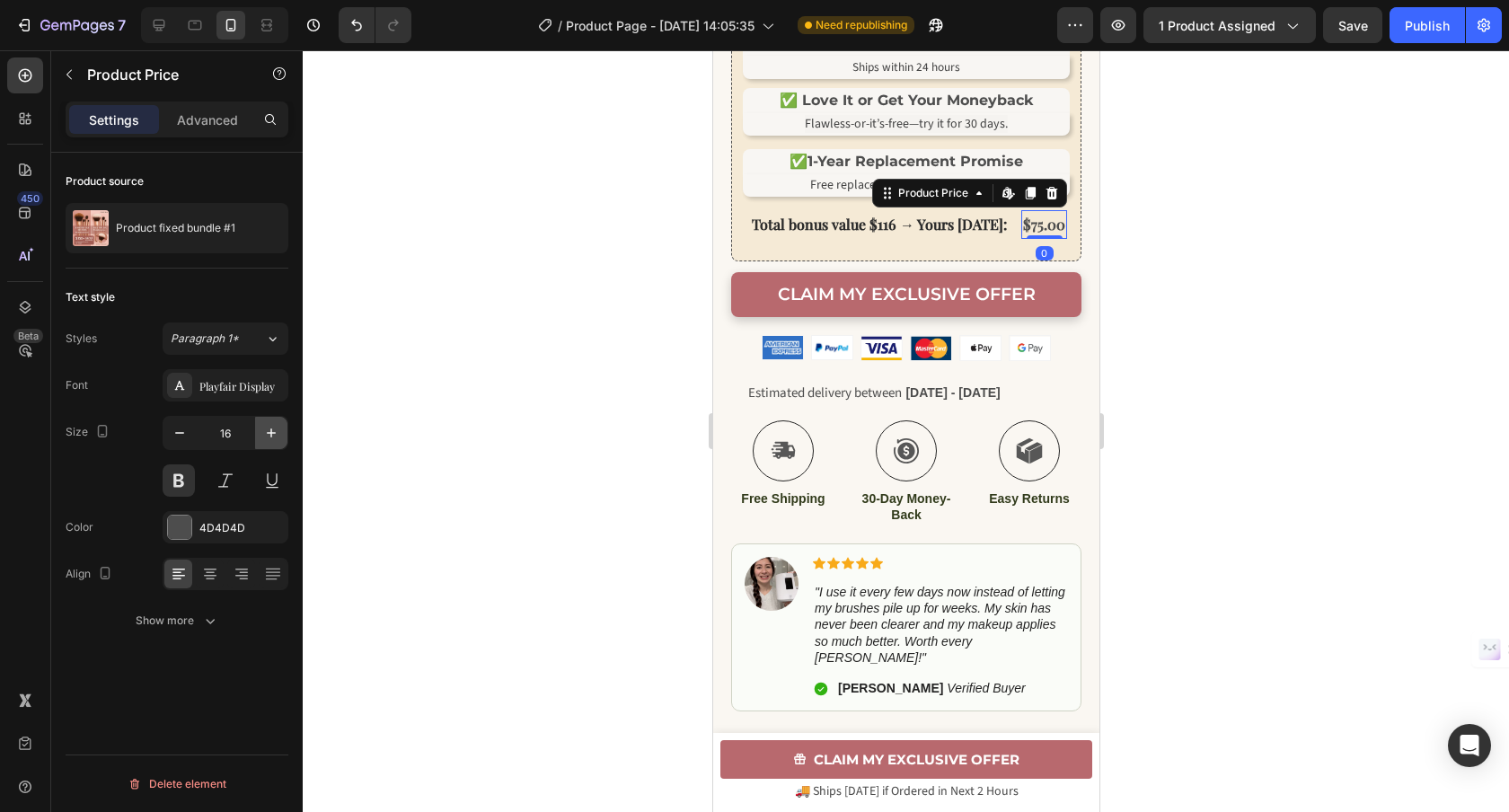
click at [272, 427] on icon "button" at bounding box center [271, 432] width 18 height 18
click at [272, 426] on icon "button" at bounding box center [271, 432] width 18 height 18
click at [273, 427] on icon "button" at bounding box center [271, 432] width 18 height 18
type input "18"
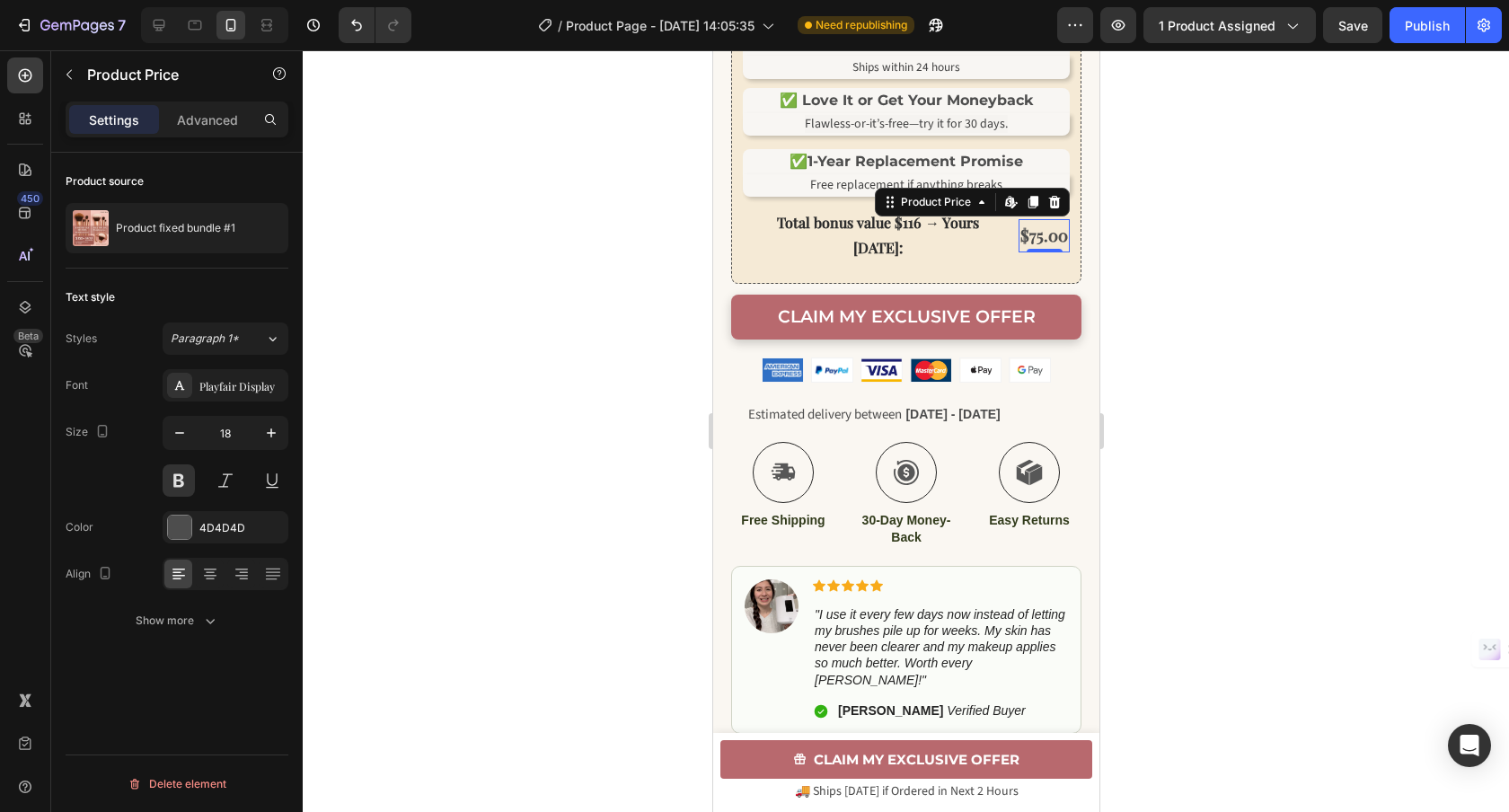
click at [585, 369] on div at bounding box center [906, 431] width 1206 height 762
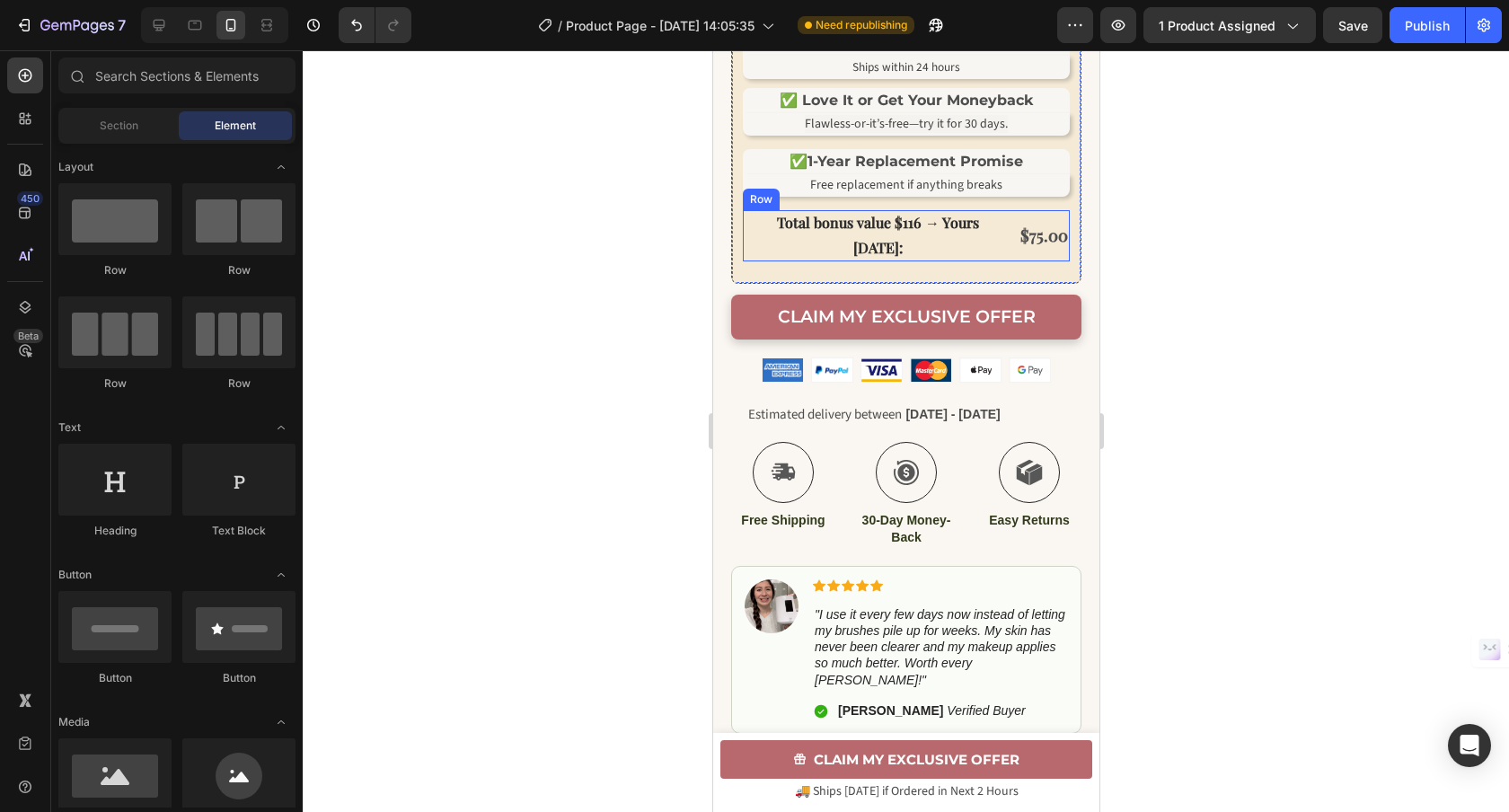
click at [1001, 258] on div "Total bonus value $116 → Yours today: Text Block $75.00 Product Price Product P…" at bounding box center [906, 236] width 327 height 52
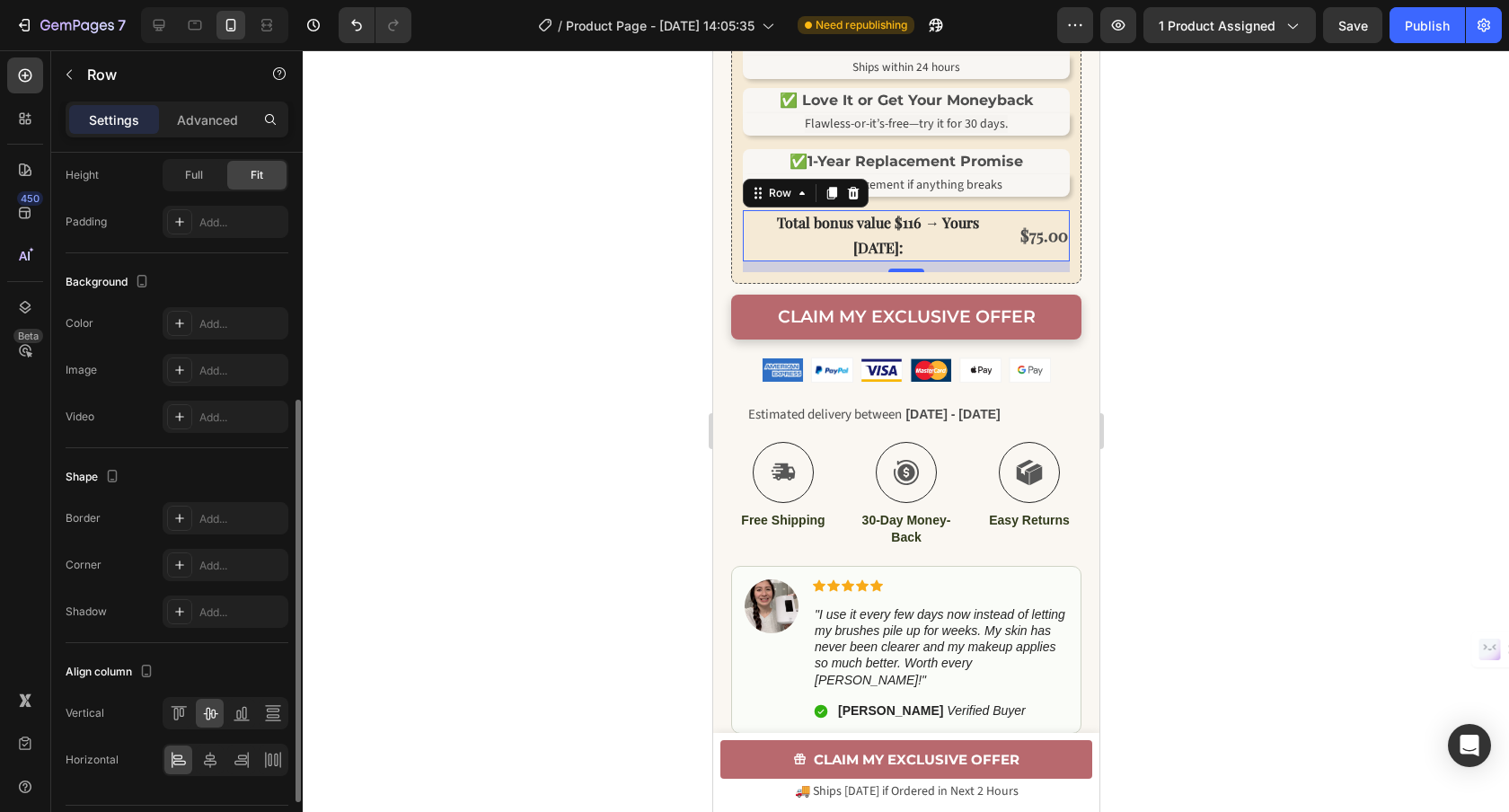
scroll to position [543, 0]
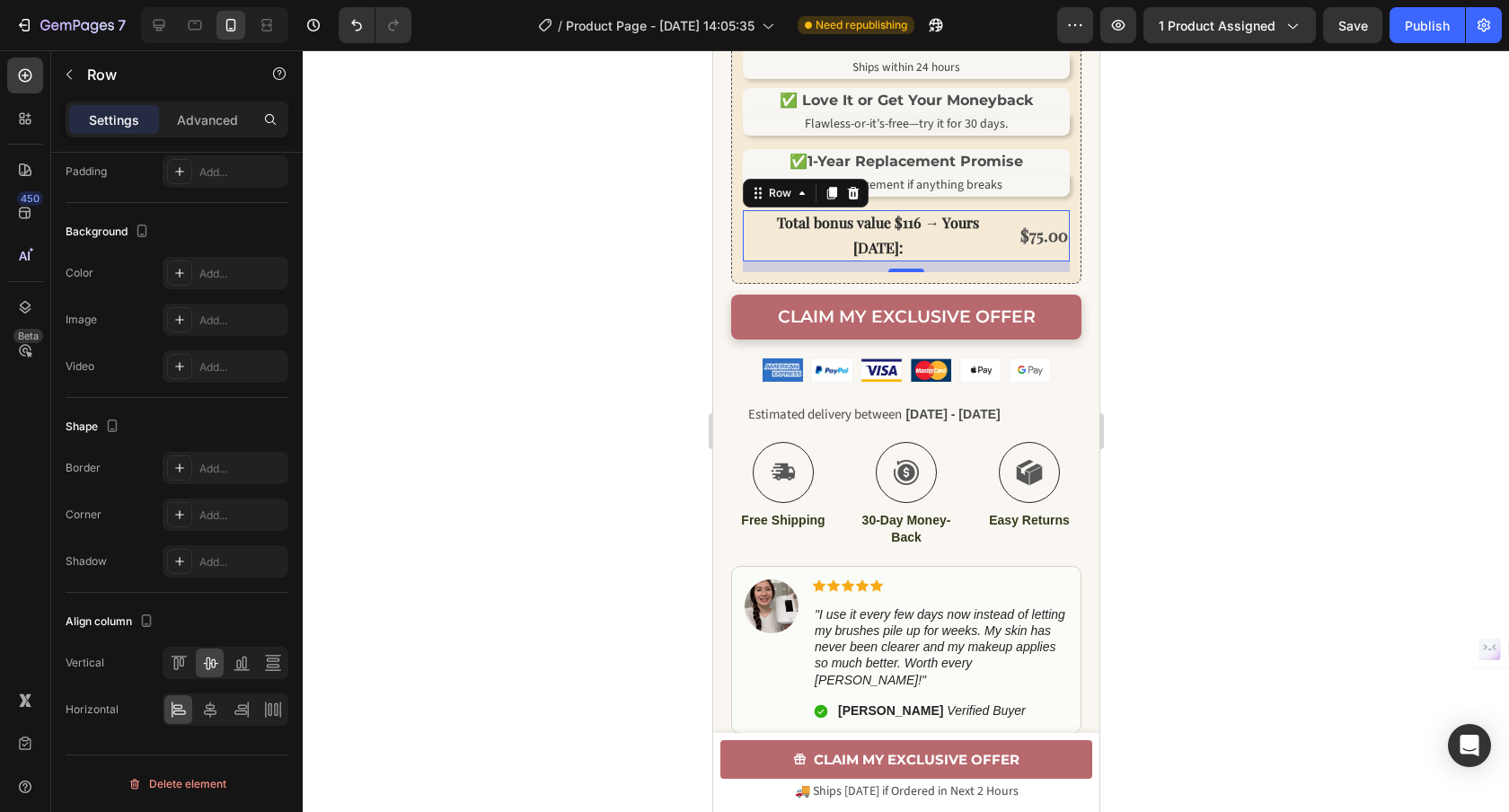
click at [542, 378] on div at bounding box center [906, 431] width 1206 height 762
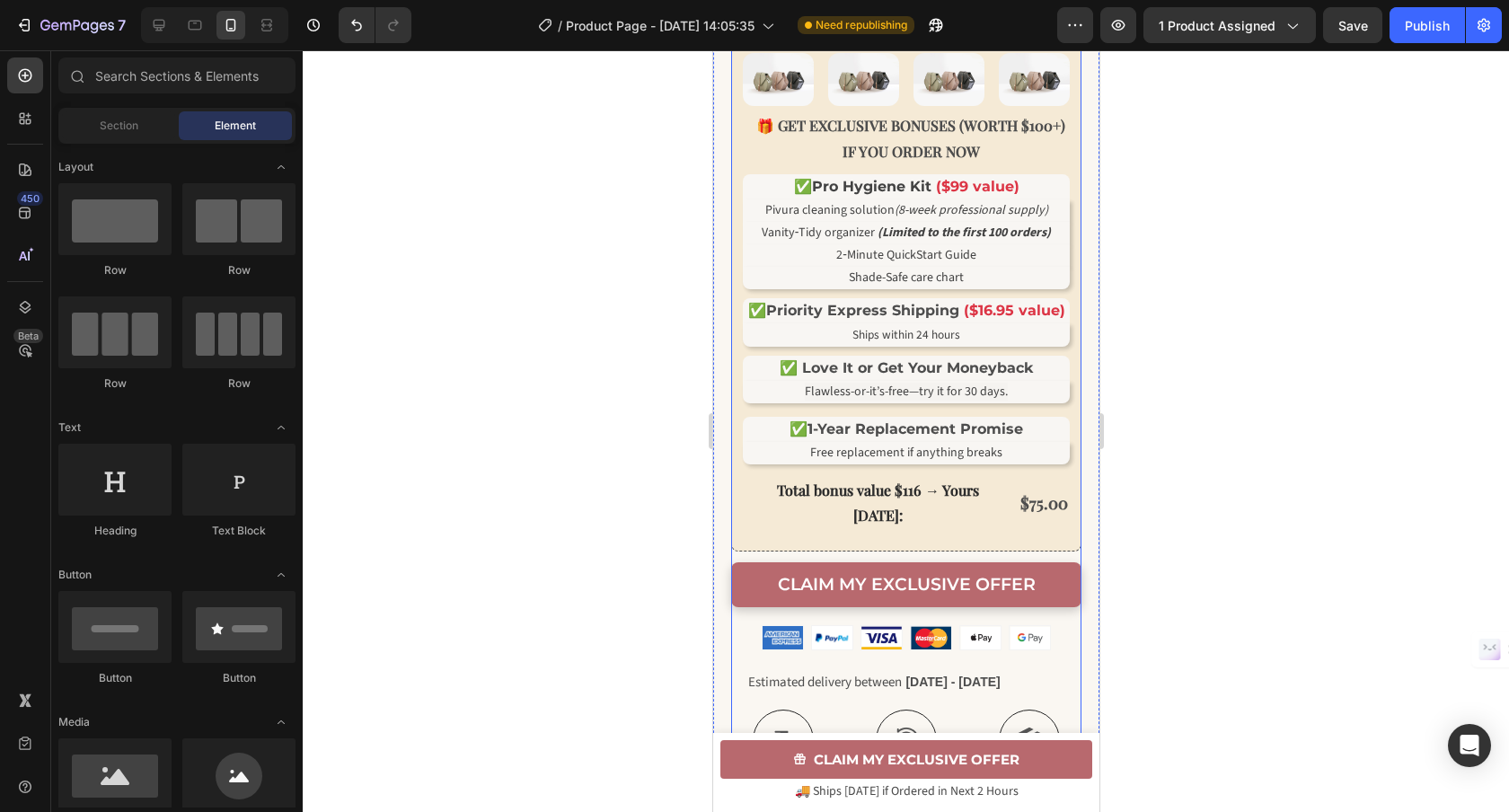
scroll to position [966, 0]
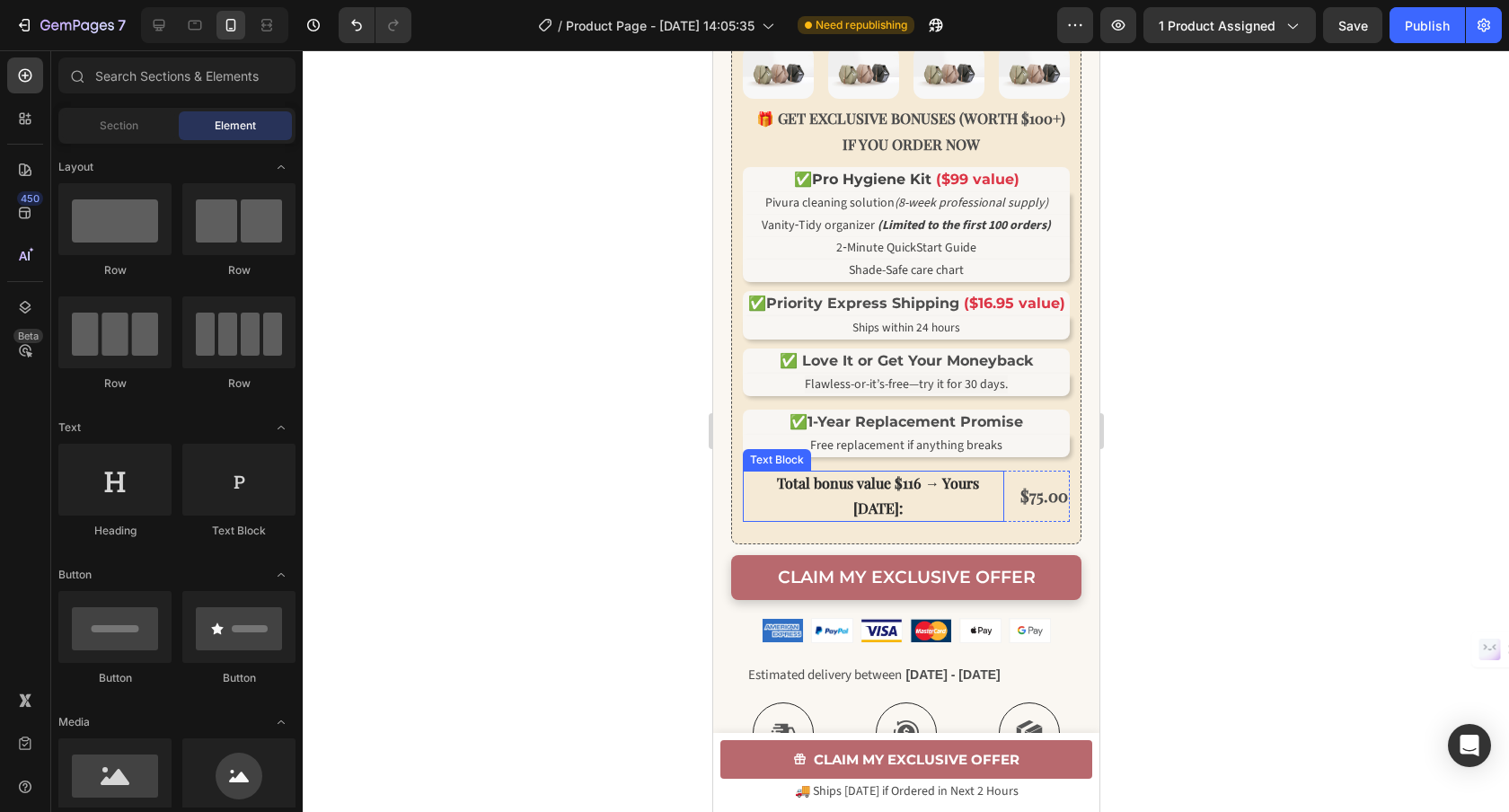
click at [945, 514] on strong "Total bonus value $116 → Yours today:" at bounding box center [877, 496] width 202 height 45
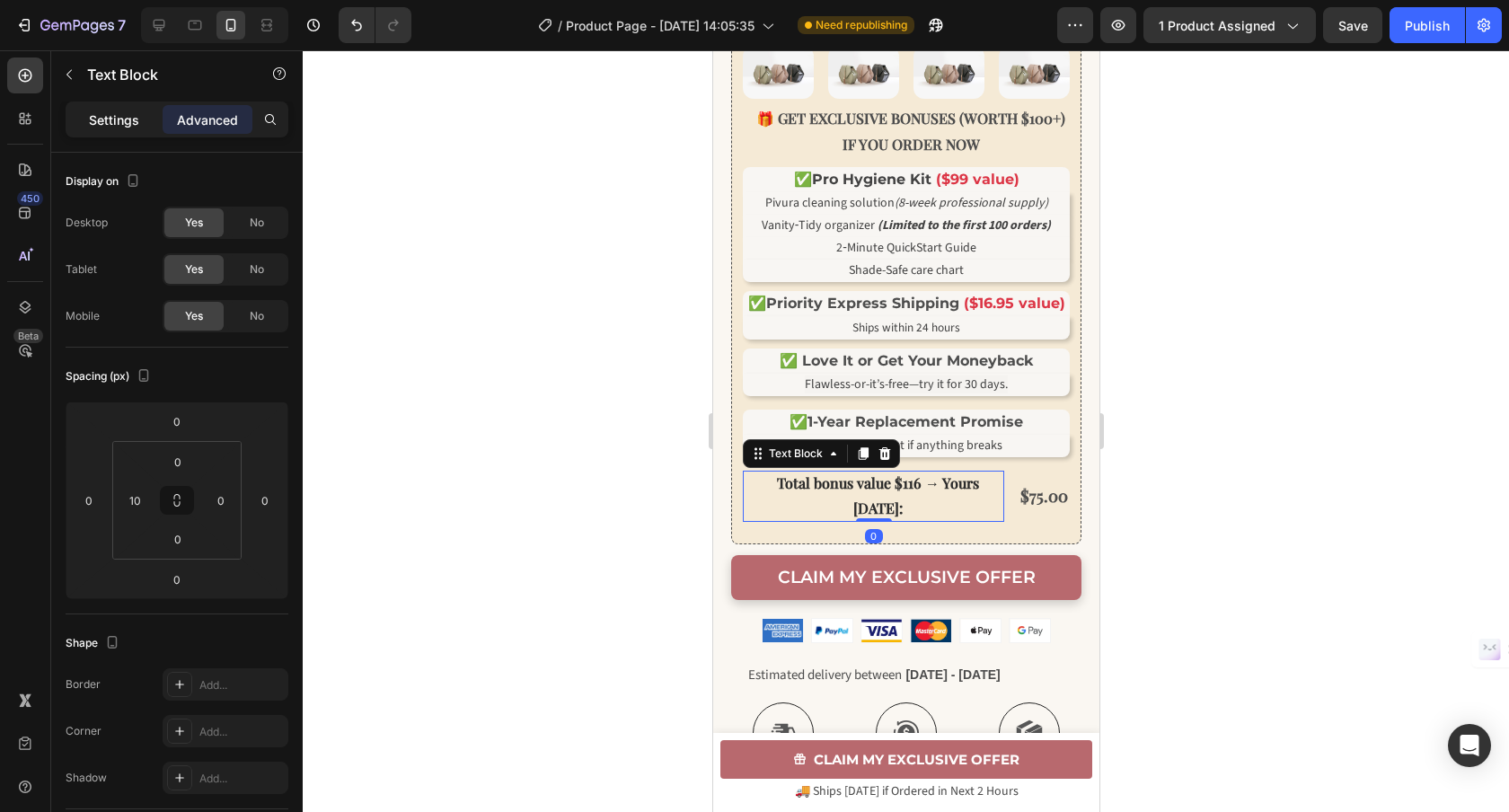
click at [124, 124] on p "Settings" at bounding box center [114, 119] width 50 height 19
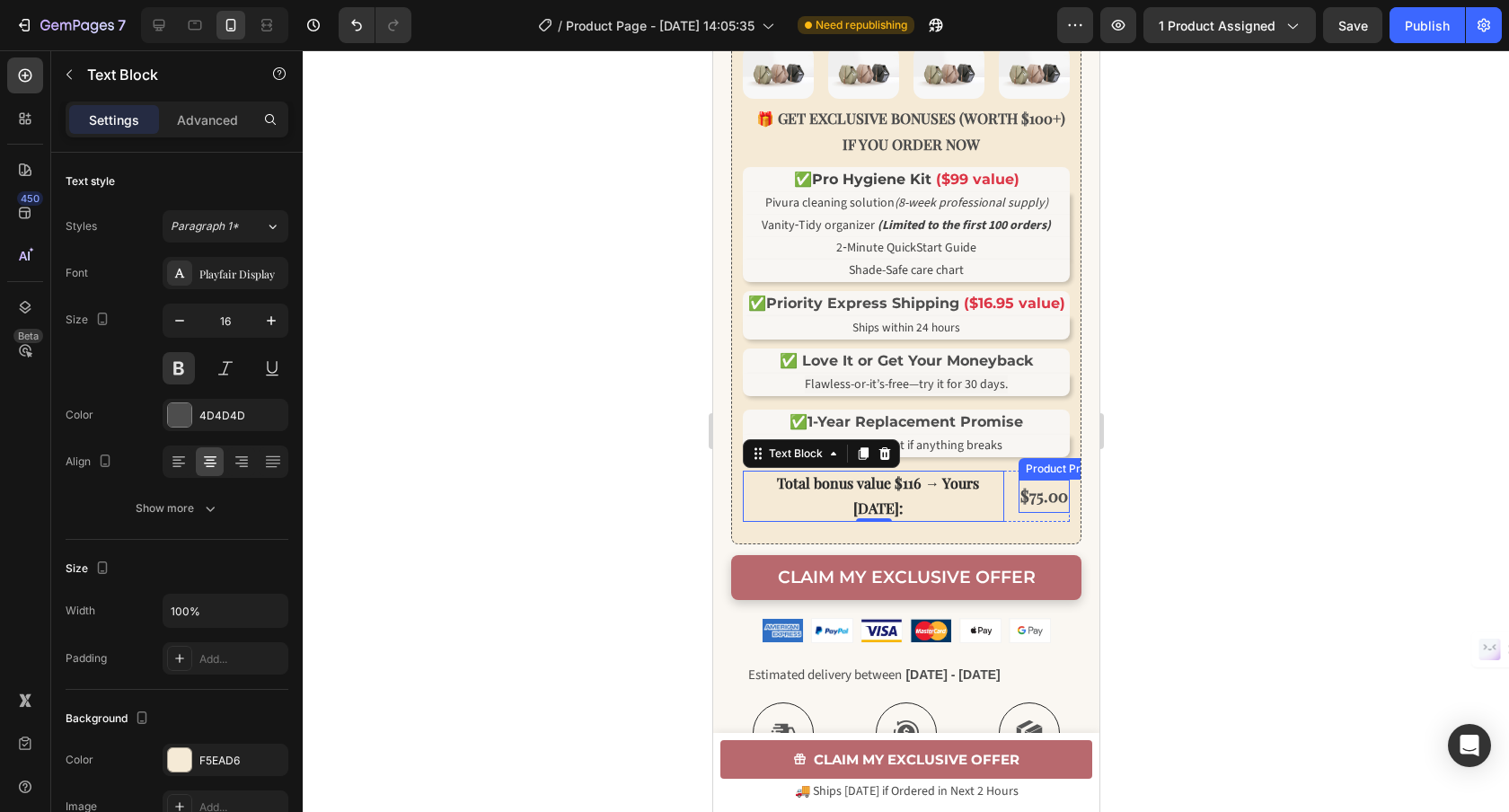
click at [1040, 511] on div "$75.00" at bounding box center [1043, 496] width 51 height 33
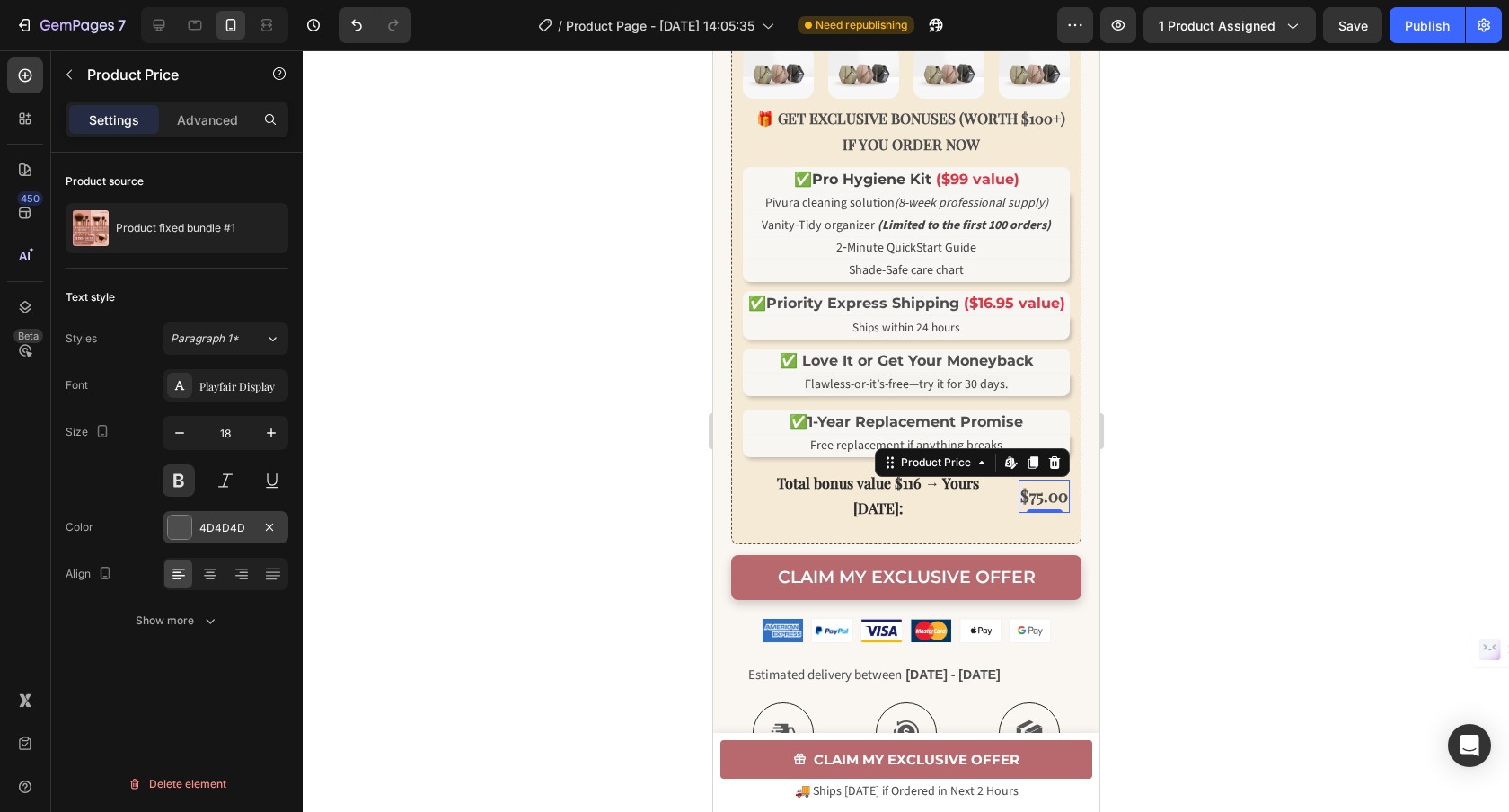
click at [217, 530] on div "4D4D4D" at bounding box center [226, 527] width 52 height 16
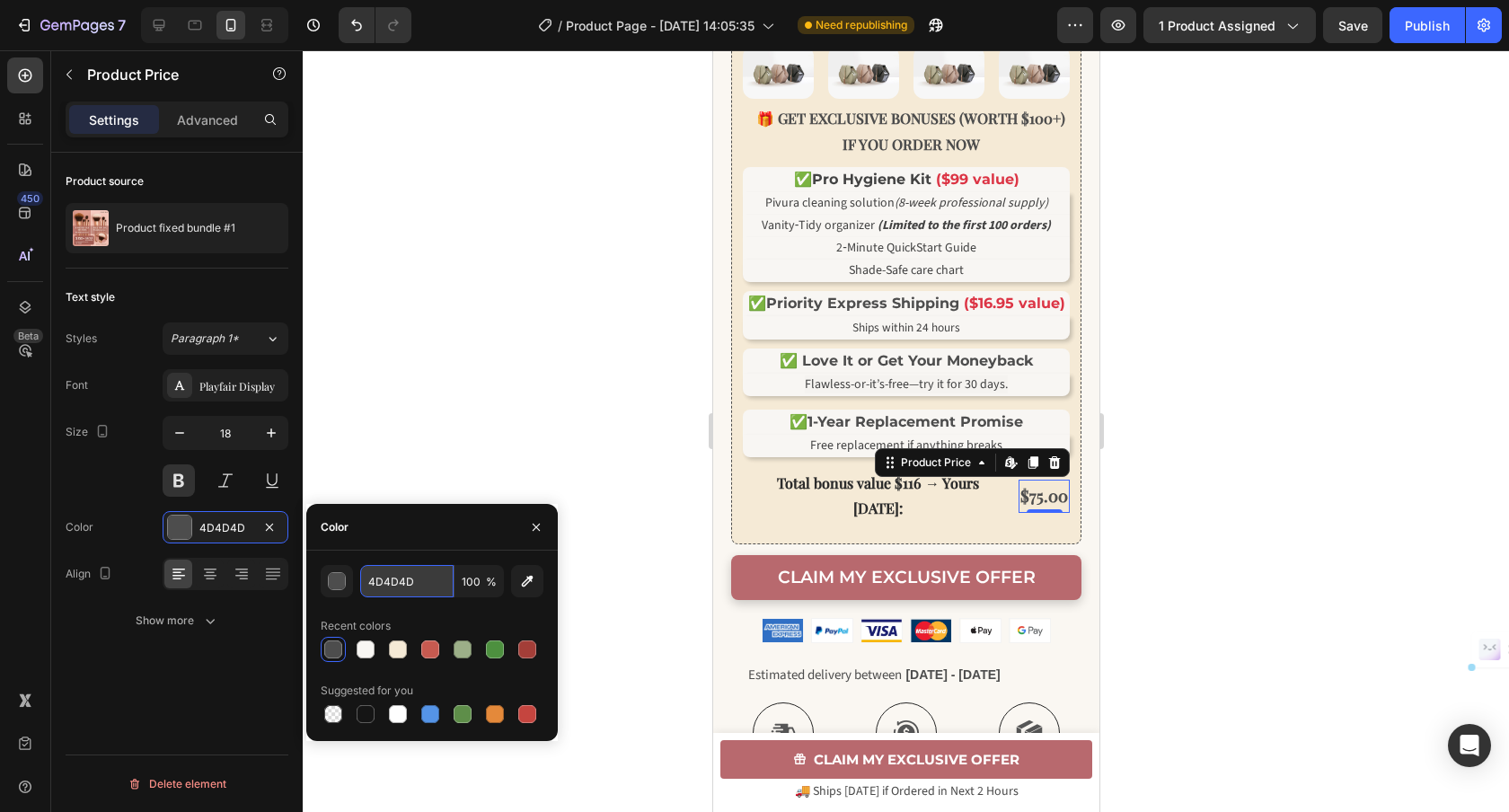
click at [426, 583] on input "4D4D4D" at bounding box center [407, 581] width 93 height 33
paste input "2C2C2C"
type input "2C2C2C"
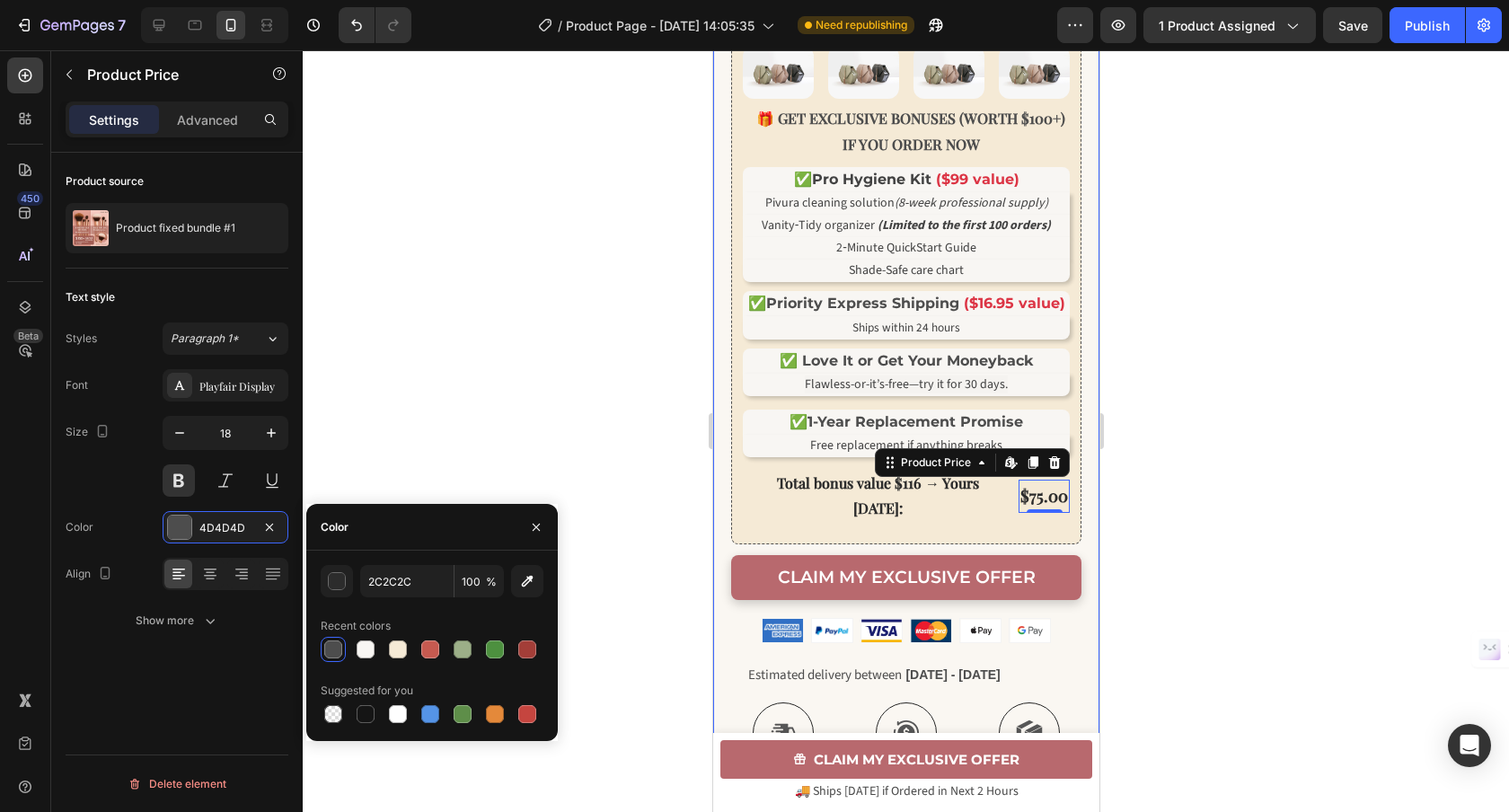
drag, startPoint x: 470, startPoint y: 350, endPoint x: 506, endPoint y: 361, distance: 37.6
click at [470, 350] on div at bounding box center [906, 431] width 1206 height 762
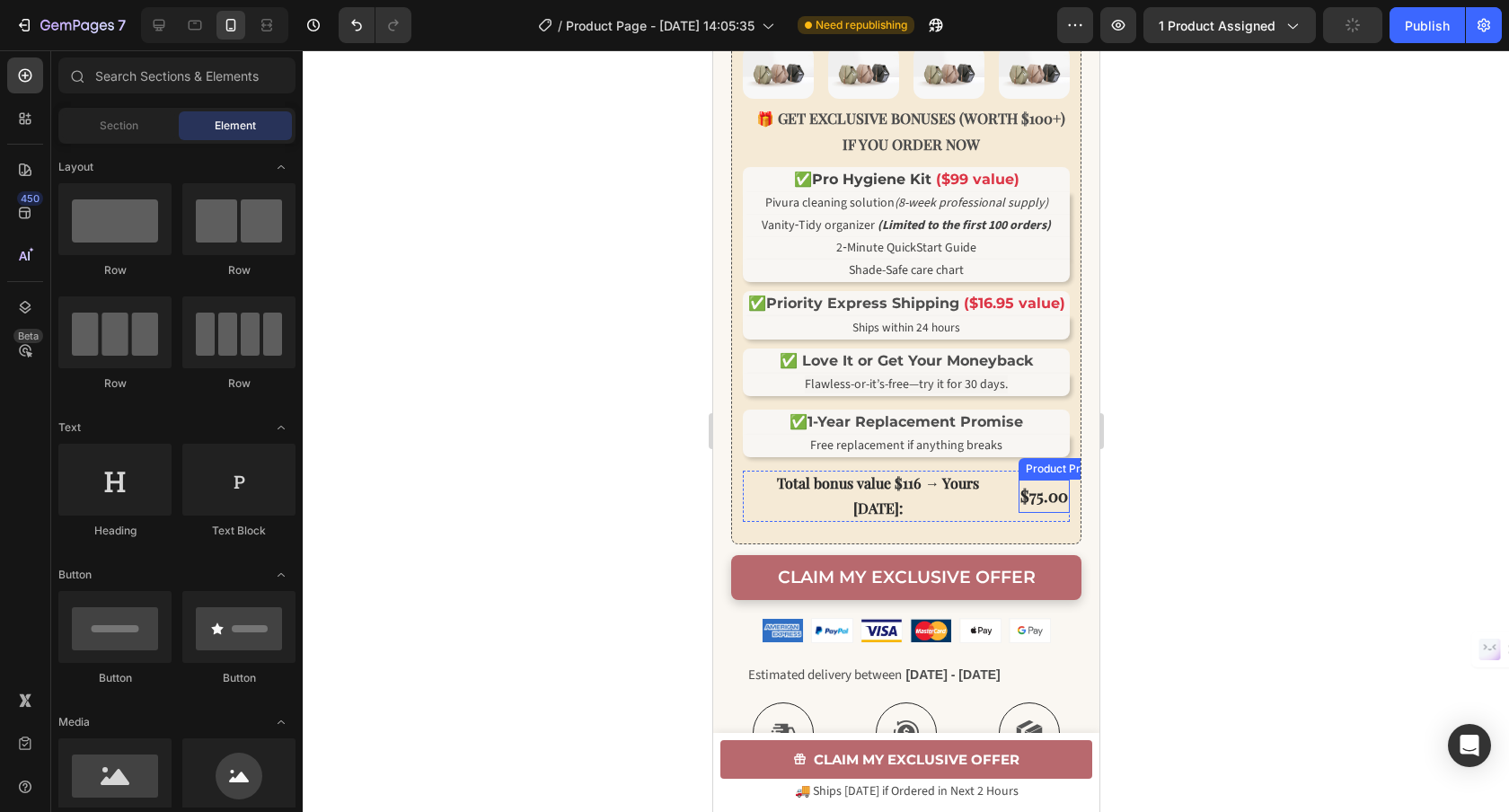
click at [1042, 511] on div "$75.00" at bounding box center [1043, 496] width 51 height 33
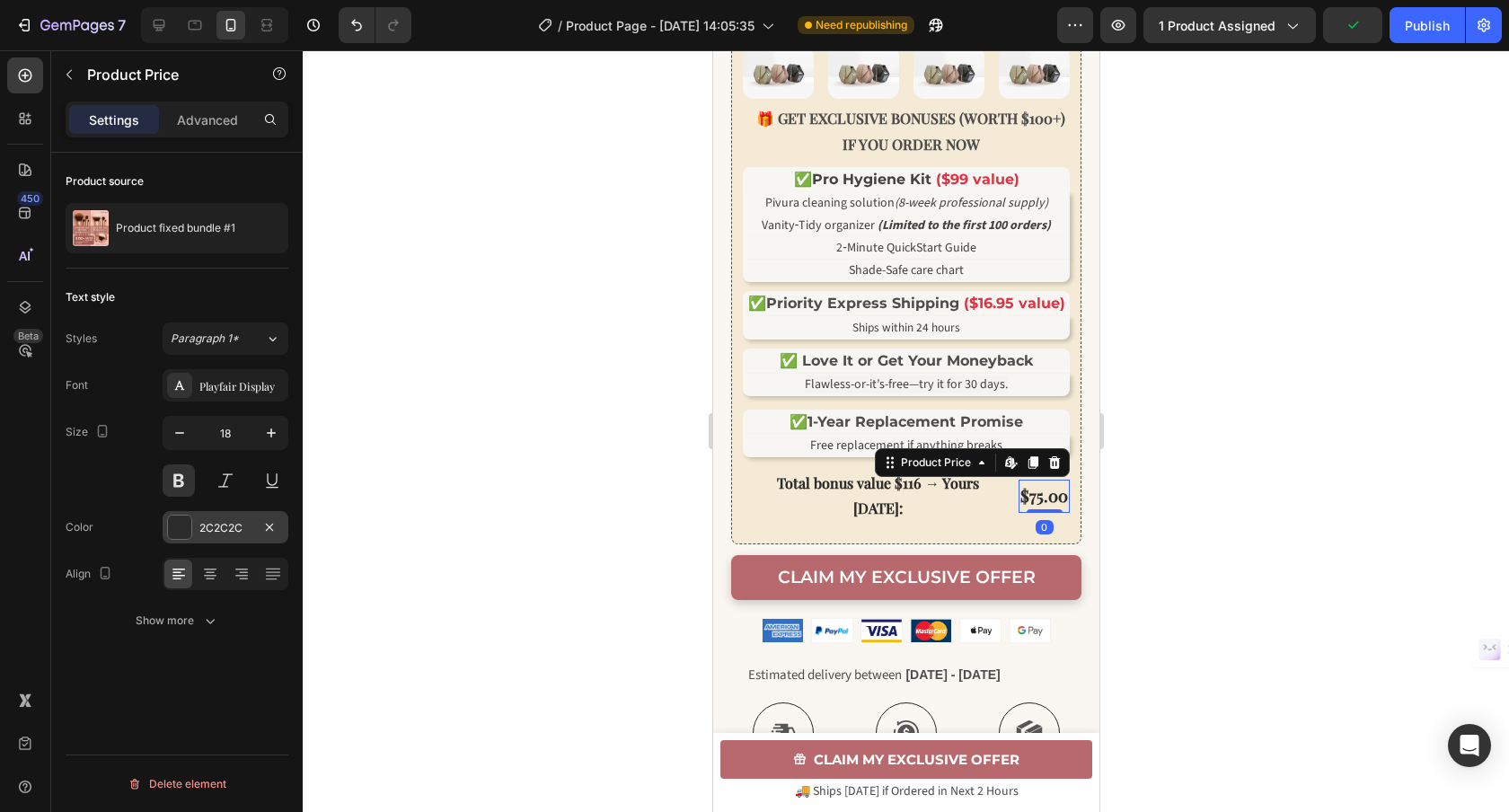
click at [194, 528] on div "2C2C2C" at bounding box center [225, 526] width 126 height 33
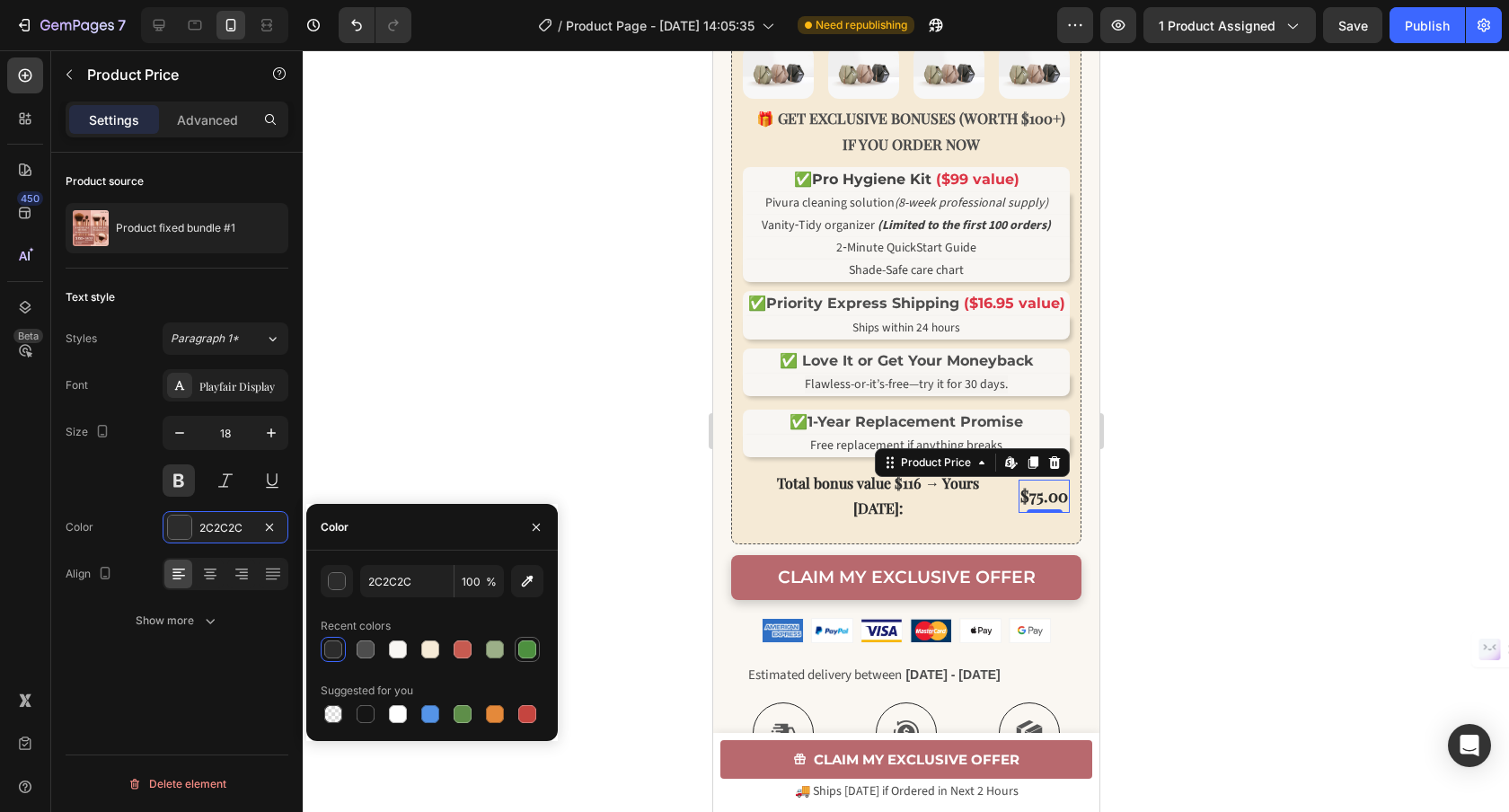
click at [527, 648] on div at bounding box center [527, 649] width 18 height 18
click at [462, 645] on div at bounding box center [462, 649] width 18 height 18
click at [497, 711] on div at bounding box center [494, 713] width 18 height 18
click at [434, 716] on div at bounding box center [430, 713] width 18 height 18
click at [342, 649] on div at bounding box center [332, 649] width 18 height 18
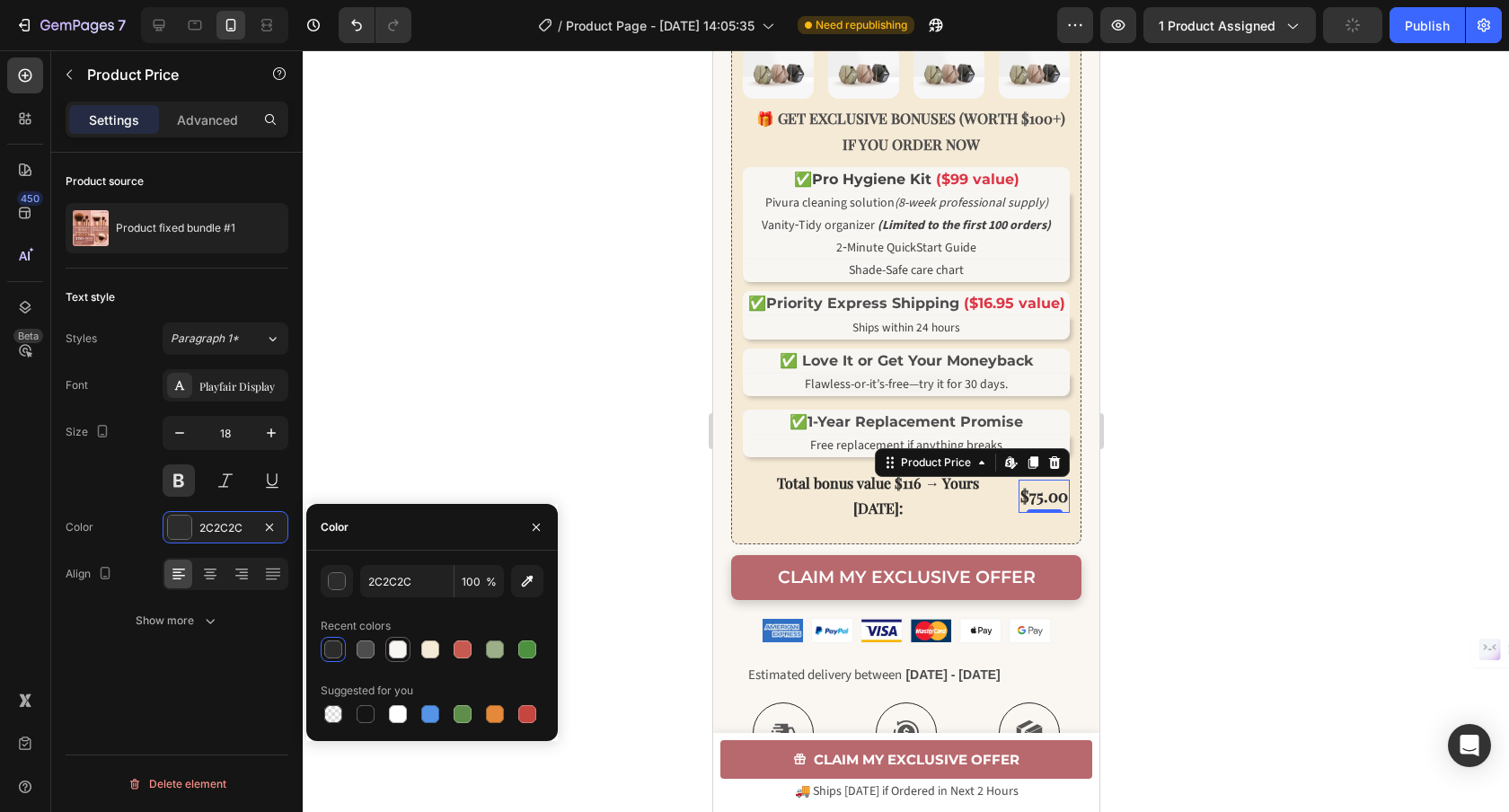
click at [402, 650] on div at bounding box center [398, 649] width 18 height 18
click at [329, 646] on div at bounding box center [332, 649] width 18 height 18
type input "2C2C2C"
click at [569, 379] on div at bounding box center [906, 431] width 1206 height 762
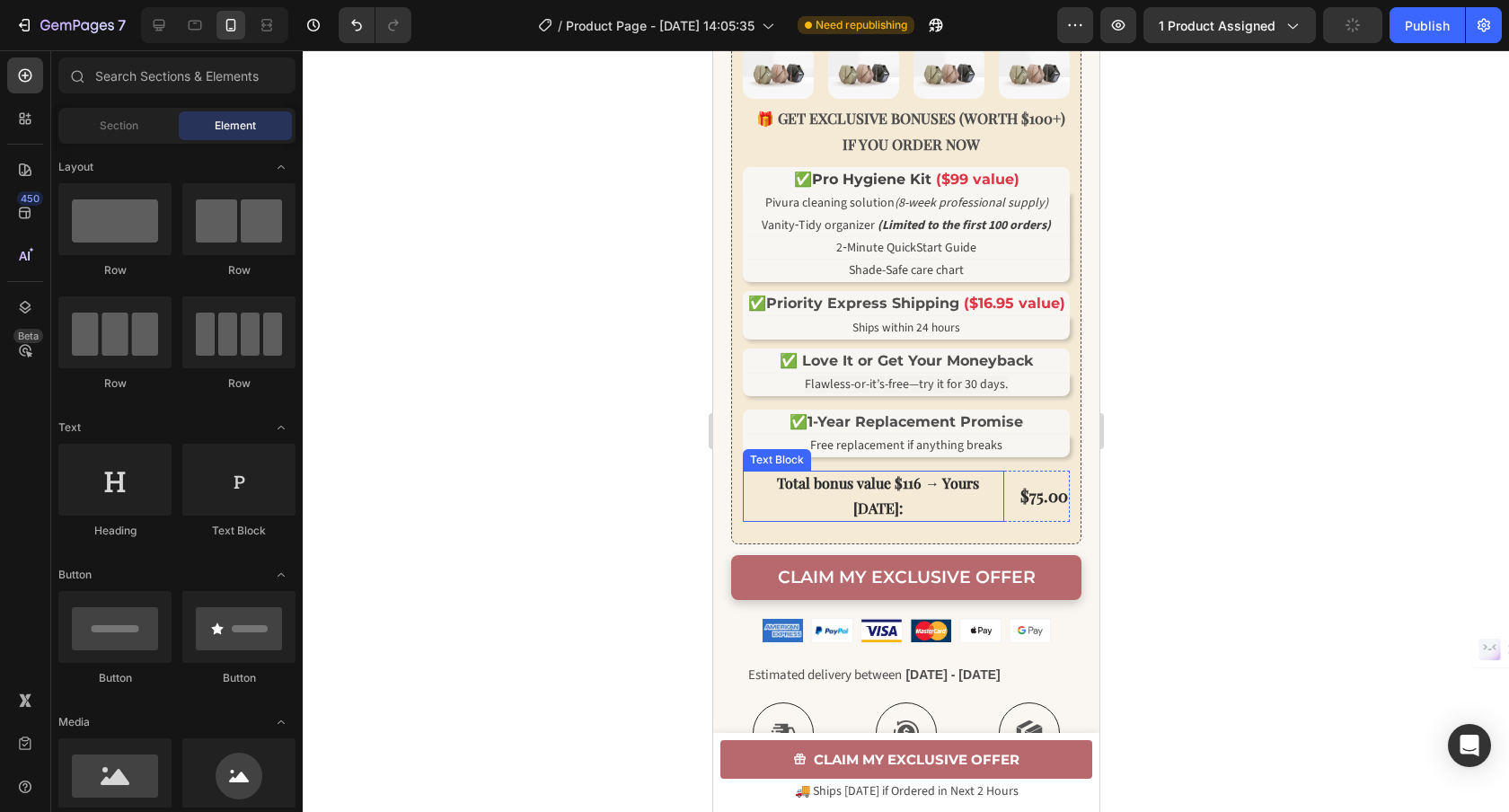
click at [888, 516] on strong "Total bonus value $116 → Yours today:" at bounding box center [877, 496] width 202 height 45
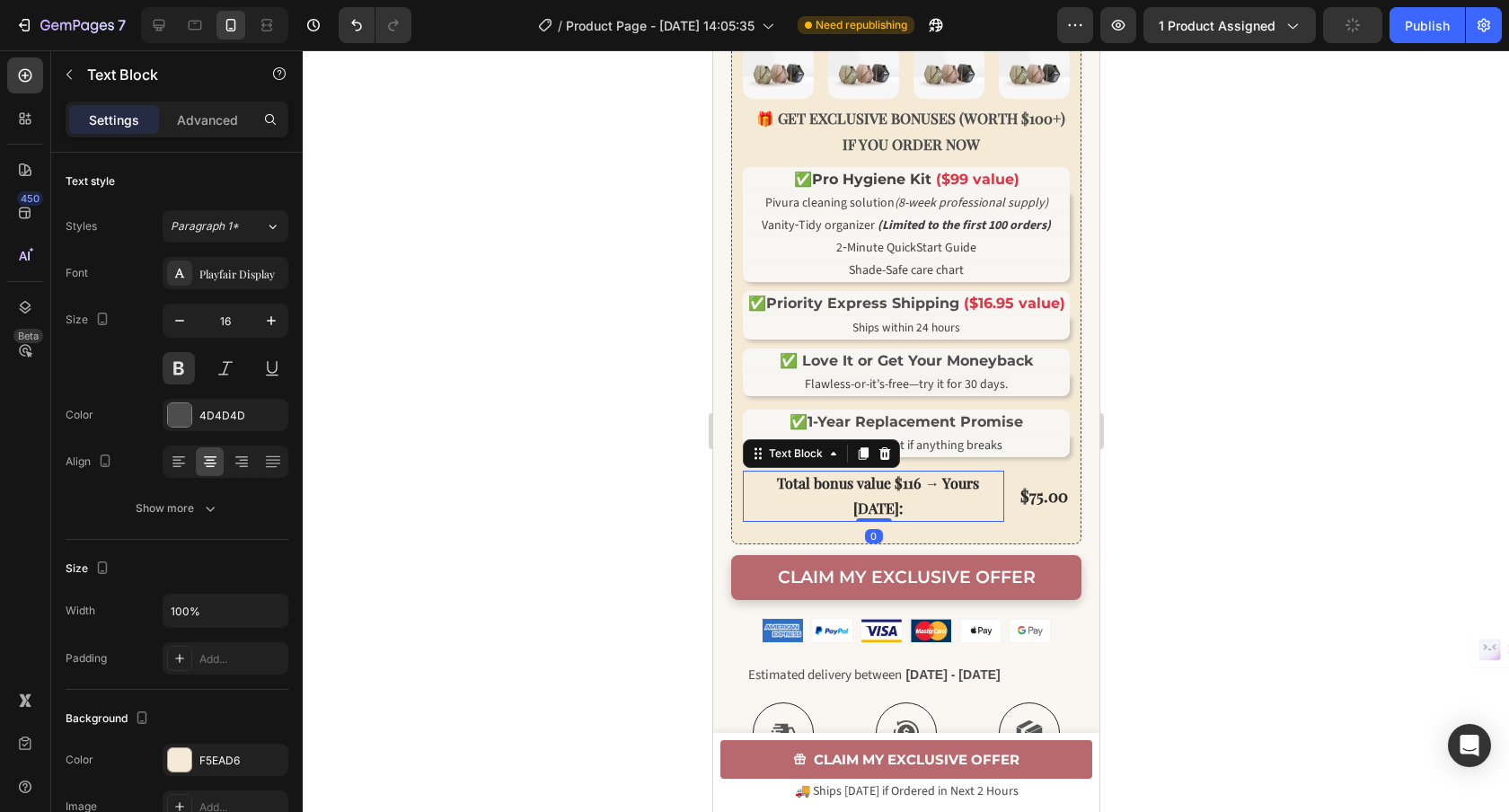
click at [896, 515] on strong "Total bonus value $116 → Yours today:" at bounding box center [877, 496] width 202 height 45
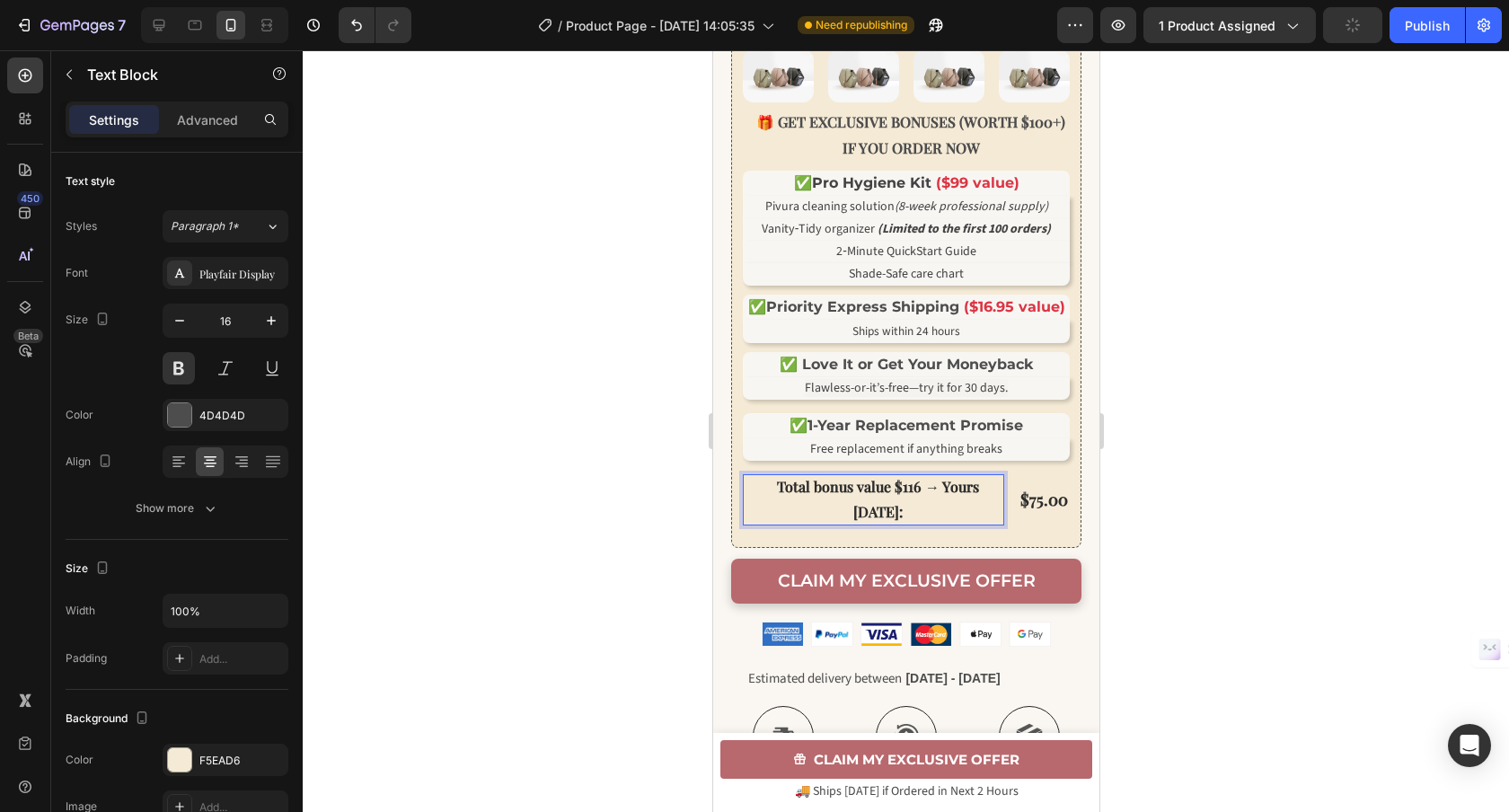
click at [896, 515] on strong "Total bonus value $116 → Yours today:" at bounding box center [877, 499] width 202 height 45
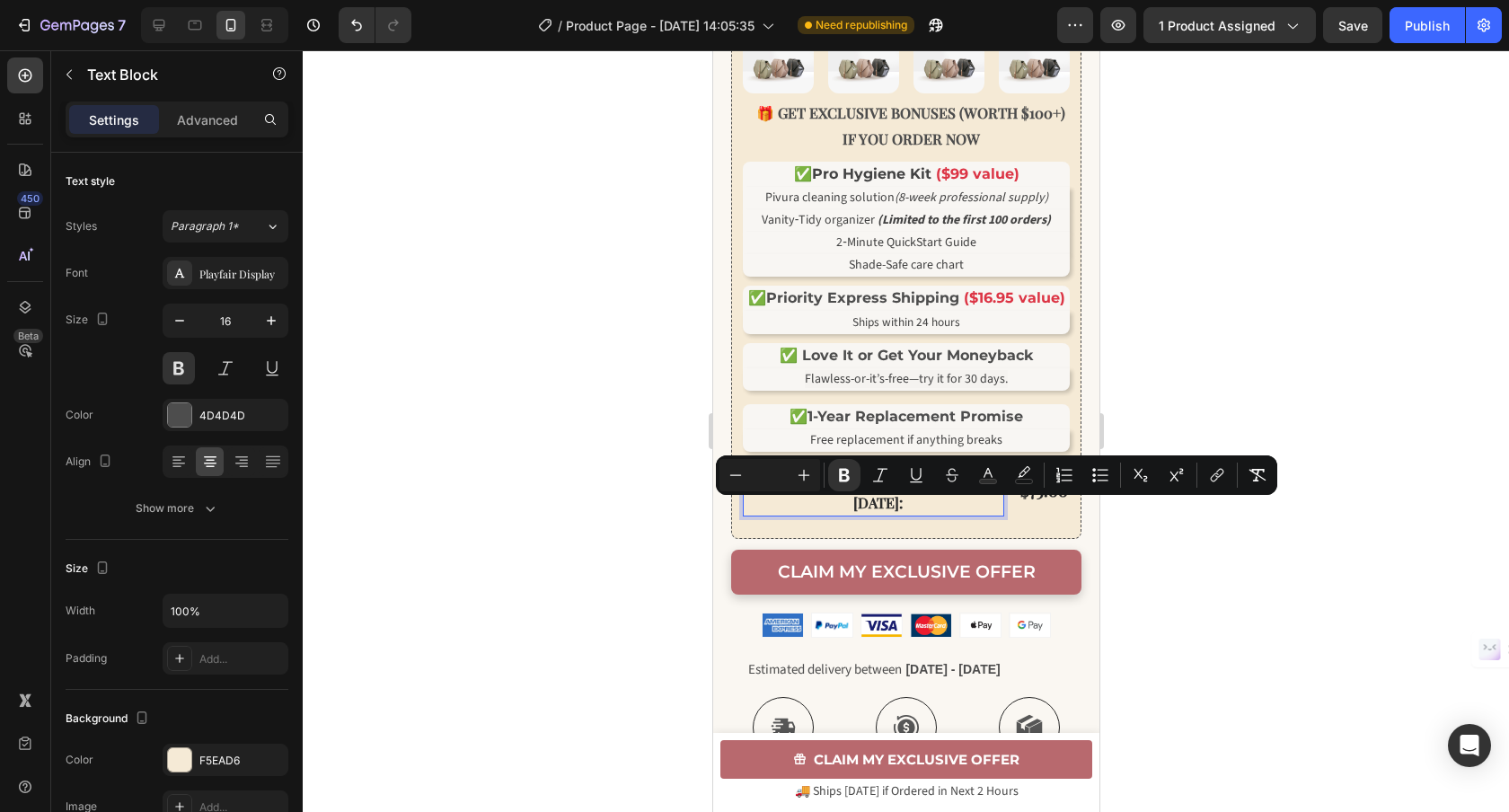
scroll to position [965, 0]
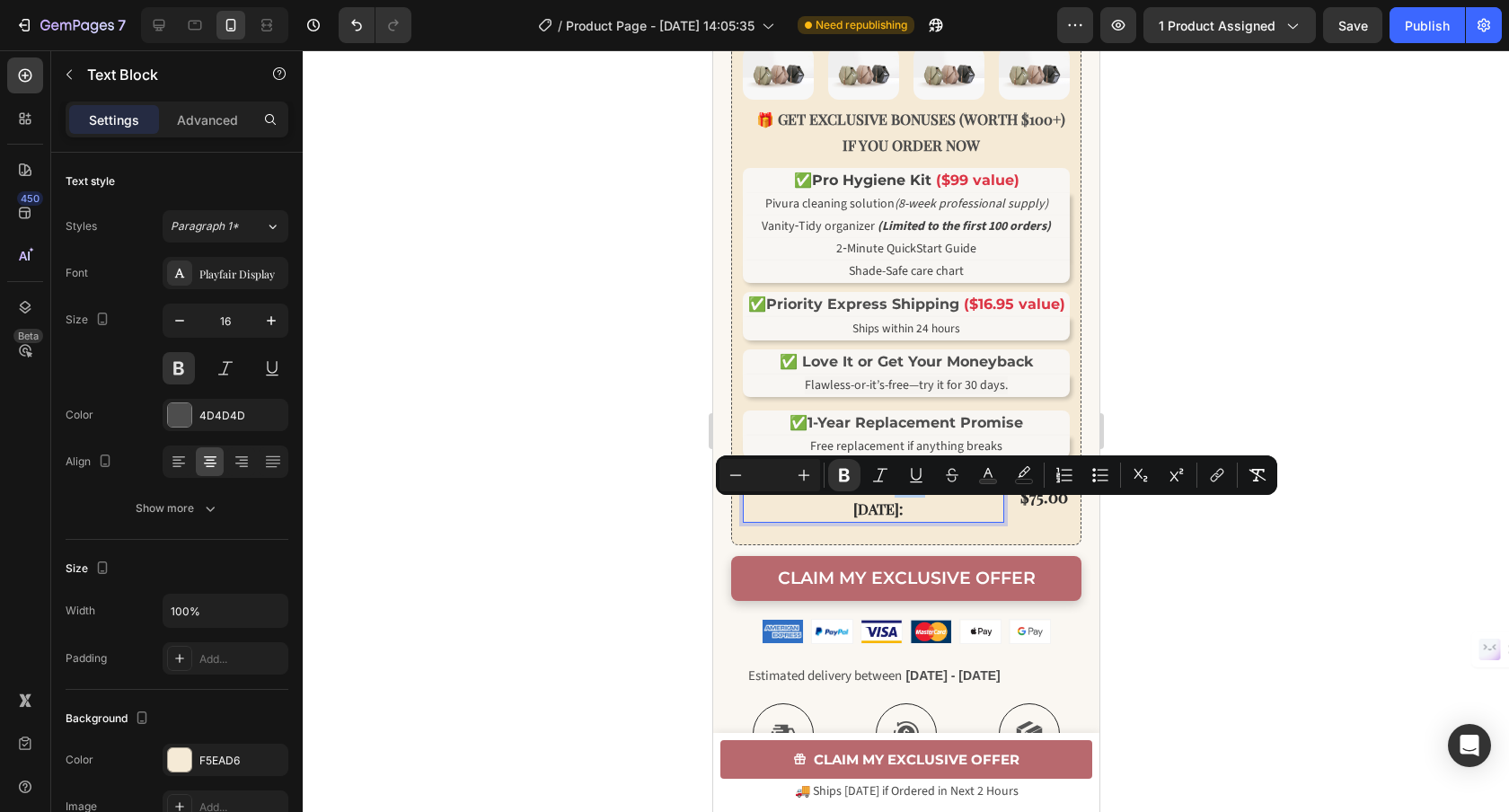
drag, startPoint x: 897, startPoint y: 517, endPoint x: 868, endPoint y: 517, distance: 29.0
click at [868, 517] on strong "Total bonus value $116 → Yours today:" at bounding box center [877, 497] width 202 height 45
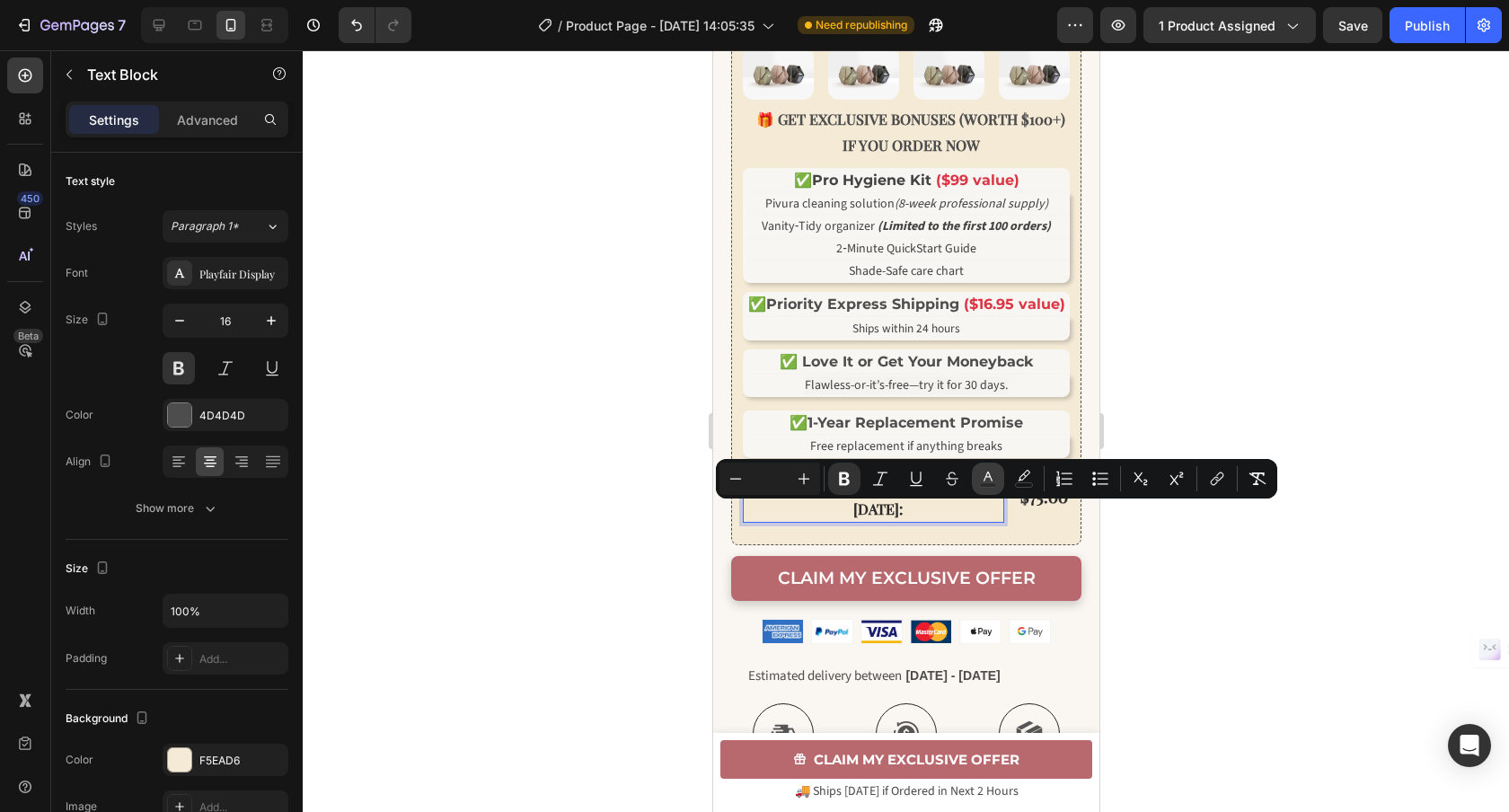
click at [987, 480] on icon "Editor contextual toolbar" at bounding box center [987, 478] width 18 height 18
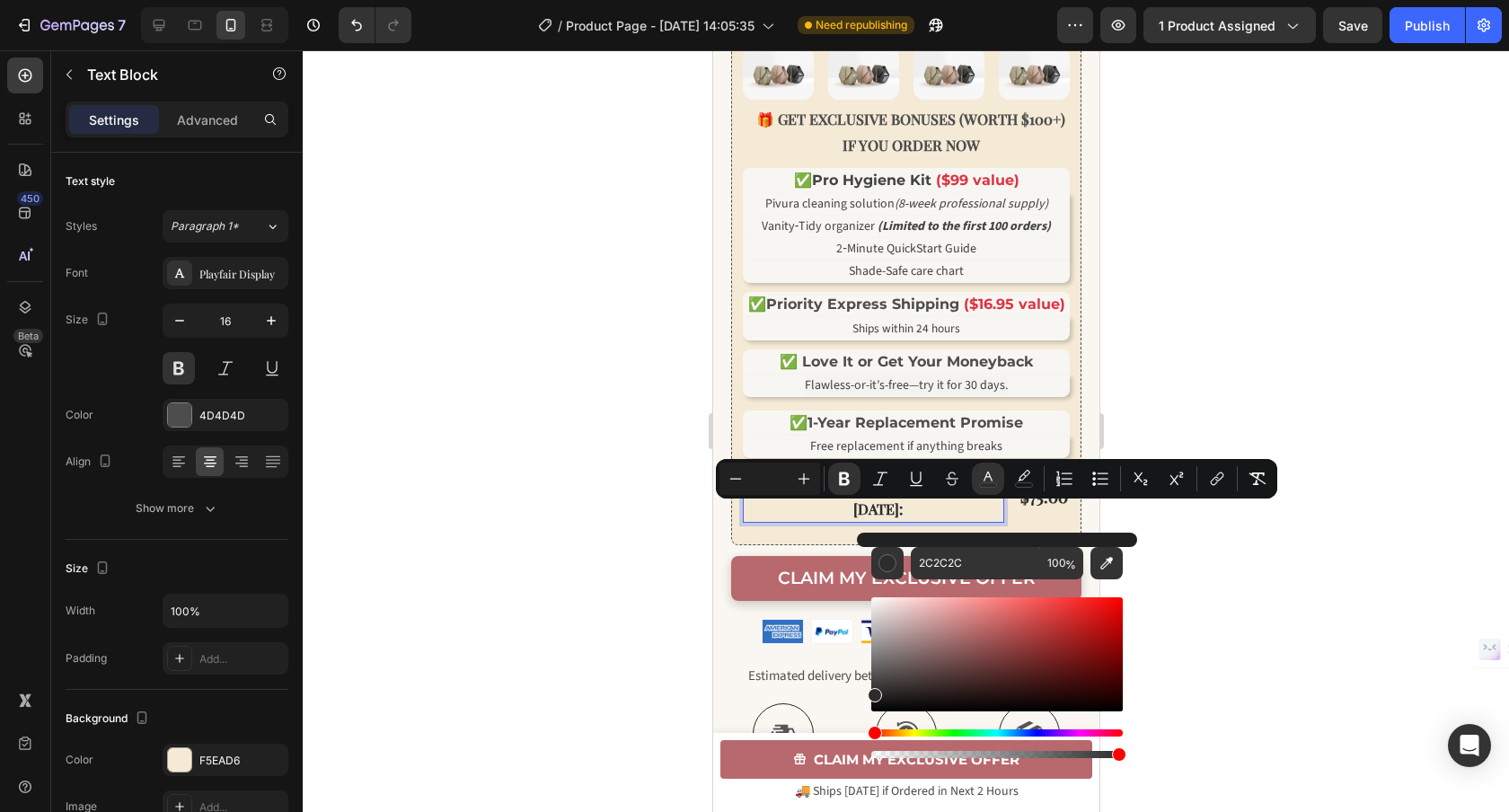
click at [1119, 601] on div "Editor contextual toolbar" at bounding box center [996, 654] width 251 height 114
type input "F40404"
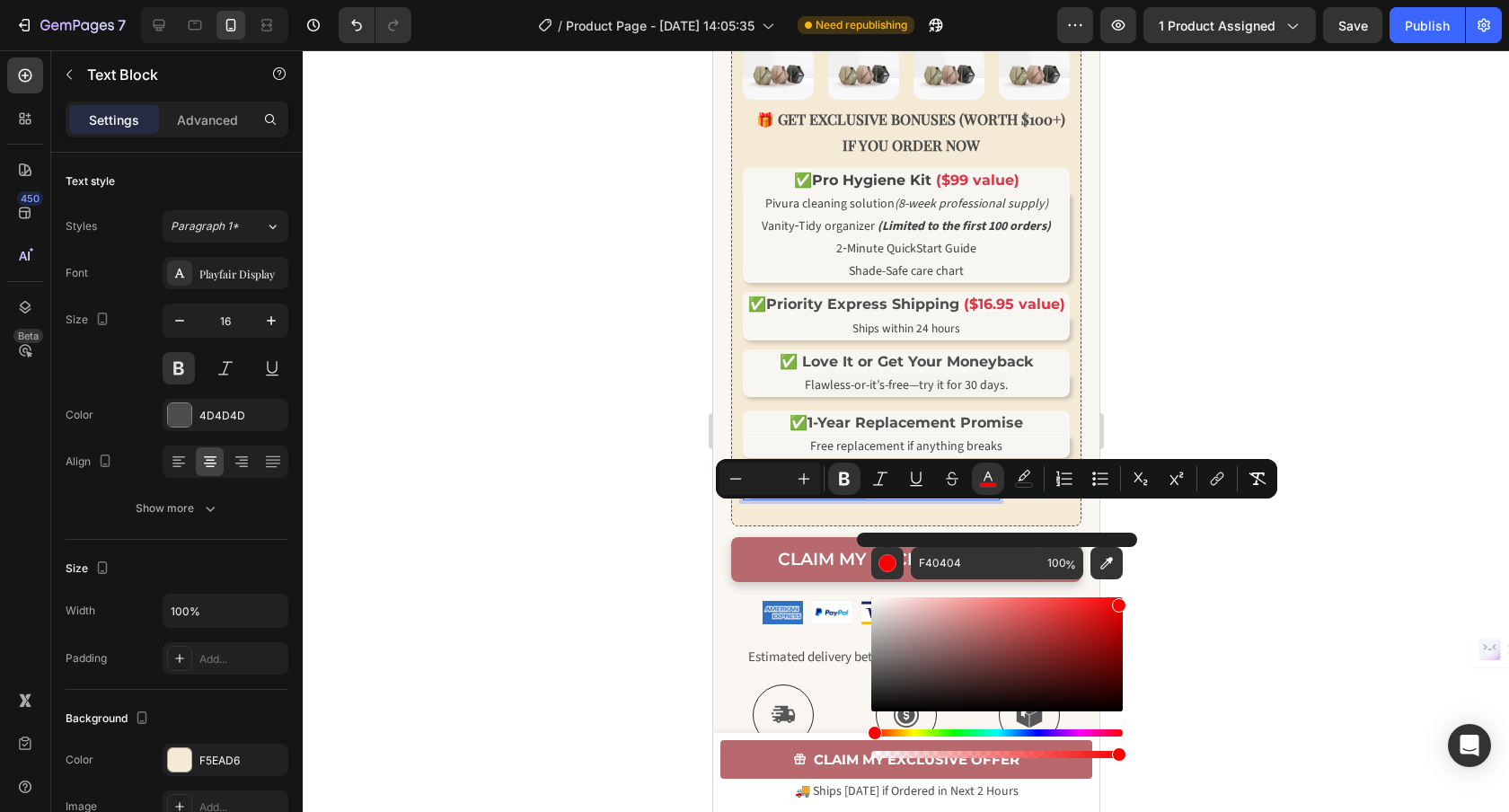
click at [489, 581] on div at bounding box center [906, 431] width 1206 height 762
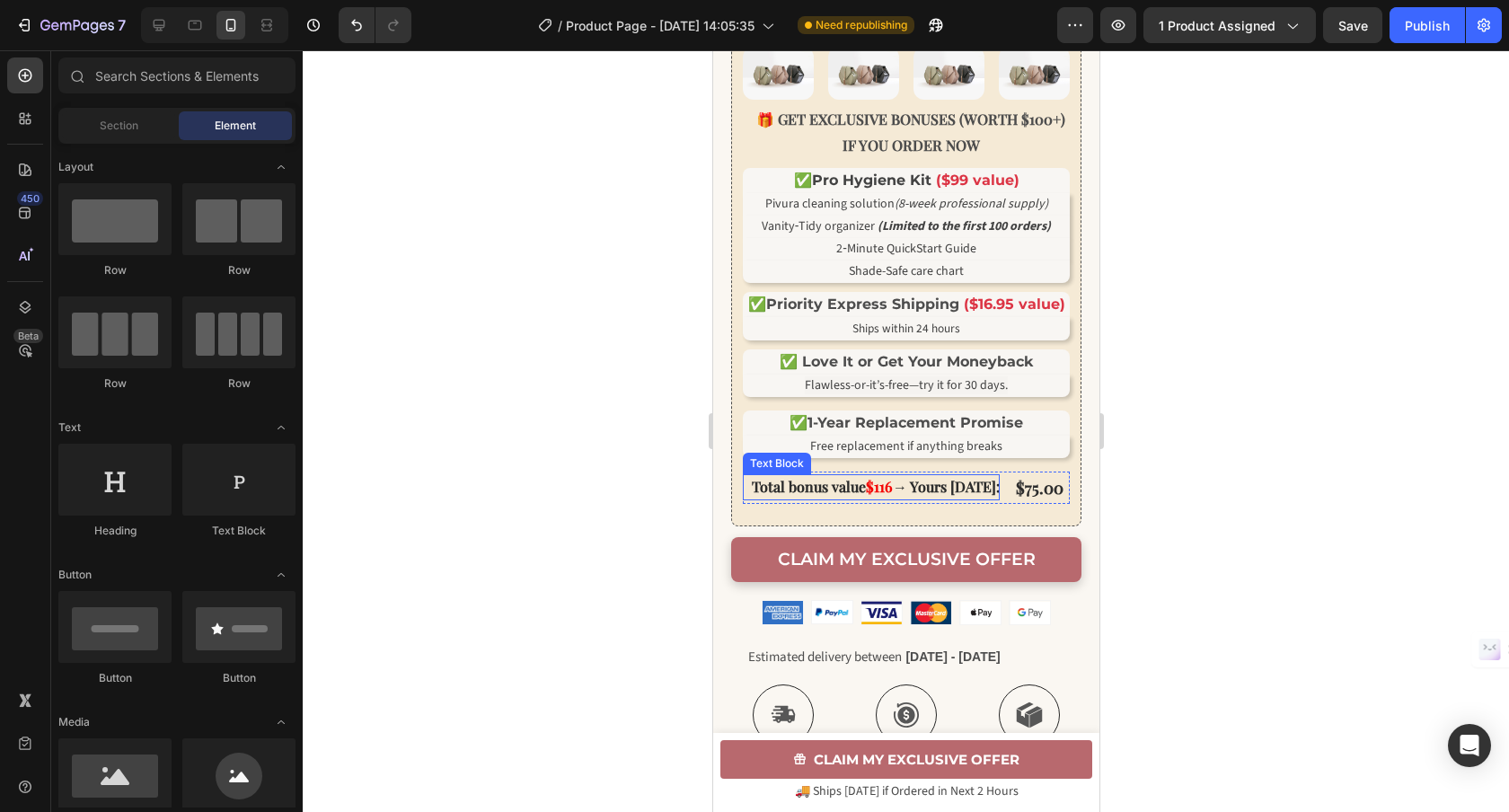
scroll to position [964, 0]
click at [1380, 501] on div at bounding box center [906, 431] width 1206 height 762
click at [352, 25] on icon "Undo/Redo" at bounding box center [356, 24] width 18 height 18
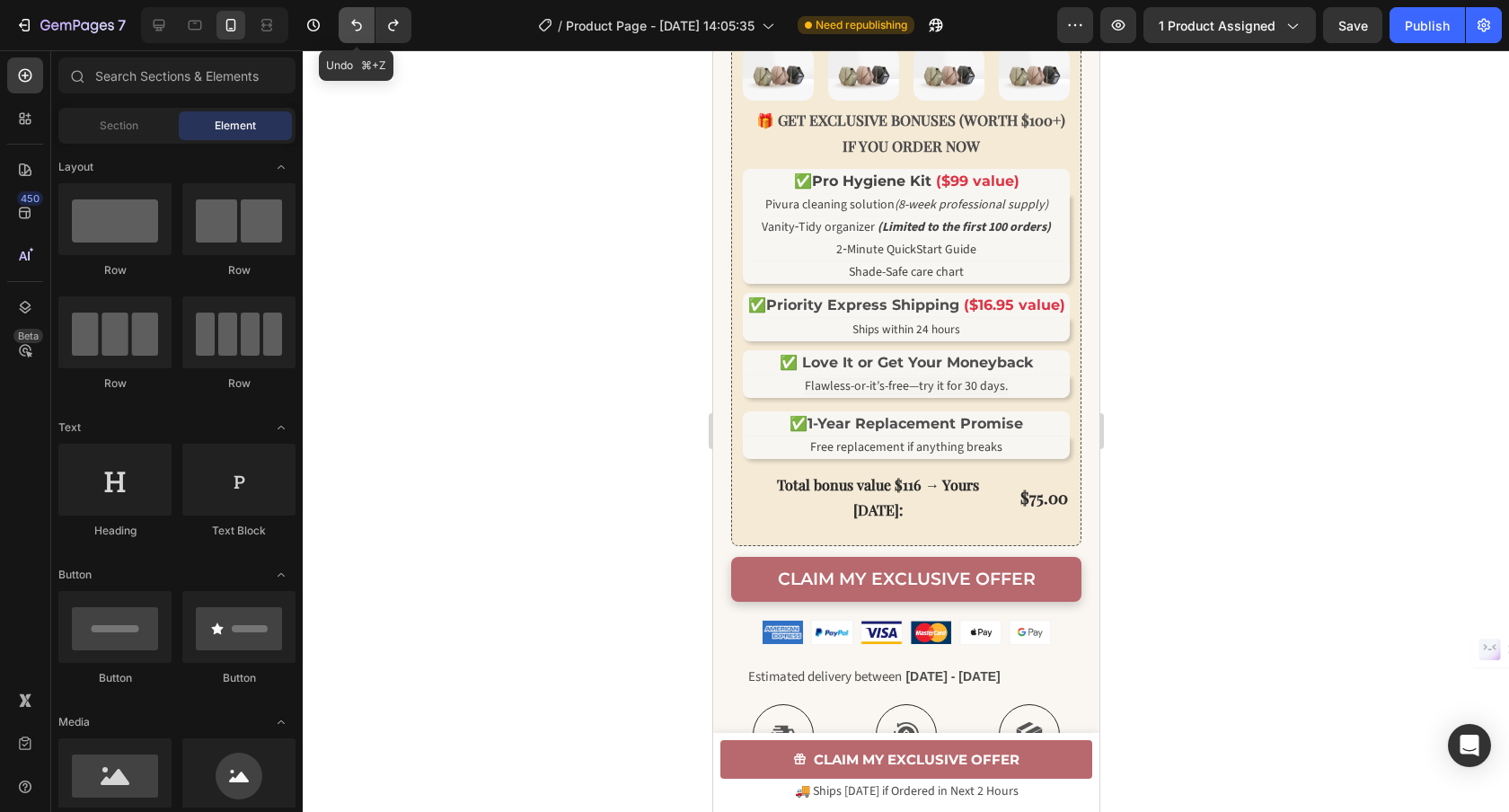
click at [352, 25] on icon "Undo/Redo" at bounding box center [356, 24] width 18 height 18
click at [389, 22] on icon "Undo/Redo" at bounding box center [393, 24] width 18 height 18
click at [389, 23] on icon "Undo/Redo" at bounding box center [393, 25] width 10 height 12
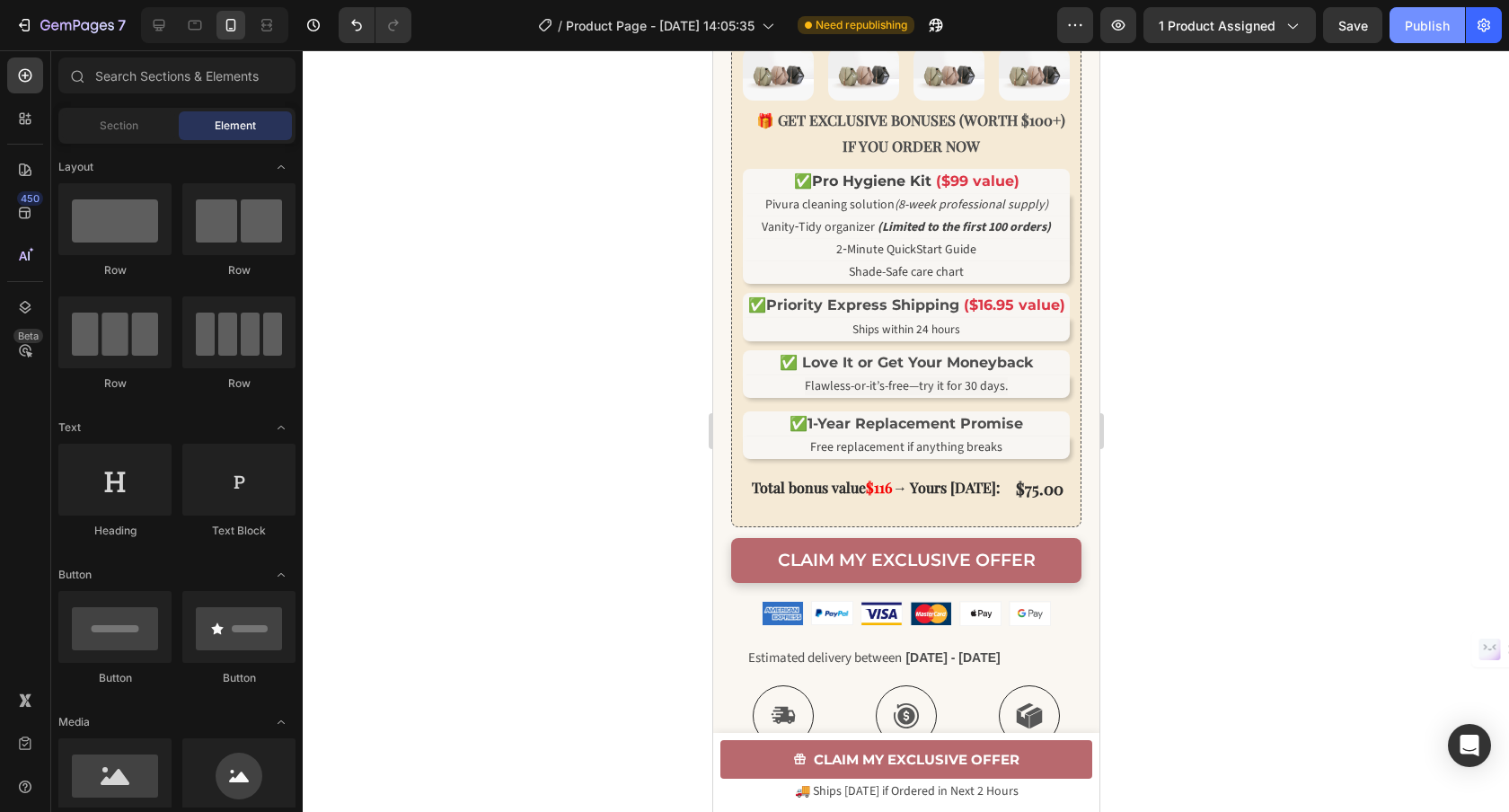
click at [1423, 26] on div "Publish" at bounding box center [1427, 25] width 45 height 19
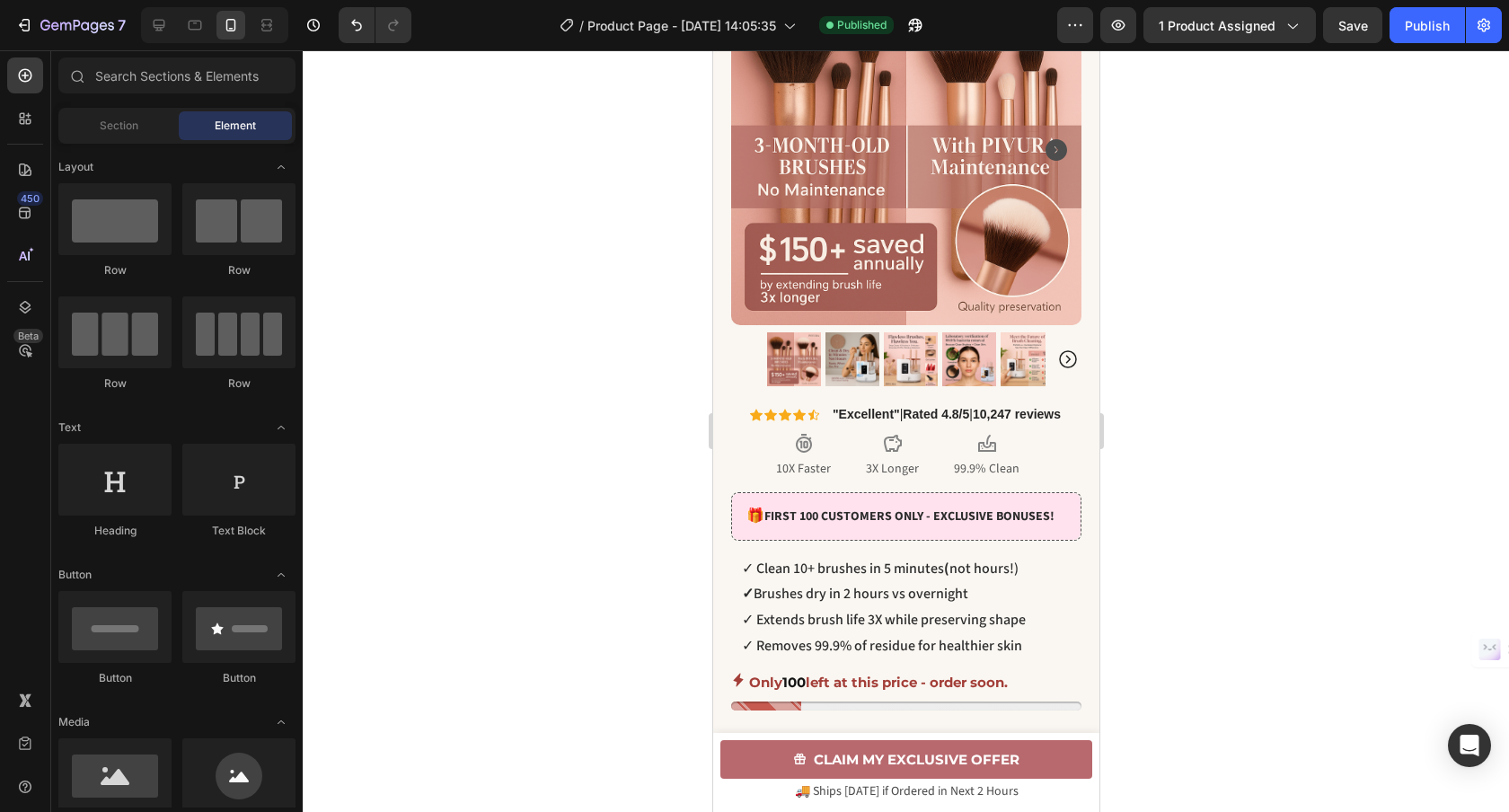
scroll to position [0, 0]
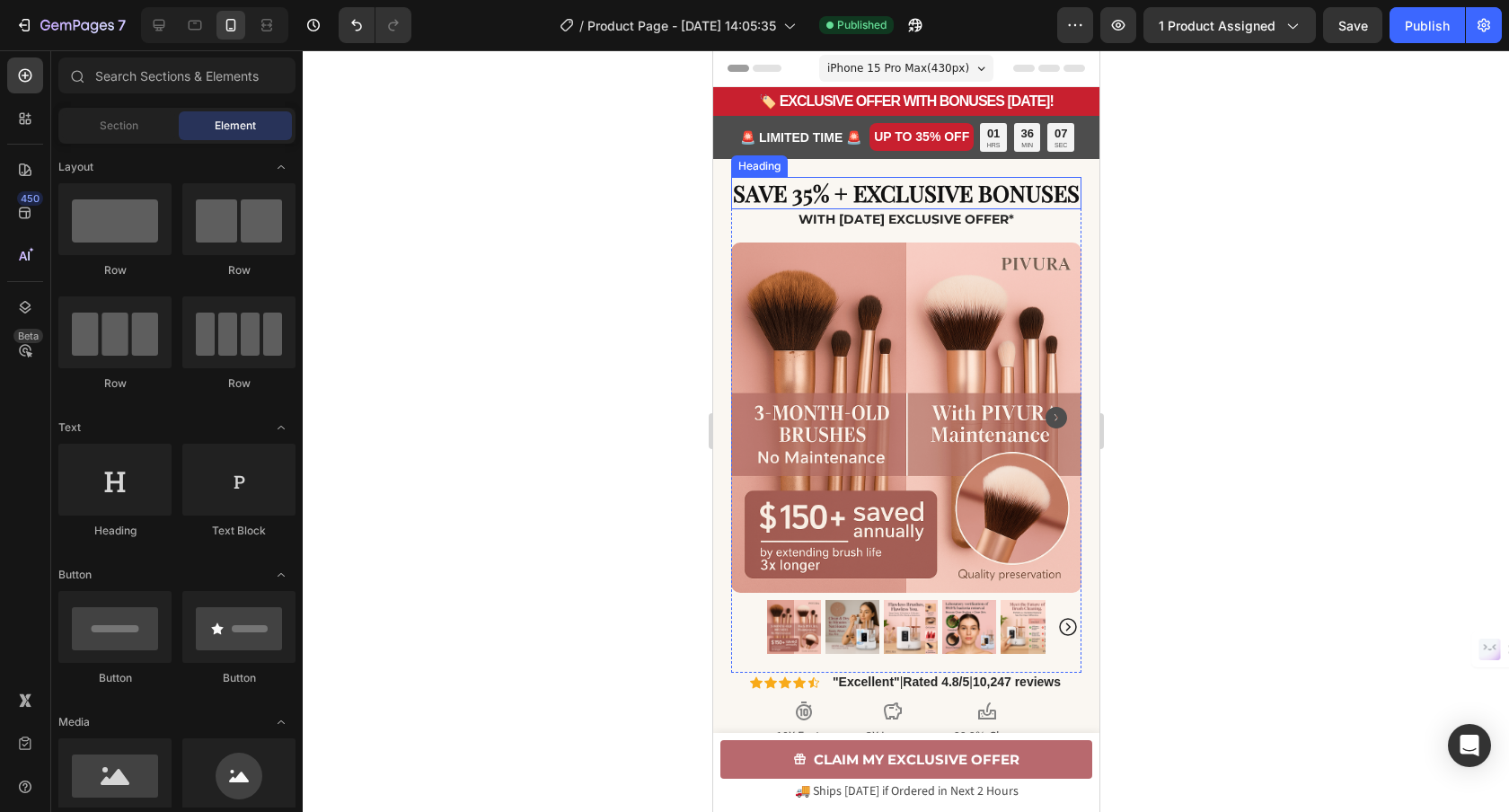
click at [900, 199] on h2 "SAVE 35% + EXCLUSIVE BONUSES" at bounding box center [905, 193] width 350 height 34
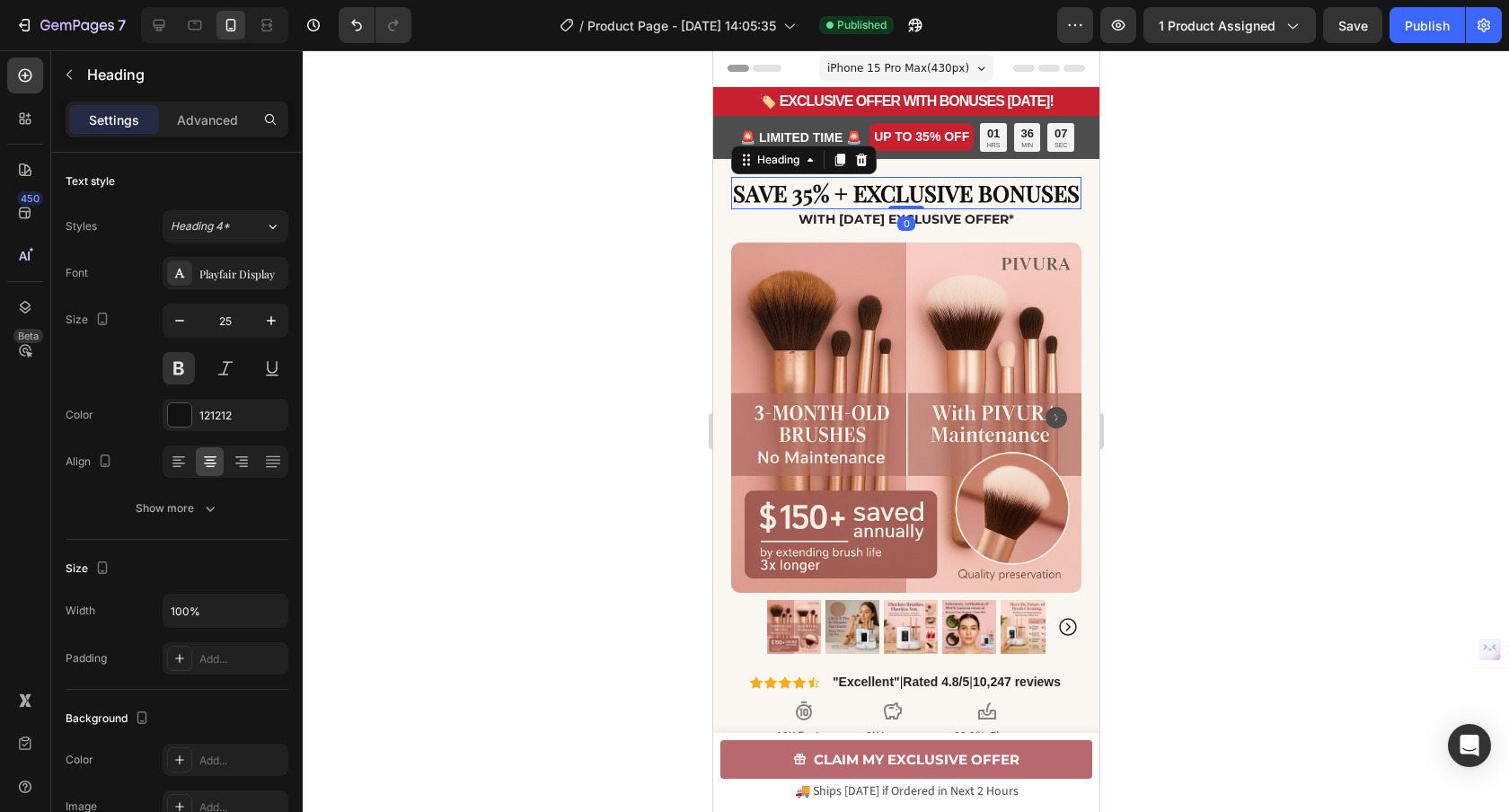
click at [900, 199] on h2 "SAVE 35% + EXCLUSIVE BONUSES" at bounding box center [905, 193] width 350 height 34
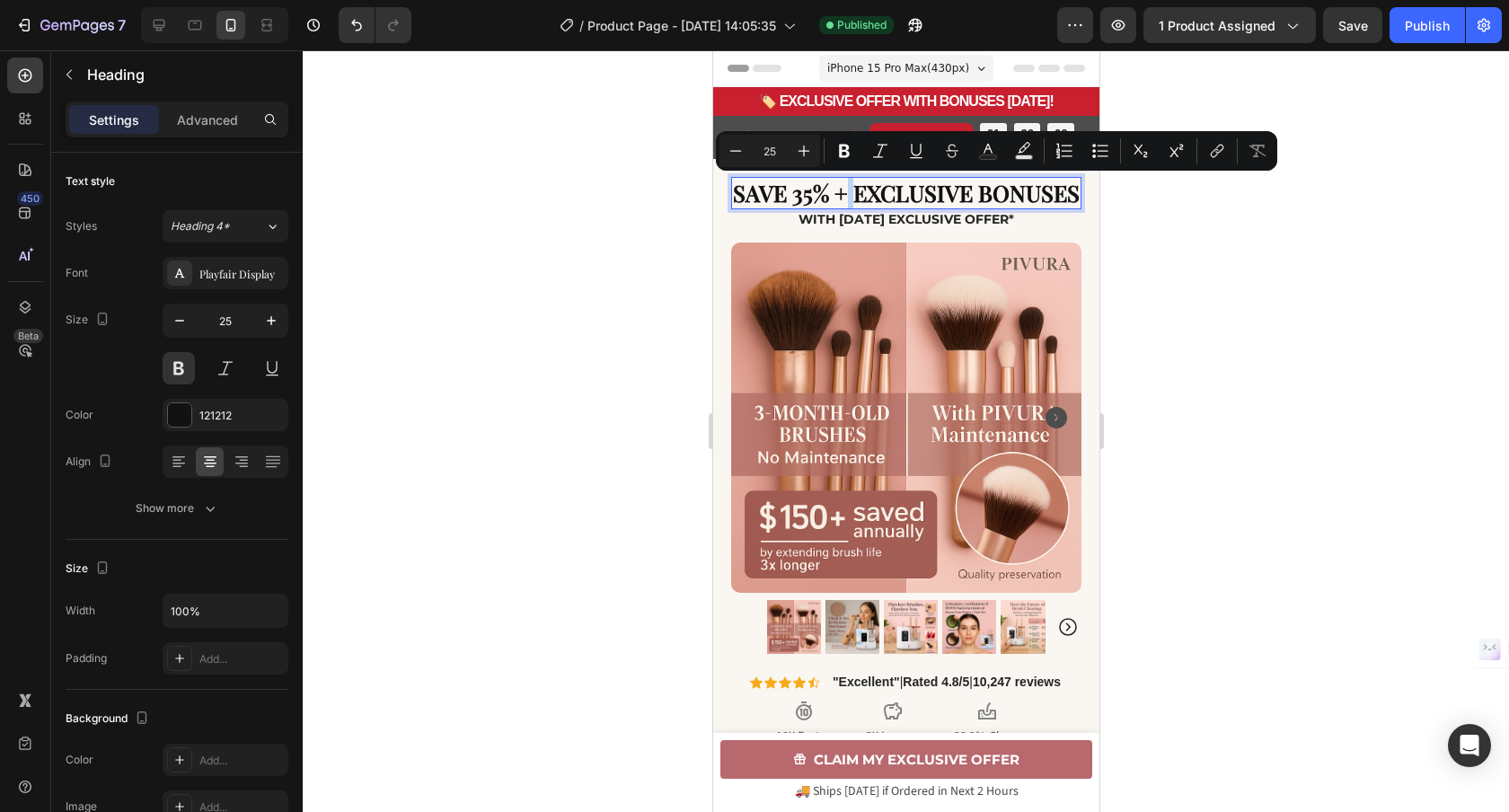
click at [891, 196] on p "SAVE 35% + EXCLUSIVE BONUSES" at bounding box center [905, 193] width 346 height 30
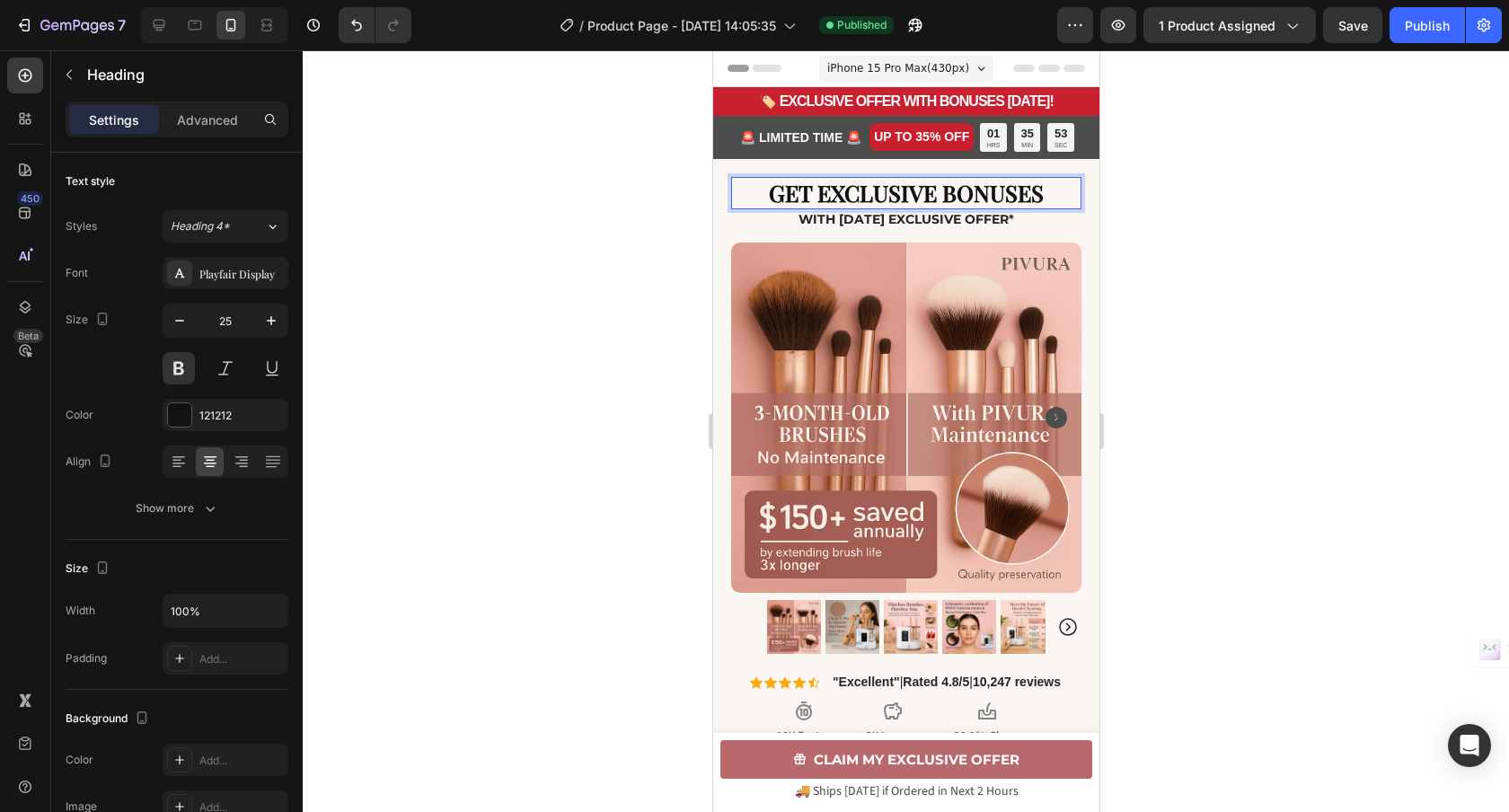
click at [1328, 251] on div at bounding box center [906, 431] width 1206 height 762
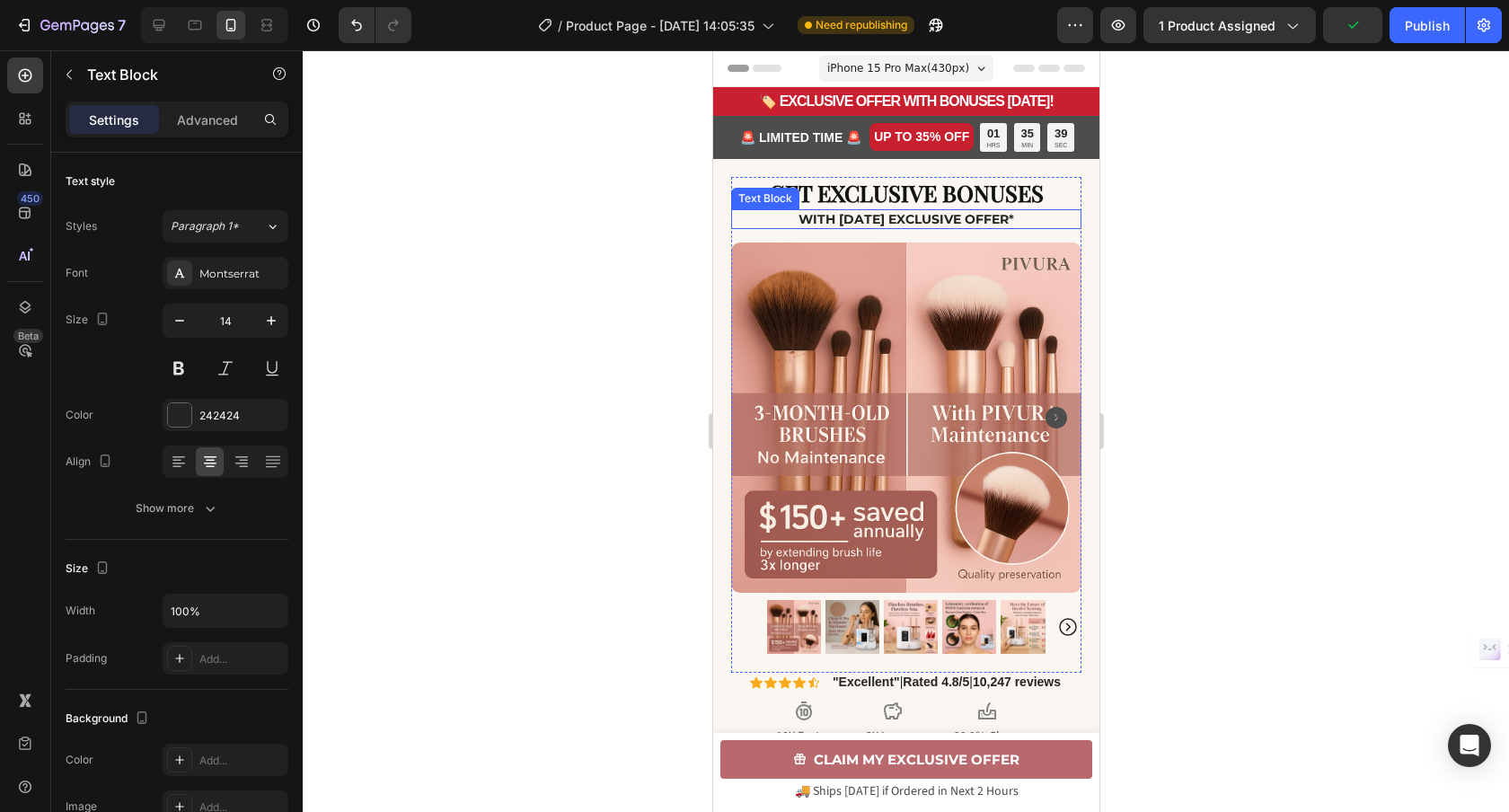
click at [1003, 219] on strong "With Today's Exclusive Offer" at bounding box center [902, 218] width 210 height 16
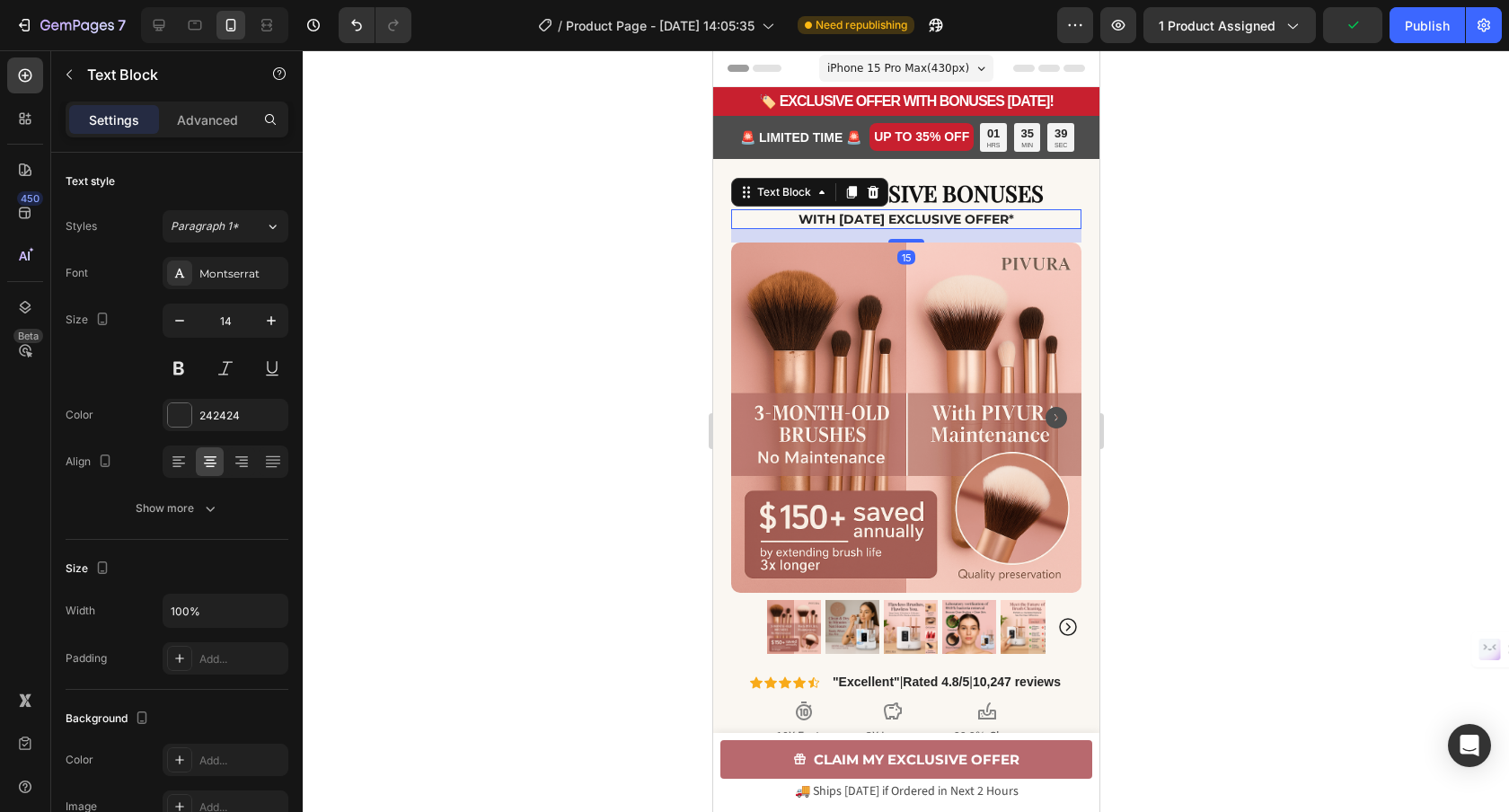
click at [1003, 219] on strong "With Today's Exclusive Offer" at bounding box center [902, 218] width 210 height 16
click at [1288, 245] on div at bounding box center [906, 431] width 1206 height 762
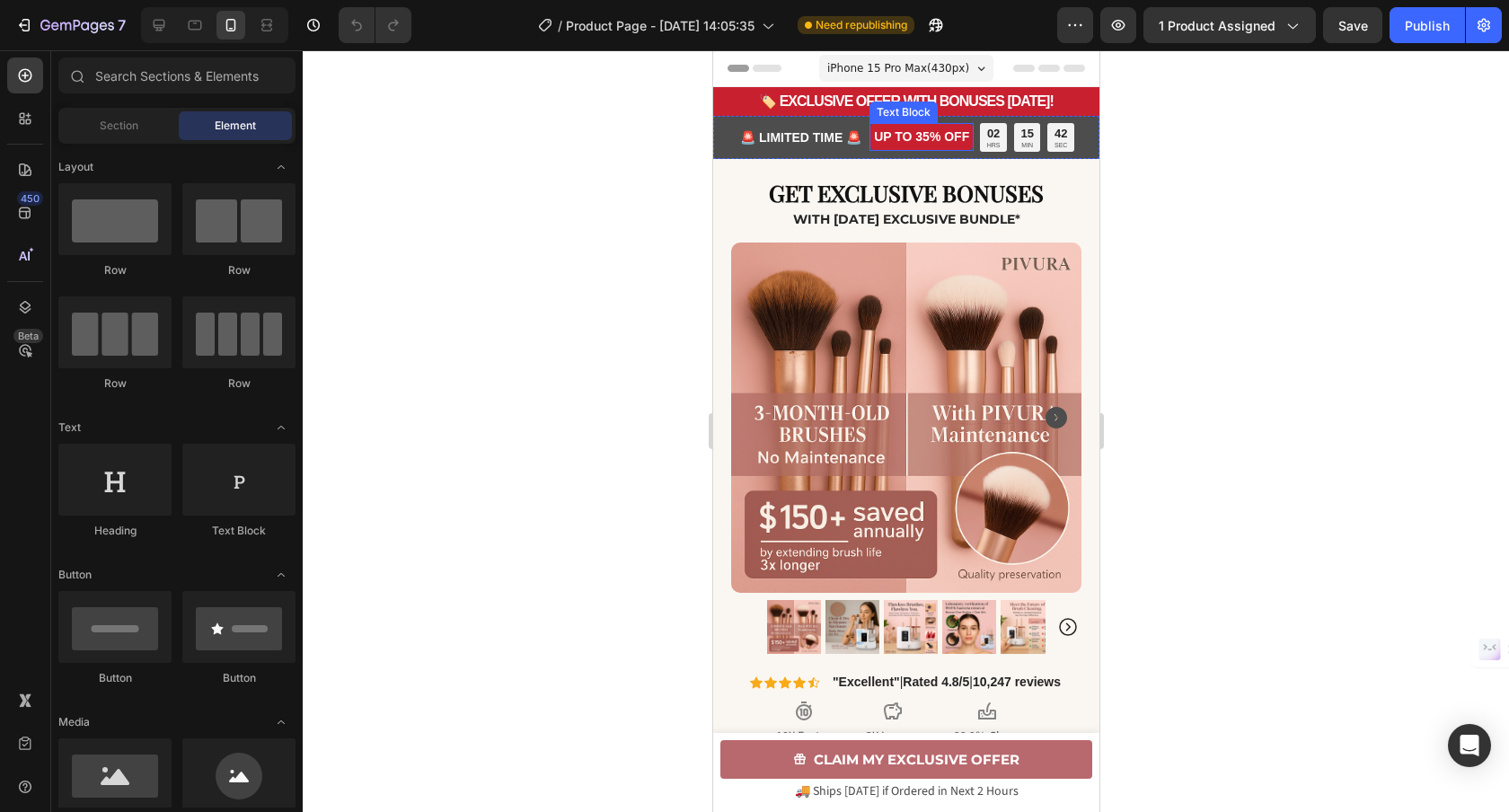
click at [891, 144] on p "UP TO 35% OFF" at bounding box center [921, 137] width 95 height 19
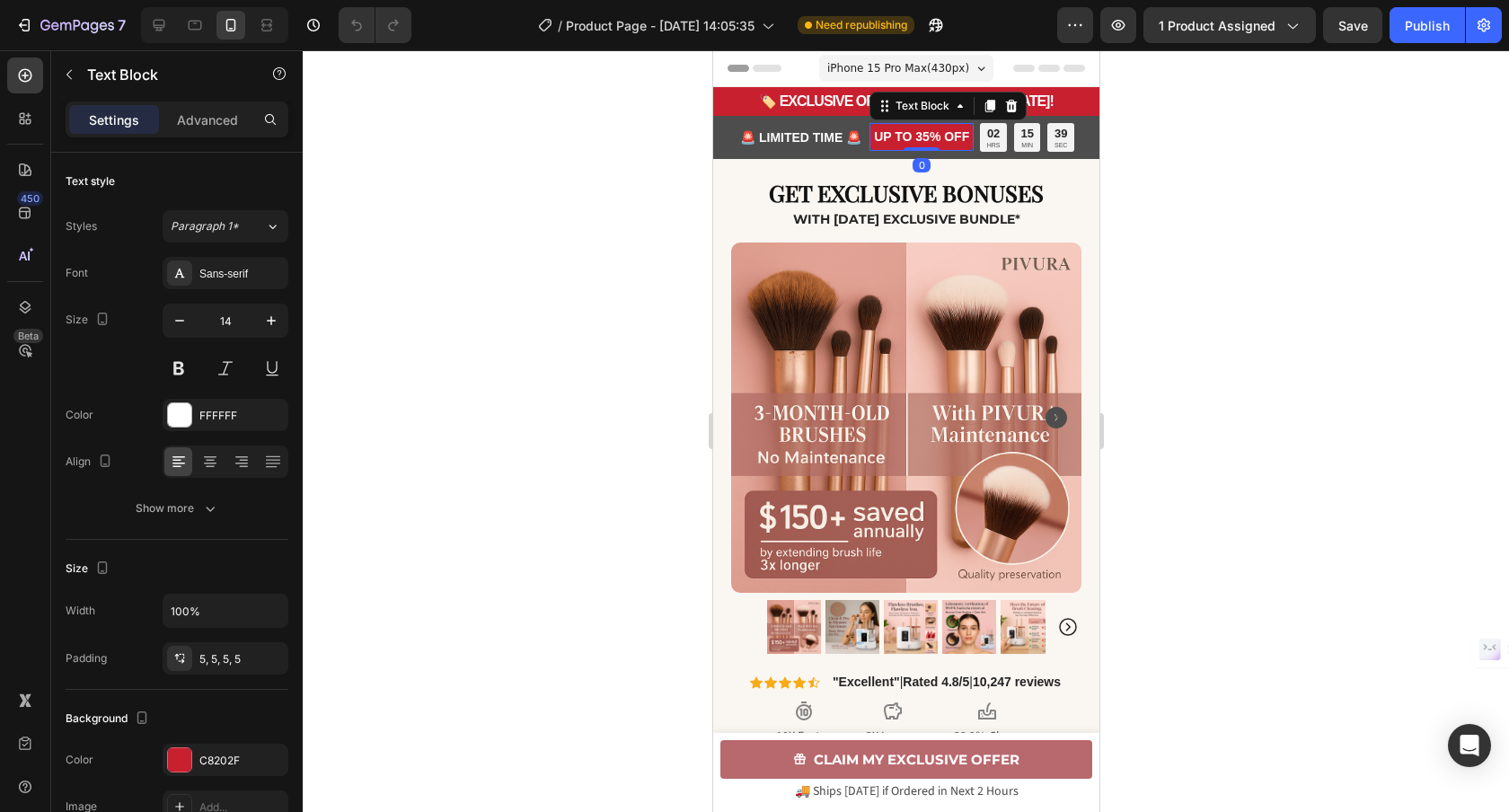
click at [1005, 106] on icon at bounding box center [1010, 105] width 12 height 12
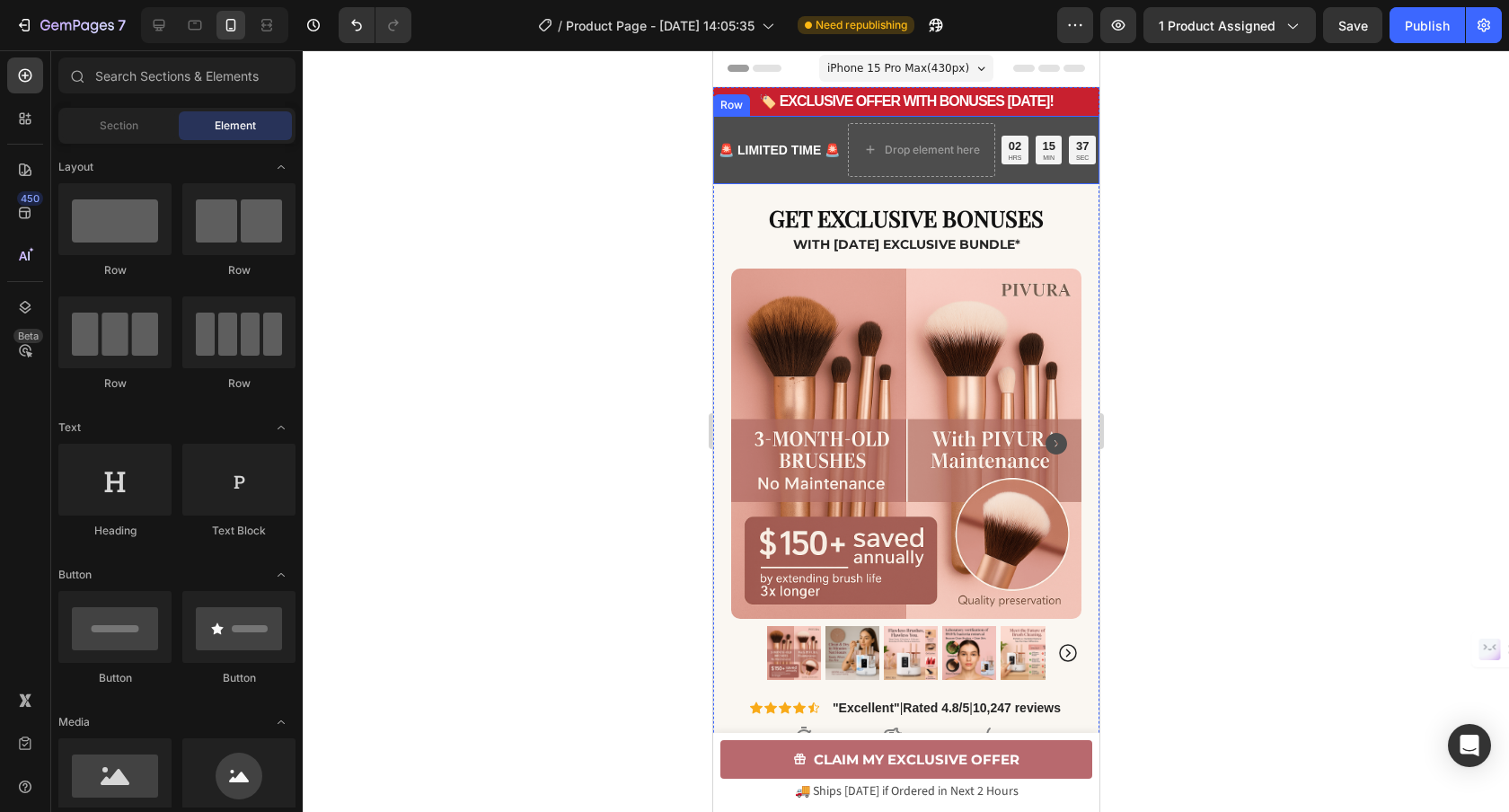
click at [840, 130] on div "🚨 LIMITED TIME 🚨 Text Block Drop element here 02 HRS 15 MIN 37 SEC Countdown Ti…" at bounding box center [906, 149] width 387 height 68
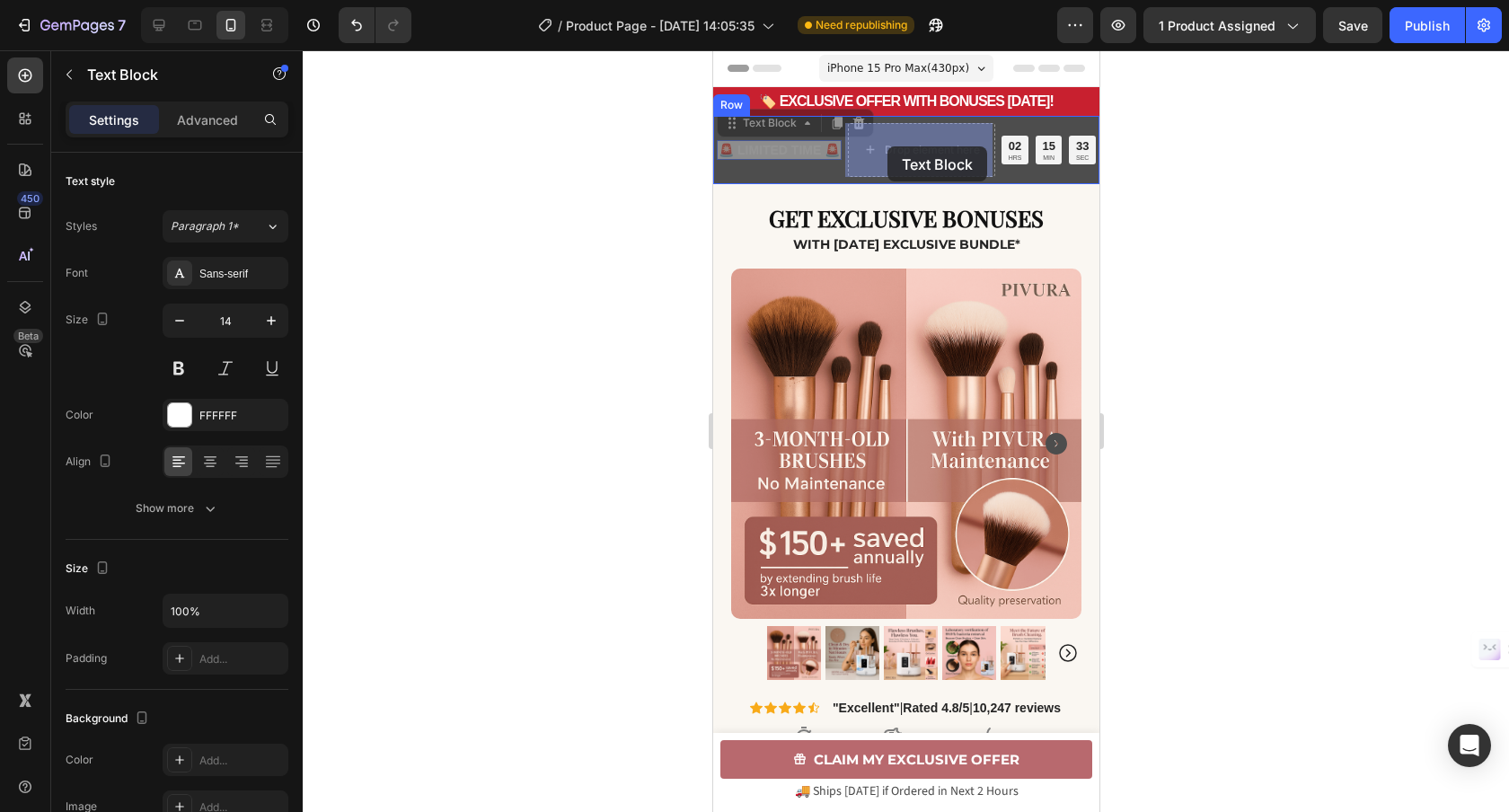
drag, startPoint x: 764, startPoint y: 128, endPoint x: 886, endPoint y: 146, distance: 123.3
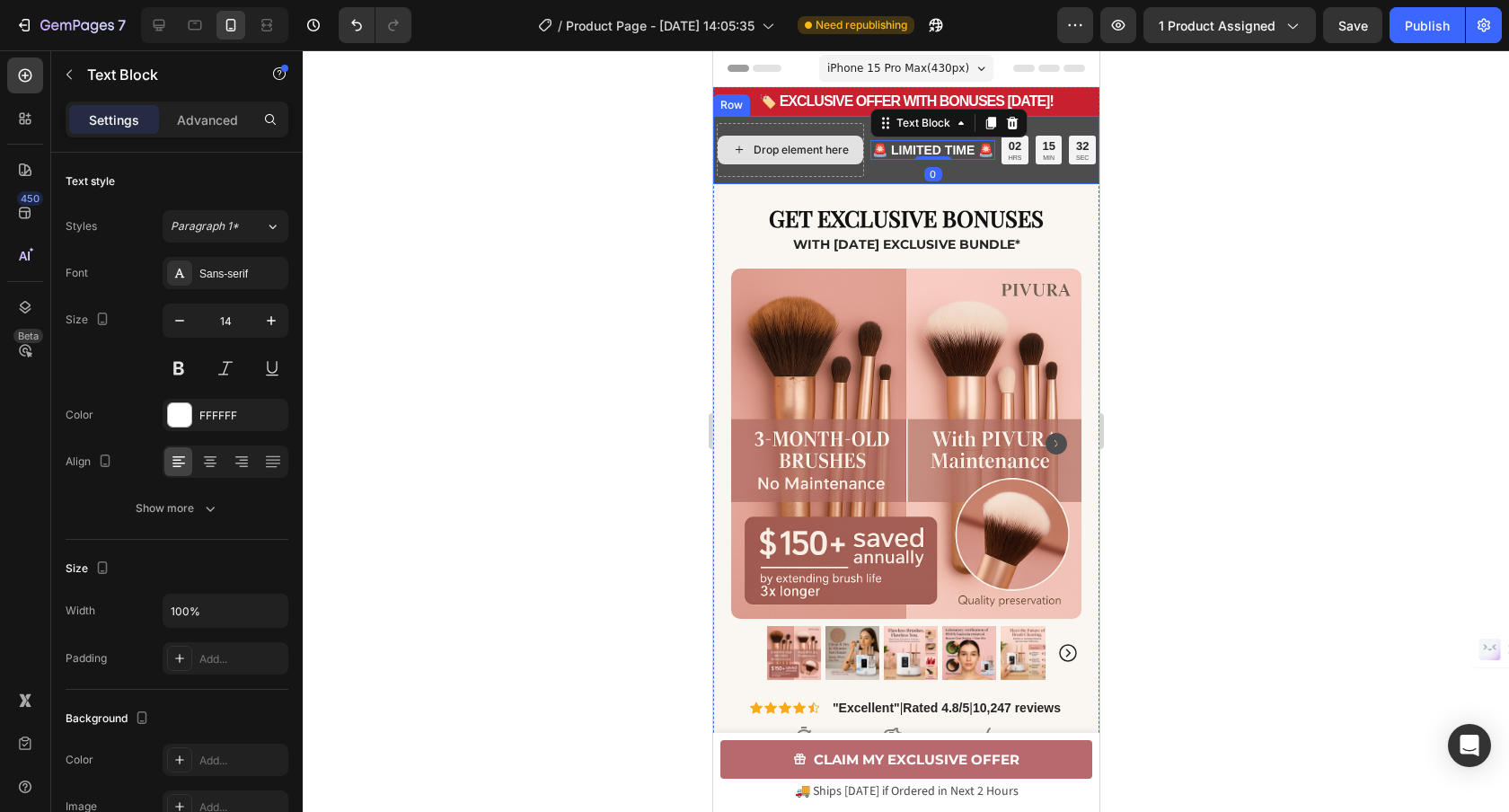
click at [863, 165] on div "Drop element here" at bounding box center [790, 150] width 148 height 54
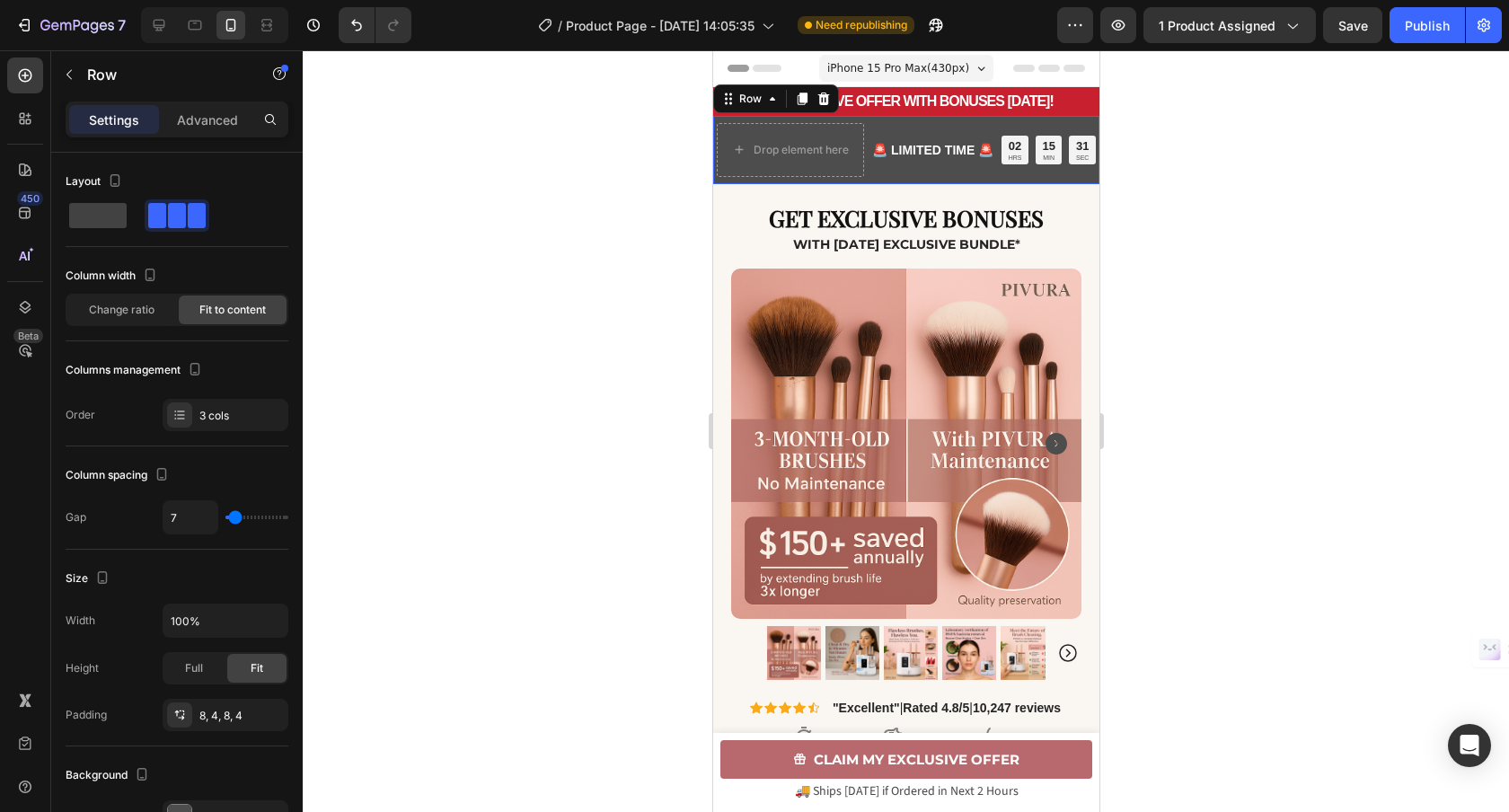
click at [891, 168] on div "🚨 LIMITED TIME 🚨 Text Block" at bounding box center [932, 150] width 125 height 54
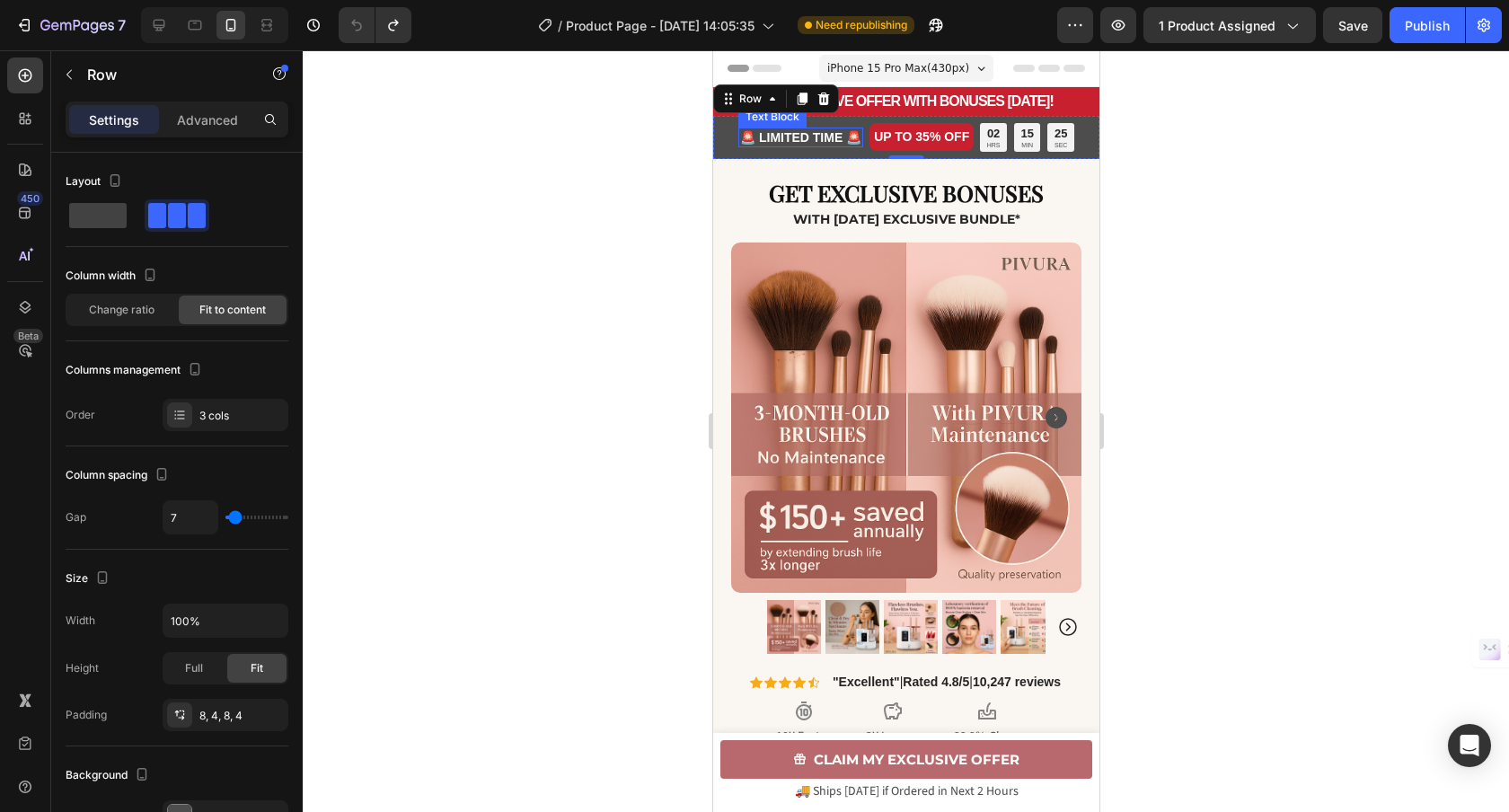
click at [853, 147] on div "🚨 LIMITED TIME 🚨" at bounding box center [800, 137] width 125 height 20
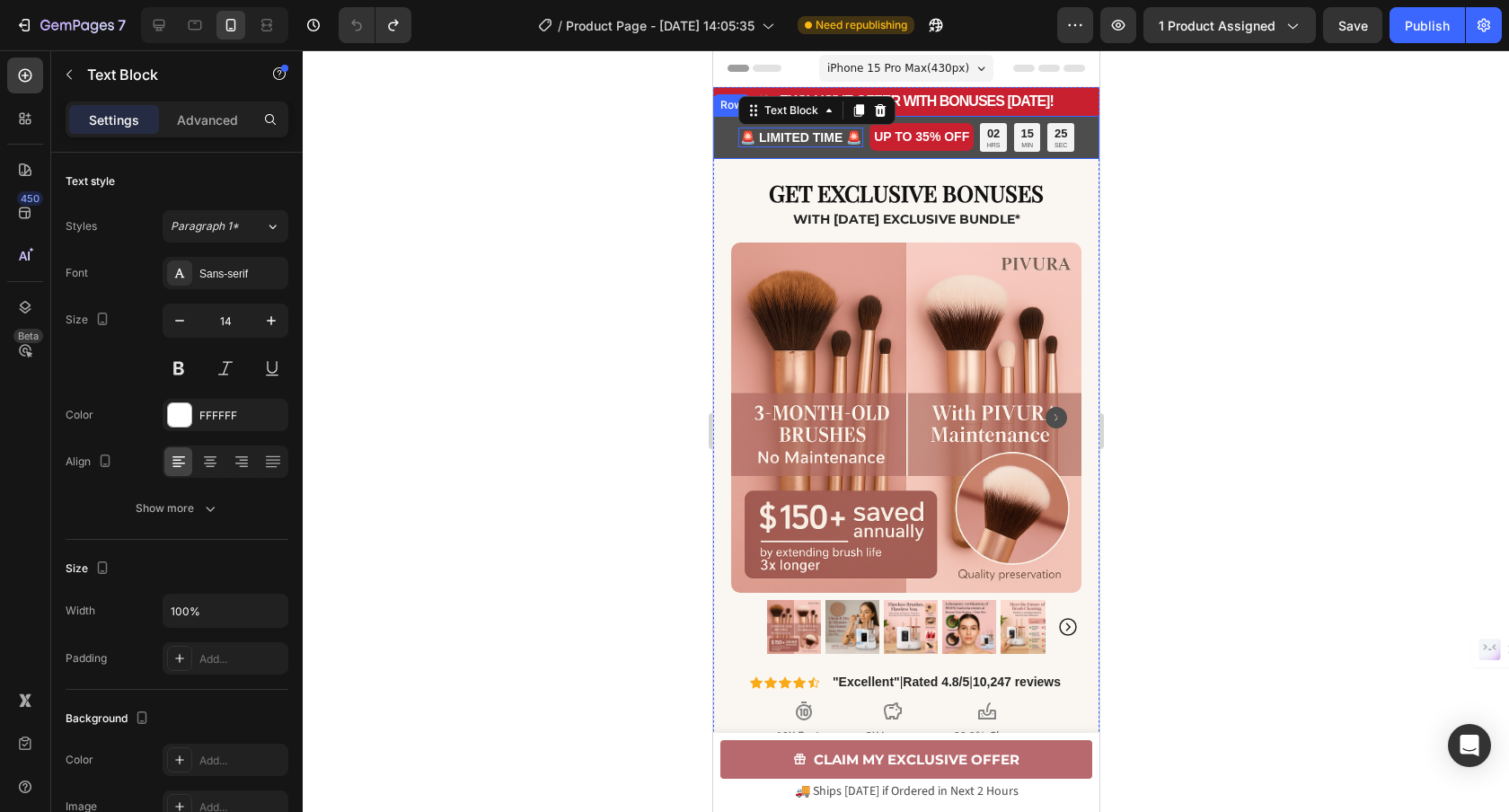
click at [866, 153] on div "🚨 LIMITED TIME 🚨 Text Block 0 UP TO 35% OFF Text Block 02 HRS 15 MIN 25 SEC Cou…" at bounding box center [906, 137] width 387 height 43
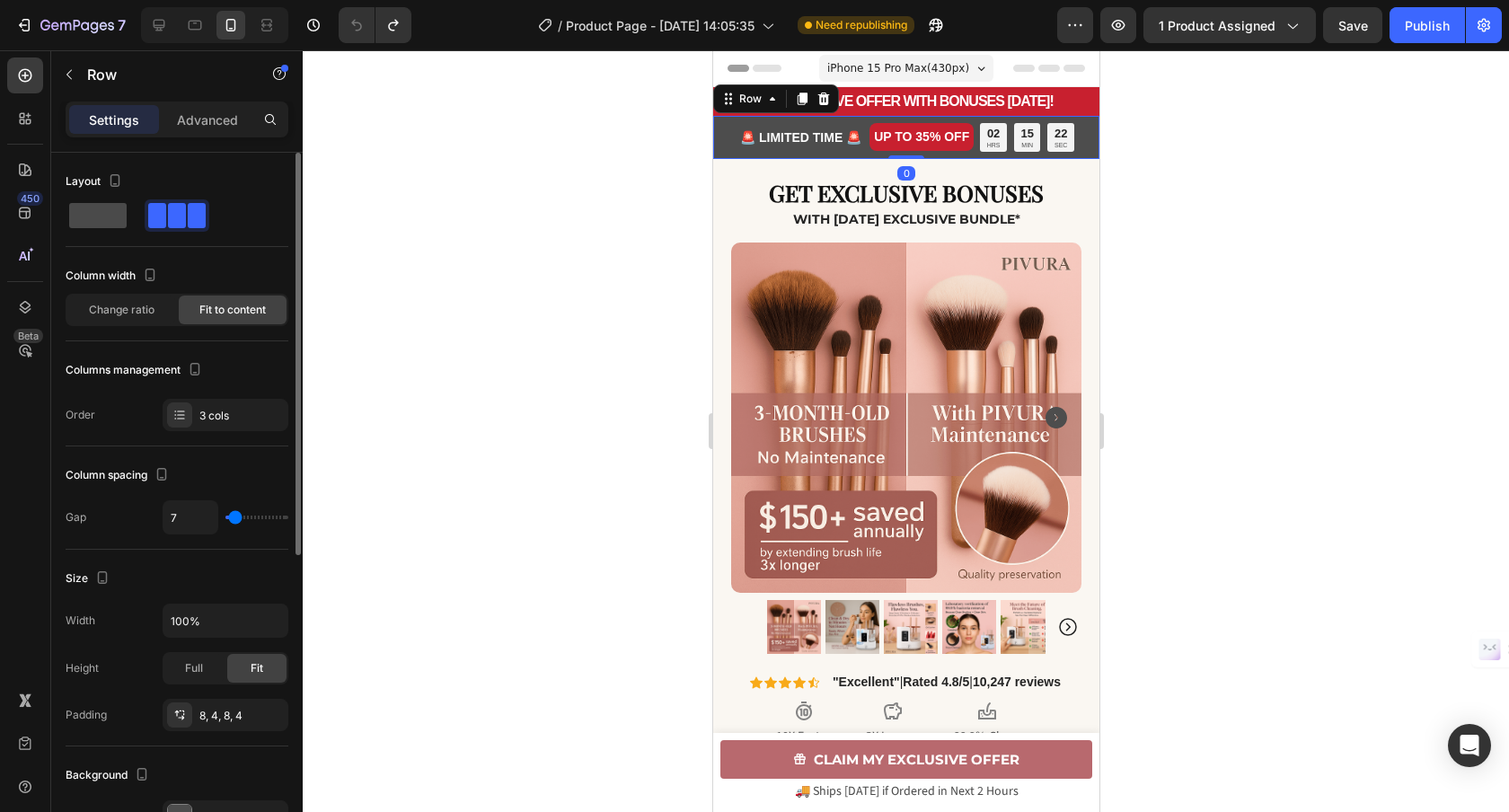
click at [102, 217] on span at bounding box center [98, 215] width 58 height 25
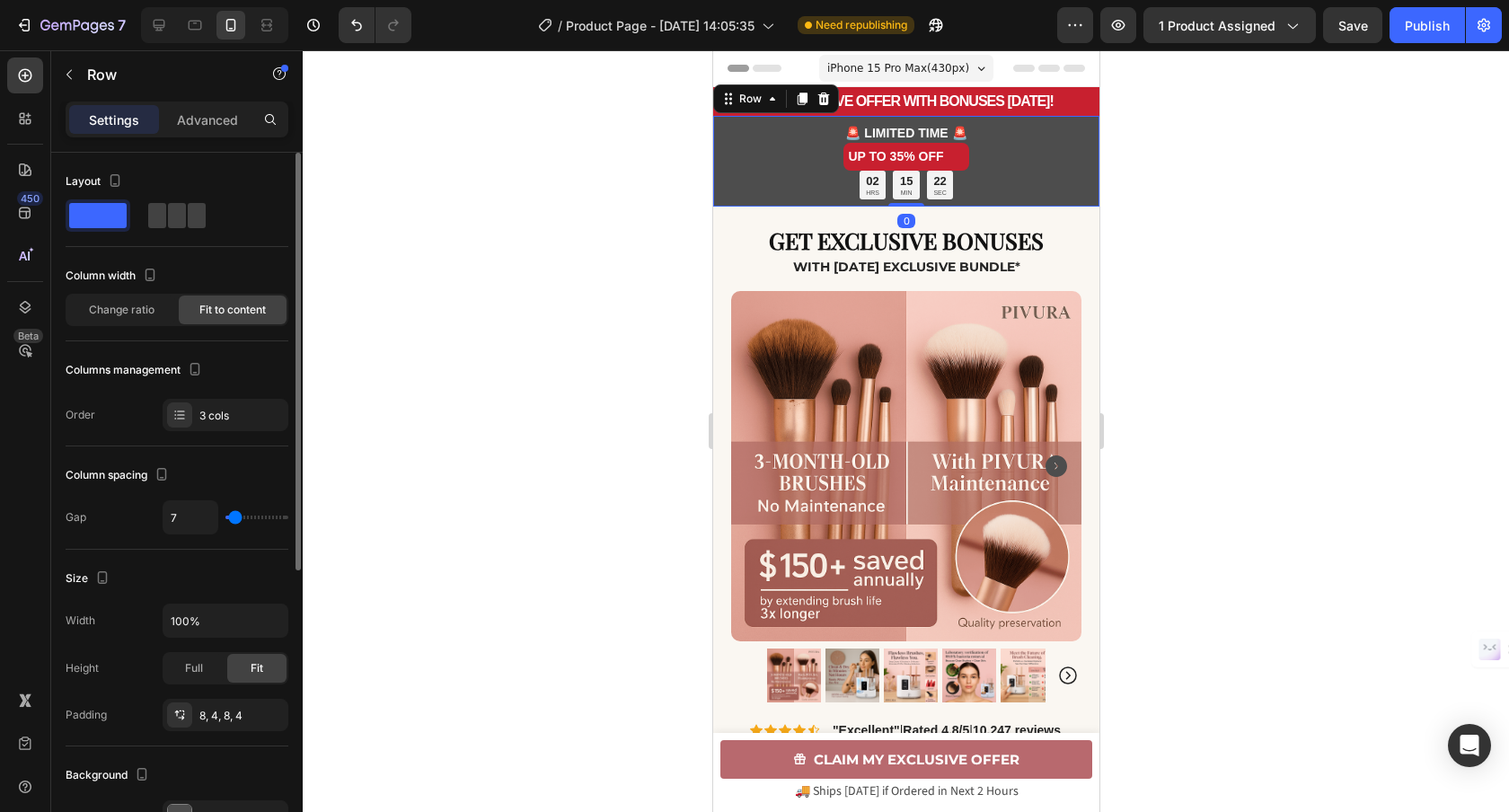
type input "0"
click at [247, 415] on div "3 cols" at bounding box center [242, 415] width 84 height 16
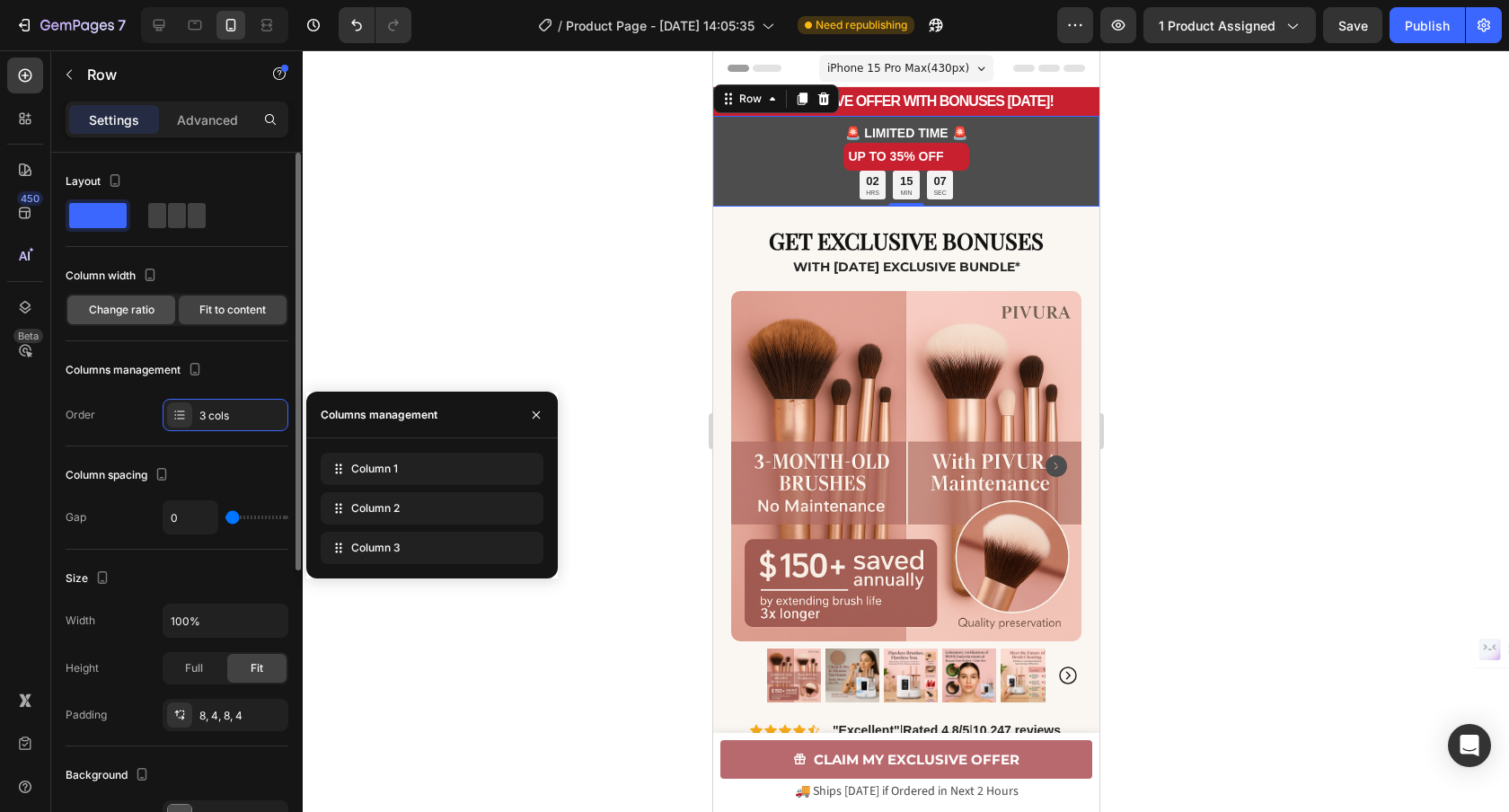
click at [120, 308] on span "Change ratio" at bounding box center [121, 309] width 65 height 16
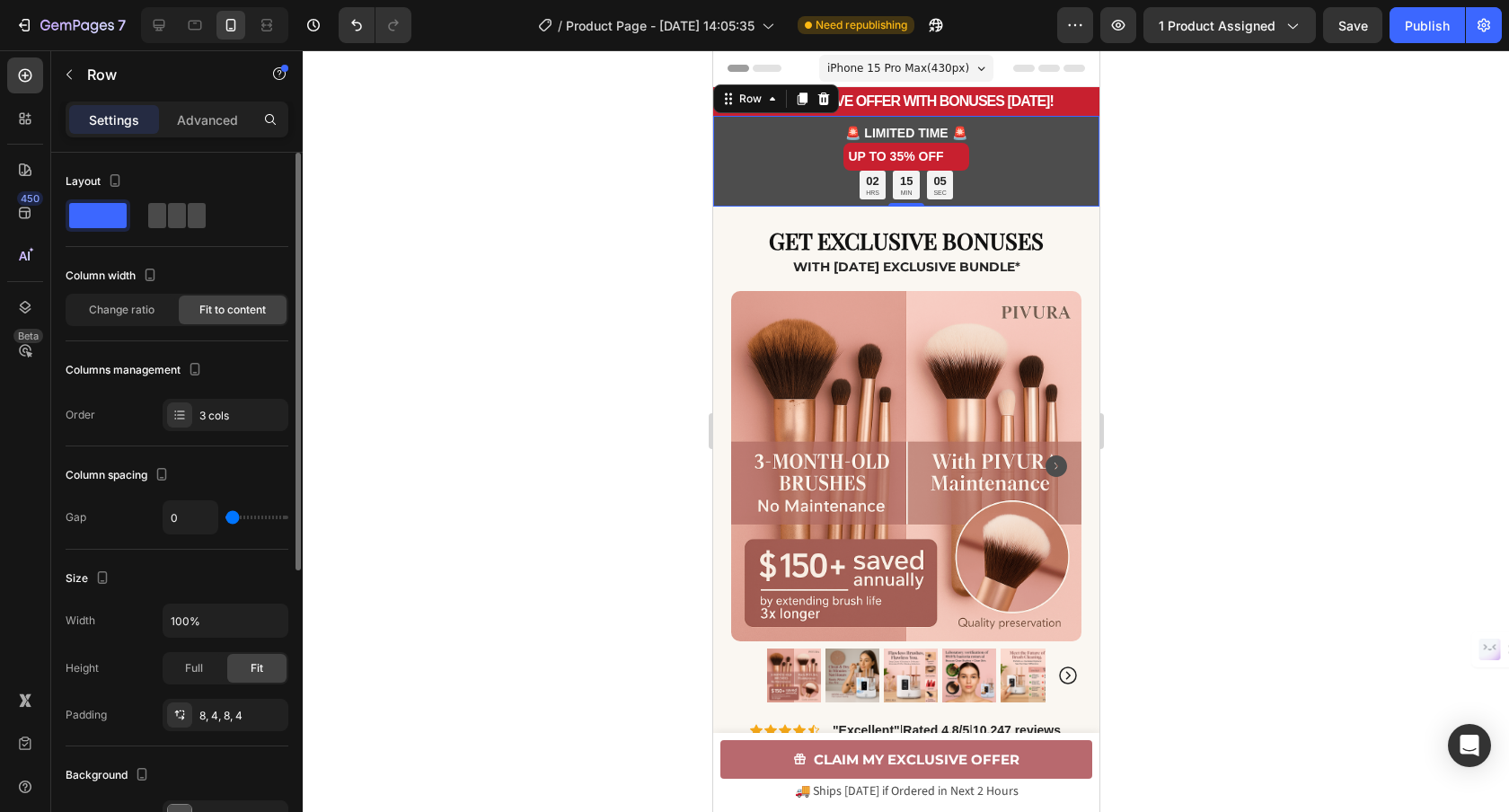
click at [188, 211] on span at bounding box center [196, 215] width 18 height 25
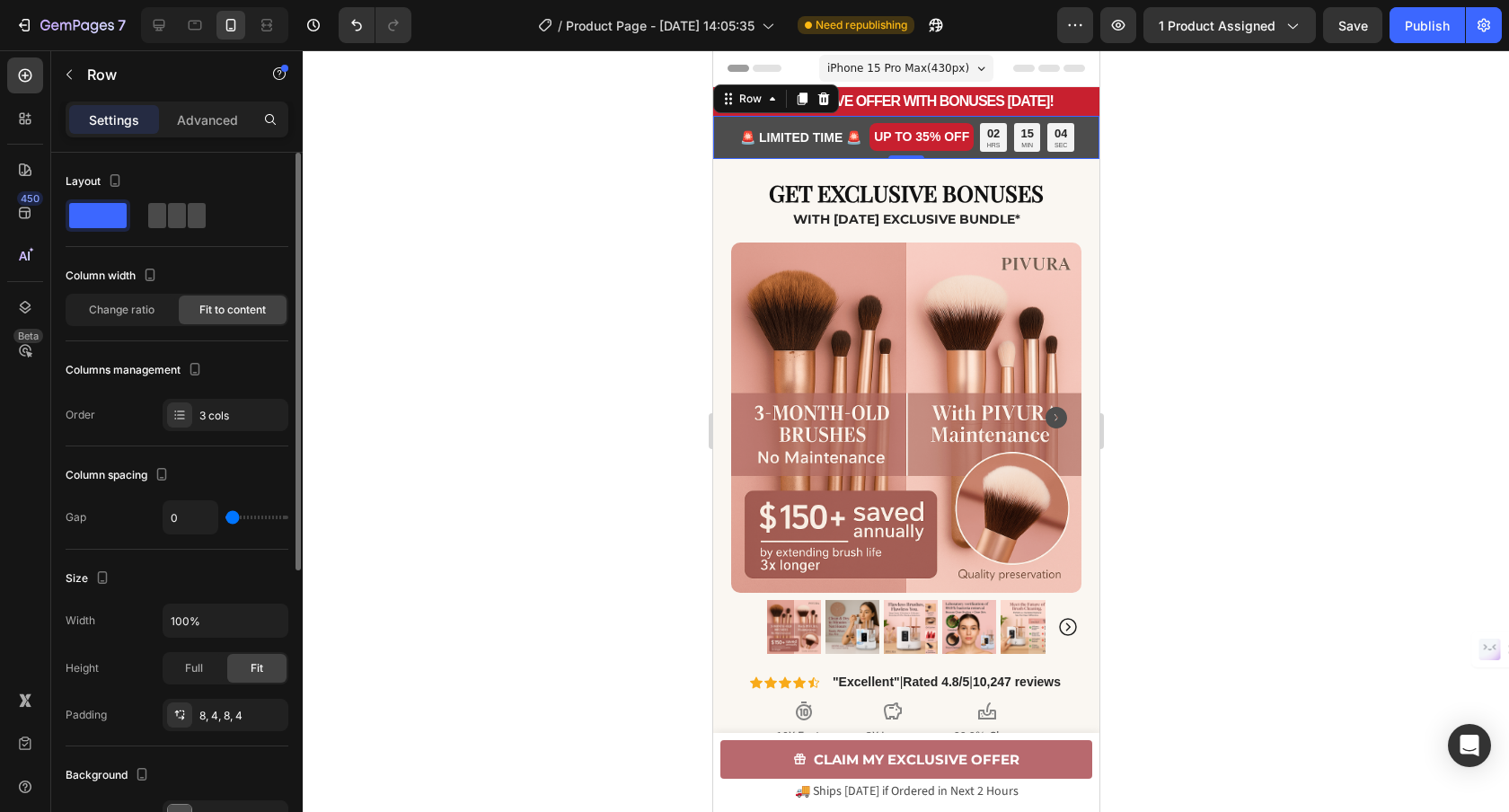
type input "7"
click at [243, 419] on div "3 cols" at bounding box center [242, 415] width 84 height 16
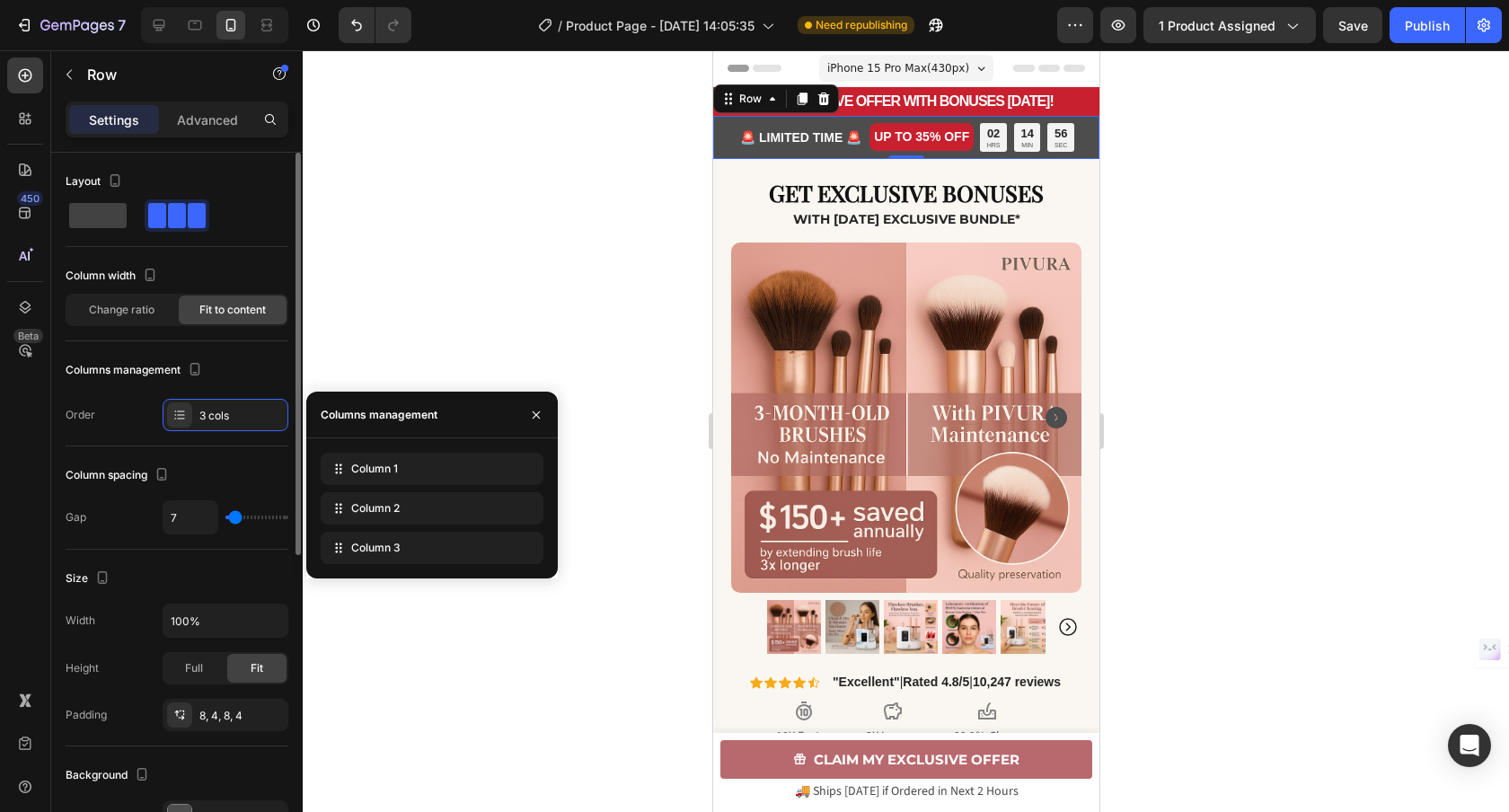
click at [106, 393] on div "Columns management Order 3 cols" at bounding box center [176, 393] width 223 height 76
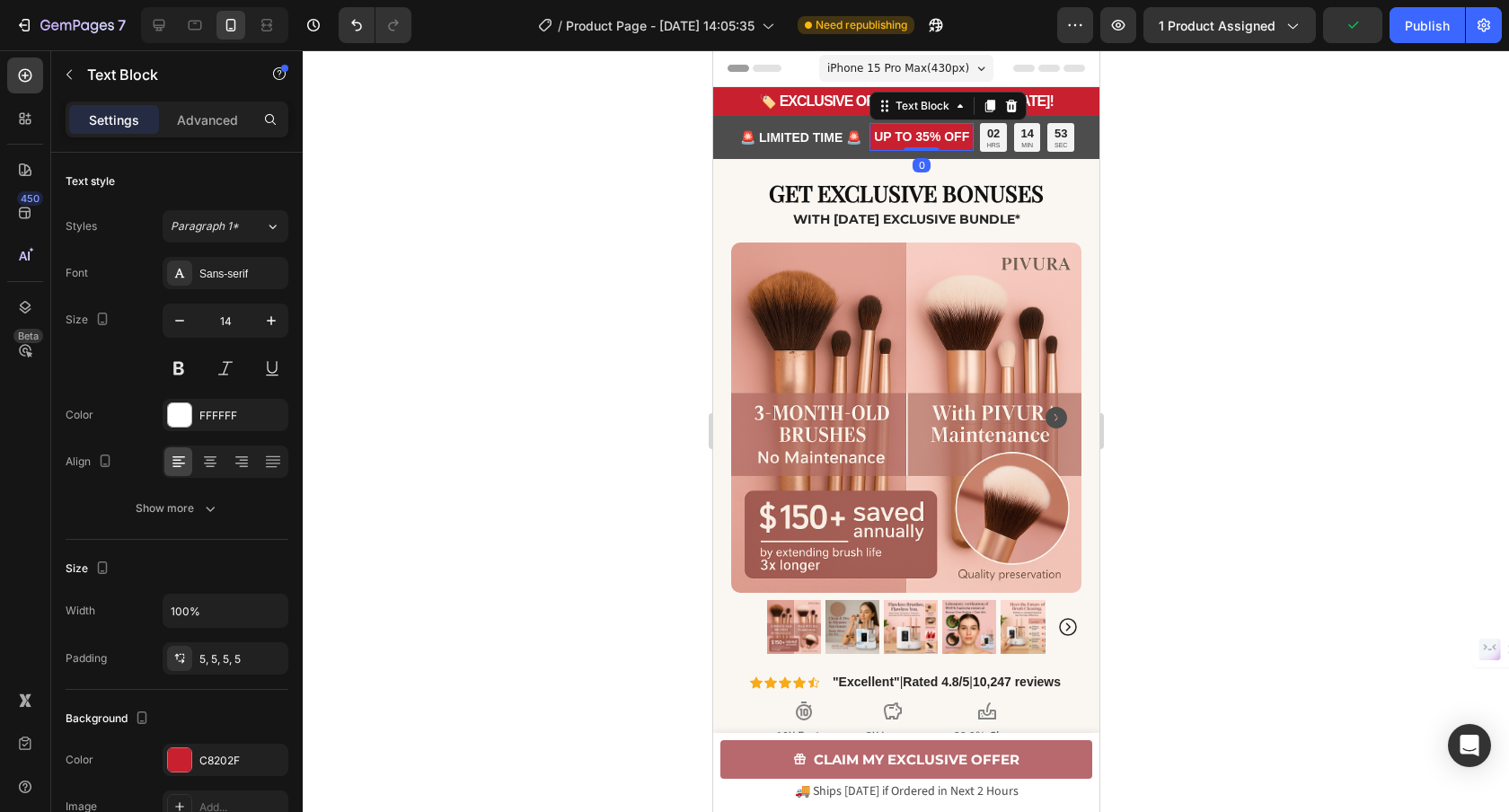
click at [940, 138] on p "UP TO 35% OFF" at bounding box center [921, 137] width 95 height 19
click at [1005, 105] on icon at bounding box center [1010, 105] width 12 height 12
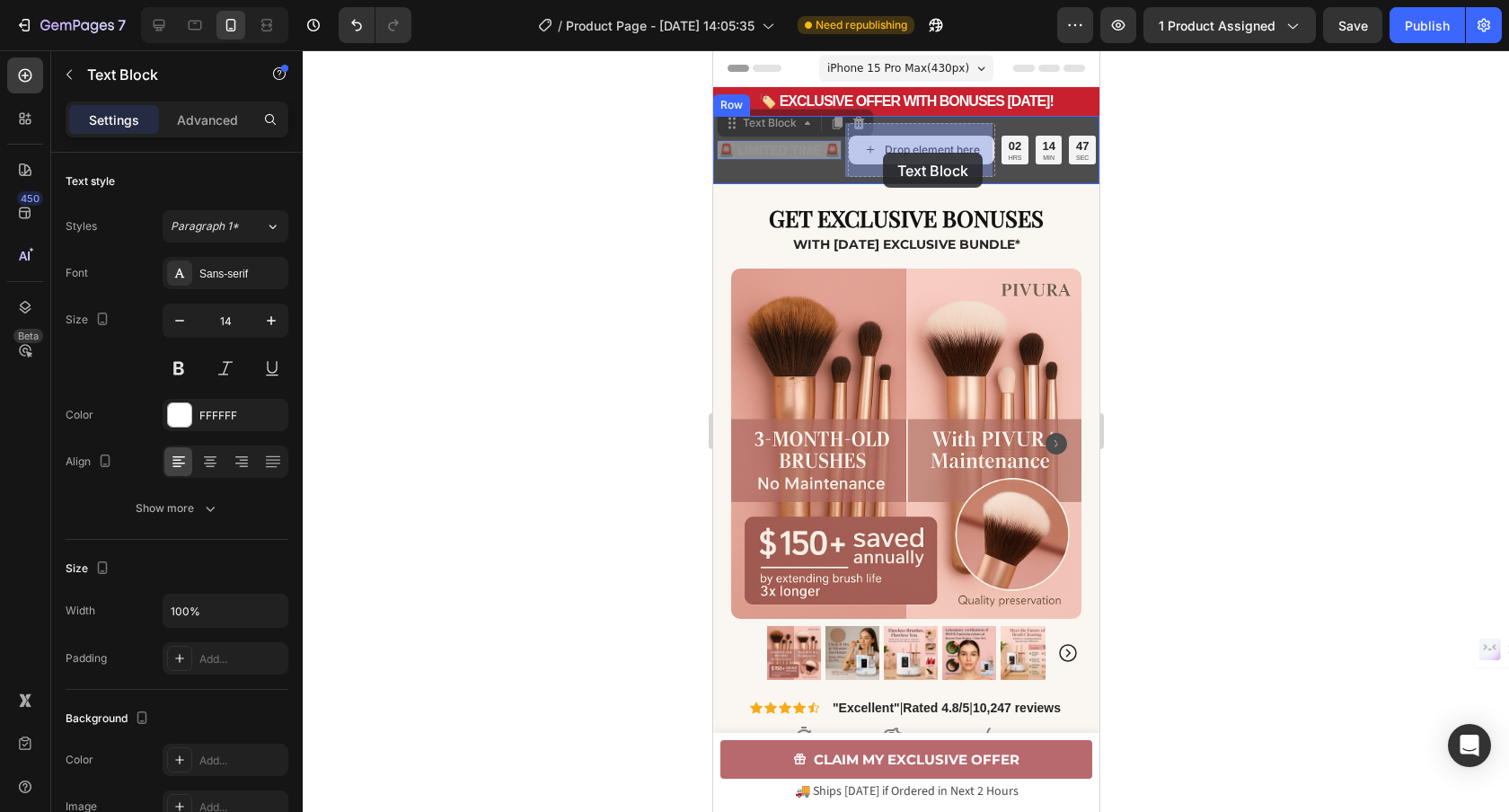
drag, startPoint x: 814, startPoint y: 152, endPoint x: 882, endPoint y: 153, distance: 68.0
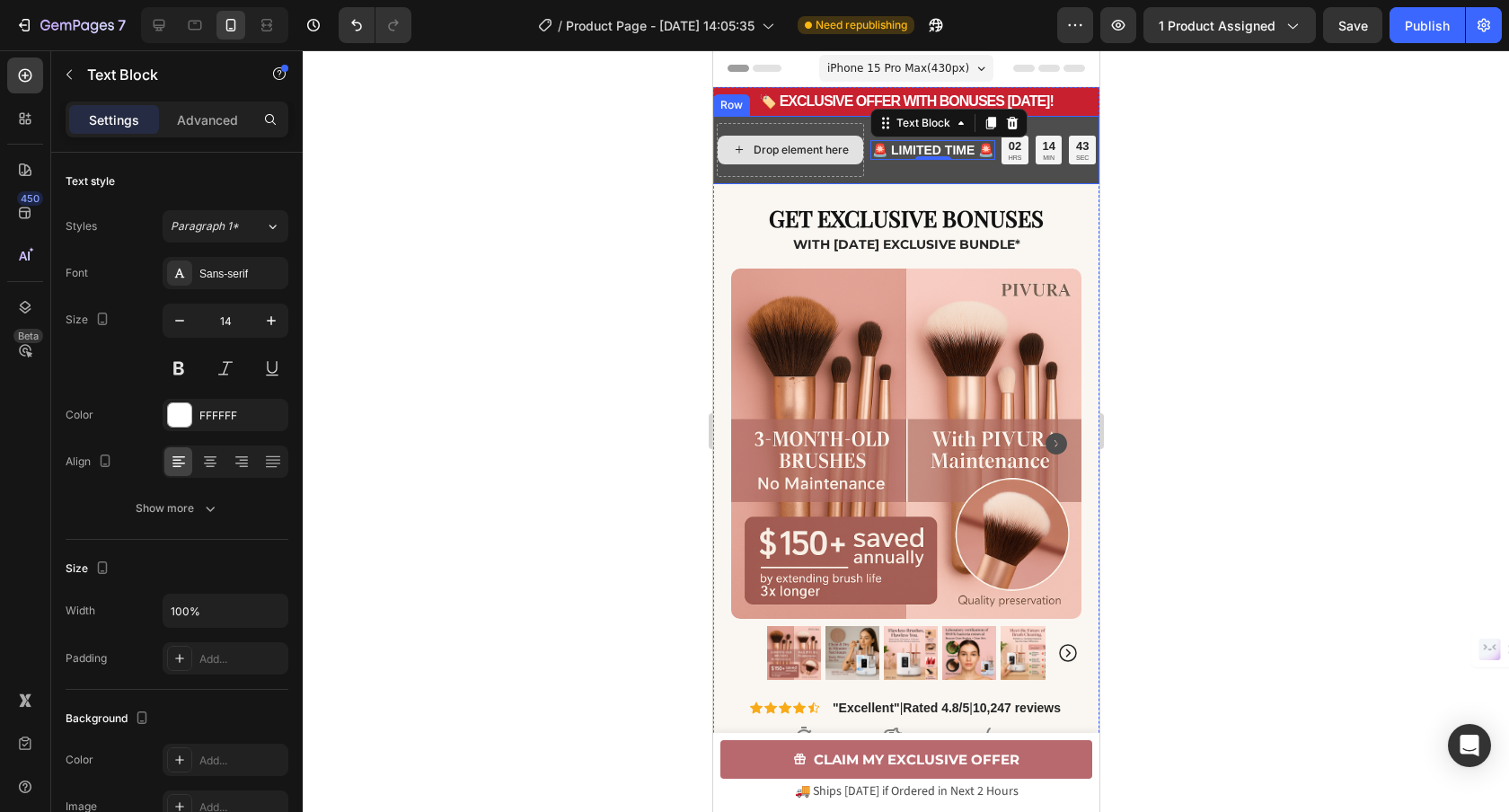
click at [826, 130] on div "Drop element here" at bounding box center [790, 150] width 148 height 54
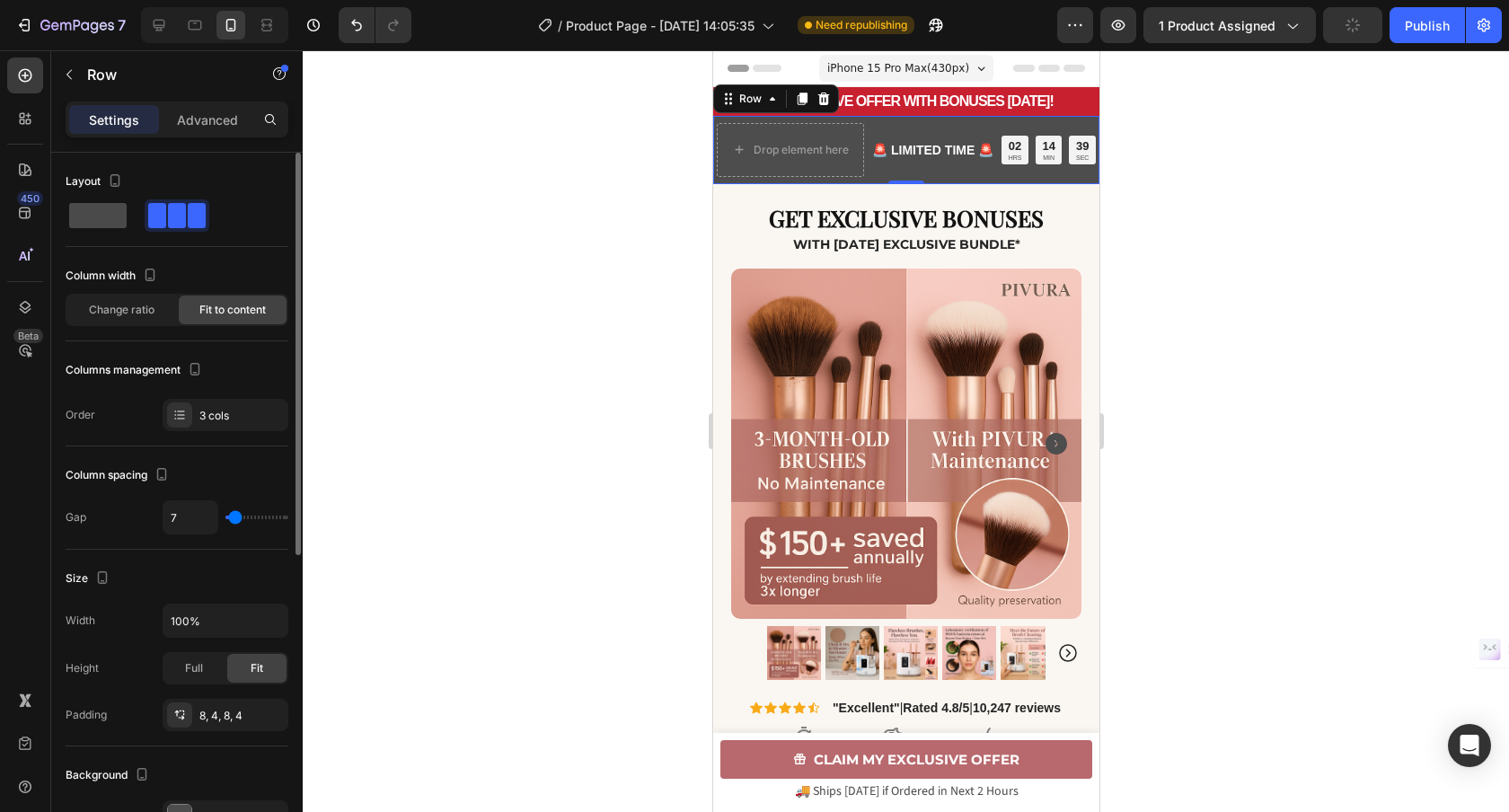
click at [115, 218] on span at bounding box center [98, 215] width 58 height 25
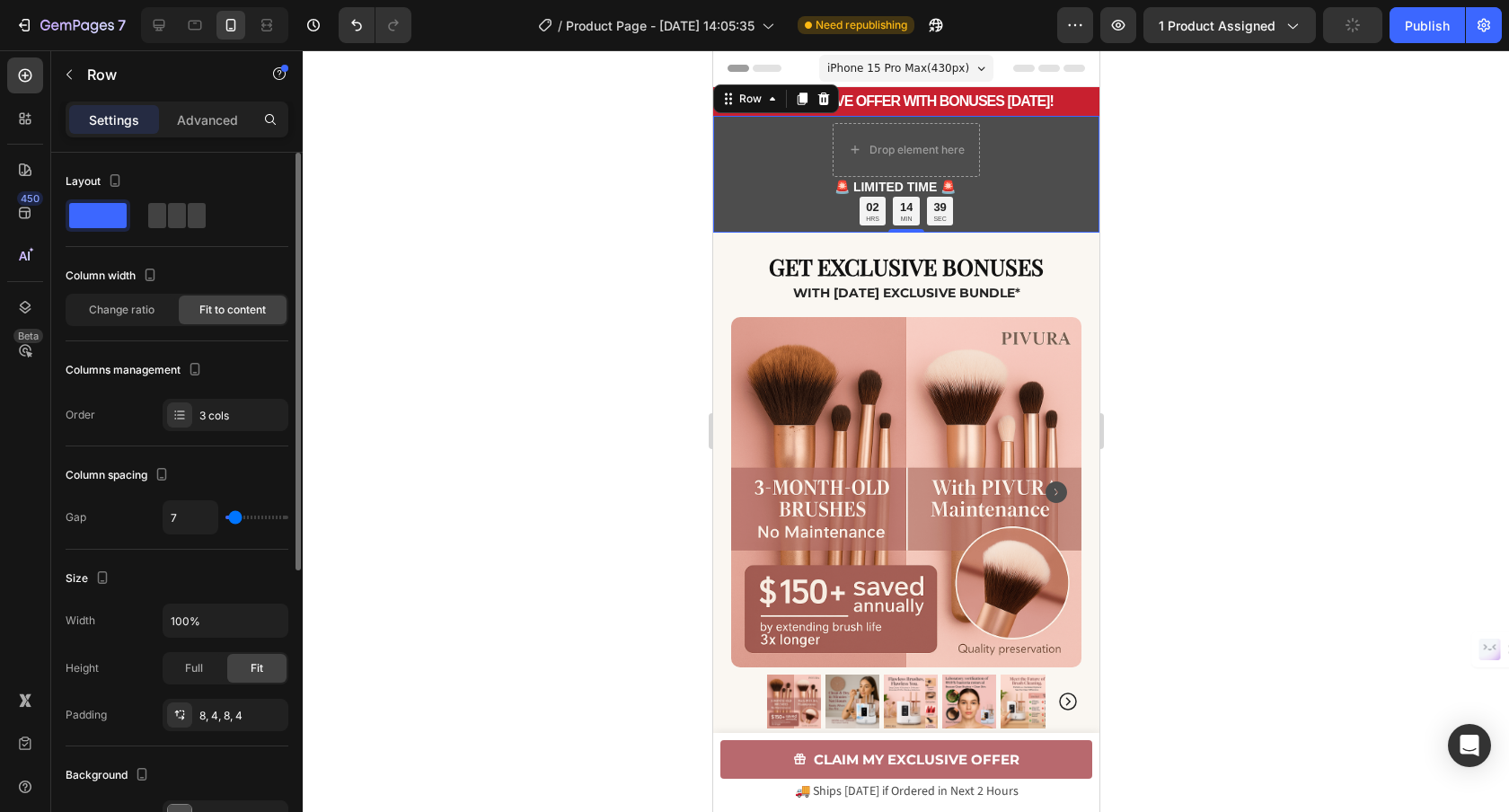
type input "0"
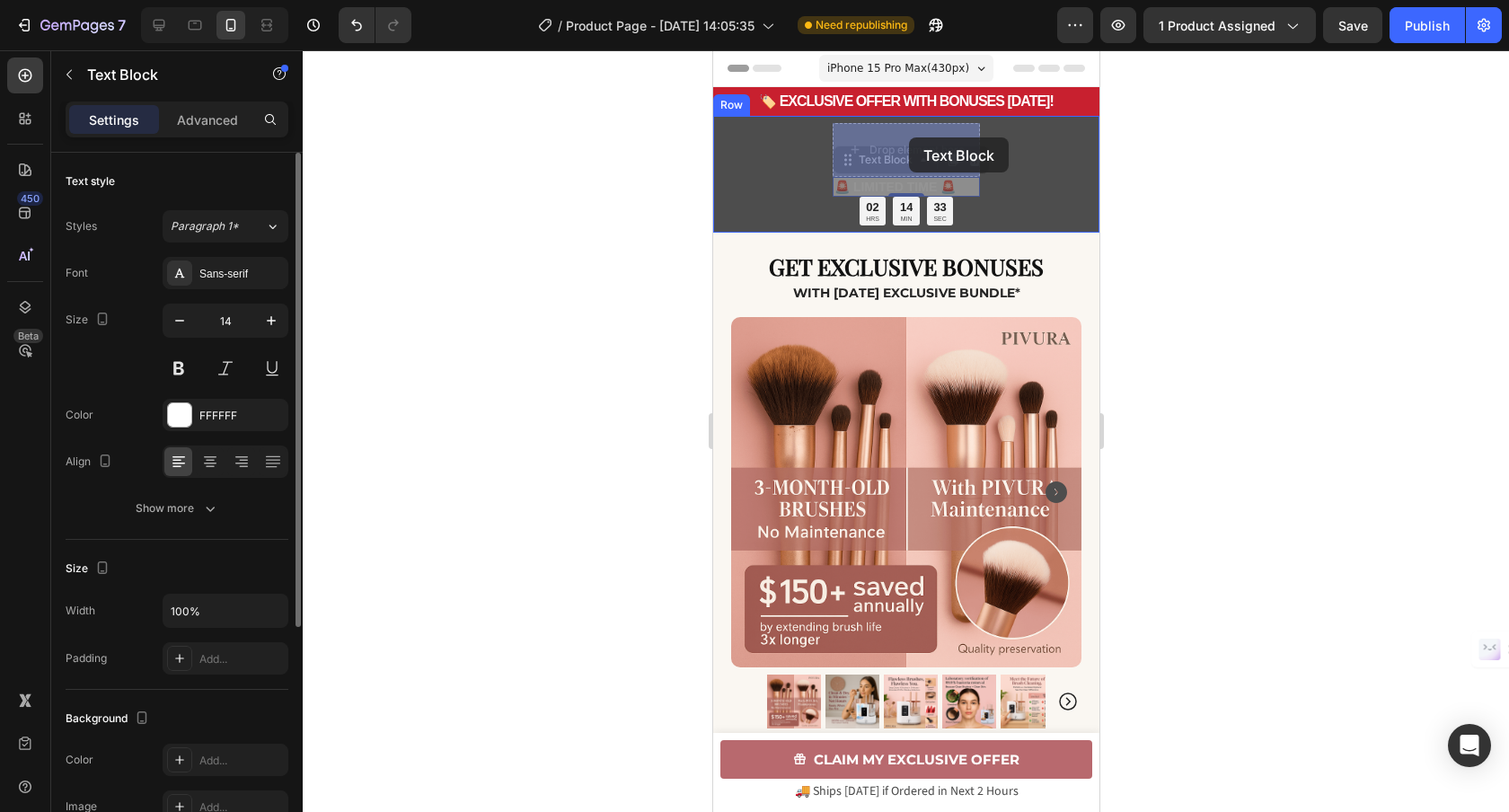
drag, startPoint x: 881, startPoint y: 164, endPoint x: 908, endPoint y: 137, distance: 38.2
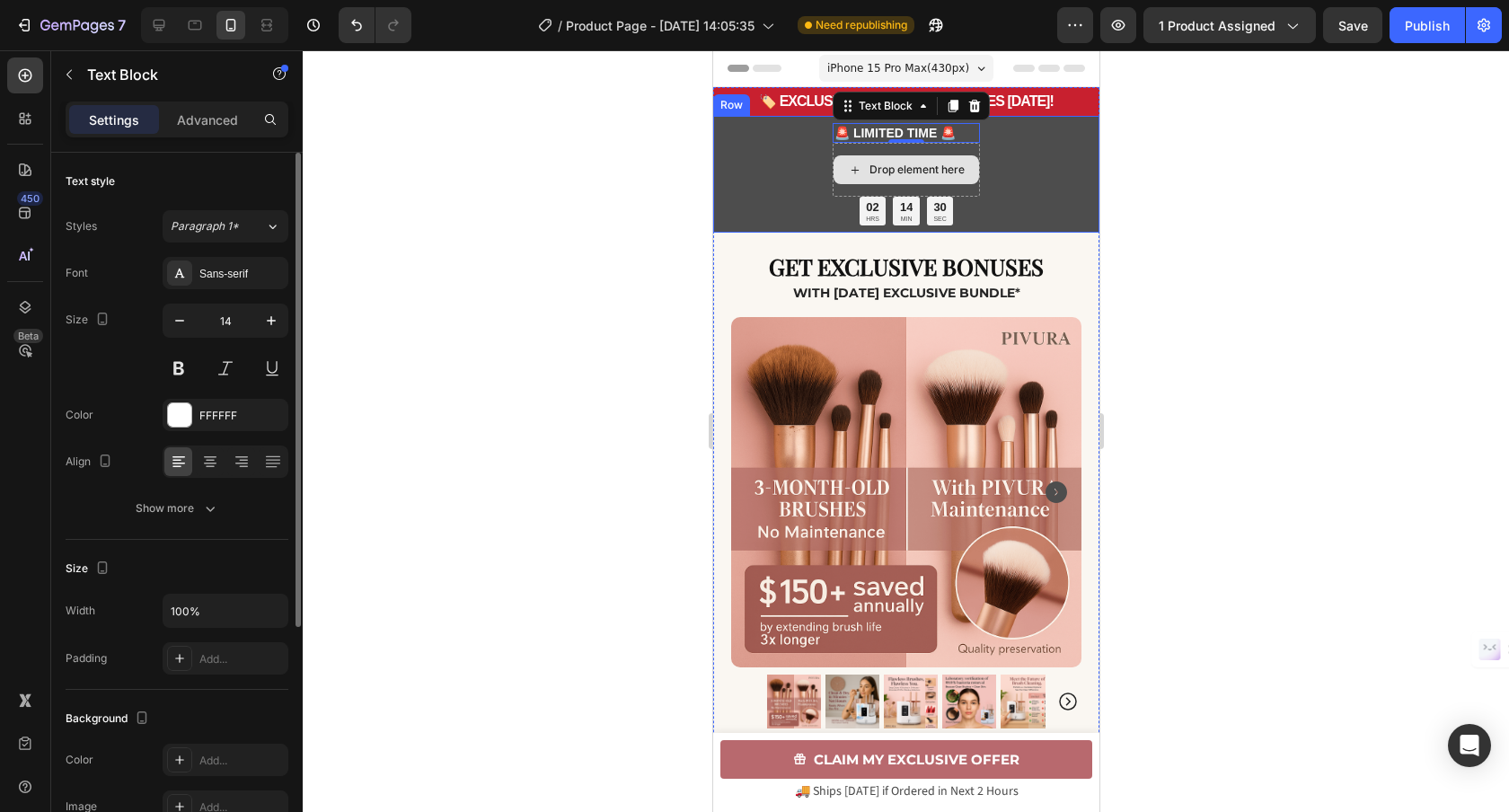
click at [970, 187] on div "Drop element here" at bounding box center [906, 170] width 148 height 54
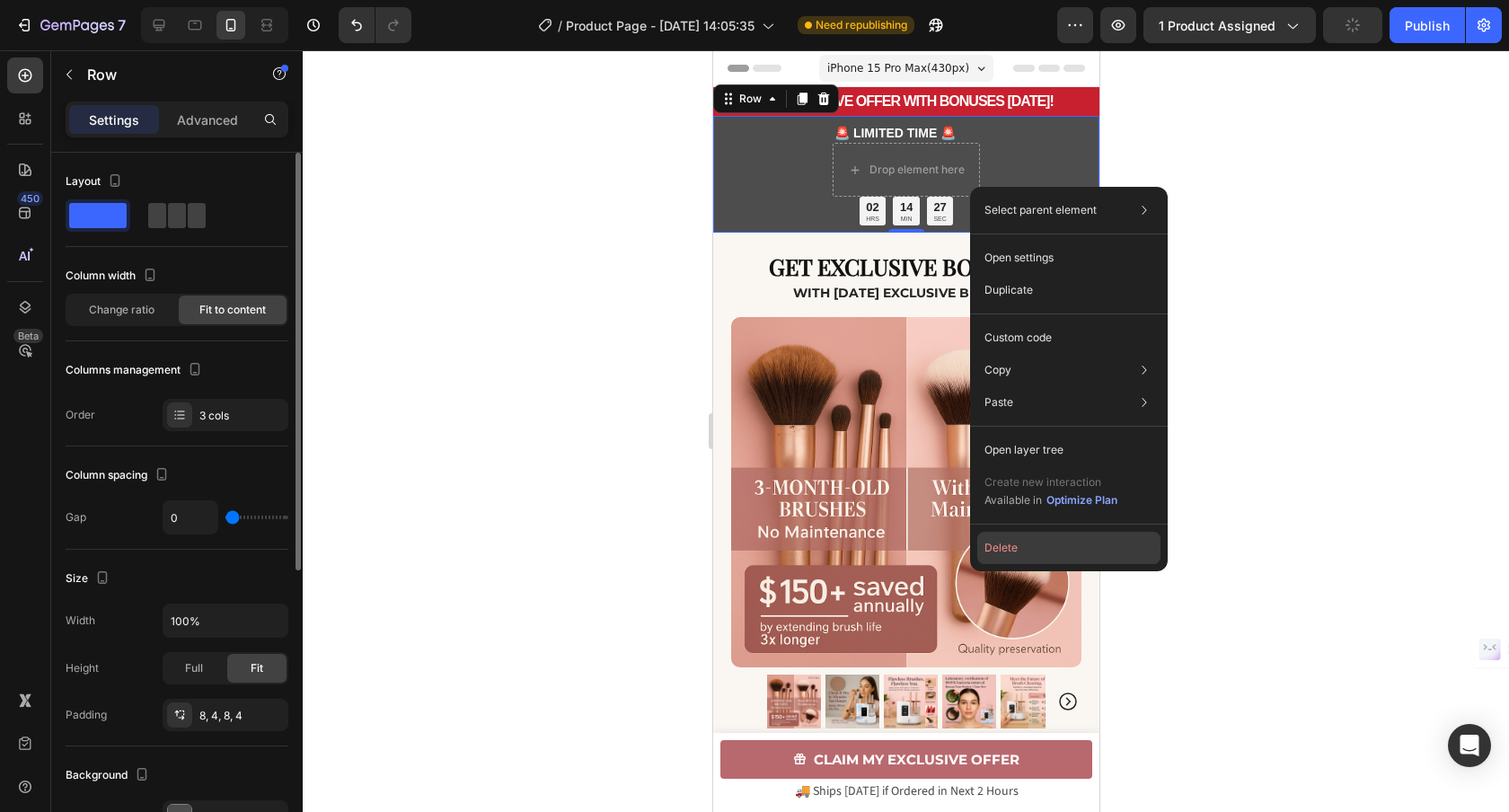
click at [1061, 550] on button "Delete" at bounding box center [1069, 547] width 183 height 33
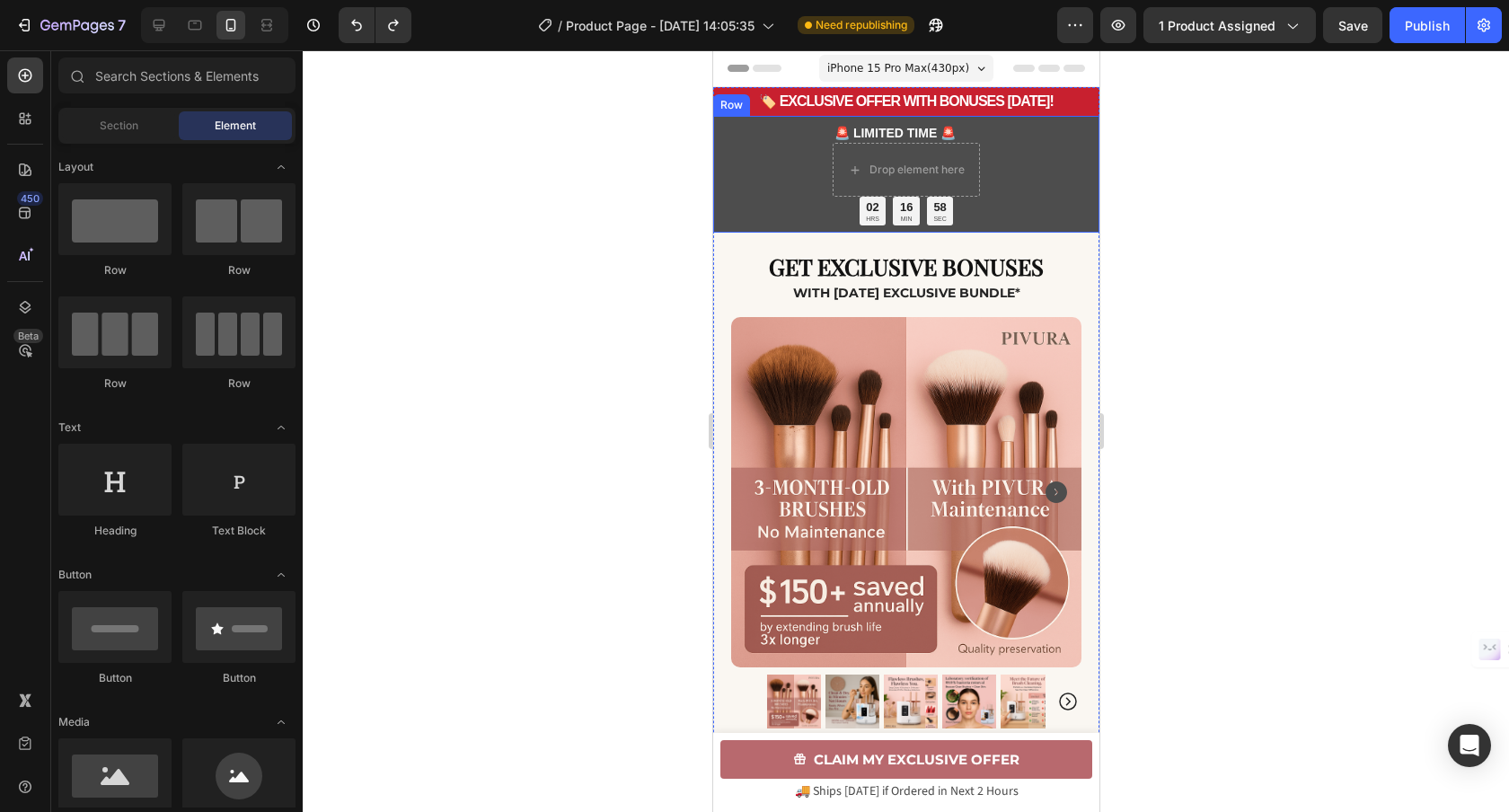
click at [764, 192] on div "🚨 LIMITED TIME 🚨 Text Block Drop element here 02 HRS 16 MIN 58 SEC Countdown Ti…" at bounding box center [906, 174] width 387 height 117
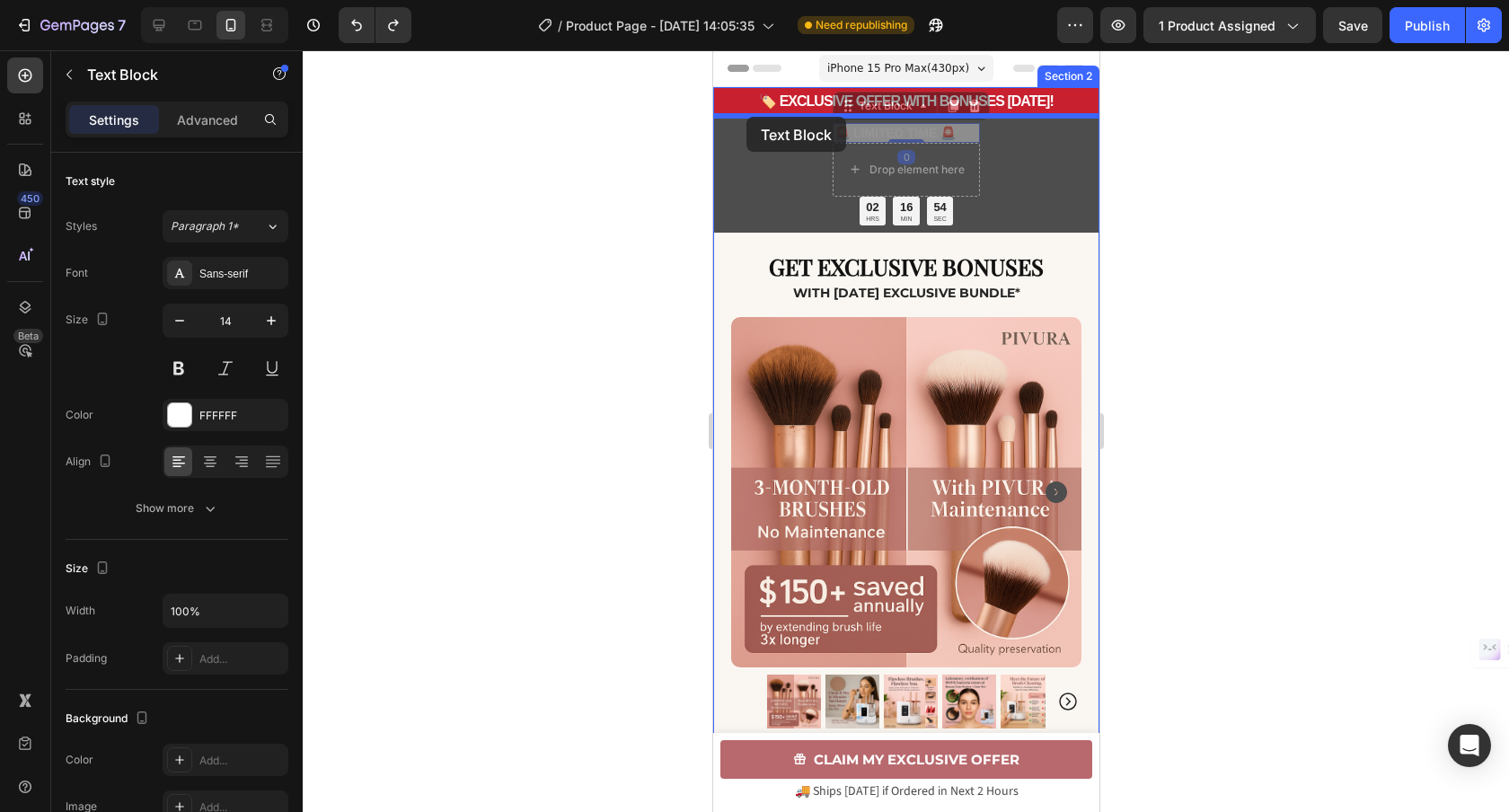
drag, startPoint x: 837, startPoint y: 114, endPoint x: 745, endPoint y: 117, distance: 92.0
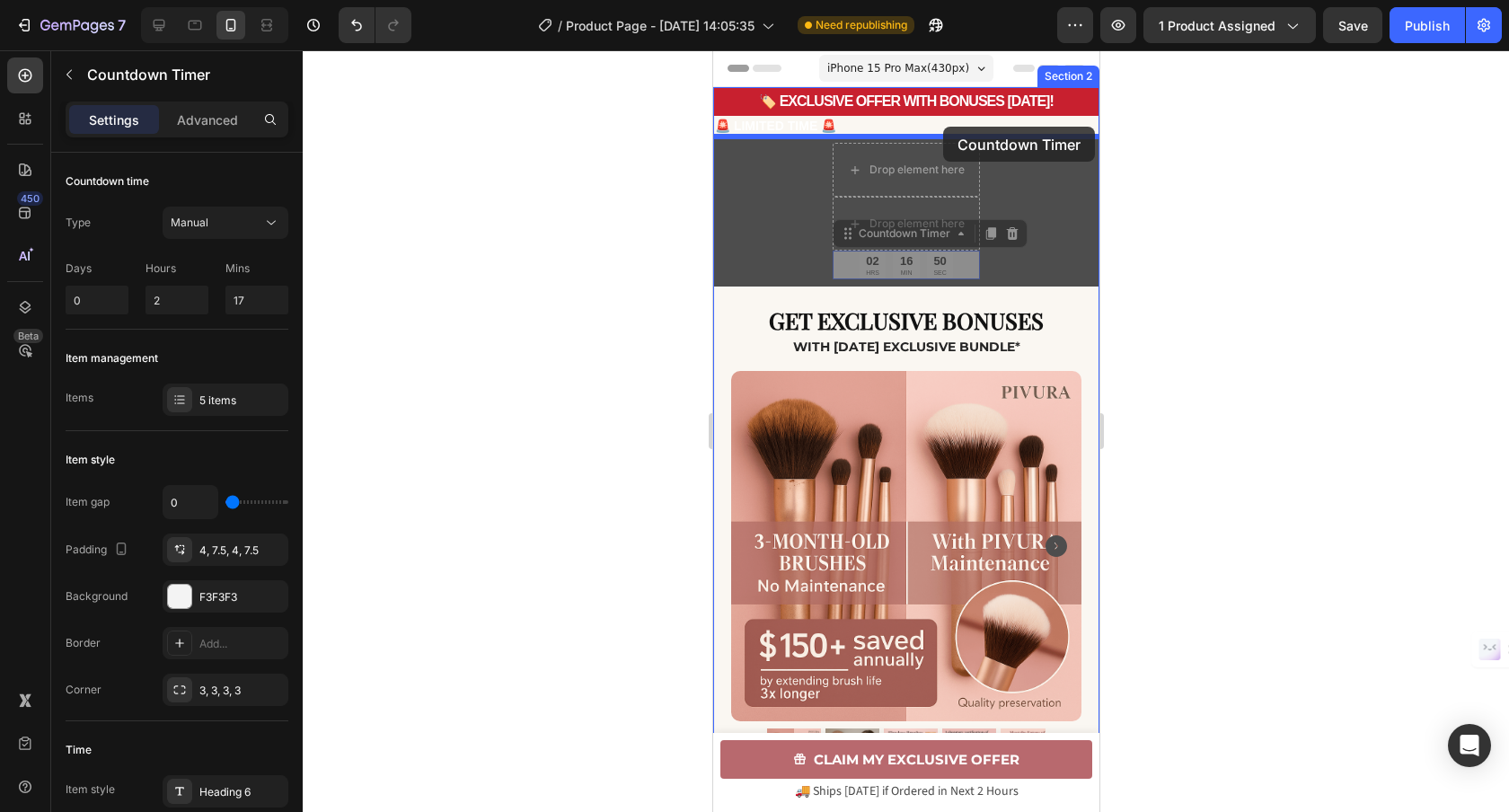
scroll to position [2, 0]
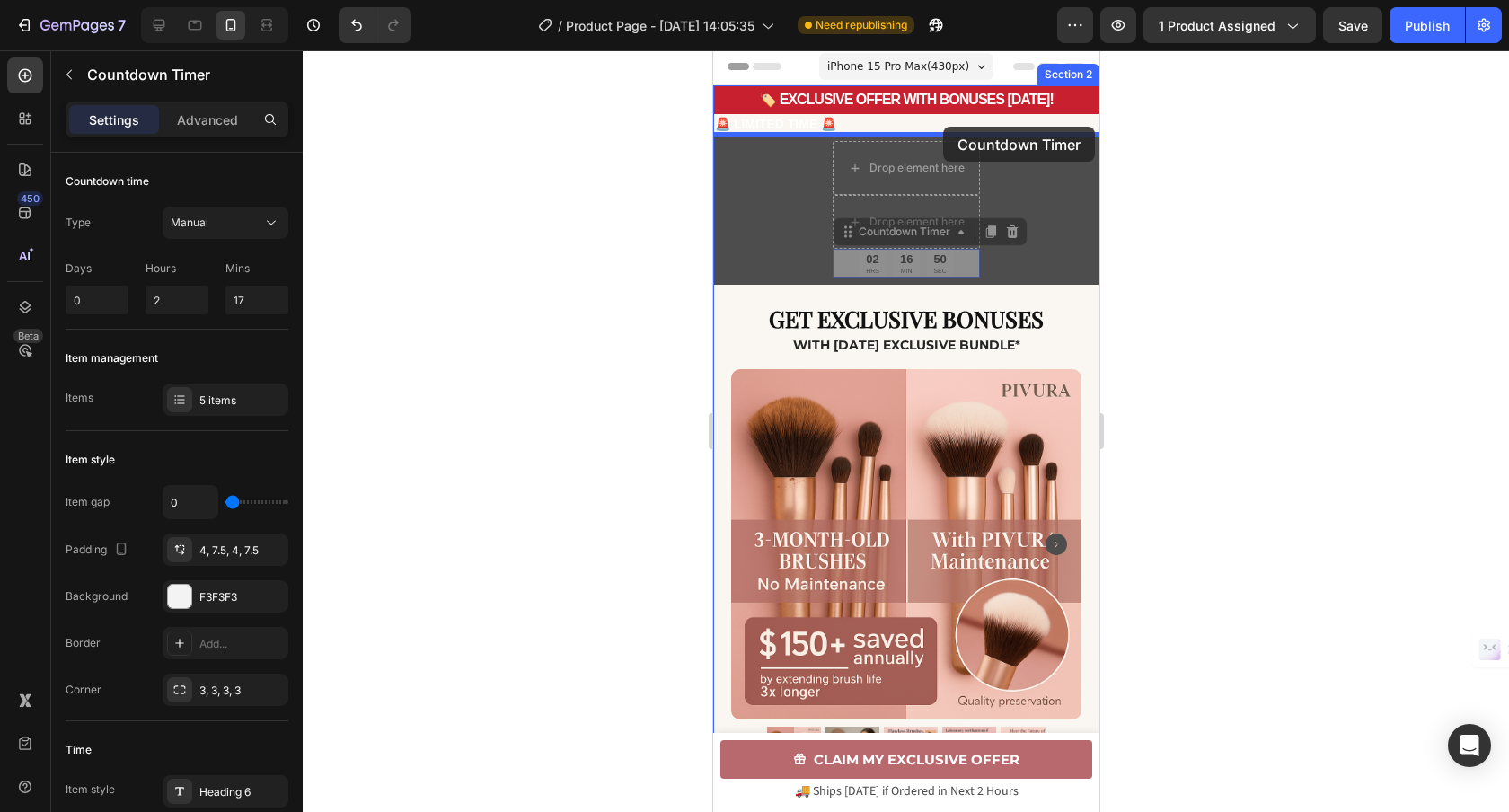
drag, startPoint x: 890, startPoint y: 243, endPoint x: 938, endPoint y: 128, distance: 124.6
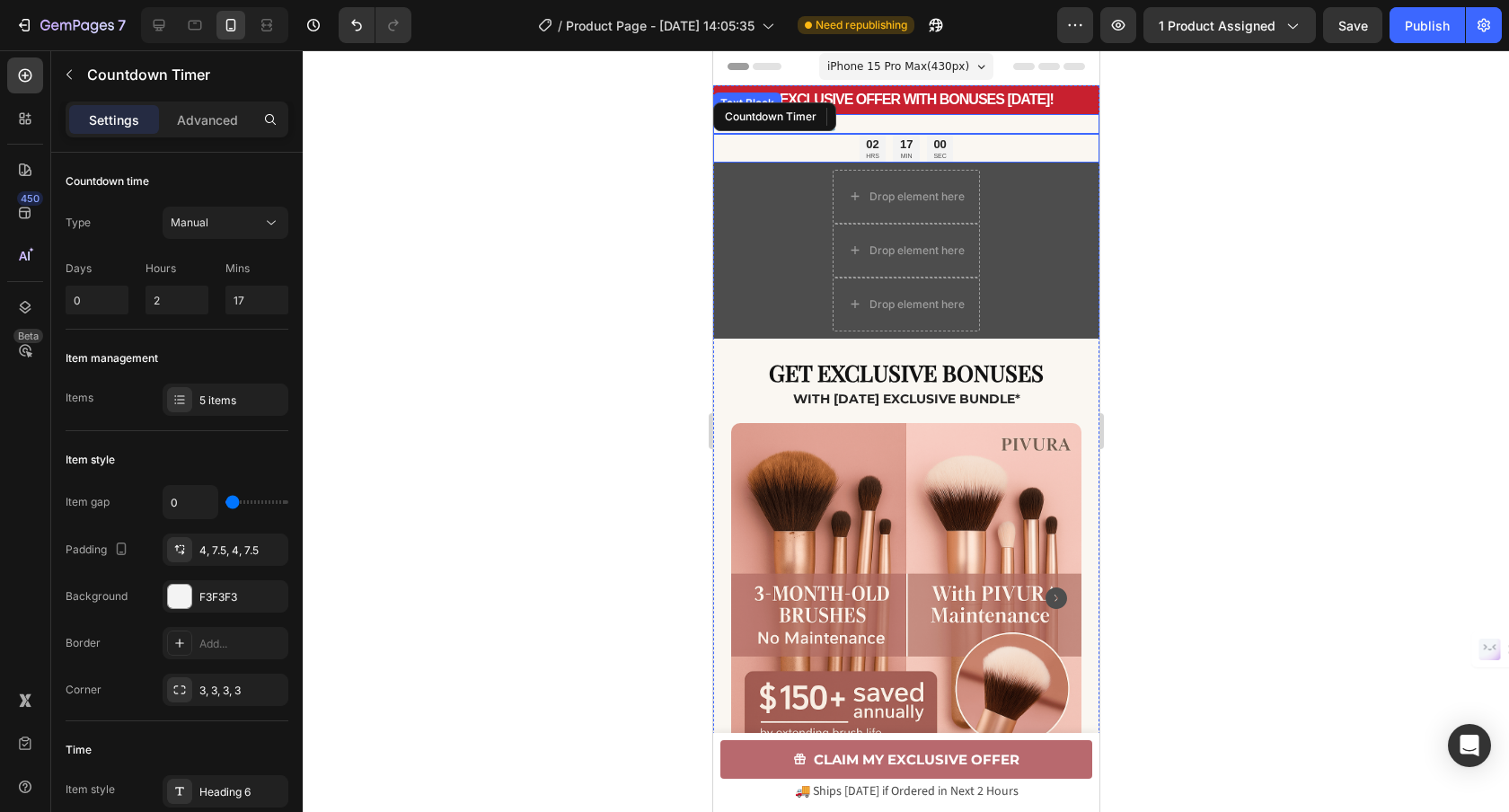
scroll to position [0, 0]
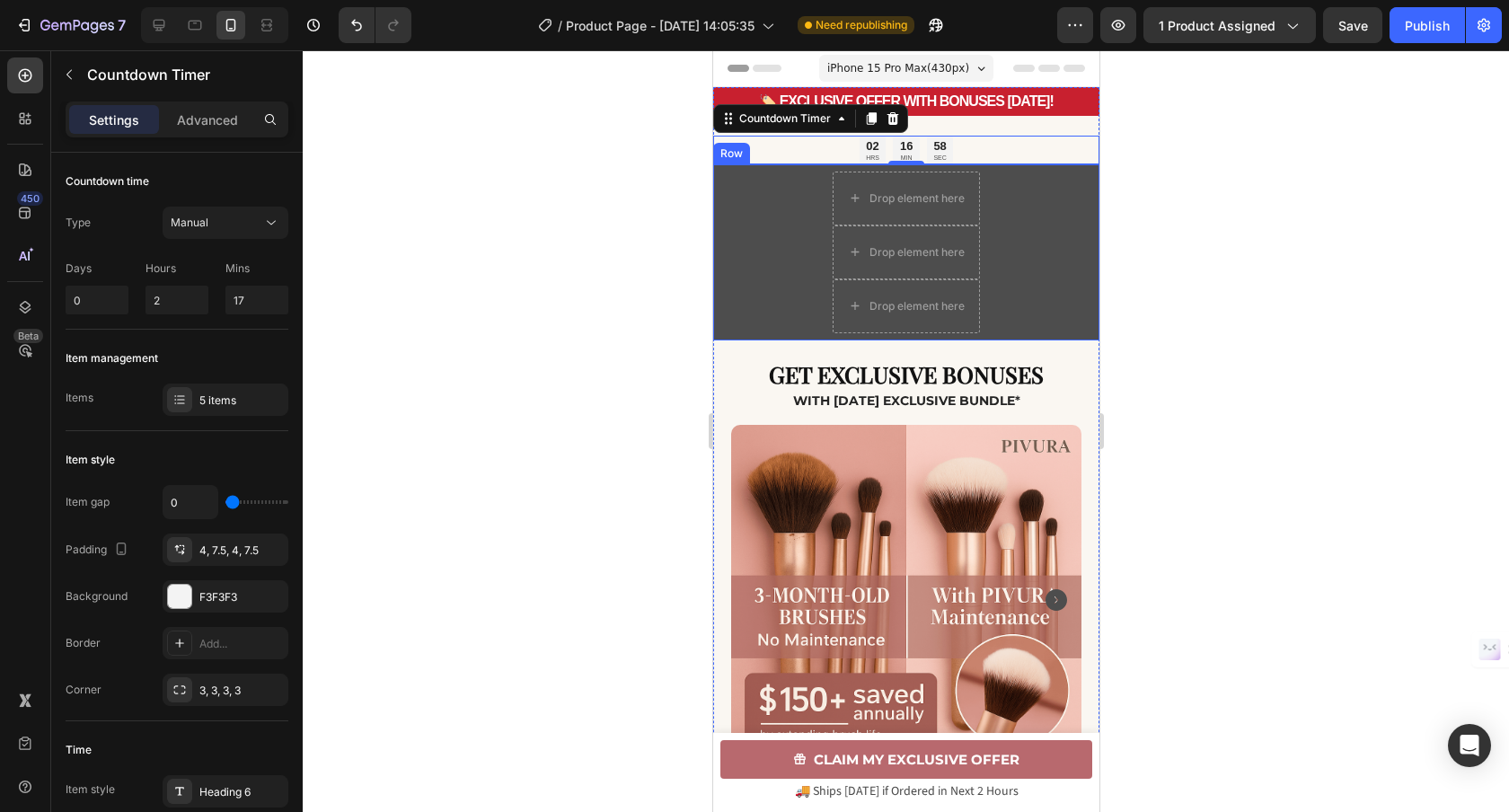
click at [810, 227] on div "Drop element here Drop element here Drop element here Row" at bounding box center [906, 252] width 387 height 176
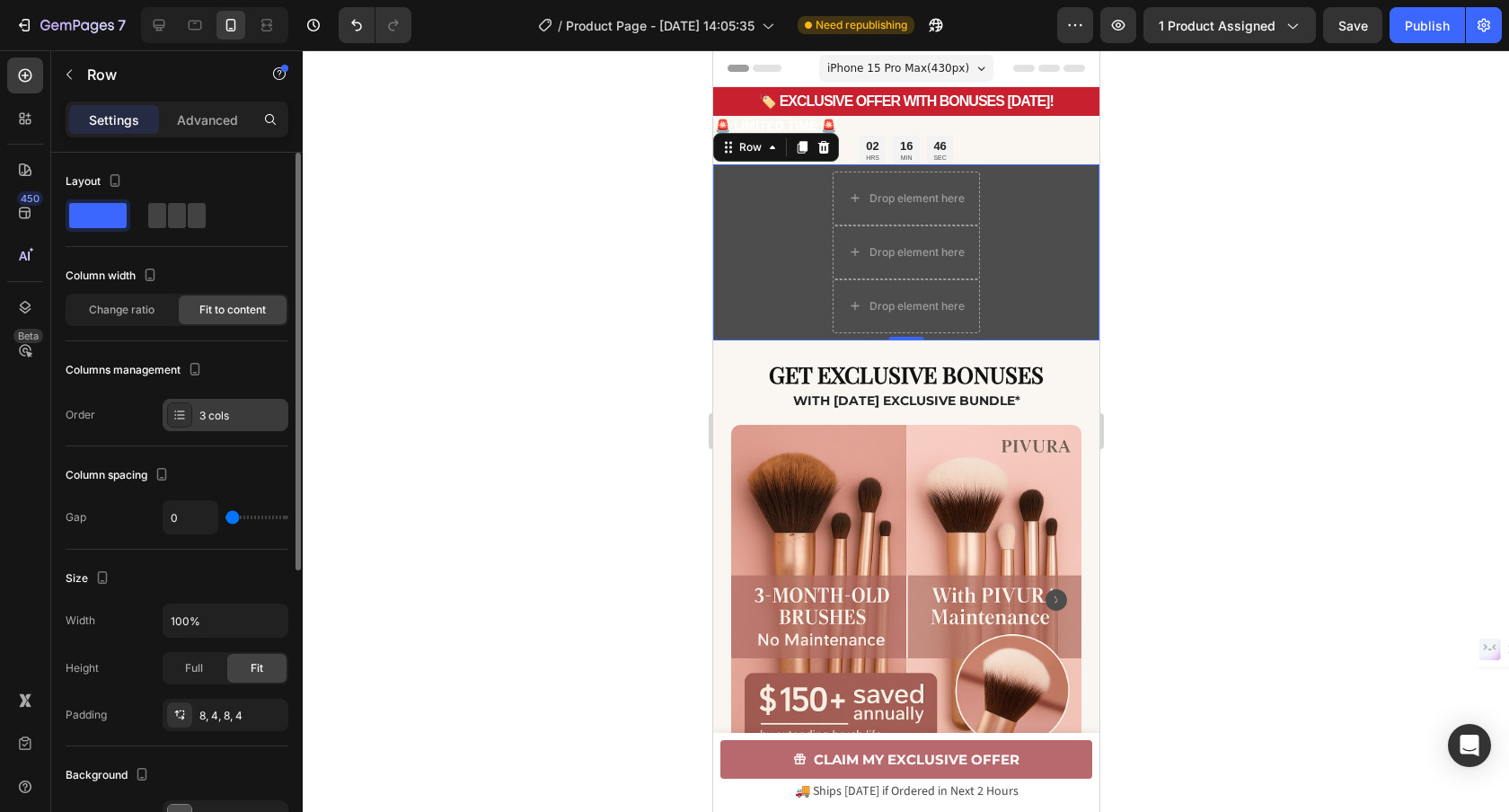
click at [224, 416] on div "3 cols" at bounding box center [242, 415] width 84 height 16
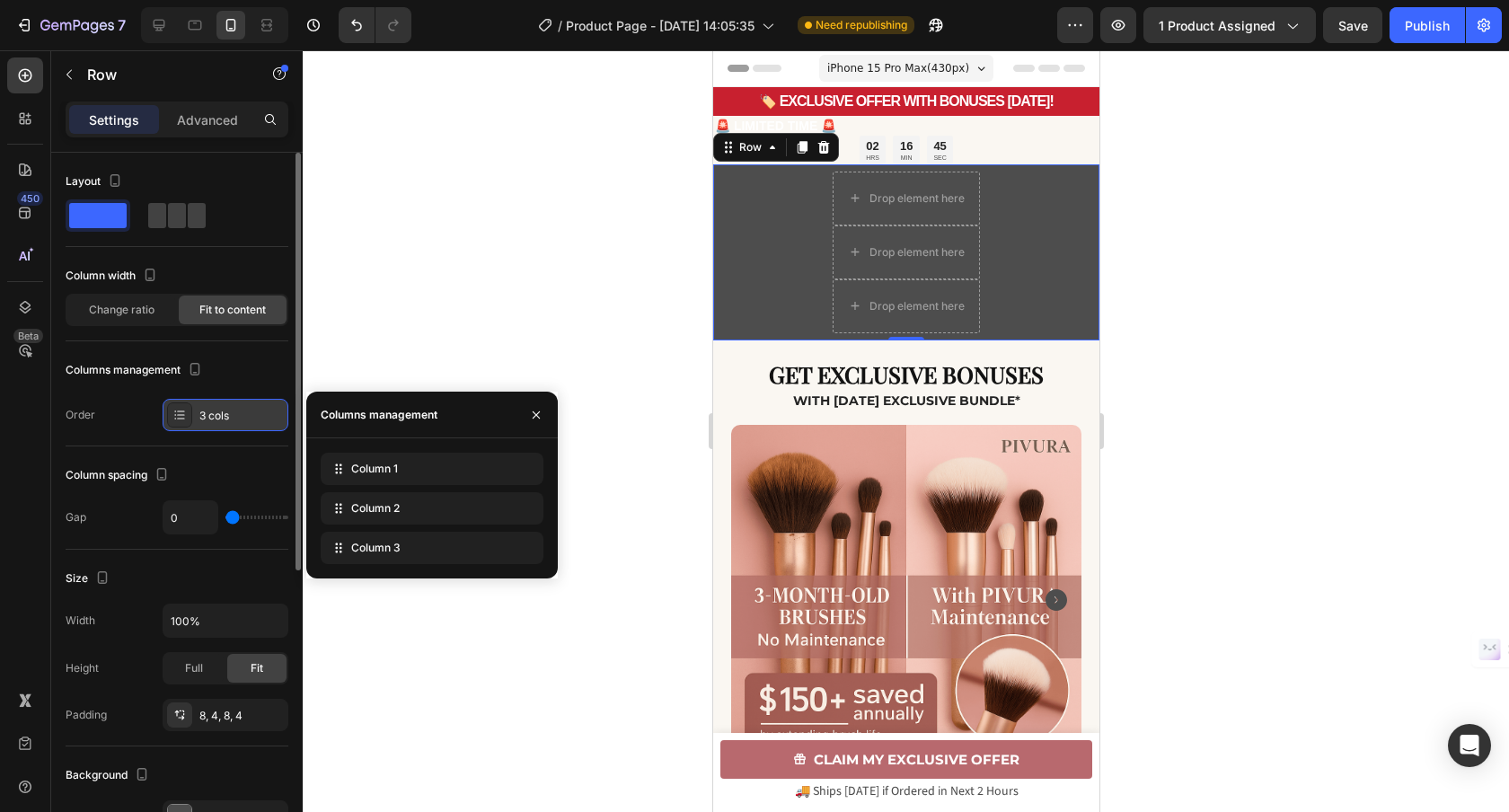
click at [218, 413] on div "3 cols" at bounding box center [242, 415] width 84 height 16
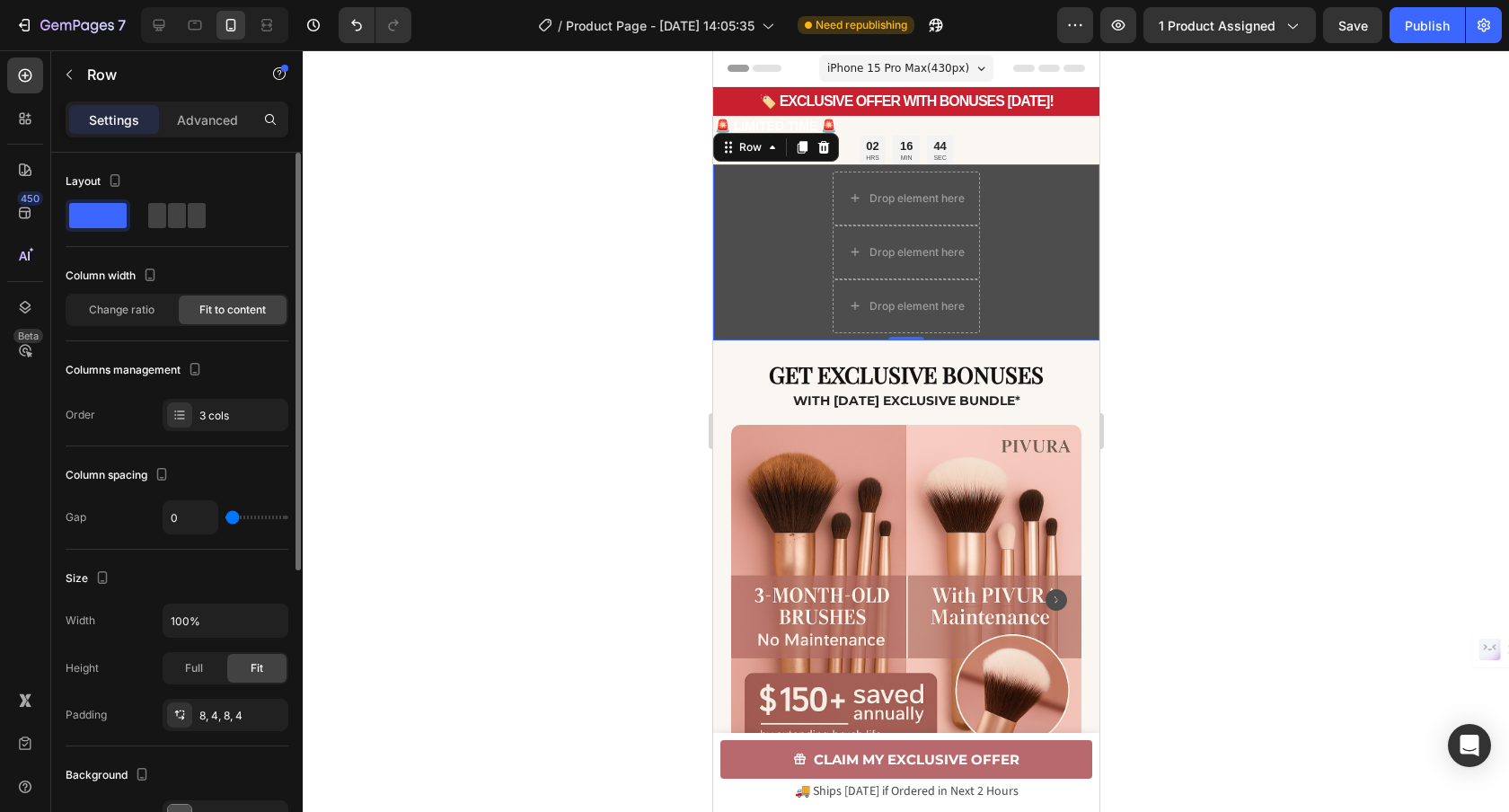
click at [168, 413] on div at bounding box center [179, 414] width 25 height 25
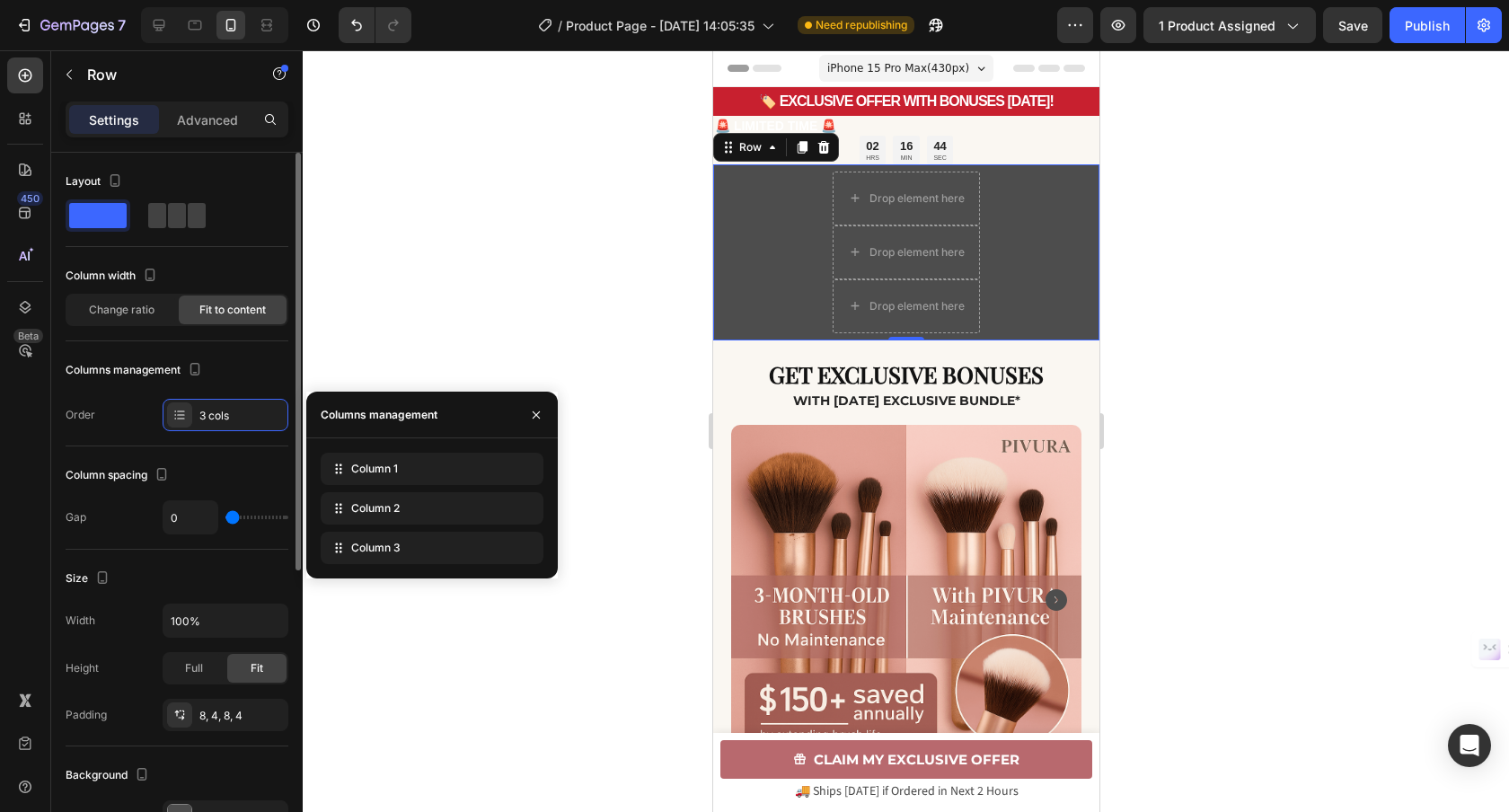
click at [75, 409] on div "Order" at bounding box center [80, 414] width 30 height 16
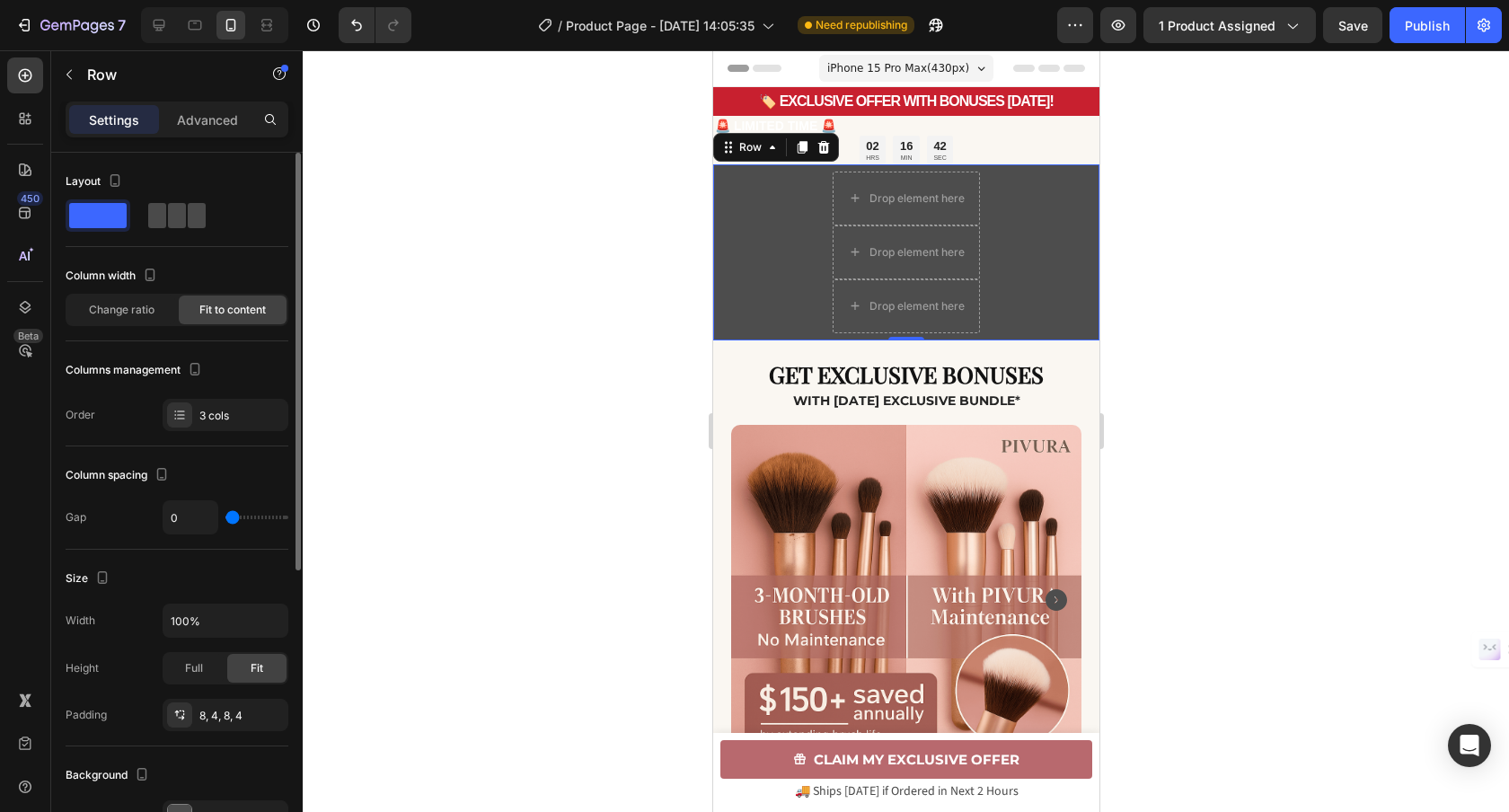
click at [168, 209] on span at bounding box center [176, 215] width 18 height 25
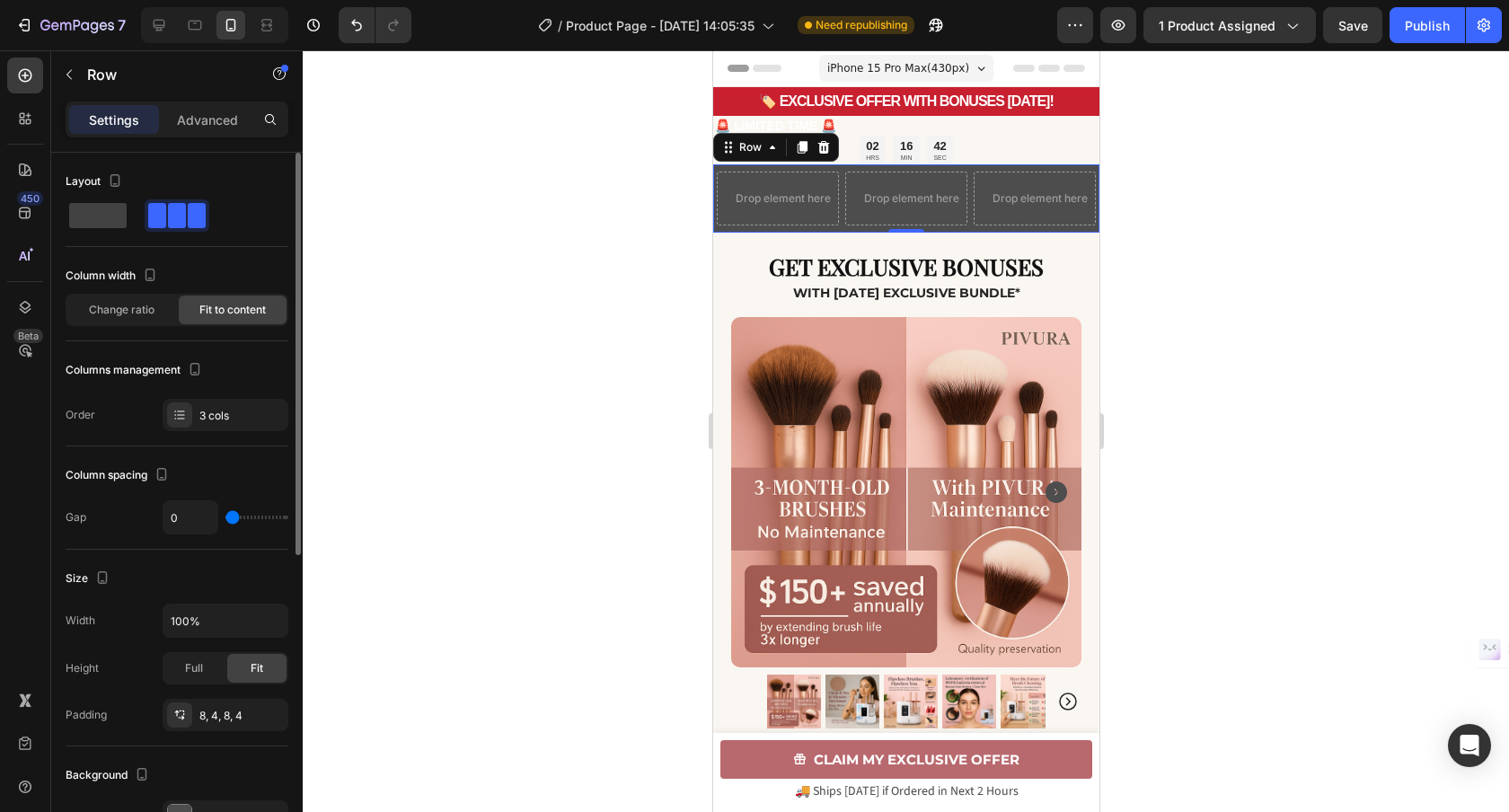
type input "7"
click at [825, 153] on icon at bounding box center [823, 147] width 12 height 12
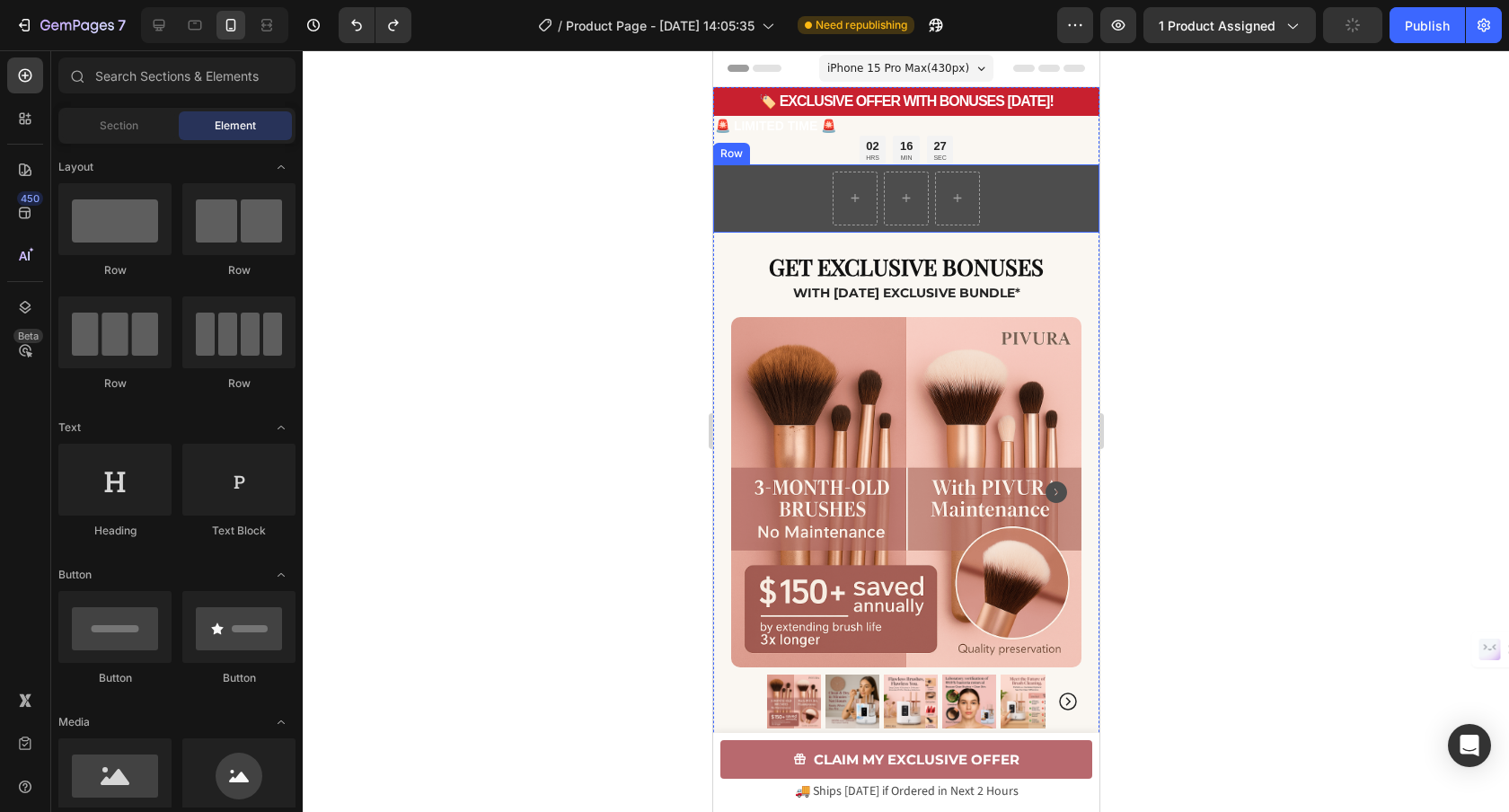
click at [820, 189] on div "Row" at bounding box center [906, 198] width 387 height 68
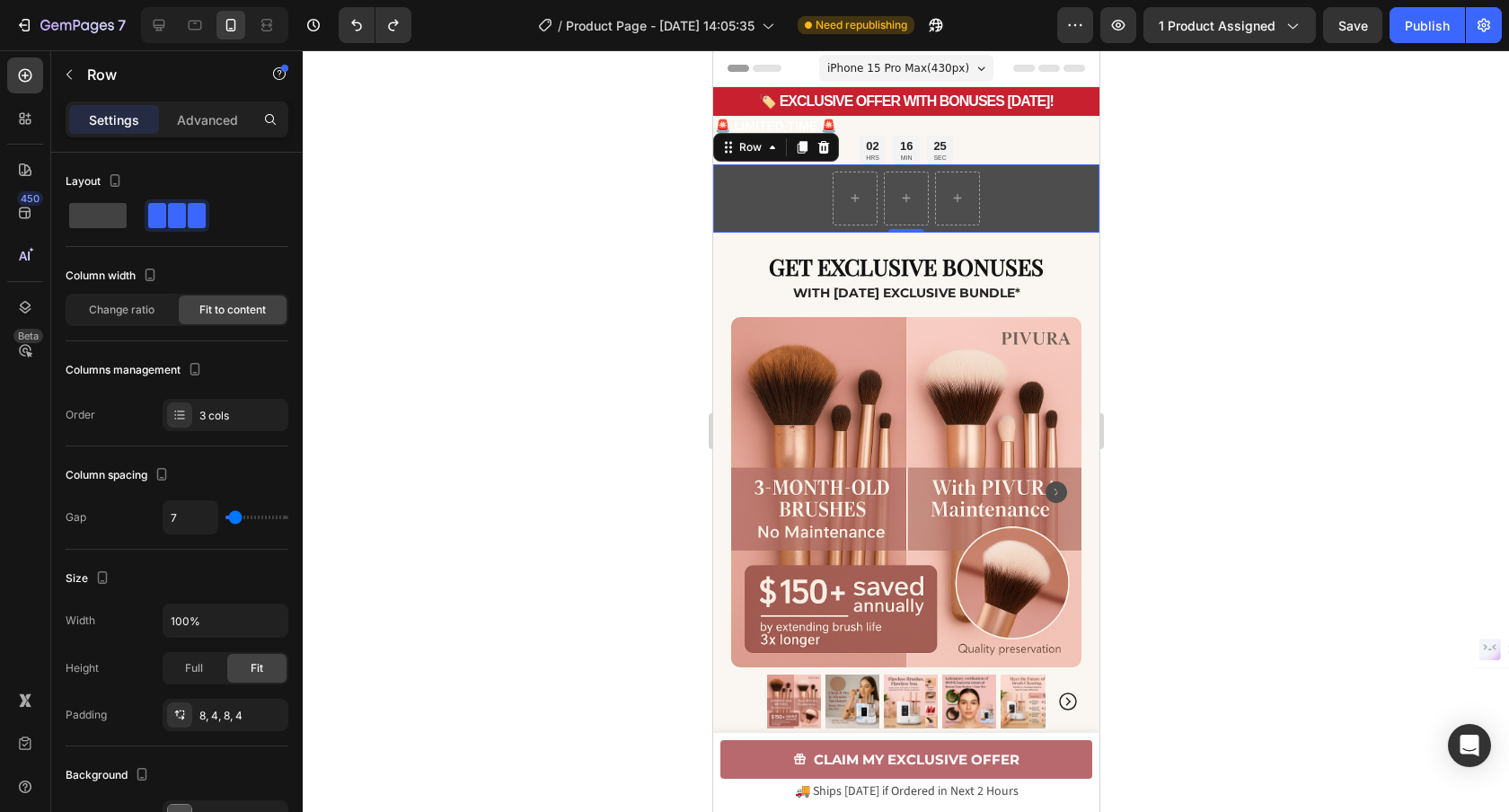
click at [878, 219] on div "Row 0" at bounding box center [906, 198] width 387 height 68
click at [76, 80] on icon "button" at bounding box center [68, 74] width 14 height 14
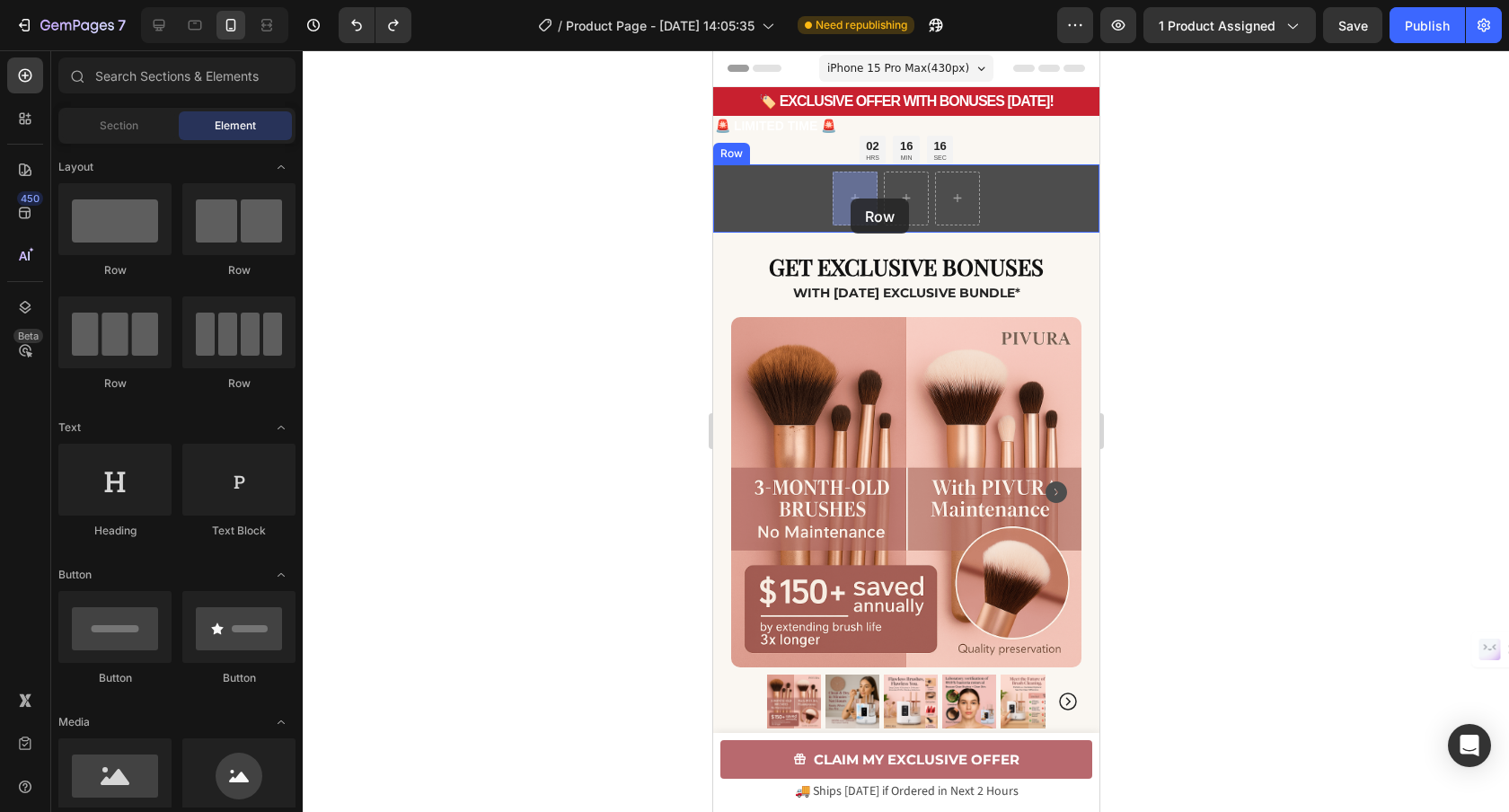
drag, startPoint x: 1463, startPoint y: 247, endPoint x: 850, endPoint y: 199, distance: 614.9
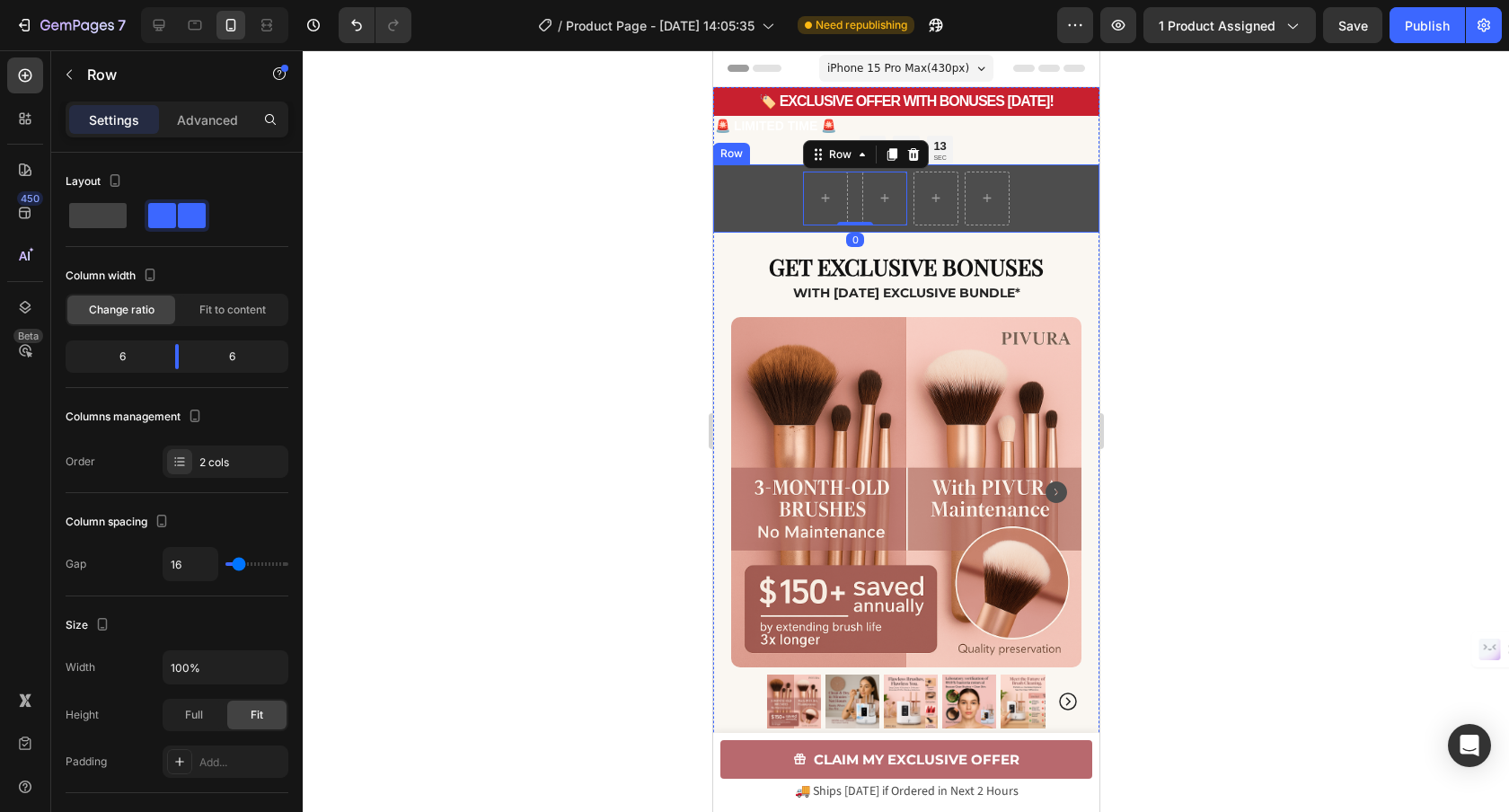
click at [962, 175] on div "Row 0 Row" at bounding box center [906, 198] width 387 height 68
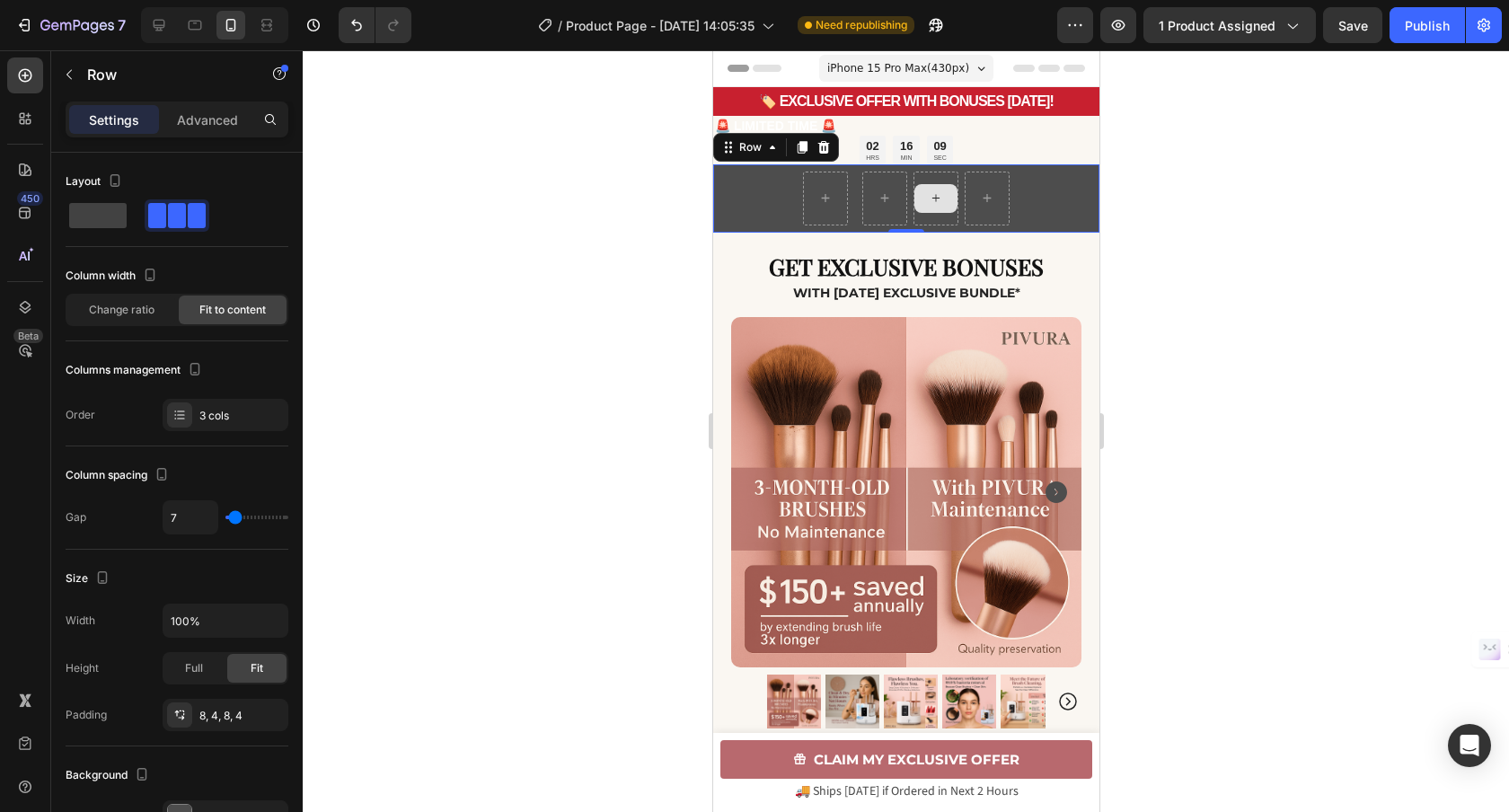
click at [930, 223] on div at bounding box center [935, 199] width 45 height 54
click at [965, 208] on div at bounding box center [986, 198] width 43 height 29
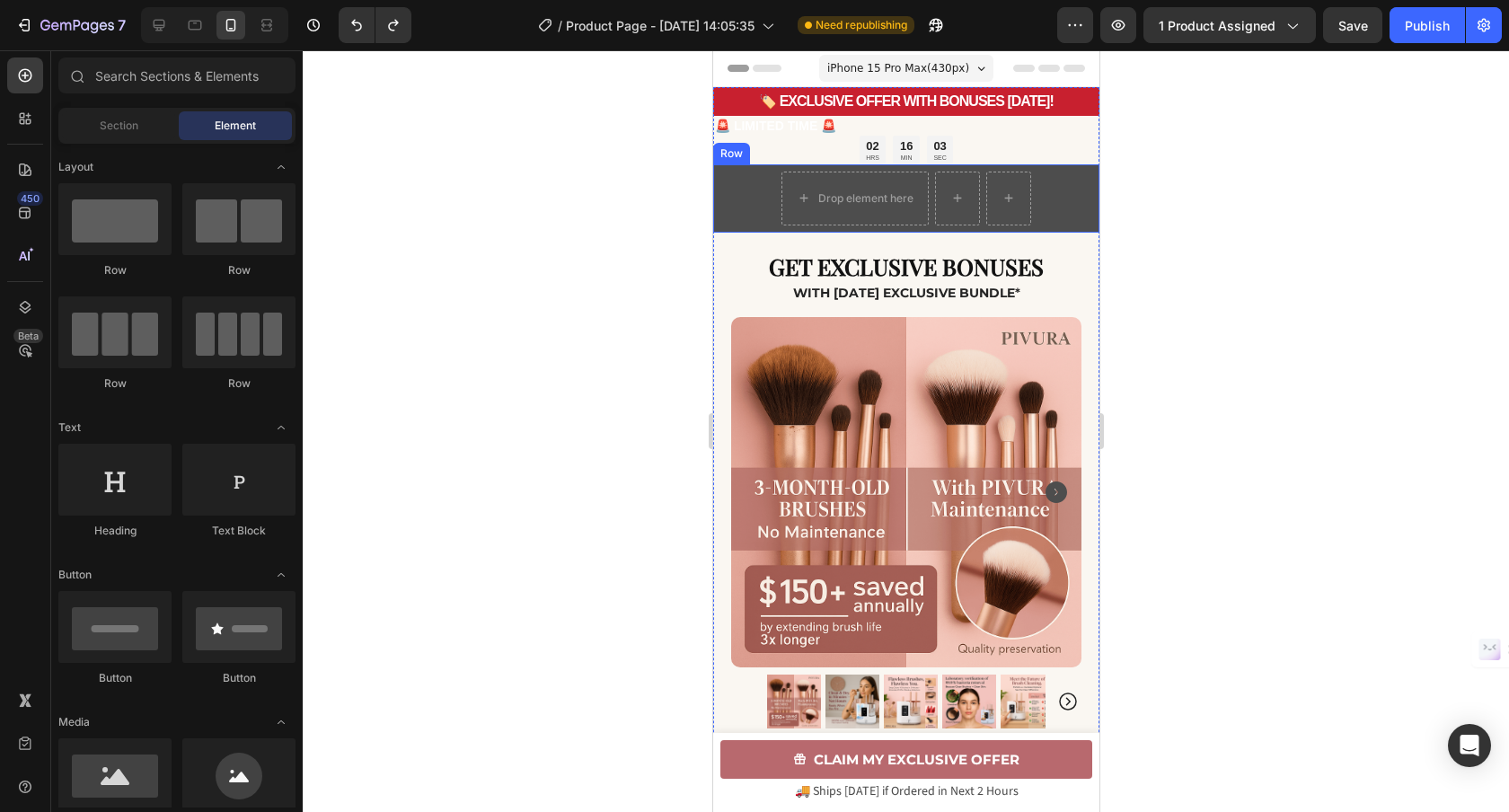
click at [749, 216] on div "Drop element here Row" at bounding box center [906, 198] width 387 height 68
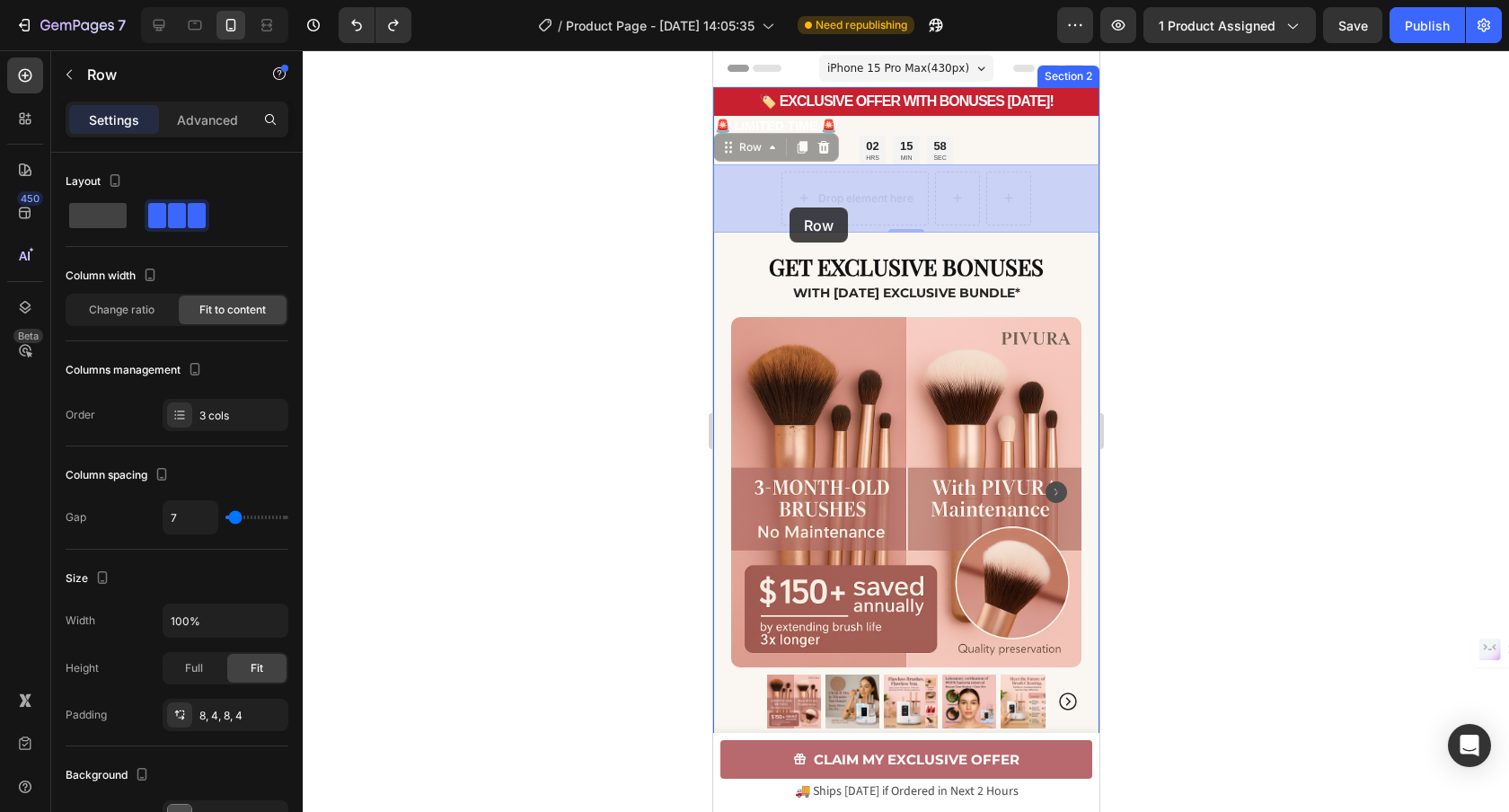
drag, startPoint x: 751, startPoint y: 153, endPoint x: 787, endPoint y: 205, distance: 63.2
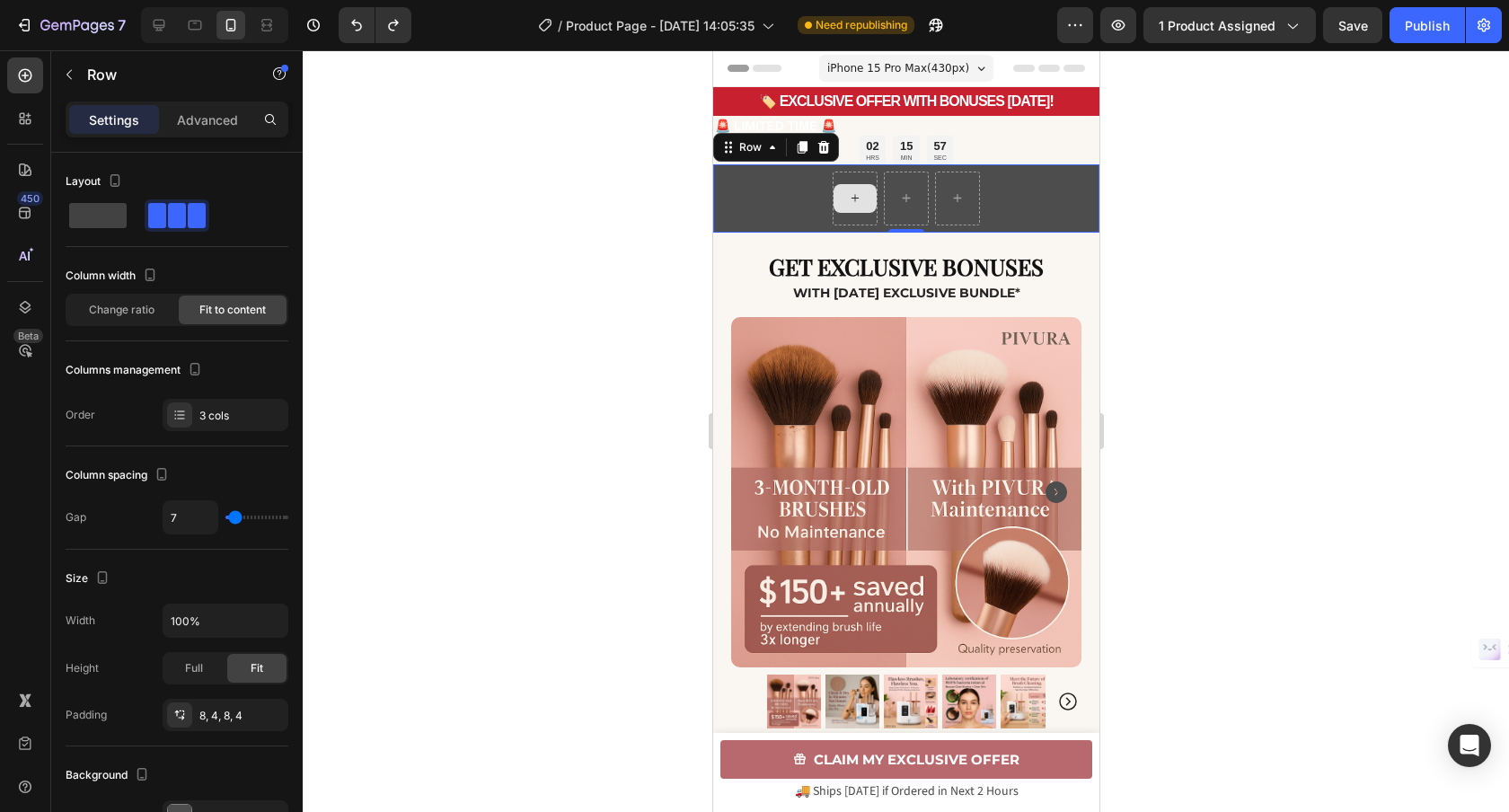
drag, startPoint x: 841, startPoint y: 205, endPoint x: 797, endPoint y: 205, distance: 44.0
click at [841, 205] on div at bounding box center [854, 198] width 43 height 29
click at [778, 205] on div "Row" at bounding box center [906, 198] width 387 height 68
click at [67, 84] on button "button" at bounding box center [69, 74] width 29 height 29
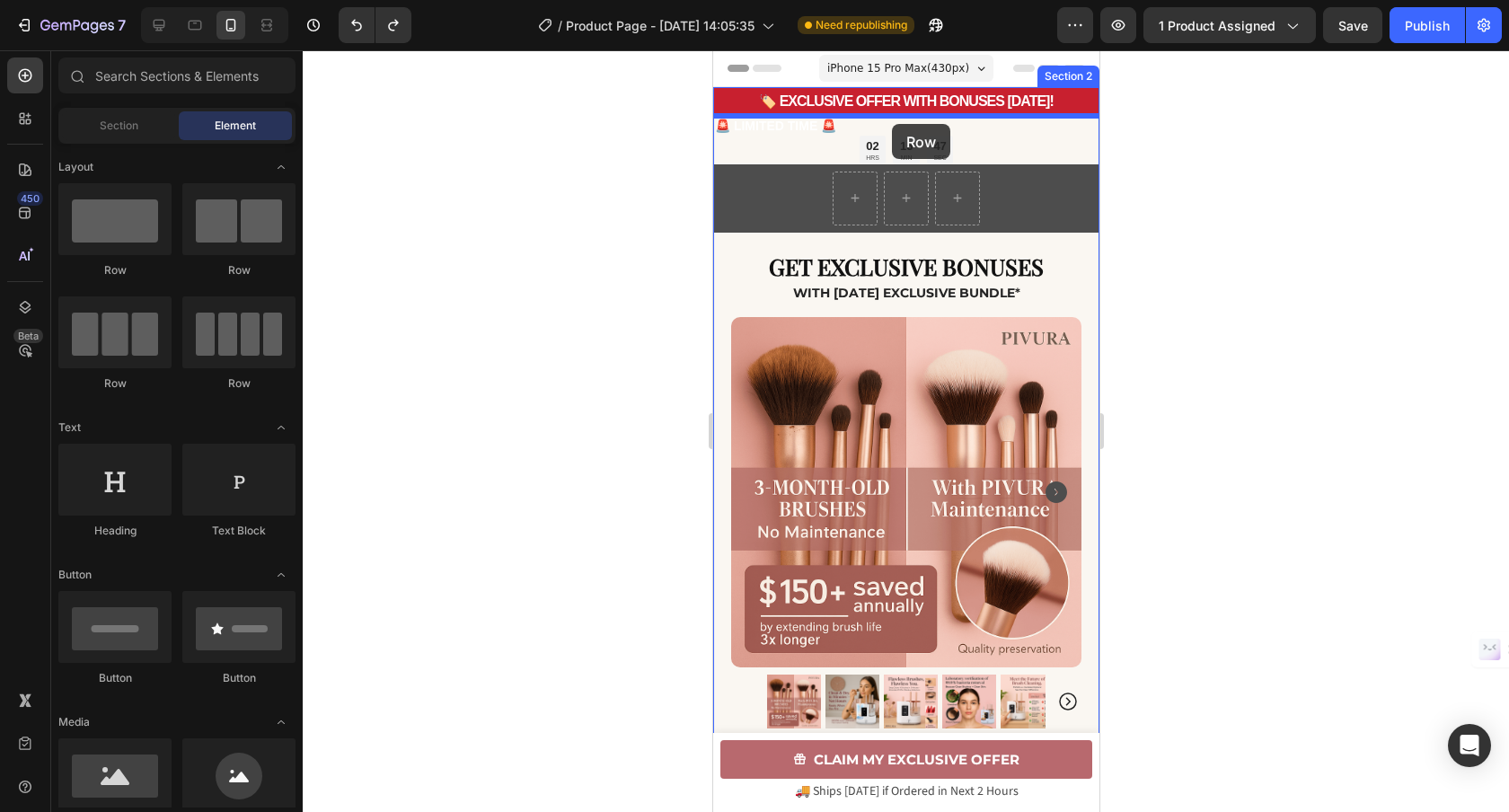
drag, startPoint x: 1423, startPoint y: 179, endPoint x: 891, endPoint y: 124, distance: 534.8
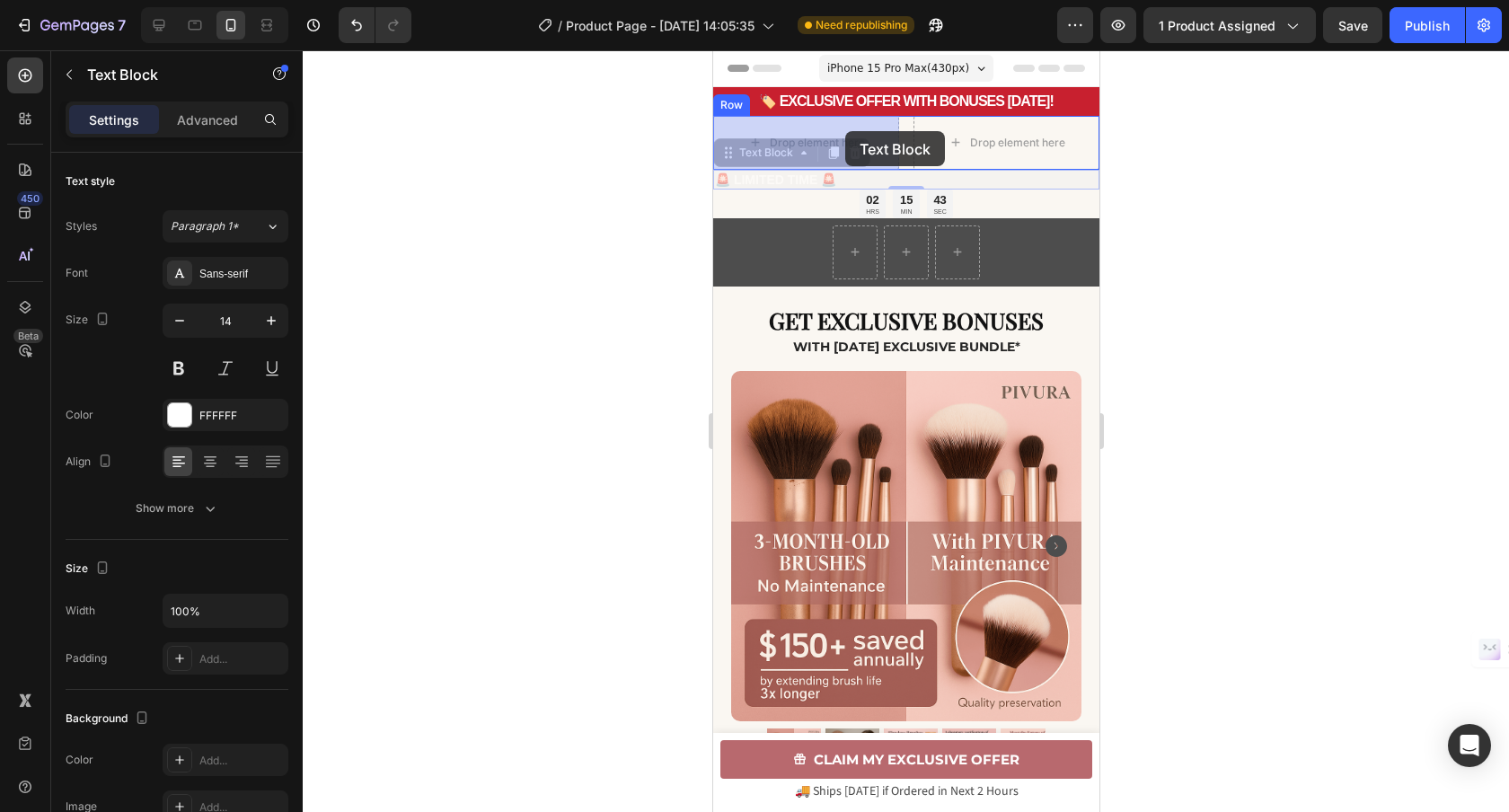
drag, startPoint x: 765, startPoint y: 177, endPoint x: 844, endPoint y: 131, distance: 91.4
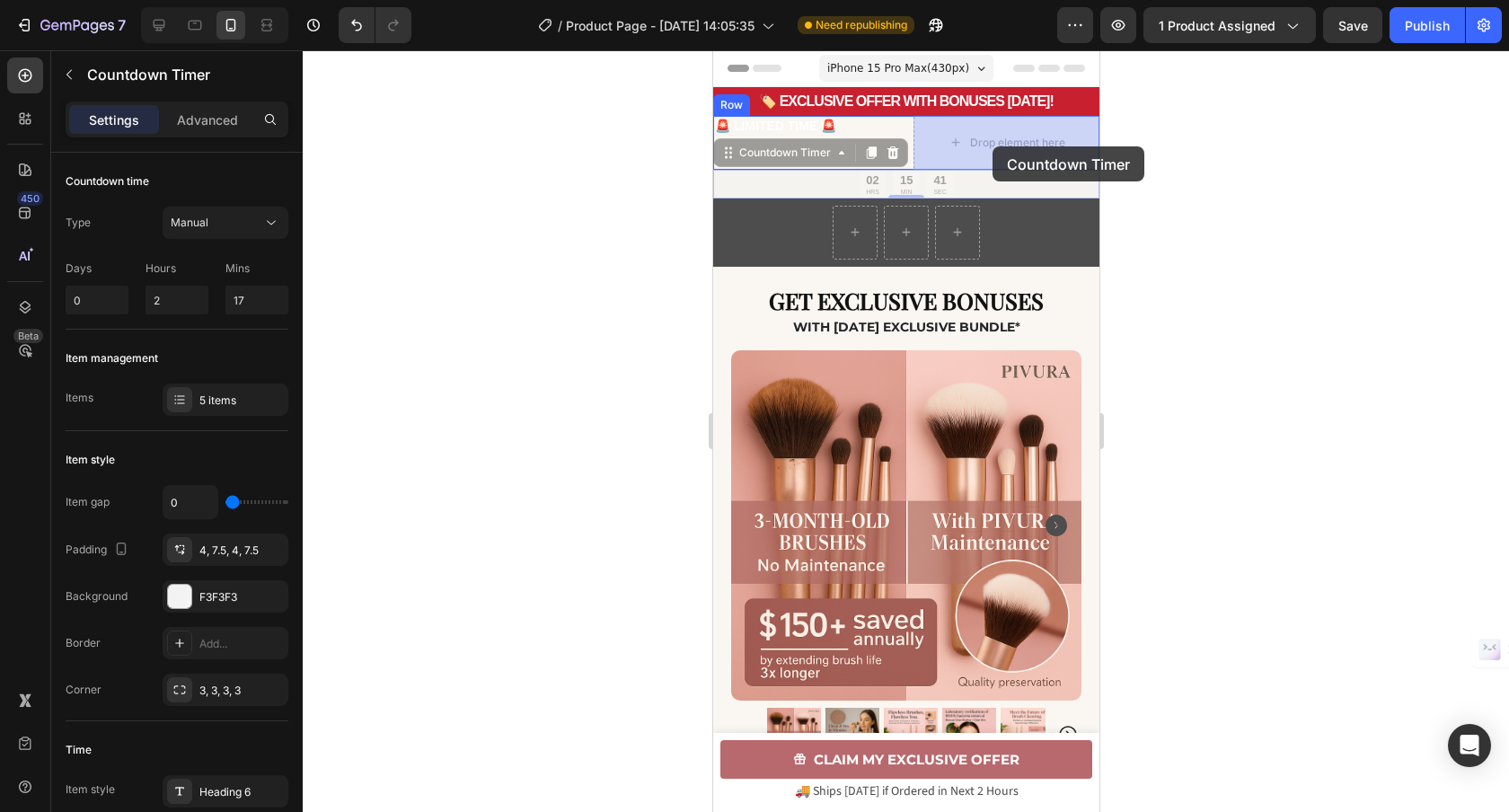
drag, startPoint x: 772, startPoint y: 159, endPoint x: 992, endPoint y: 147, distance: 220.3
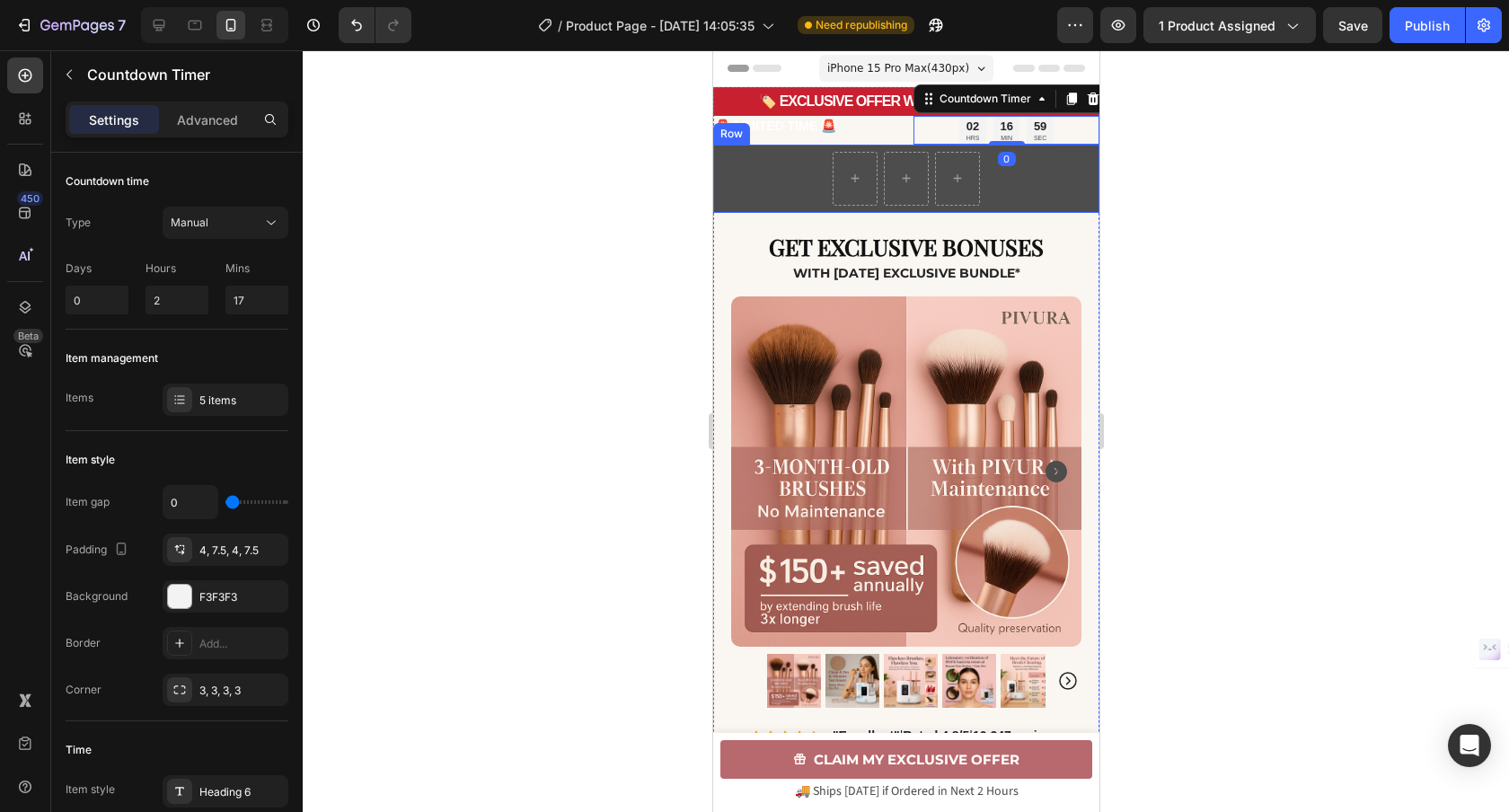
click at [1025, 179] on div "Row" at bounding box center [906, 178] width 387 height 68
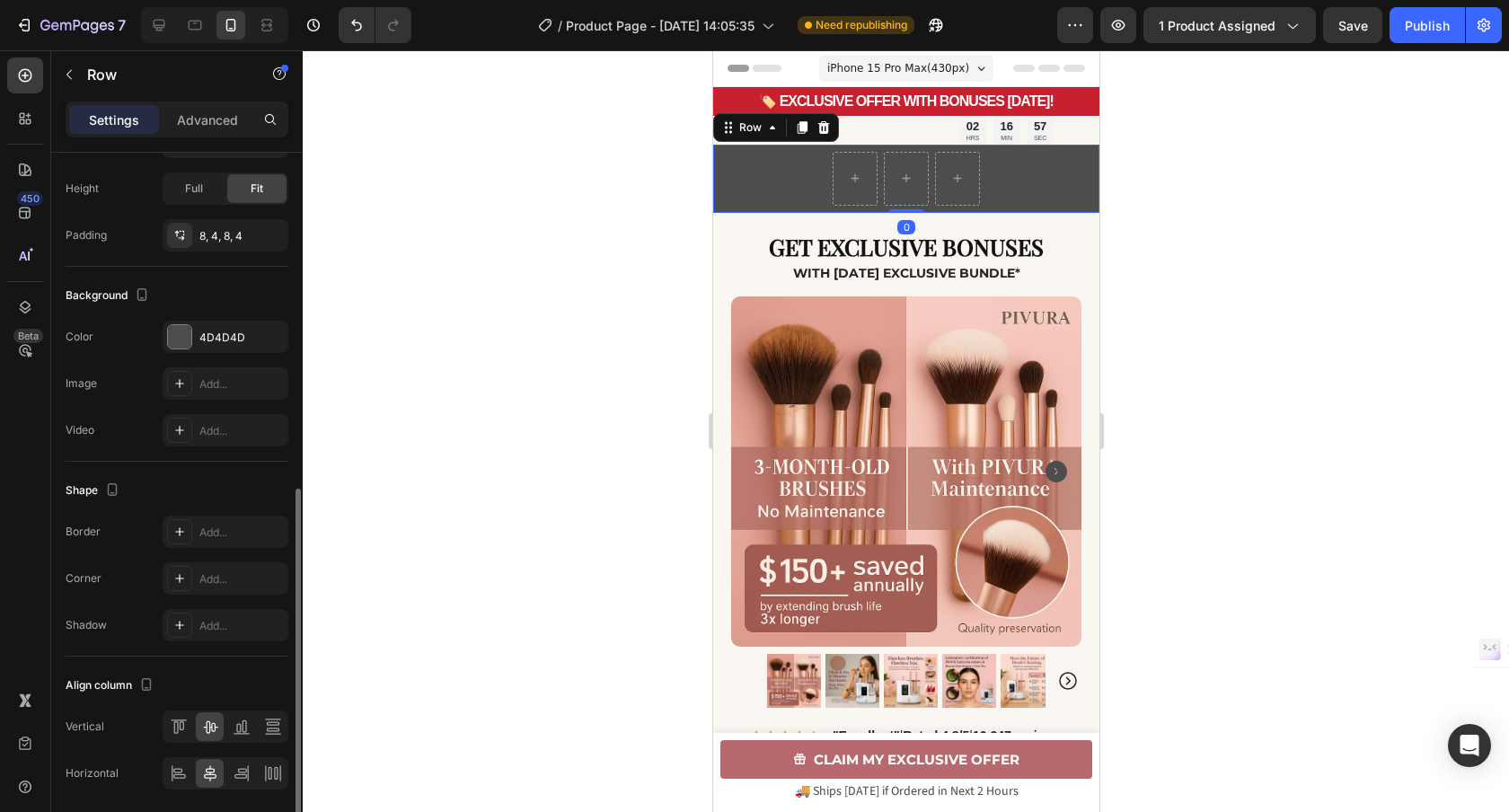
scroll to position [543, 0]
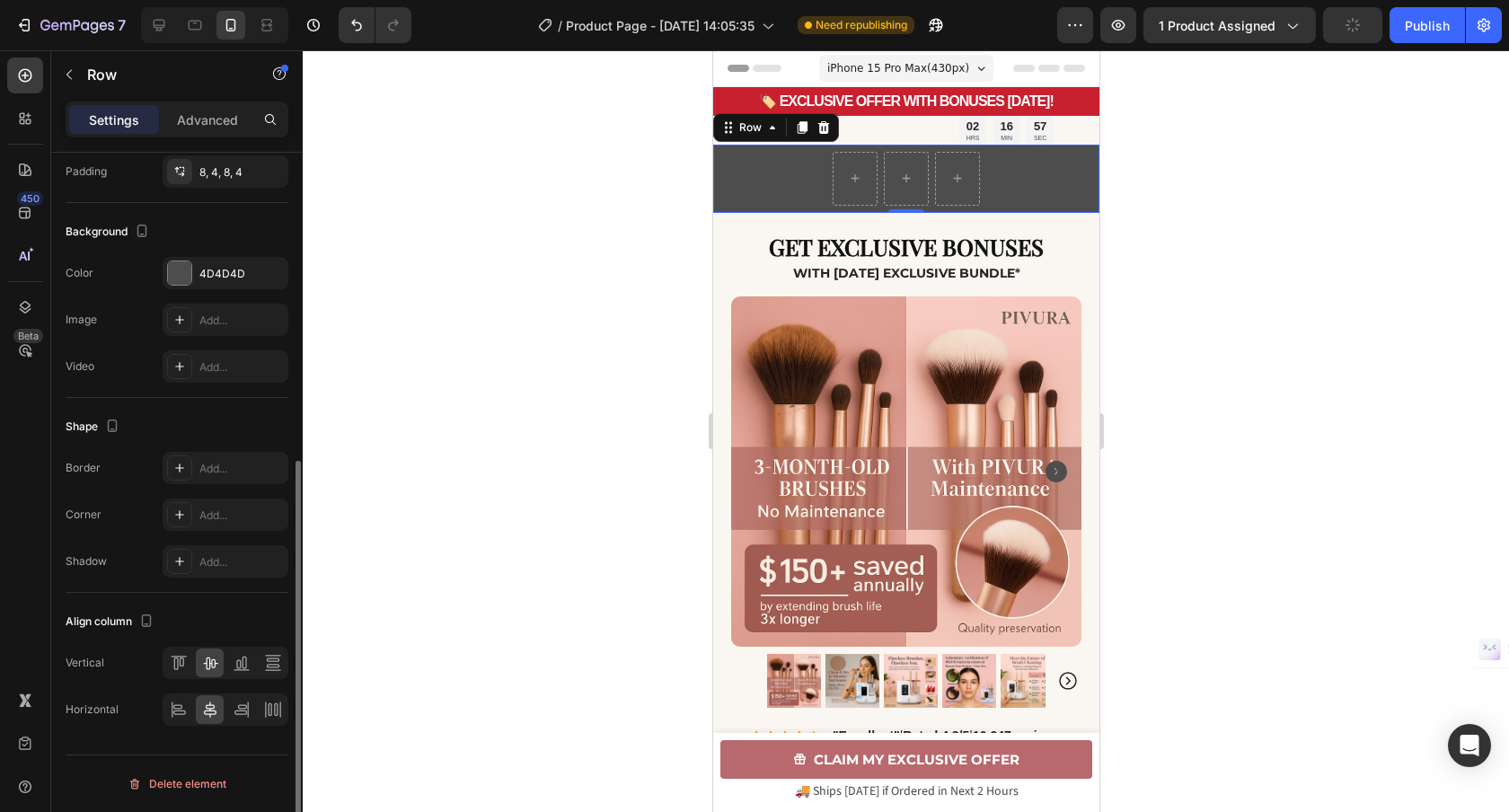
drag, startPoint x: 247, startPoint y: 274, endPoint x: 241, endPoint y: 293, distance: 19.9
click at [247, 274] on div "4D4D4D" at bounding box center [242, 273] width 84 height 16
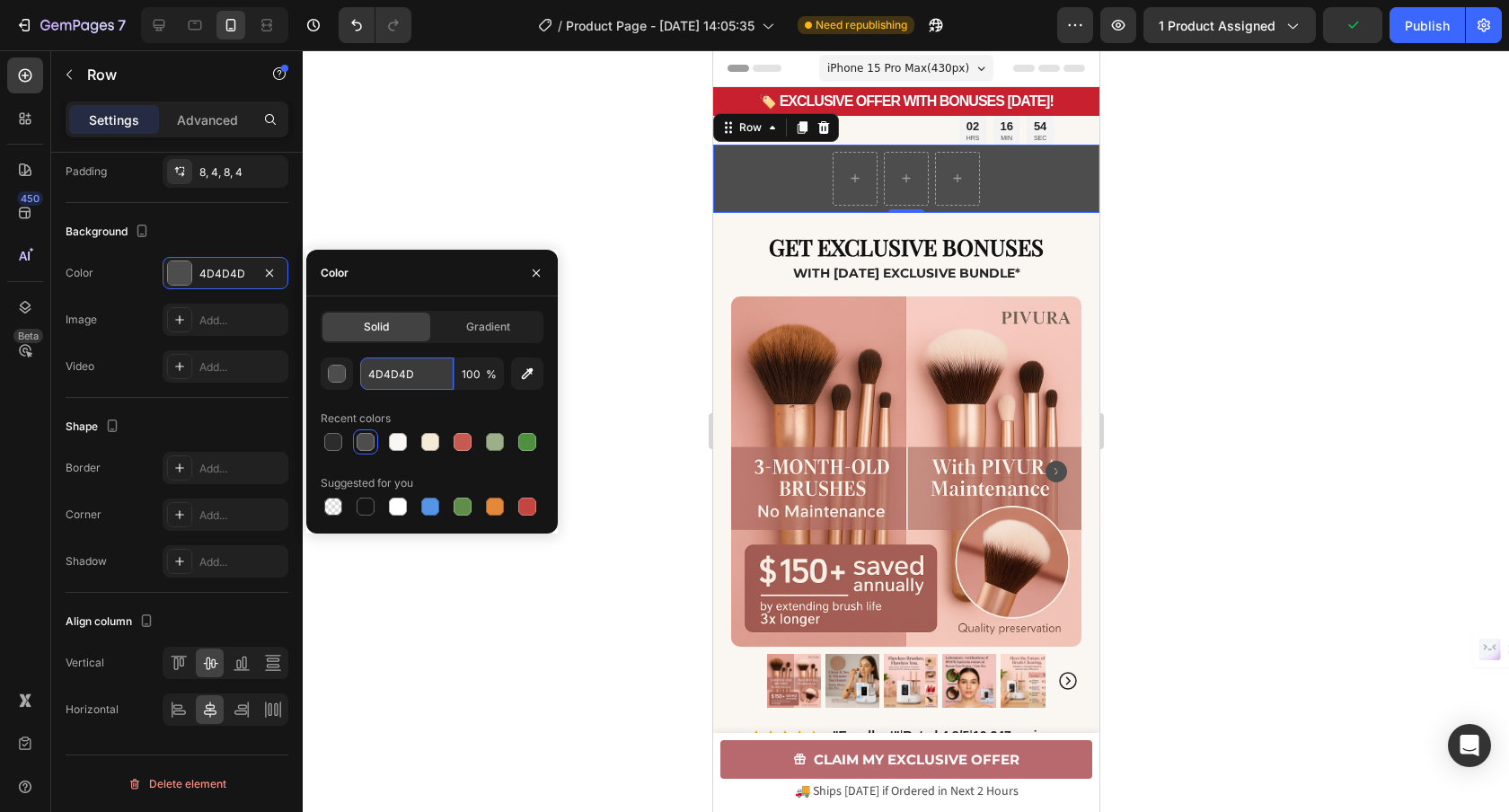
drag, startPoint x: 431, startPoint y: 377, endPoint x: 420, endPoint y: 382, distance: 12.1
click at [421, 383] on input "4D4D4D" at bounding box center [407, 373] width 93 height 33
drag, startPoint x: 425, startPoint y: 373, endPoint x: 304, endPoint y: 365, distance: 121.3
click at [300, 365] on div "450 Beta Sections(18) Elements(84) Section Element Hero Section Product Detail …" at bounding box center [151, 431] width 303 height 762
click at [1093, 142] on div "02 HRS 16 MIN 46 SEC" at bounding box center [1005, 130] width 186 height 29
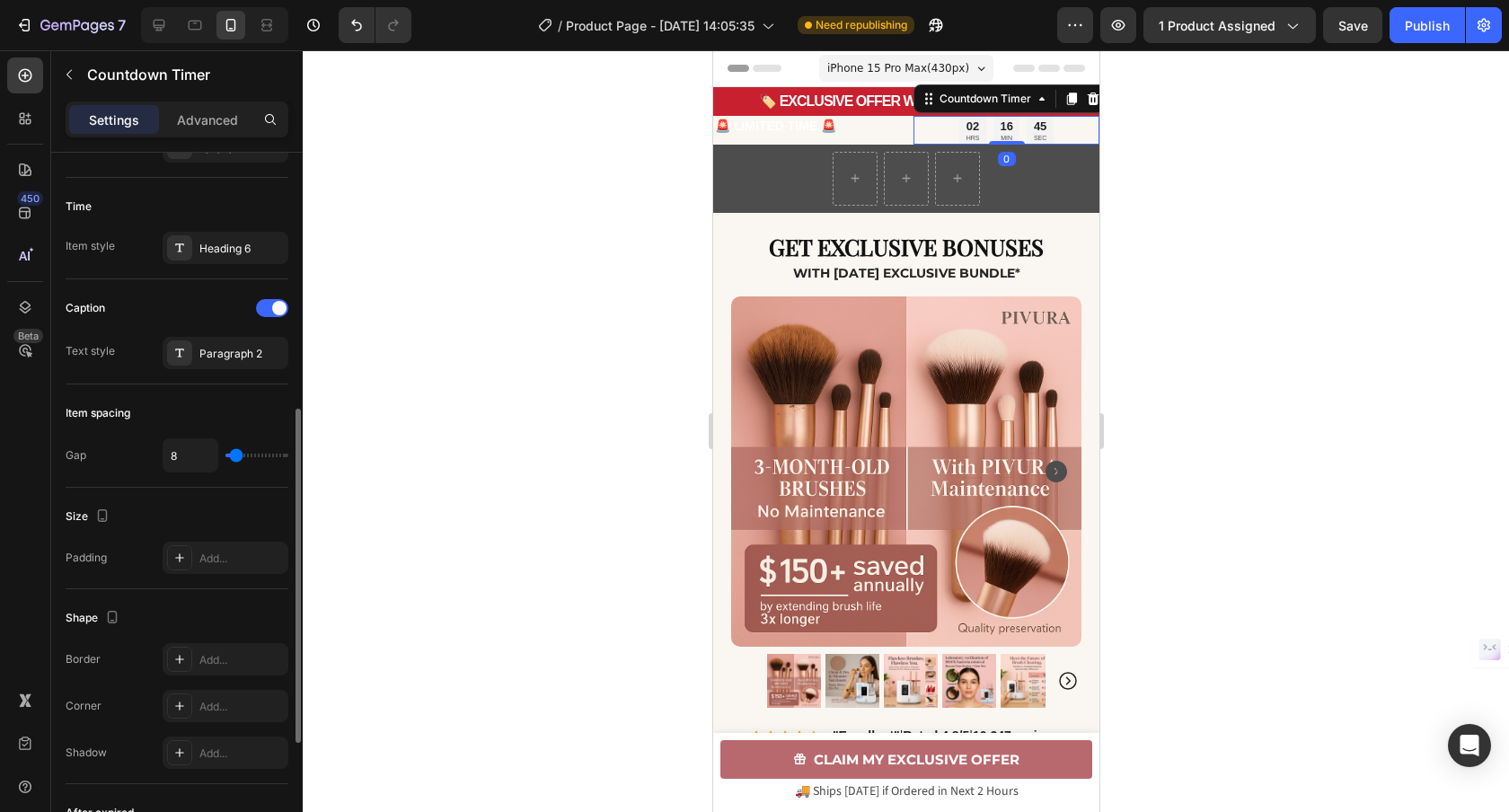
scroll to position [0, 0]
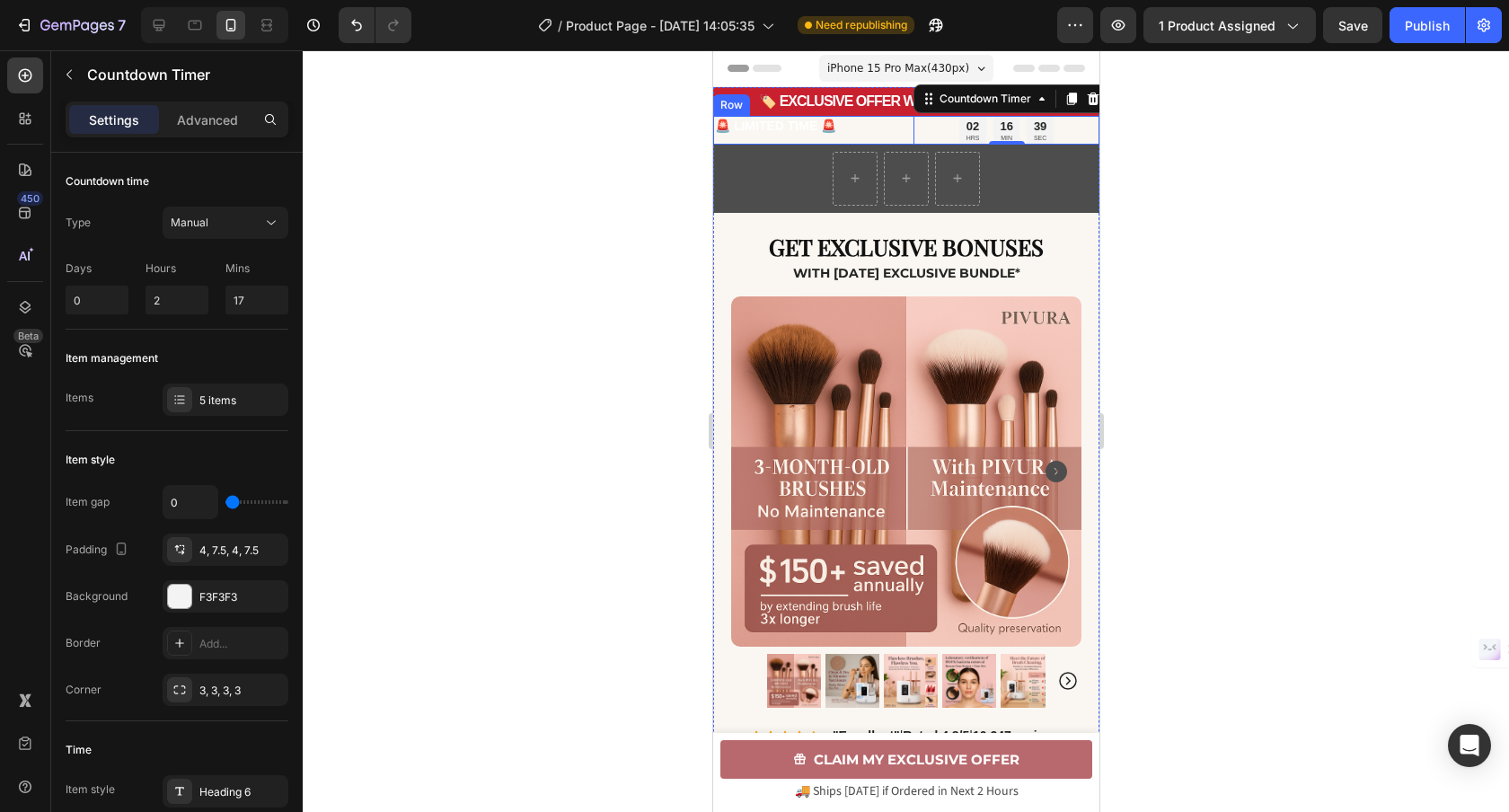
click at [907, 140] on div "🚨 LIMITED TIME 🚨 Text Block 02 HRS 16 MIN 39 SEC Countdown Timer 0 Row" at bounding box center [906, 130] width 387 height 29
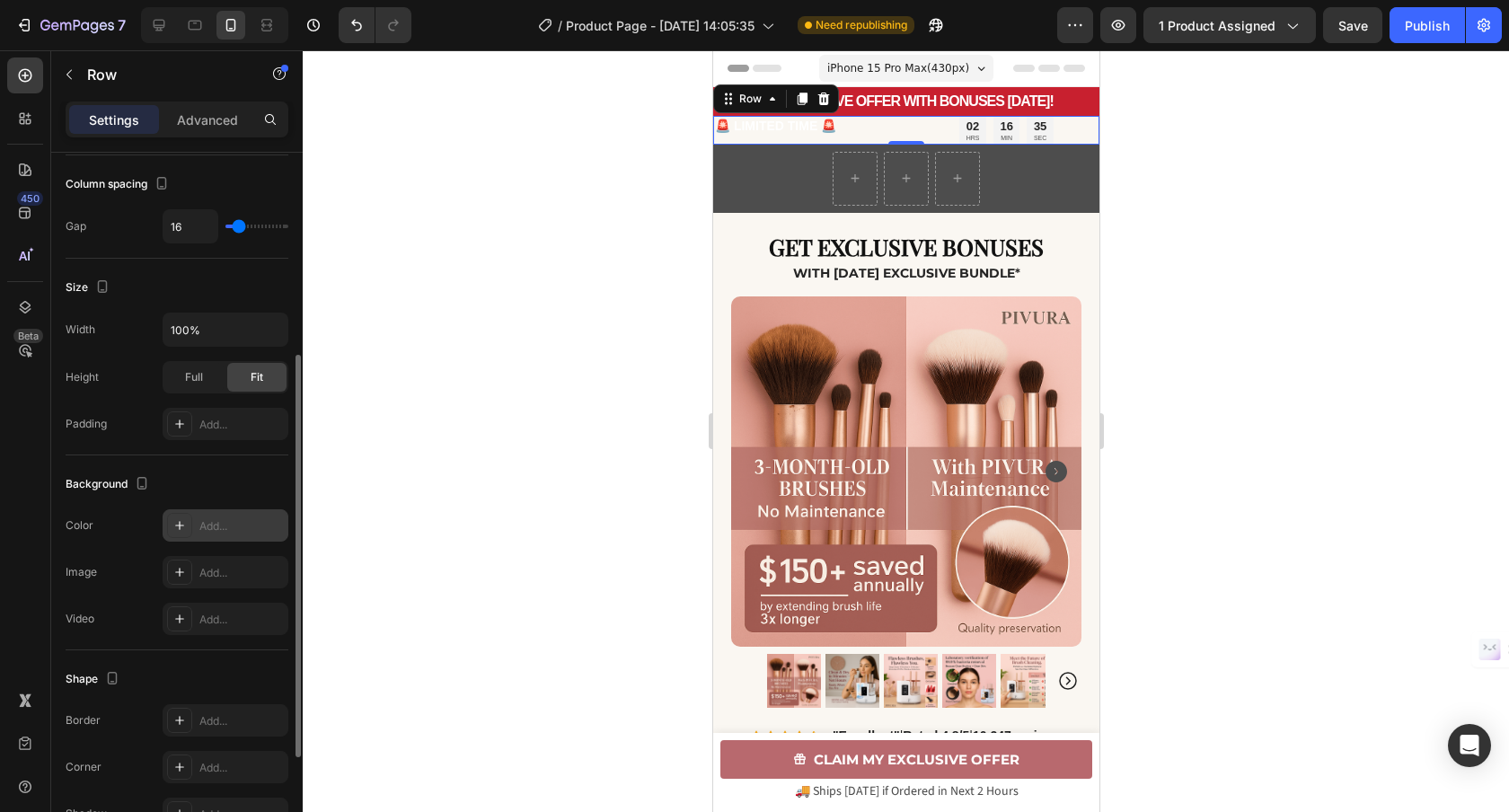
scroll to position [354, 0]
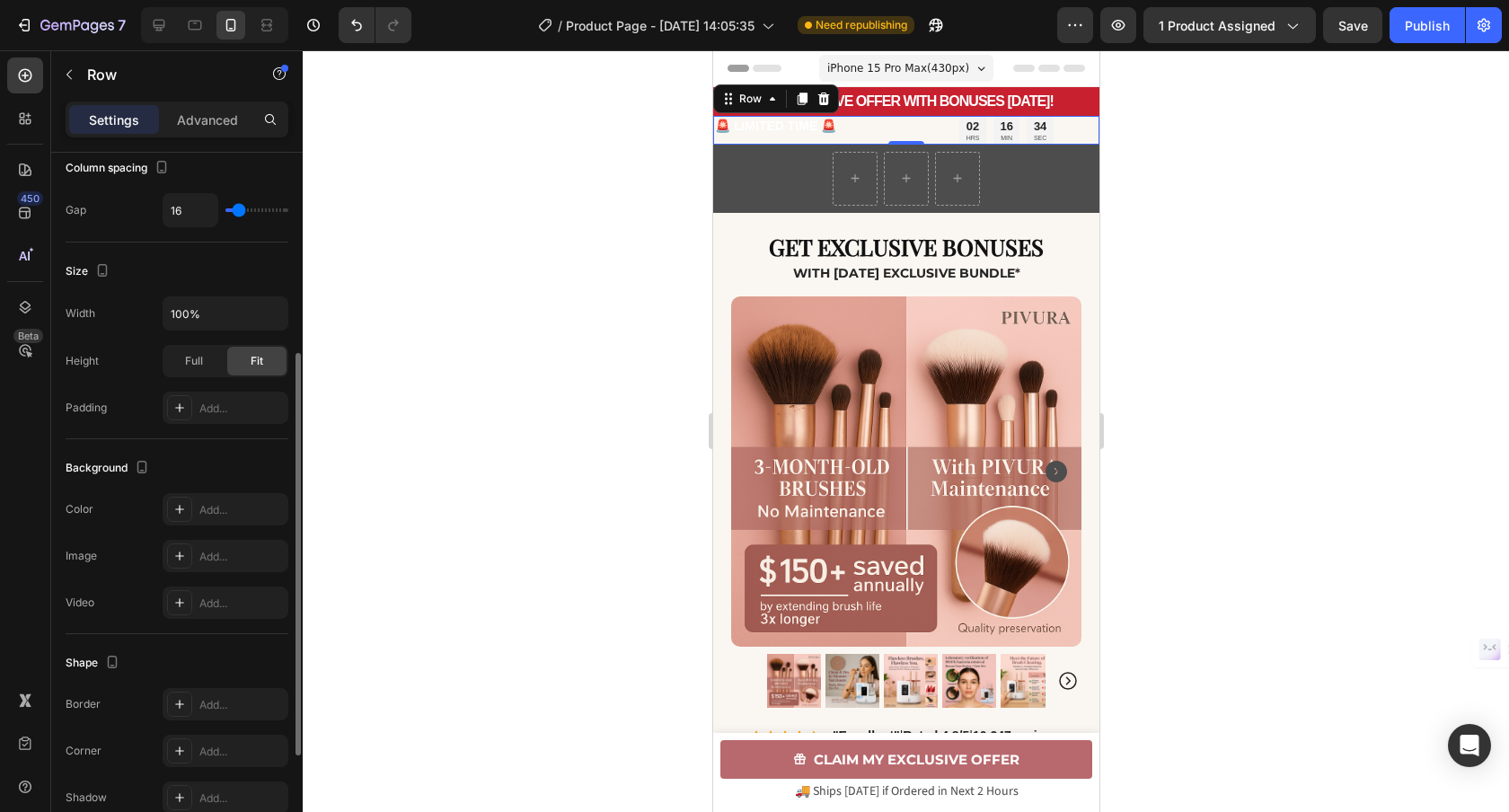
click at [190, 504] on div at bounding box center [179, 509] width 25 height 25
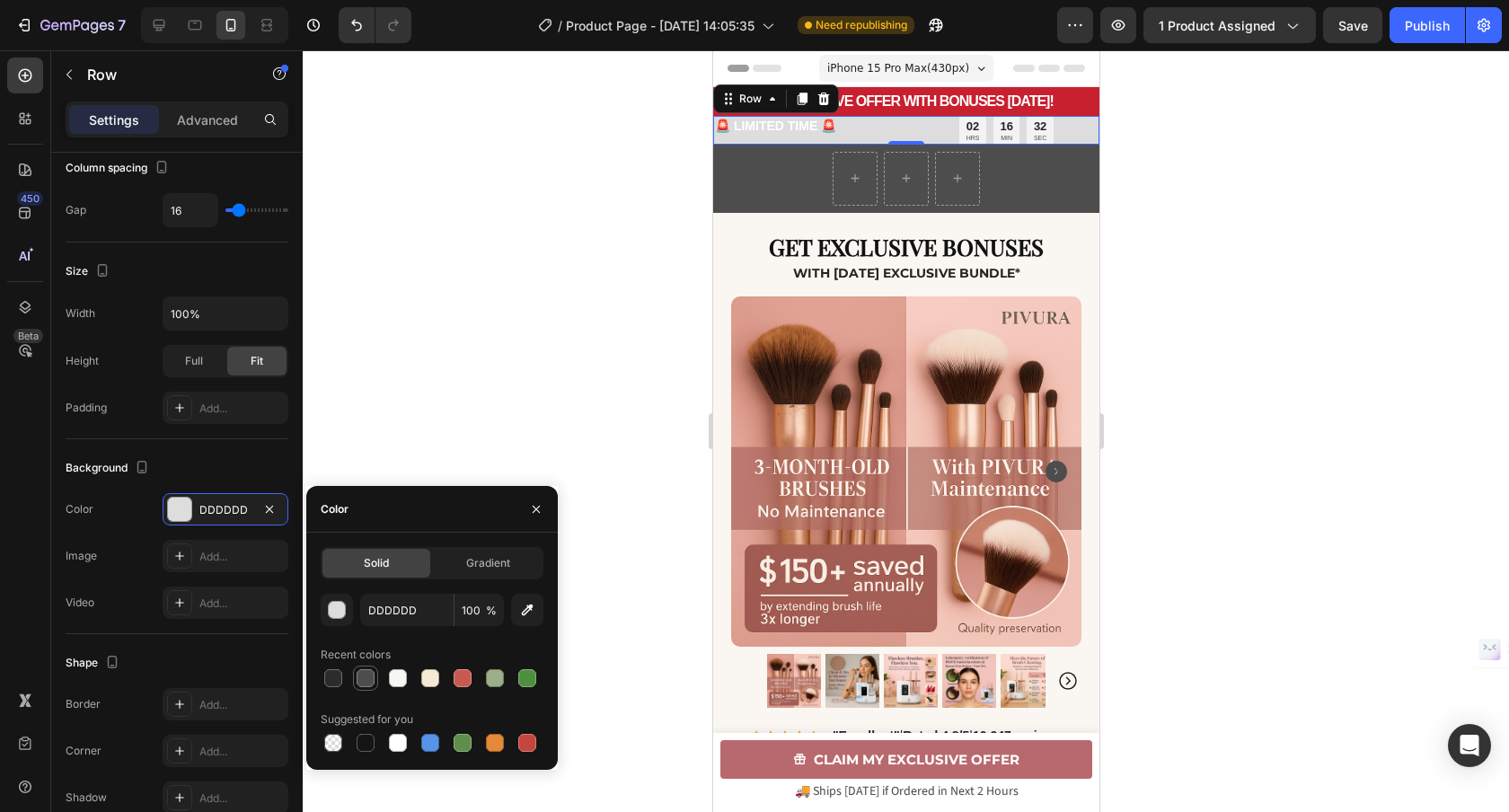
click at [364, 679] on div at bounding box center [365, 678] width 18 height 18
type input "4D4D4D"
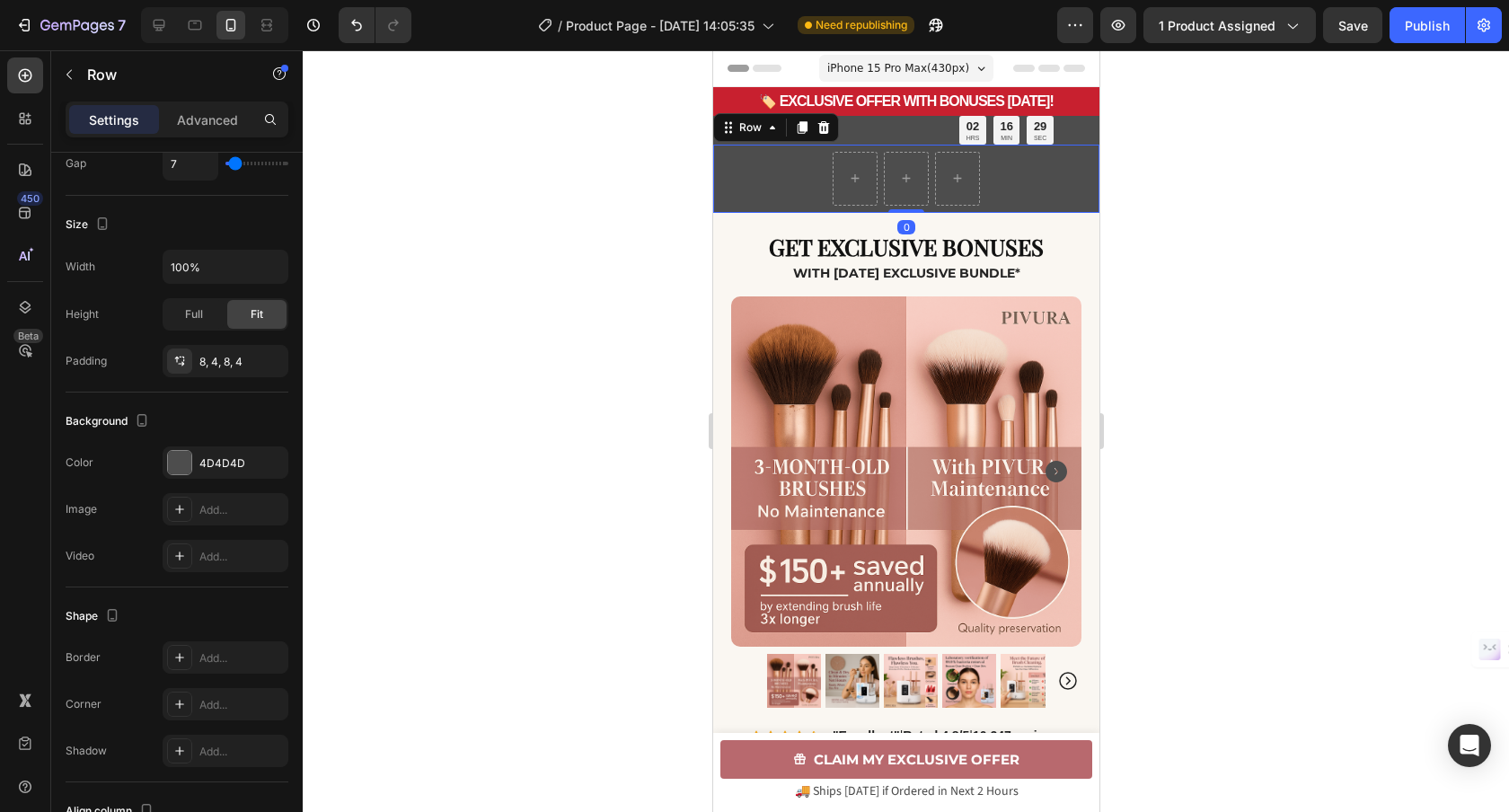
click at [778, 176] on div "Row 0" at bounding box center [906, 178] width 387 height 68
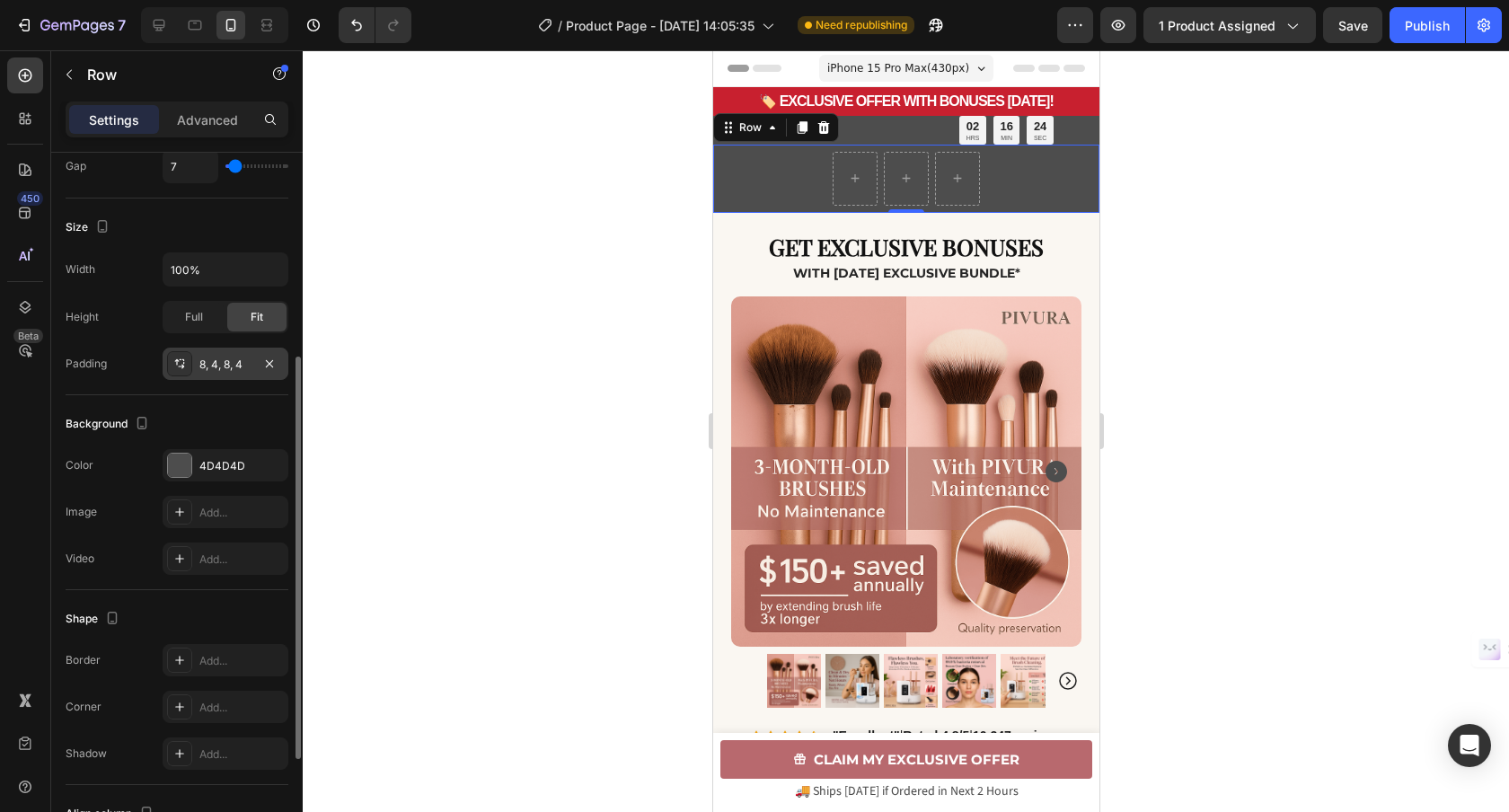
click at [242, 358] on div "8, 4, 8, 4" at bounding box center [226, 364] width 52 height 16
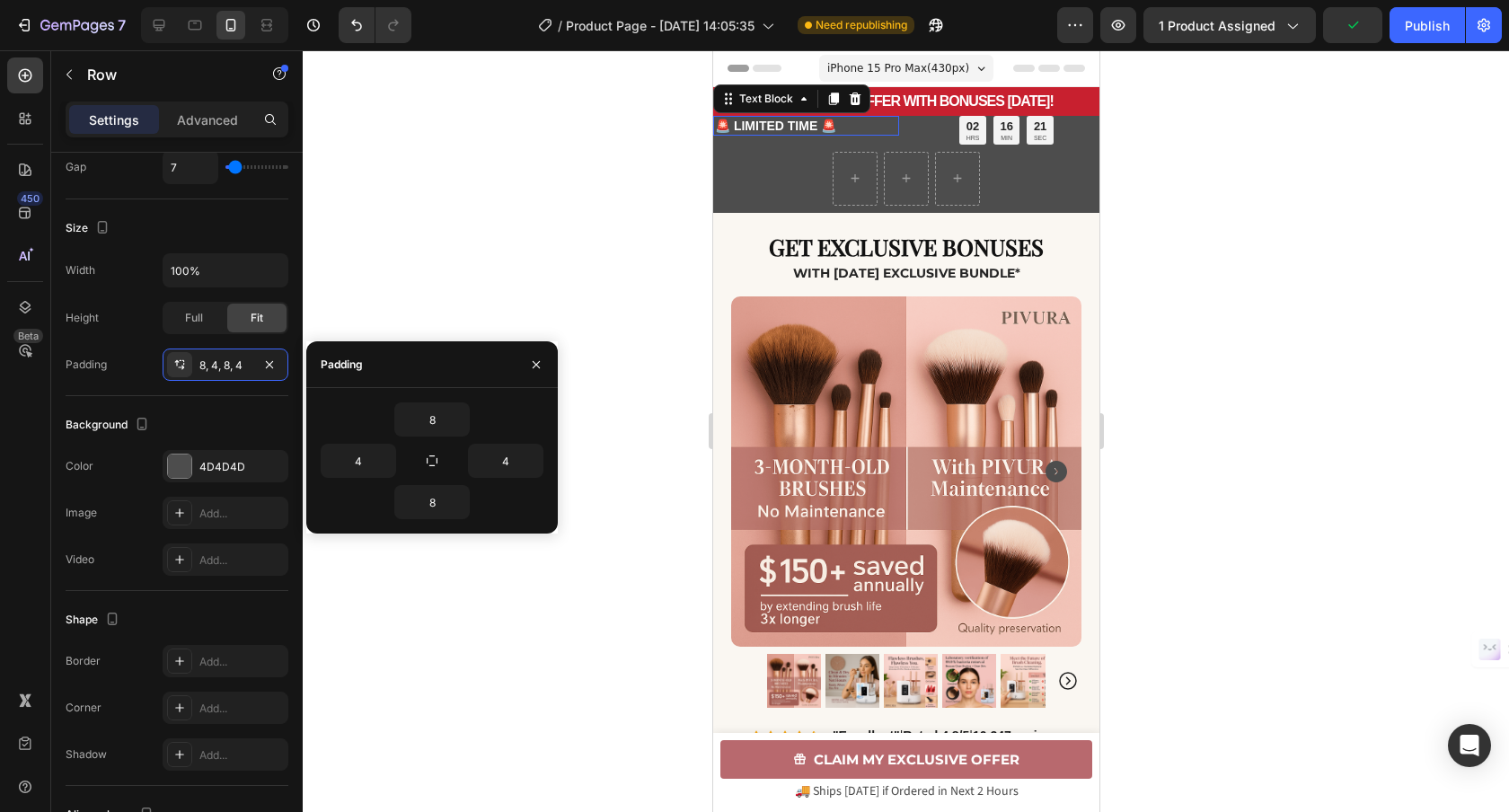
click at [884, 118] on p "🚨 LIMITED TIME 🚨" at bounding box center [805, 125] width 182 height 16
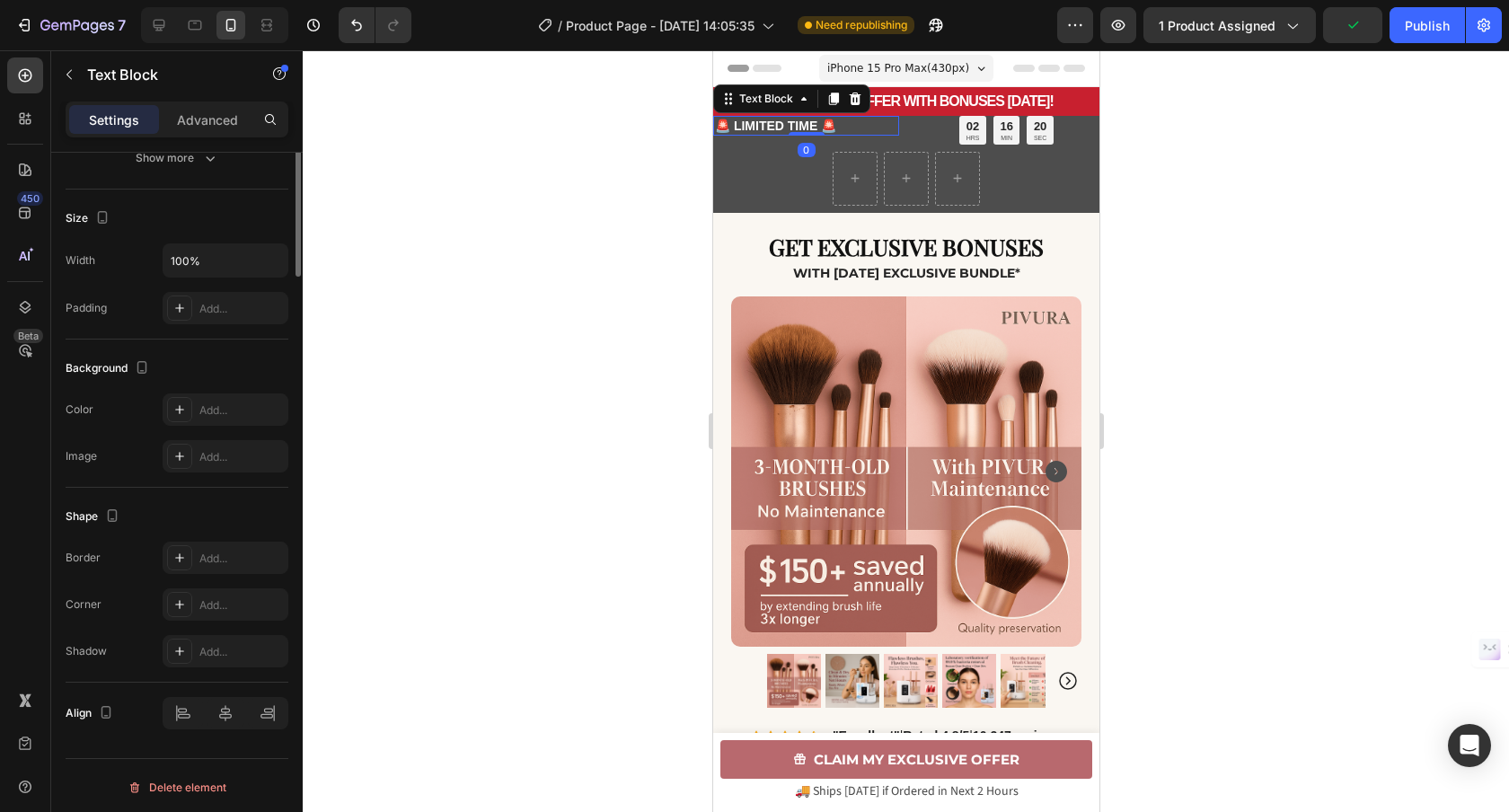
scroll to position [0, 0]
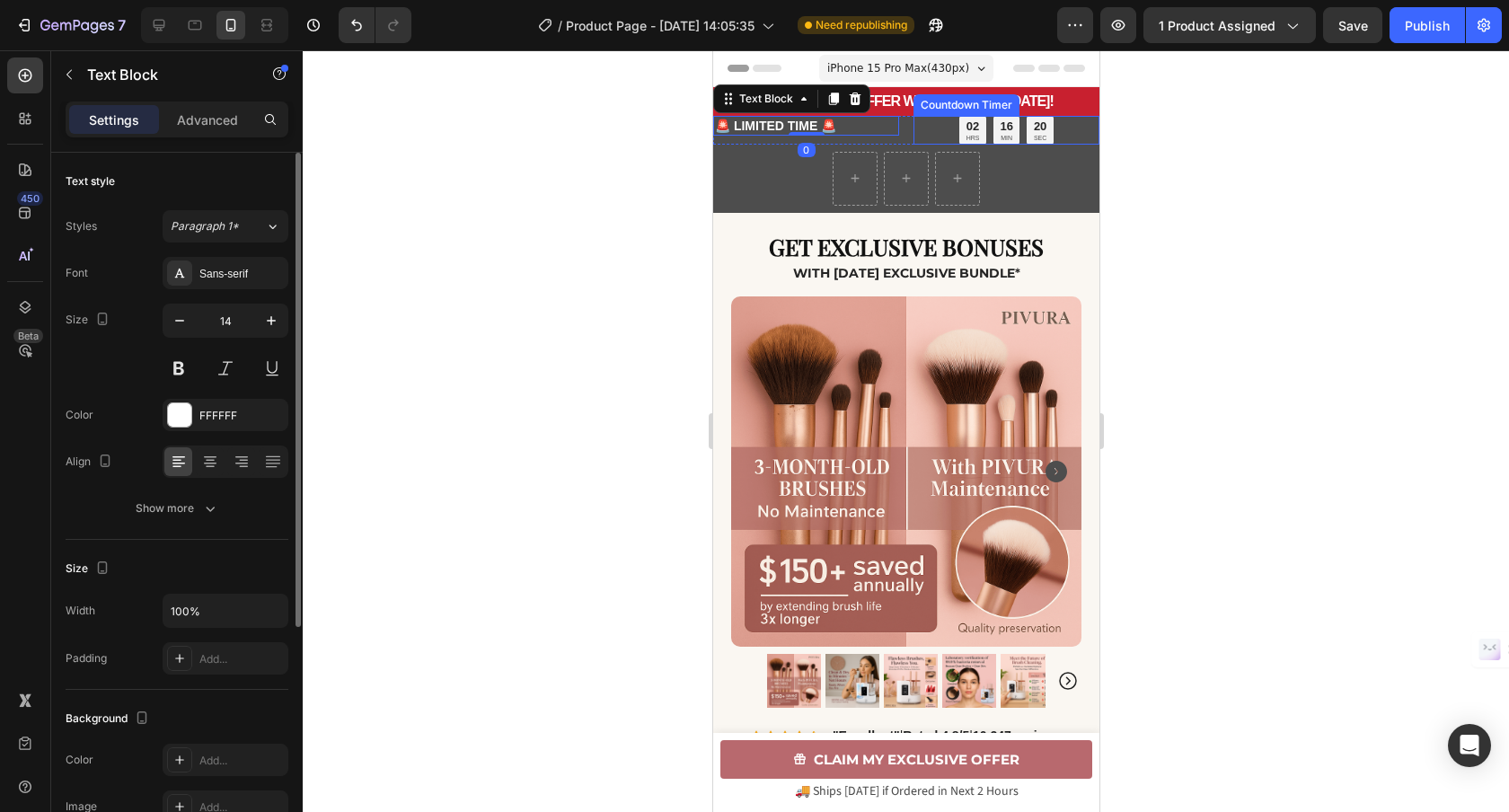
drag, startPoint x: 916, startPoint y: 130, endPoint x: 907, endPoint y: 135, distance: 10.3
click at [915, 130] on div "02 HRS 16 MIN 20 SEC" at bounding box center [1005, 130] width 186 height 29
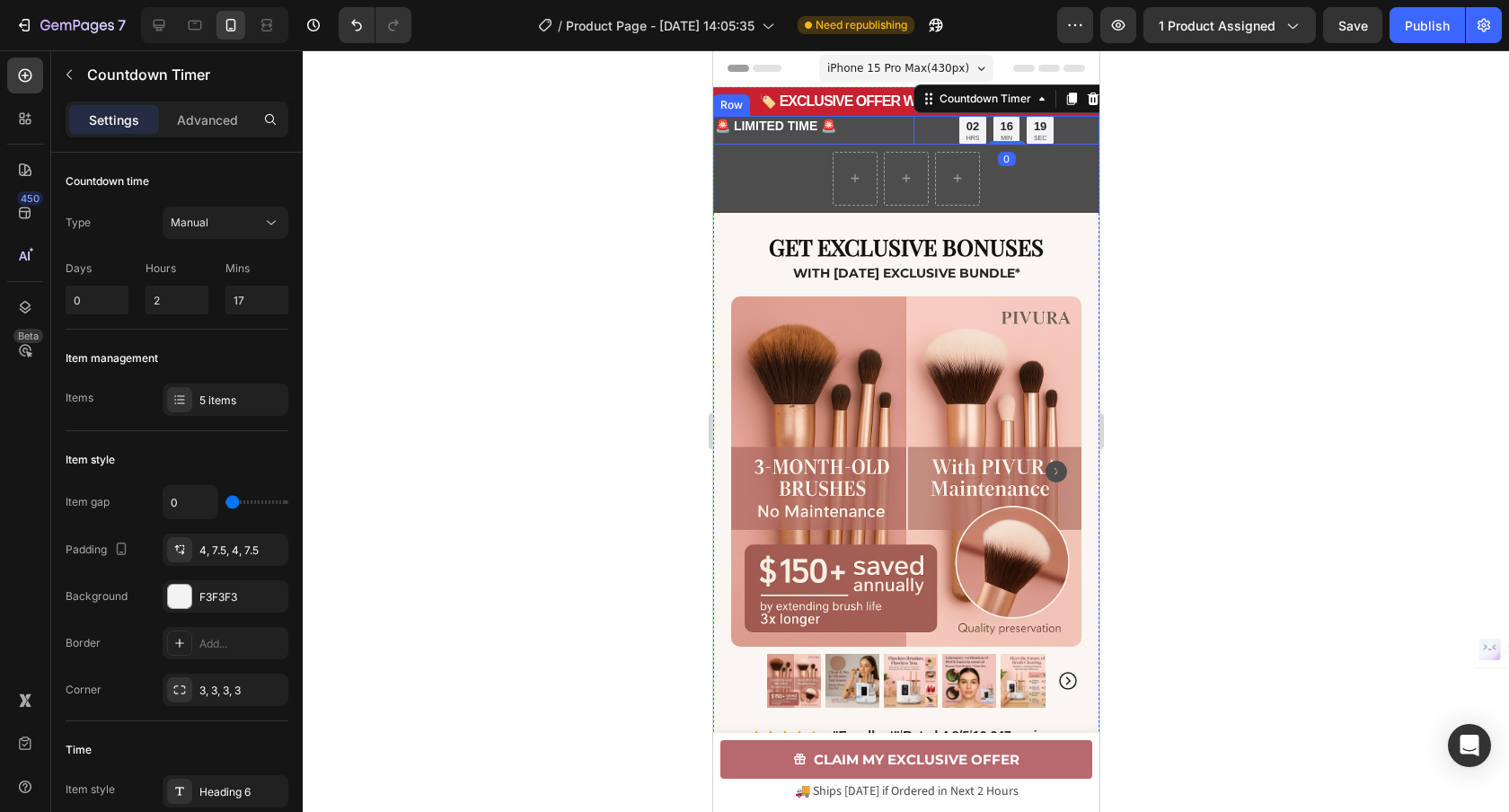
click at [907, 135] on div "🚨 LIMITED TIME 🚨 Text Block 02 HRS 16 MIN 19 SEC Countdown Timer 0 Row" at bounding box center [906, 130] width 387 height 29
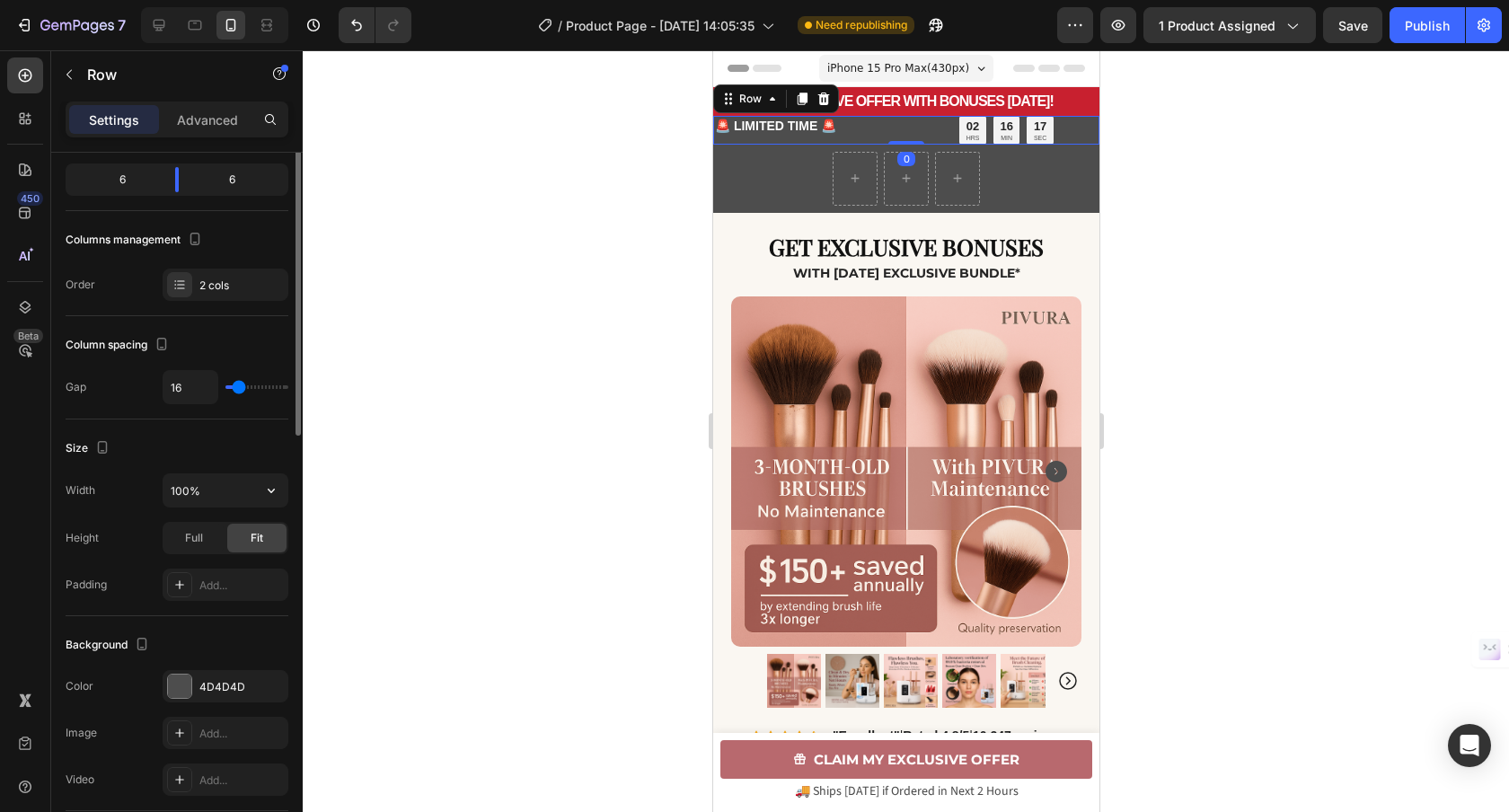
scroll to position [271, 0]
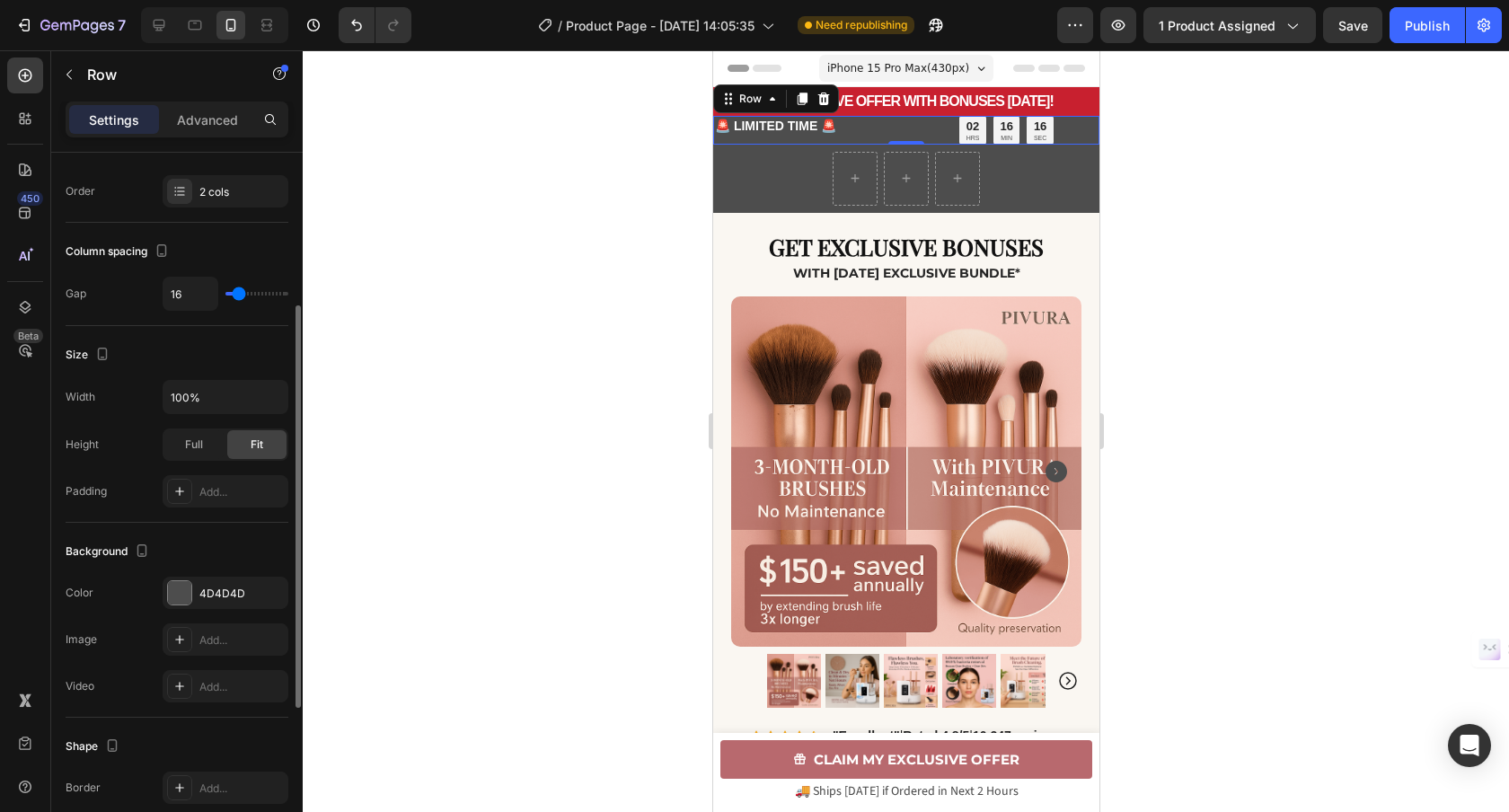
click at [214, 501] on div "Add..." at bounding box center [225, 491] width 126 height 33
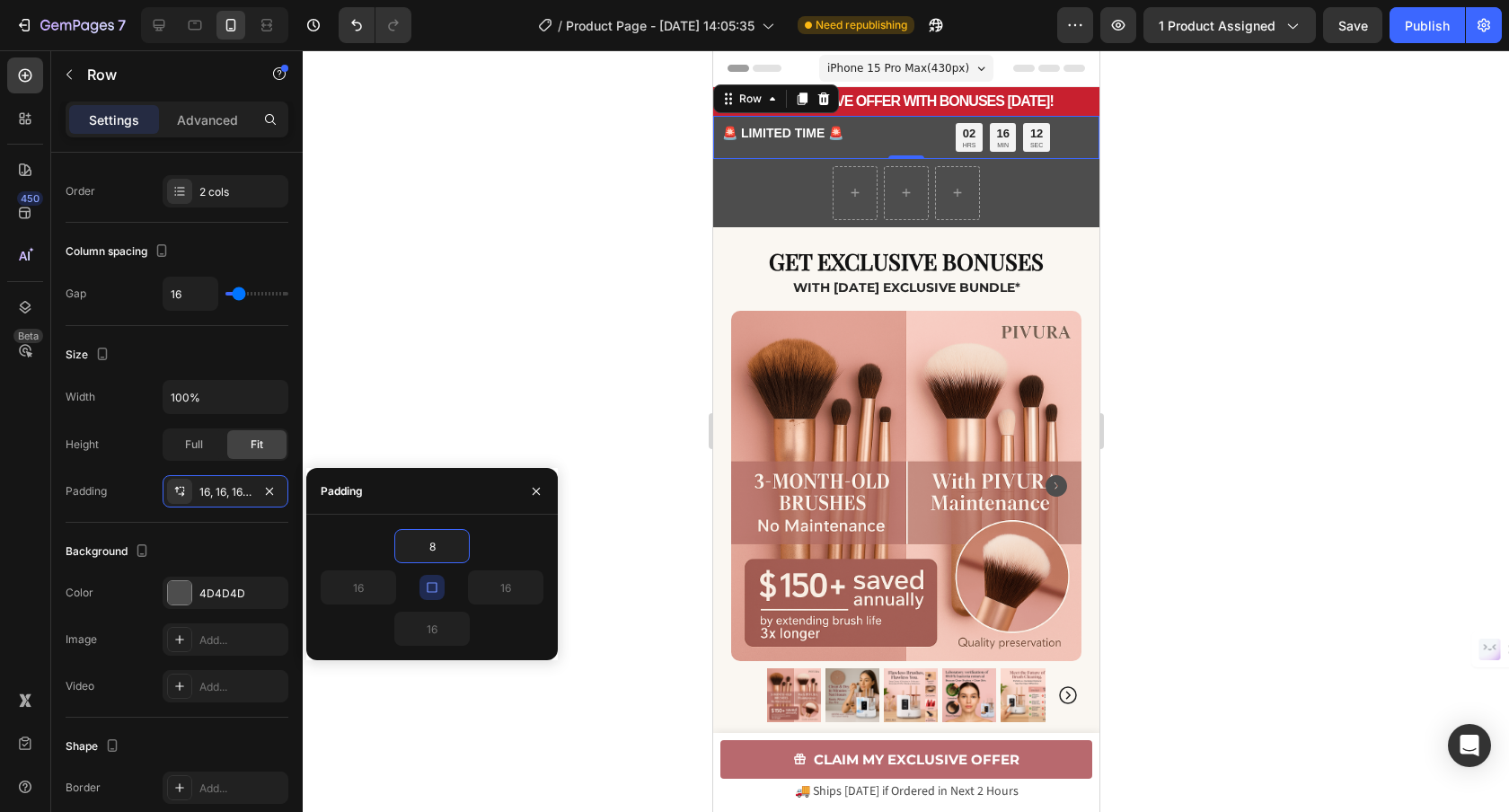
type input "8"
click at [430, 586] on icon "button" at bounding box center [431, 586] width 14 height 14
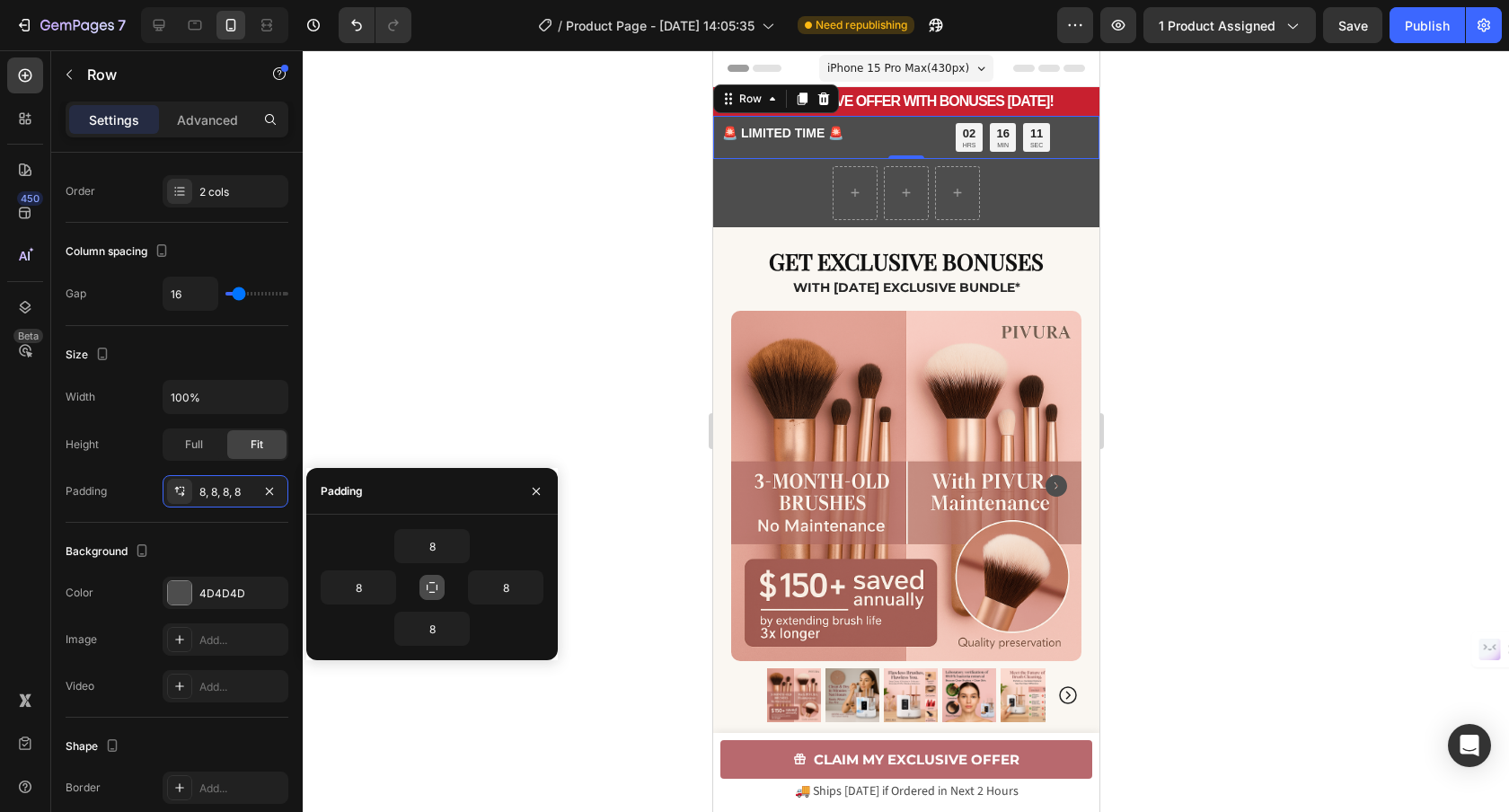
click at [431, 592] on icon "button" at bounding box center [432, 587] width 11 height 11
click at [432, 593] on icon "button" at bounding box center [431, 586] width 14 height 14
click at [443, 630] on input "8" at bounding box center [431, 628] width 74 height 33
click at [507, 594] on input "8" at bounding box center [505, 587] width 74 height 33
type input "4"
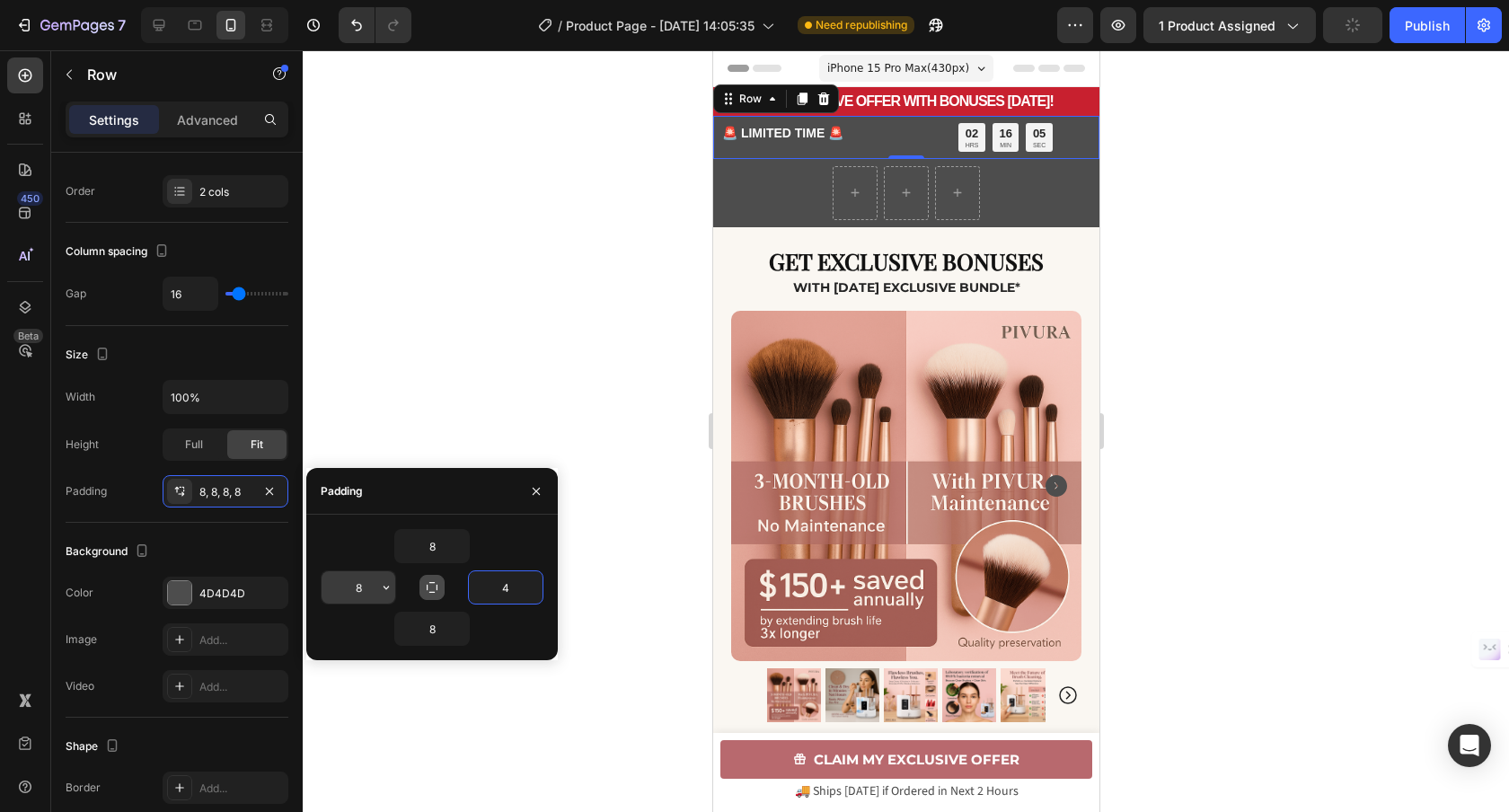
click at [366, 586] on input "8" at bounding box center [358, 587] width 74 height 33
type input "4"
click at [447, 368] on div at bounding box center [906, 431] width 1206 height 762
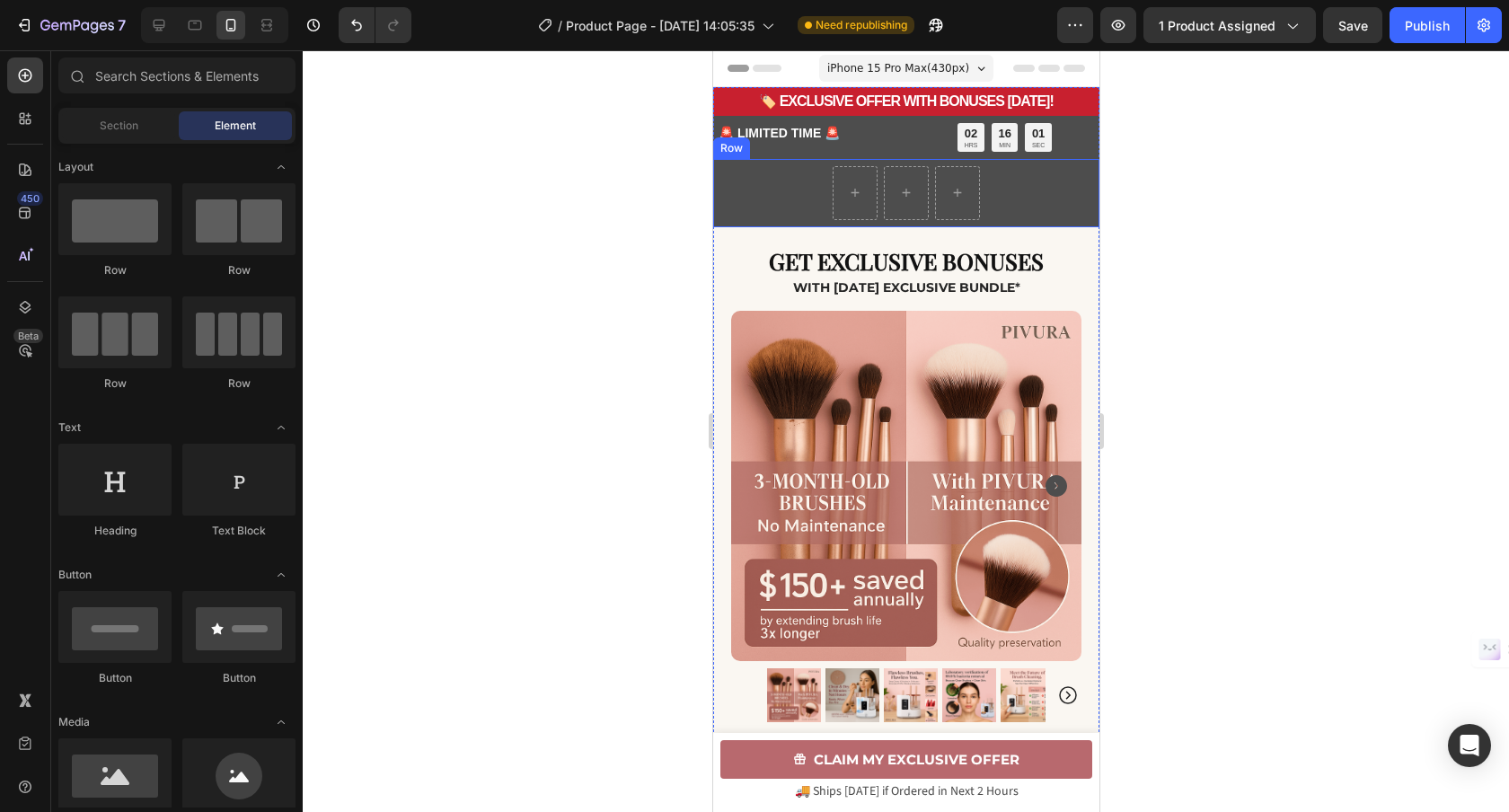
click at [760, 212] on div "Row" at bounding box center [906, 192] width 387 height 68
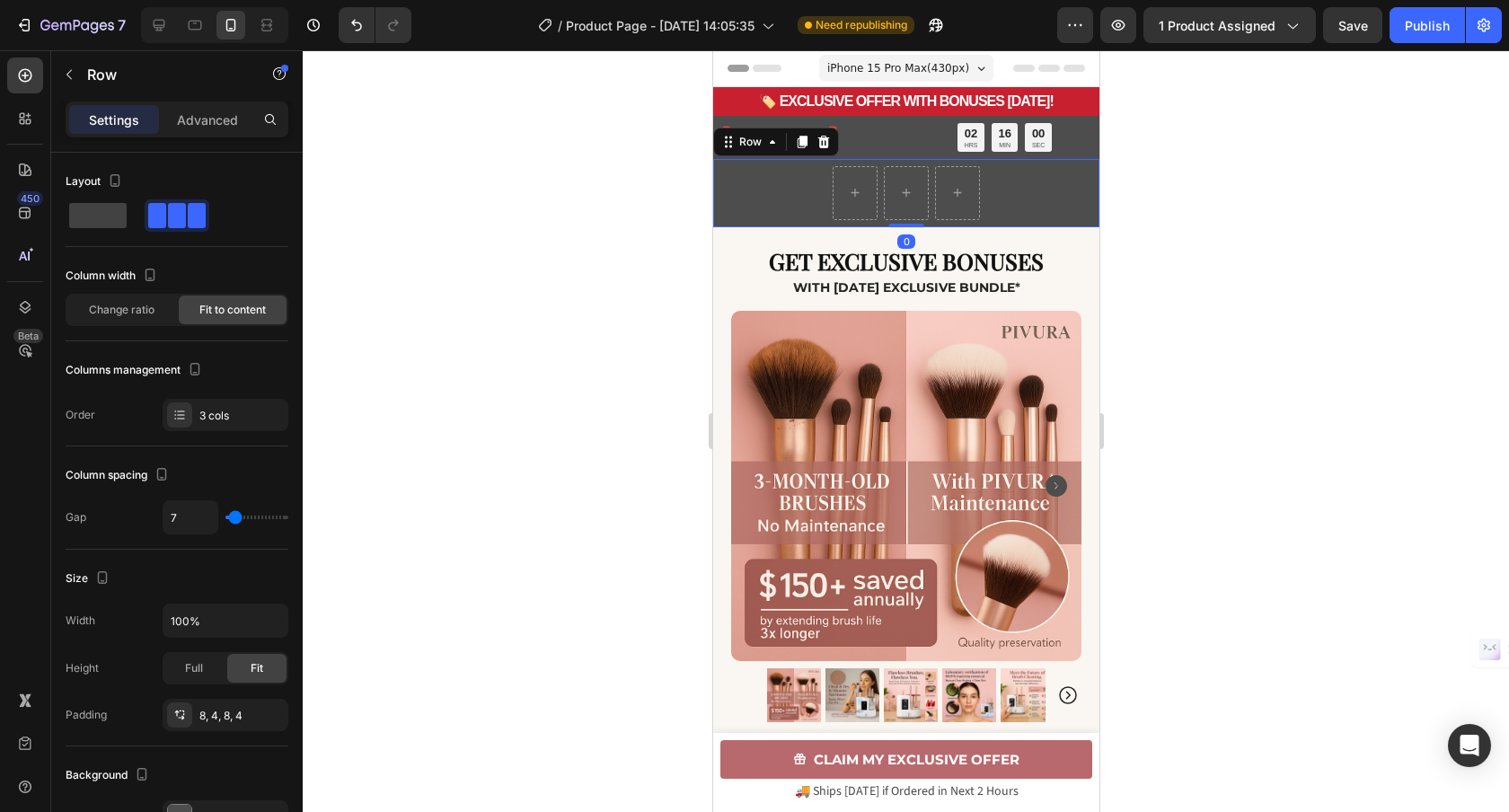
click at [822, 143] on icon at bounding box center [823, 141] width 12 height 12
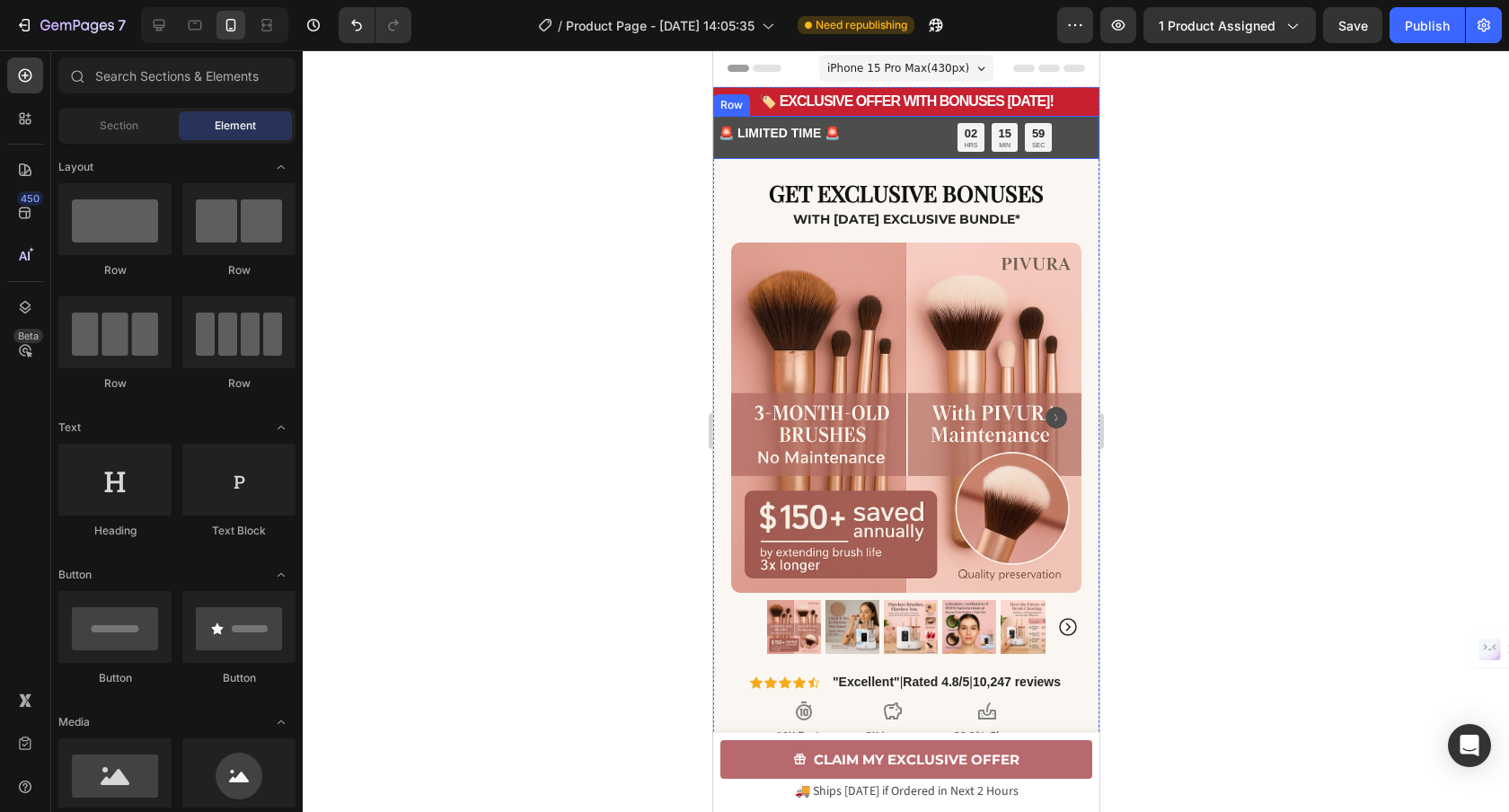
click at [905, 141] on div "🚨 LIMITED TIME 🚨 Text Block 02 HRS 15 MIN 59 SEC Countdown Timer Row" at bounding box center [906, 137] width 387 height 43
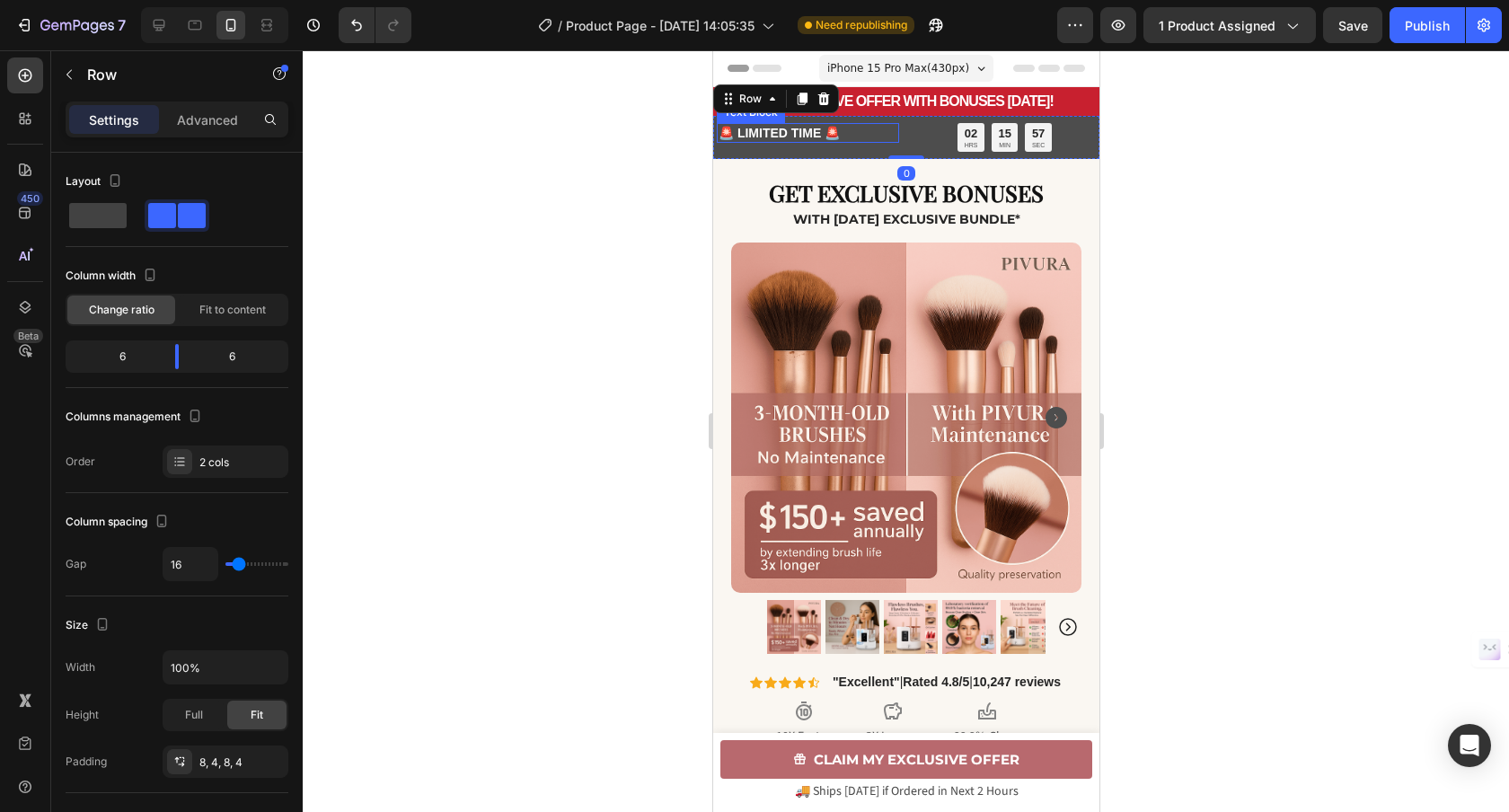
click at [835, 129] on p "🚨 LIMITED TIME 🚨" at bounding box center [807, 133] width 178 height 16
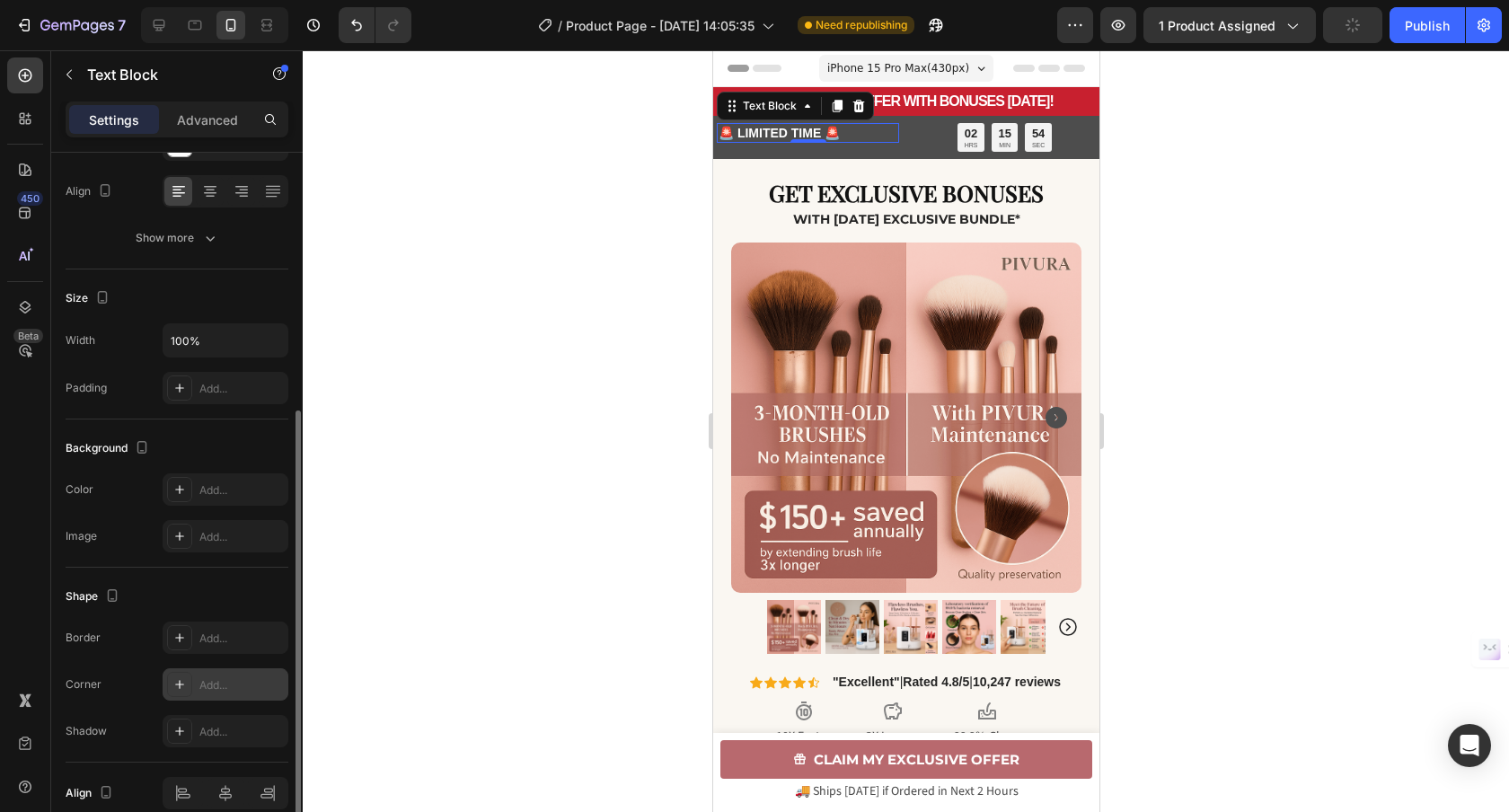
scroll to position [354, 0]
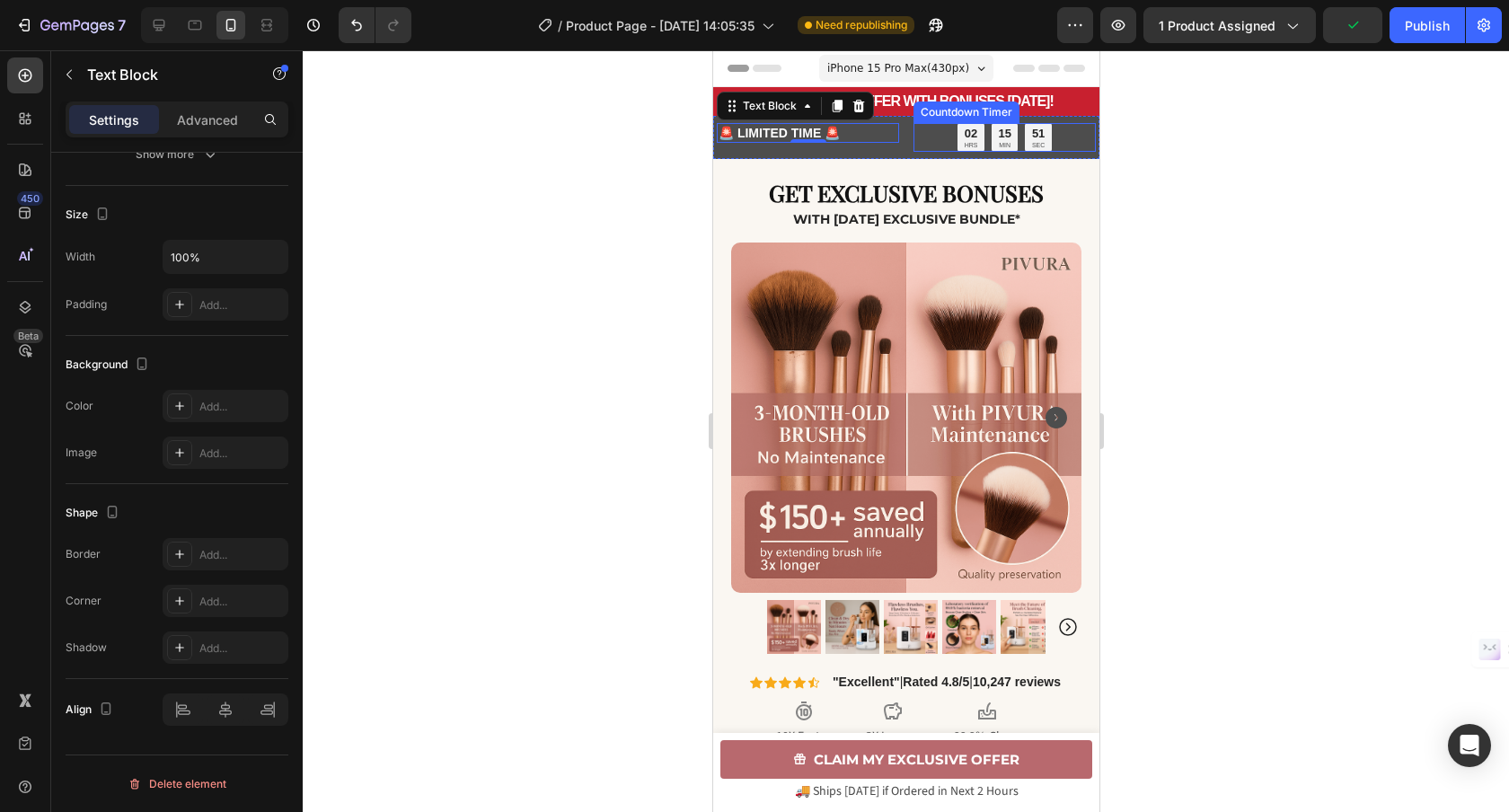
click at [920, 150] on div "02 HRS 15 MIN 51 SEC" at bounding box center [1003, 137] width 182 height 29
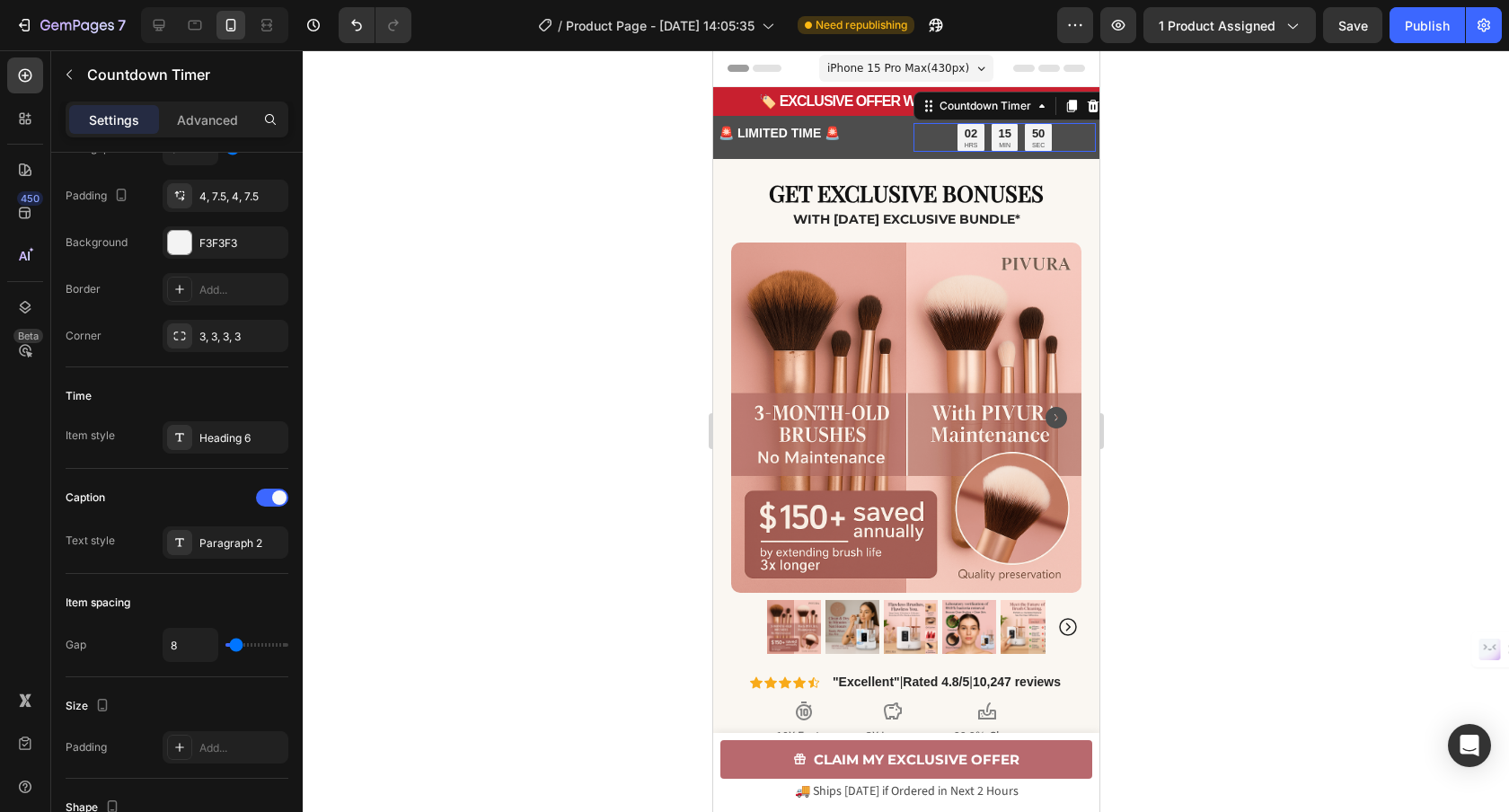
scroll to position [0, 0]
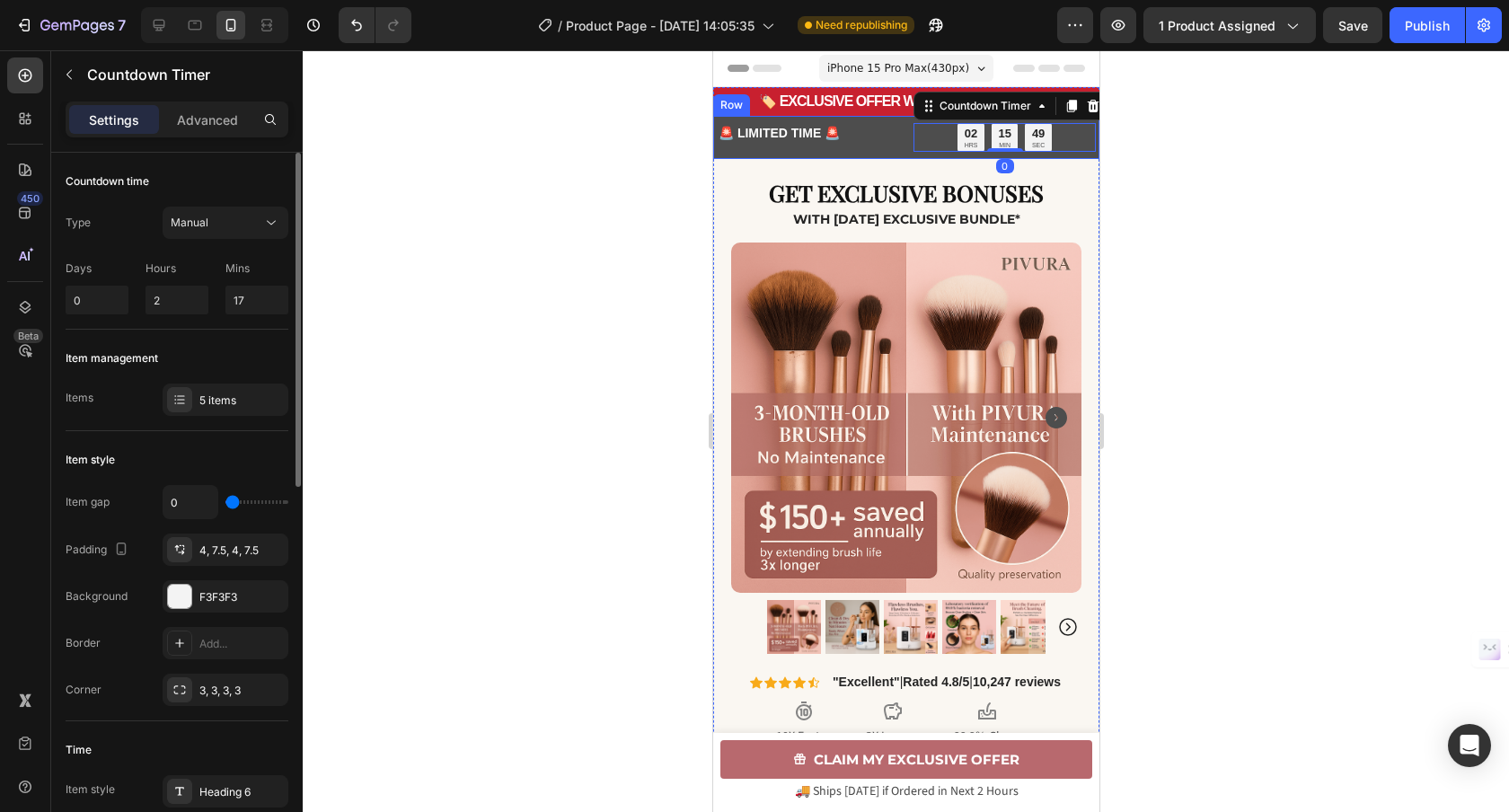
click at [908, 153] on div "🚨 LIMITED TIME 🚨 Text Block 02 HRS 15 MIN 49 SEC Countdown Timer 0 Row" at bounding box center [906, 137] width 387 height 43
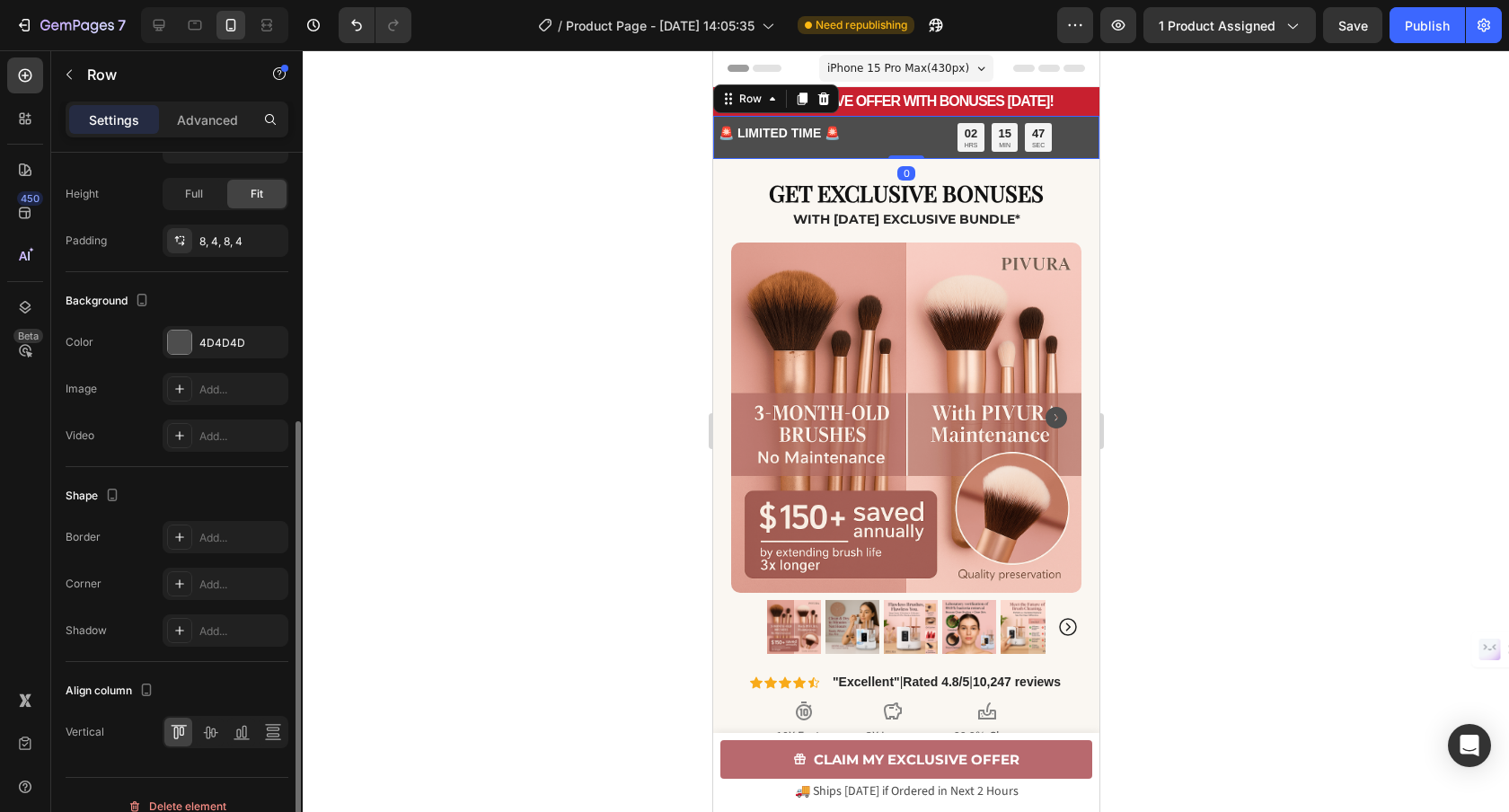
scroll to position [543, 0]
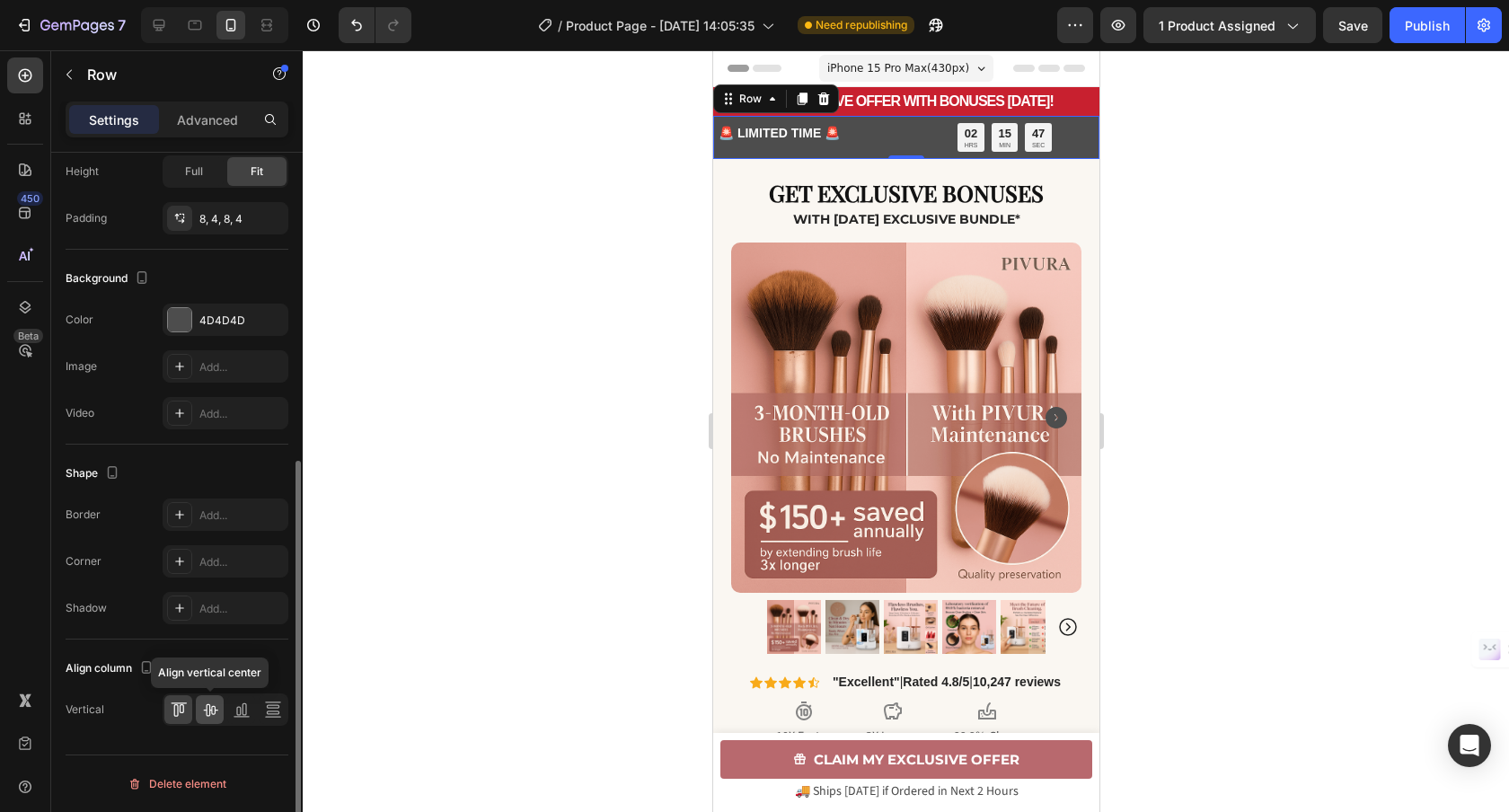
click at [205, 710] on icon at bounding box center [209, 709] width 14 height 12
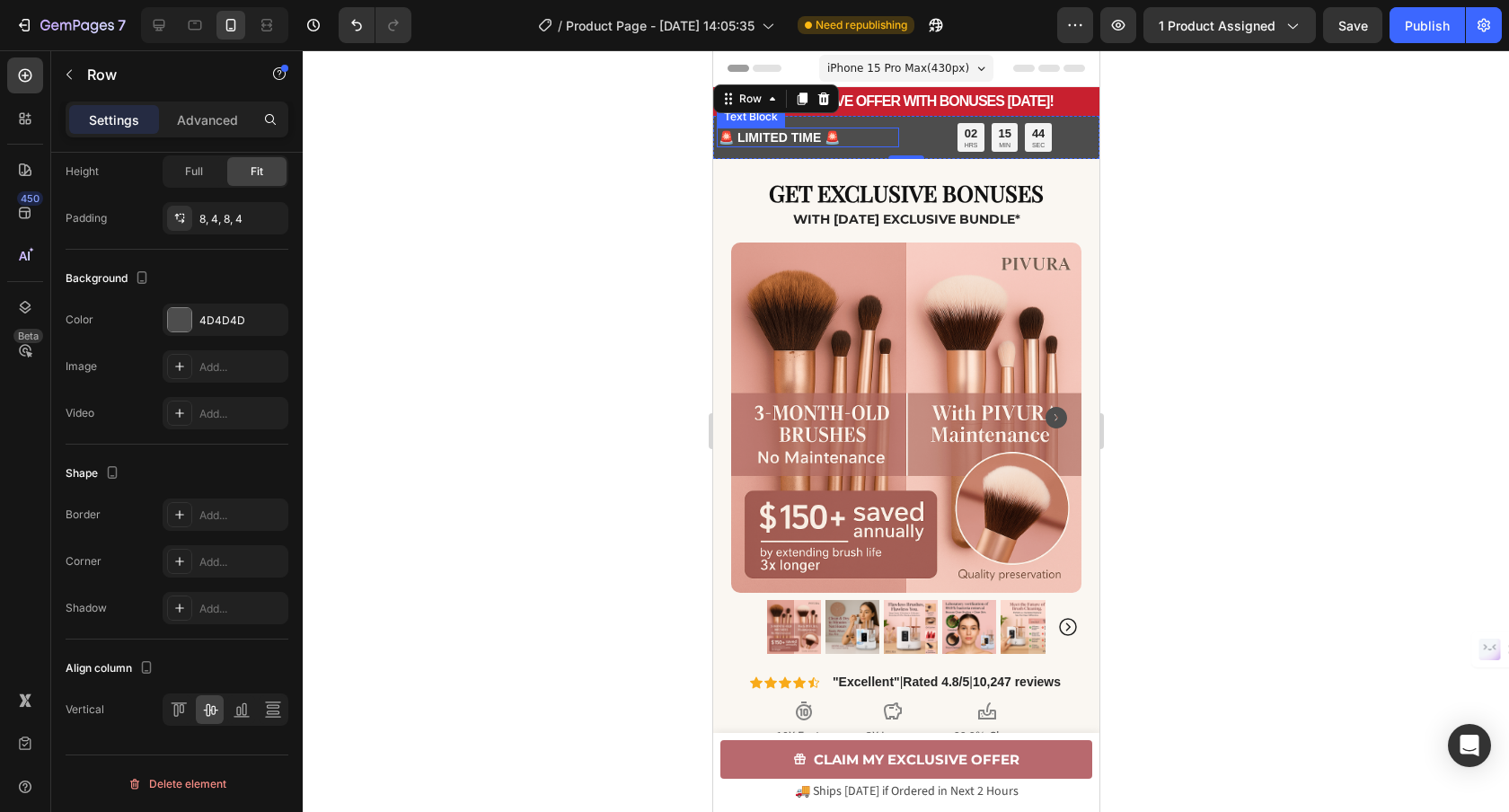
click at [839, 138] on p "🚨 LIMITED TIME 🚨" at bounding box center [807, 137] width 178 height 16
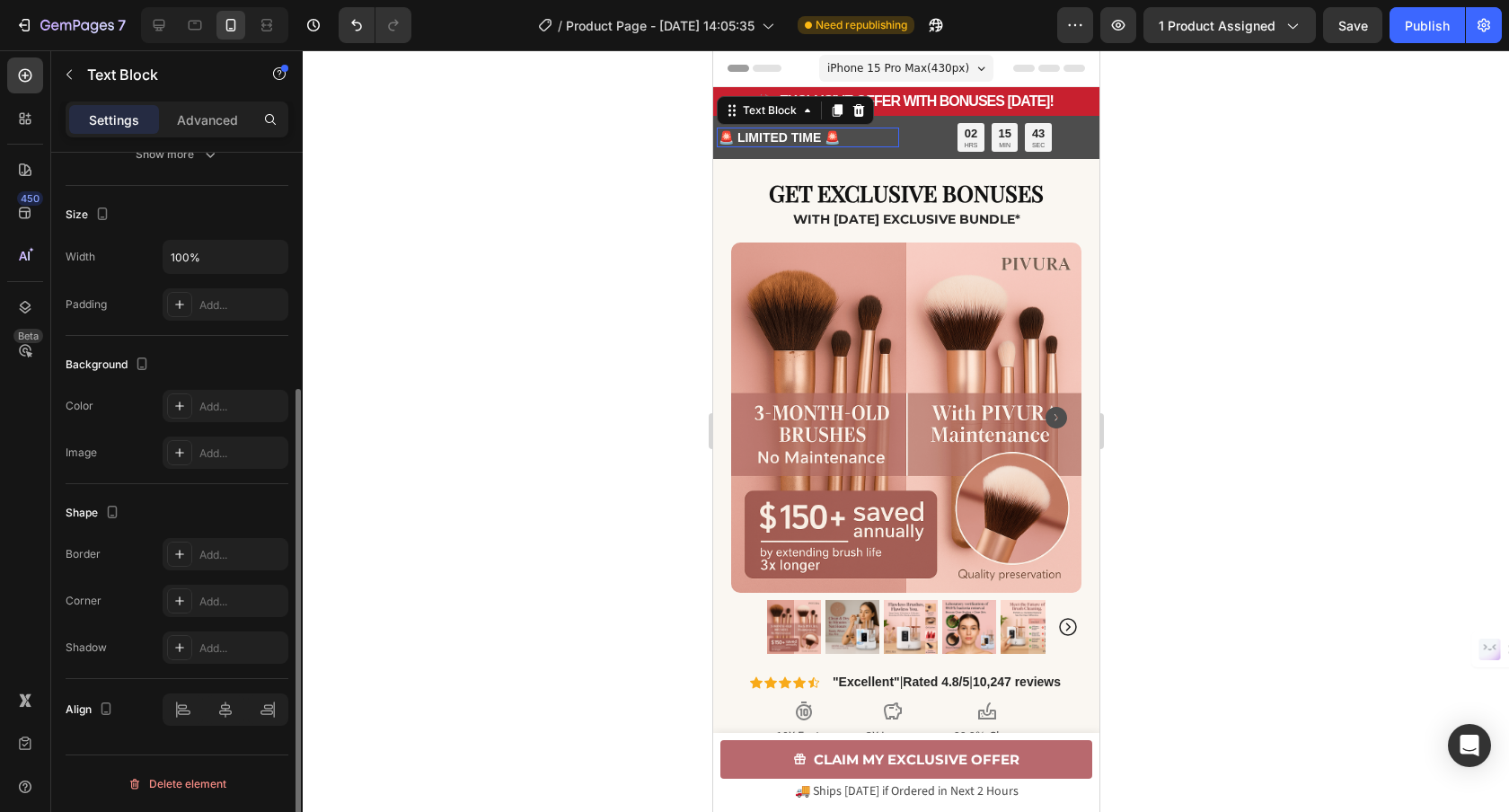
click at [845, 136] on p "🚨 LIMITED TIME 🚨" at bounding box center [807, 137] width 178 height 16
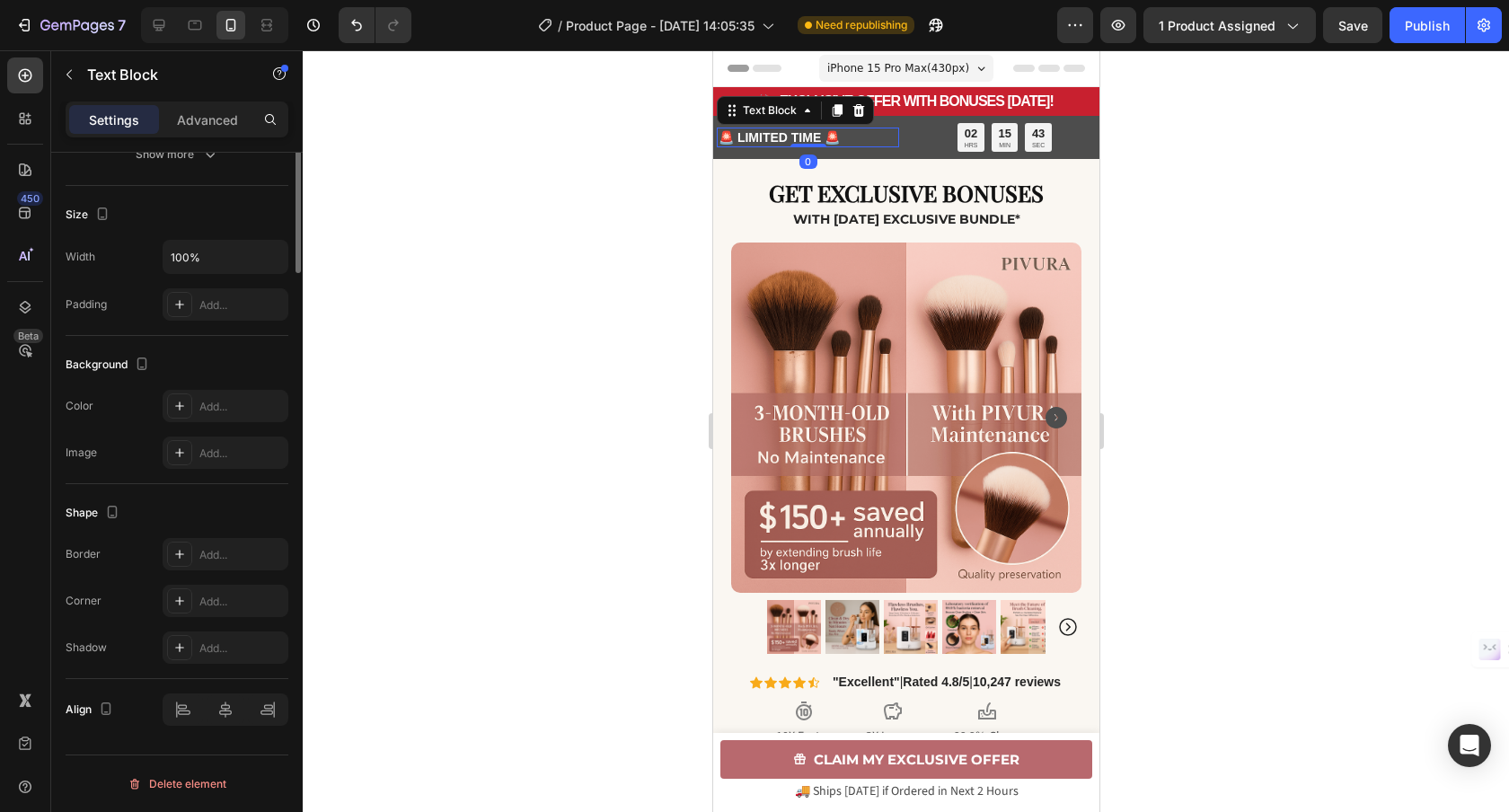
click at [845, 136] on p "🚨 LIMITED TIME 🚨" at bounding box center [807, 137] width 178 height 16
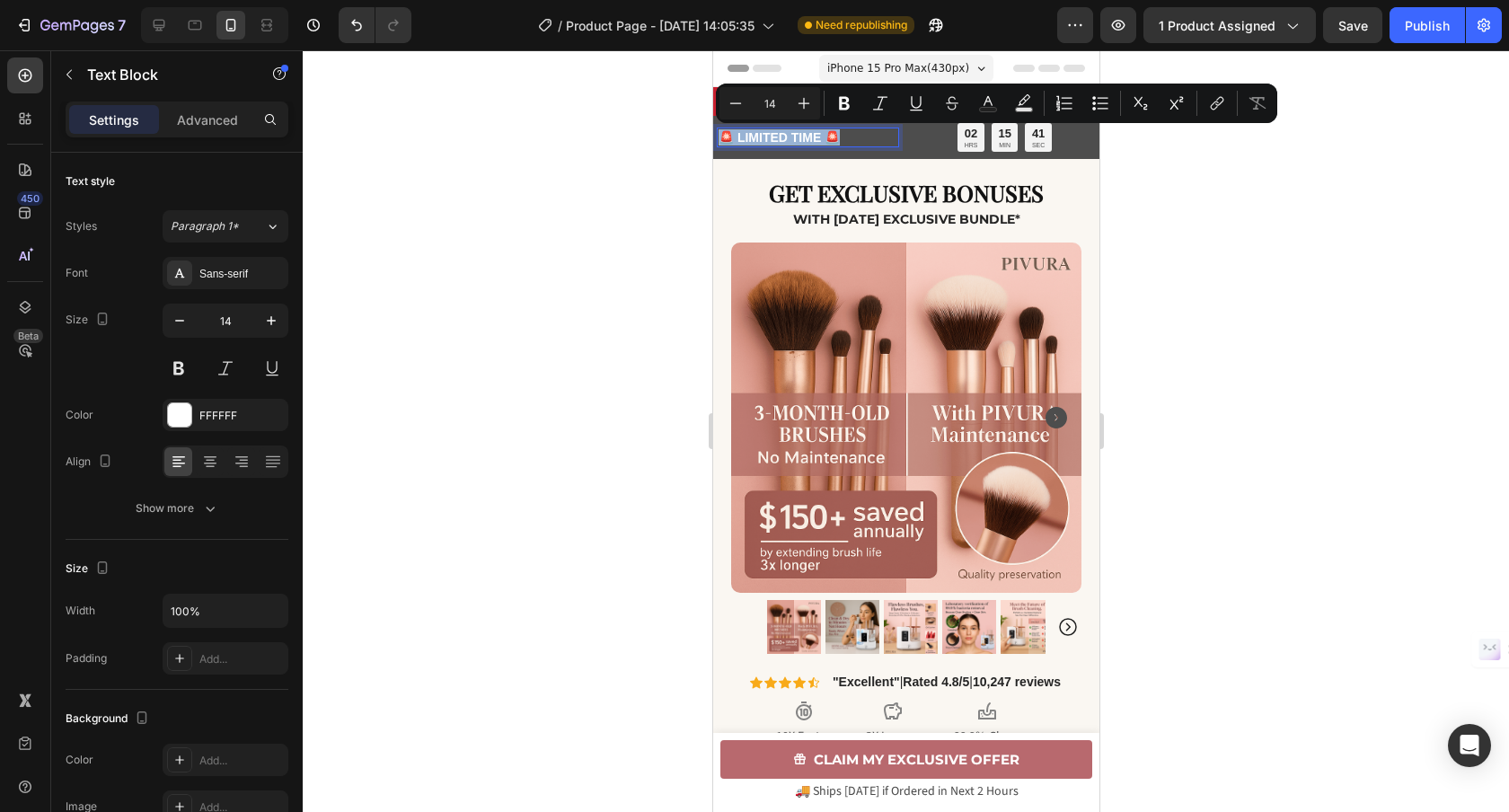
drag, startPoint x: 845, startPoint y: 136, endPoint x: 720, endPoint y: 136, distance: 125.0
click at [720, 136] on p "🚨 LIMITED TIME 🚨" at bounding box center [807, 137] width 178 height 16
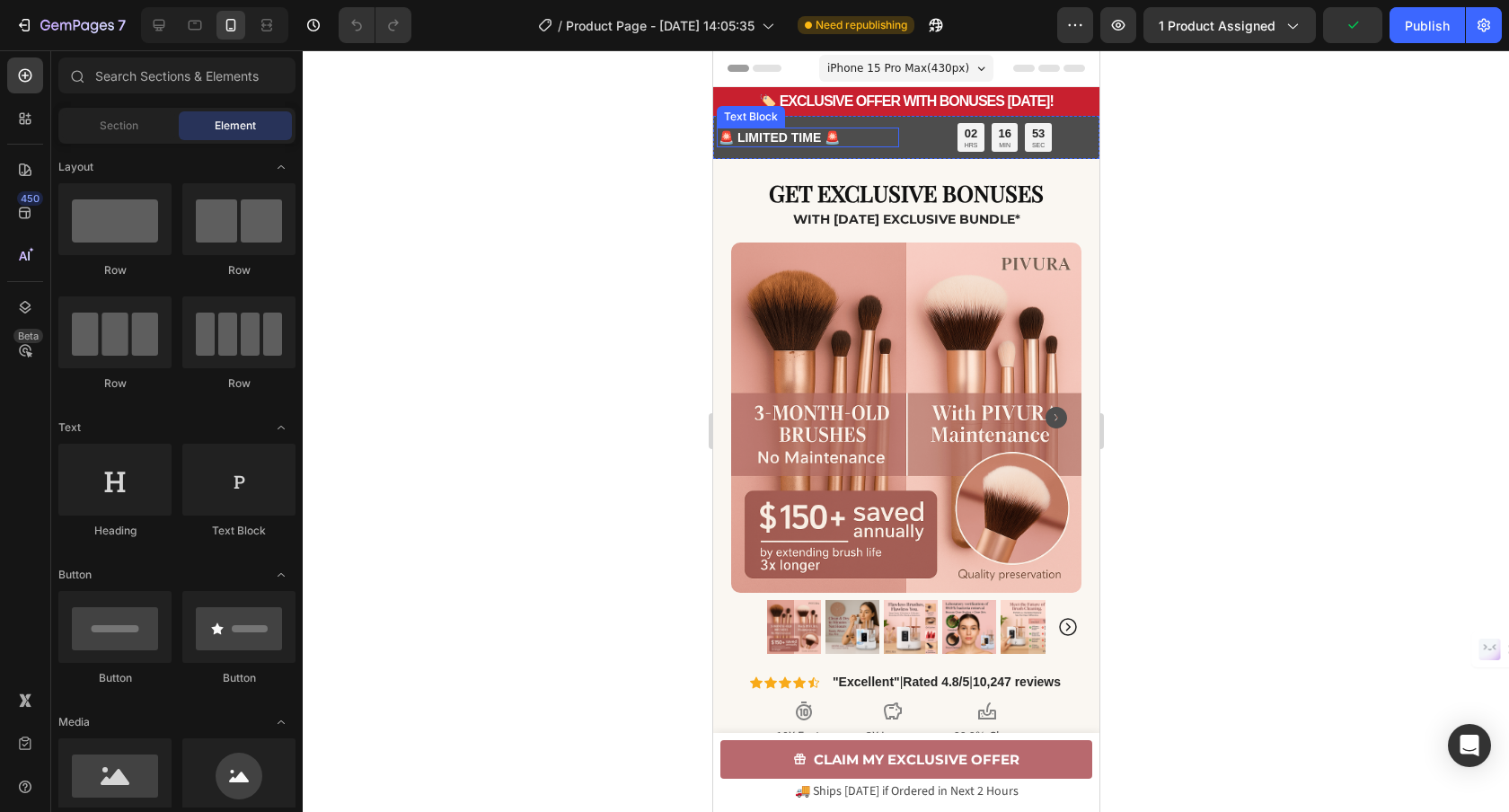
click at [817, 137] on p "🚨 LIMITED TIME 🚨" at bounding box center [807, 137] width 178 height 16
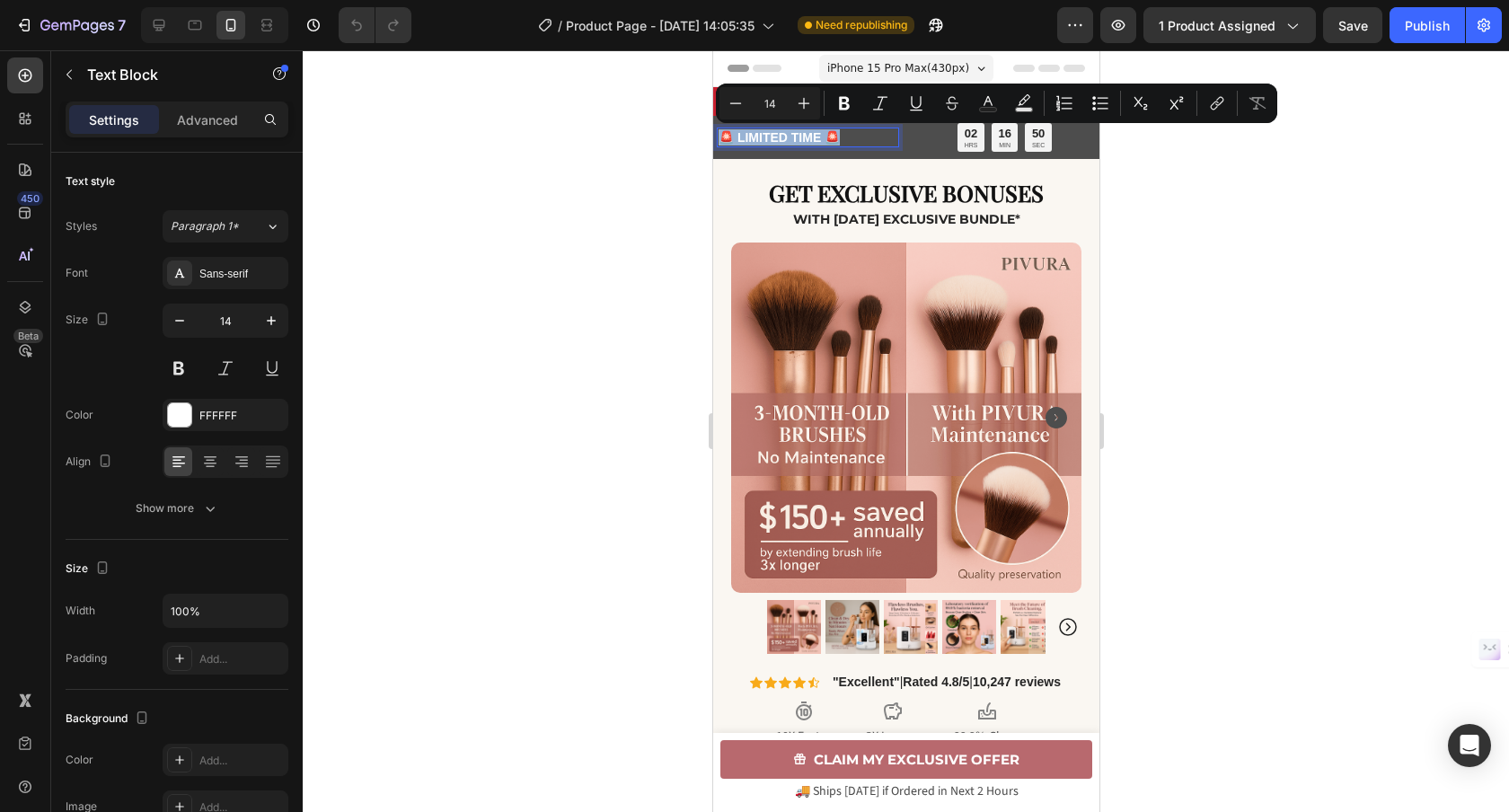
drag, startPoint x: 837, startPoint y: 136, endPoint x: 718, endPoint y: 139, distance: 119.0
click at [718, 139] on p "🚨 LIMITED TIME 🚨" at bounding box center [807, 137] width 178 height 16
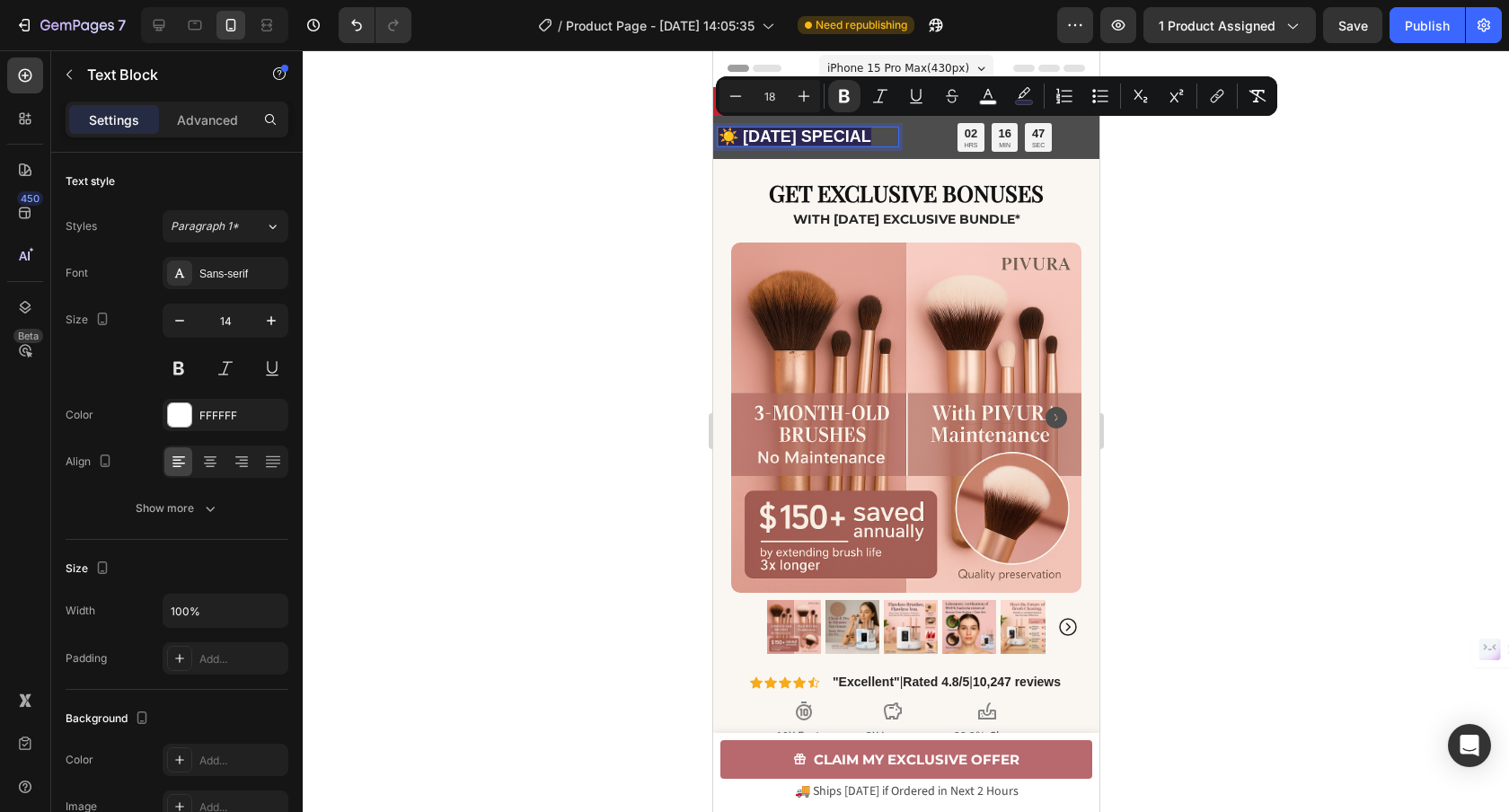
drag, startPoint x: 764, startPoint y: 149, endPoint x: 716, endPoint y: 133, distance: 50.6
click at [717, 133] on div "☀️ [DATE] SPECIAL" at bounding box center [807, 137] width 182 height 21
click at [727, 100] on icon "Editor contextual toolbar" at bounding box center [735, 95] width 18 height 18
type input "16"
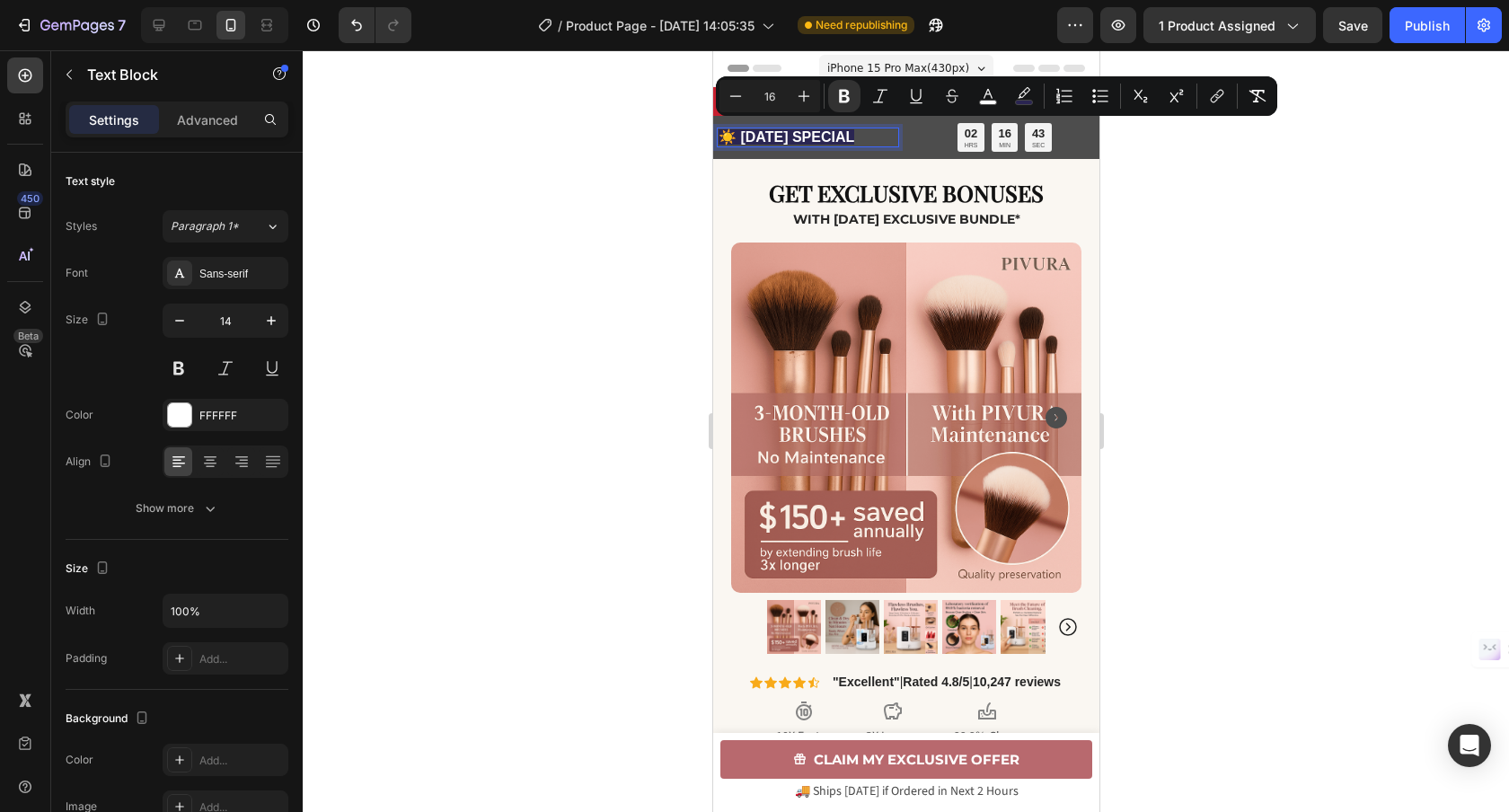
click at [778, 92] on input "16" at bounding box center [769, 95] width 35 height 21
click at [1022, 101] on rect "Editor contextual toolbar" at bounding box center [1024, 103] width 17 height 5
type input "2A2552"
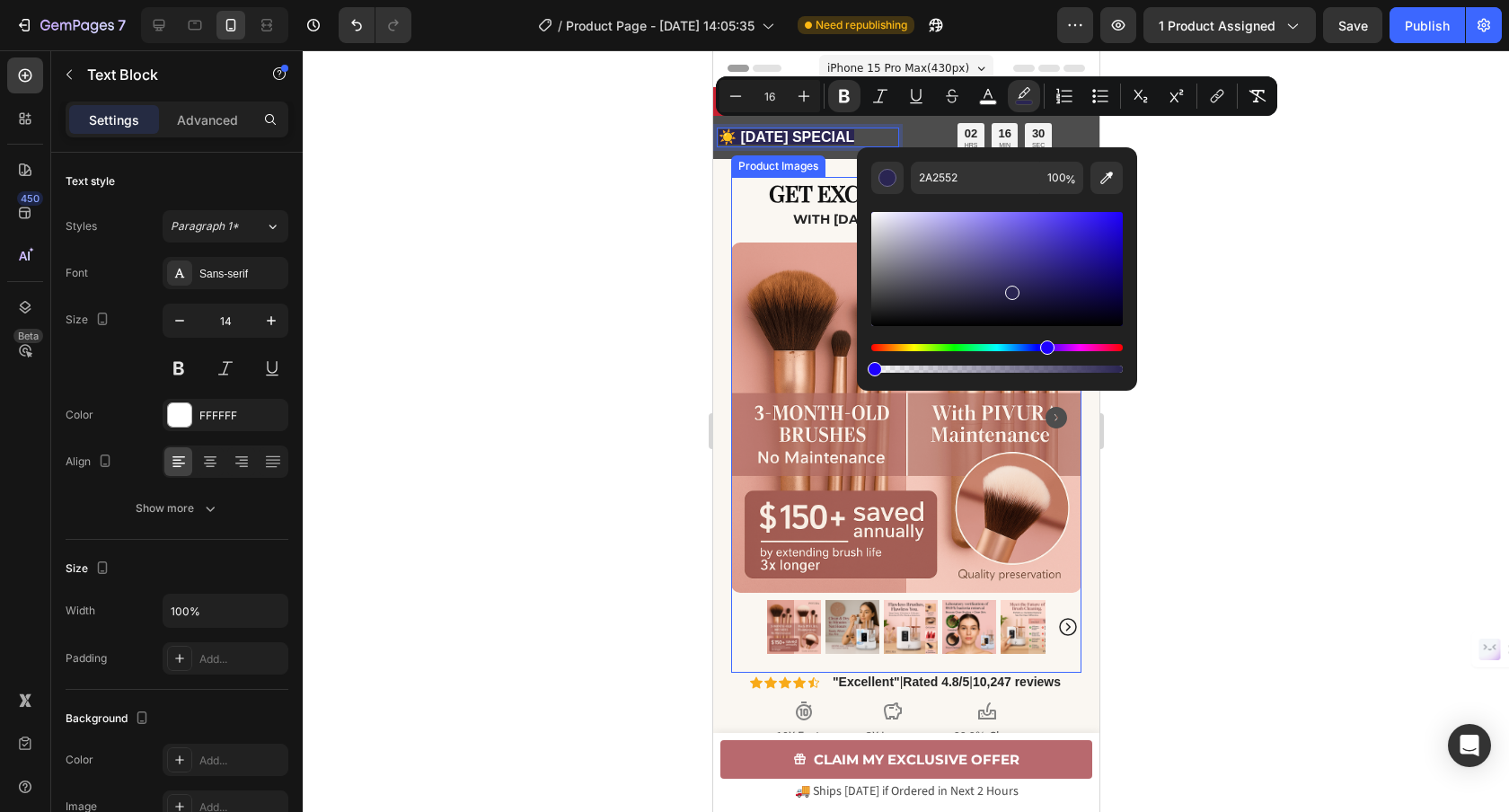
type input "0"
drag, startPoint x: 1685, startPoint y: 420, endPoint x: 1037, endPoint y: 125, distance: 712.0
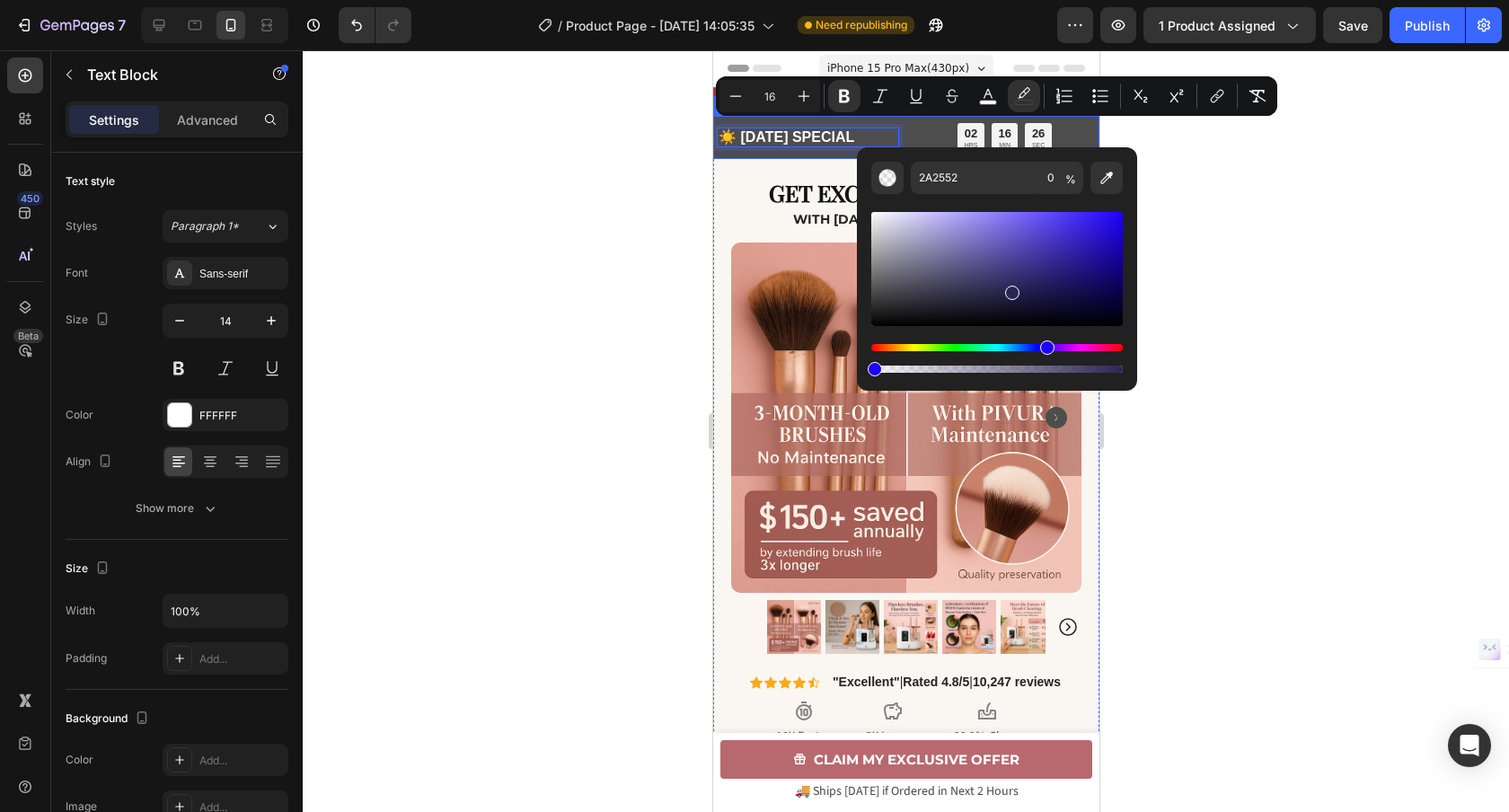
click at [592, 183] on div at bounding box center [906, 431] width 1206 height 762
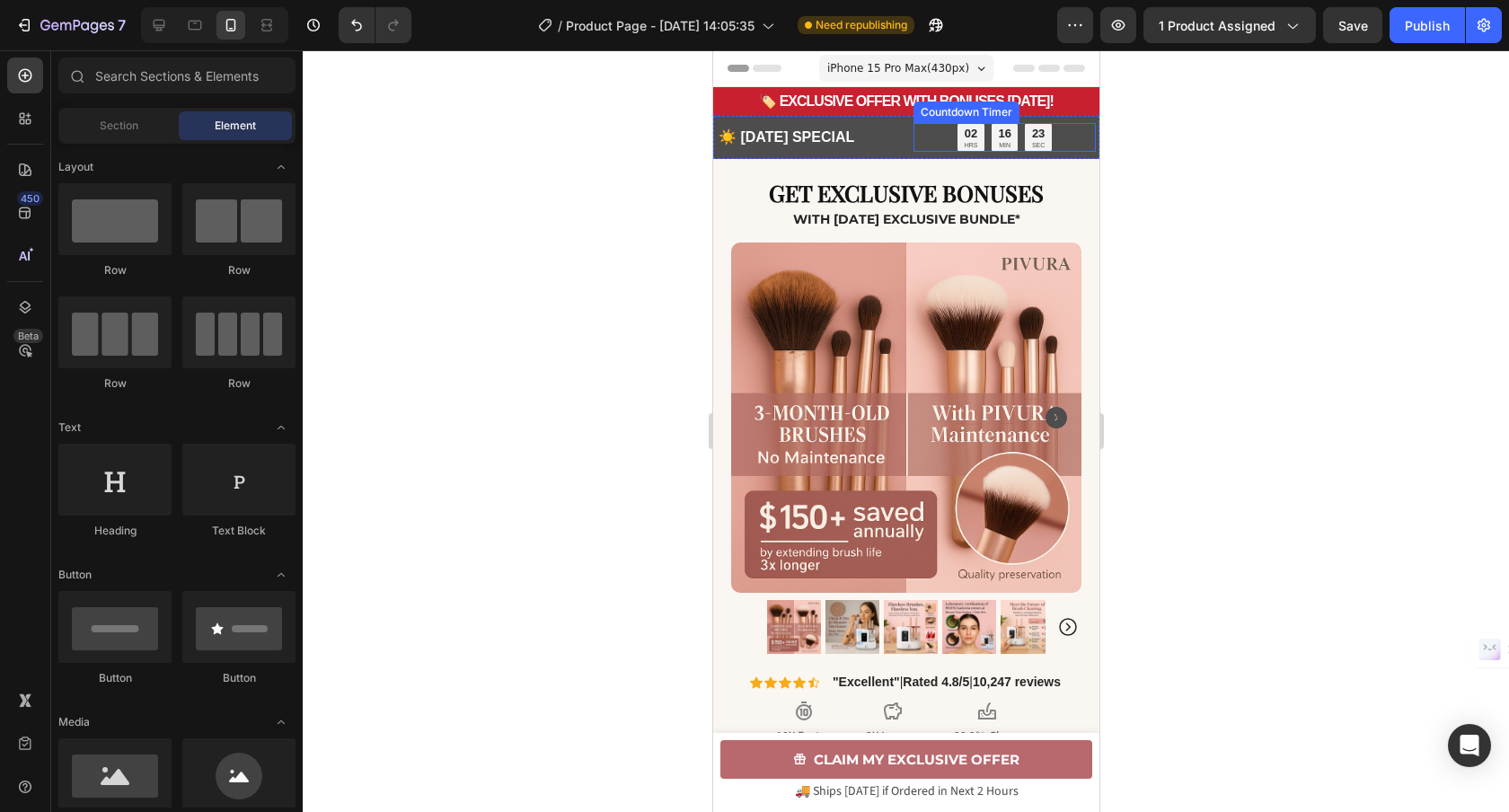
click at [919, 136] on div "02 HRS 16 MIN 23 SEC" at bounding box center [1003, 137] width 182 height 29
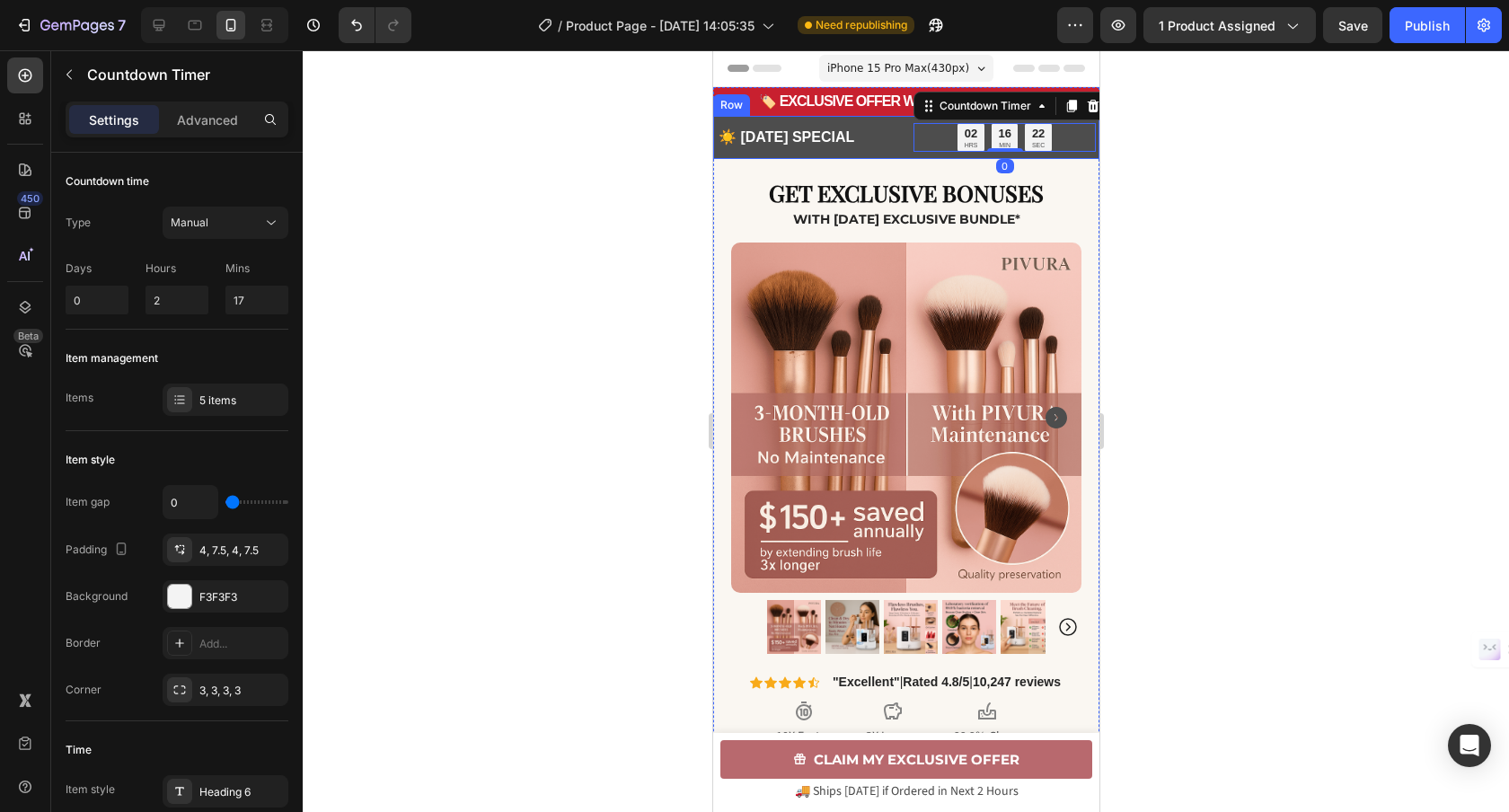
click at [910, 153] on div "☀️ [DATE] SPECIAL Text Block 02 HRS 16 MIN 22 SEC Countdown Timer 0 Row" at bounding box center [906, 137] width 387 height 43
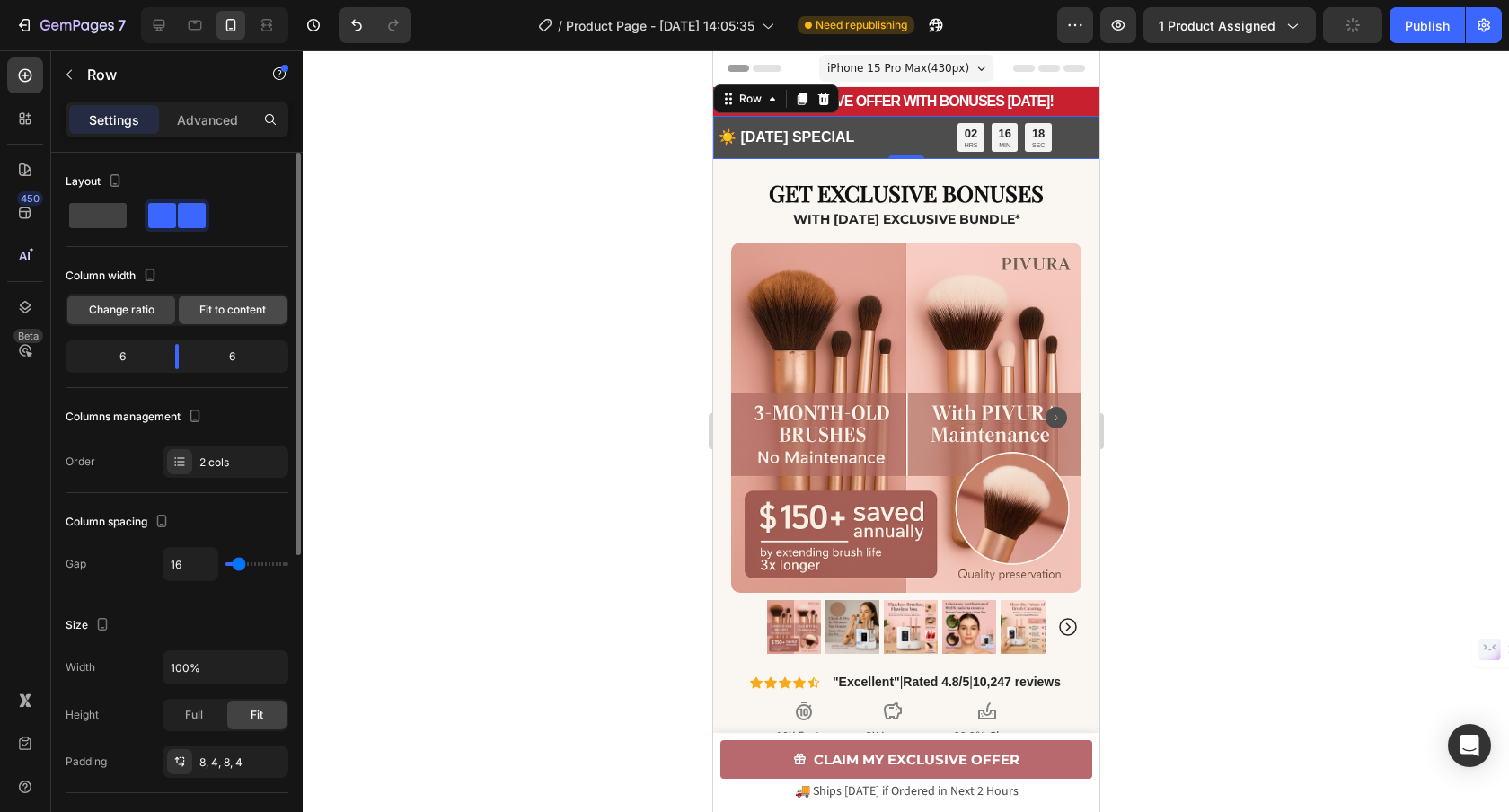
click at [231, 304] on span "Fit to content" at bounding box center [233, 309] width 66 height 16
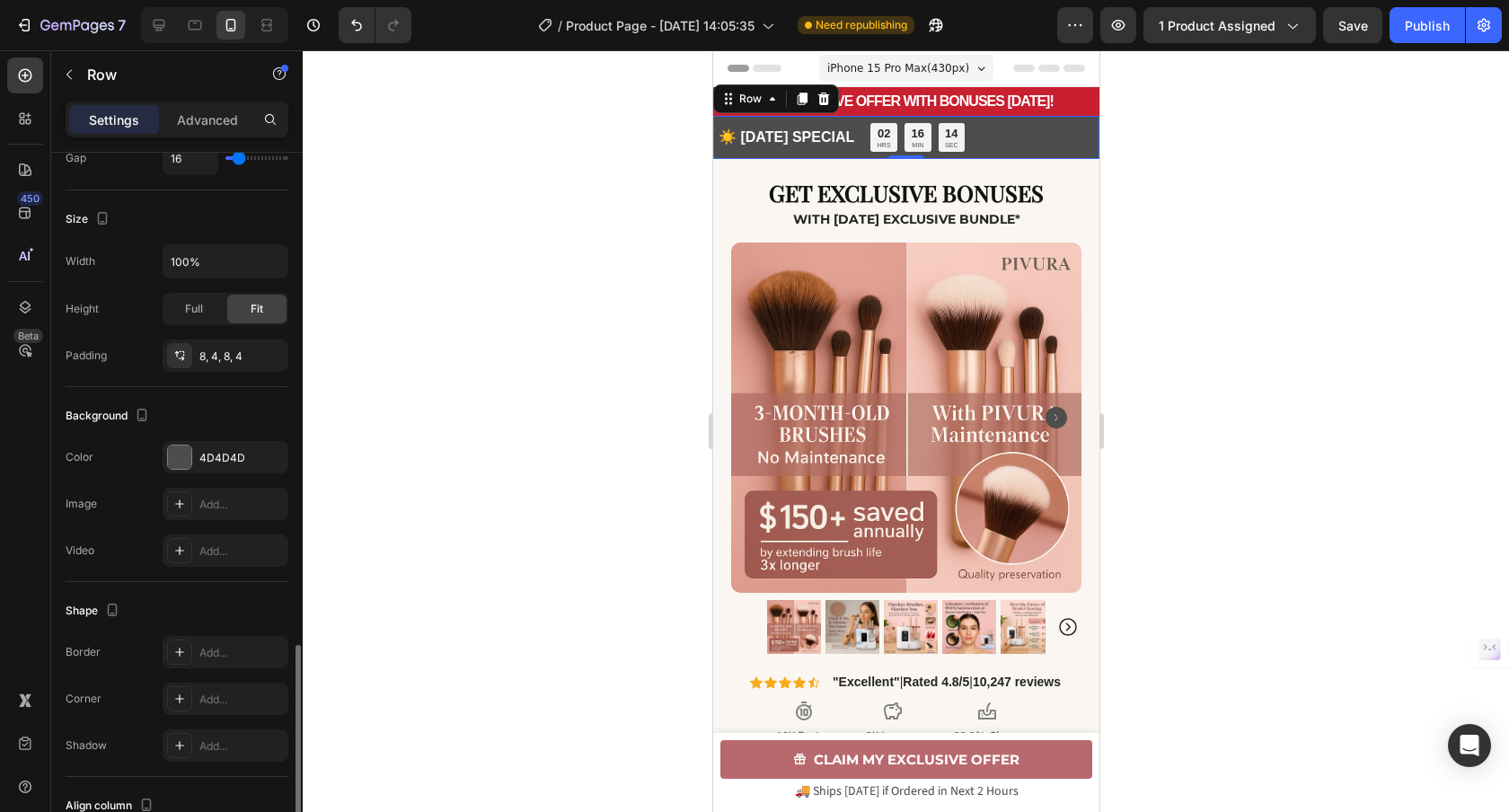
scroll to position [543, 0]
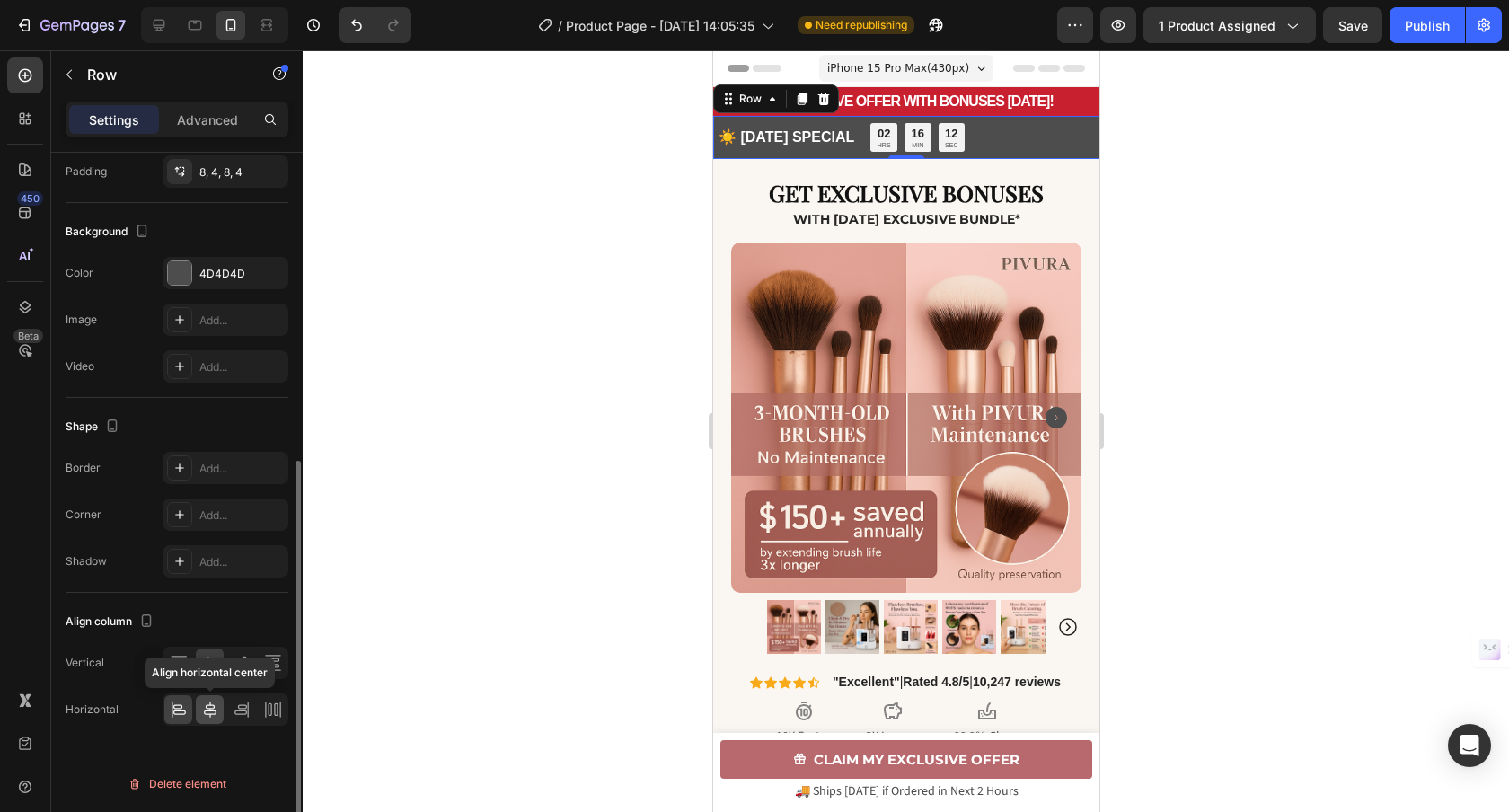
click at [212, 712] on icon at bounding box center [209, 708] width 18 height 18
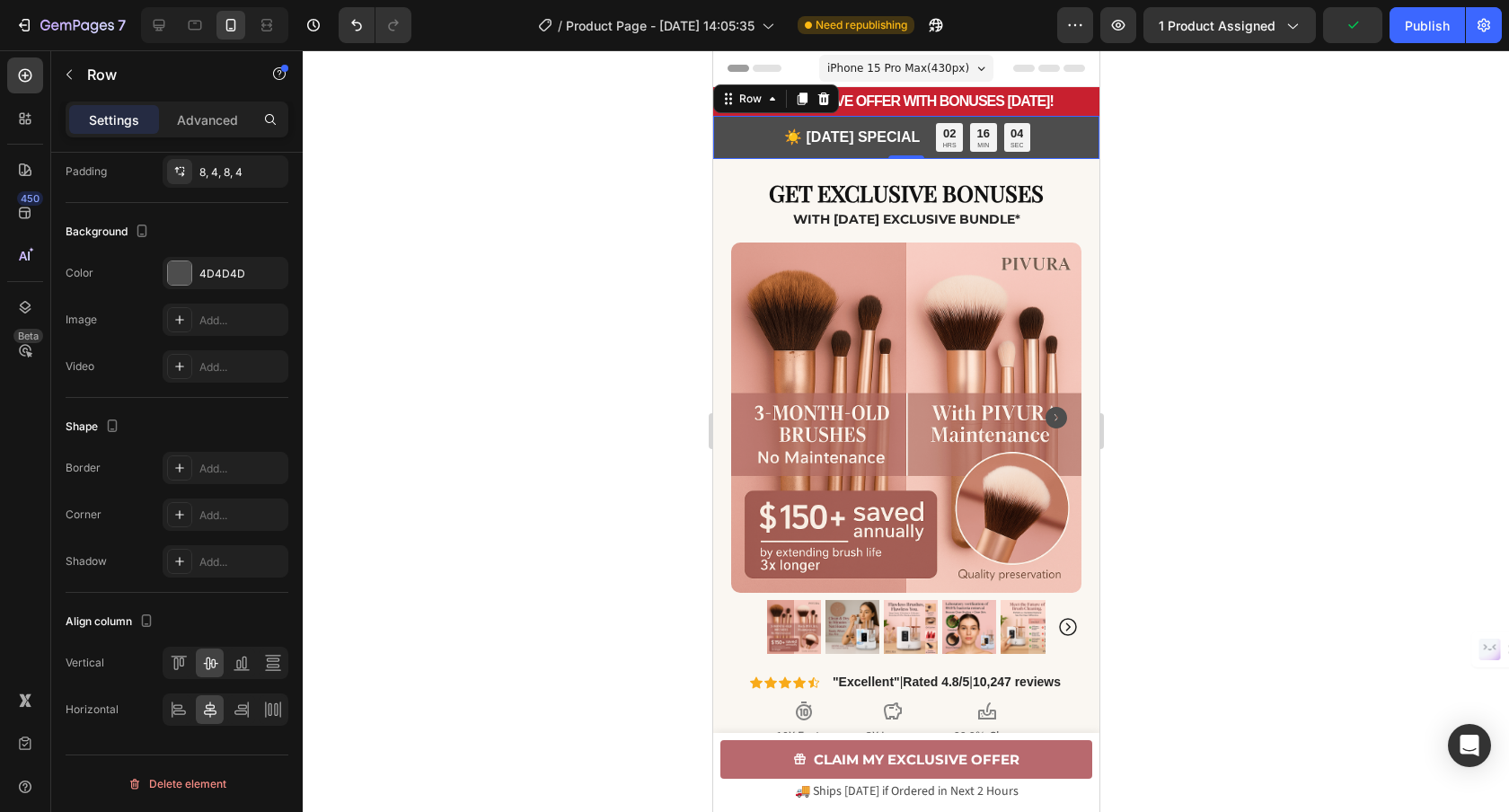
click at [607, 217] on div at bounding box center [906, 431] width 1206 height 762
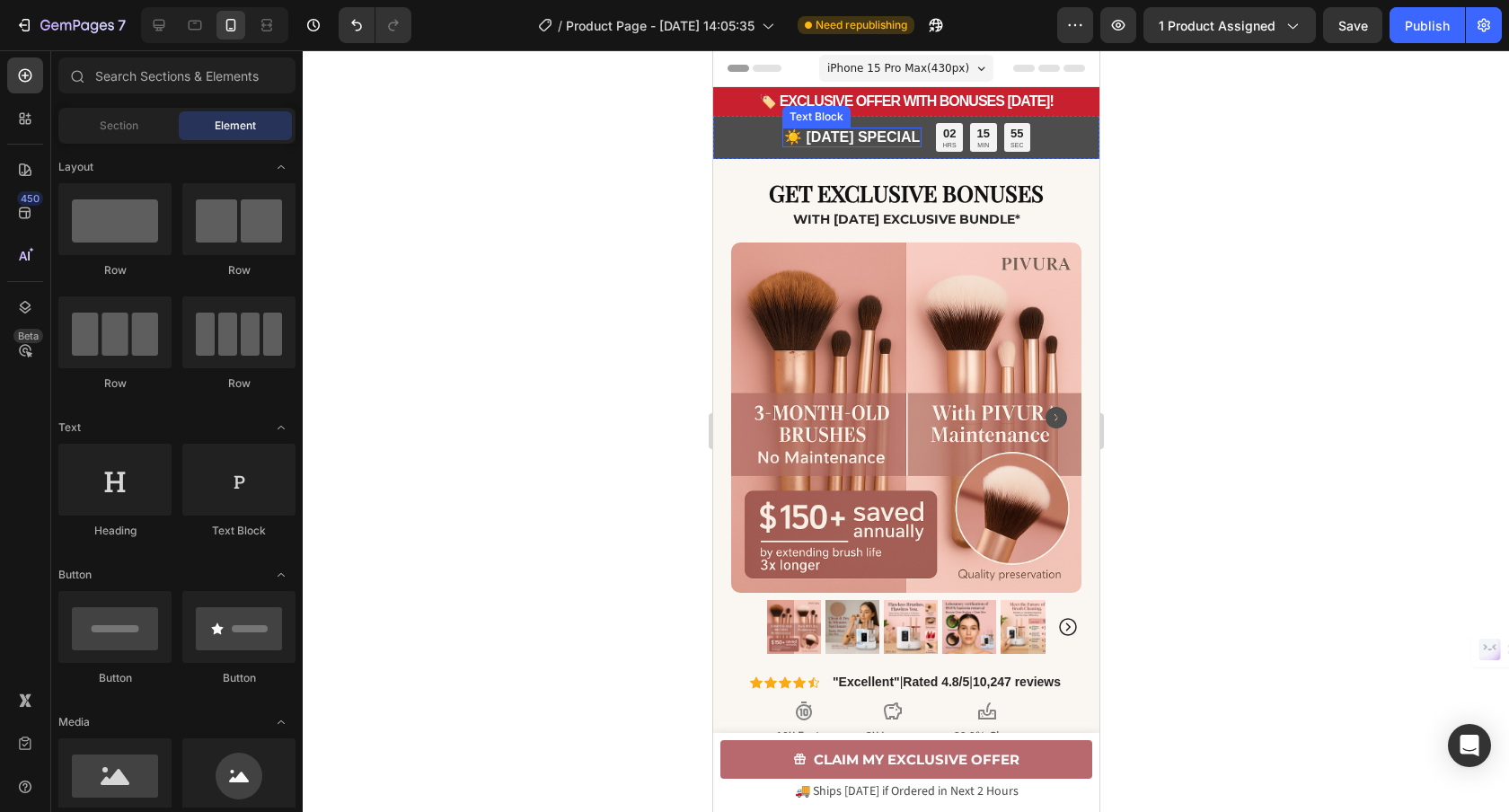
click at [876, 137] on strong "☀️ LABOR DAY SPECIAL" at bounding box center [851, 137] width 135 height 15
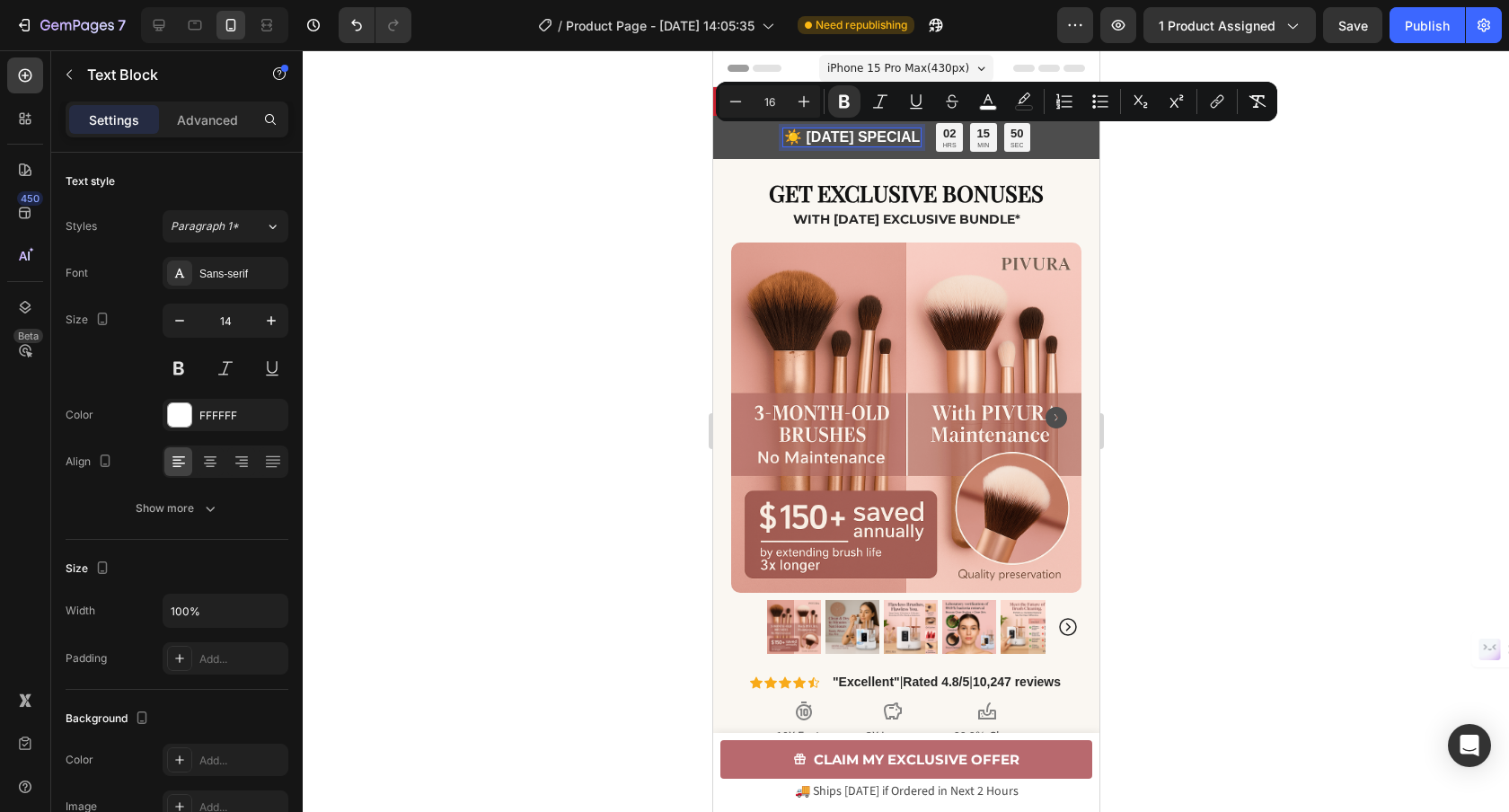
drag, startPoint x: 932, startPoint y: 135, endPoint x: 769, endPoint y: 136, distance: 163.0
click at [783, 136] on strong "☀️ LABOR DAY SPECIAL" at bounding box center [851, 137] width 135 height 15
click at [358, 34] on icon "Undo/Redo" at bounding box center [356, 24] width 18 height 18
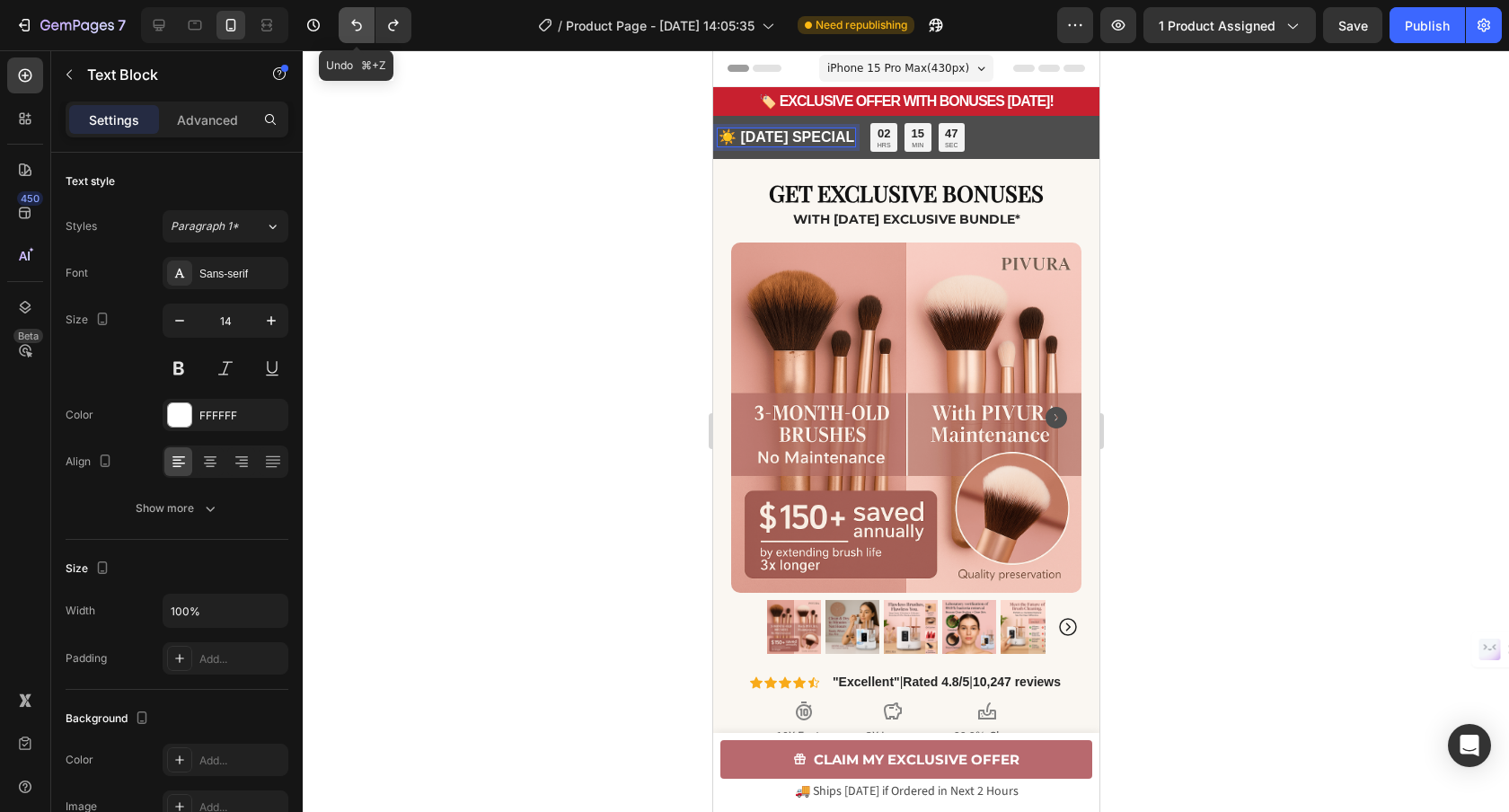
click at [357, 32] on icon "Undo/Redo" at bounding box center [356, 24] width 18 height 18
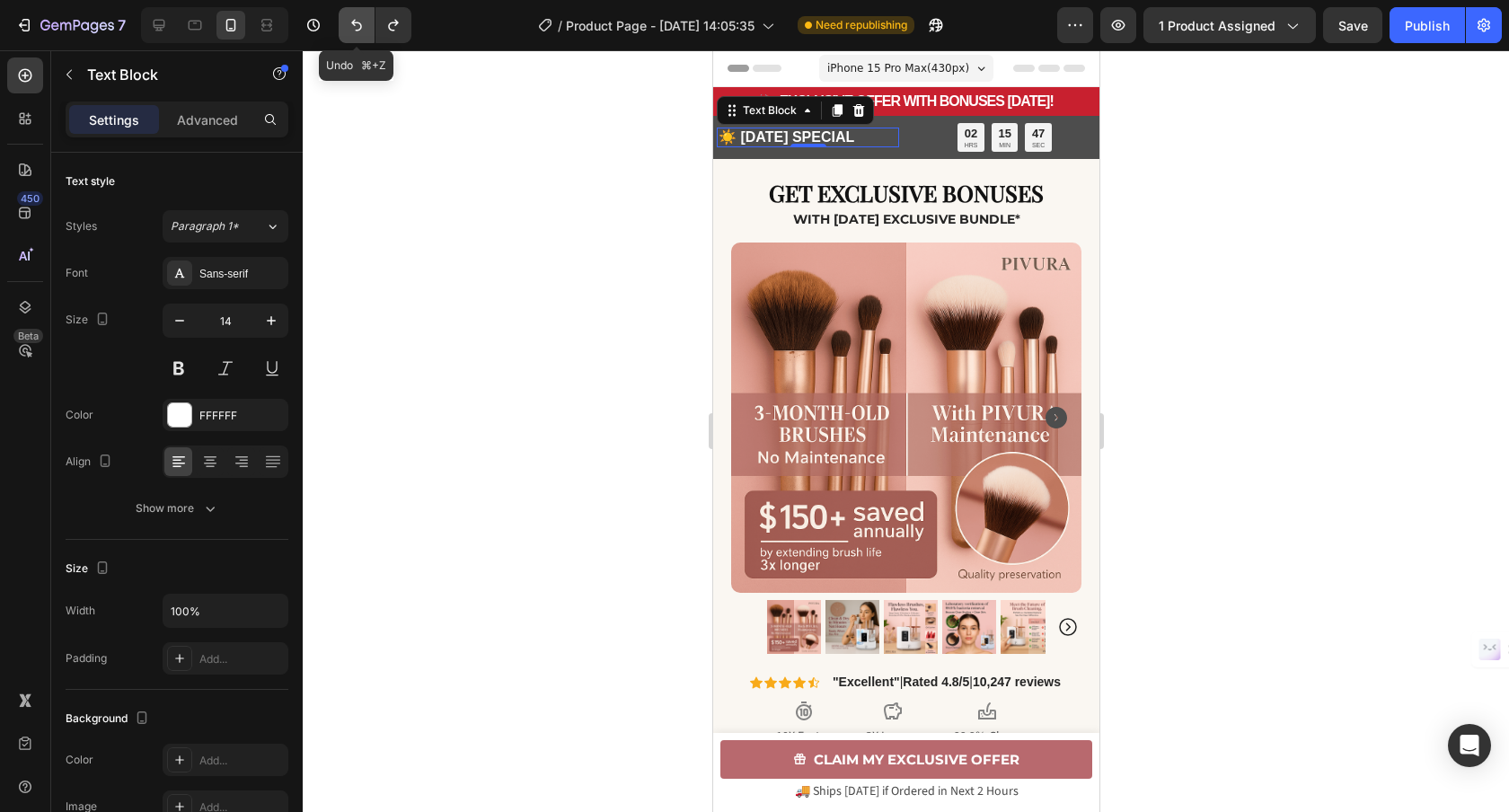
click at [357, 32] on icon "Undo/Redo" at bounding box center [356, 24] width 18 height 18
click at [395, 31] on icon "Undo/Redo" at bounding box center [393, 24] width 18 height 18
click at [394, 31] on icon "Undo/Redo" at bounding box center [393, 25] width 10 height 12
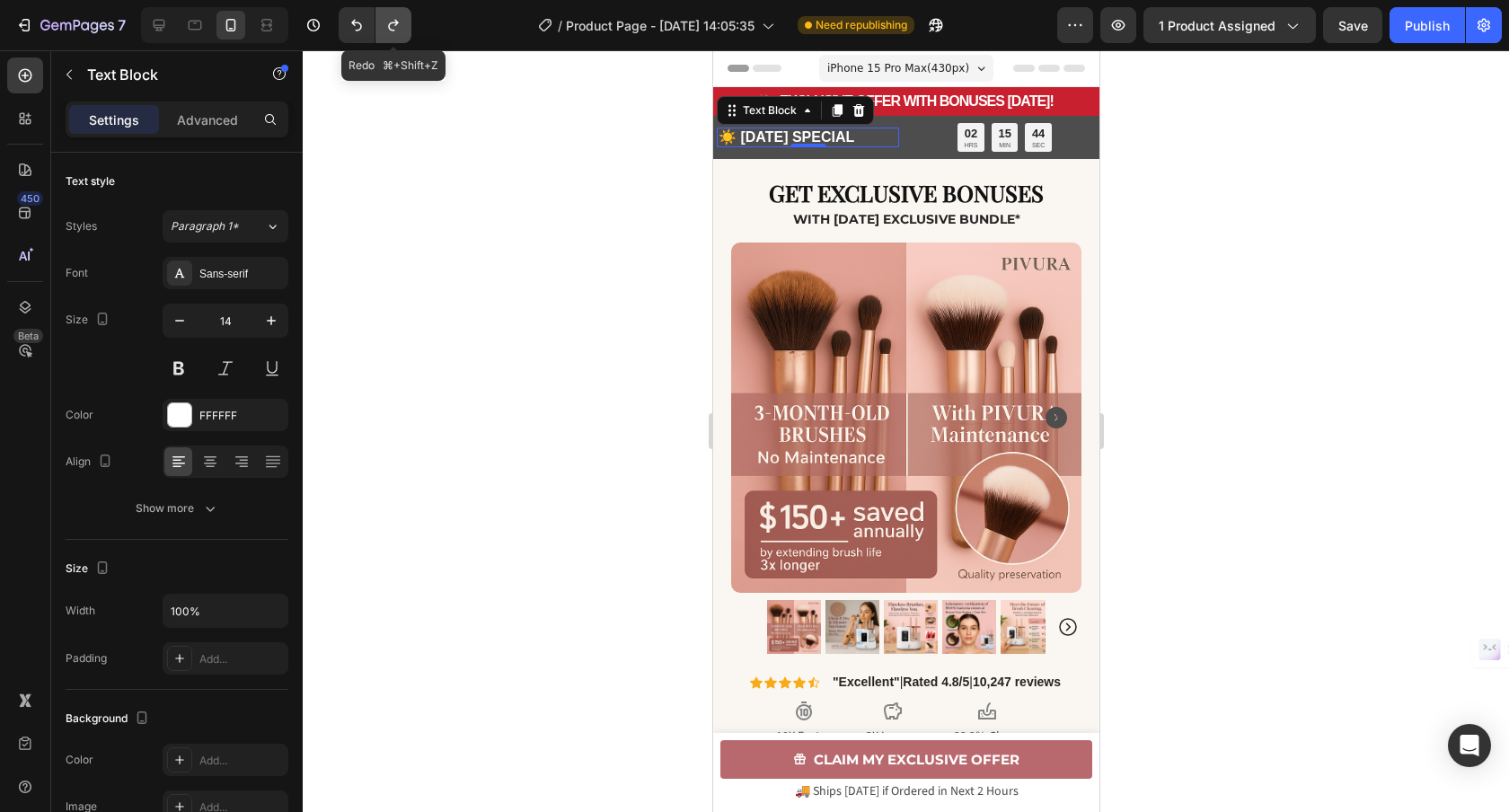
click at [394, 31] on icon "Undo/Redo" at bounding box center [393, 25] width 10 height 12
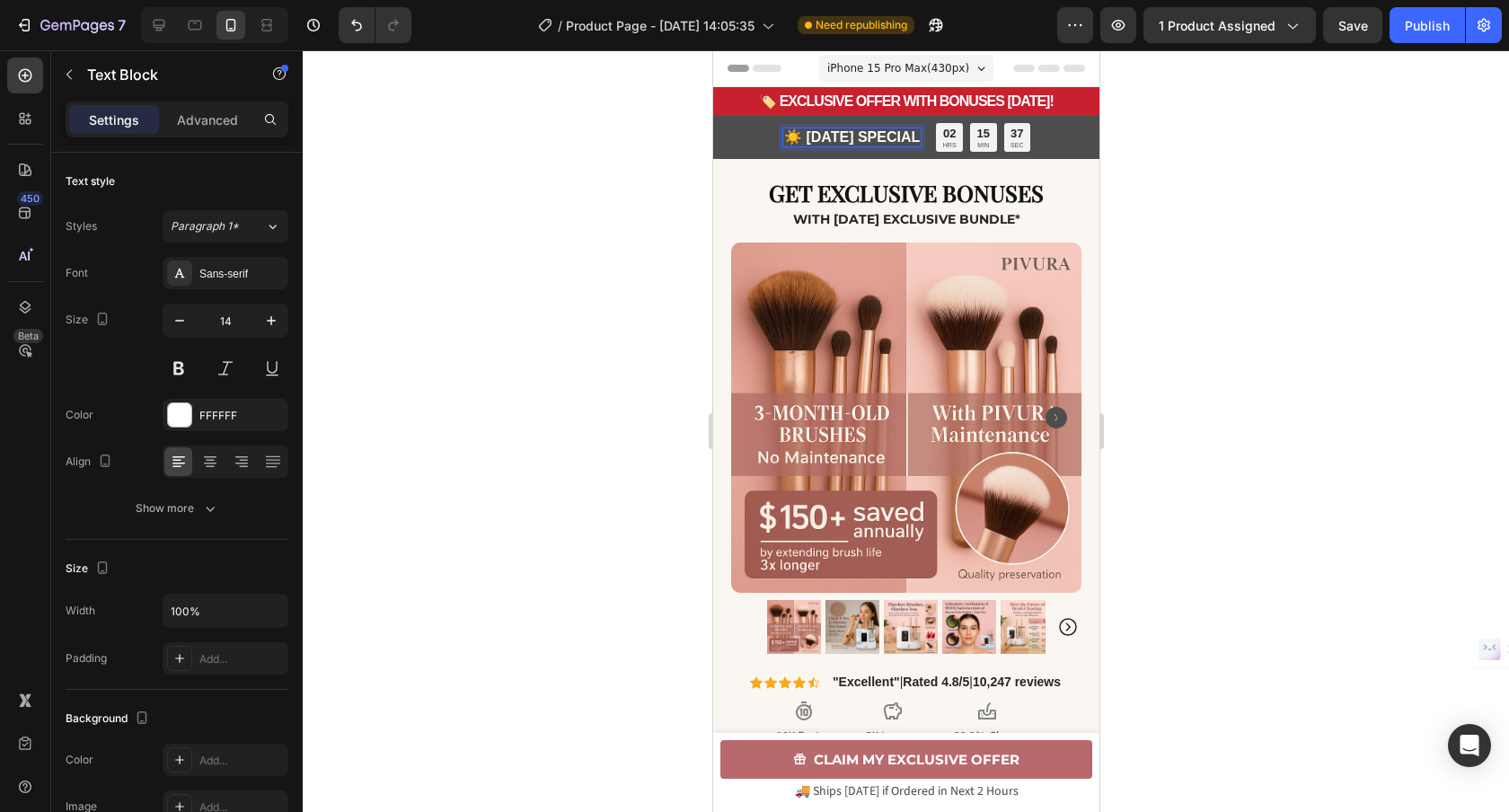
drag, startPoint x: 772, startPoint y: 134, endPoint x: 935, endPoint y: 139, distance: 163.1
click at [919, 139] on strong "☀️ LABOR DAY SPECIAL" at bounding box center [851, 137] width 135 height 15
click at [590, 201] on div at bounding box center [906, 431] width 1206 height 762
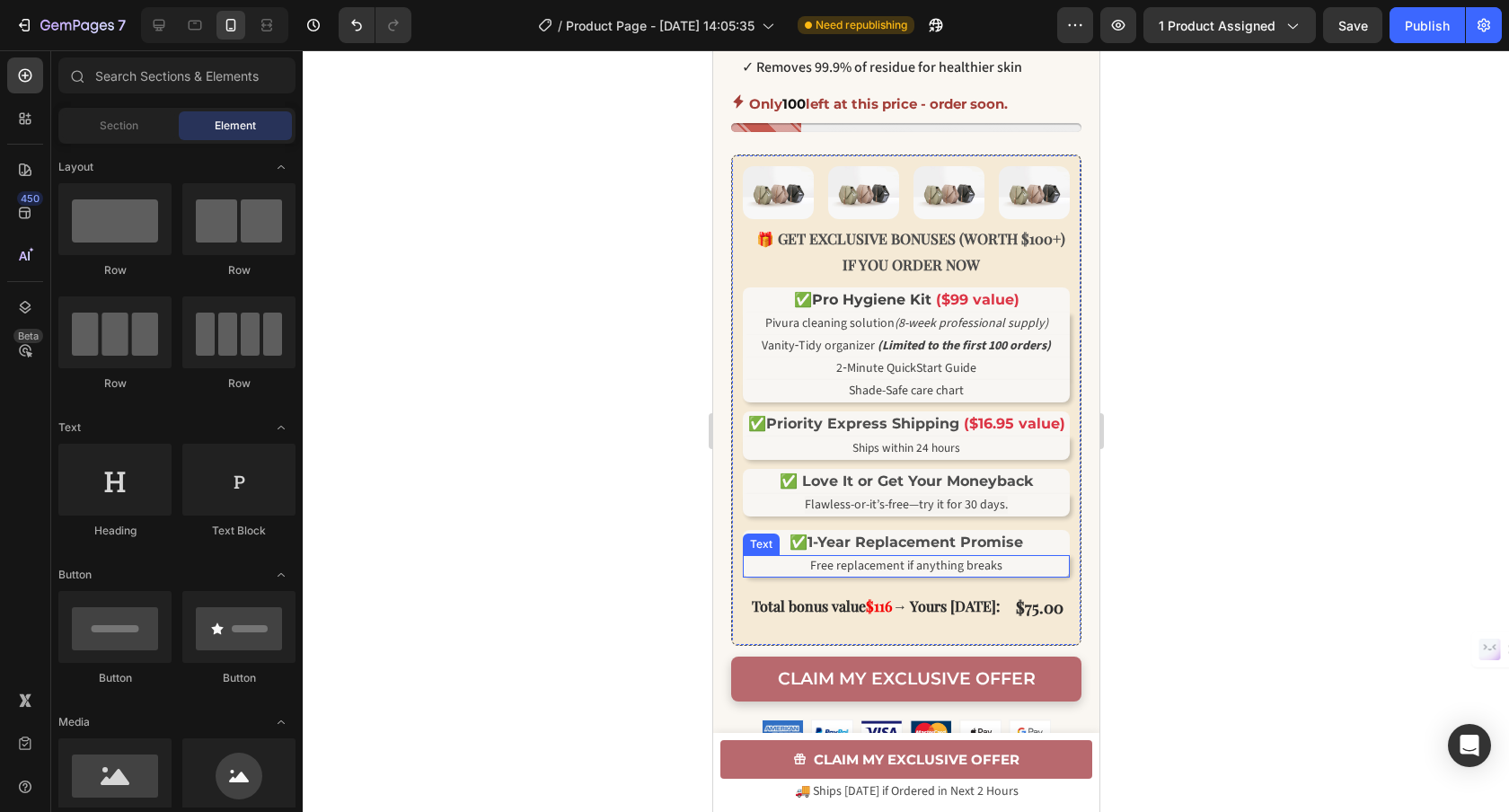
scroll to position [887, 0]
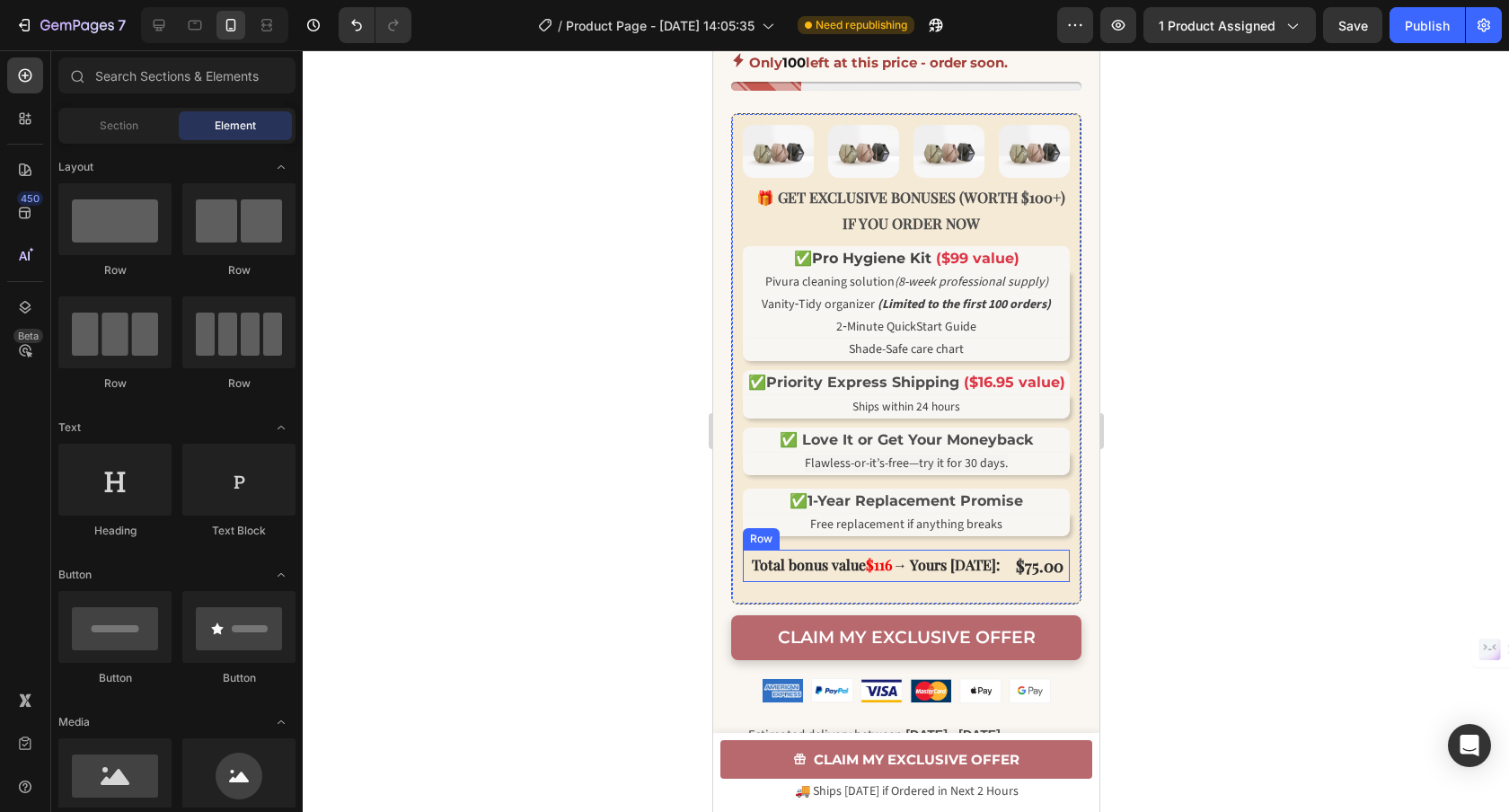
click at [1003, 577] on div "Total bonus value $116 → Yours today: Text Block $75.00 Product Price Product P…" at bounding box center [906, 566] width 327 height 33
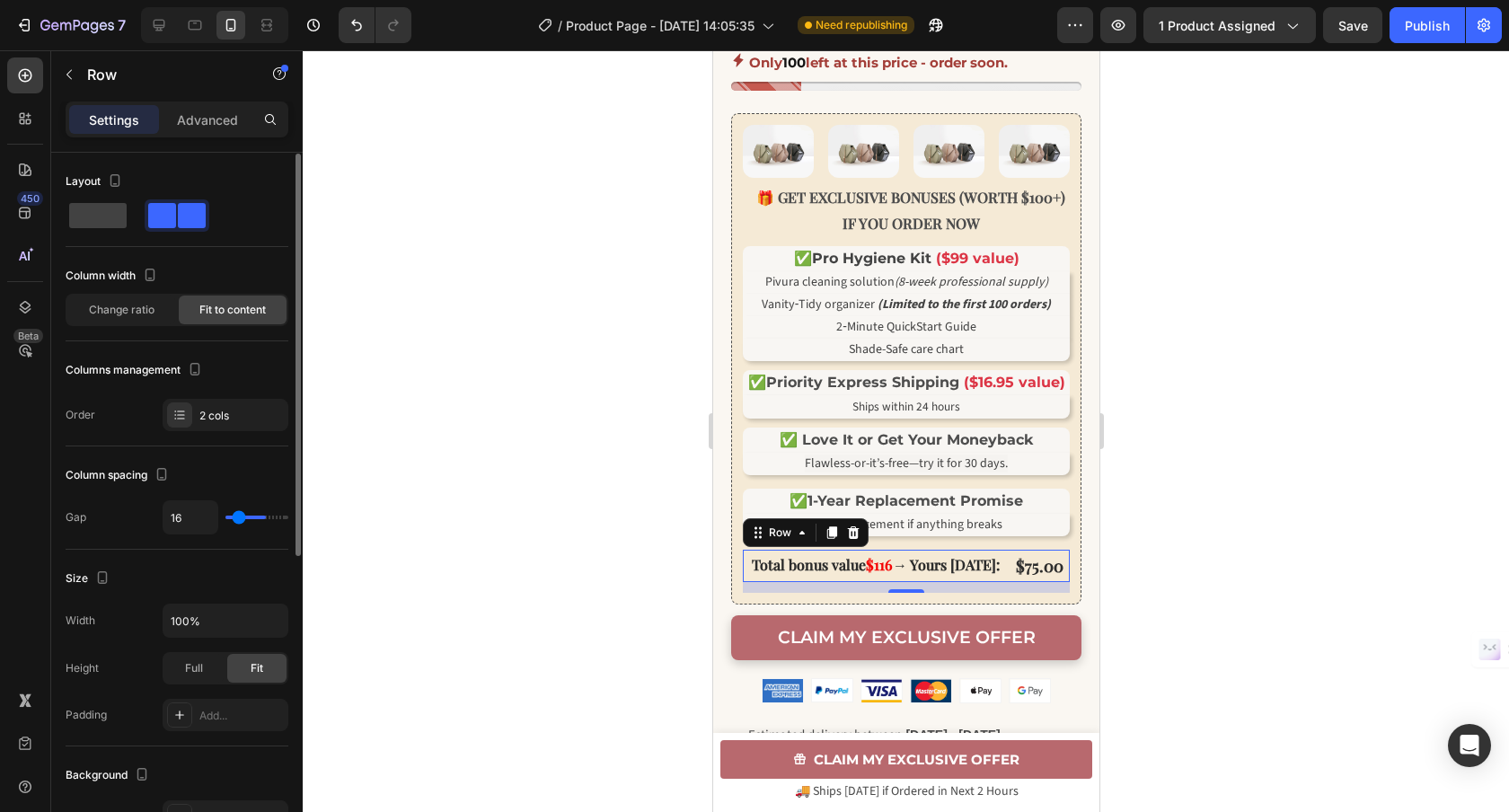
type input "77"
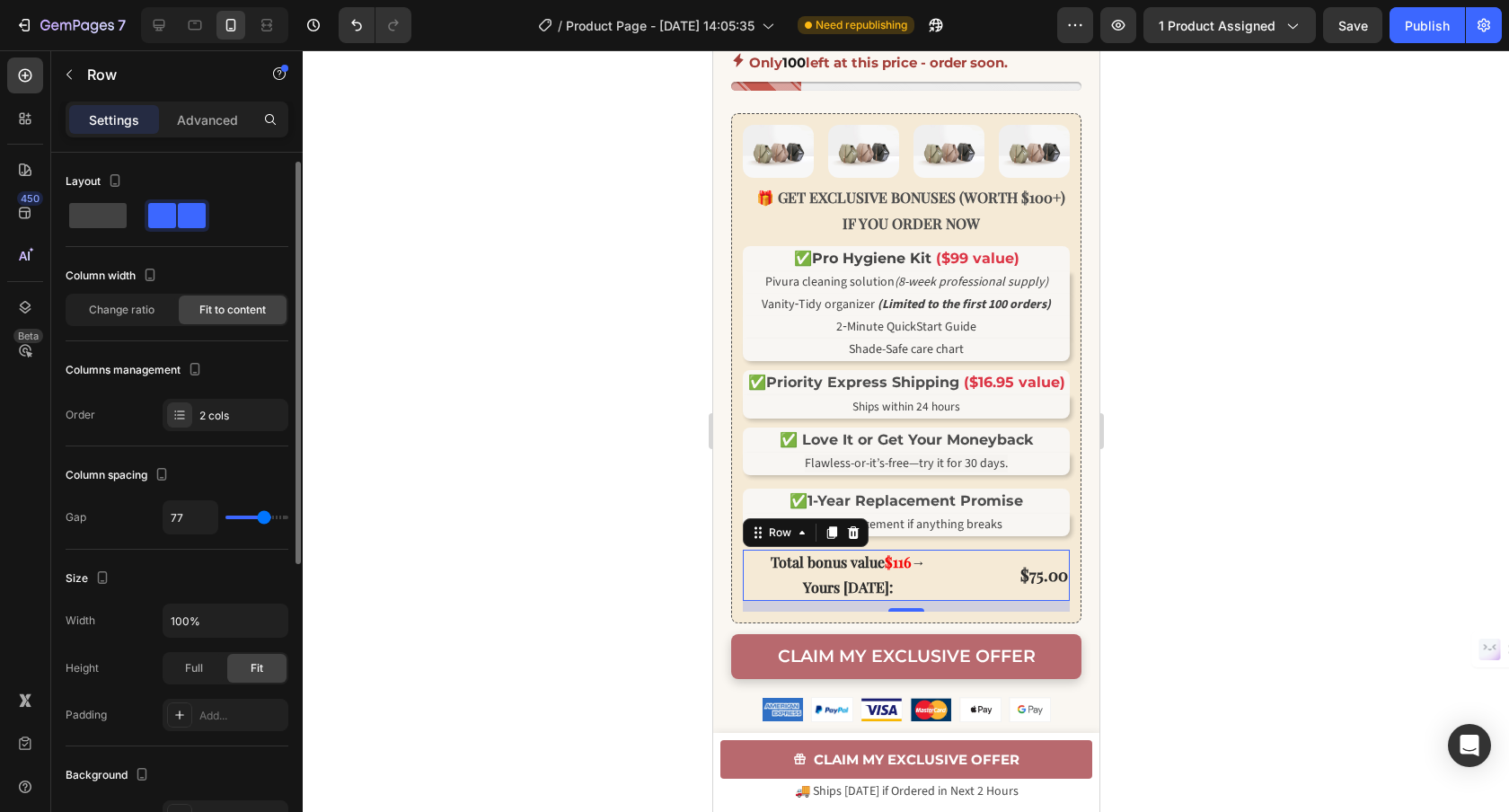
type input "83"
type input "86"
type input "87"
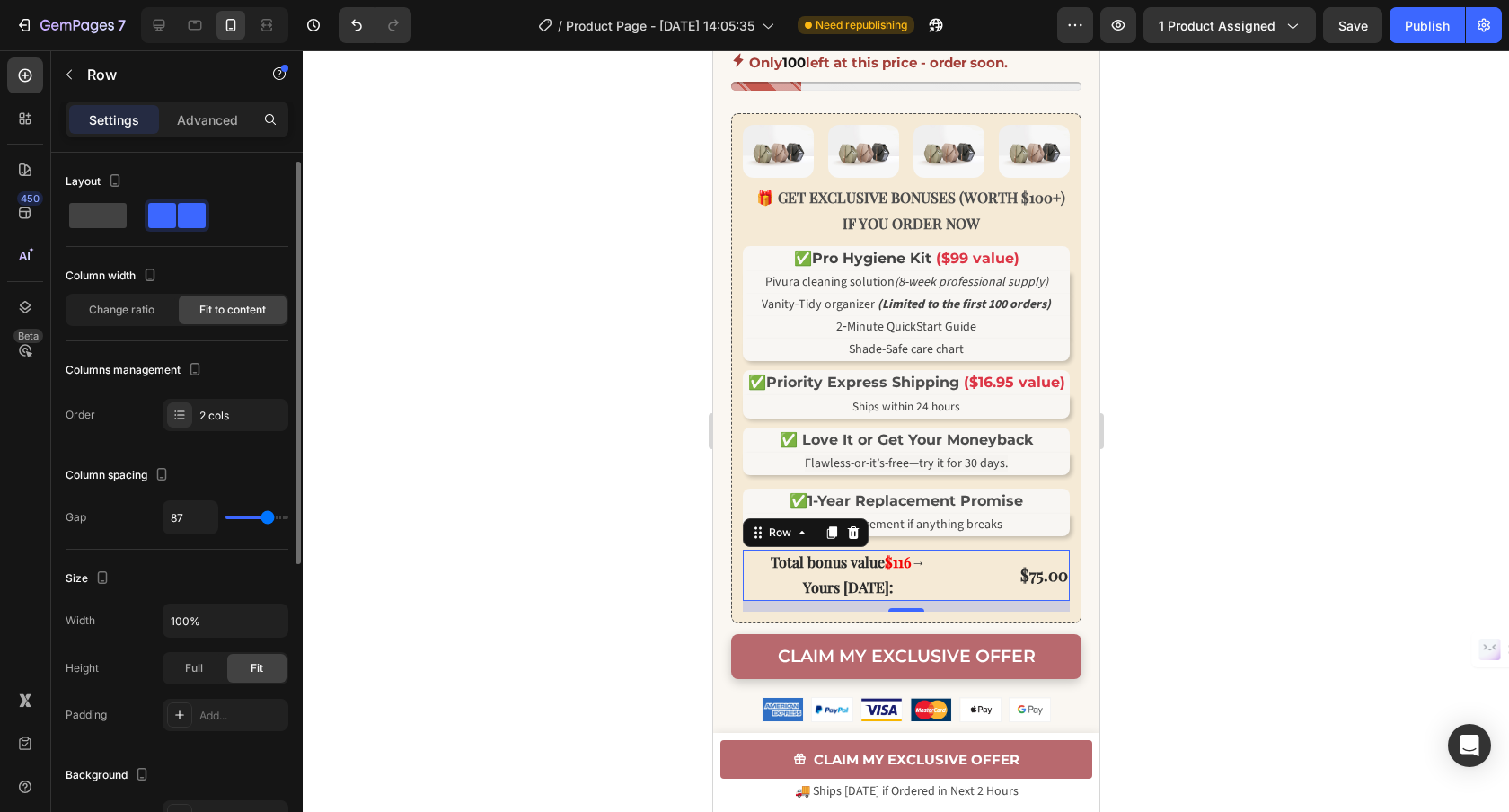
type input "87"
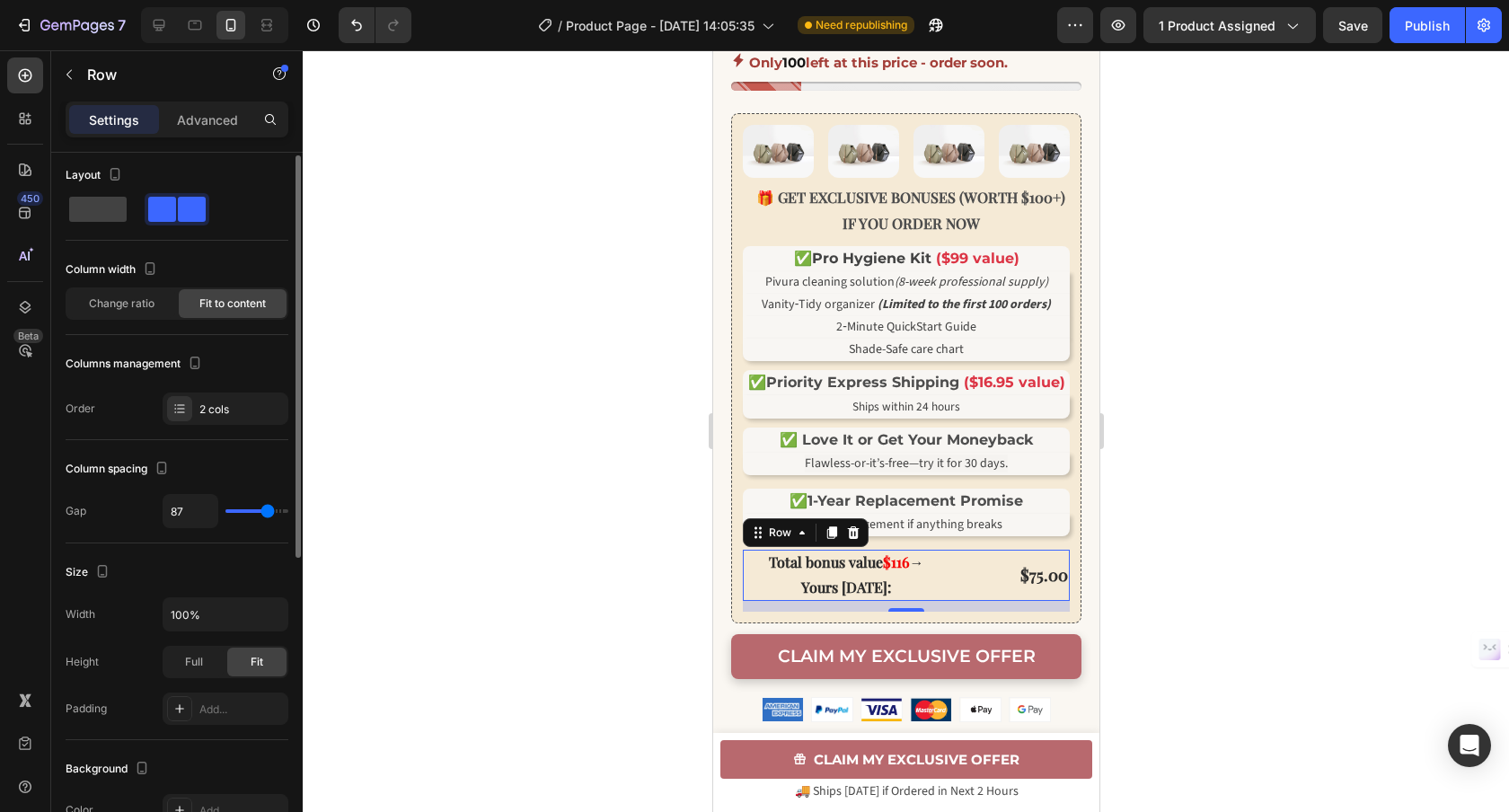
type input "50"
type input "46"
type input "40"
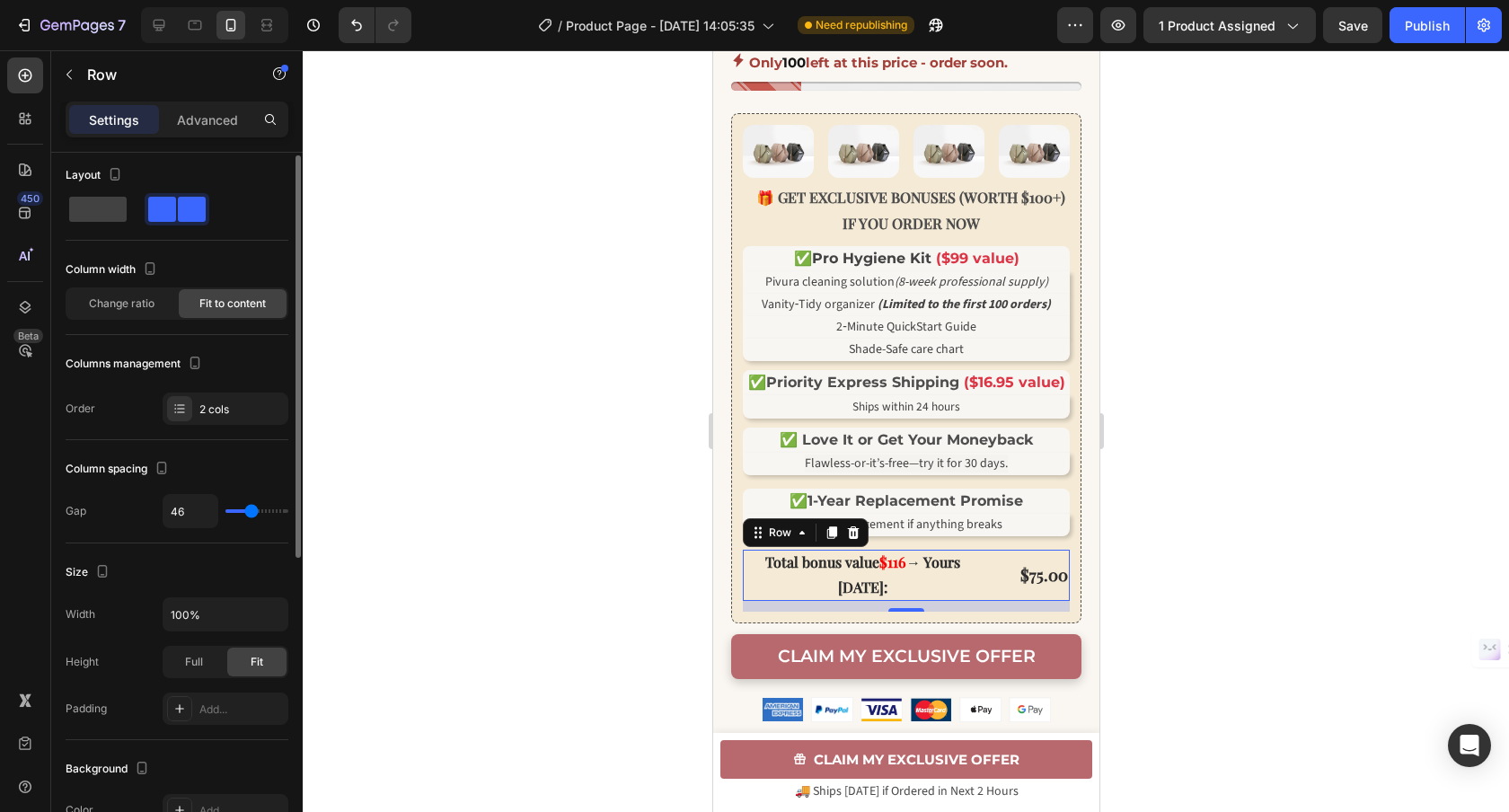
type input "40"
type input "31"
type input "26"
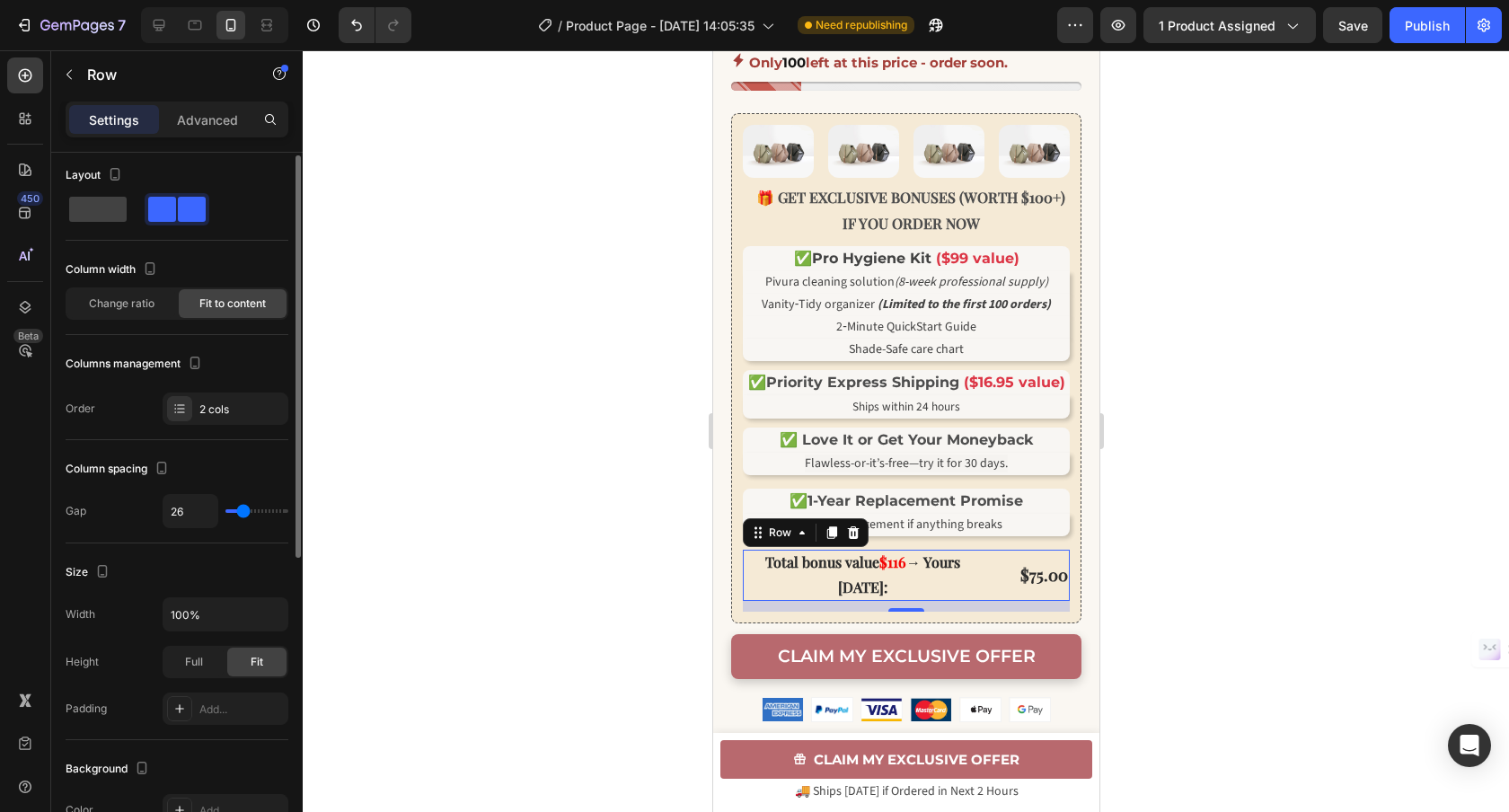
type input "20"
type input "14"
type input "6"
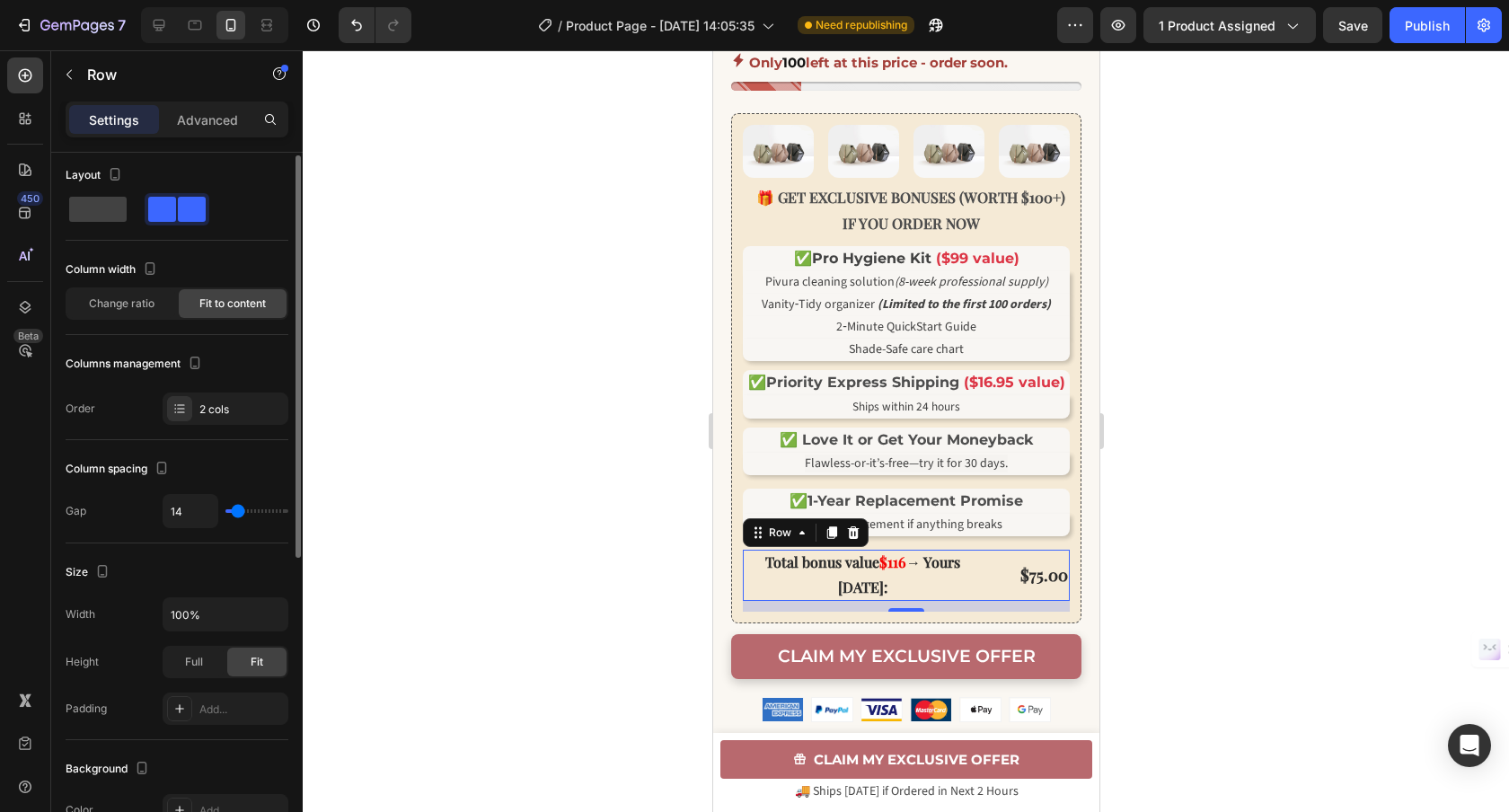
type input "6"
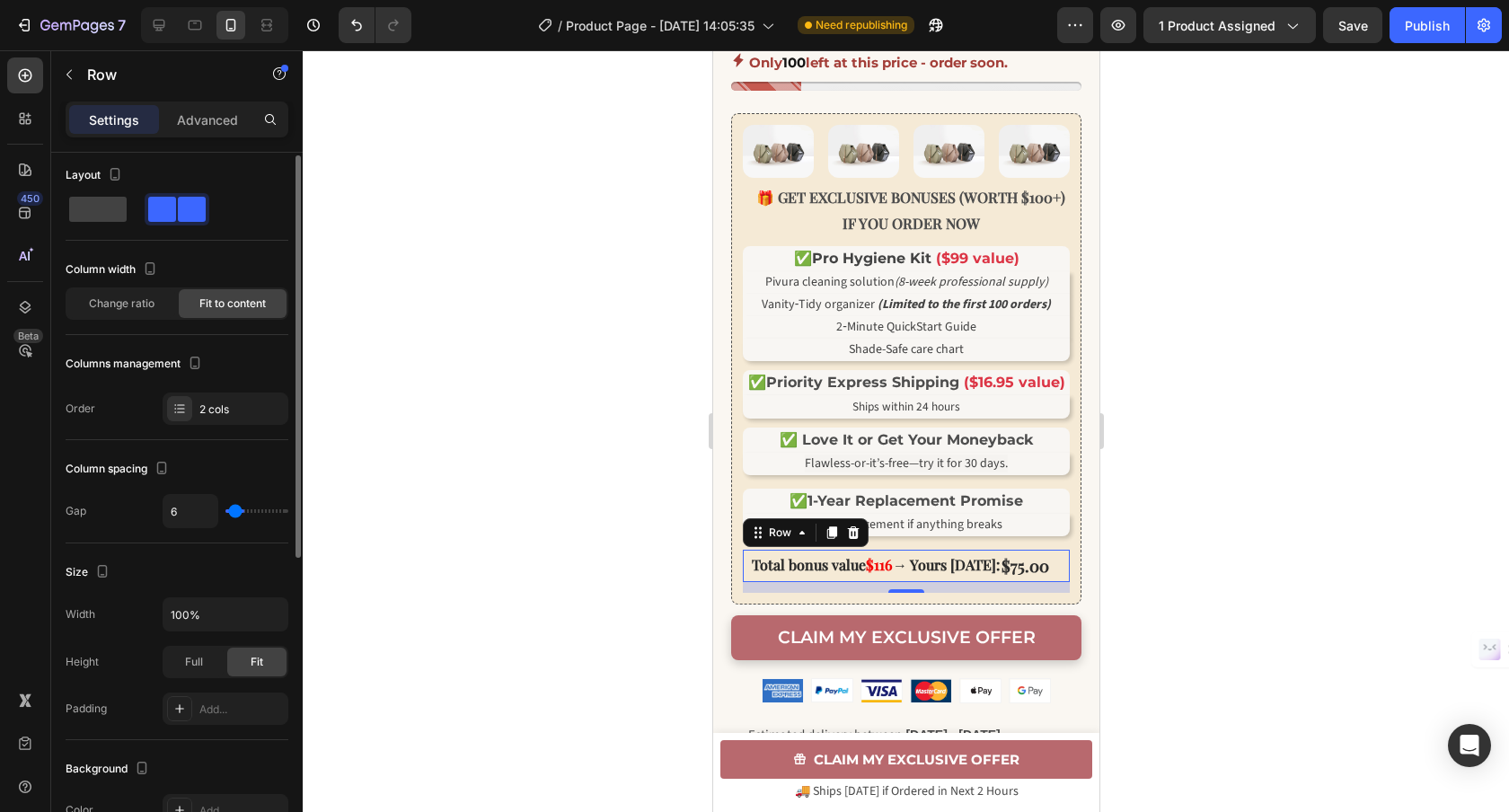
type input "0"
type input "3"
type input "4"
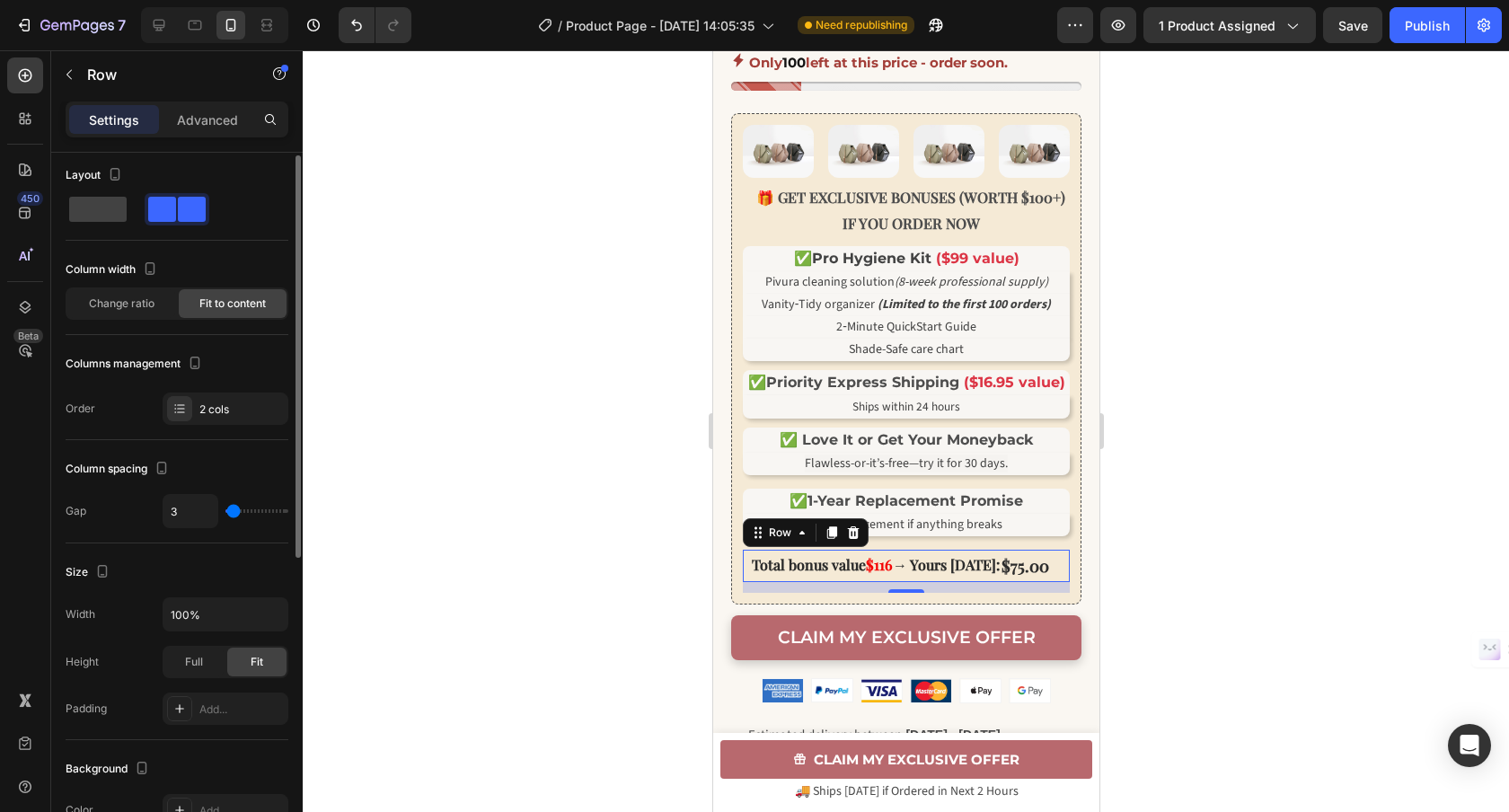
type input "4"
type input "5"
type input "10"
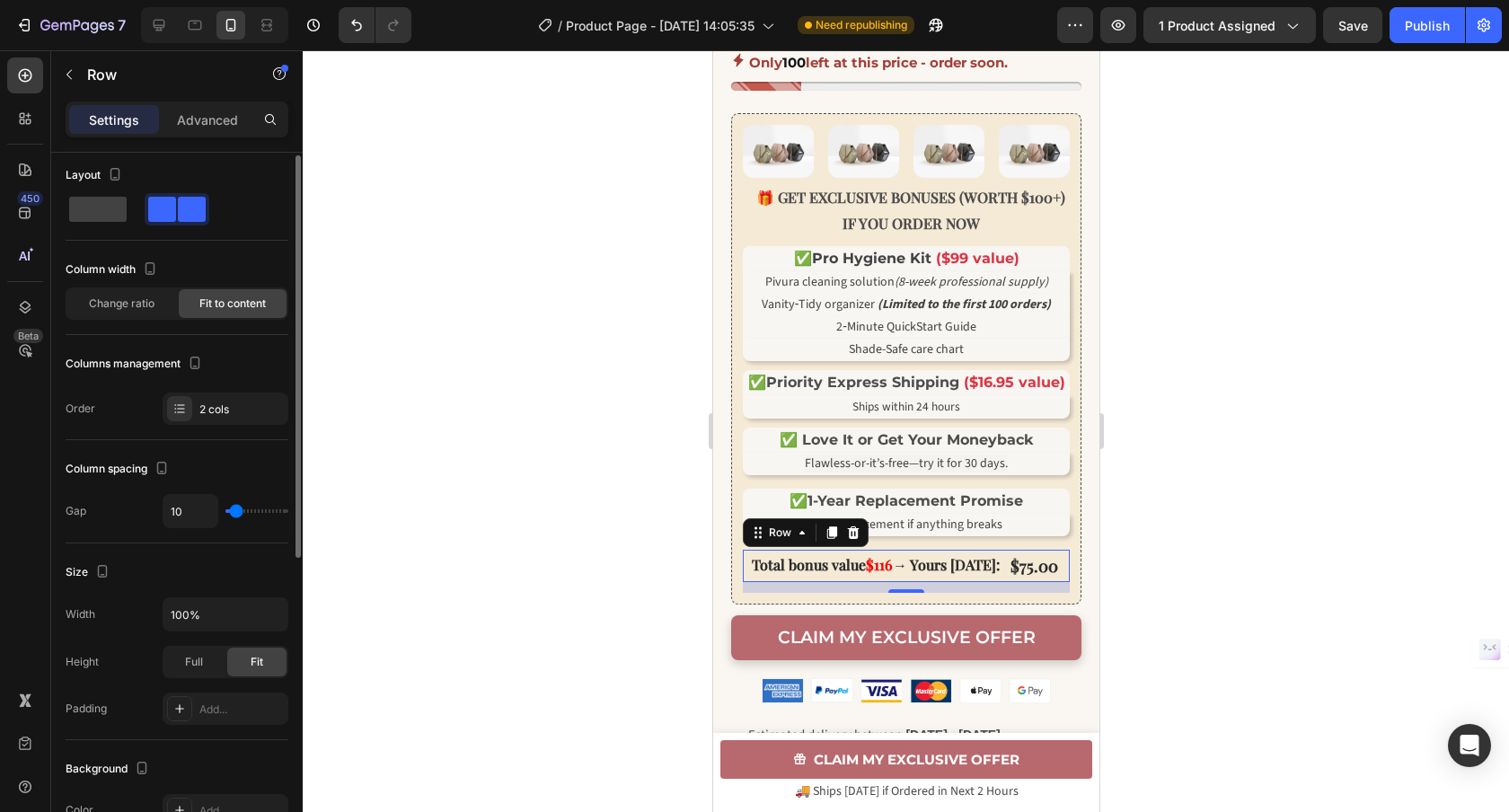
type input "9"
type input "8"
type input "15"
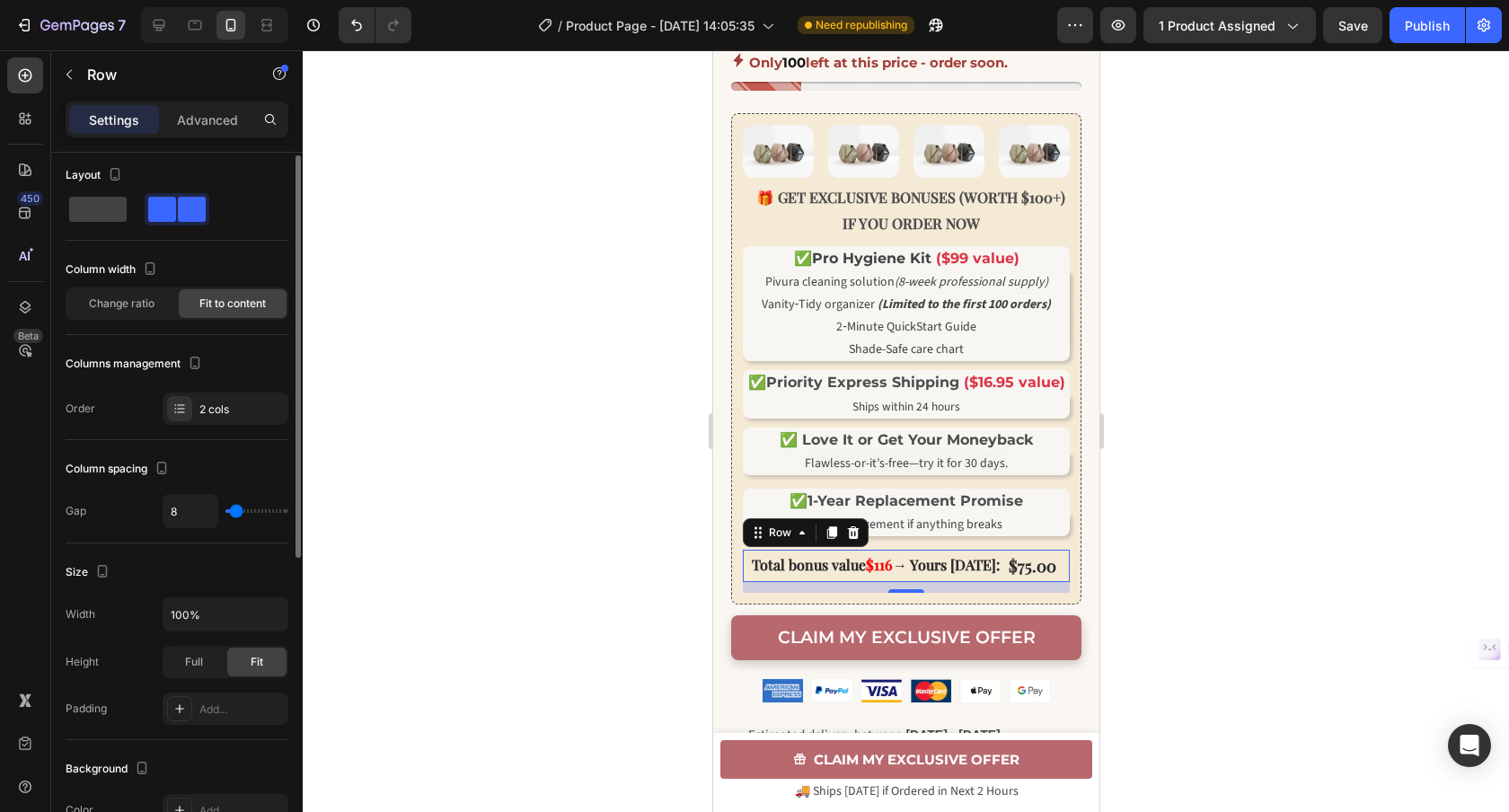
type input "15"
type input "3"
type input "6"
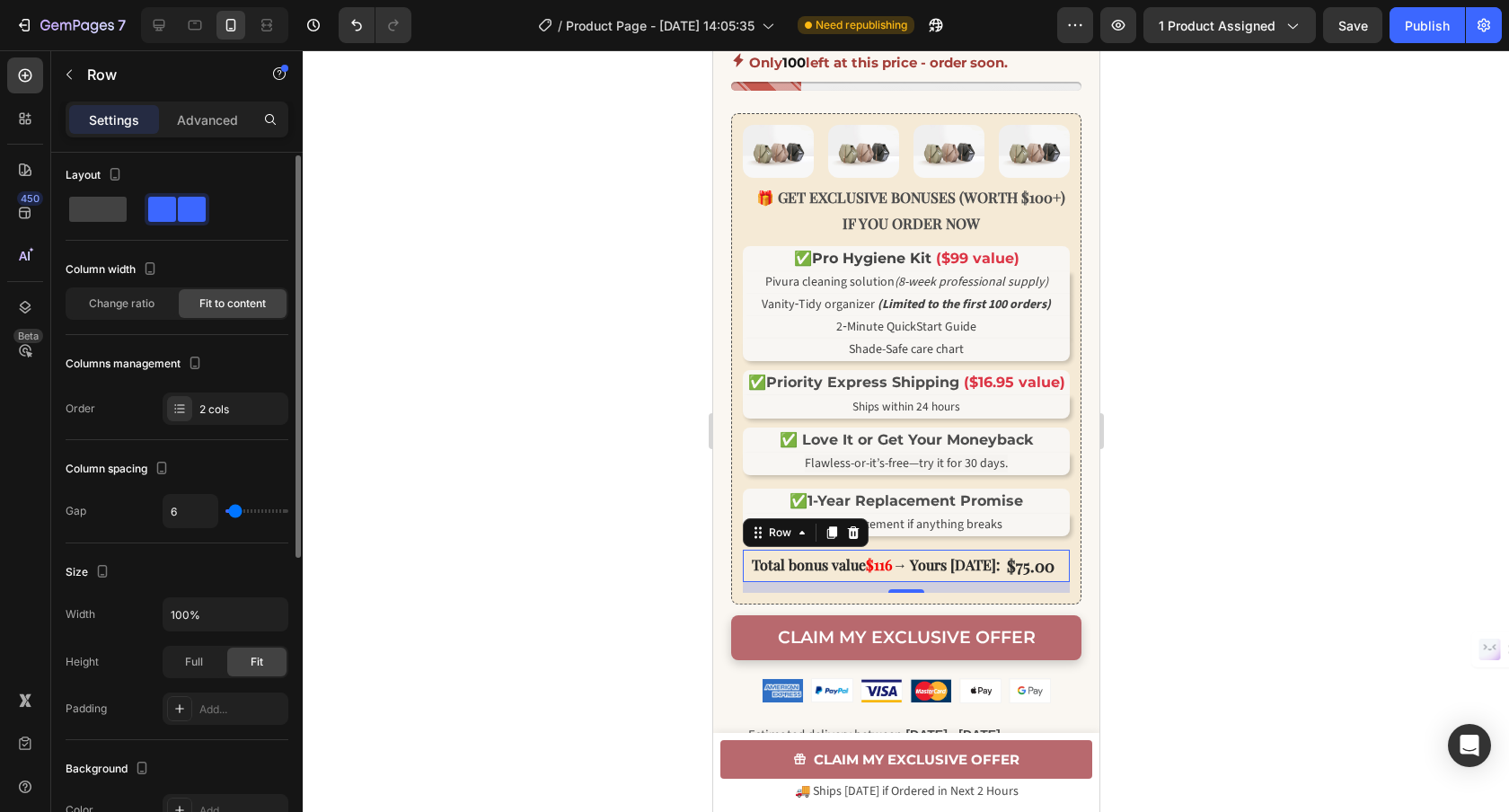
type input "7"
type input "8"
type input "9"
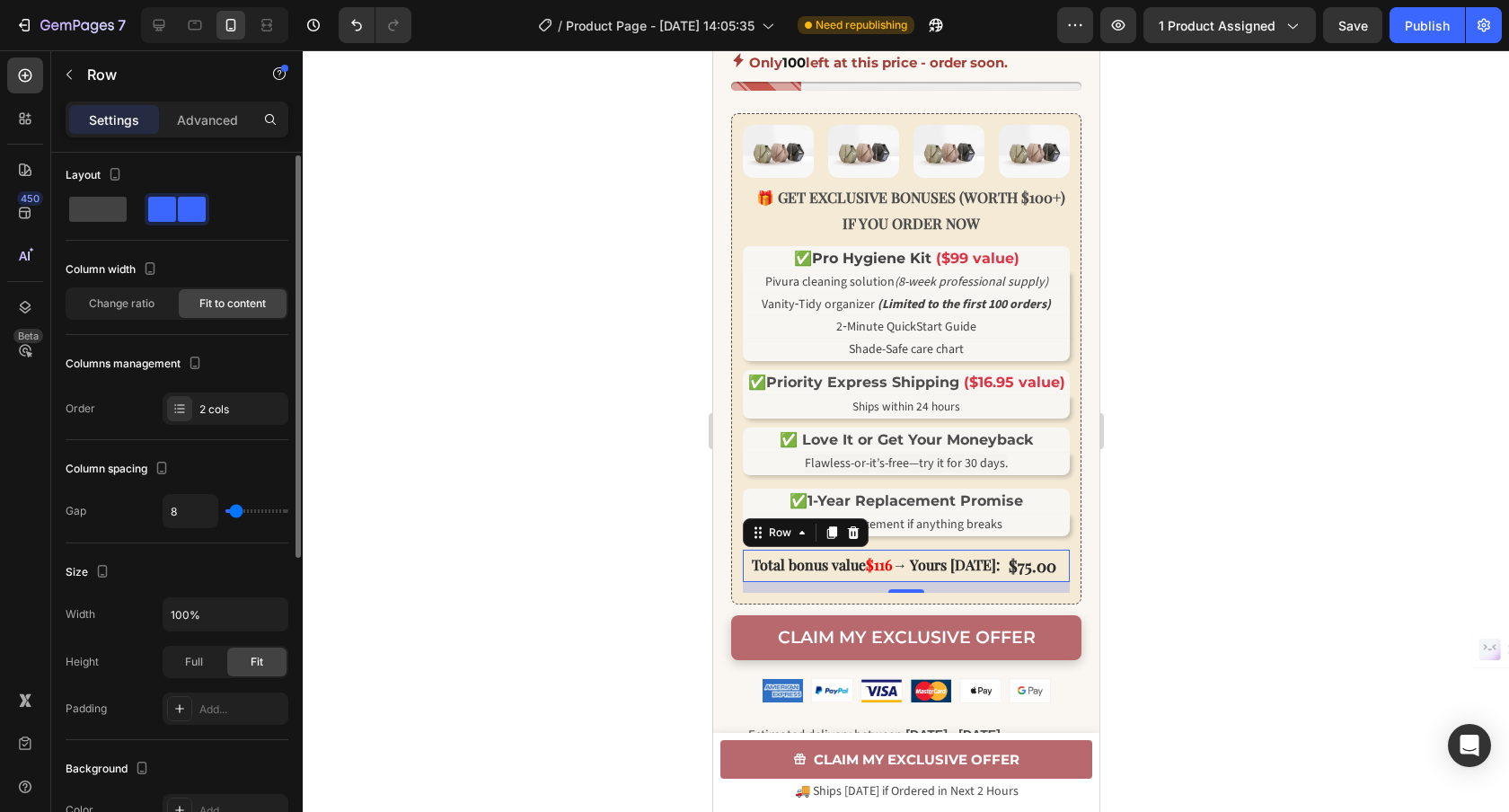
type input "9"
type input "10"
type input "11"
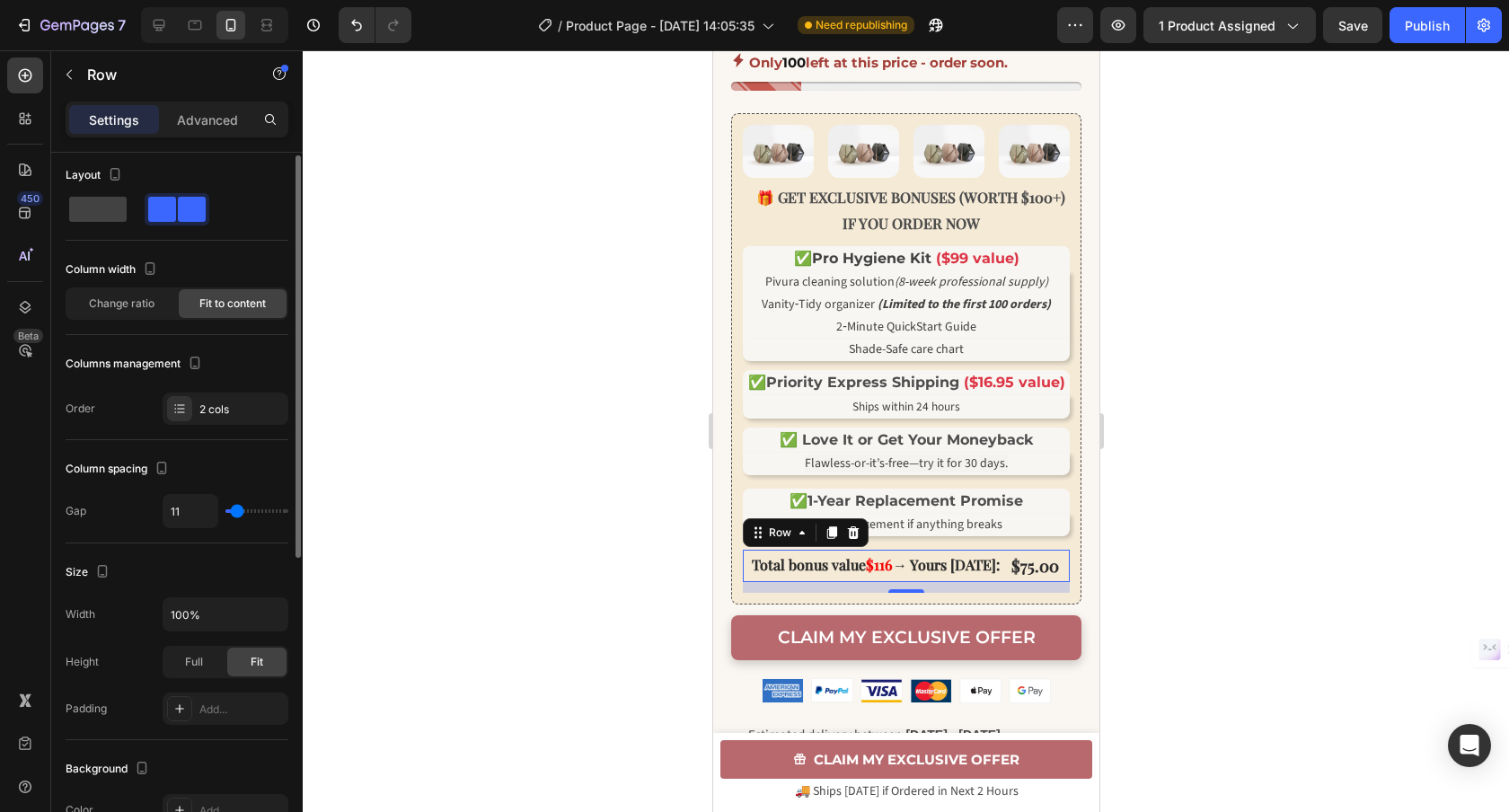
type input "10"
type input "9"
type input "10"
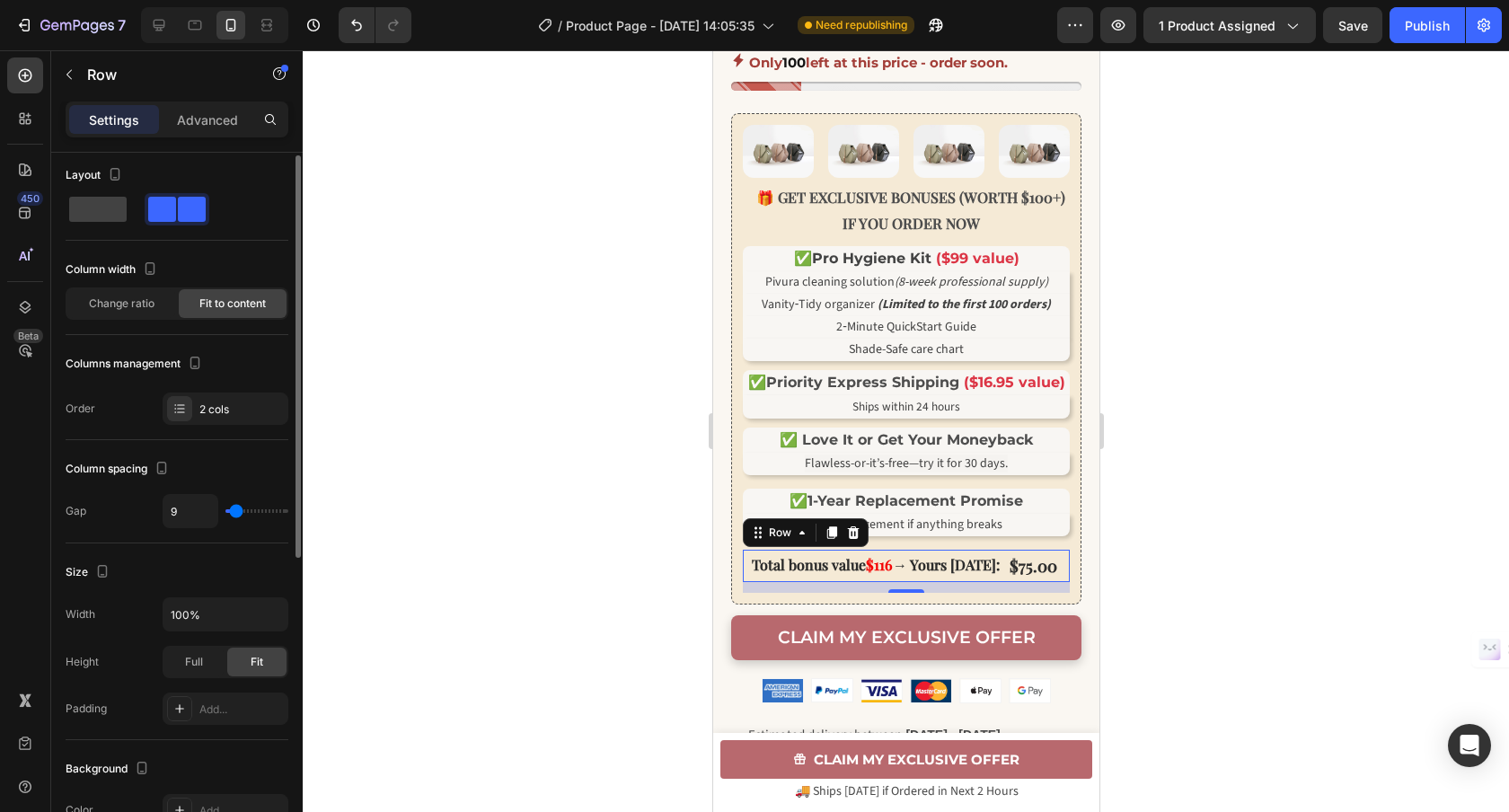
type input "10"
type input "11"
type input "10"
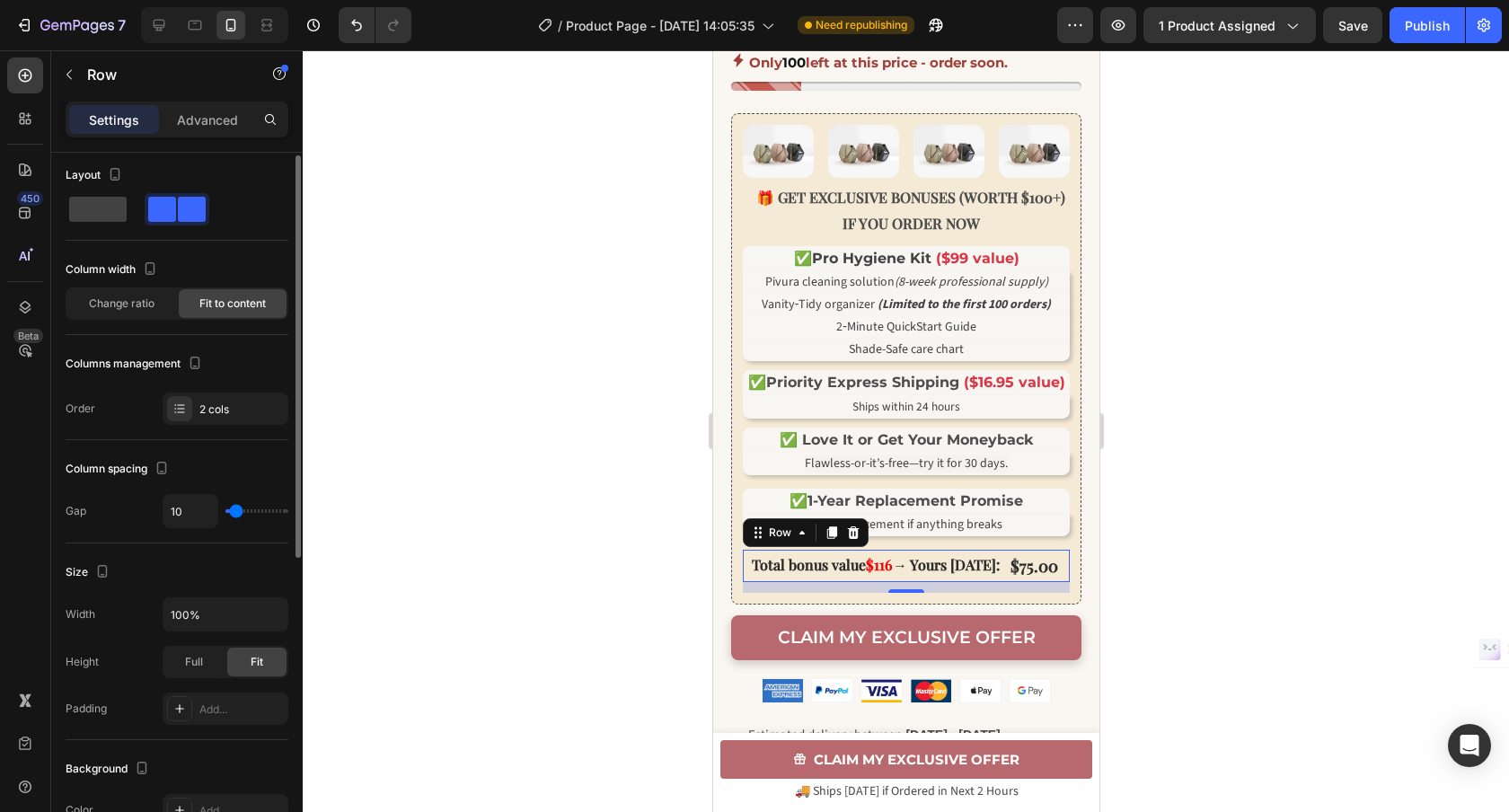
type input "9"
type input "10"
click at [236, 512] on input "range" at bounding box center [256, 511] width 63 height 4
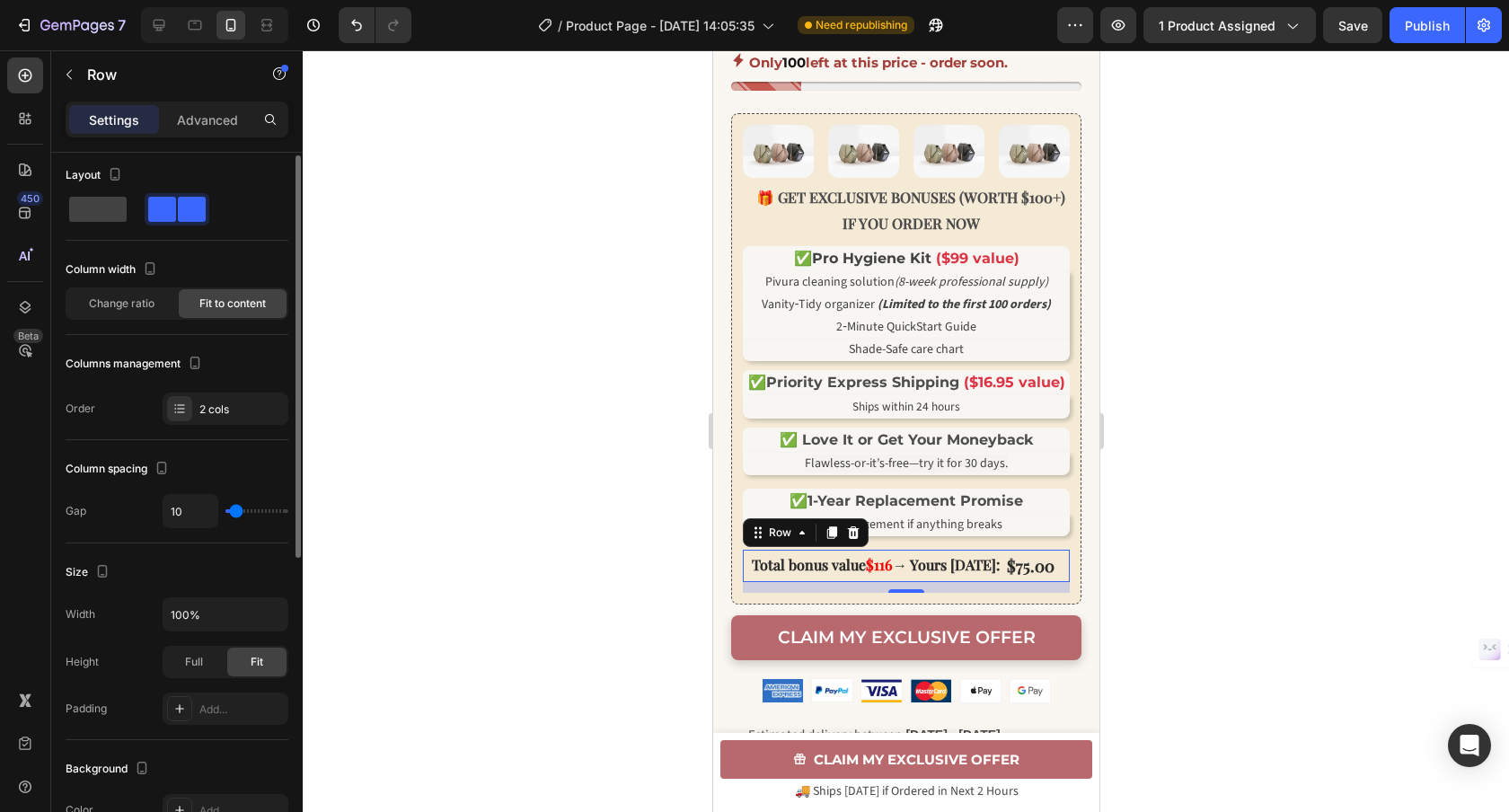
type input "6"
type input "5"
type input "4"
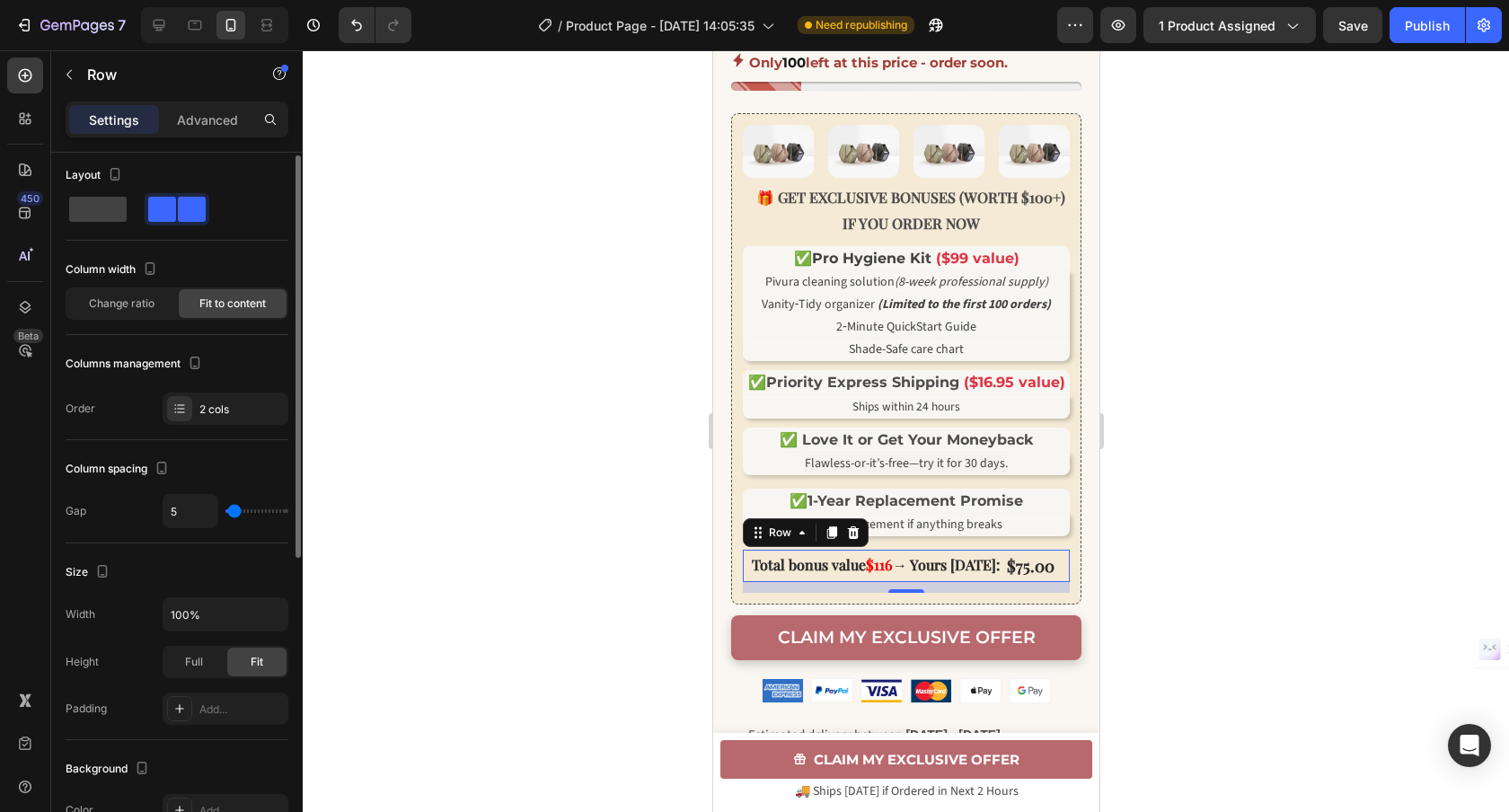
type input "4"
type input "3"
type input "4"
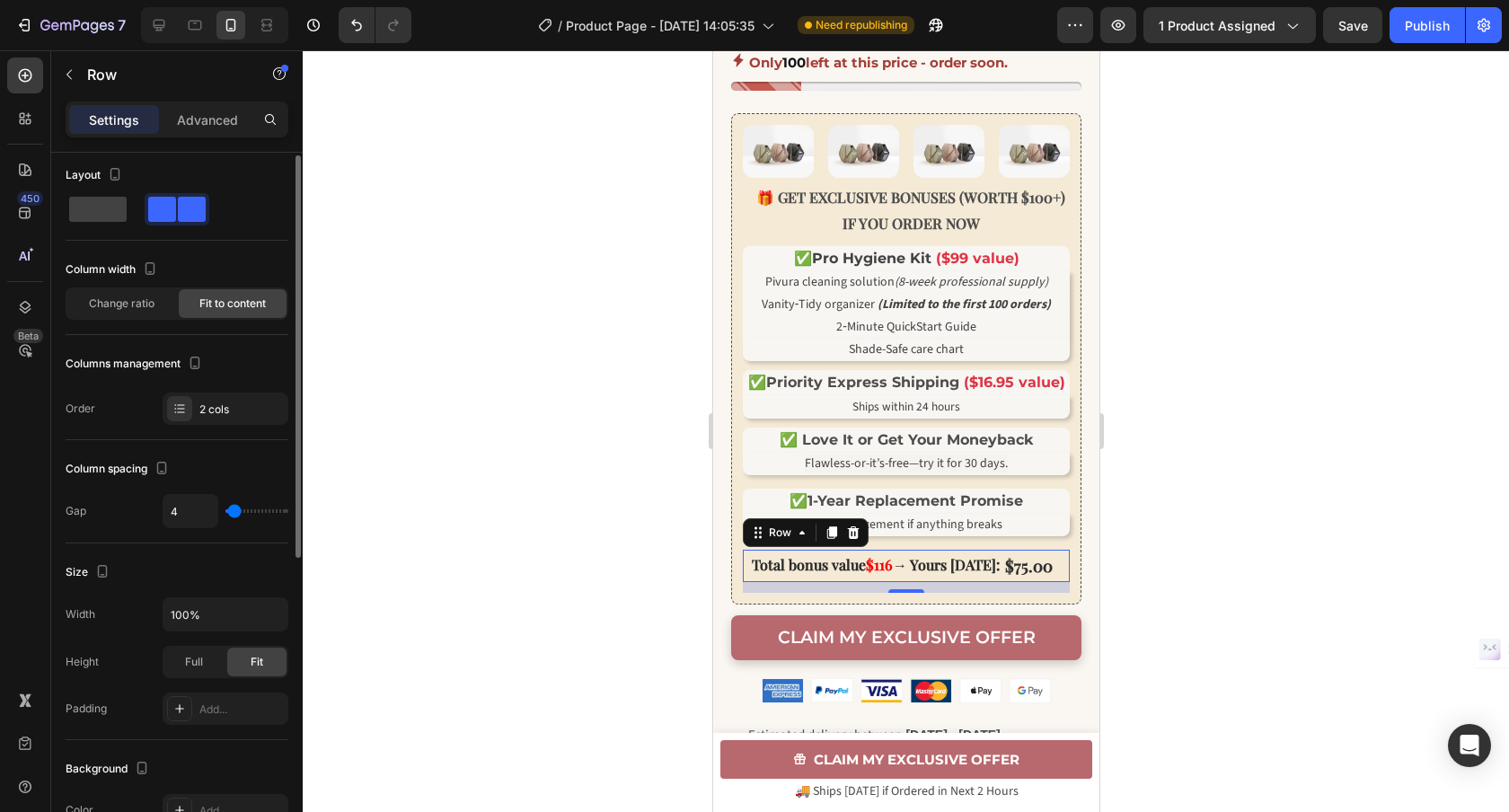
type input "5"
click at [234, 511] on input "range" at bounding box center [256, 511] width 63 height 4
click at [1026, 569] on div "$75.00" at bounding box center [1028, 566] width 51 height 33
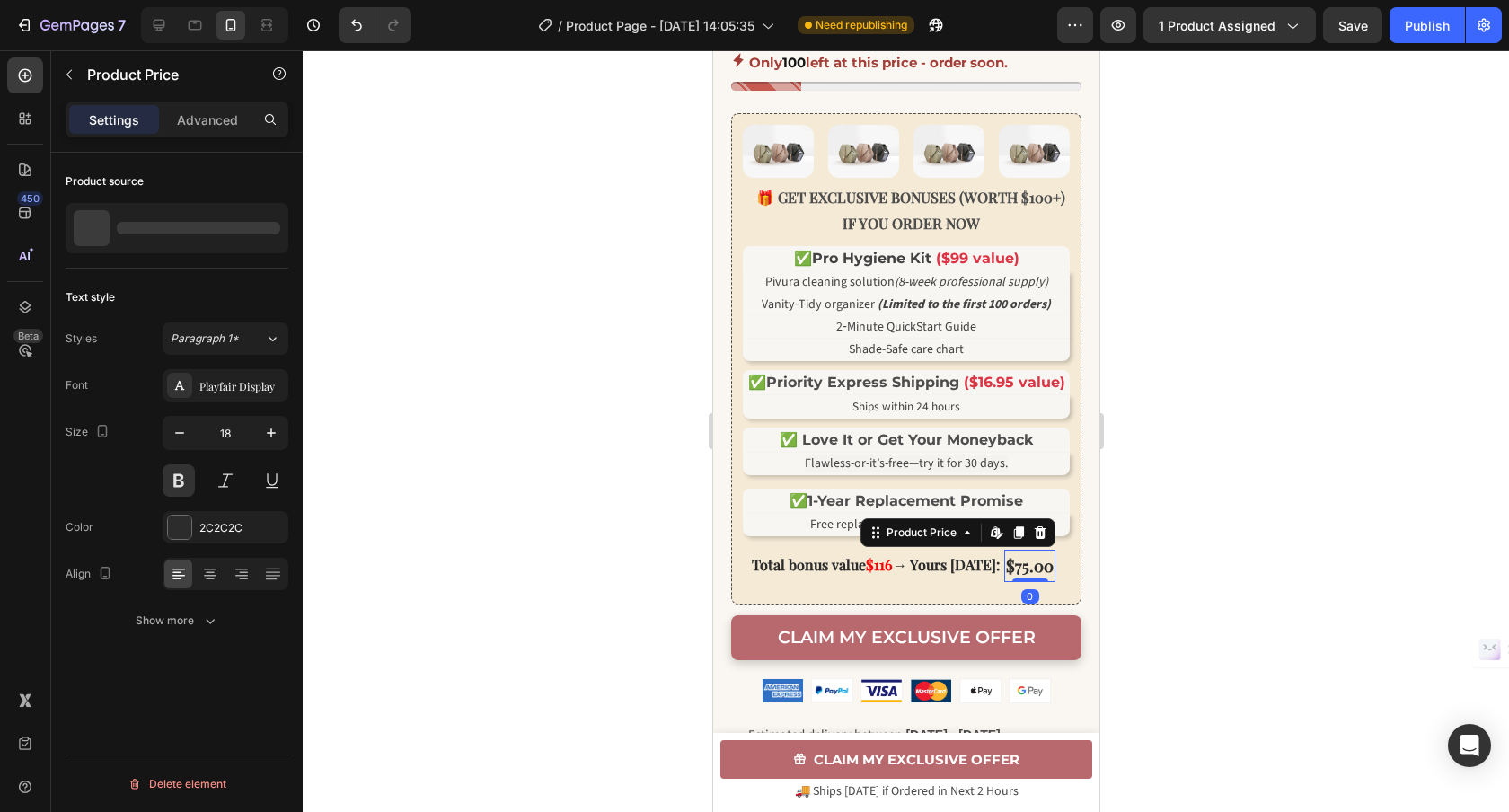
scroll to position [0, 0]
click at [272, 433] on icon "button" at bounding box center [272, 433] width 9 height 9
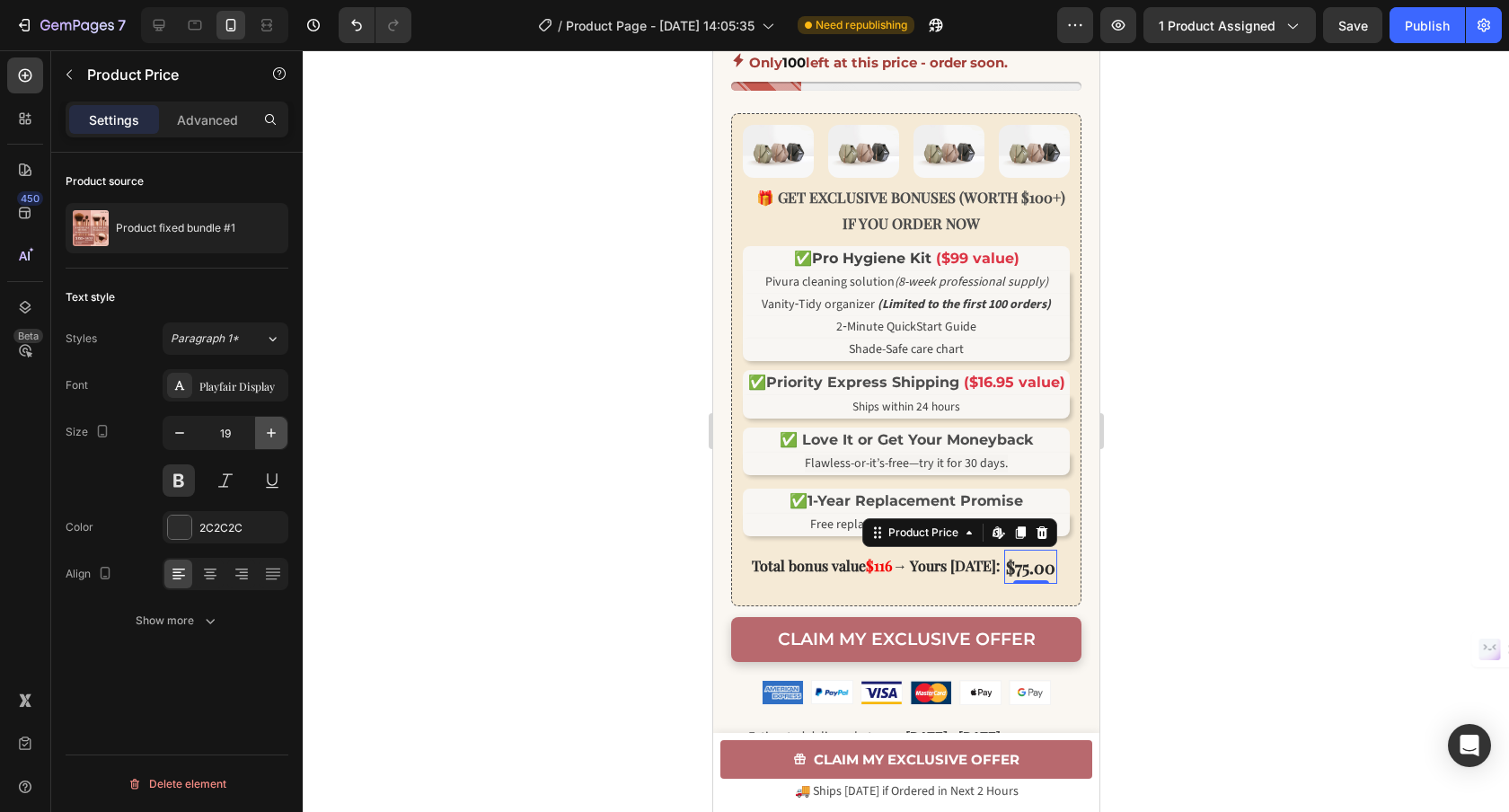
click at [271, 433] on icon "button" at bounding box center [272, 433] width 9 height 9
type input "20"
click at [1352, 625] on div at bounding box center [906, 431] width 1206 height 762
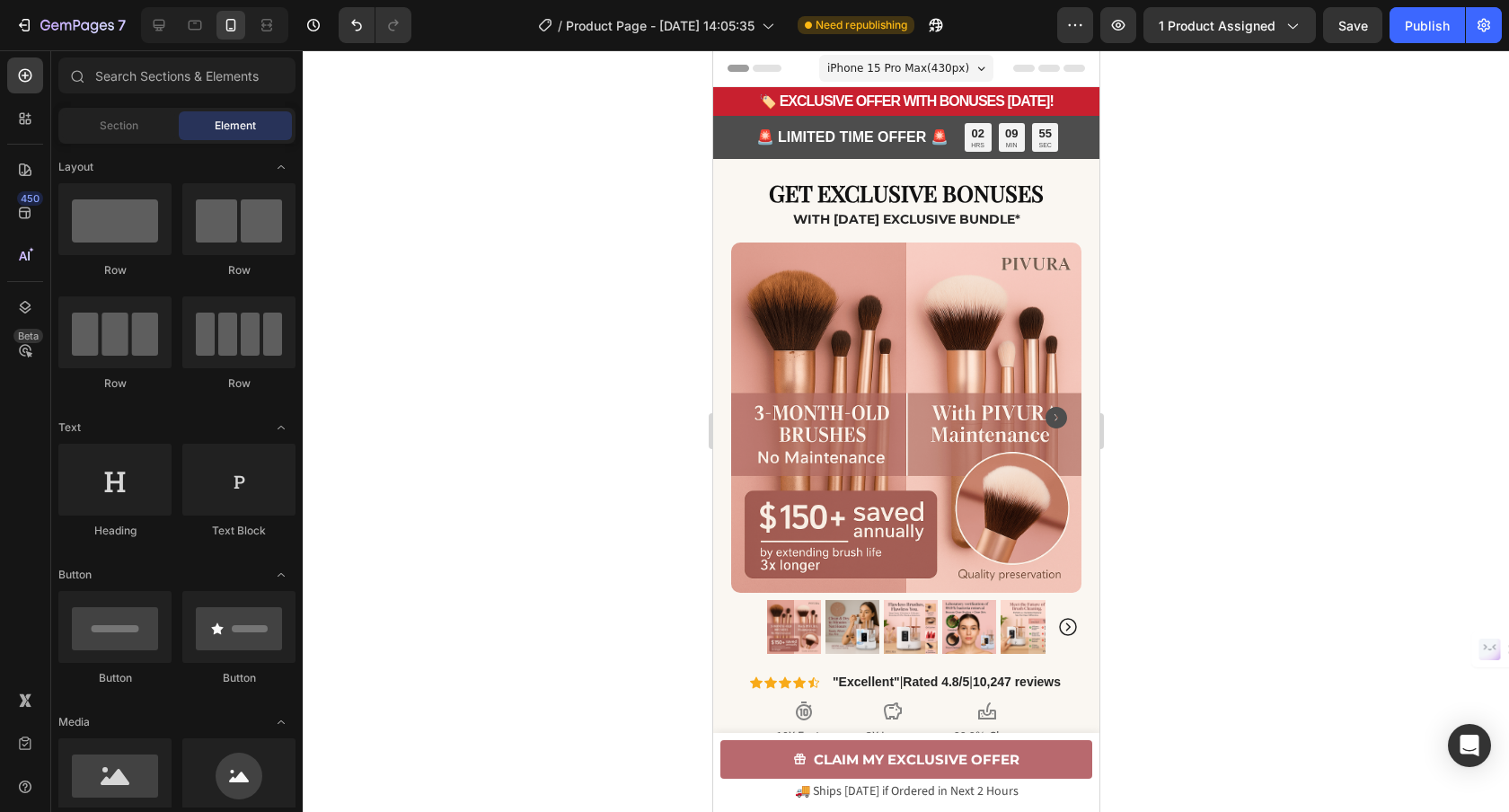
click at [1349, 235] on div at bounding box center [906, 431] width 1206 height 762
click at [910, 195] on h2 "GET EXCLUSIVE BONUSES" at bounding box center [905, 193] width 350 height 34
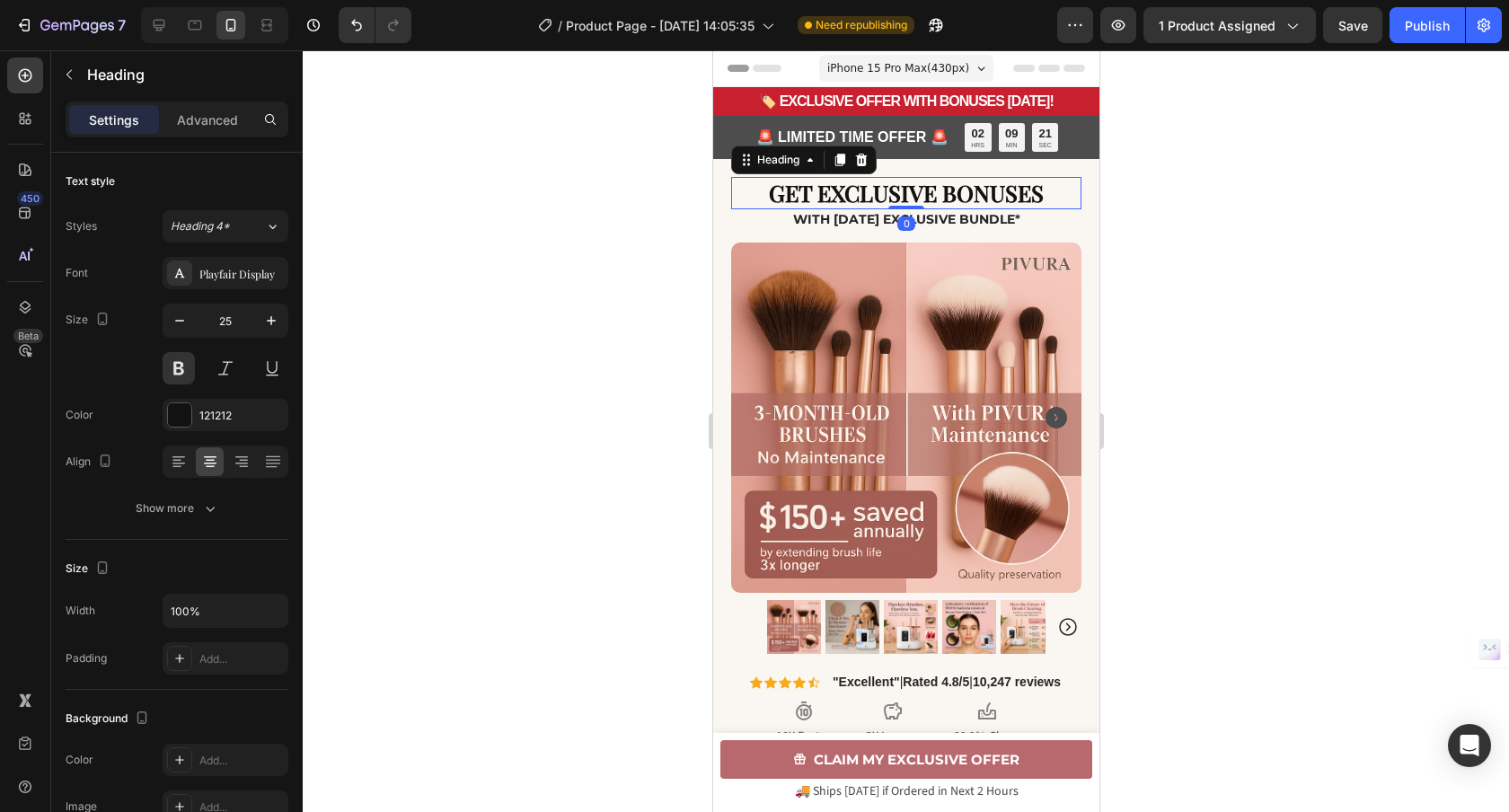
drag, startPoint x: 842, startPoint y: 159, endPoint x: 941, endPoint y: 196, distance: 105.7
click at [842, 159] on icon at bounding box center [839, 159] width 10 height 12
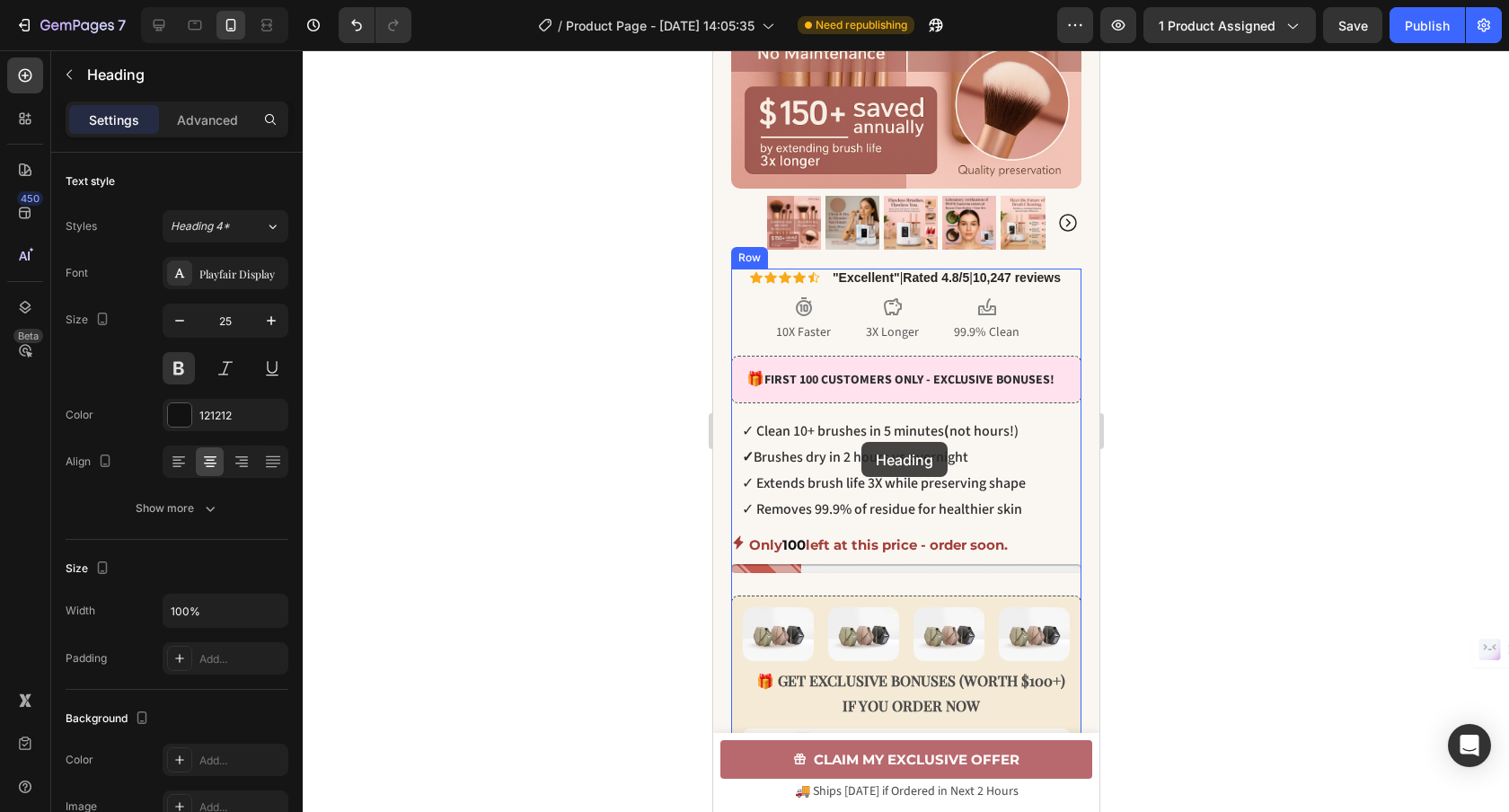
scroll to position [441, 0]
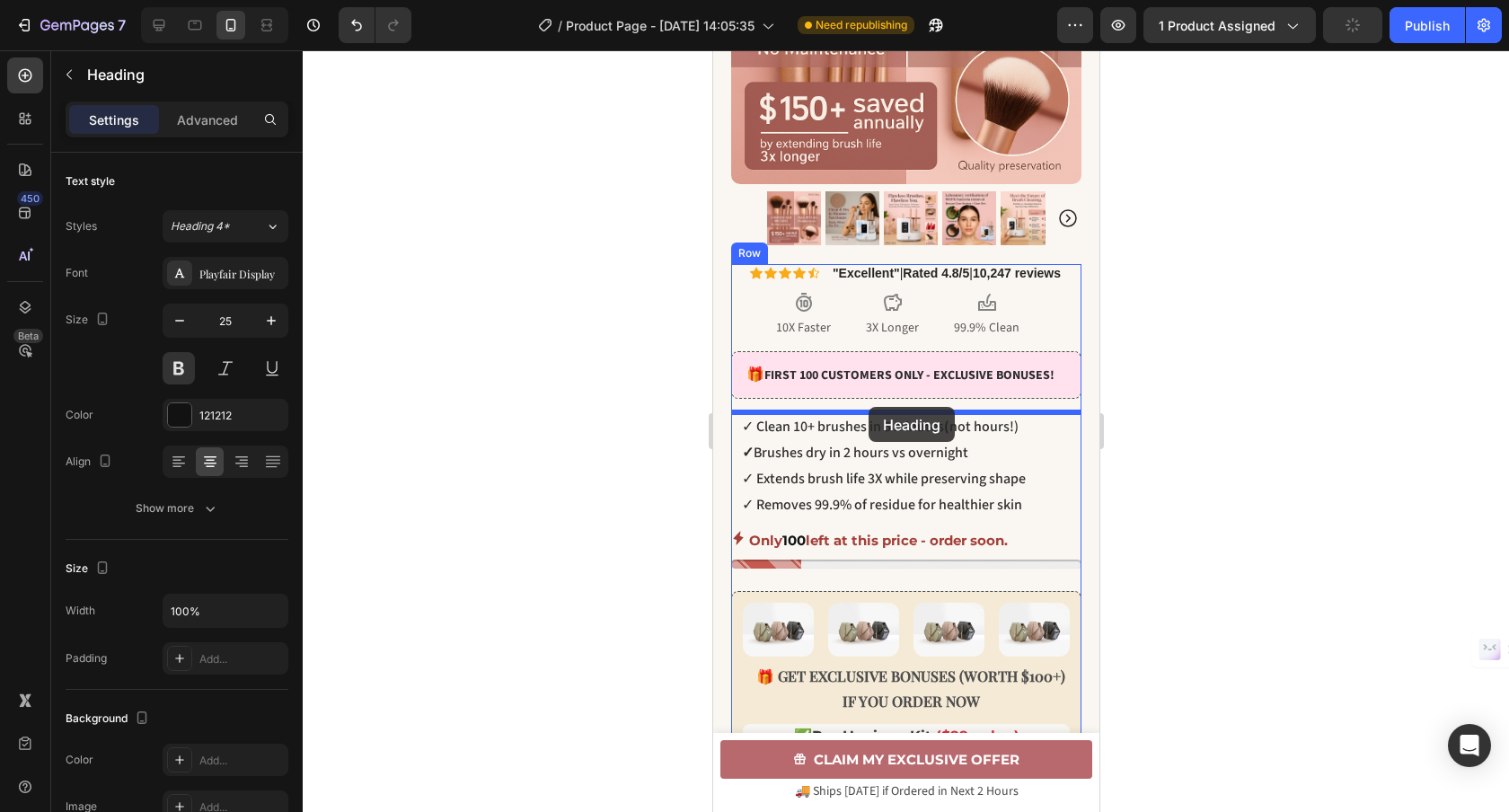
drag, startPoint x: 745, startPoint y: 221, endPoint x: 867, endPoint y: 413, distance: 227.5
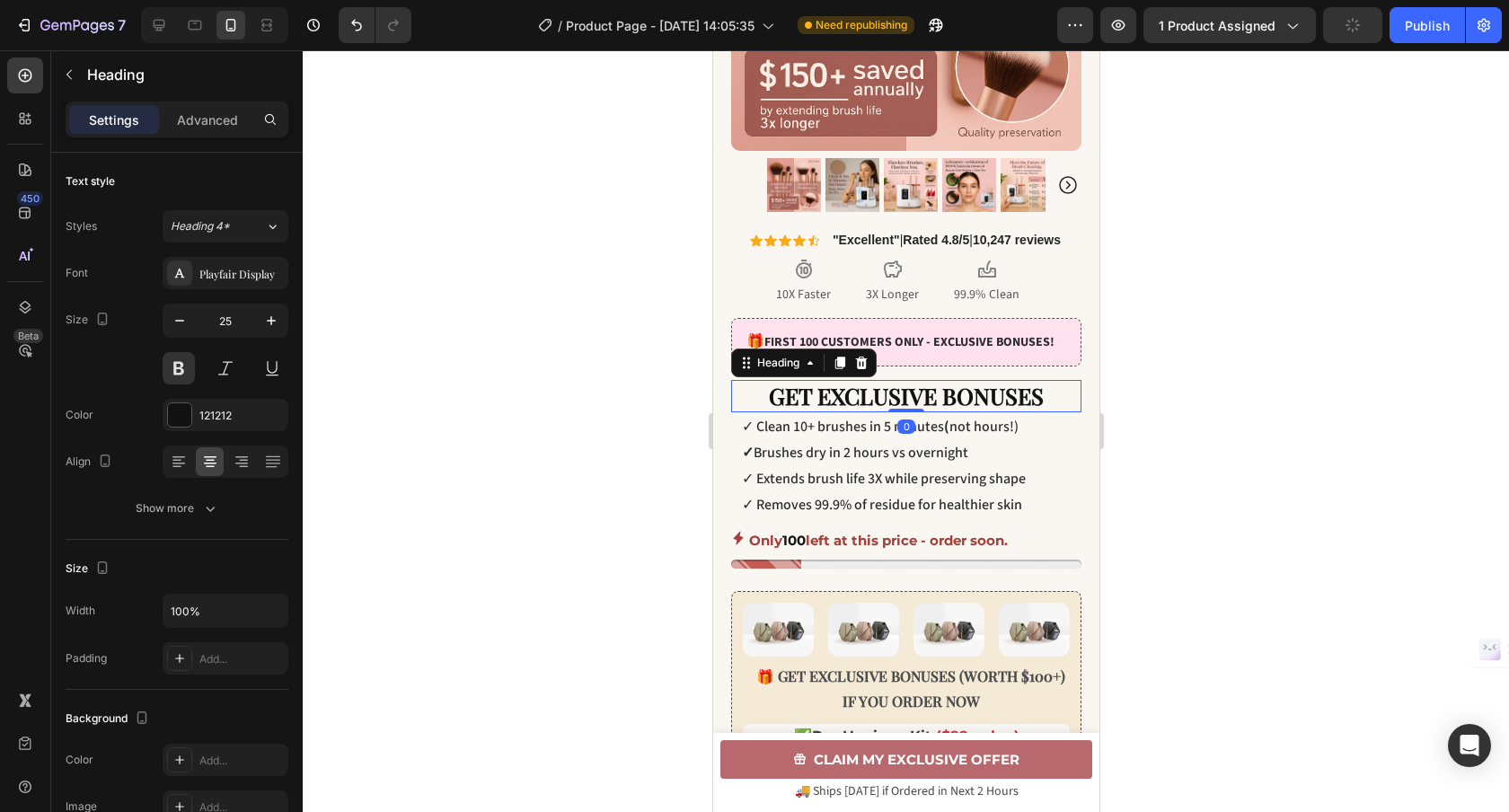
click at [947, 402] on h2 "GET EXCLUSIVE BONUSES" at bounding box center [905, 397] width 350 height 34
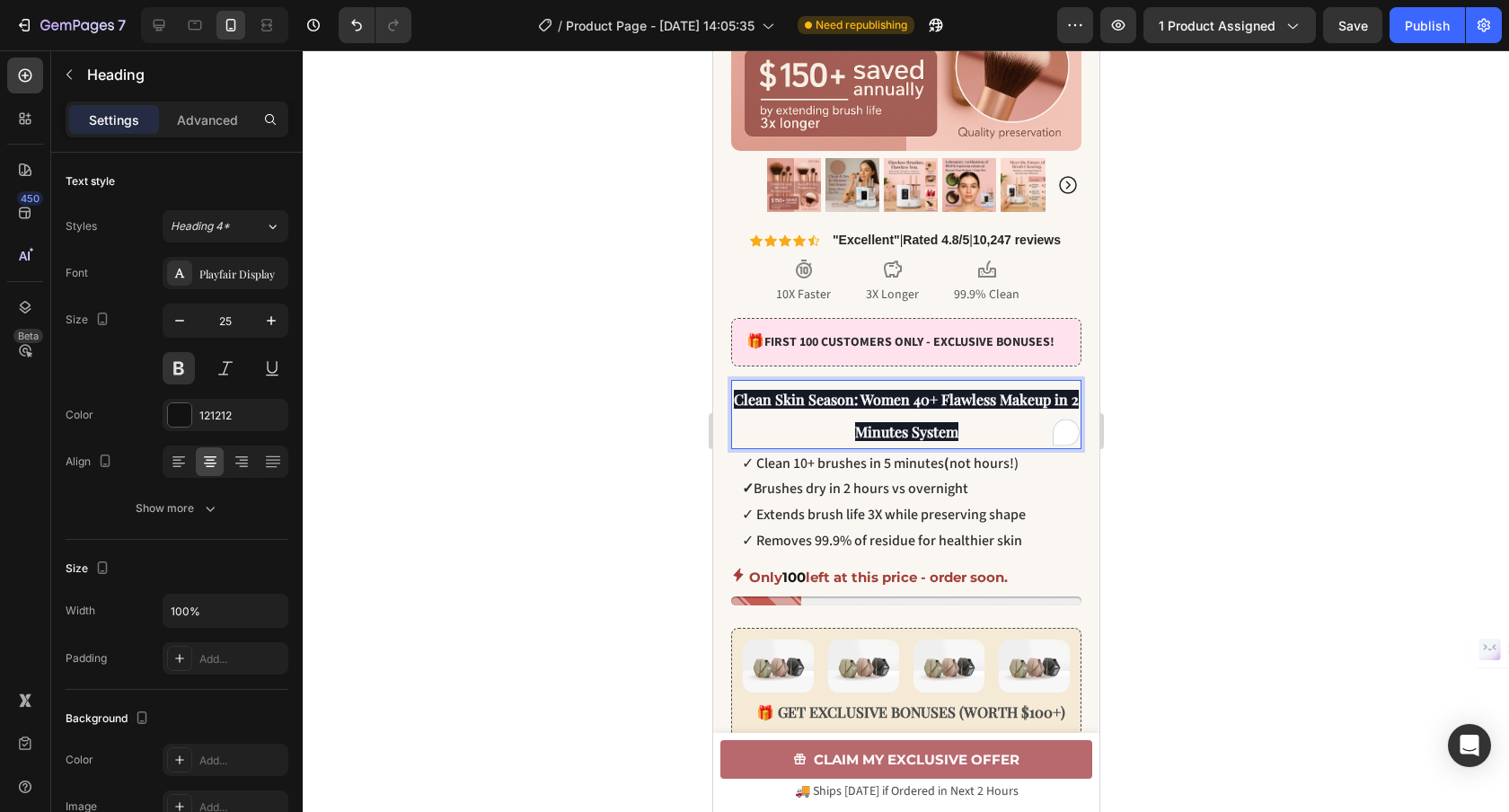
click at [963, 428] on p "Clean Skin Season: Women 40+ Flawless Makeup in 2 Minutes System" at bounding box center [905, 414] width 346 height 65
click at [1074, 401] on span "Clean Skin Season: Women 40+ Flawless Makeup in 2 Minutes System" at bounding box center [905, 415] width 345 height 52
click at [996, 432] on p "Clean Skin Season: Women 40+ Flawless Makeup in 5 Minutes System" at bounding box center [905, 414] width 346 height 65
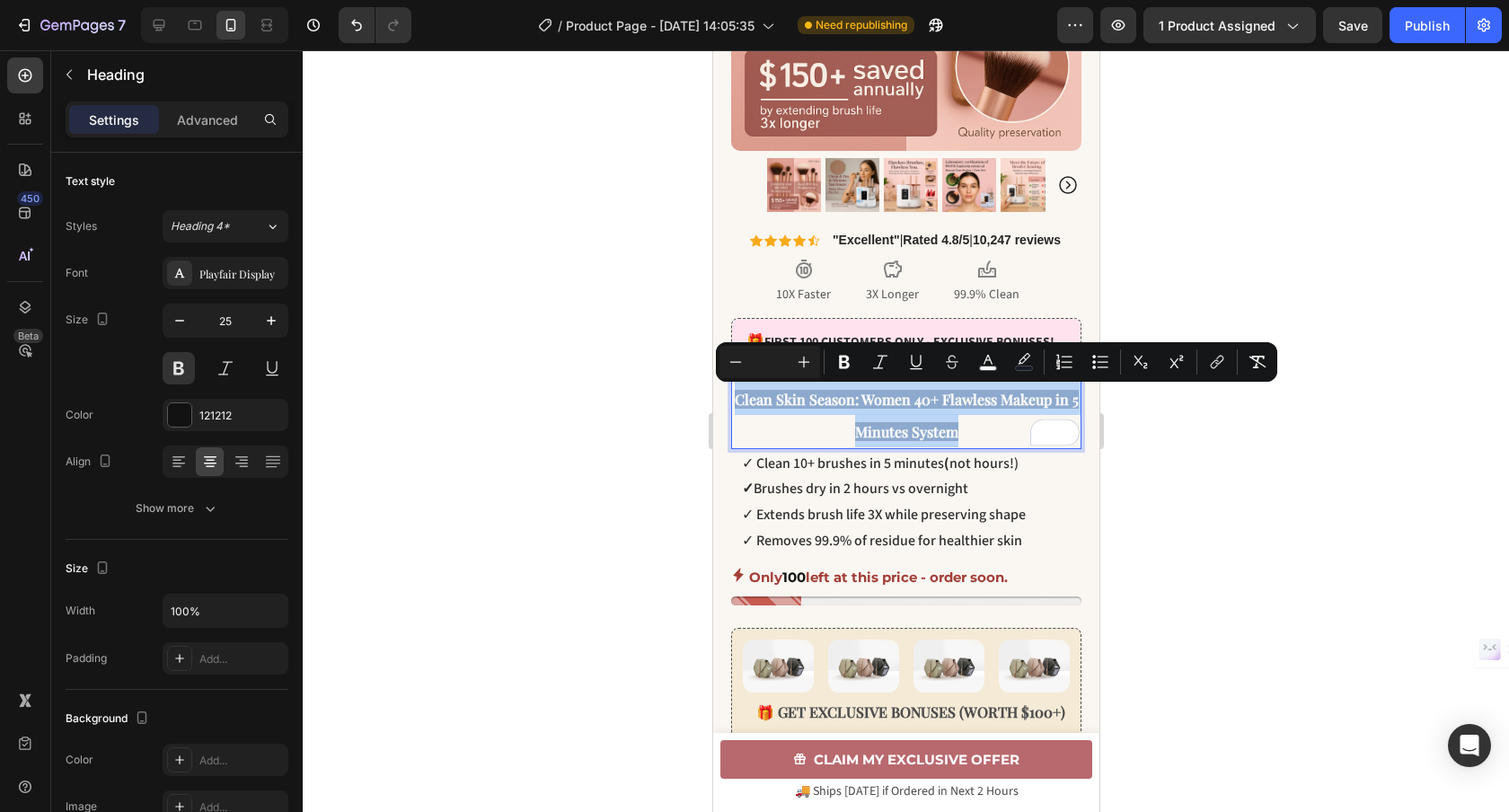
drag, startPoint x: 984, startPoint y: 432, endPoint x: 738, endPoint y: 405, distance: 247.5
click at [738, 405] on p "Clean Skin Season: Women 40+ Flawless Makeup in 5 Minutes System" at bounding box center [905, 414] width 346 height 65
click at [1025, 366] on rect "Editor contextual toolbar" at bounding box center [1024, 368] width 17 height 5
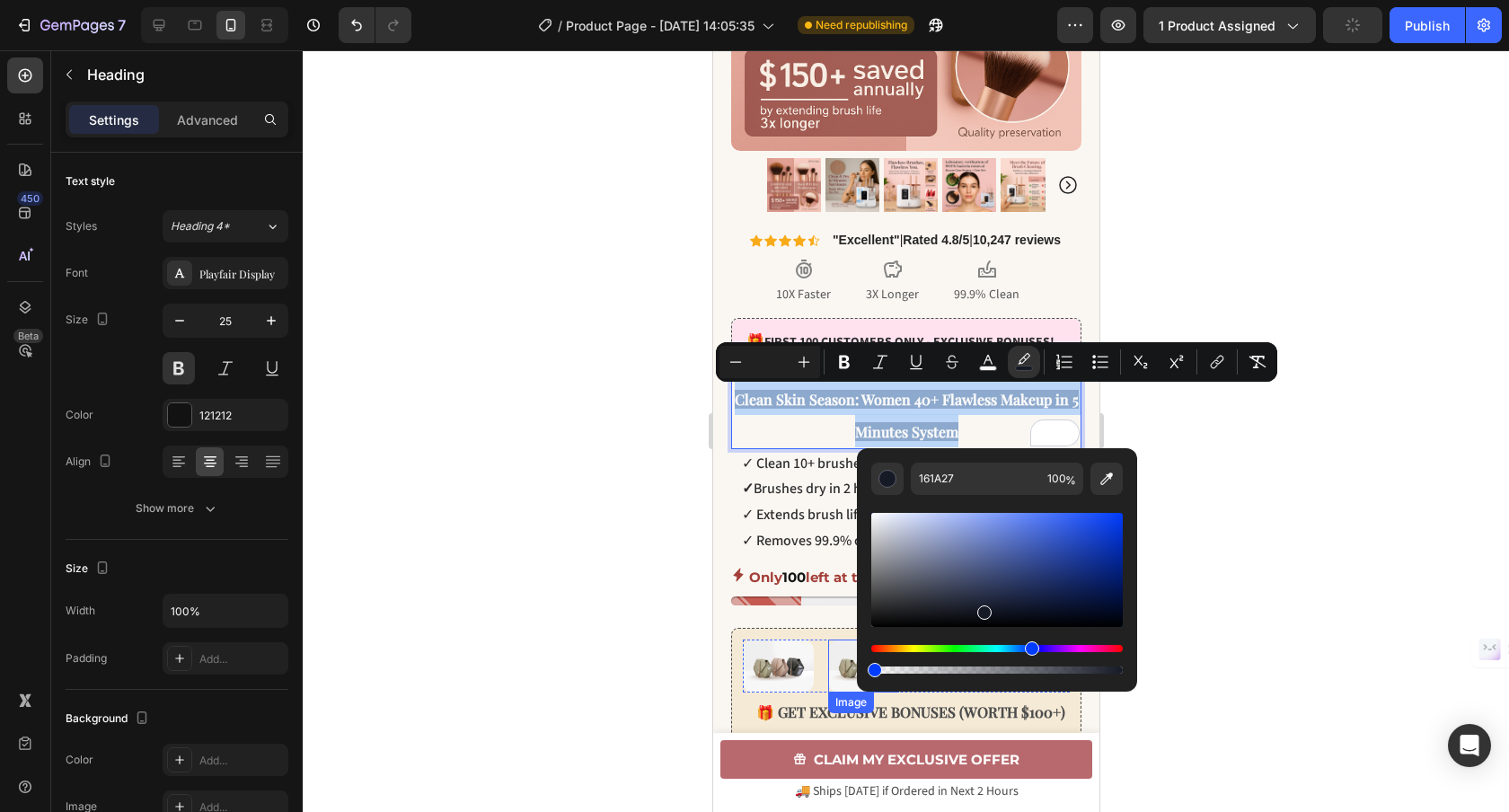
drag, startPoint x: 1820, startPoint y: 723, endPoint x: 851, endPoint y: 666, distance: 970.7
type input "0"
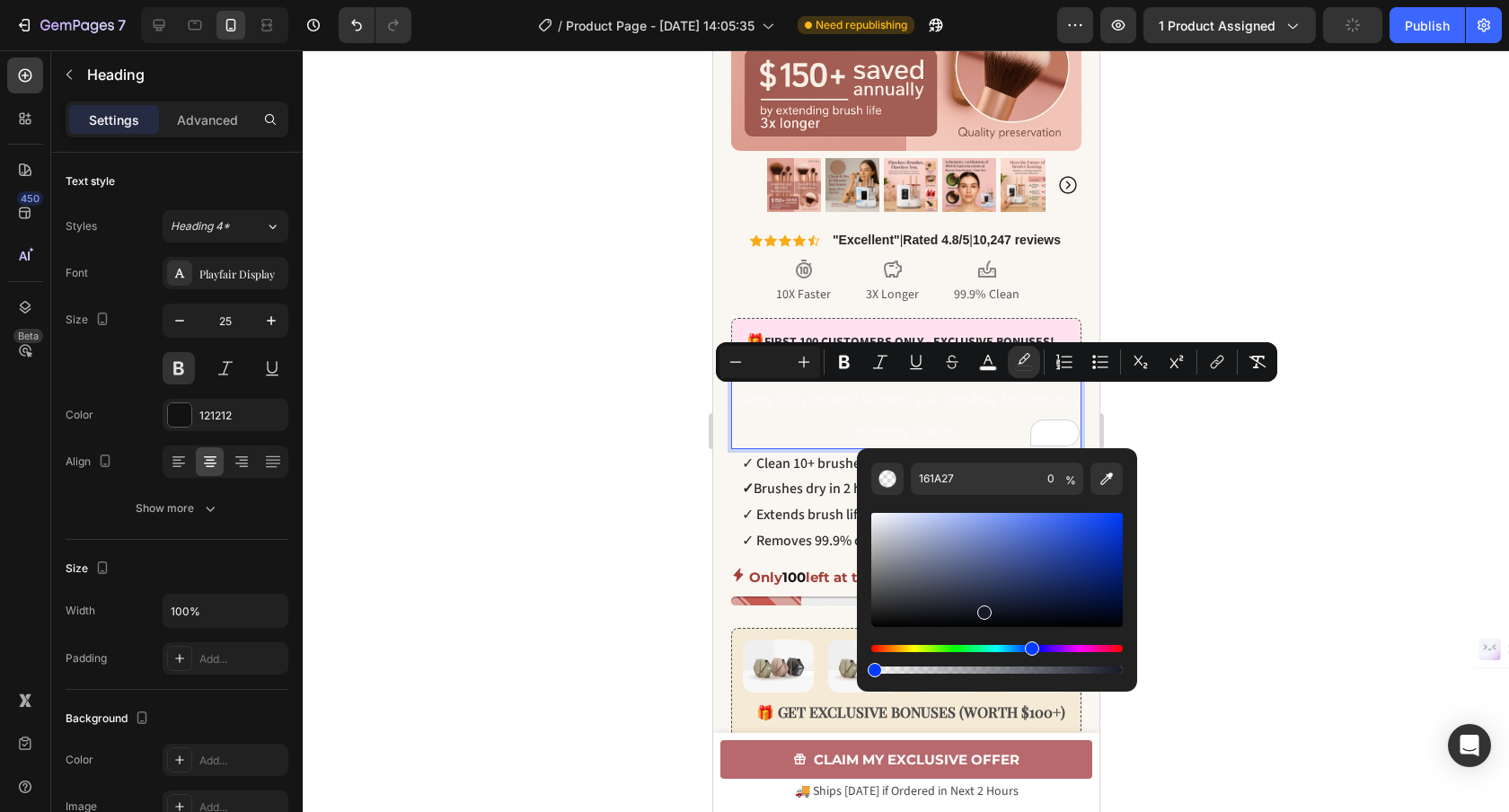
click at [779, 364] on input "Editor contextual toolbar" at bounding box center [769, 361] width 35 height 21
type input "0"
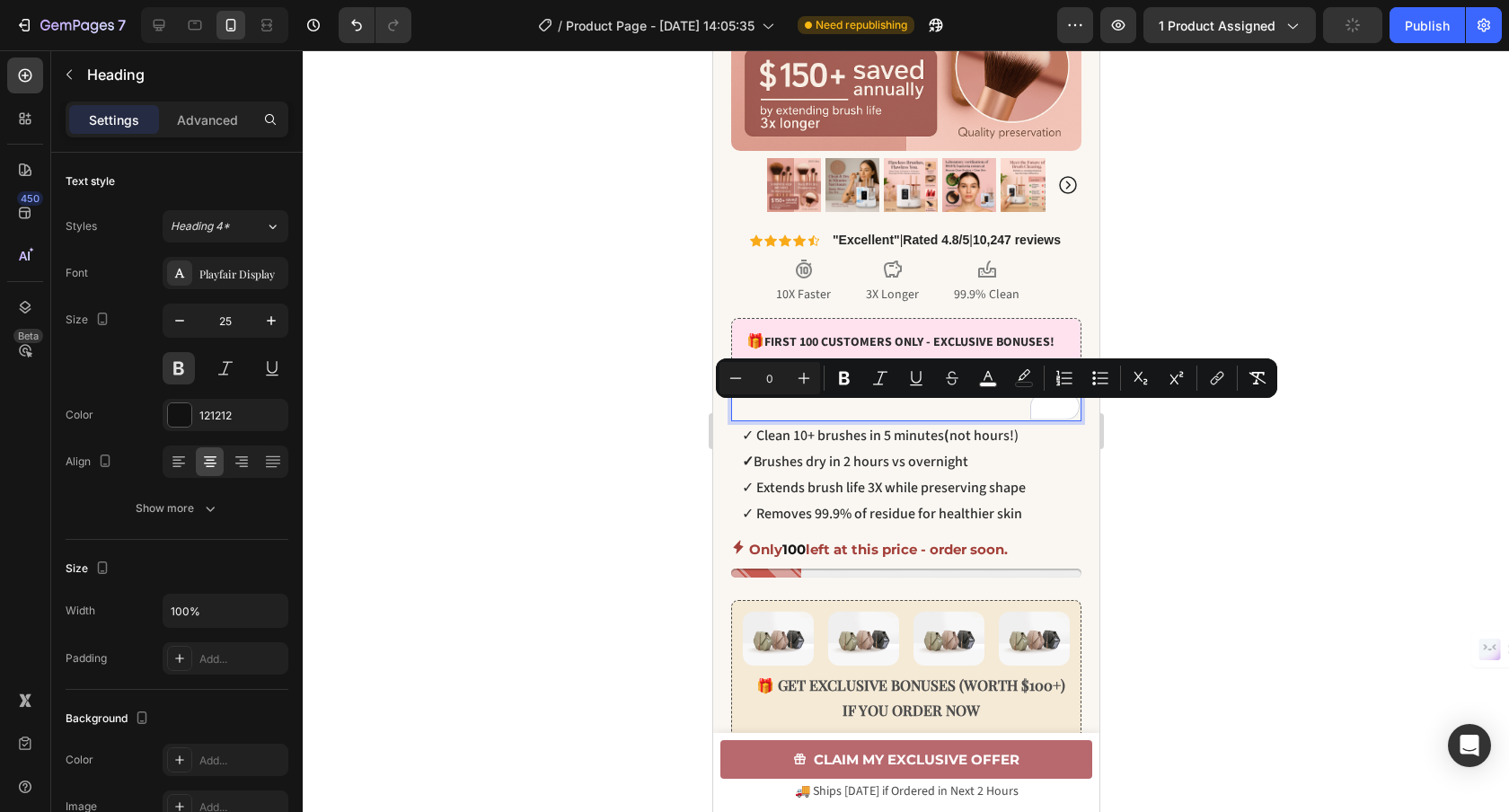
click at [783, 378] on input "0" at bounding box center [769, 377] width 35 height 21
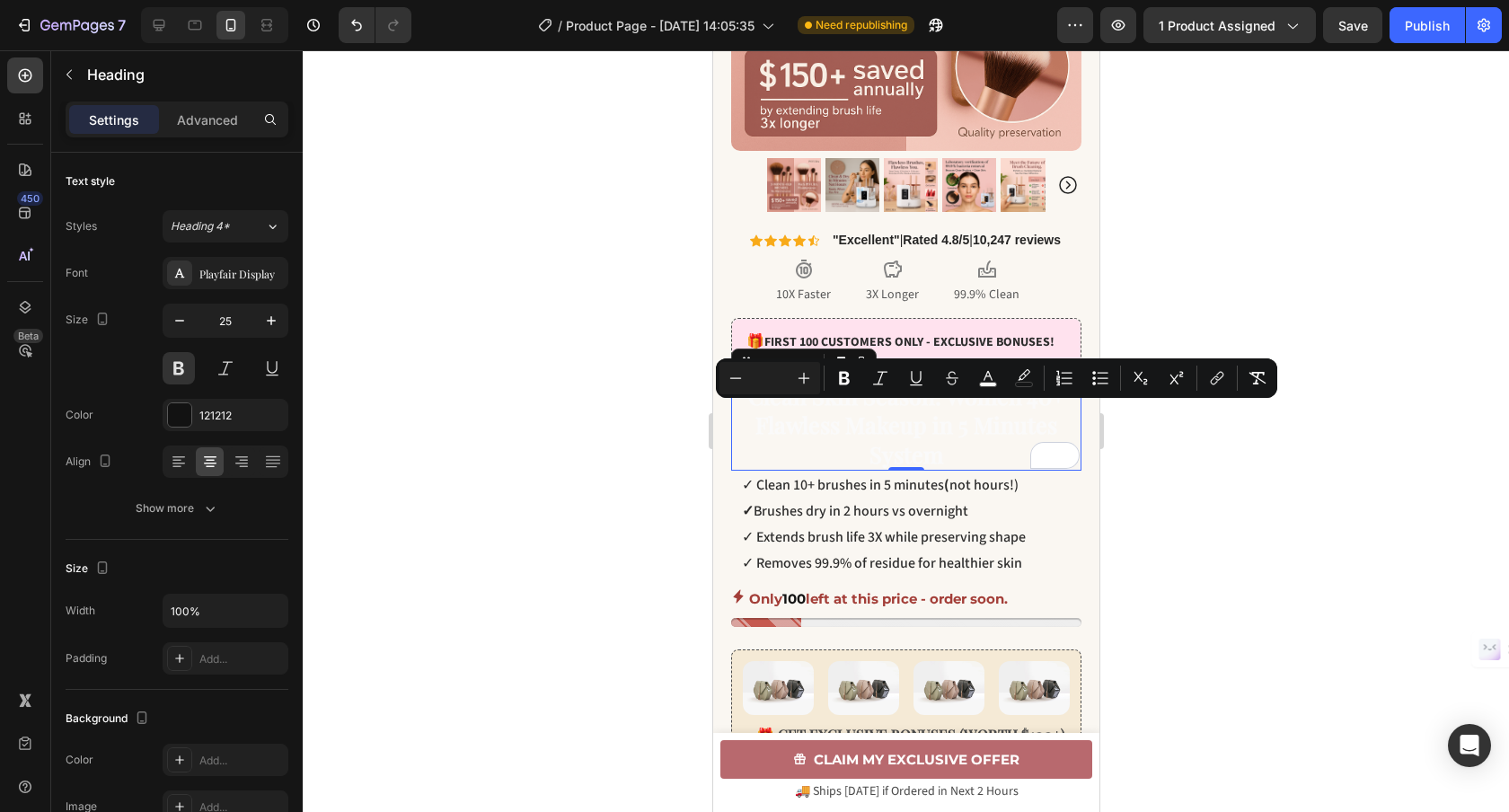
click at [995, 444] on p "Clean Skin Season: Women 40+ Flawless Makeup in 5 Minutes System" at bounding box center [905, 426] width 346 height 88
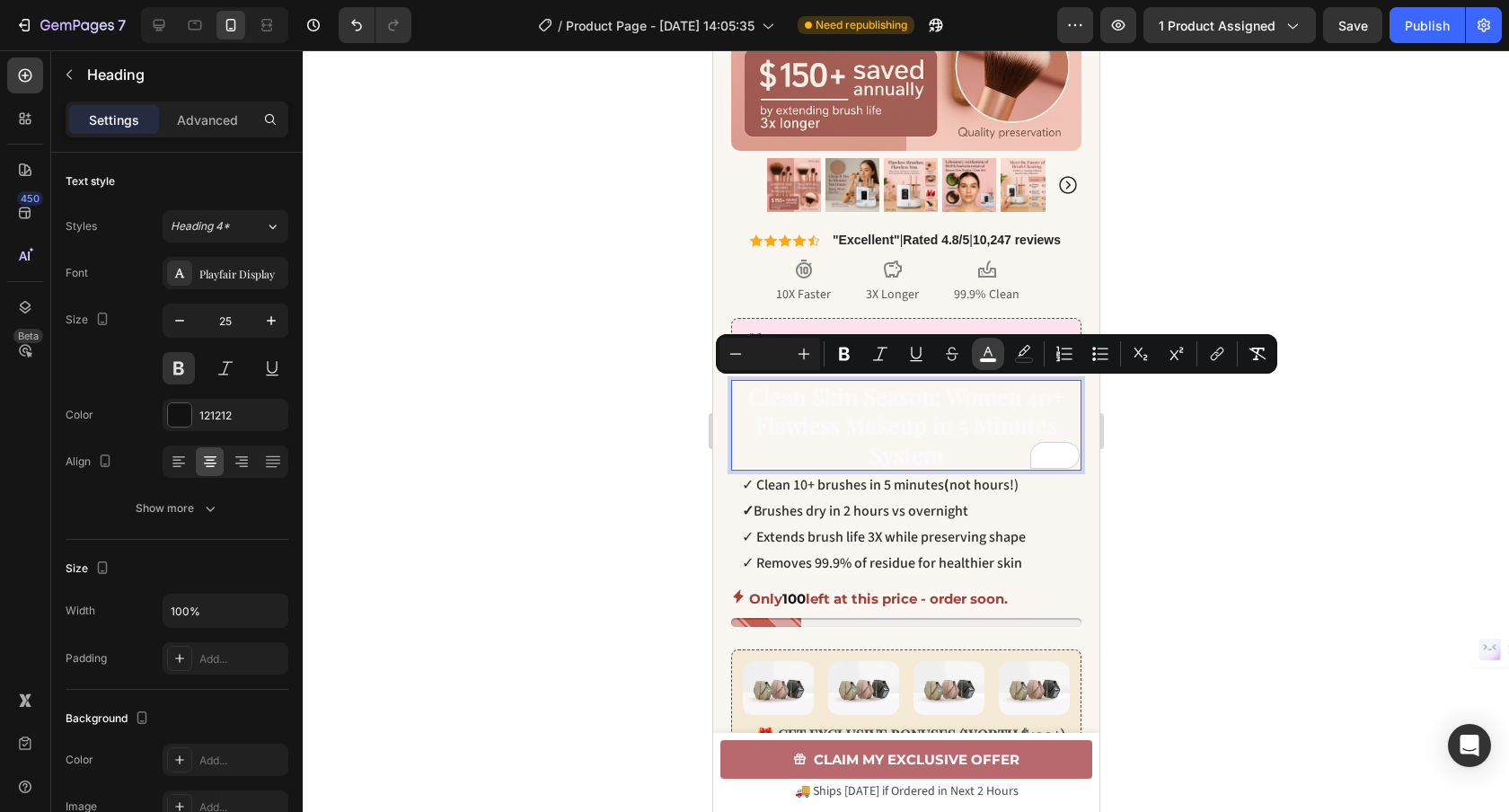
click at [991, 347] on icon "Editor contextual toolbar" at bounding box center [987, 353] width 18 height 18
type input "FAFAFA"
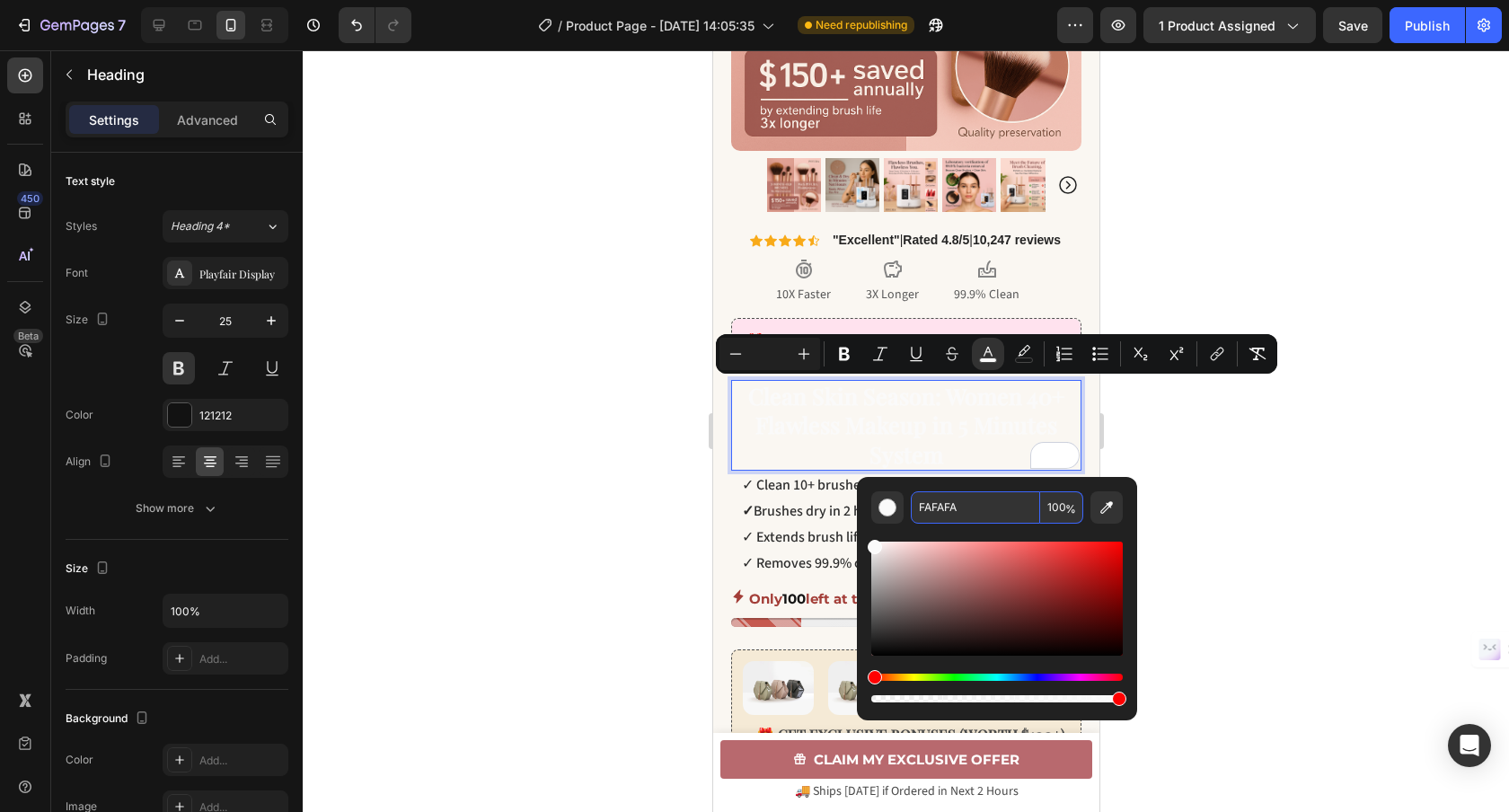
click at [965, 507] on input "FAFAFA" at bounding box center [975, 507] width 130 height 33
paste input "2C2C2C"
click at [980, 505] on input "FAFAFA" at bounding box center [975, 507] width 130 height 33
paste input "2C2C2C"
type input "2C2C2C"
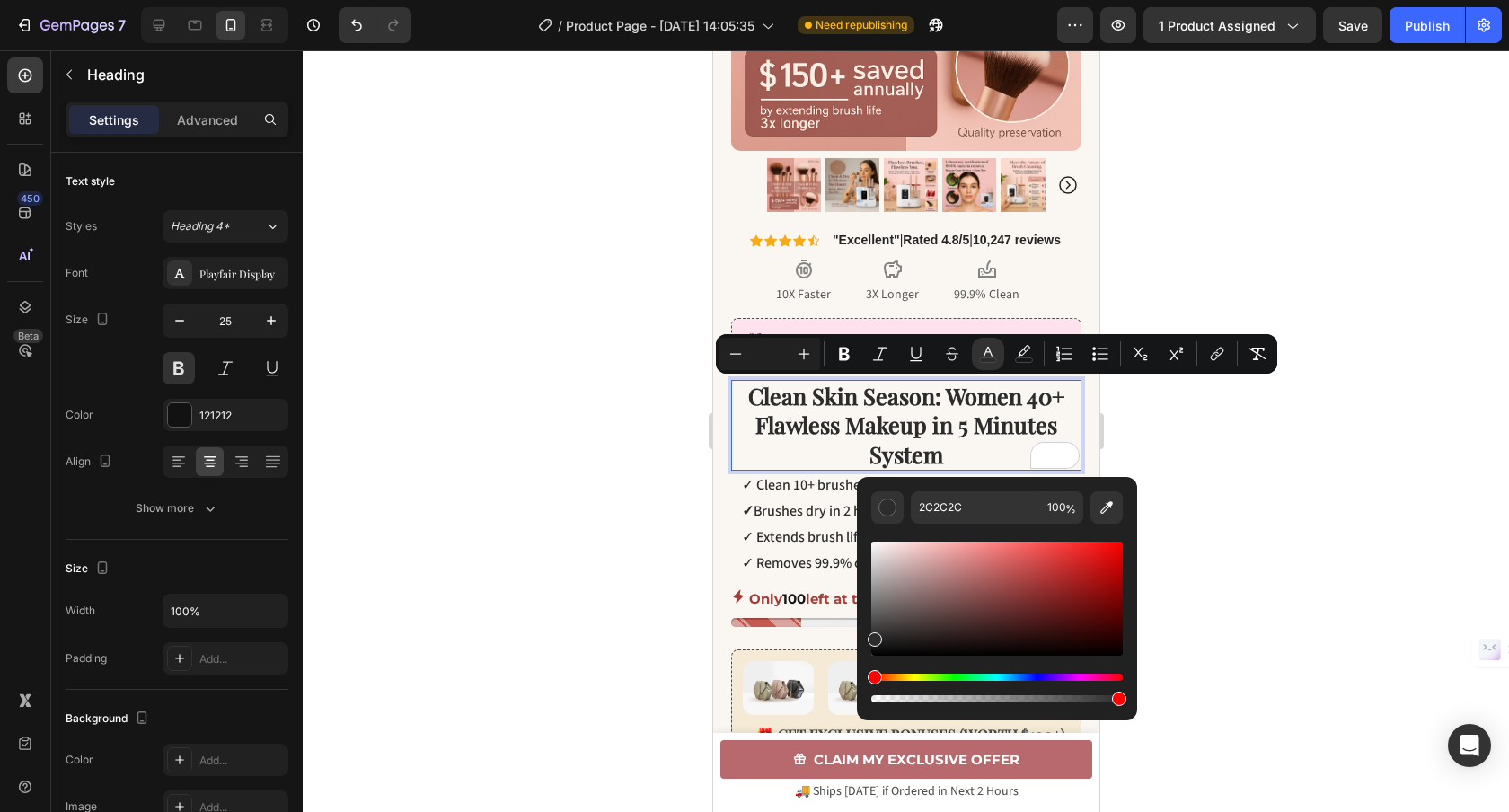
drag, startPoint x: 1300, startPoint y: 449, endPoint x: 1211, endPoint y: 442, distance: 89.3
click at [1300, 448] on div at bounding box center [906, 431] width 1206 height 762
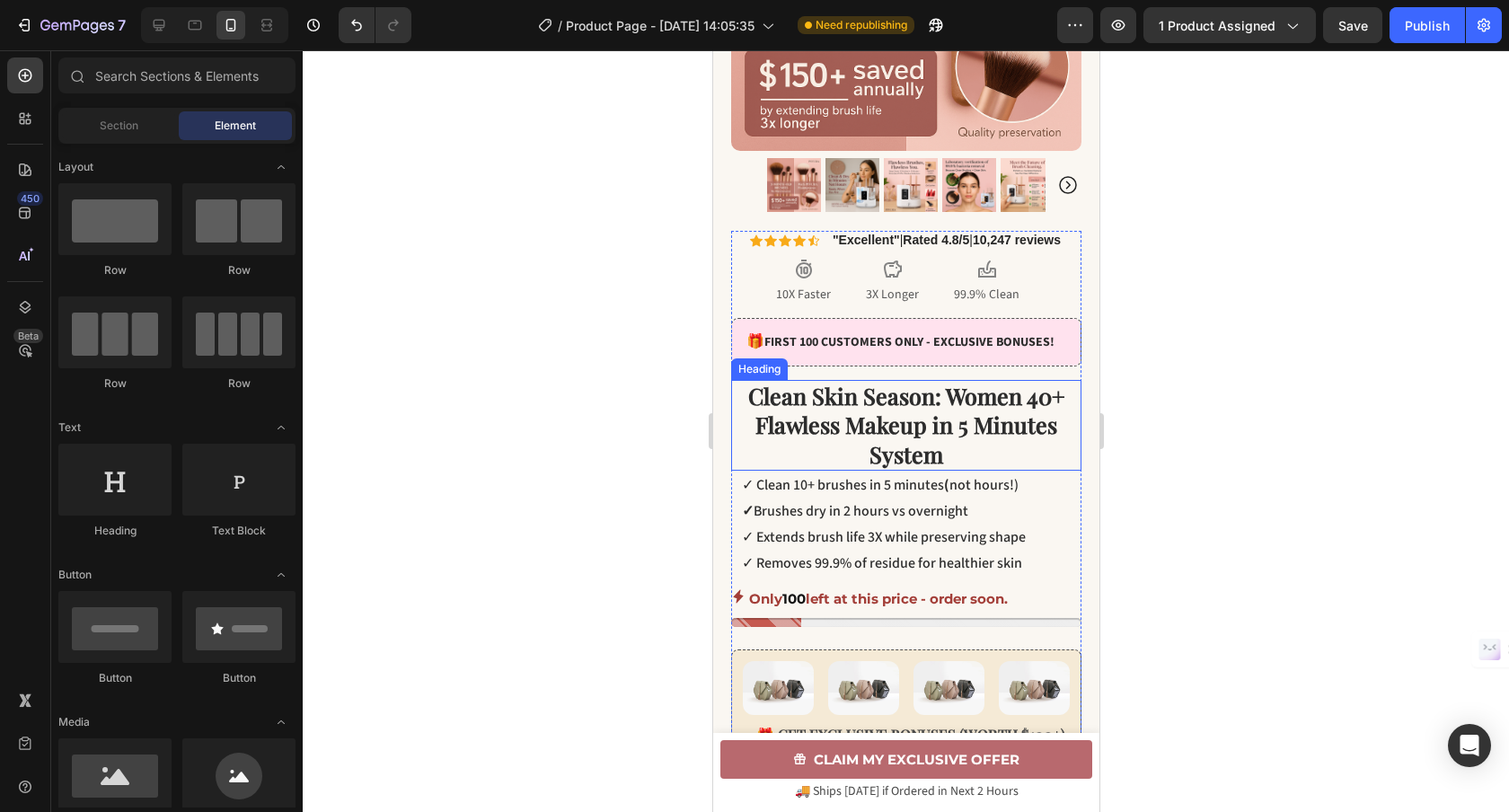
click at [885, 428] on span "Clean Skin Season: Women 40+ Flawless Makeup in 5 Minutes System" at bounding box center [906, 425] width 317 height 88
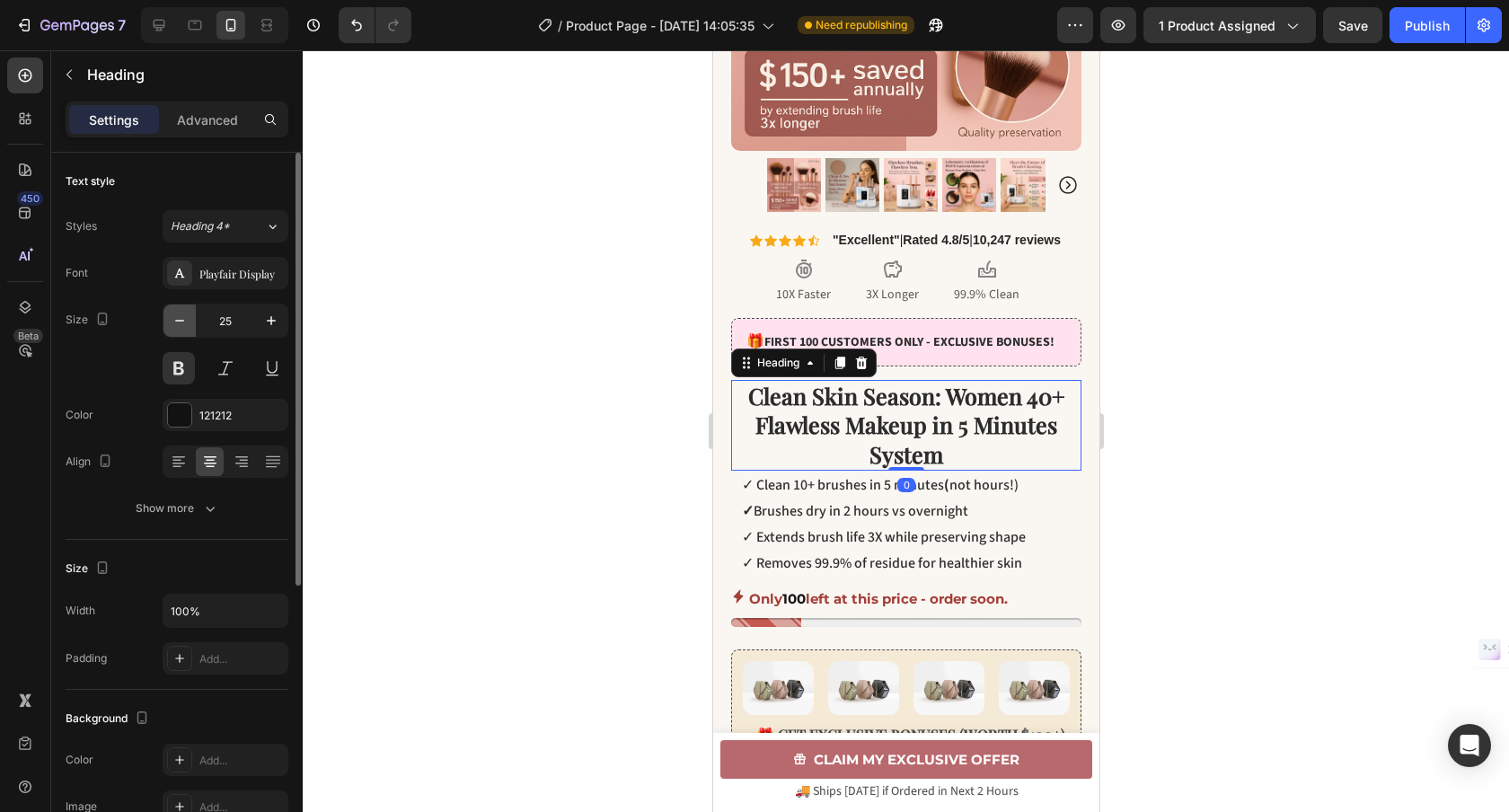
click at [178, 321] on icon "button" at bounding box center [179, 320] width 18 height 18
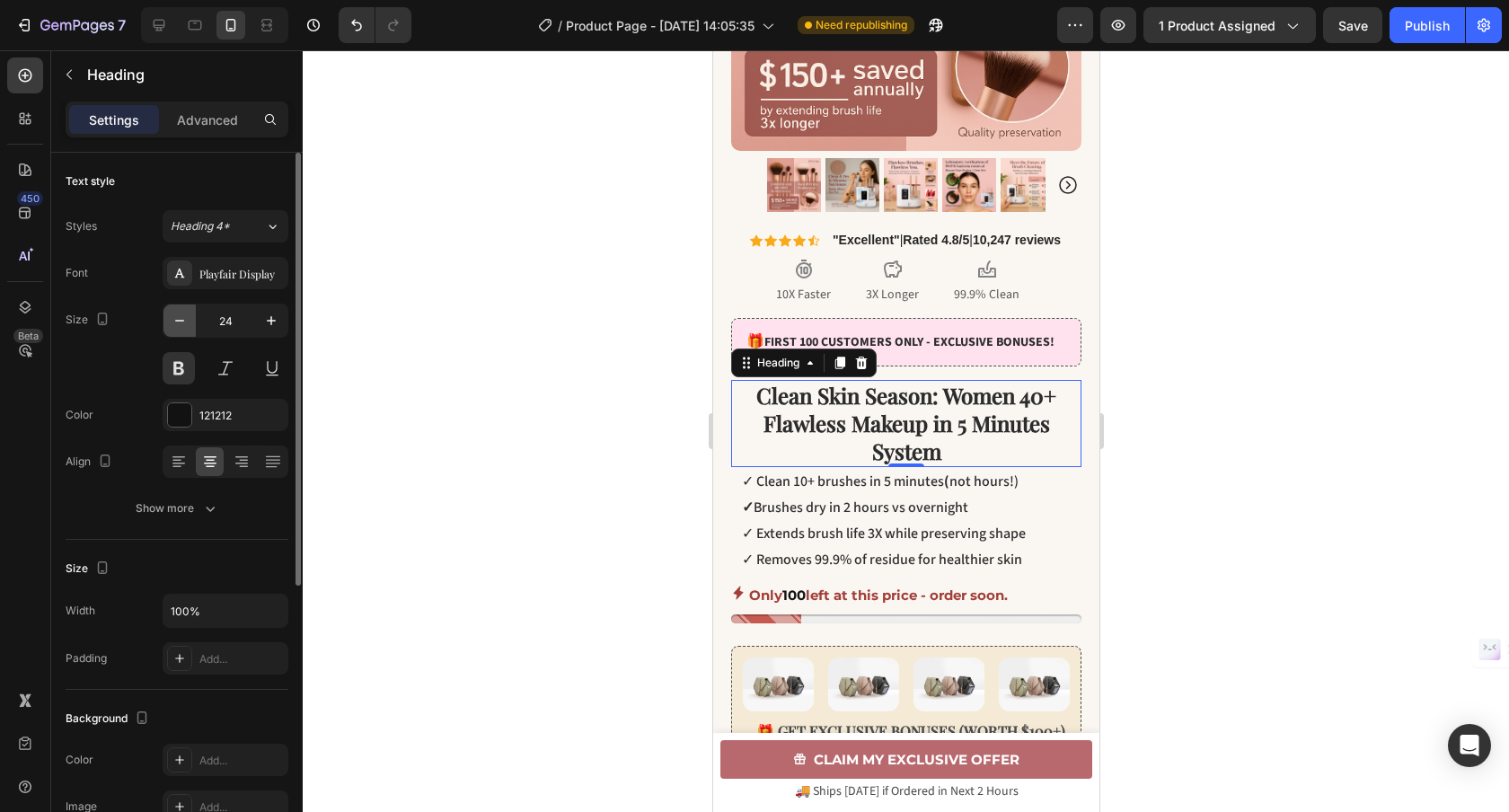
click at [178, 321] on icon "button" at bounding box center [179, 320] width 18 height 18
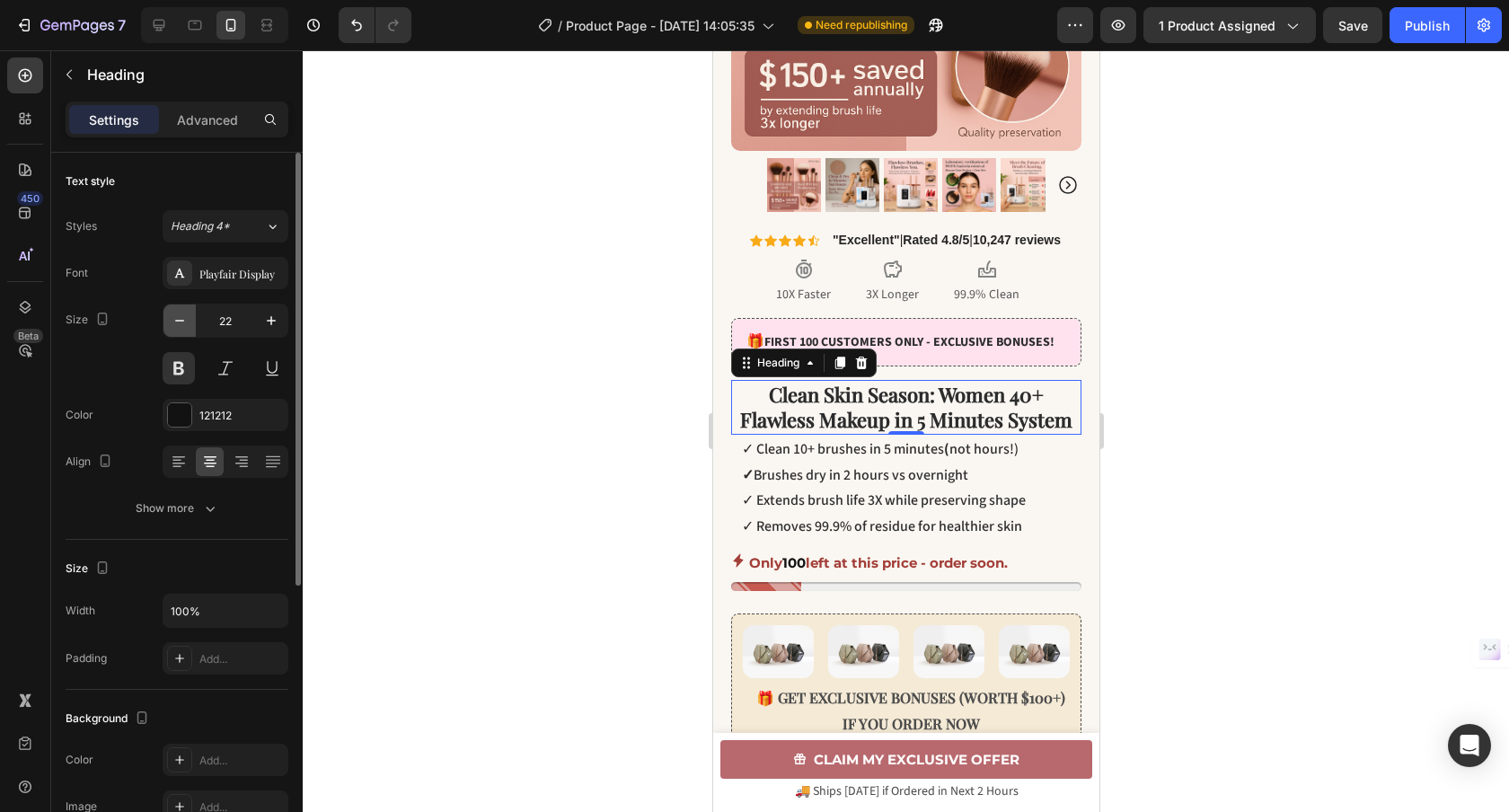
click at [178, 321] on icon "button" at bounding box center [179, 320] width 18 height 18
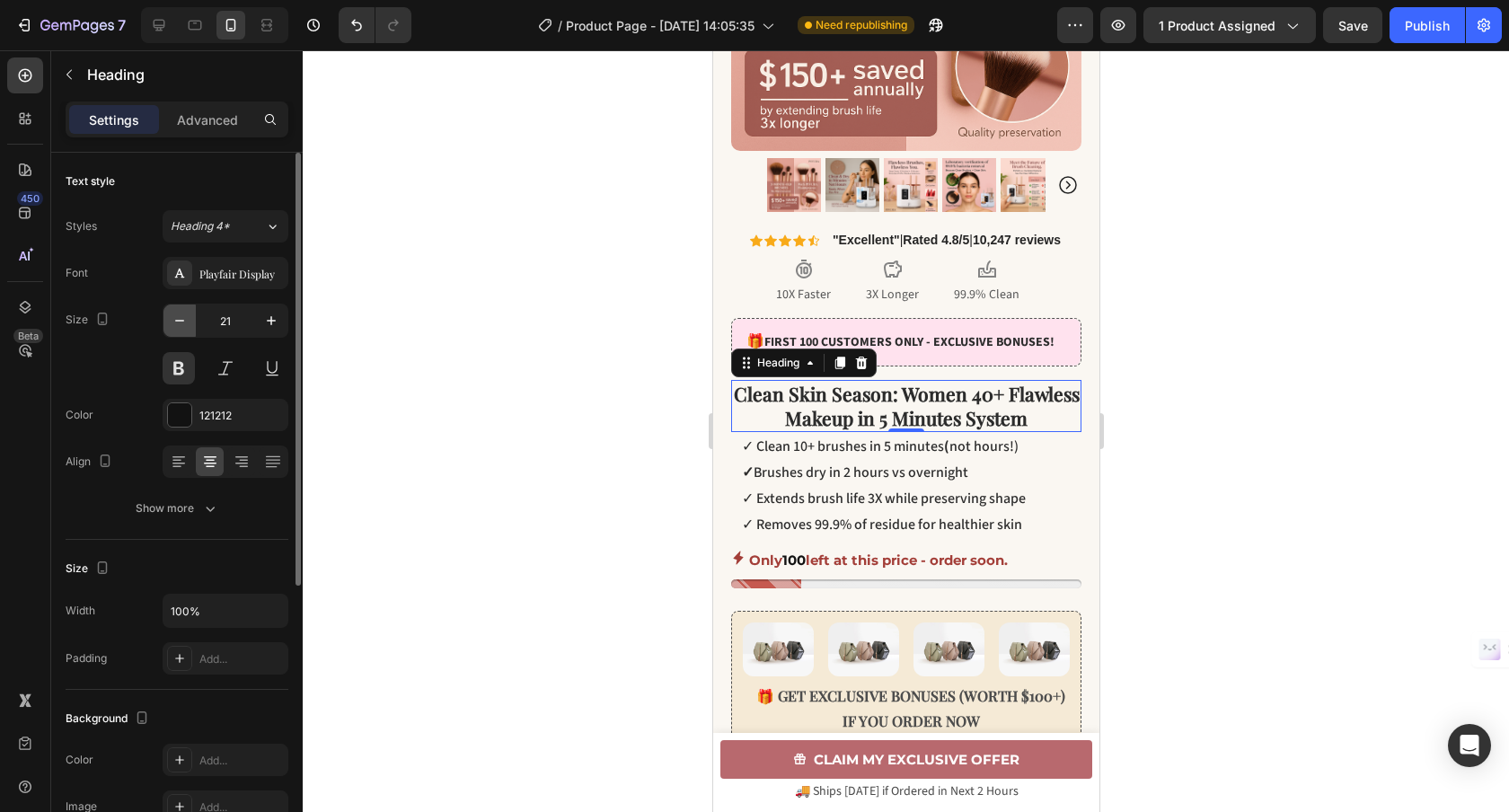
click at [178, 321] on icon "button" at bounding box center [179, 320] width 18 height 18
type input "20"
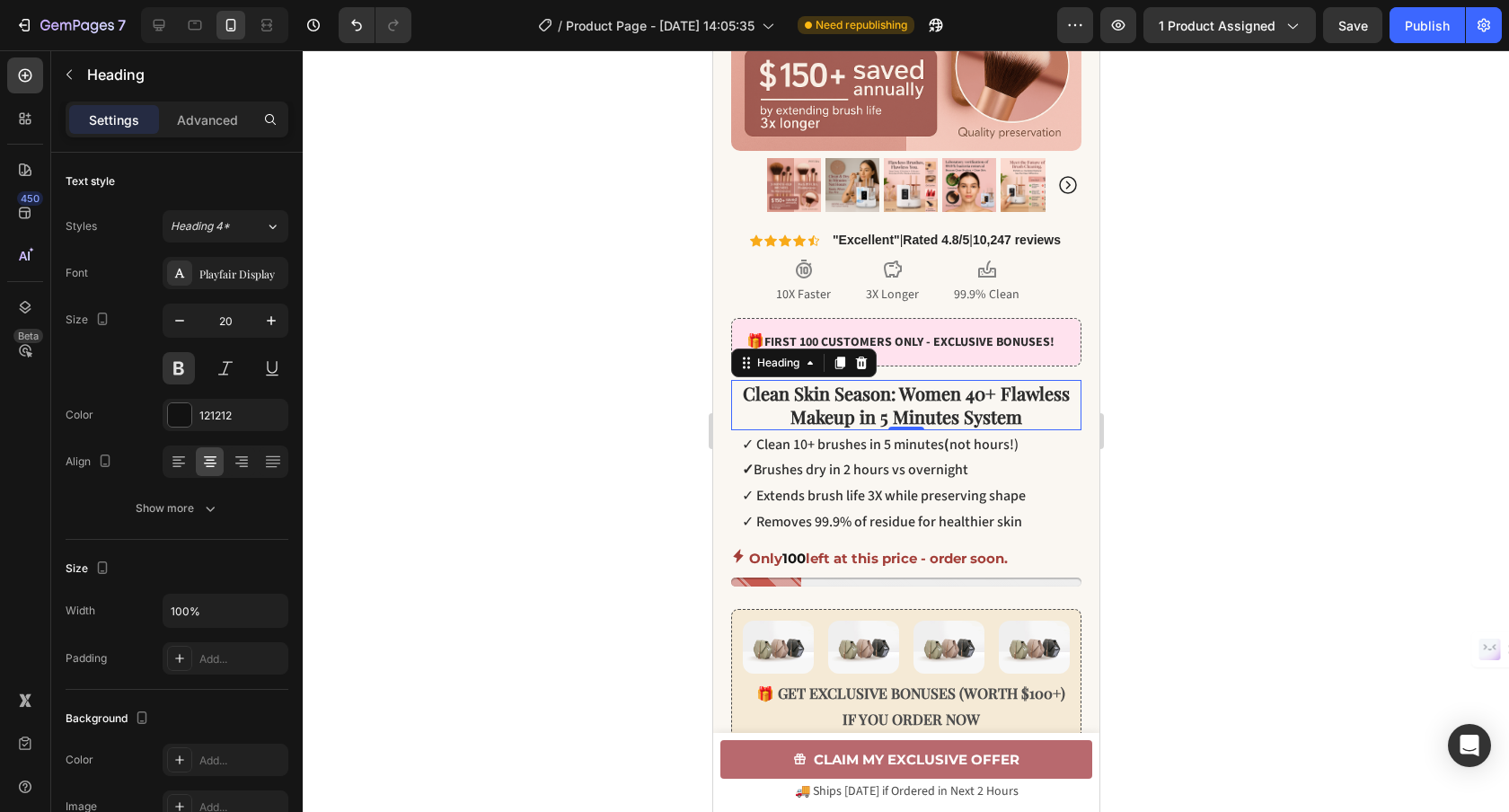
click at [1315, 401] on div at bounding box center [906, 431] width 1206 height 762
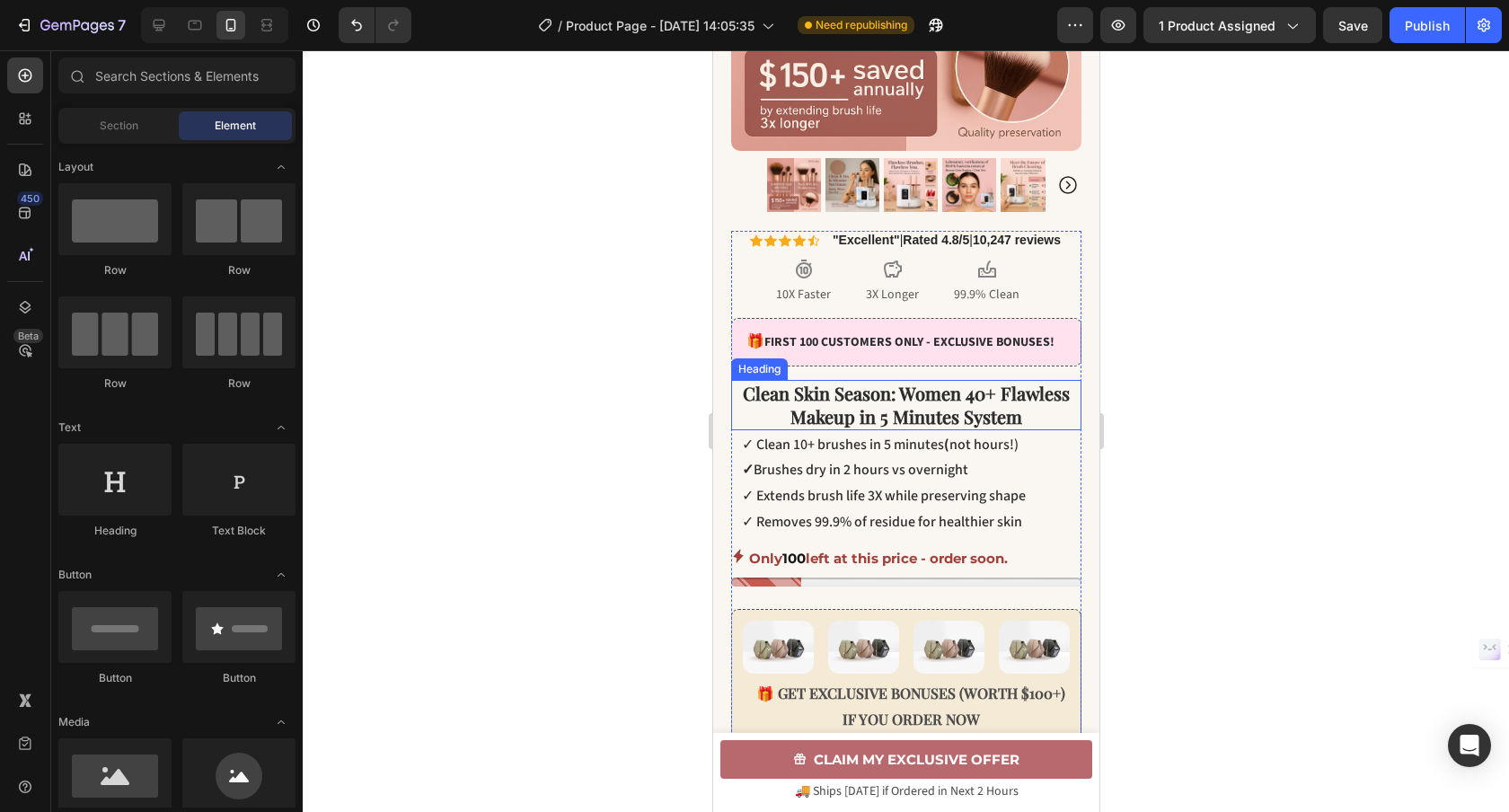
click at [955, 416] on span "Clean Skin Season: Women 40+ Flawless Makeup in 5 Minutes System" at bounding box center [906, 404] width 327 height 48
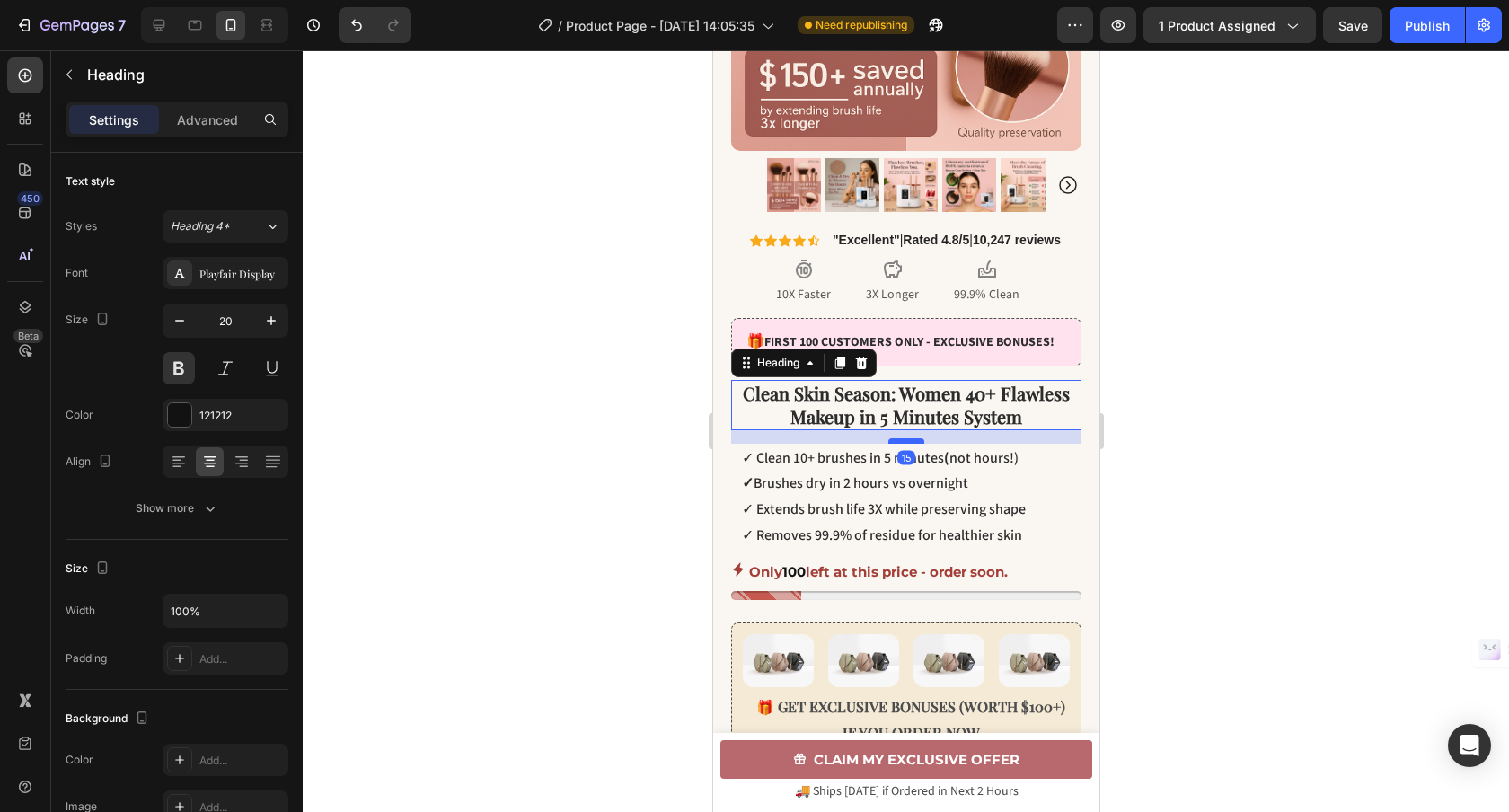
drag, startPoint x: 919, startPoint y: 427, endPoint x: 916, endPoint y: 440, distance: 13.3
click at [916, 440] on div at bounding box center [905, 441] width 35 height 6
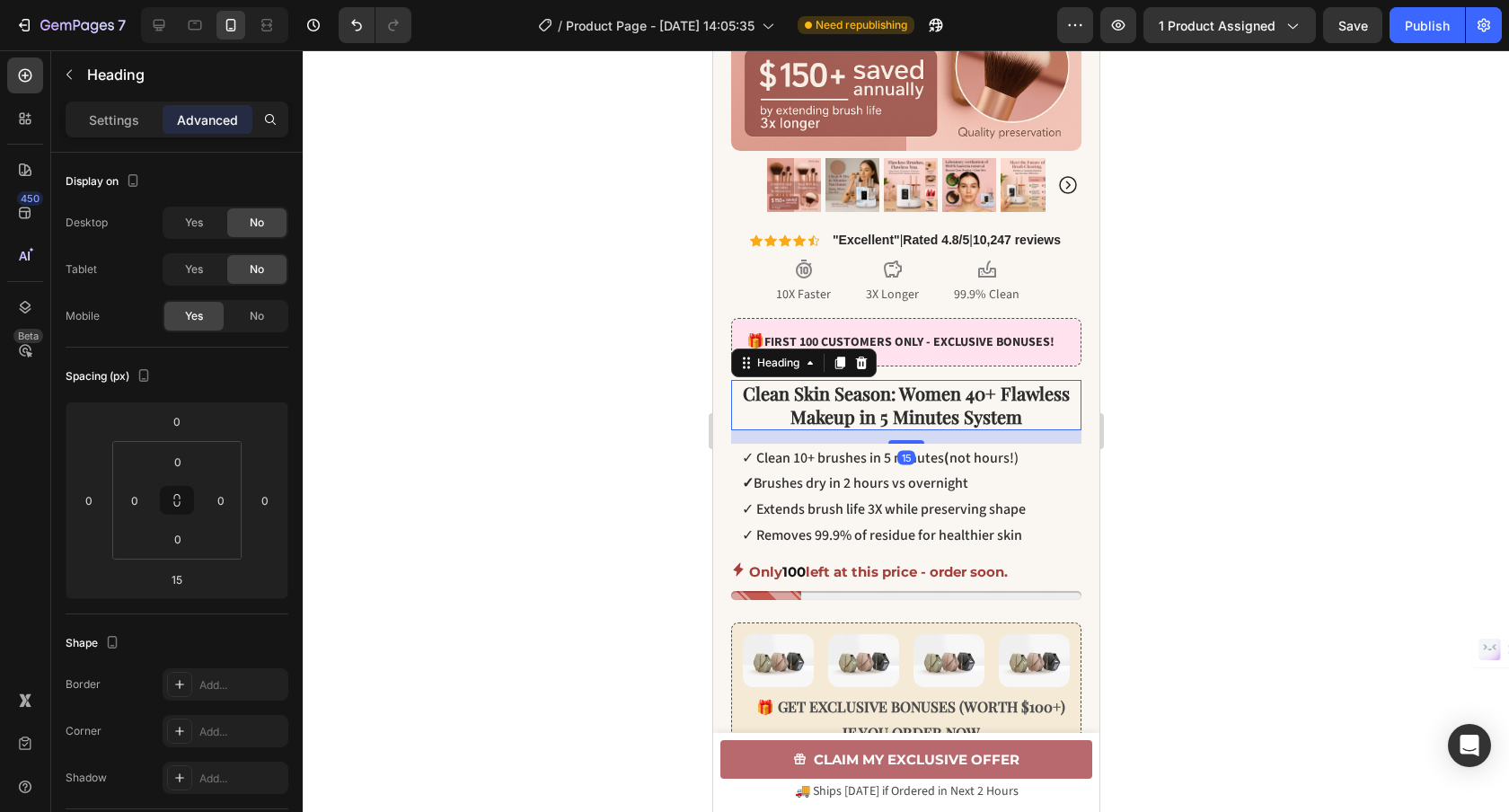
click at [1282, 410] on div at bounding box center [906, 431] width 1206 height 762
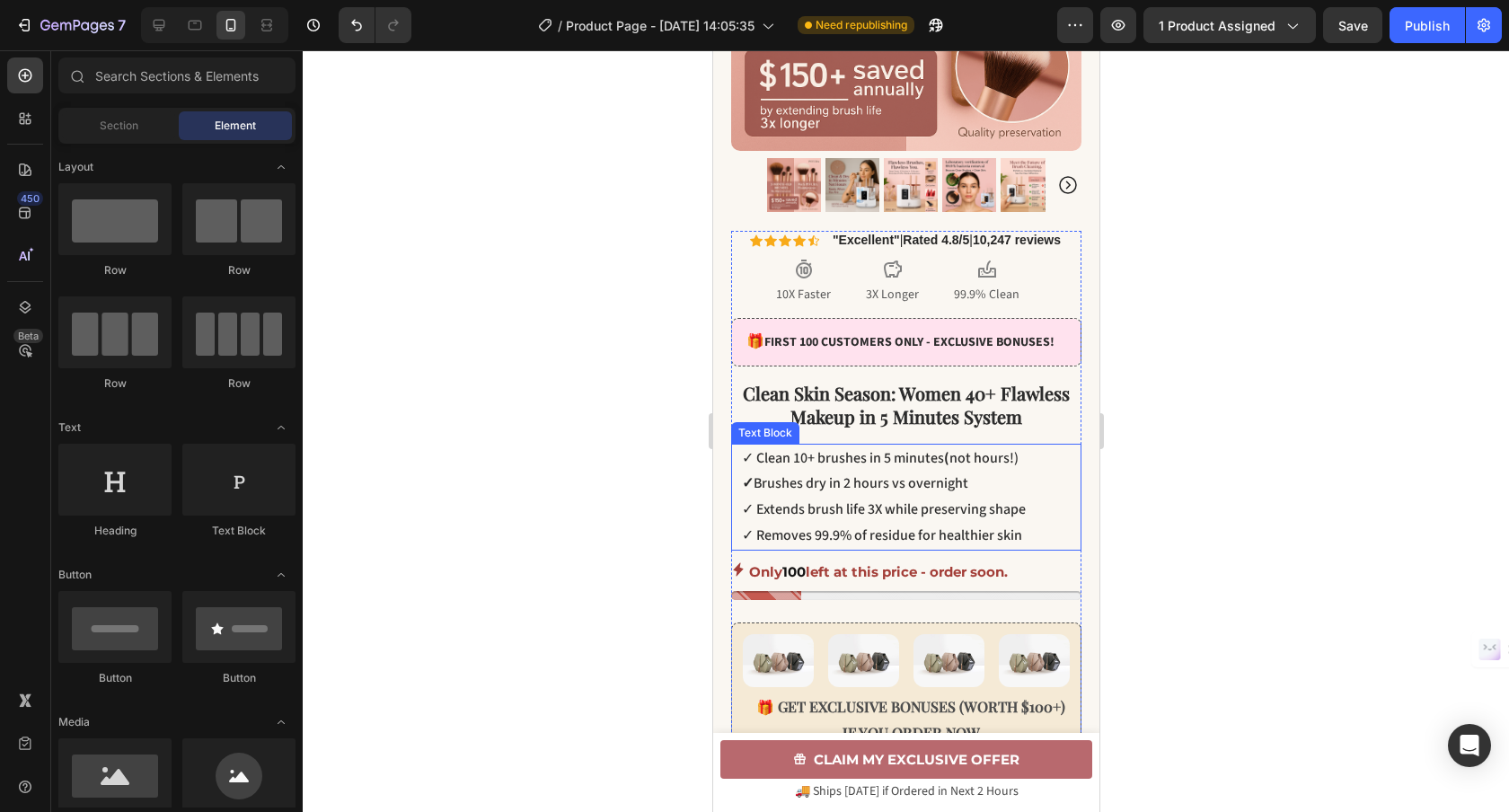
click at [904, 457] on p "✓ Clean 10+ brushes in 5 minutes ( not hours!)" at bounding box center [910, 458] width 338 height 26
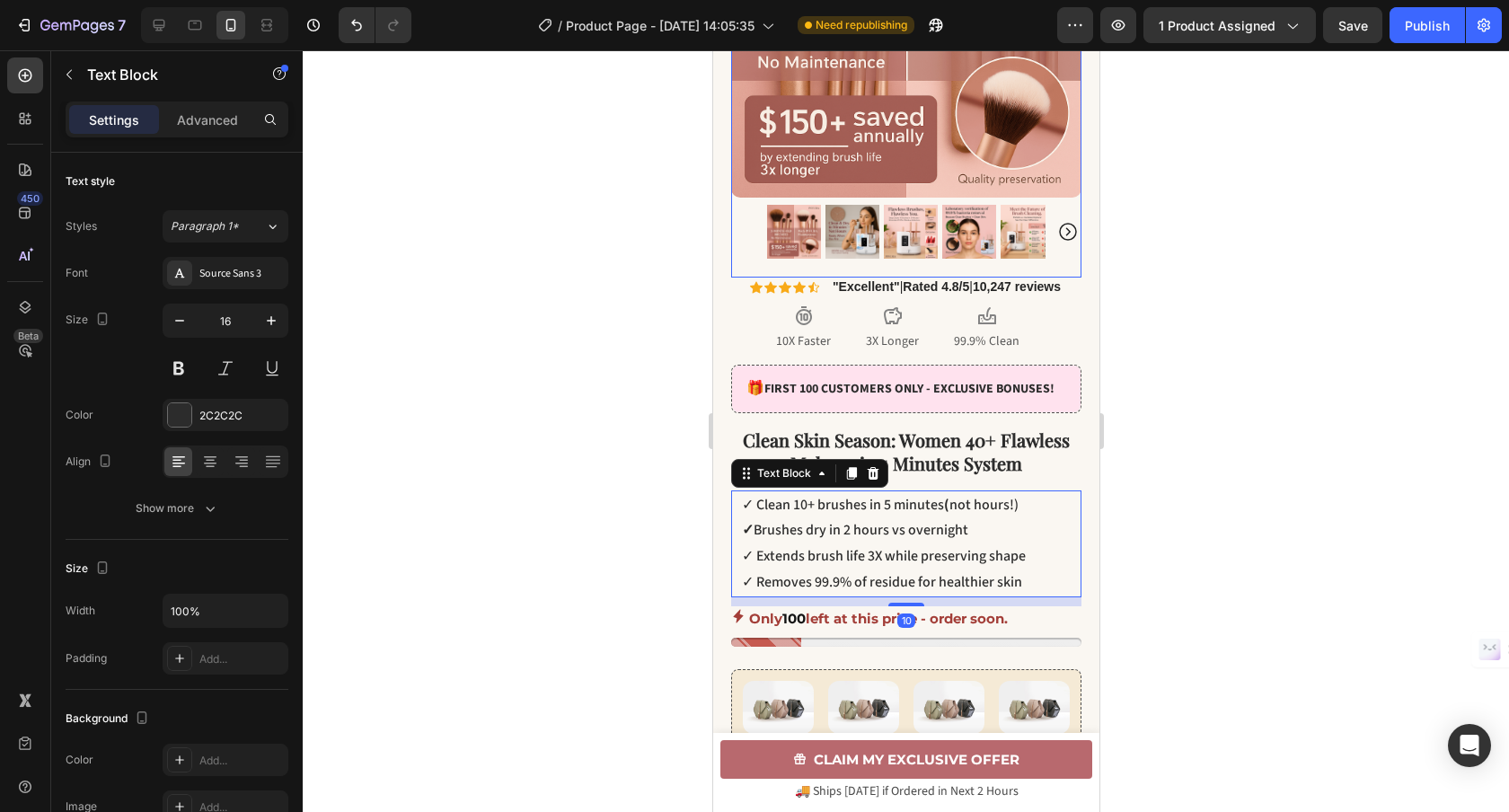
scroll to position [0, 0]
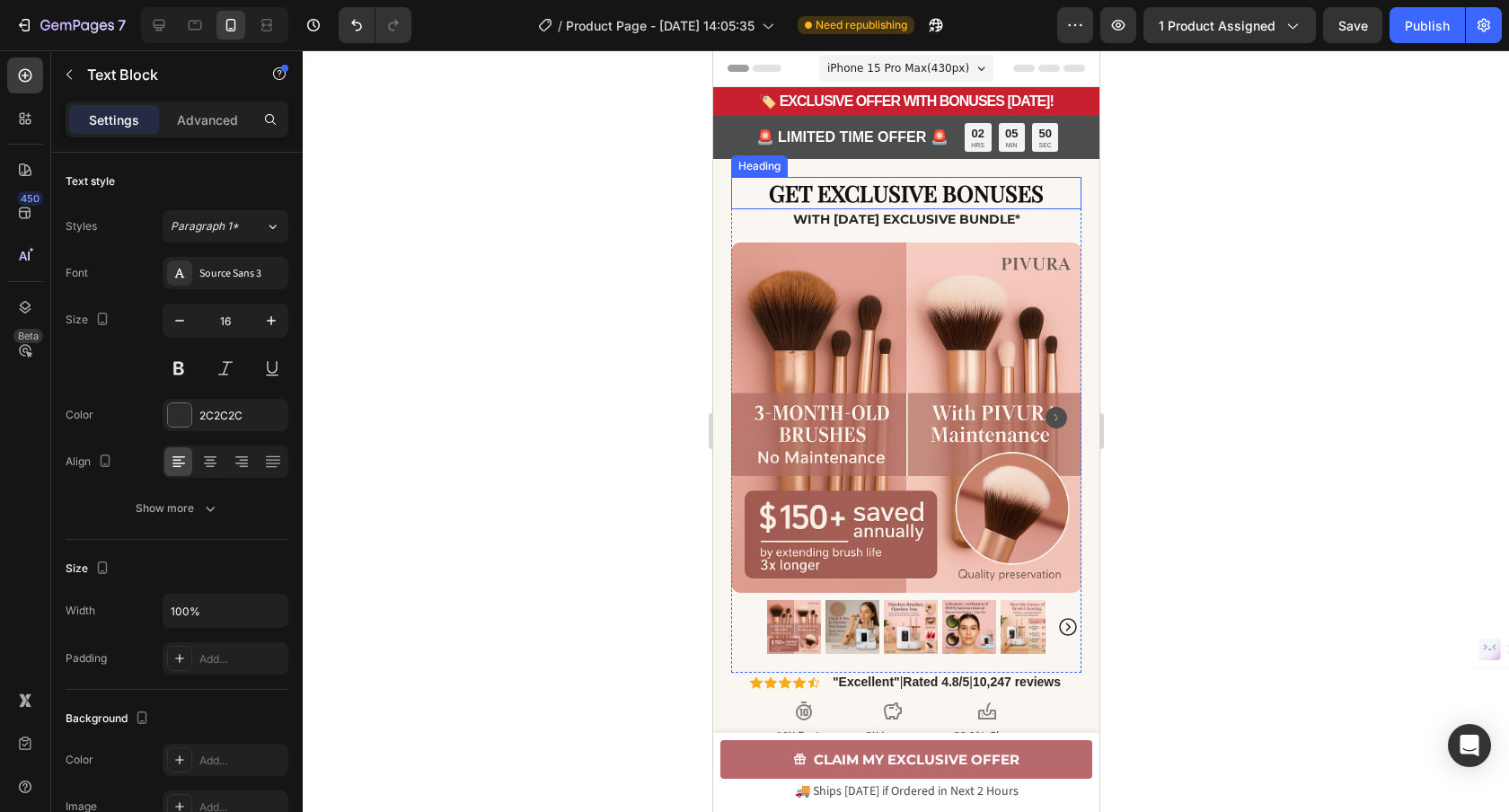
click at [961, 188] on h2 "GET EXCLUSIVE BONUSES" at bounding box center [905, 193] width 350 height 34
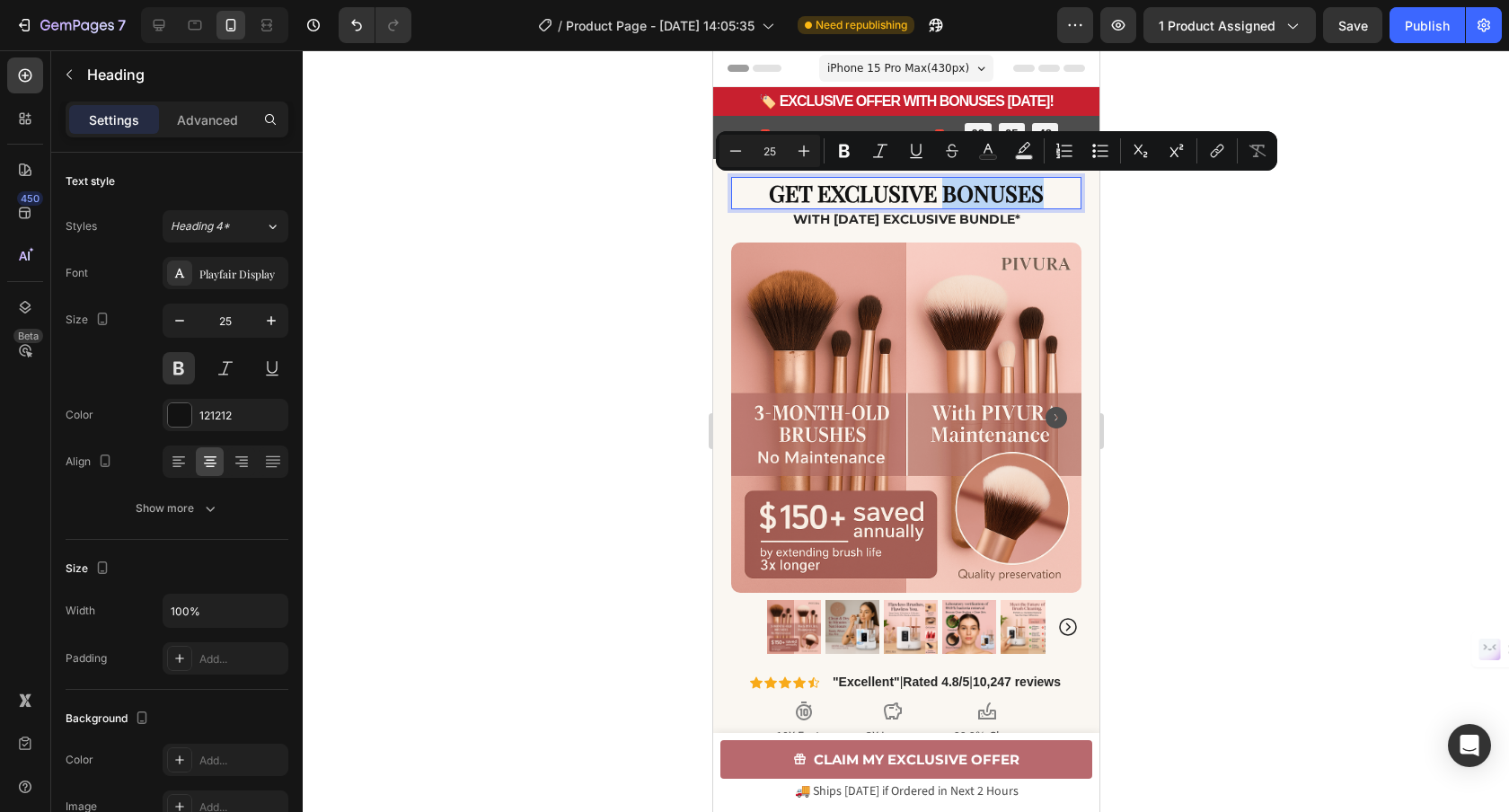
click at [1044, 189] on p "GET EXCLUSIVE BONUSES" at bounding box center [905, 193] width 346 height 30
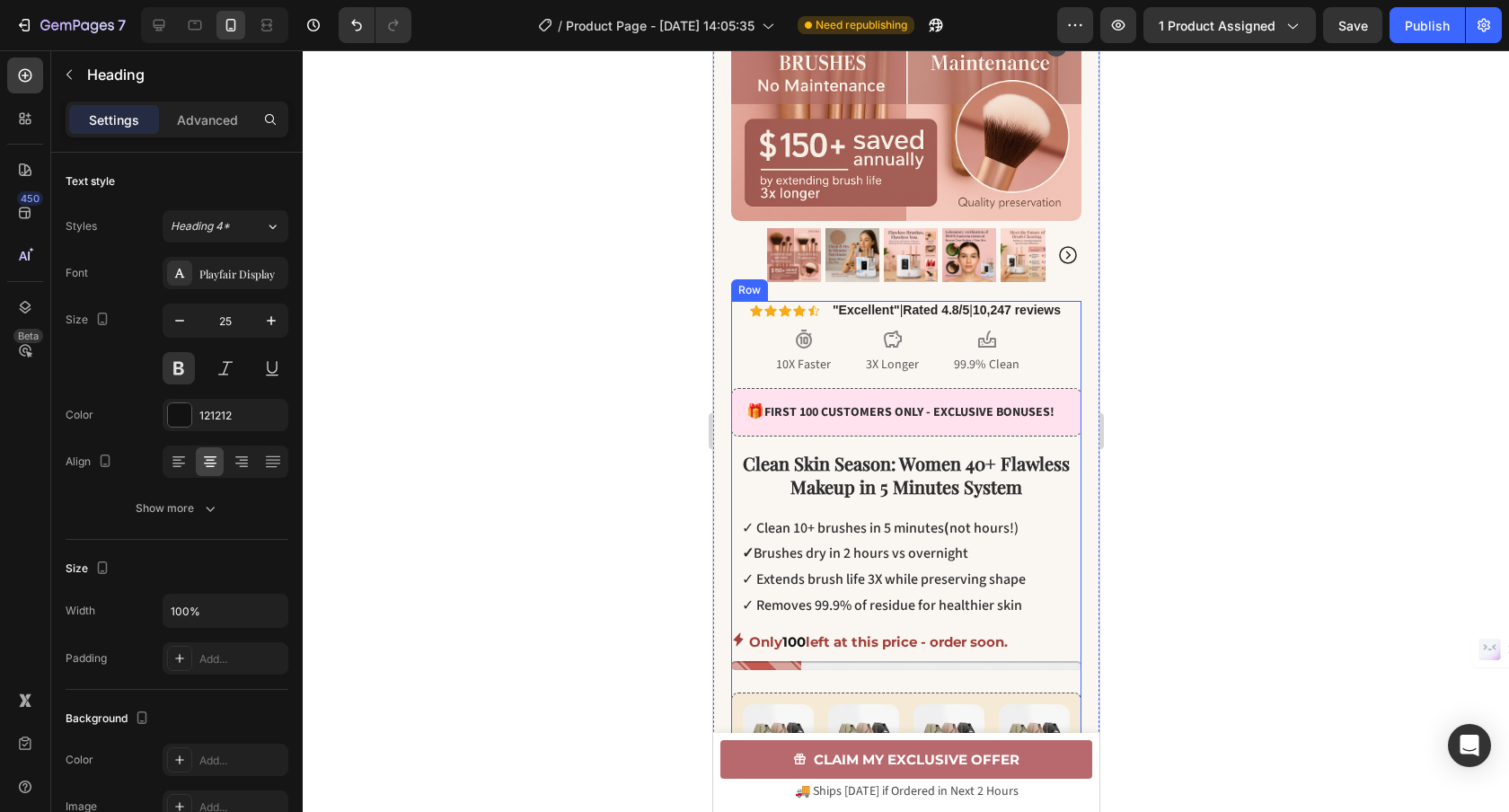
scroll to position [372, 0]
click at [945, 484] on span "Clean Skin Season: Women 40+ Flawless Makeup in 5 Minutes System" at bounding box center [906, 473] width 327 height 48
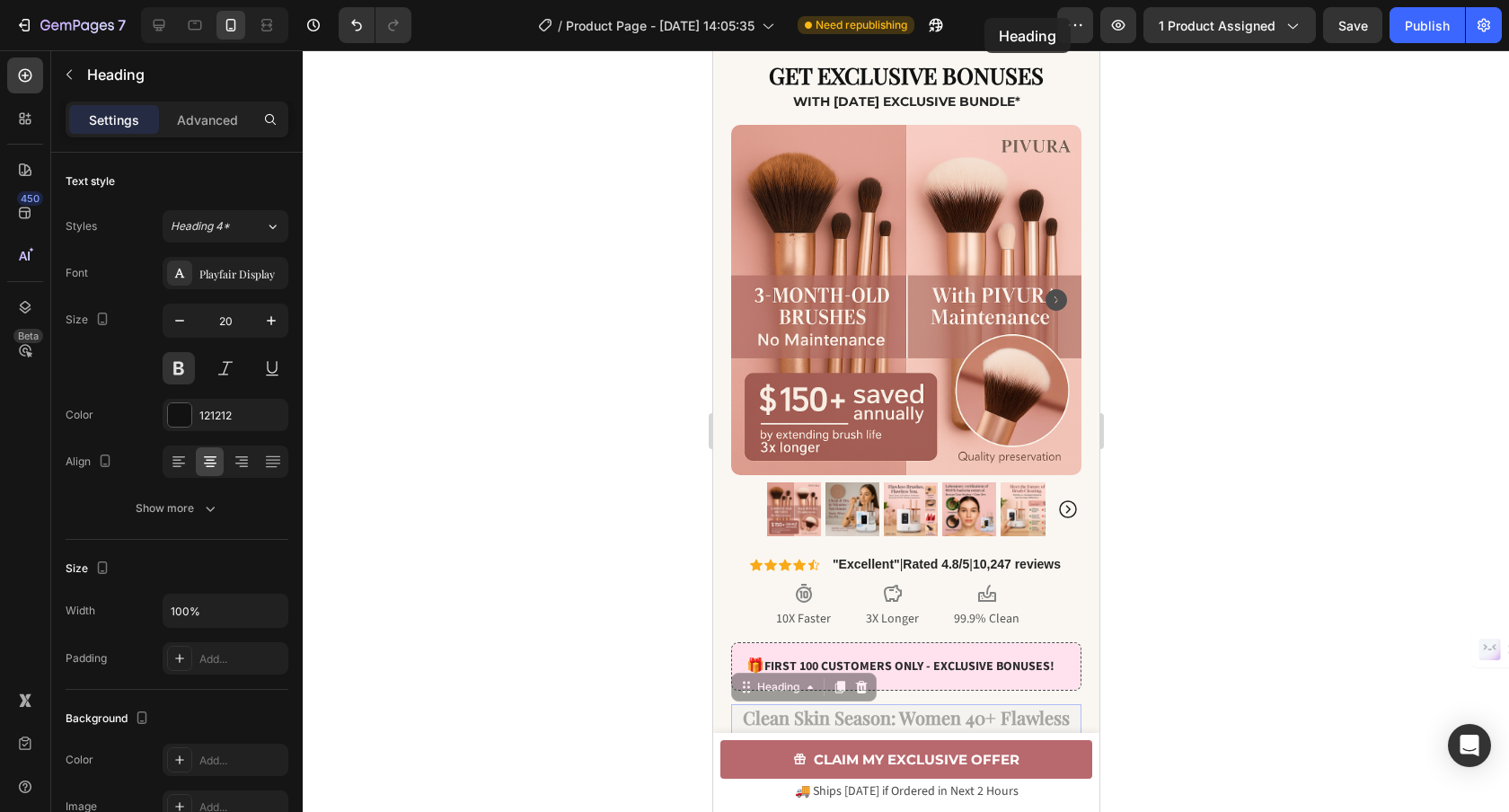
scroll to position [0, 0]
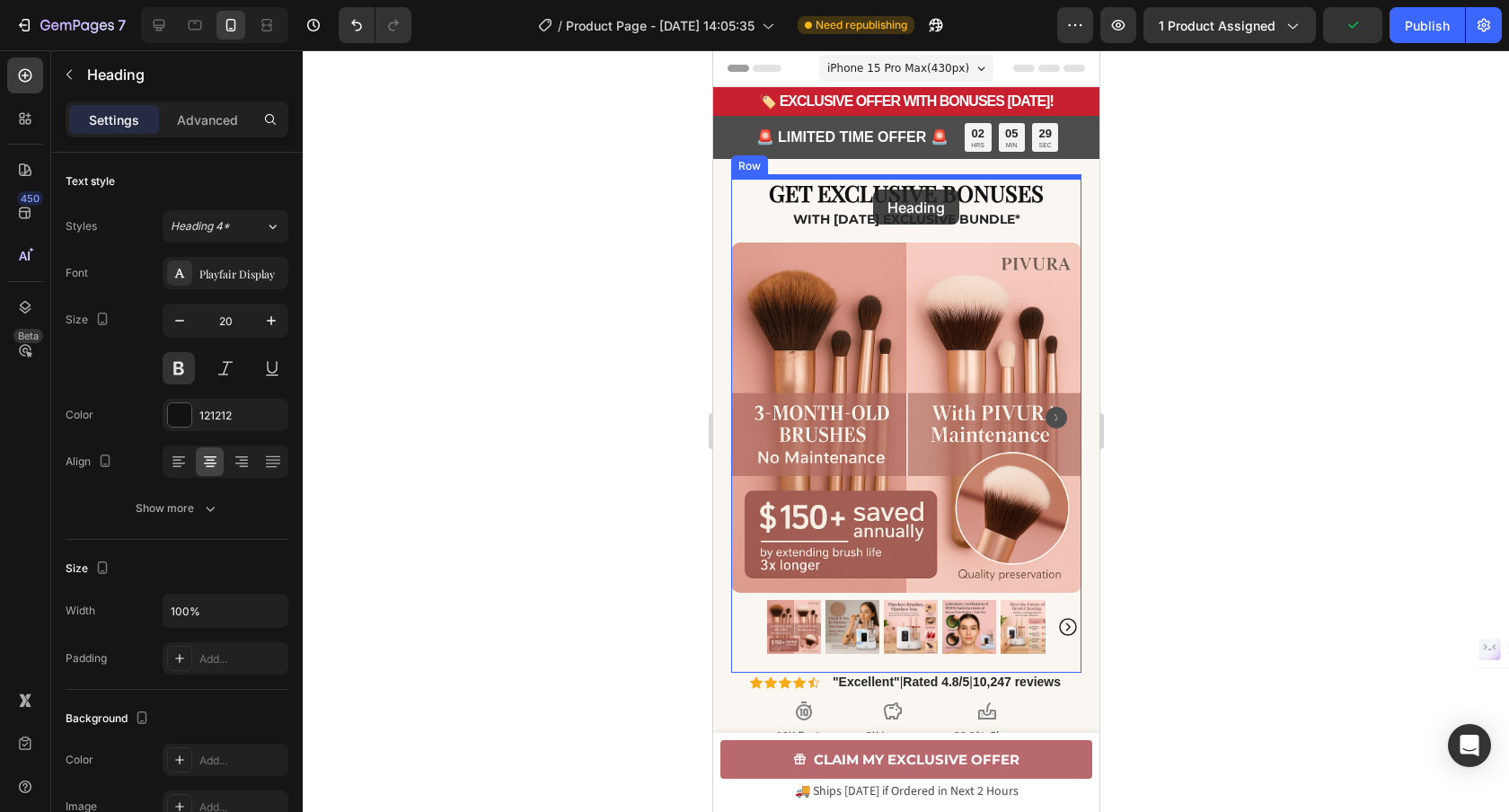
drag, startPoint x: 772, startPoint y: 431, endPoint x: 871, endPoint y: 189, distance: 261.5
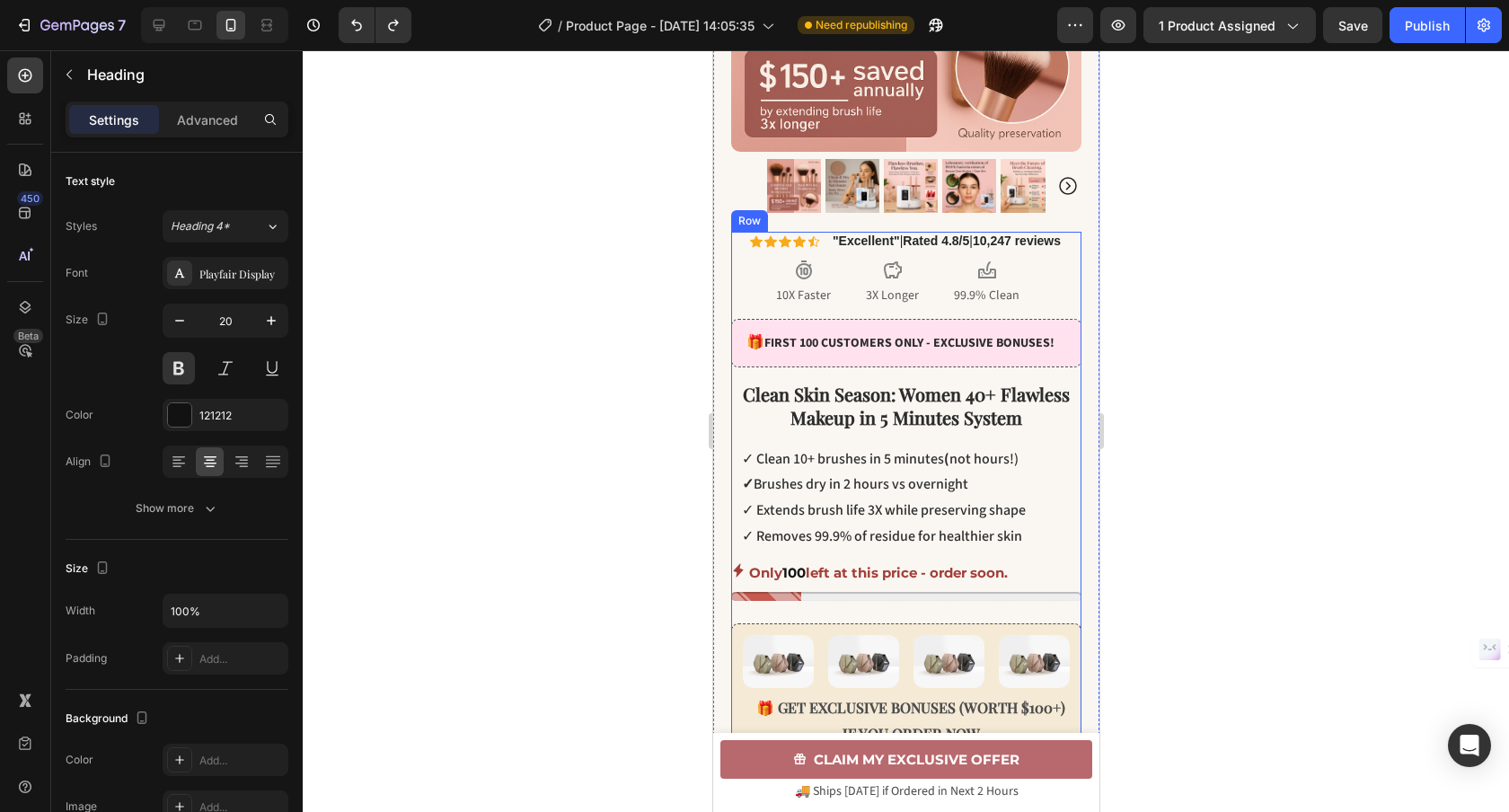
scroll to position [447, 0]
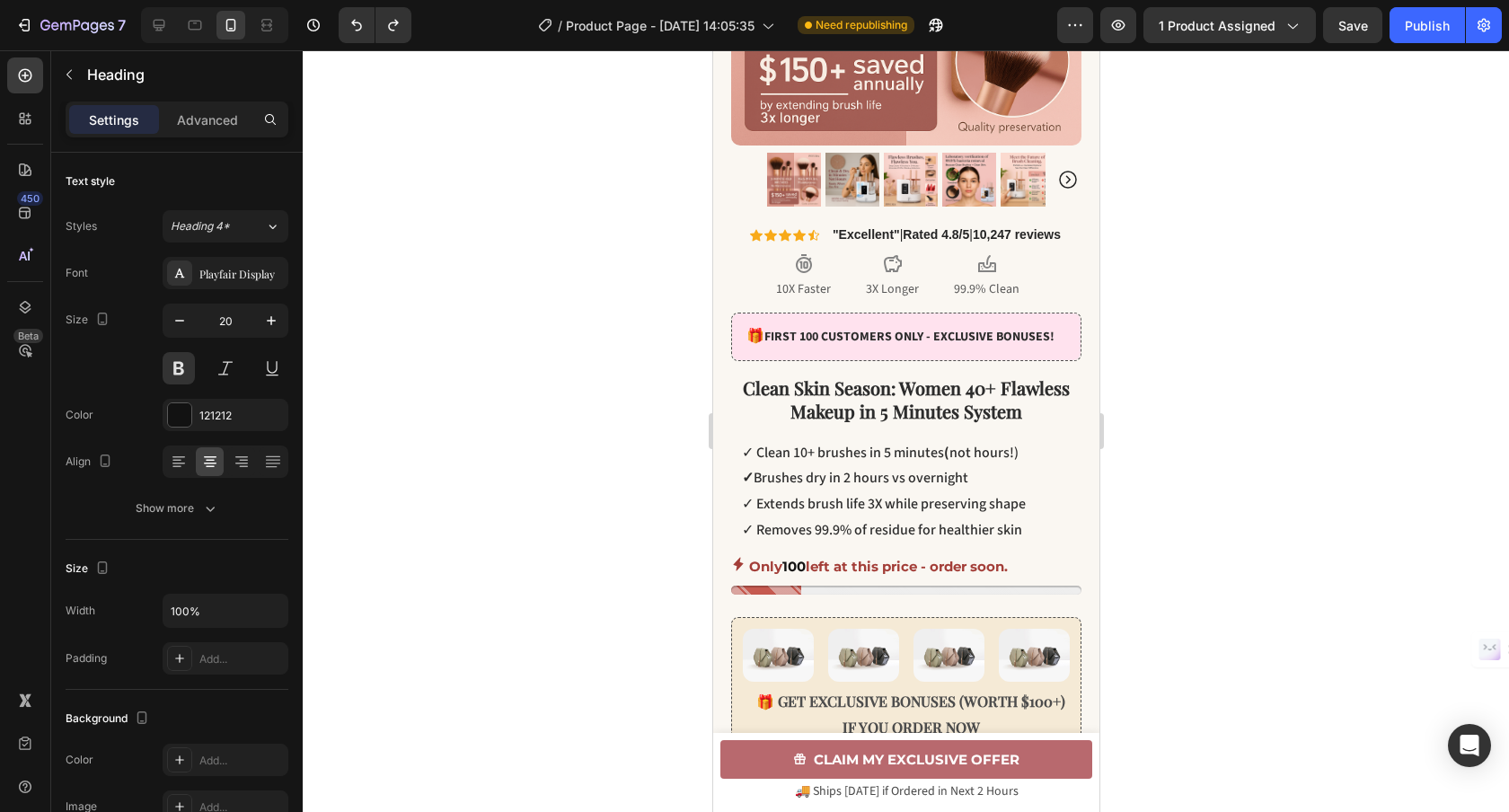
click at [1213, 468] on div at bounding box center [906, 431] width 1206 height 762
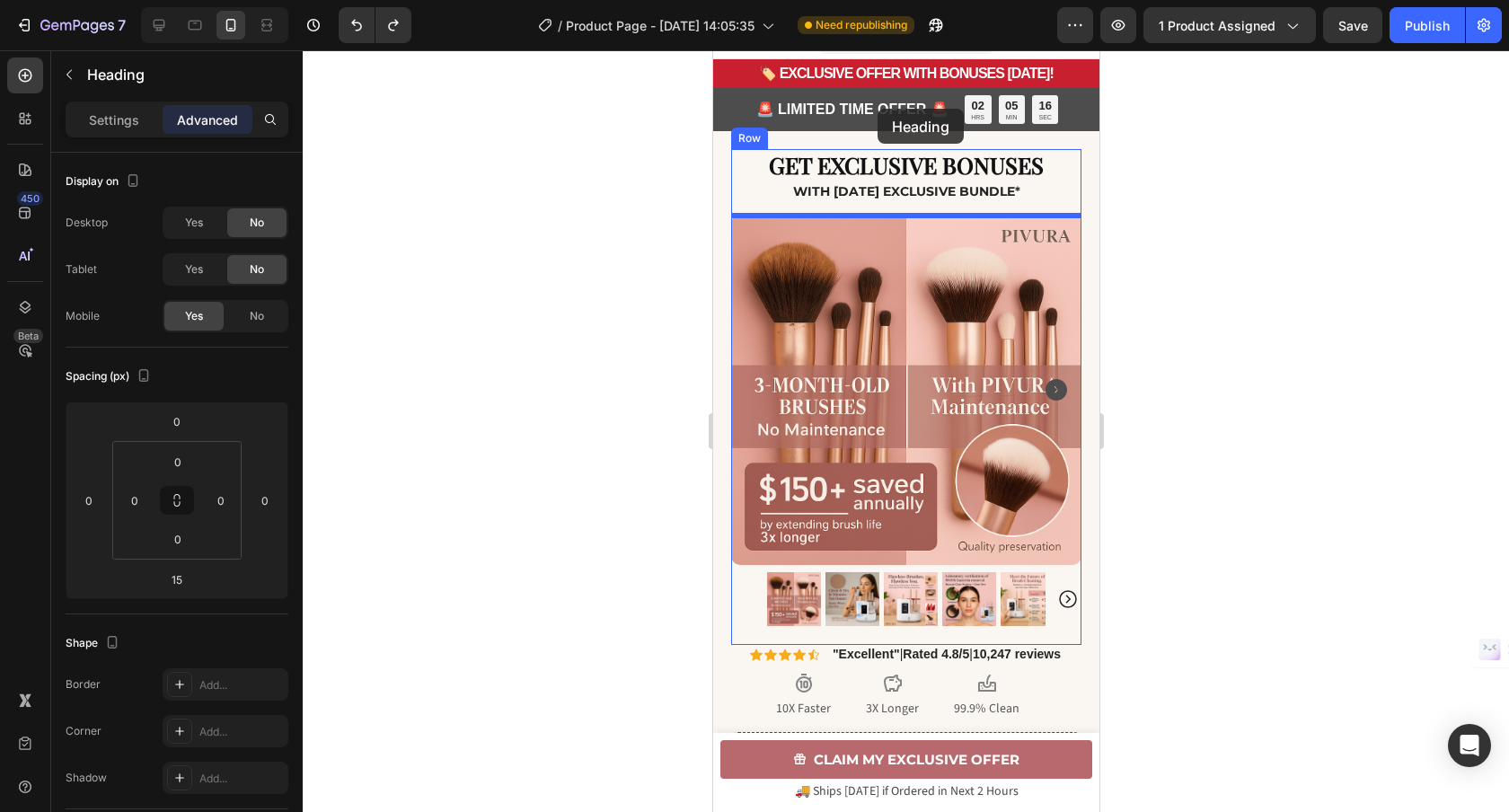
scroll to position [0, 0]
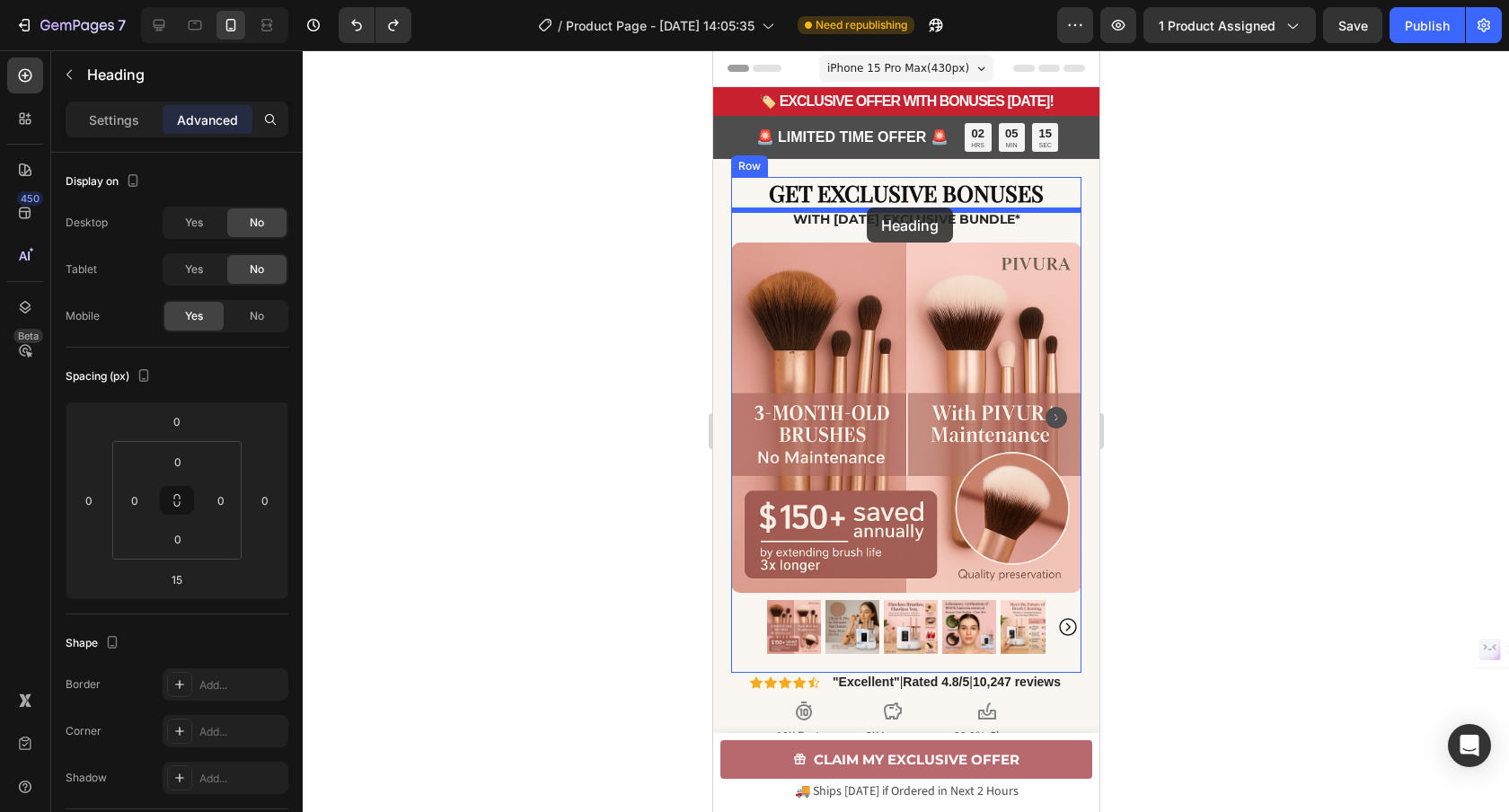
drag, startPoint x: 771, startPoint y: 364, endPoint x: 862, endPoint y: 208, distance: 180.6
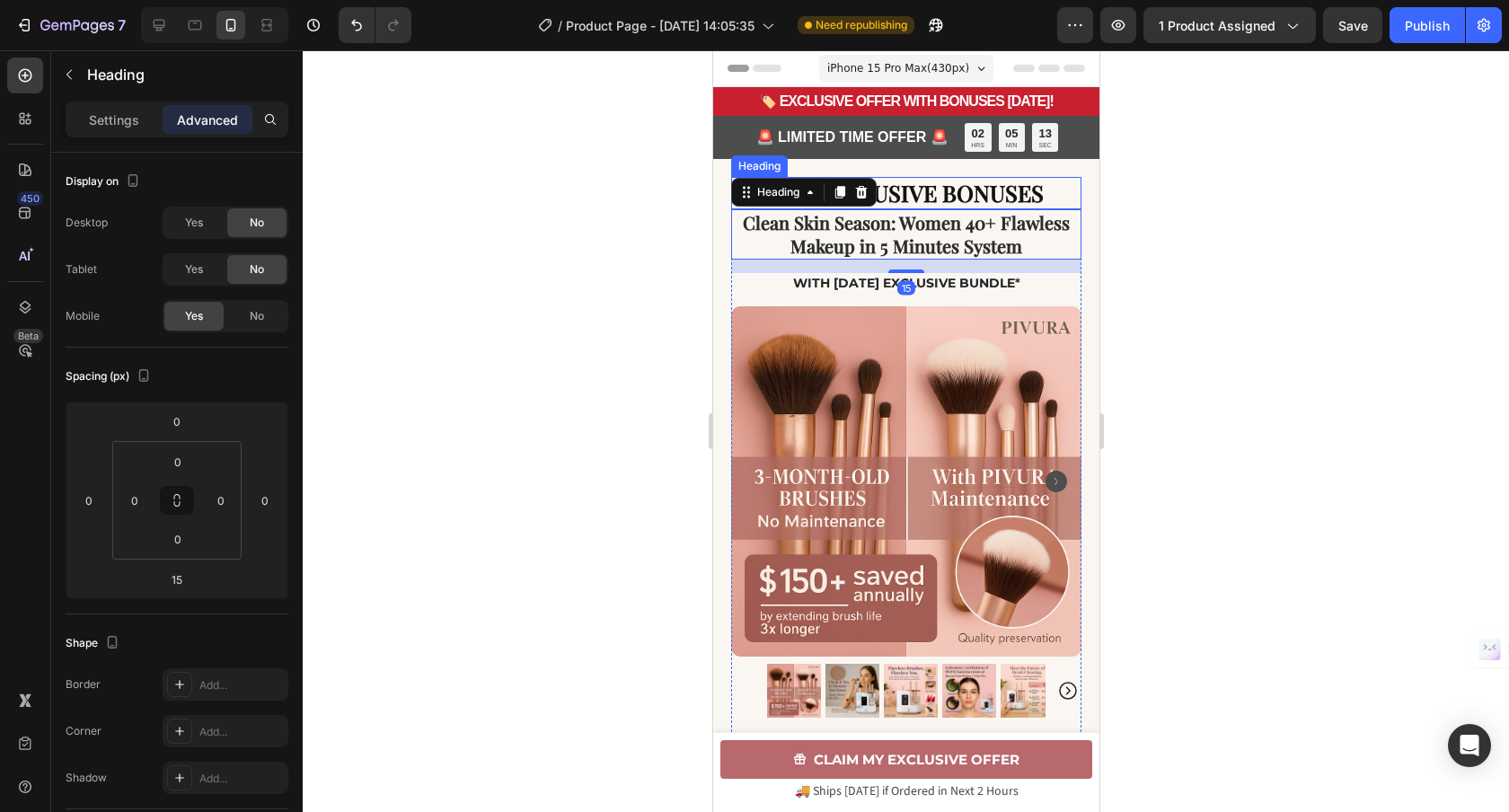
click at [924, 195] on p "GET EXCLUSIVE BONUSES" at bounding box center [905, 193] width 346 height 30
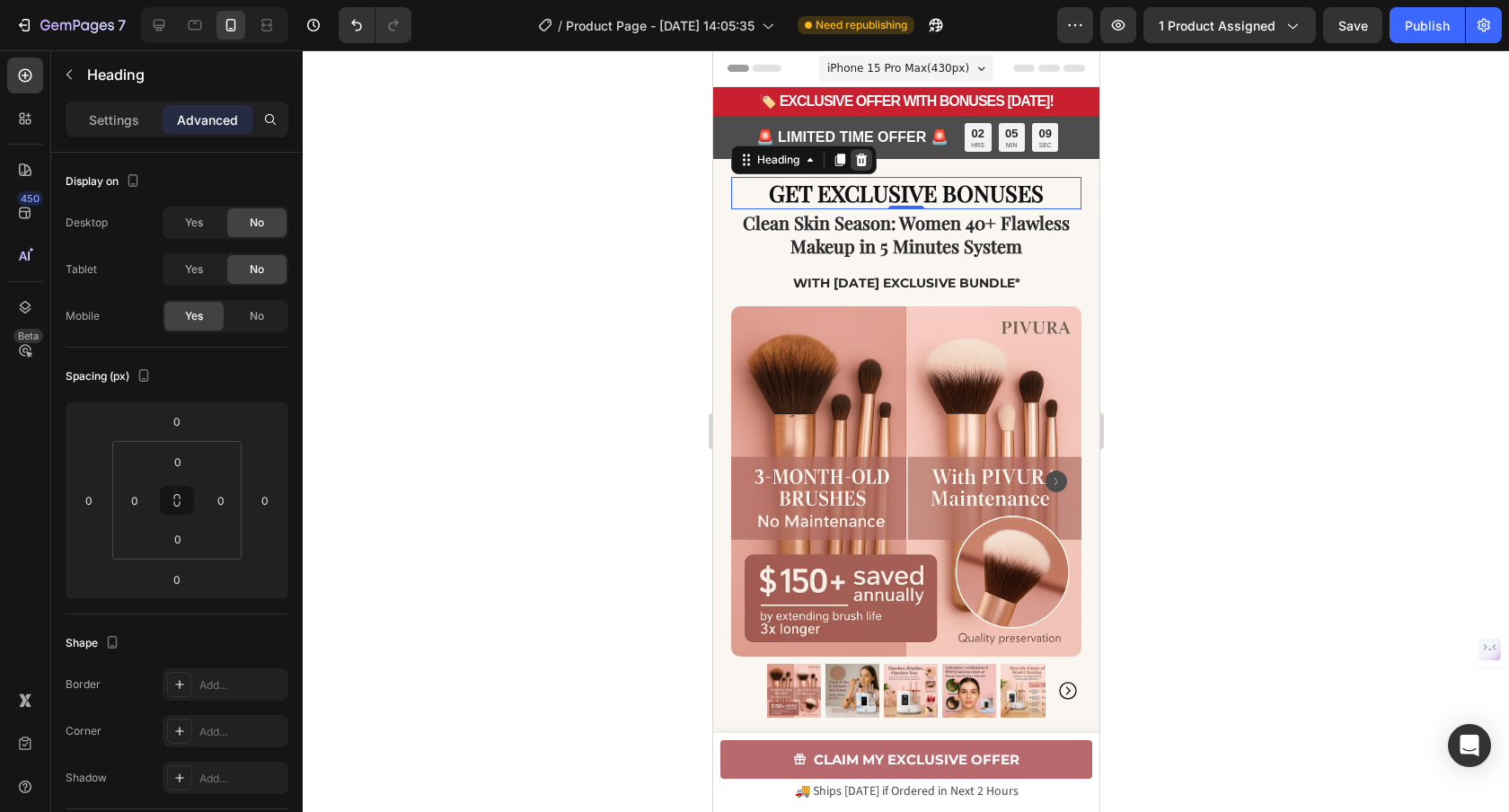
click at [862, 163] on icon at bounding box center [861, 159] width 12 height 12
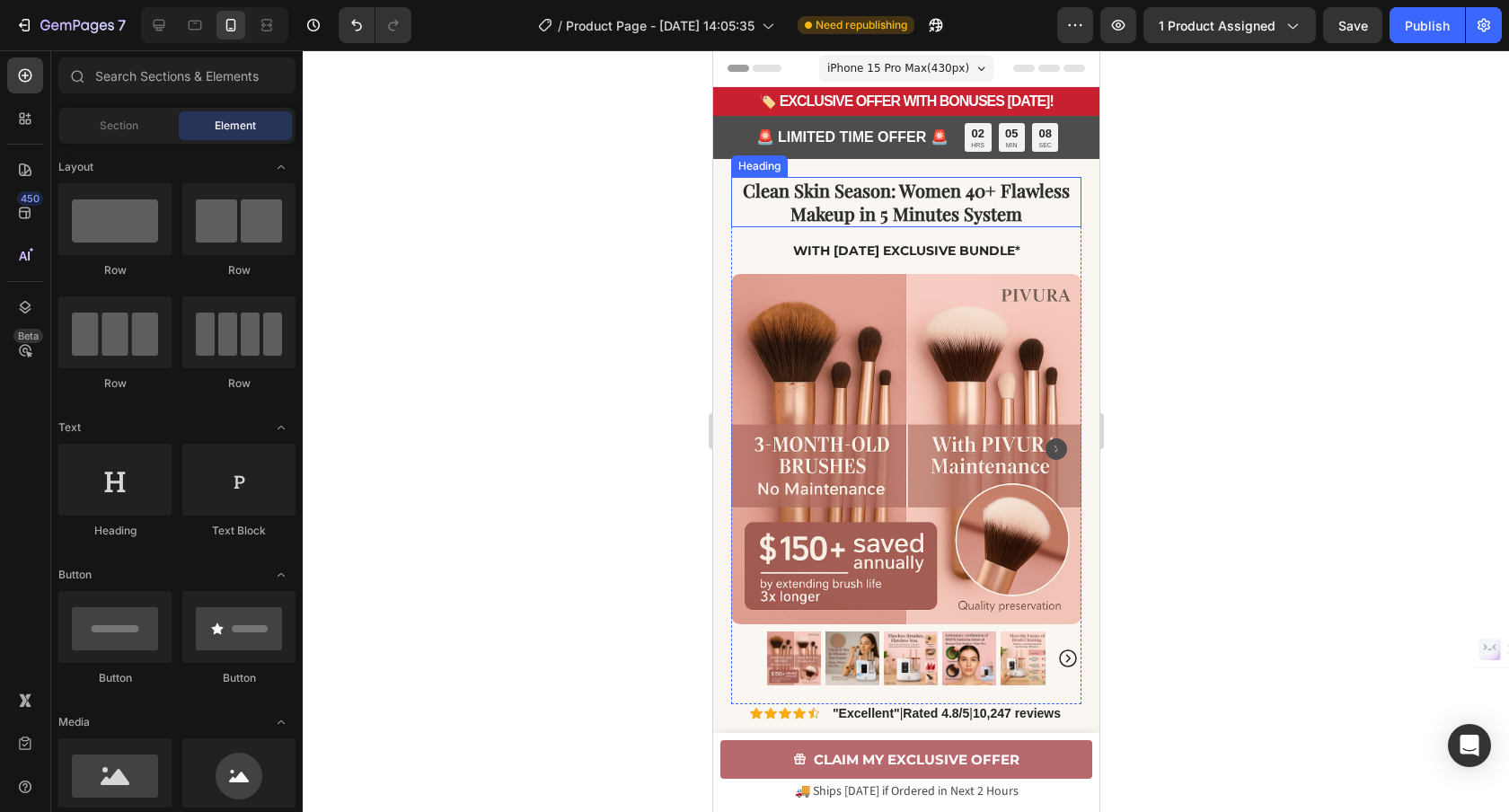
click at [926, 196] on span "Clean Skin Season: Women 40+ Flawless Makeup in 5 Minutes System" at bounding box center [906, 201] width 327 height 48
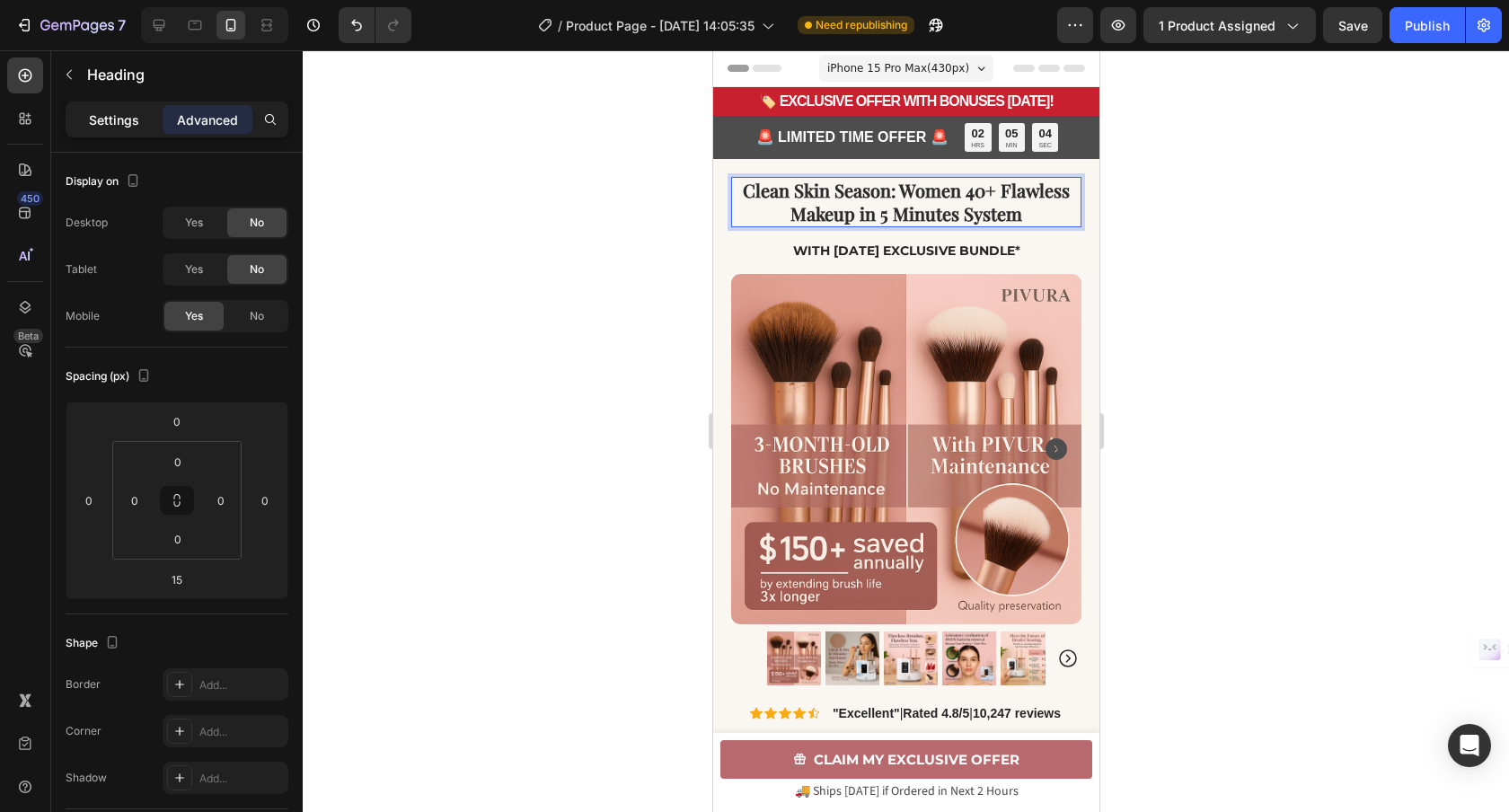
click at [109, 116] on p "Settings" at bounding box center [114, 119] width 50 height 19
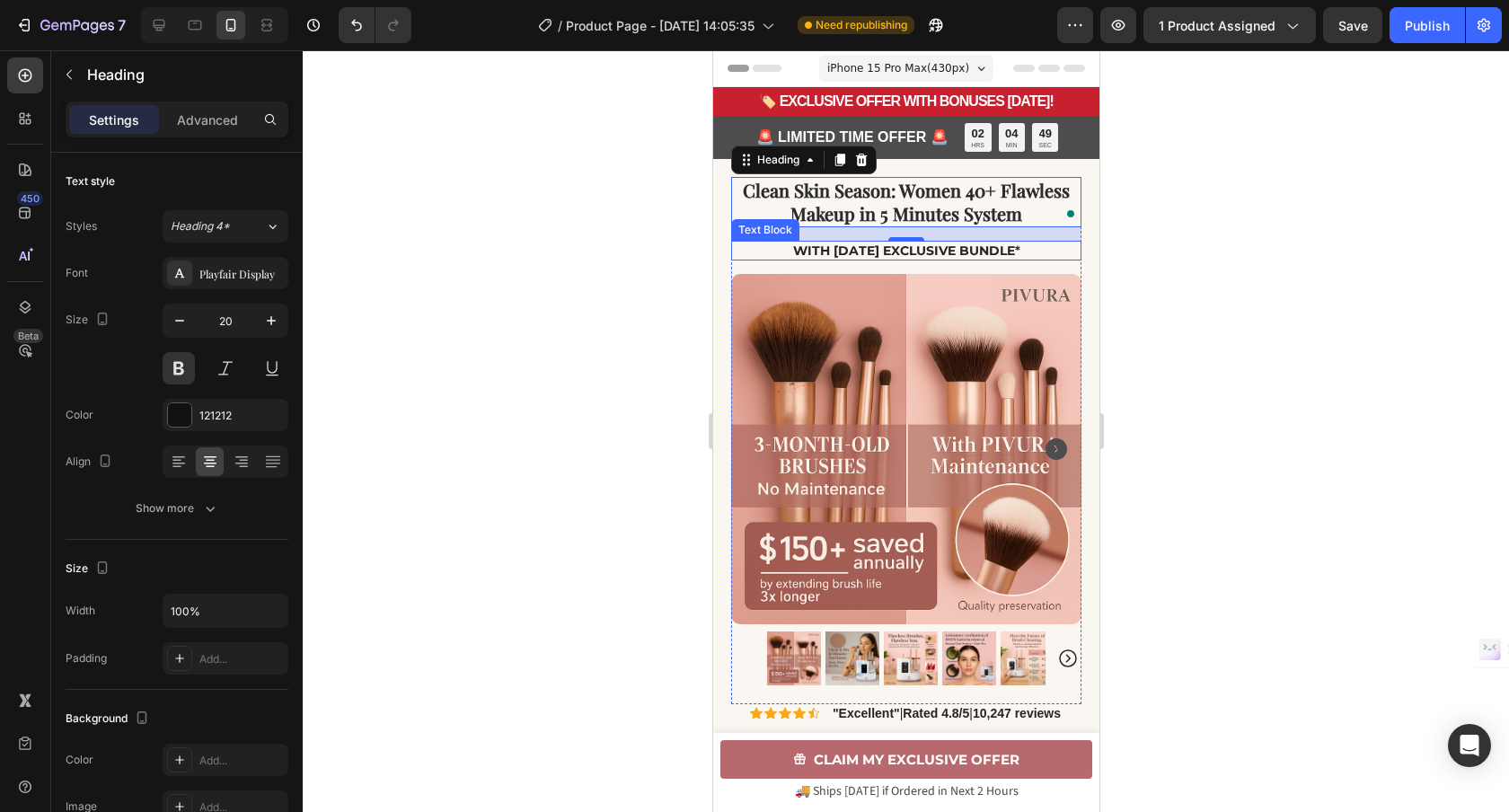
click at [812, 247] on strong "With Today's Exclusive Bundle" at bounding box center [903, 250] width 222 height 16
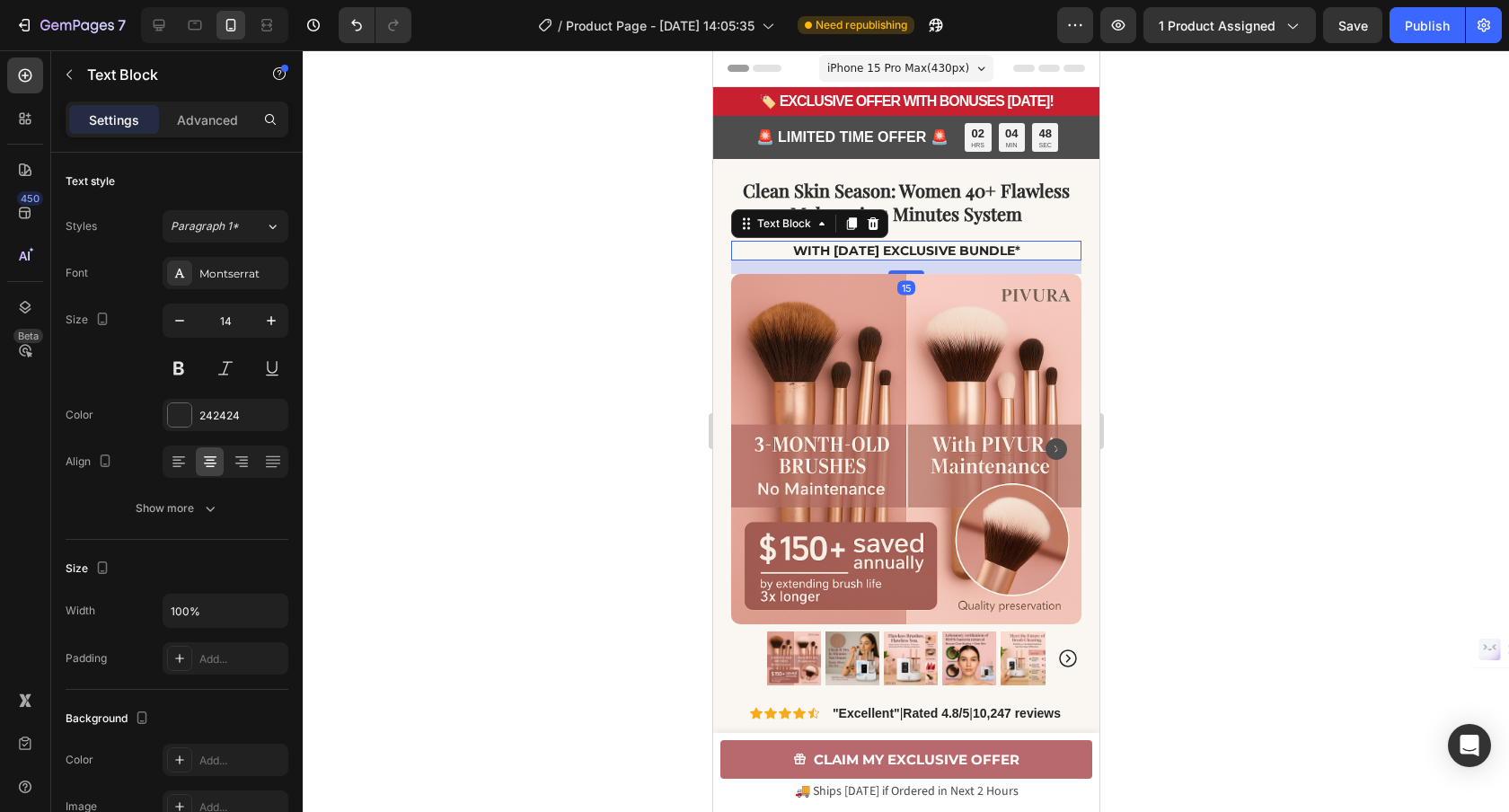
click at [811, 248] on strong "With Today's Exclusive Bundle" at bounding box center [903, 250] width 222 height 16
click at [1037, 251] on p "With Today's Exclusive Bundle *" at bounding box center [905, 250] width 346 height 16
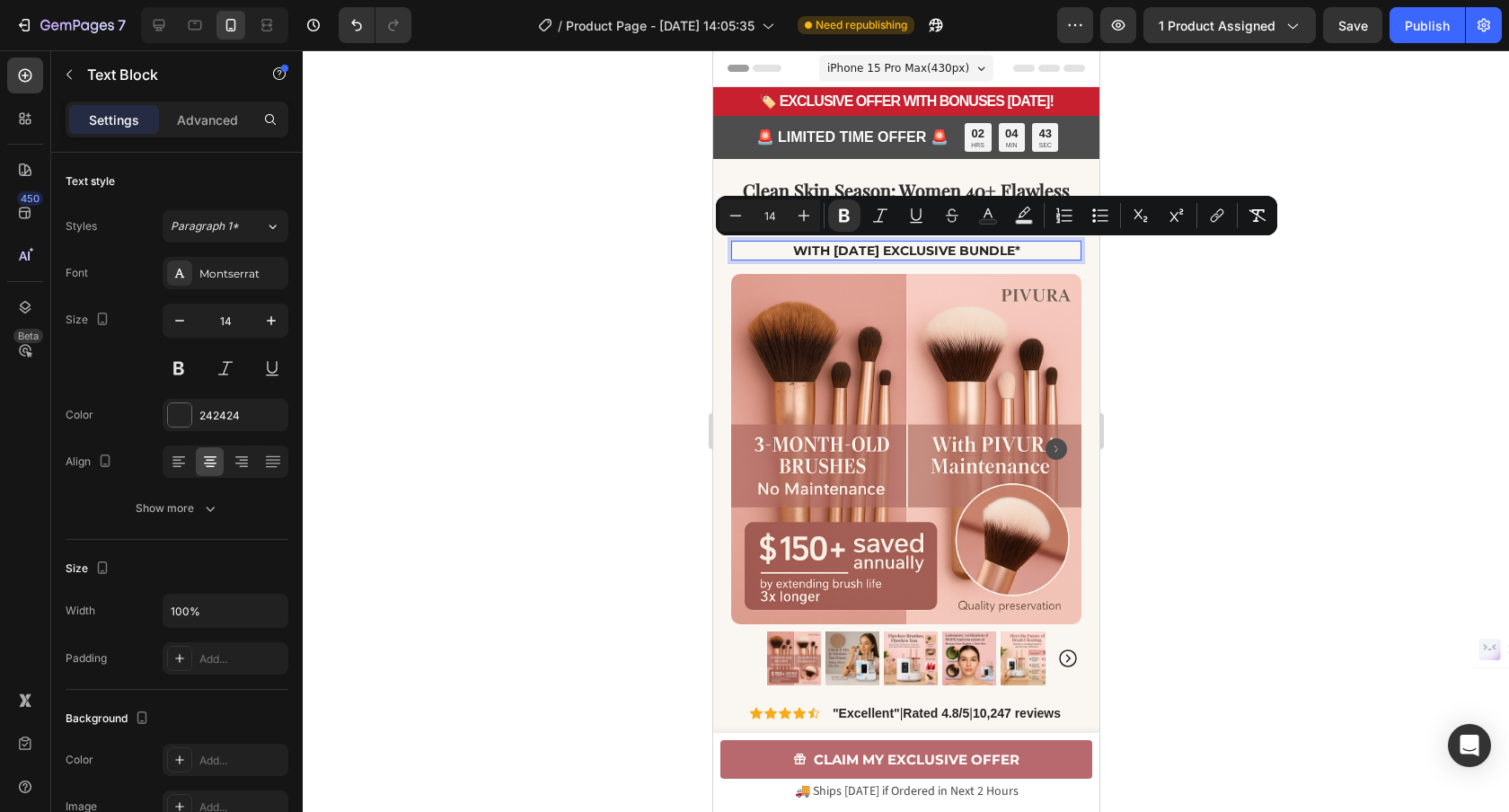
drag, startPoint x: 1020, startPoint y: 250, endPoint x: 790, endPoint y: 248, distance: 230.0
click at [790, 248] on p "With Today's Exclusive Bundle *" at bounding box center [905, 250] width 346 height 16
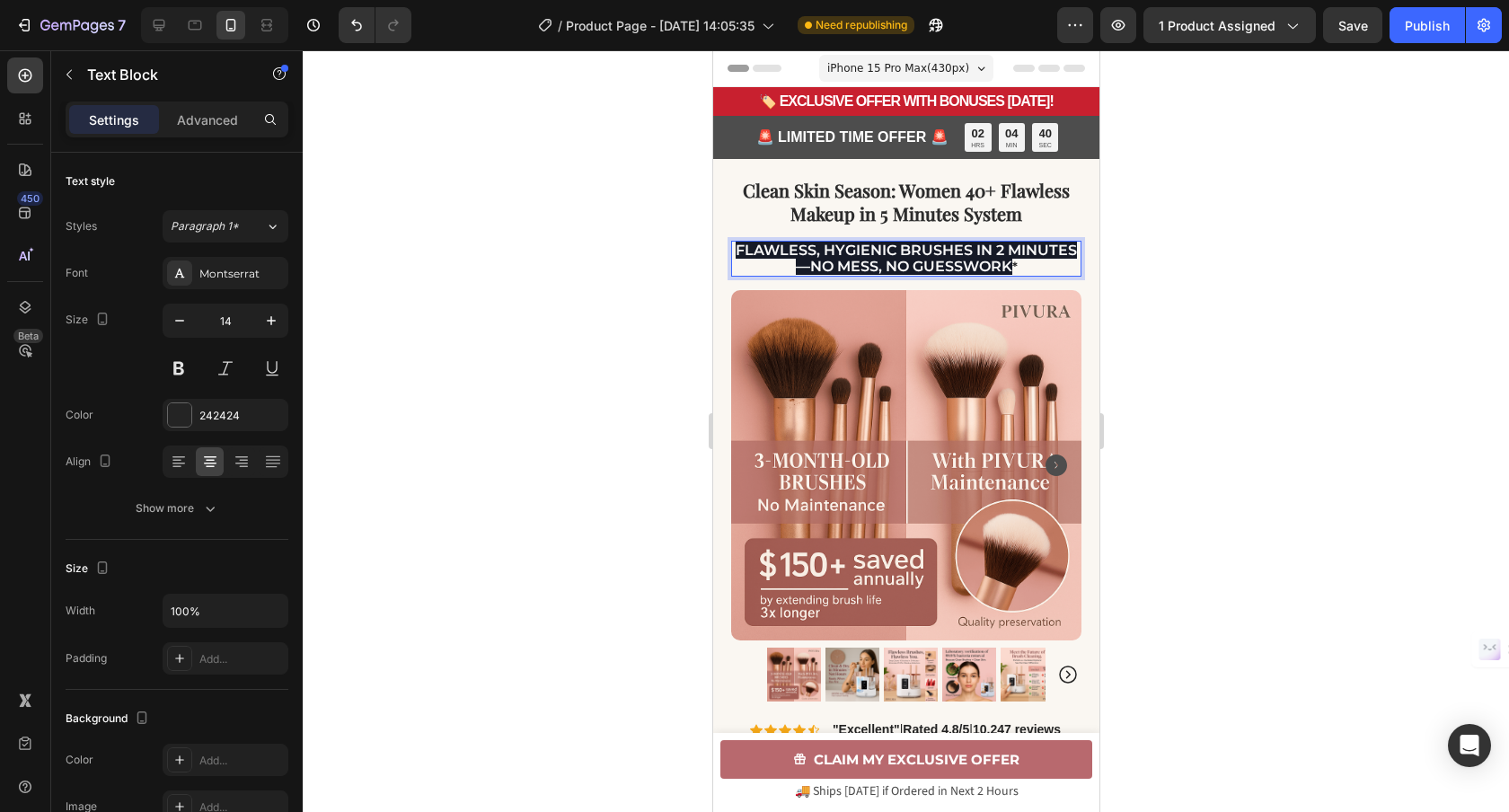
click at [1010, 269] on span "Flawless, hygienic brushes in 2 minutes—no mess, no guesswork" at bounding box center [906, 259] width 342 height 34
click at [1010, 268] on span "Flawless, hygienic brushes in 2 minutes—no mess, no guesswork" at bounding box center [906, 259] width 342 height 34
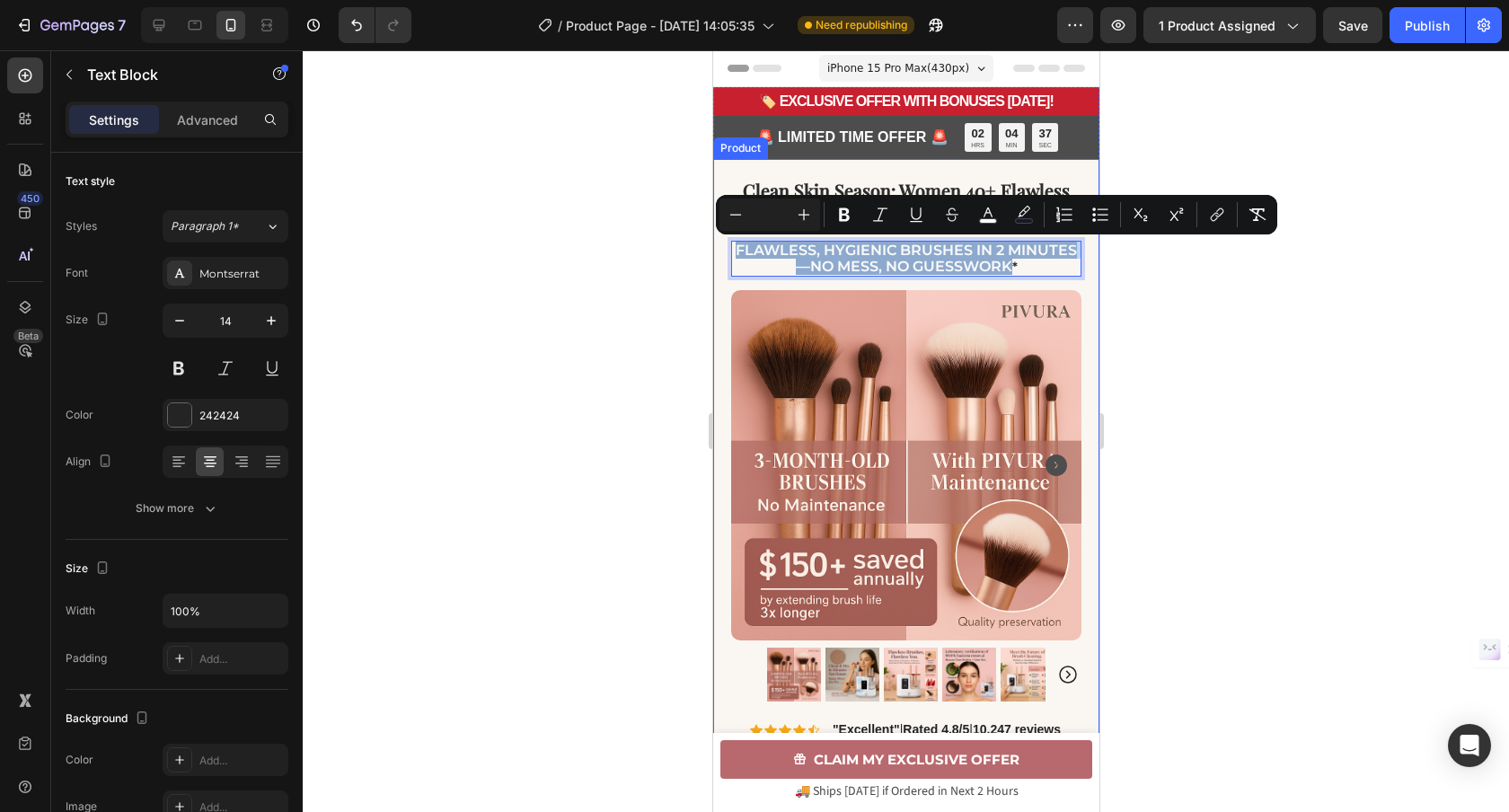
drag, startPoint x: 1010, startPoint y: 268, endPoint x: 732, endPoint y: 254, distance: 278.4
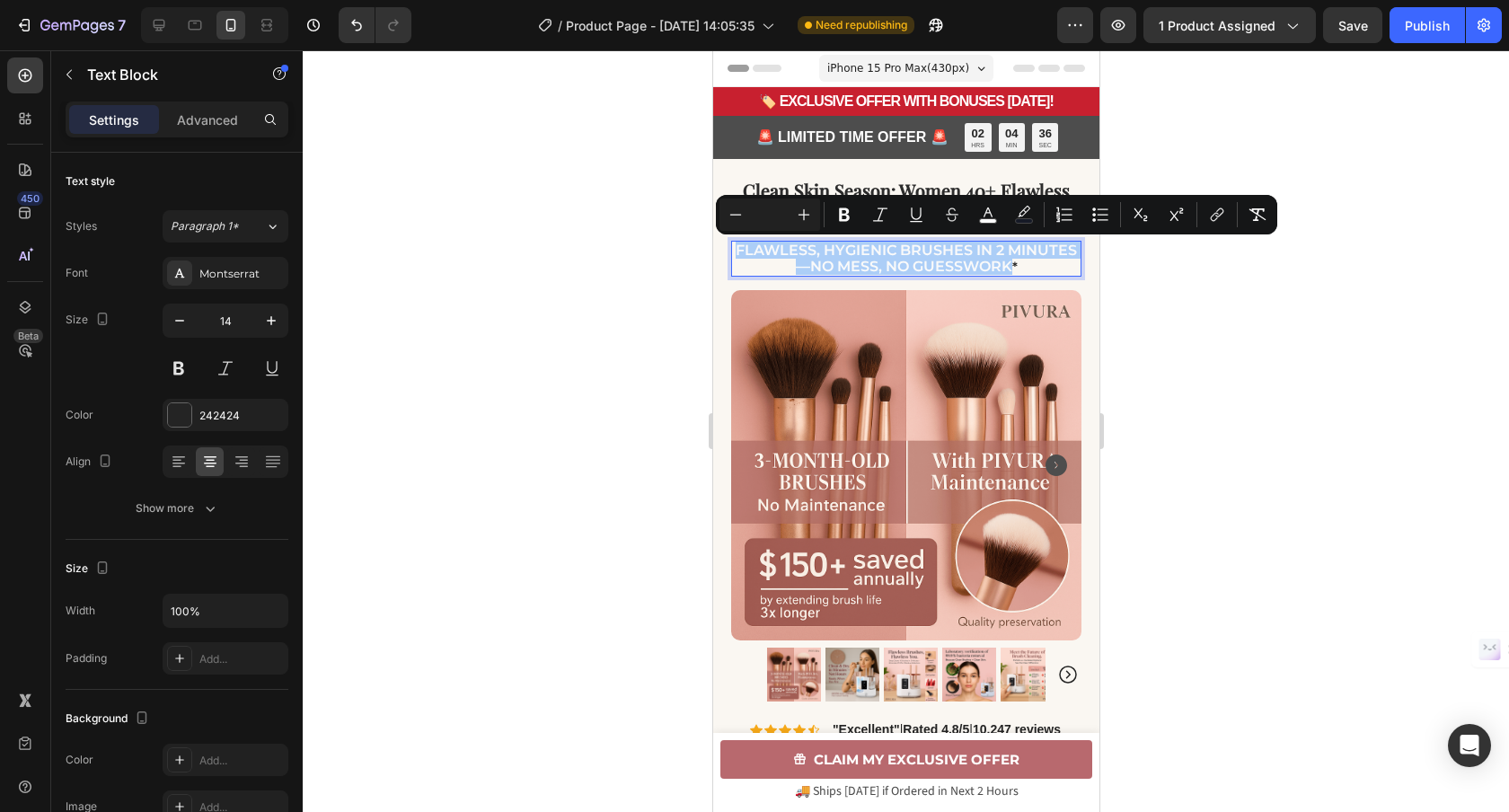
click at [778, 217] on input "Editor contextual toolbar" at bounding box center [769, 214] width 35 height 21
type input "0"
click at [1022, 211] on icon "Editor contextual toolbar" at bounding box center [1023, 214] width 18 height 18
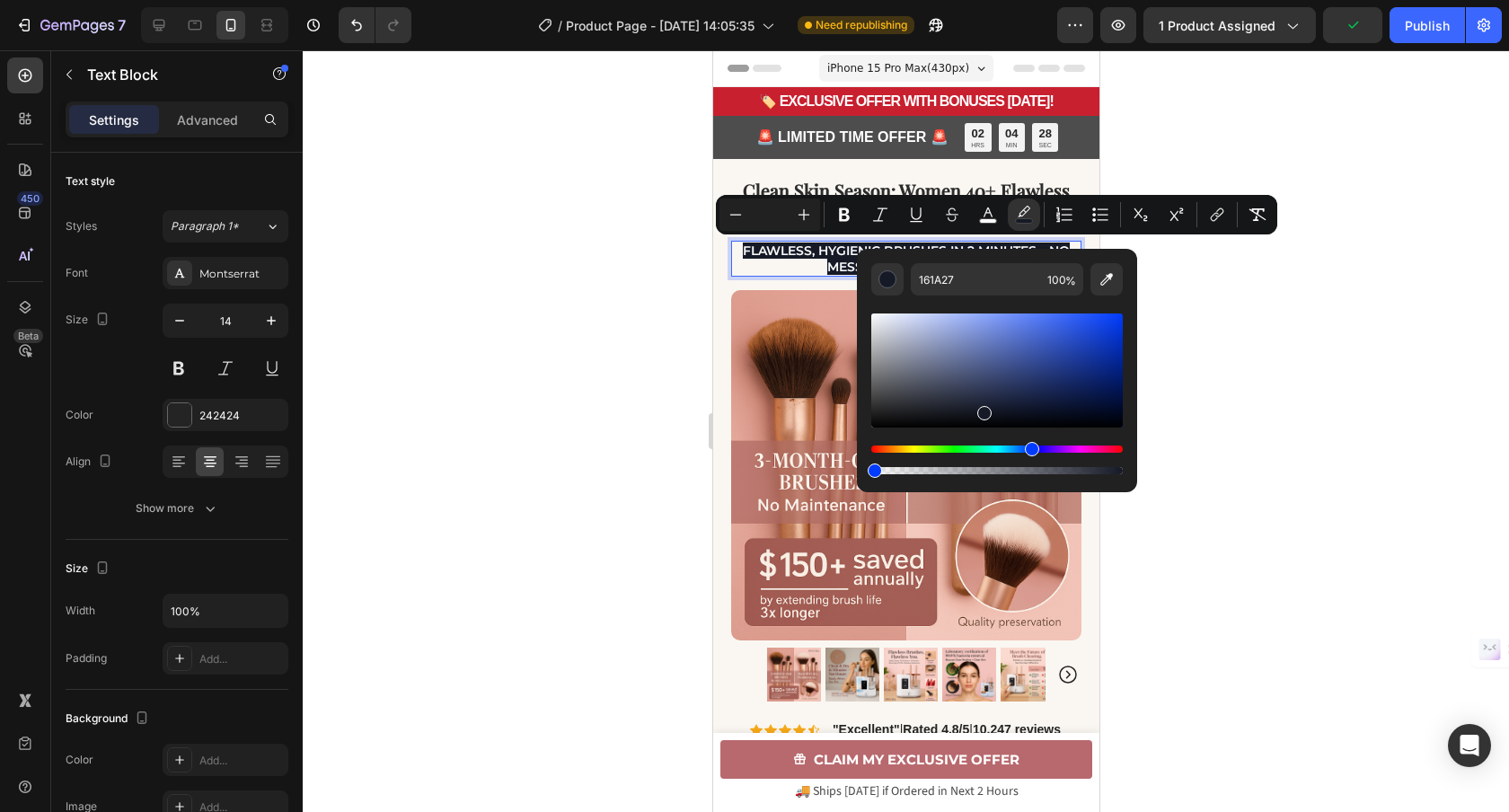
drag, startPoint x: 1806, startPoint y: 522, endPoint x: 839, endPoint y: 472, distance: 968.3
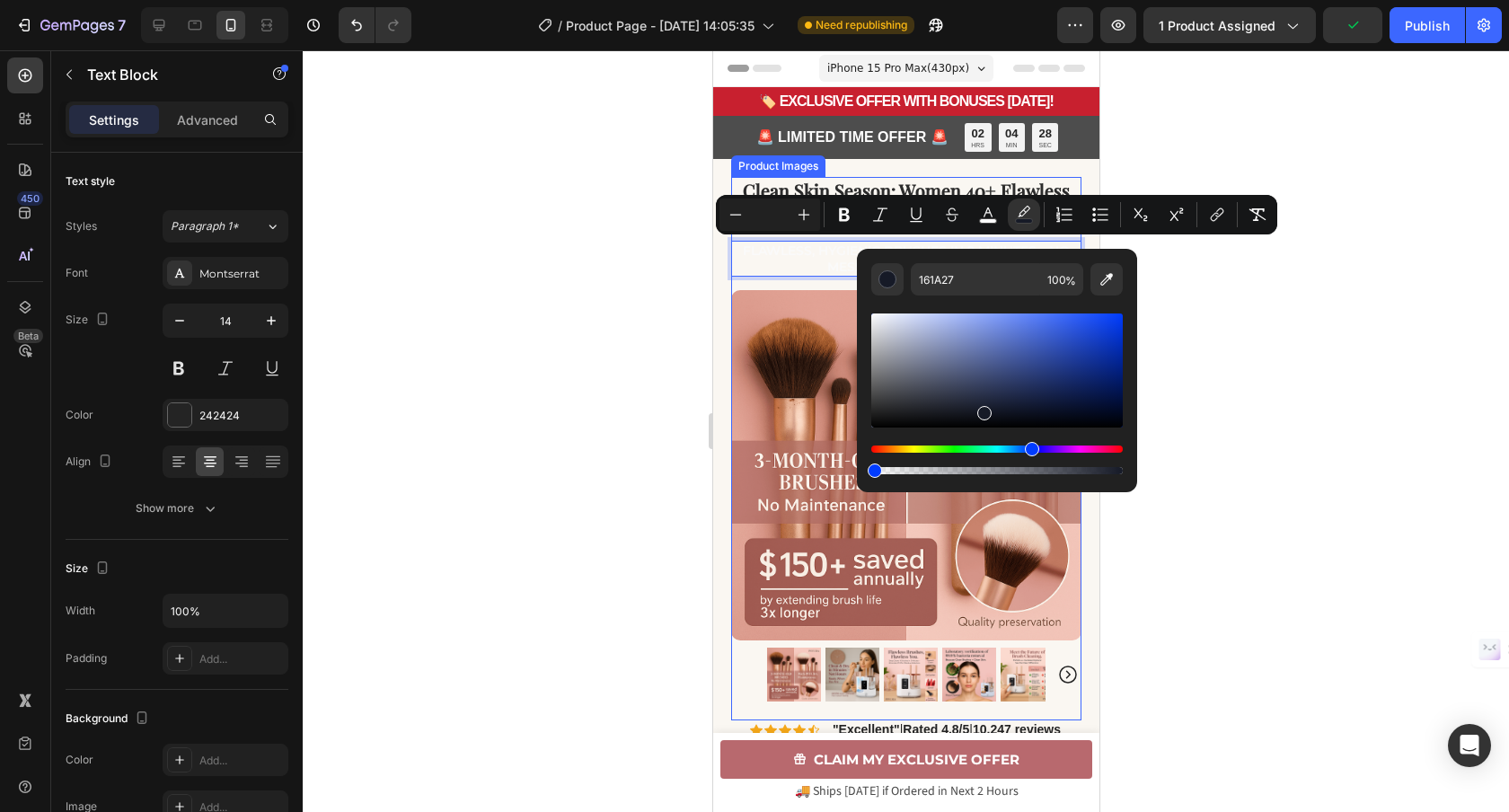
type input "0"
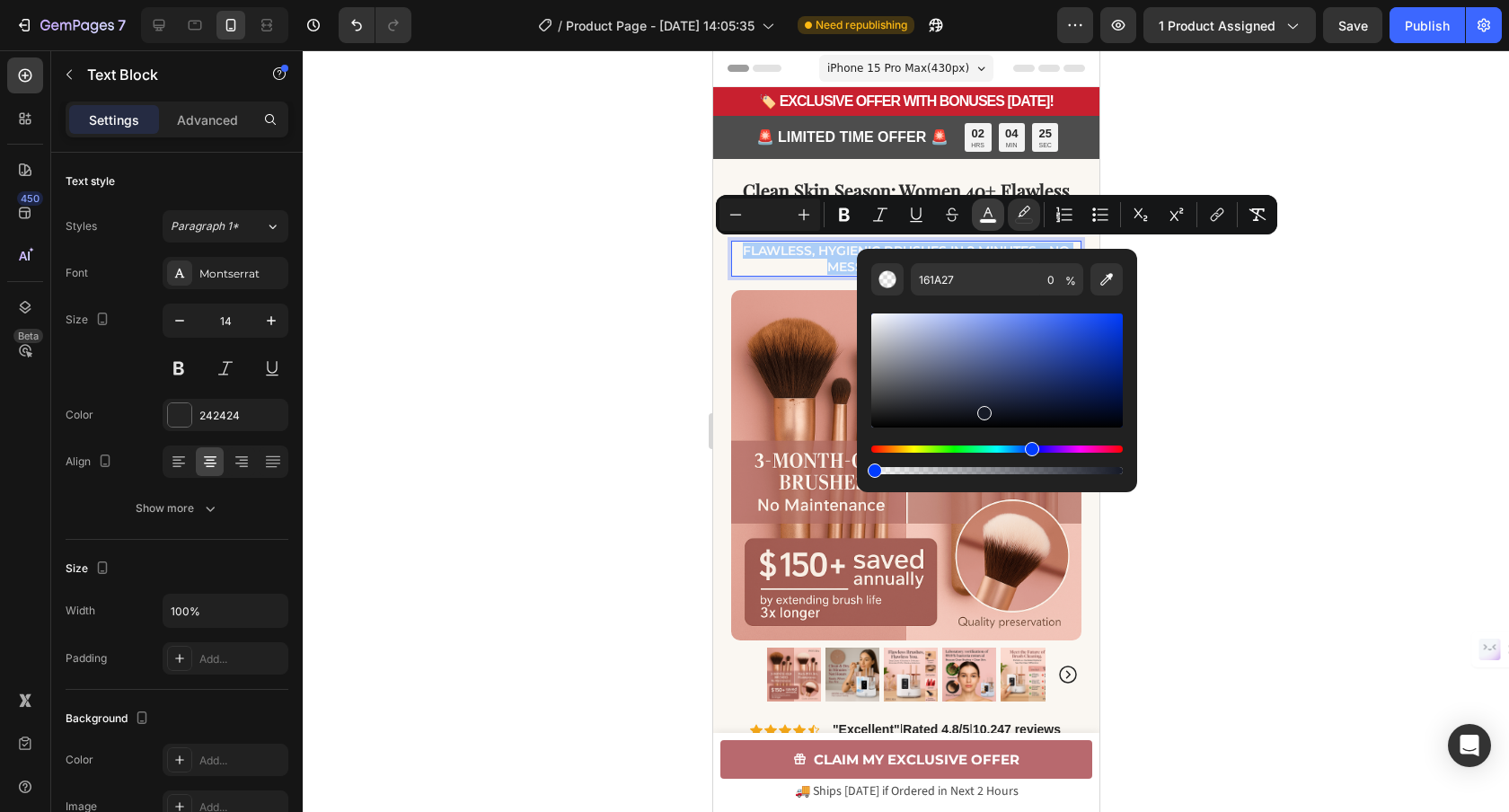
click at [990, 217] on icon "Editor contextual toolbar" at bounding box center [987, 214] width 18 height 18
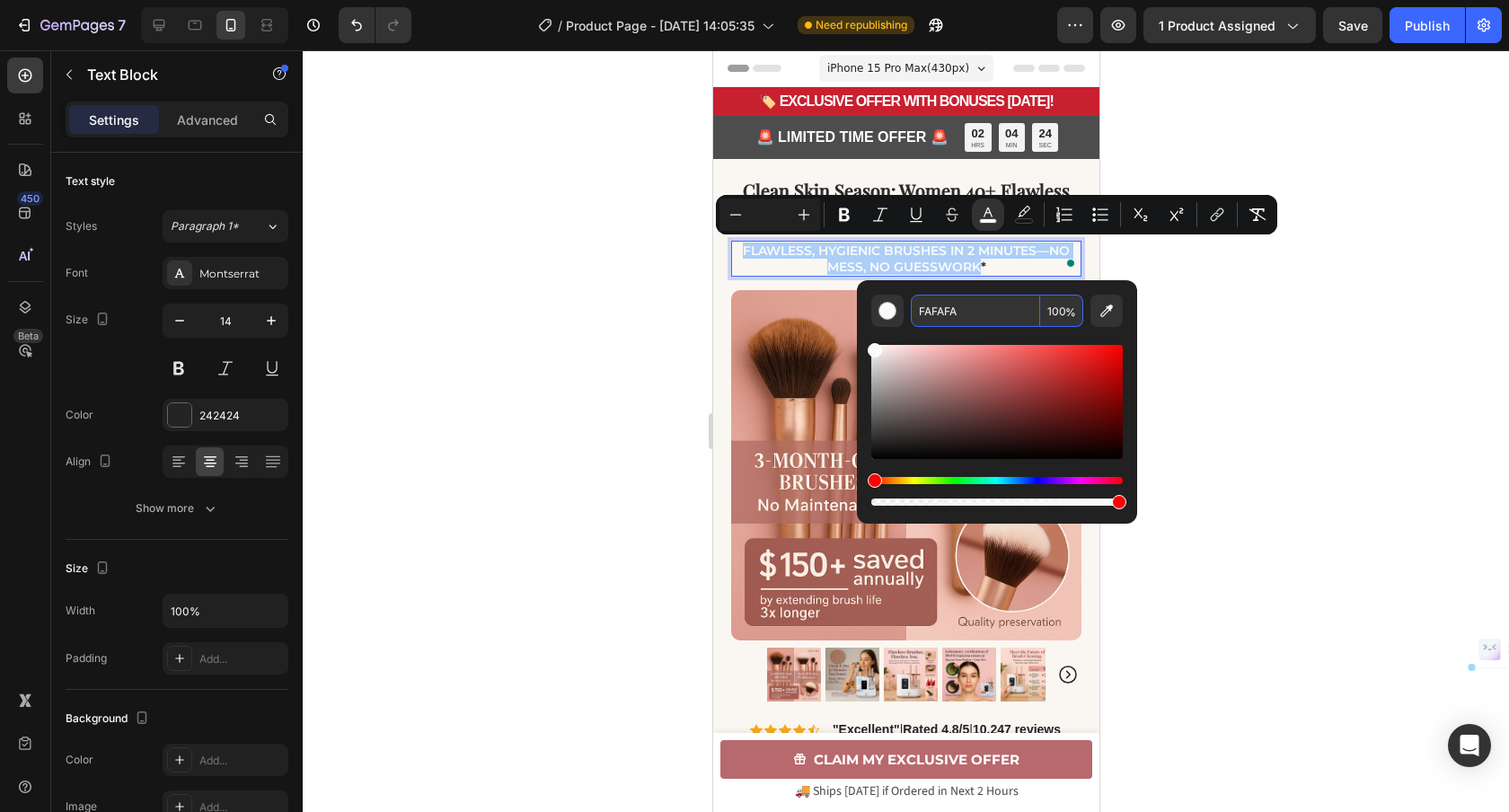
click at [976, 313] on input "FAFAFA" at bounding box center [975, 311] width 130 height 33
click at [972, 315] on input "FAFAFA" at bounding box center [975, 311] width 130 height 33
paste input "424242"
type input "424242"
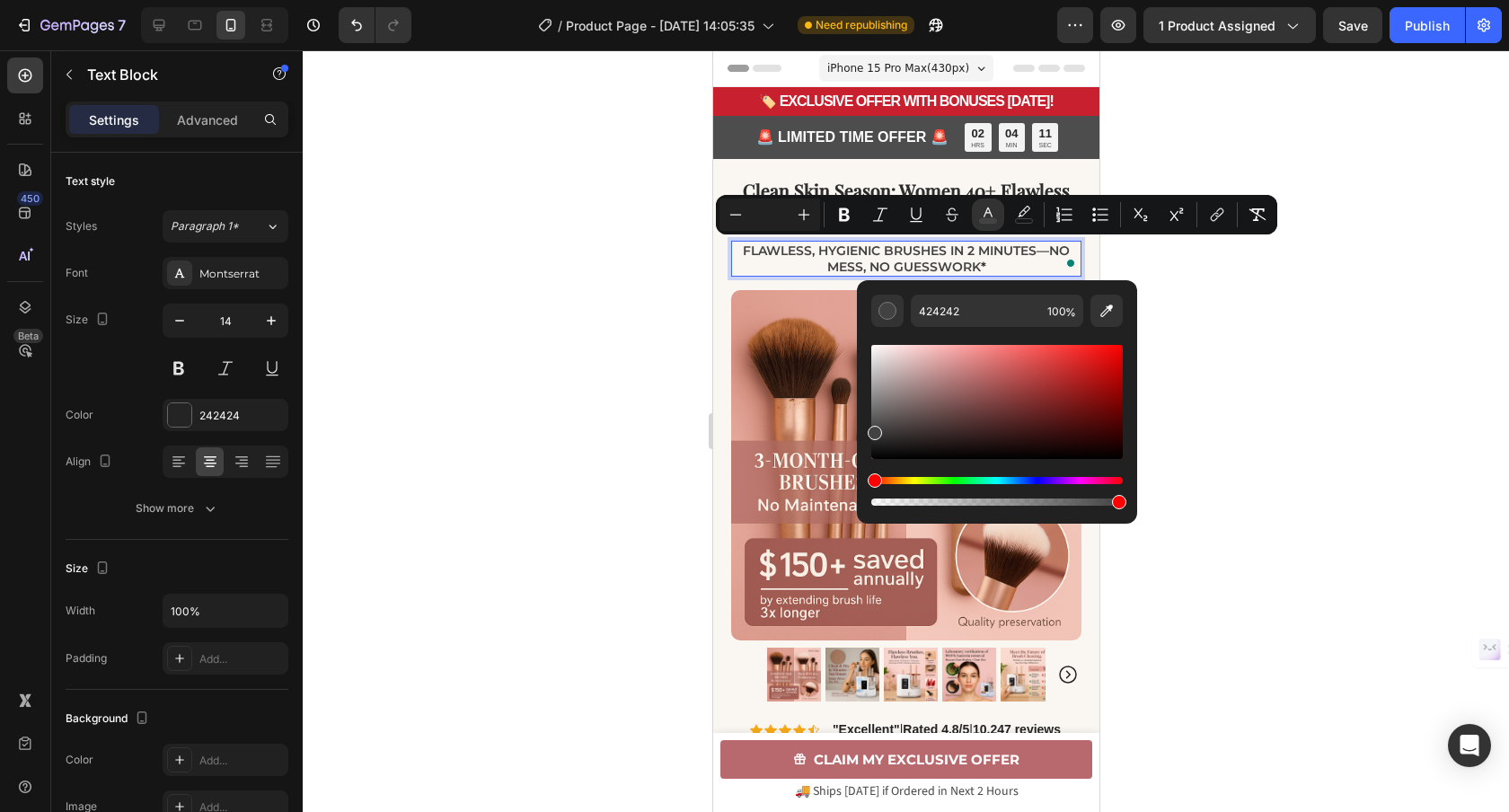
click at [1206, 306] on div at bounding box center [906, 431] width 1206 height 762
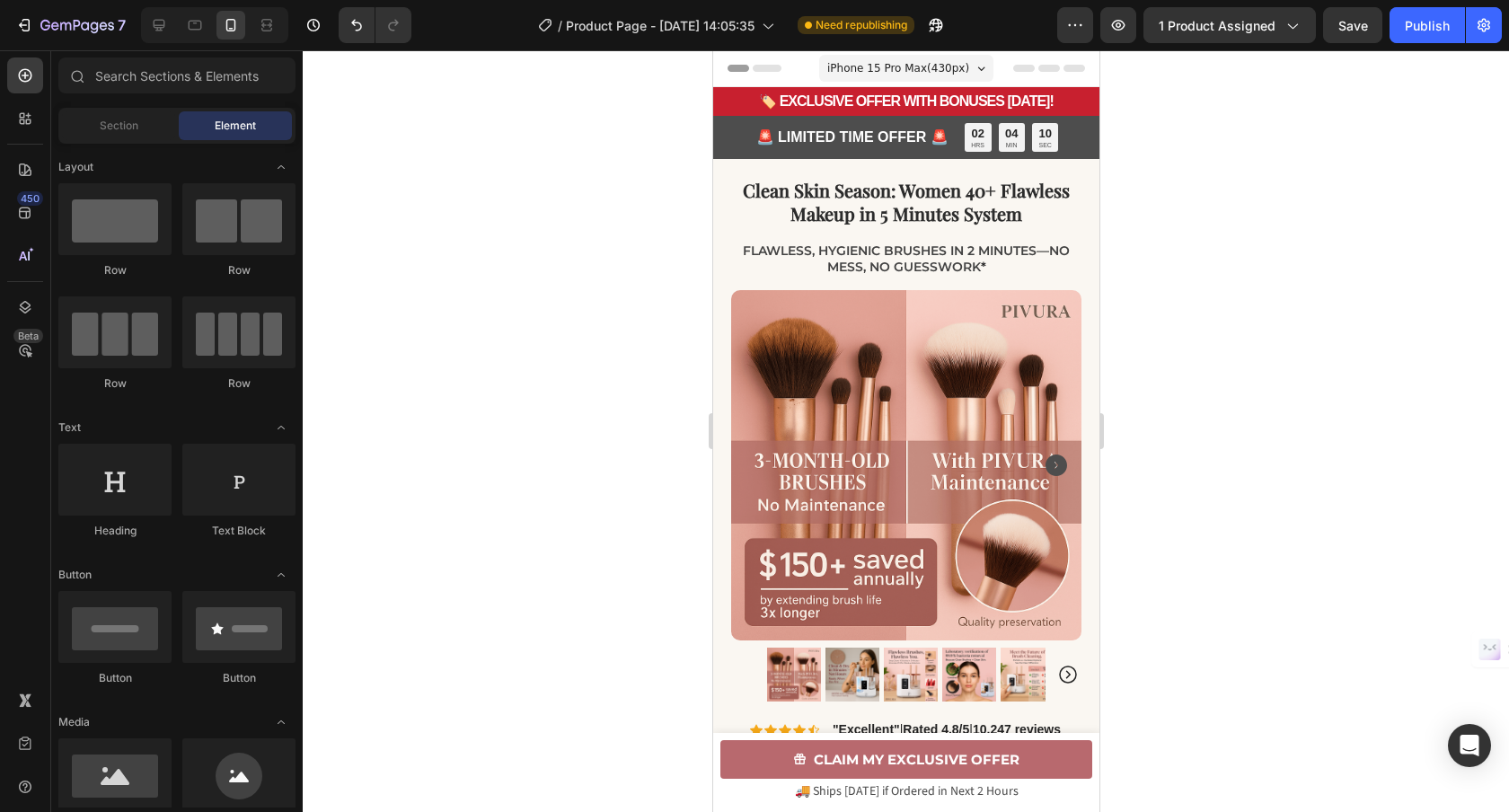
click at [1206, 308] on div at bounding box center [906, 431] width 1206 height 762
click at [931, 224] on span "Clean Skin Season: Women 40+ Flawless Makeup in 5 Minutes System" at bounding box center [906, 201] width 327 height 48
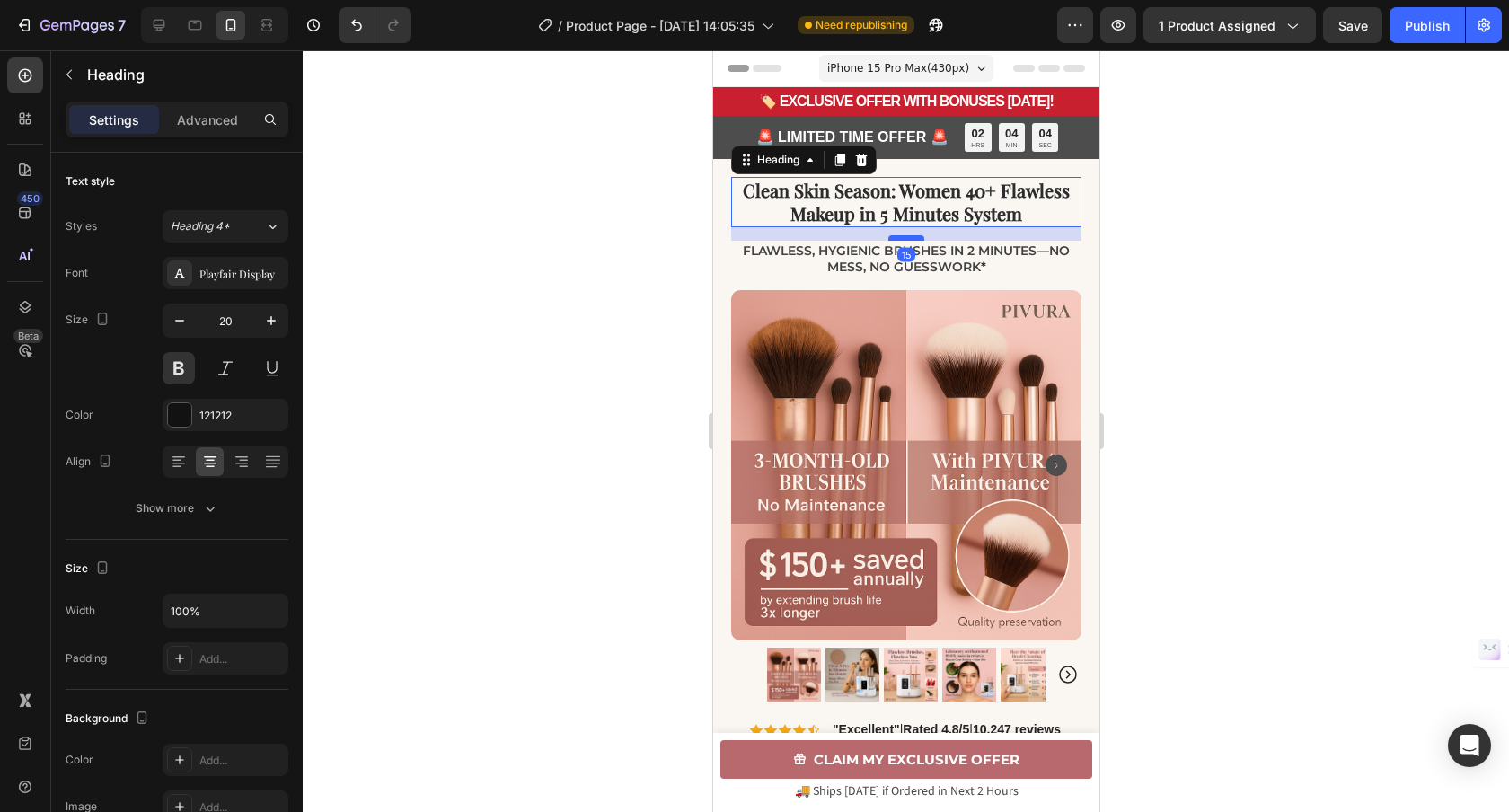
click at [914, 239] on div at bounding box center [905, 238] width 35 height 6
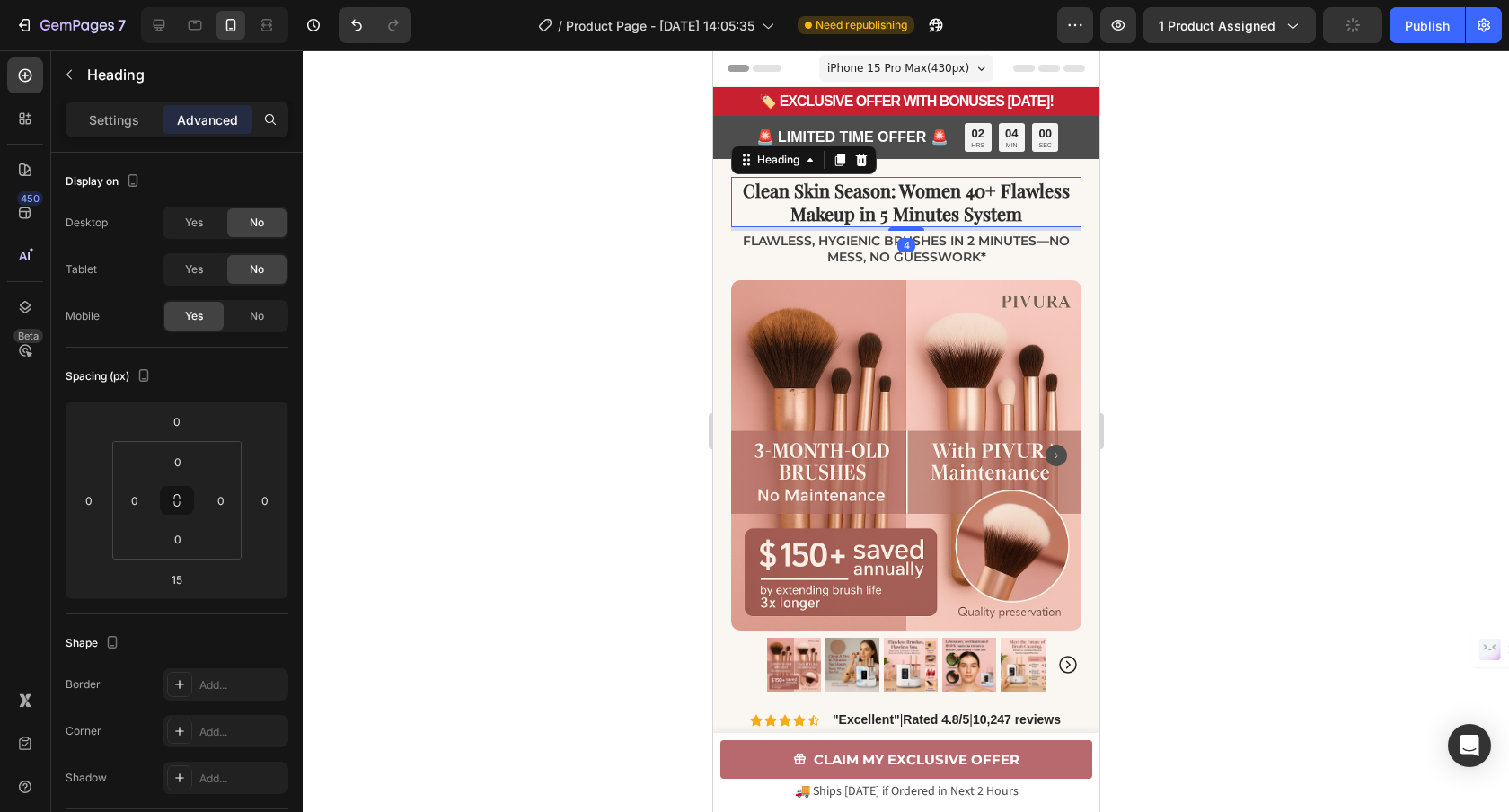
drag, startPoint x: 915, startPoint y: 239, endPoint x: 924, endPoint y: 229, distance: 13.5
click at [924, 227] on div "4" at bounding box center [905, 227] width 350 height 0
type input "4"
click at [1036, 240] on span "Flawless, hygienic brushes in 2 minutes—no mess, no guesswork" at bounding box center [906, 248] width 327 height 33
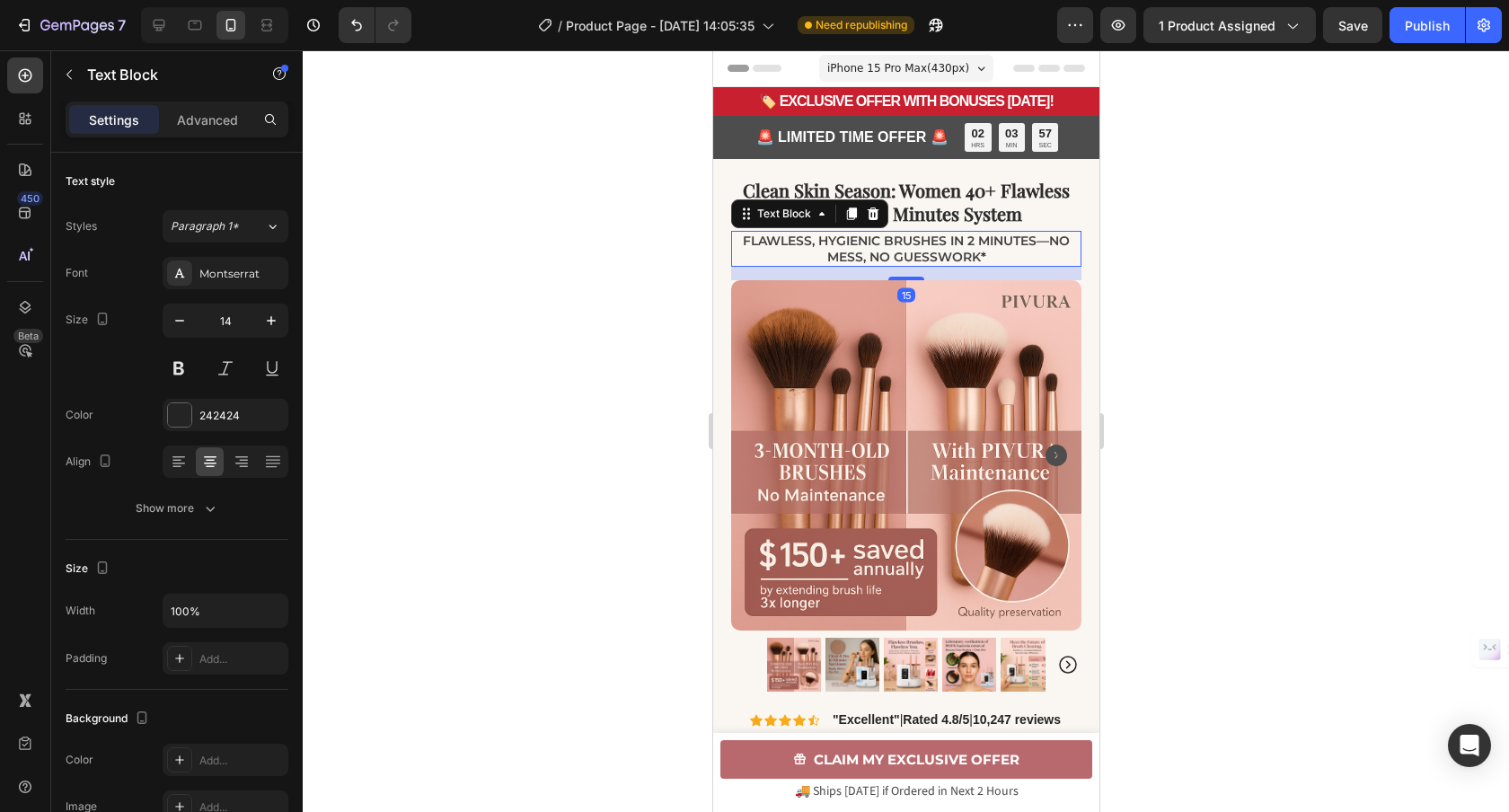
click at [1035, 242] on span "Flawless, hygienic brushes in 2 minutes—no mess, no guesswork" at bounding box center [906, 248] width 327 height 33
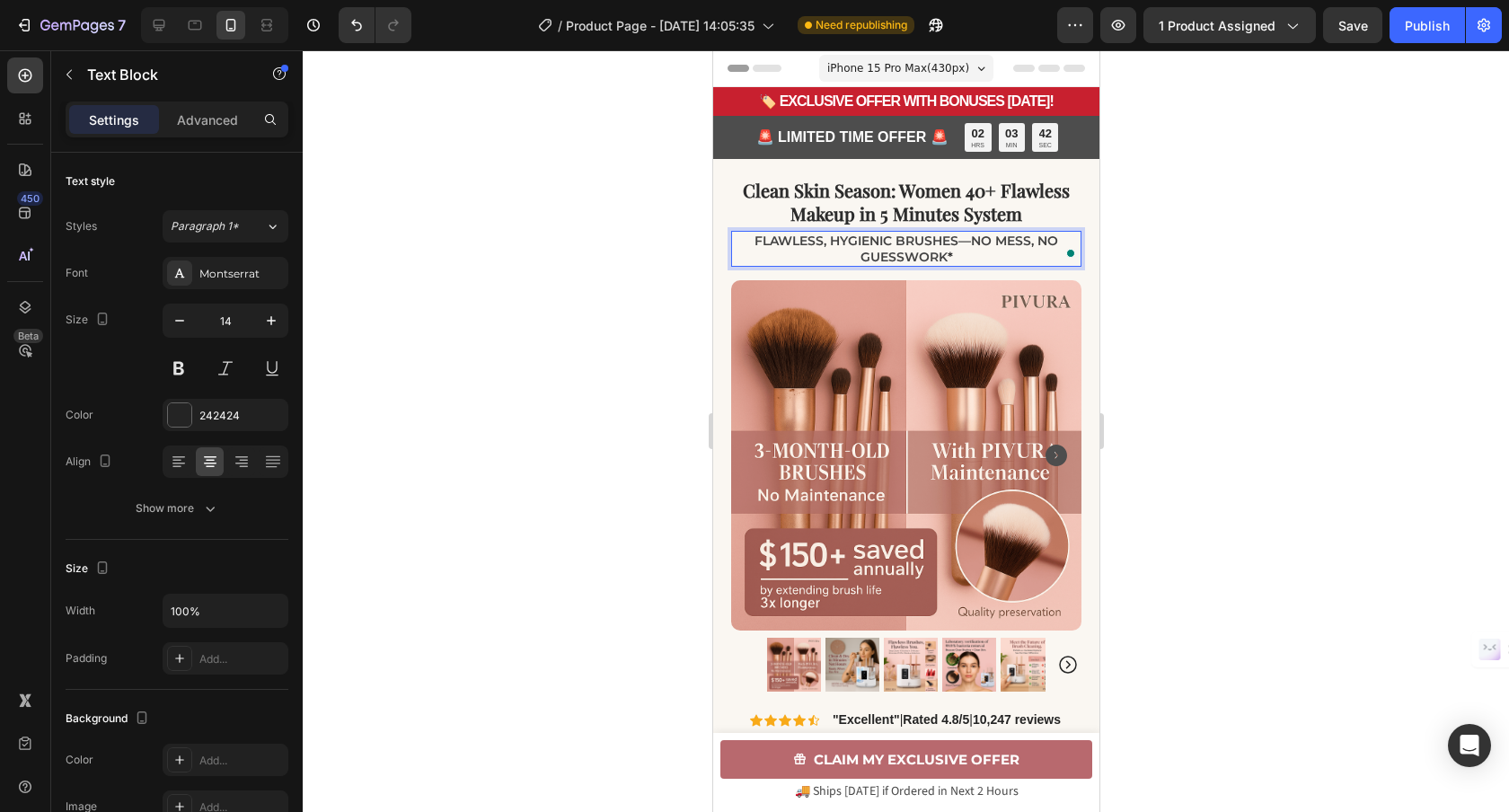
click at [1259, 278] on div at bounding box center [906, 431] width 1206 height 762
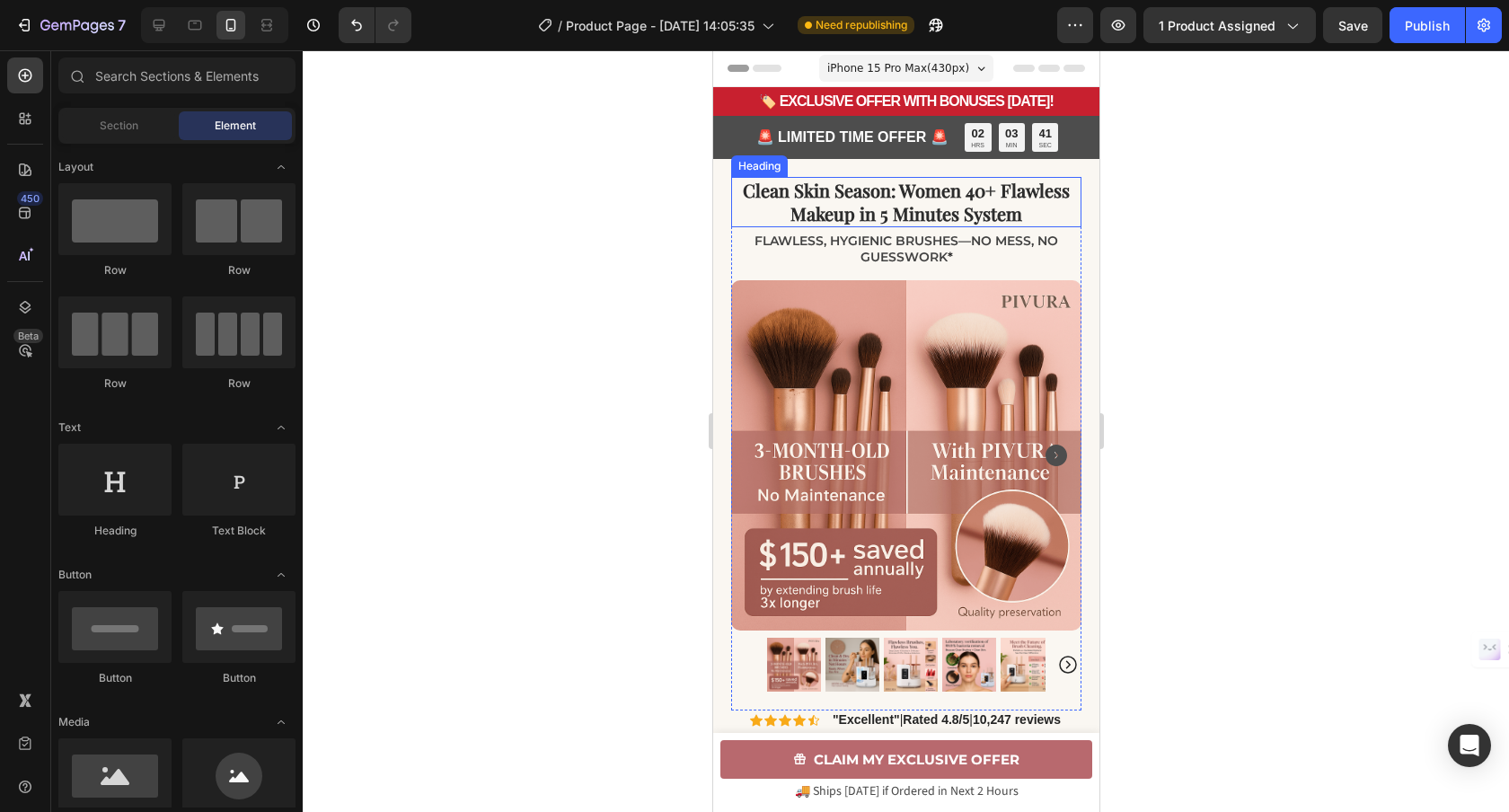
drag, startPoint x: 880, startPoint y: 199, endPoint x: 837, endPoint y: 200, distance: 43.0
click at [880, 199] on span "Clean Skin Season: Women 40+ Flawless Makeup in 5 Minutes System" at bounding box center [906, 201] width 327 height 48
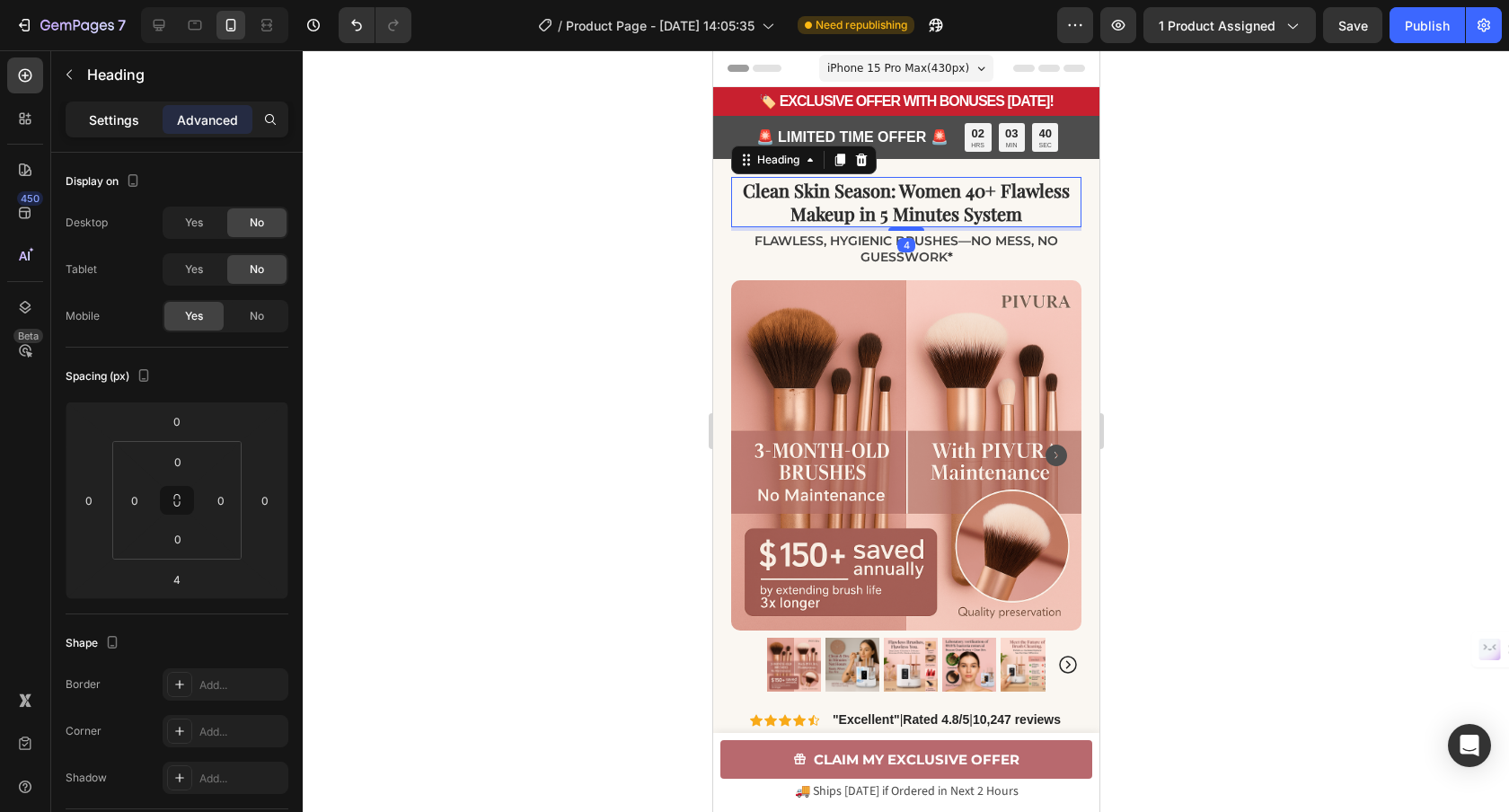
click at [96, 111] on p "Settings" at bounding box center [114, 119] width 50 height 19
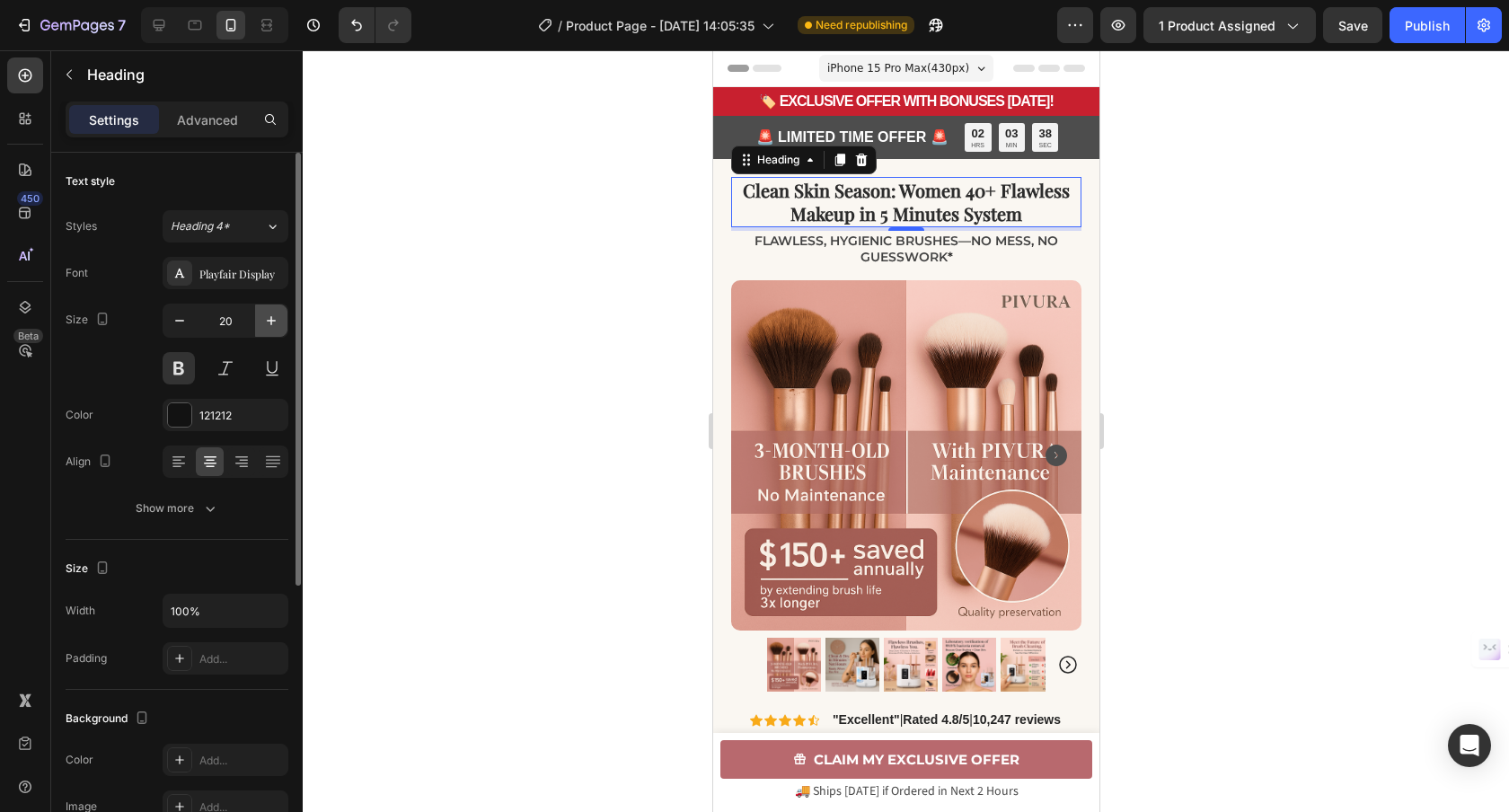
click at [275, 318] on icon "button" at bounding box center [271, 320] width 18 height 18
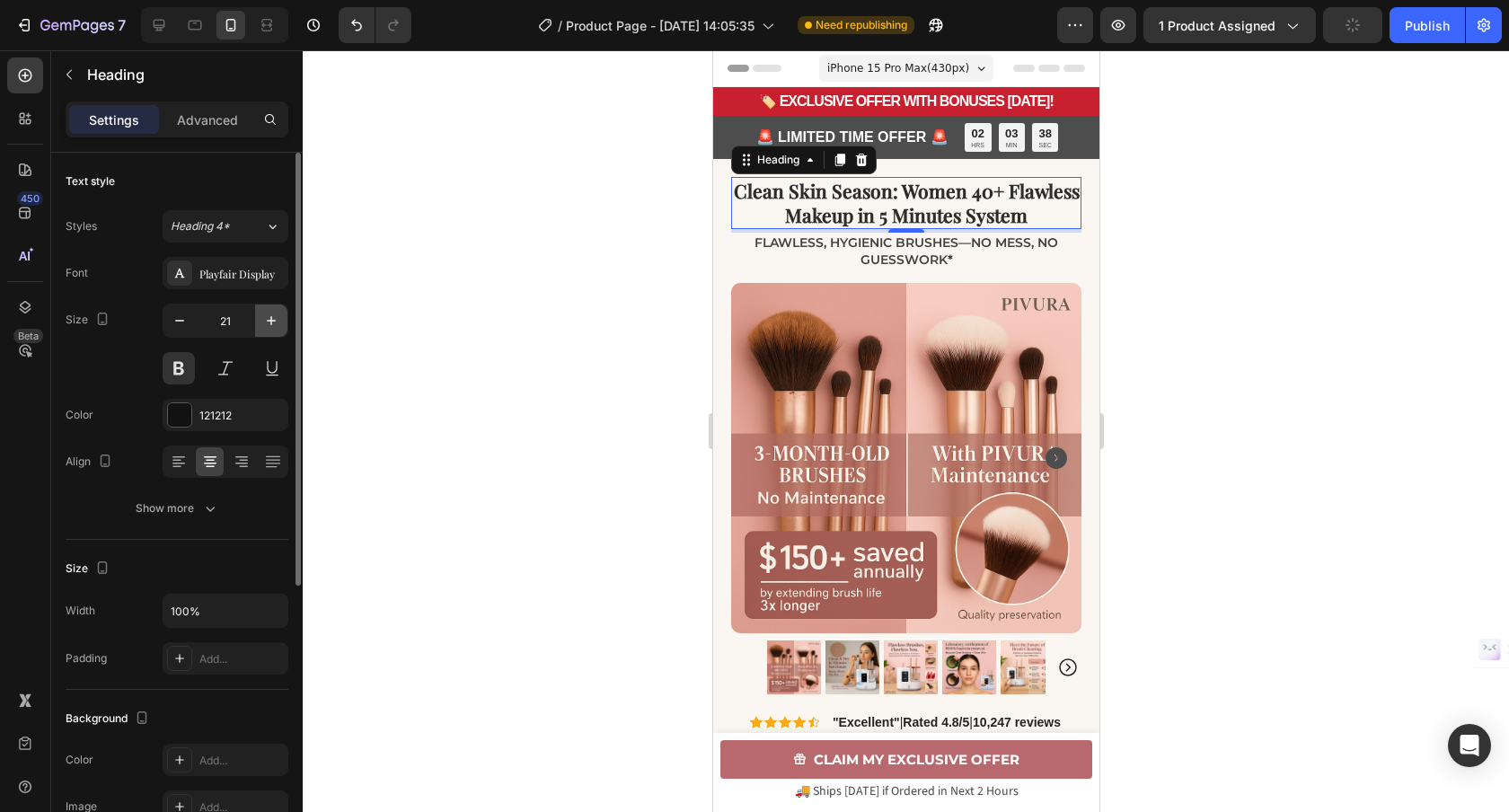
click at [268, 319] on icon "button" at bounding box center [272, 321] width 9 height 9
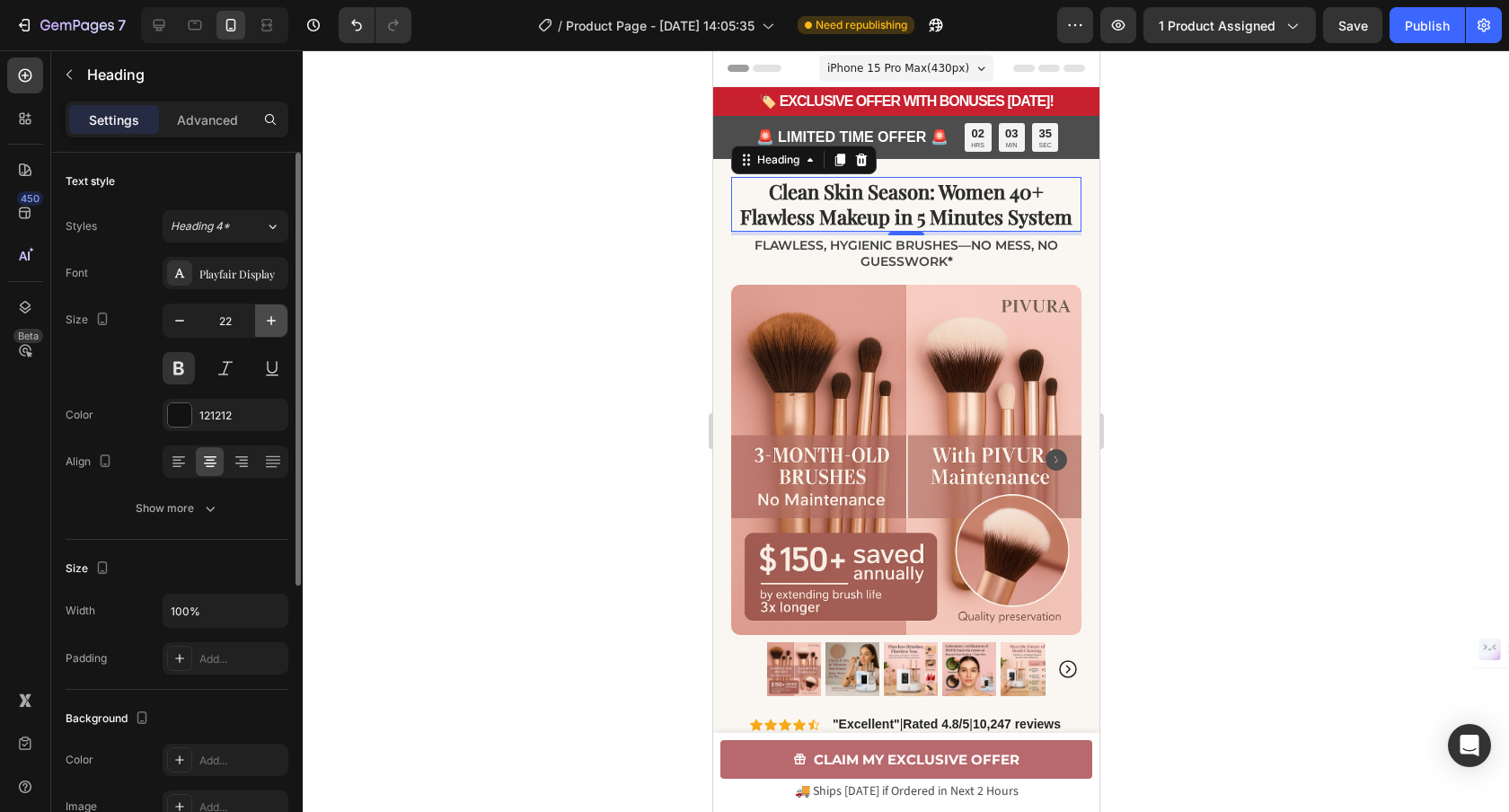
click at [267, 320] on icon "button" at bounding box center [272, 321] width 9 height 9
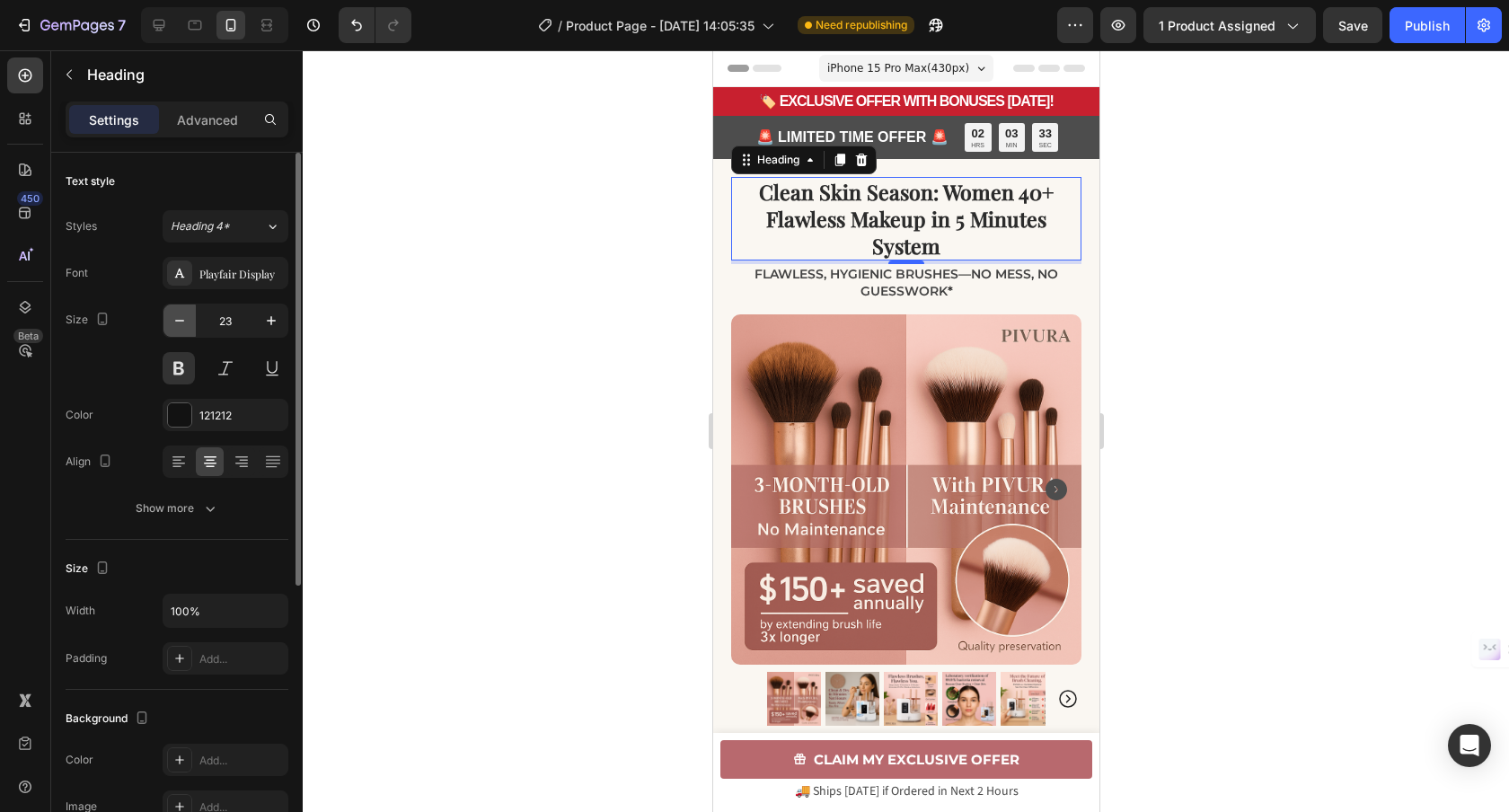
click at [170, 321] on button "button" at bounding box center [179, 320] width 33 height 33
type input "22"
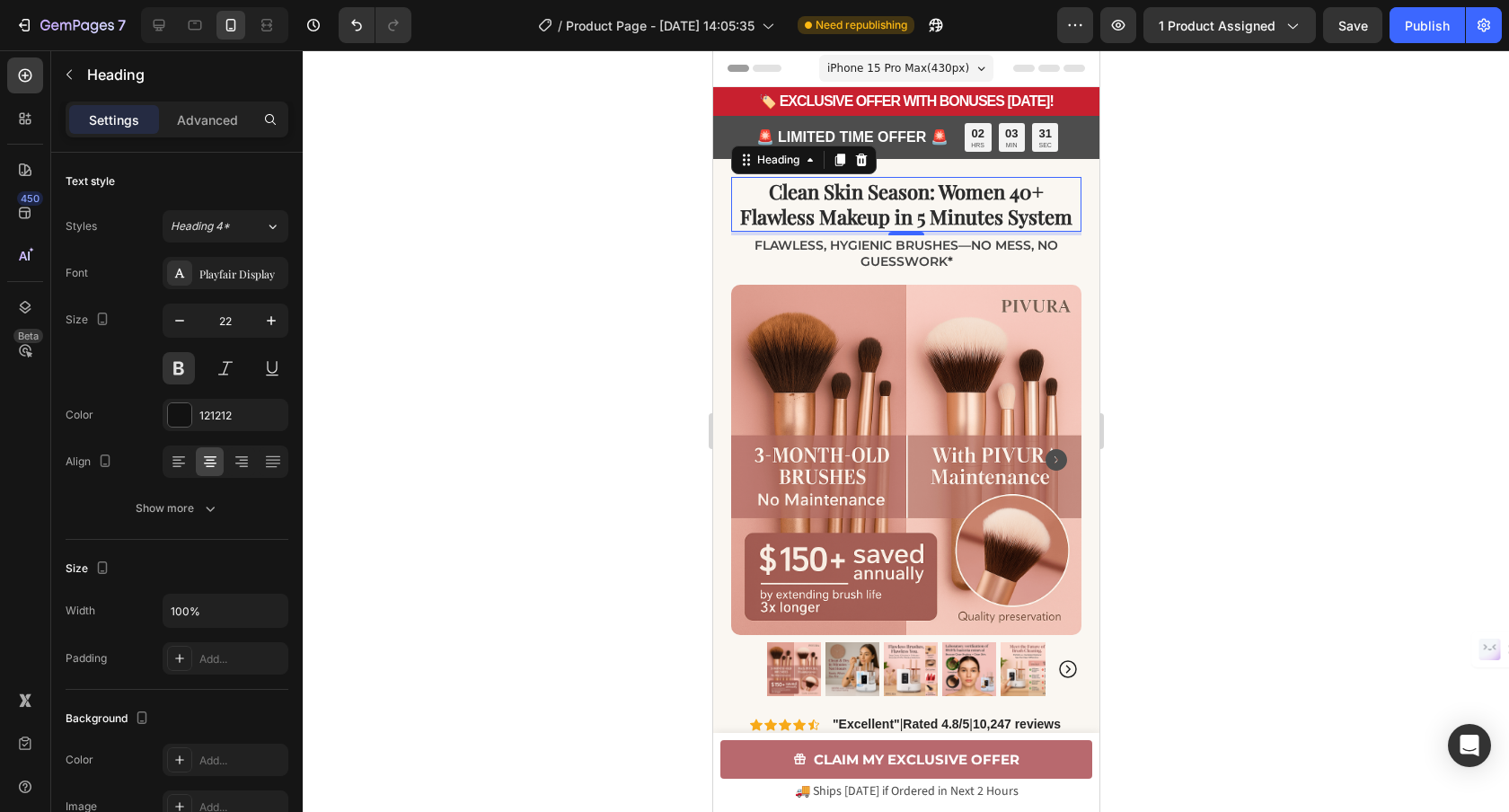
click at [488, 286] on div at bounding box center [906, 431] width 1206 height 762
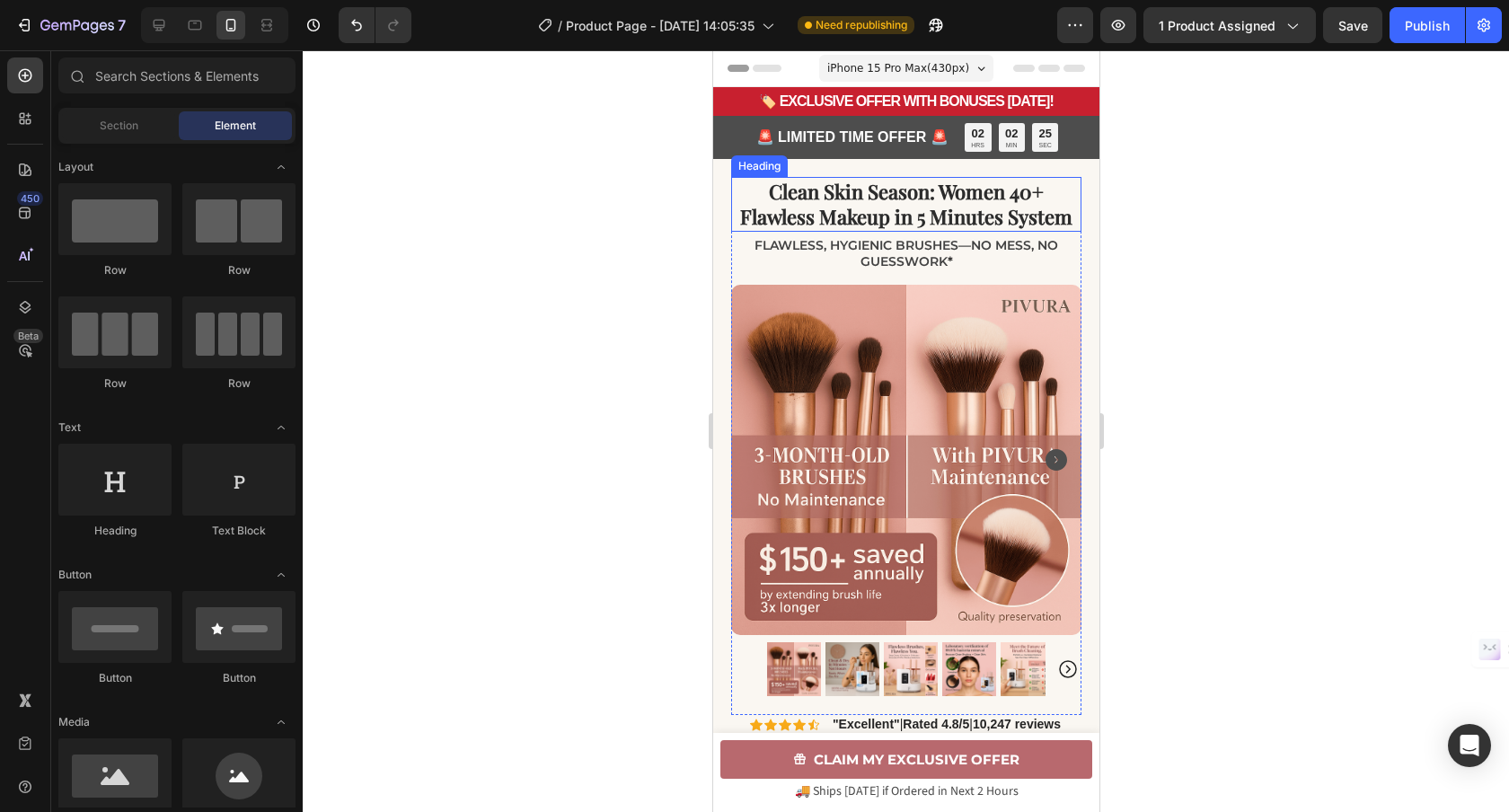
click at [920, 228] on span "Clean Skin Season: Women 40+ Flawless Makeup in 5 Minutes System" at bounding box center [906, 203] width 332 height 53
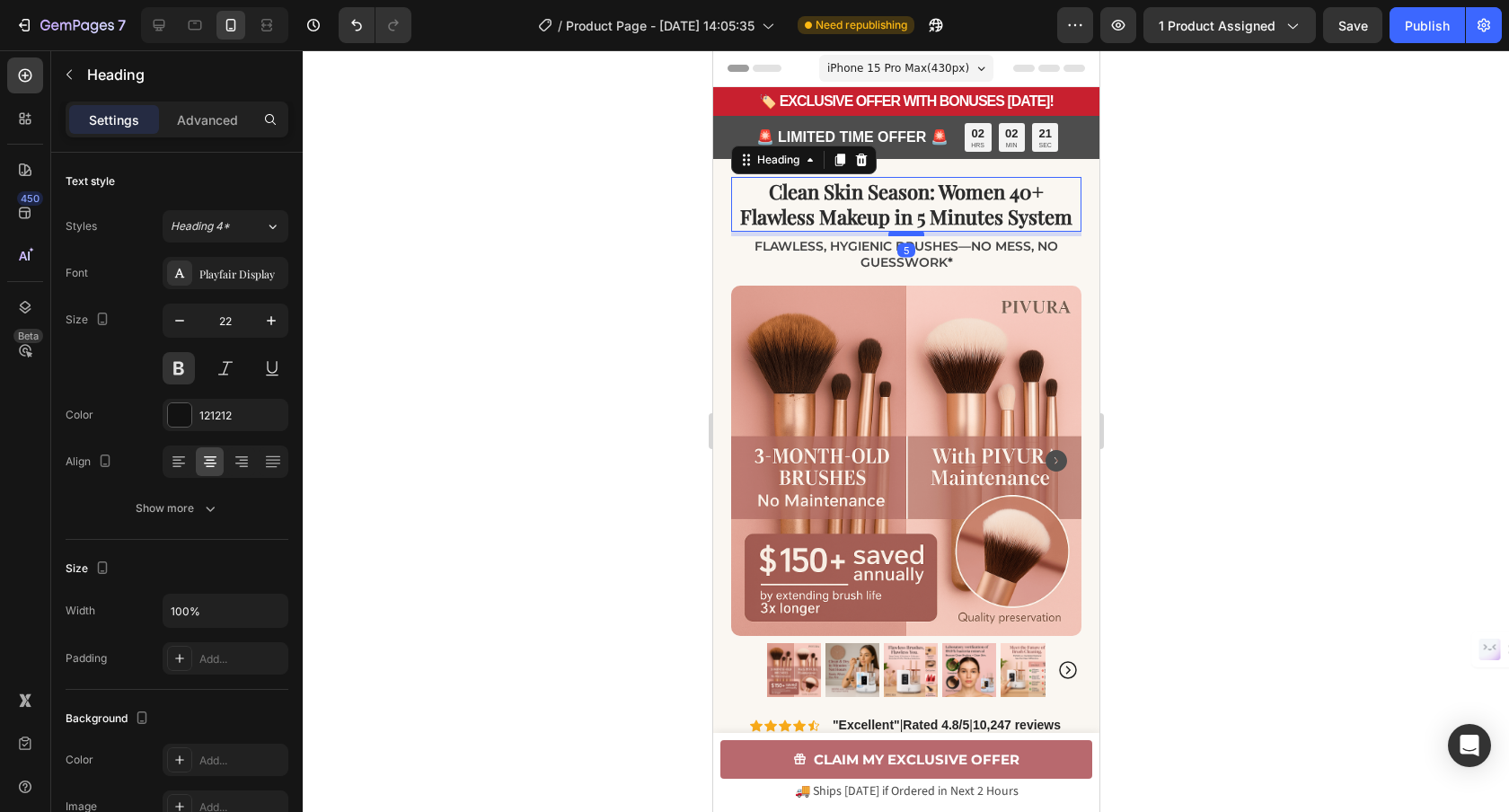
click at [916, 234] on div at bounding box center [905, 233] width 35 height 6
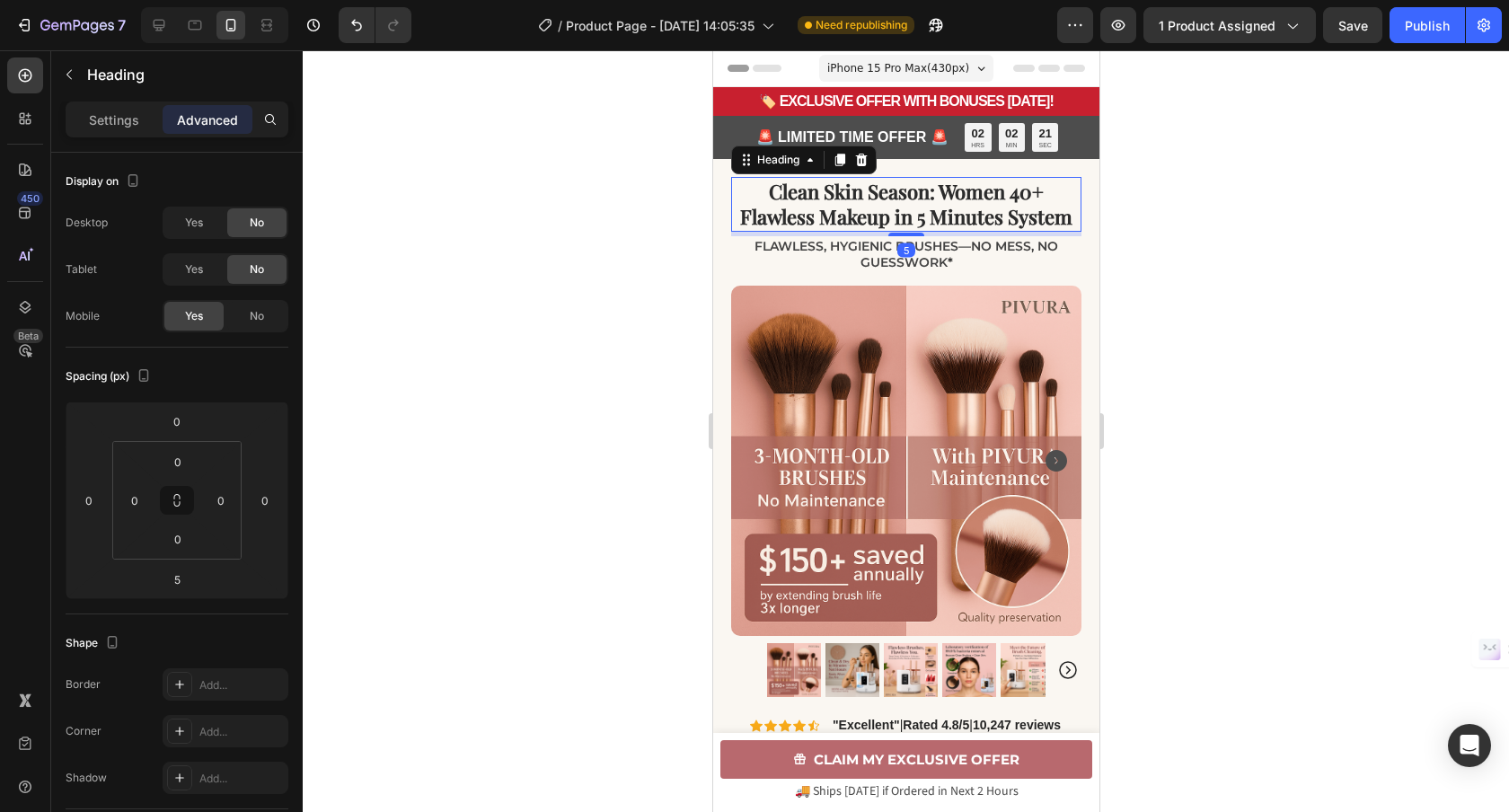
click at [1413, 372] on div at bounding box center [906, 431] width 1206 height 762
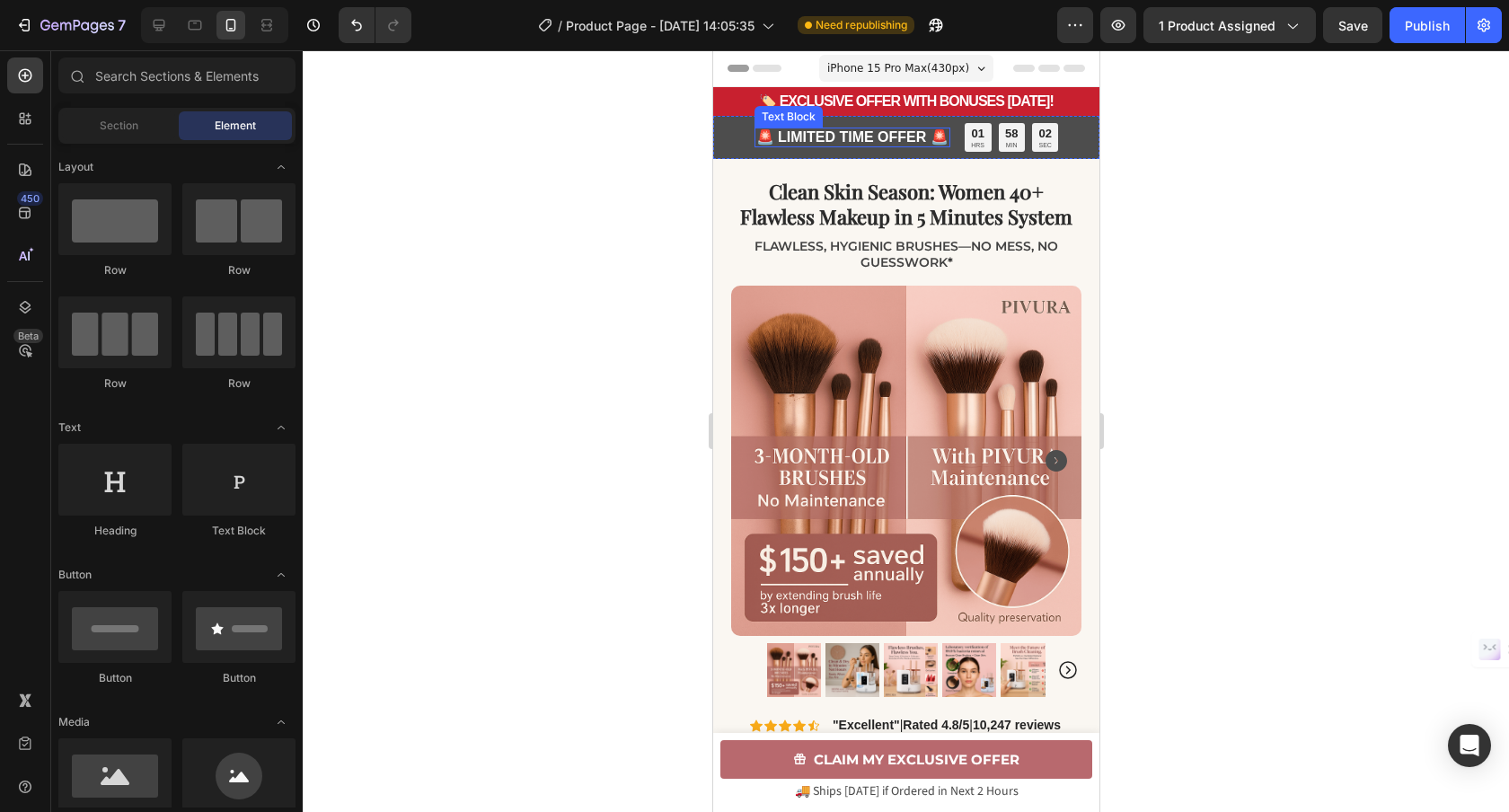
click at [919, 137] on strong "🚨 LIMITED TIME OFFER 🚨" at bounding box center [852, 137] width 192 height 15
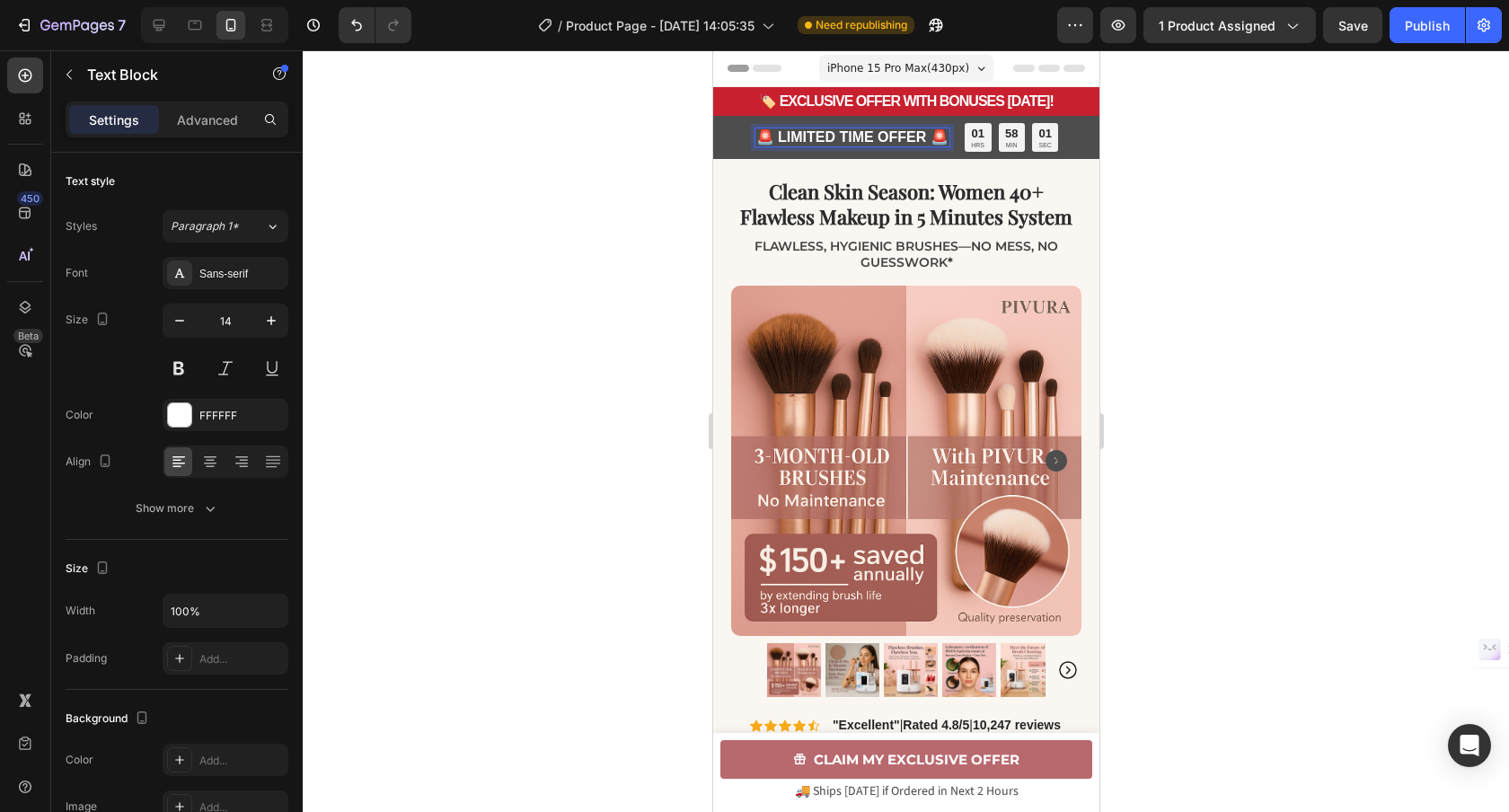
click at [925, 136] on strong "🚨 LIMITED TIME OFFER 🚨" at bounding box center [852, 137] width 192 height 15
click at [672, 214] on div at bounding box center [906, 431] width 1206 height 762
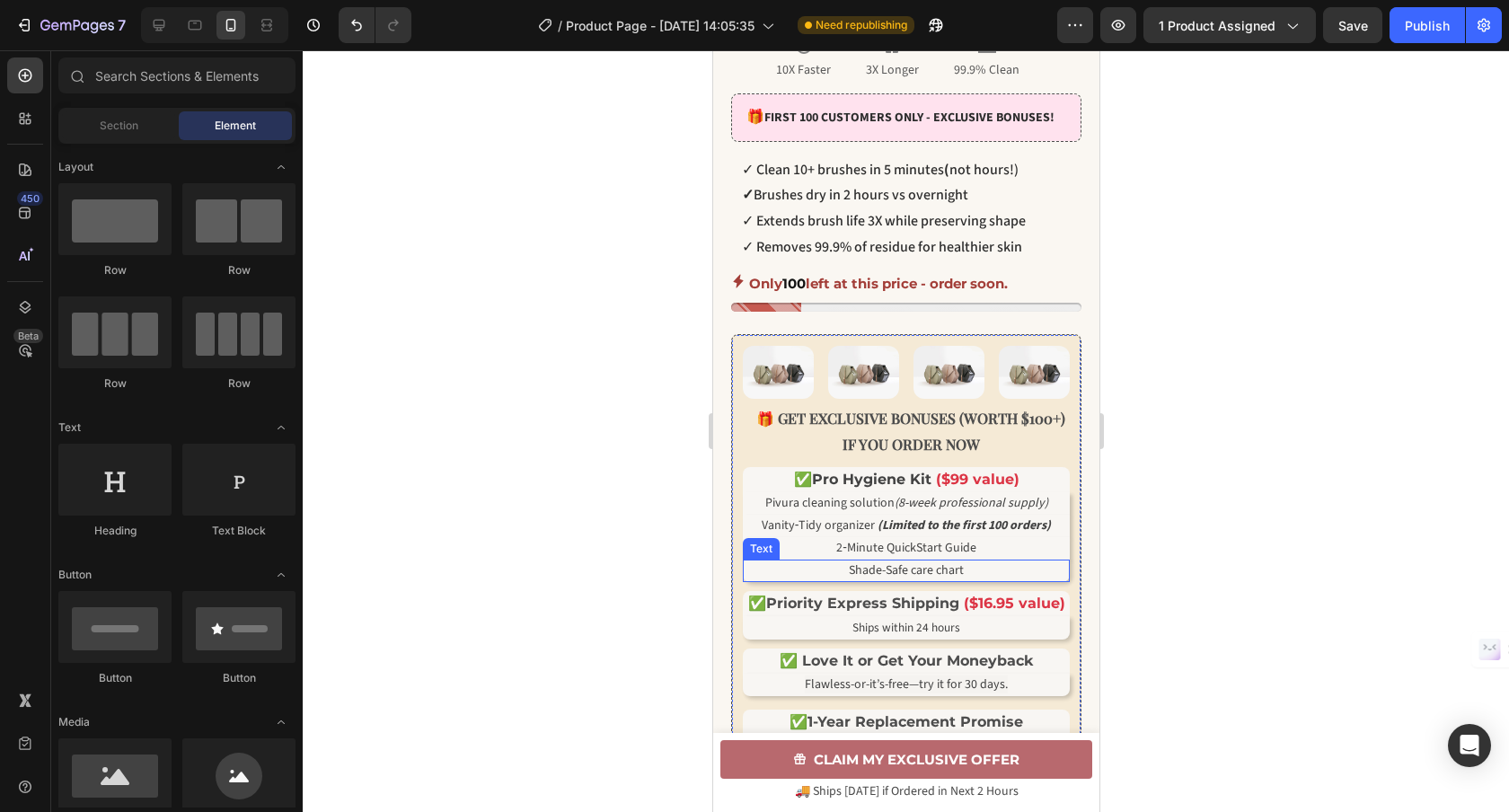
scroll to position [688, 0]
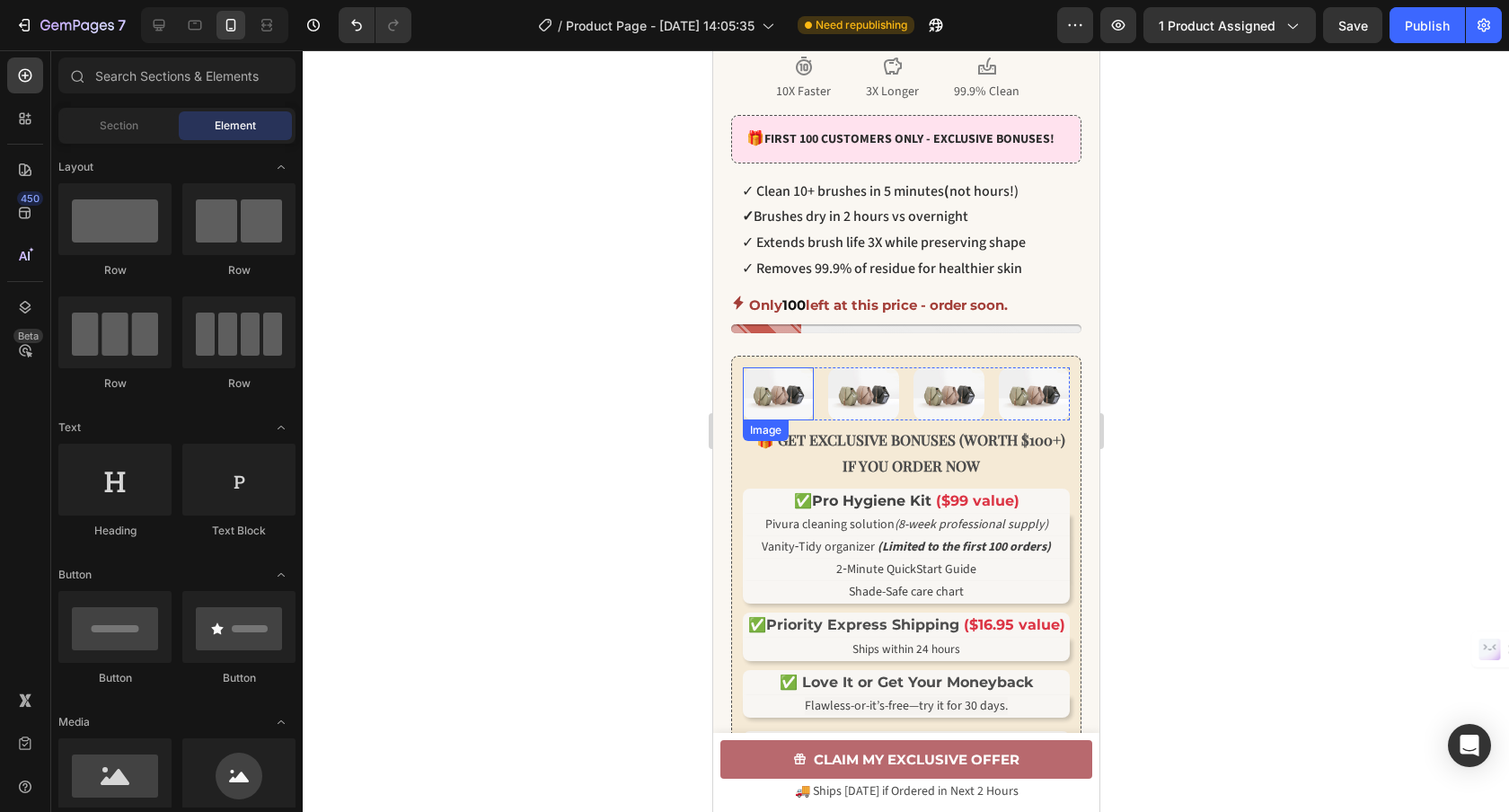
click at [788, 393] on img at bounding box center [778, 393] width 71 height 53
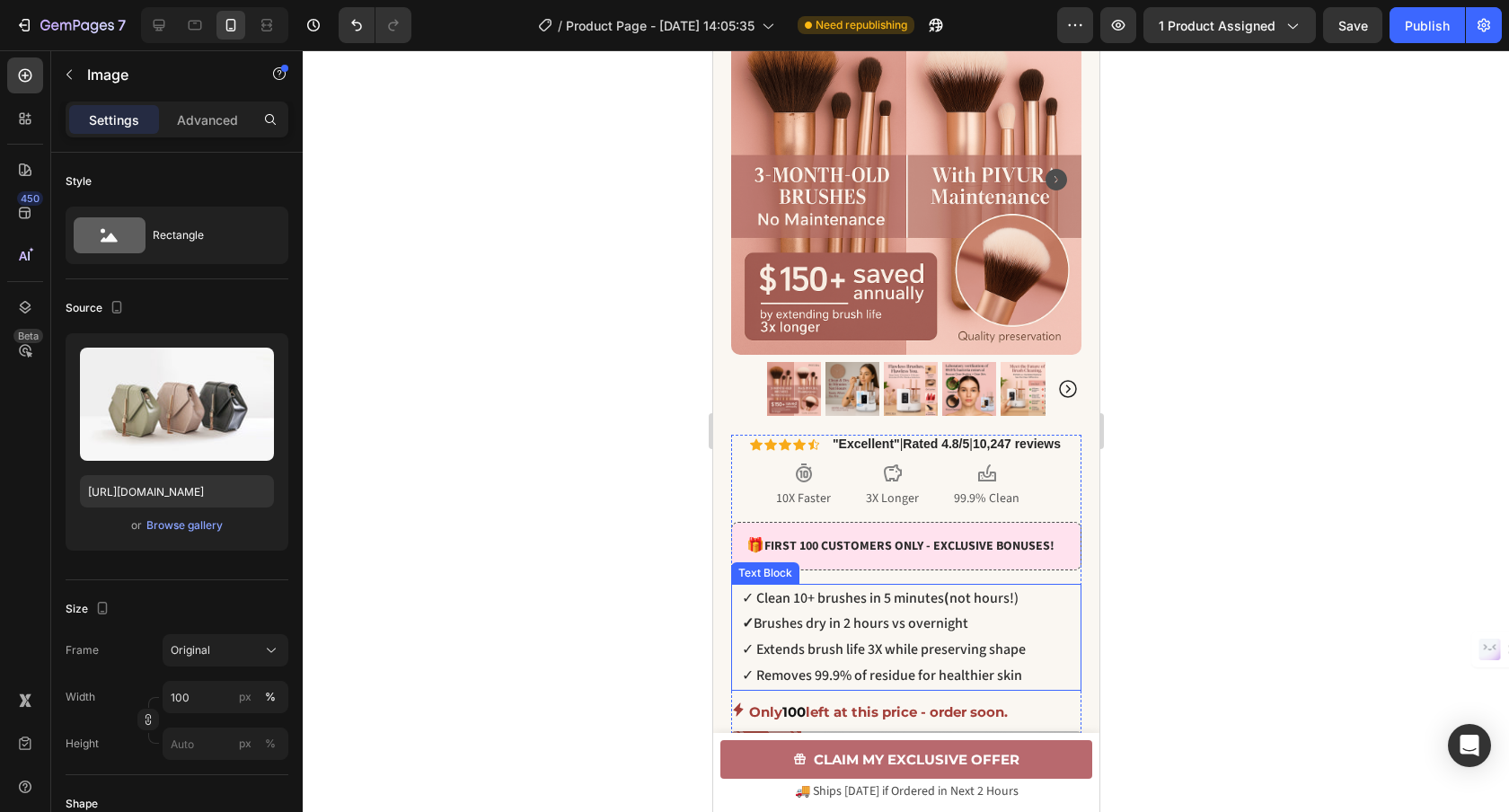
scroll to position [0, 0]
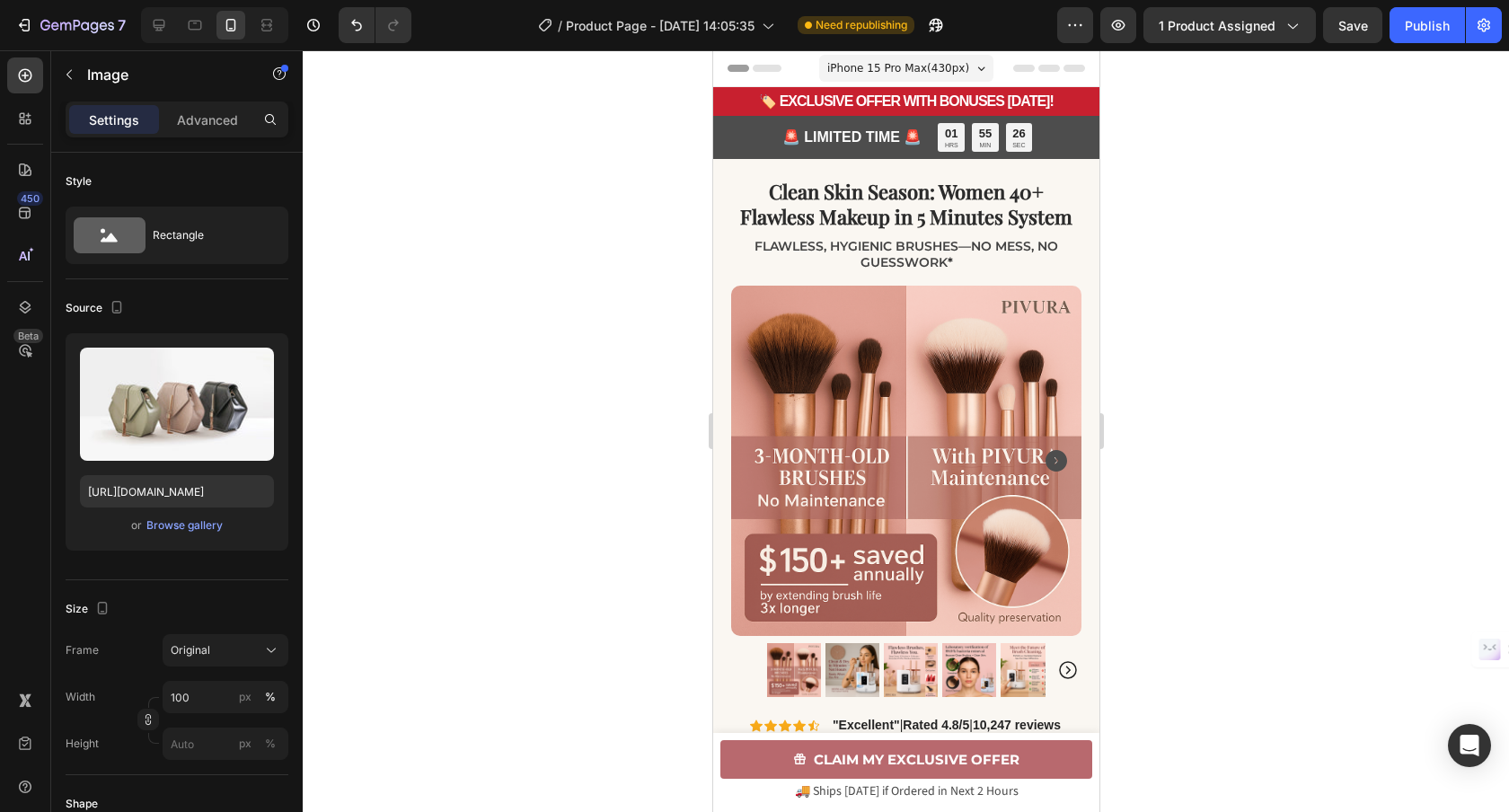
drag, startPoint x: 1422, startPoint y: 25, endPoint x: 1411, endPoint y: 60, distance: 36.7
click at [1422, 25] on div "Publish" at bounding box center [1427, 25] width 45 height 19
